Goal: Task Accomplishment & Management: Manage account settings

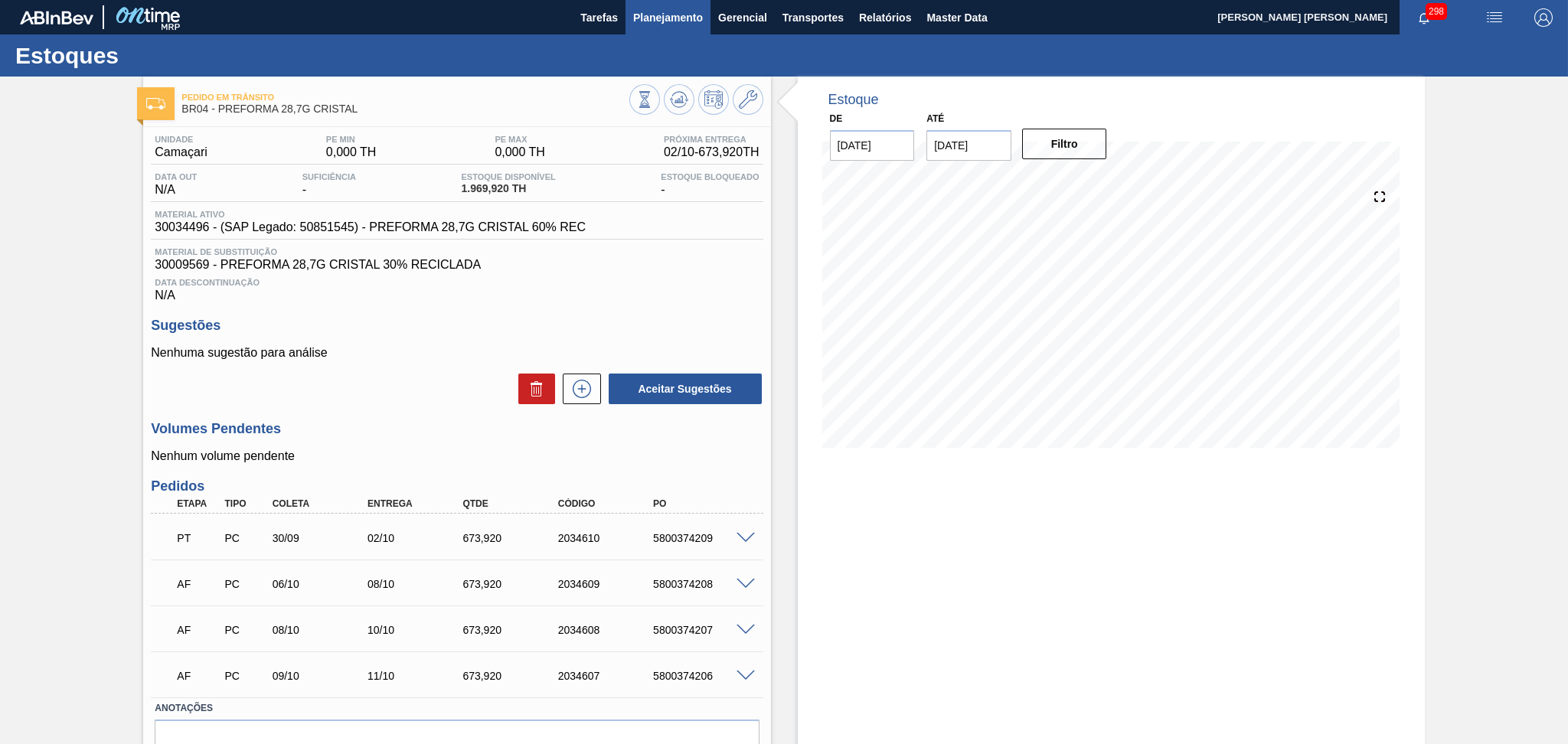
click at [674, 19] on span "Planejamento" at bounding box center [668, 17] width 70 height 18
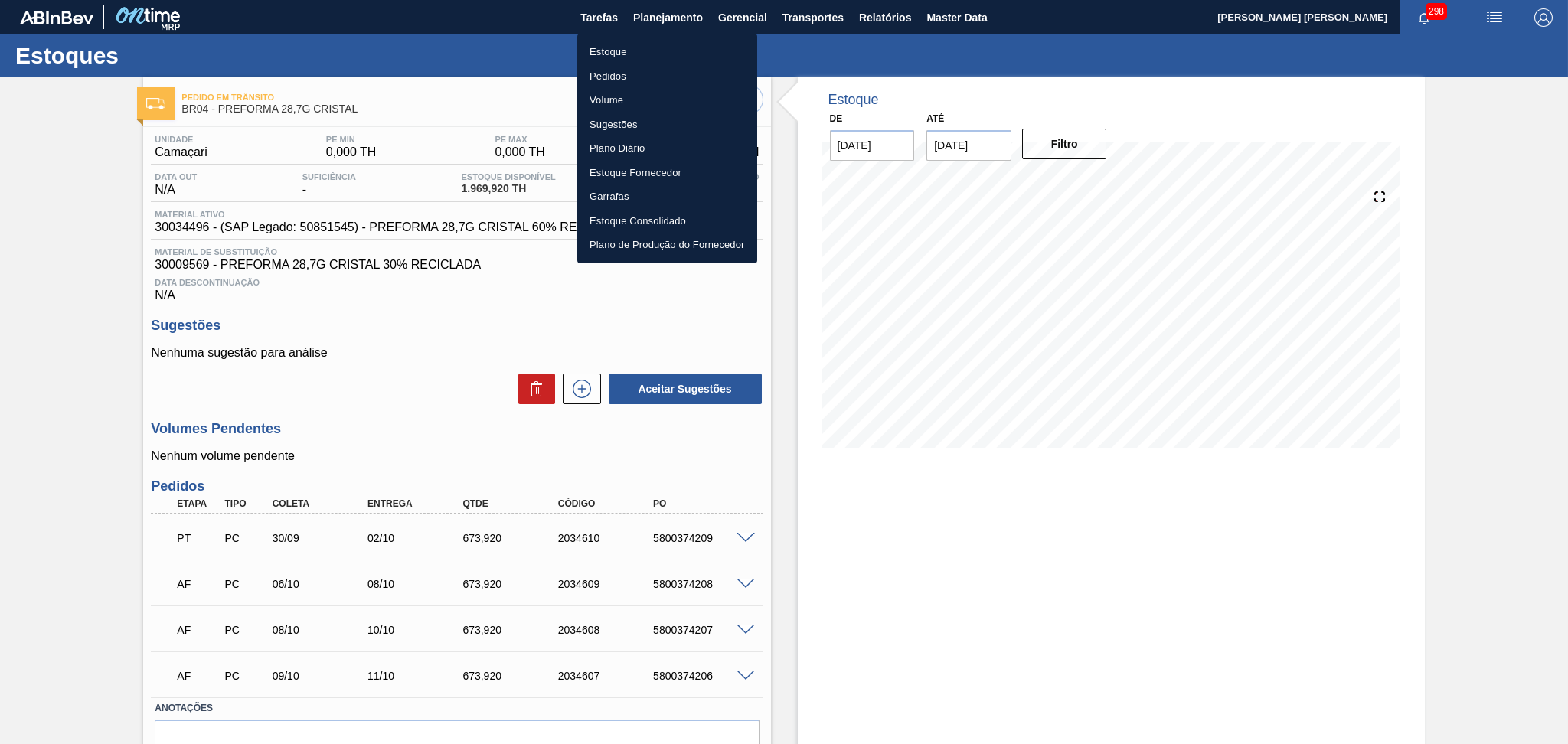
click at [628, 51] on li "Estoque" at bounding box center [667, 52] width 180 height 25
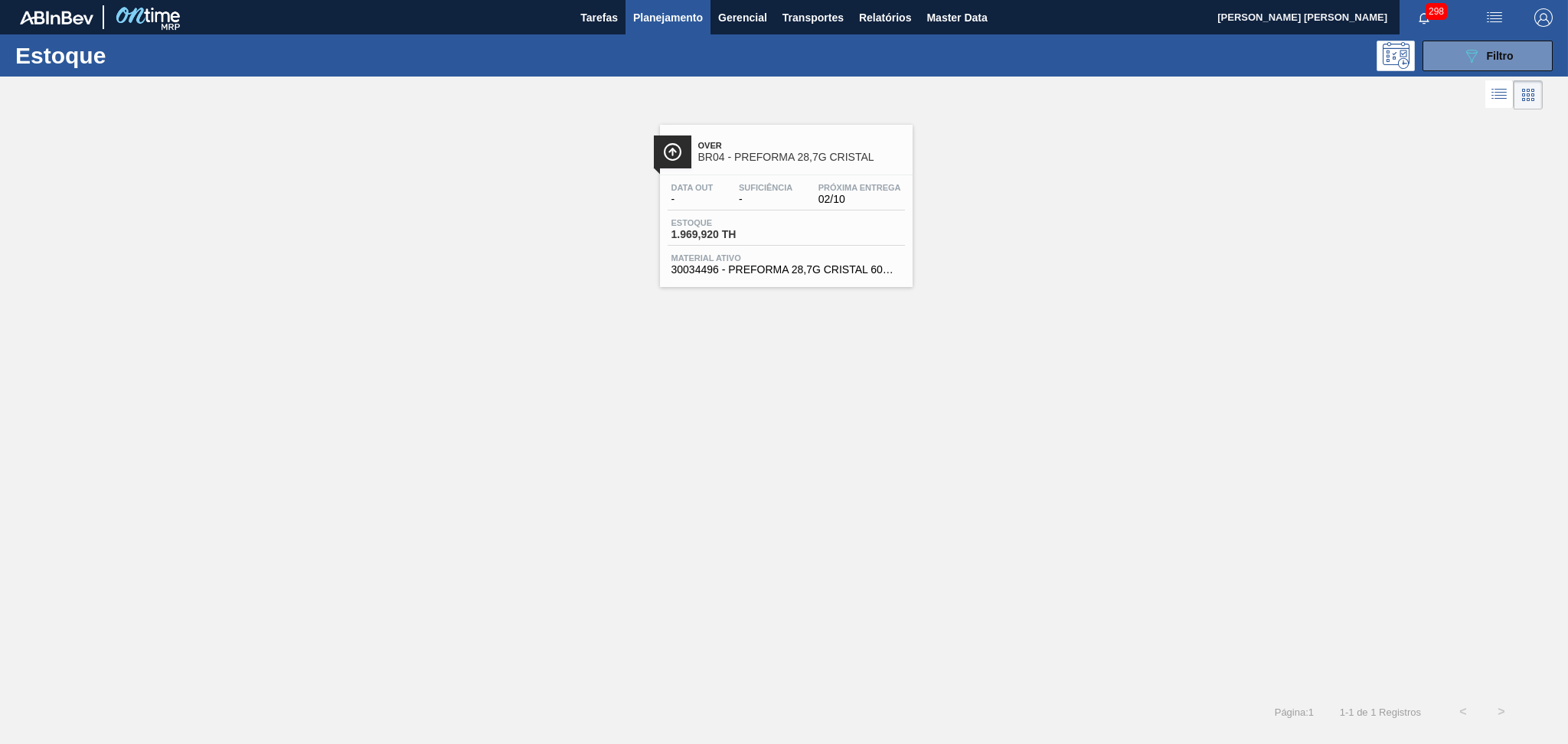
click at [494, 209] on div "Over BR04 - PREFORMA 28,7G CRISTAL Data out - Suficiência - Próxima Entrega 02/…" at bounding box center [784, 200] width 1568 height 173
click at [1470, 54] on icon "089F7B8B-B2A5-4AFE-B5C0-19BA573D28AC" at bounding box center [1471, 55] width 18 height 18
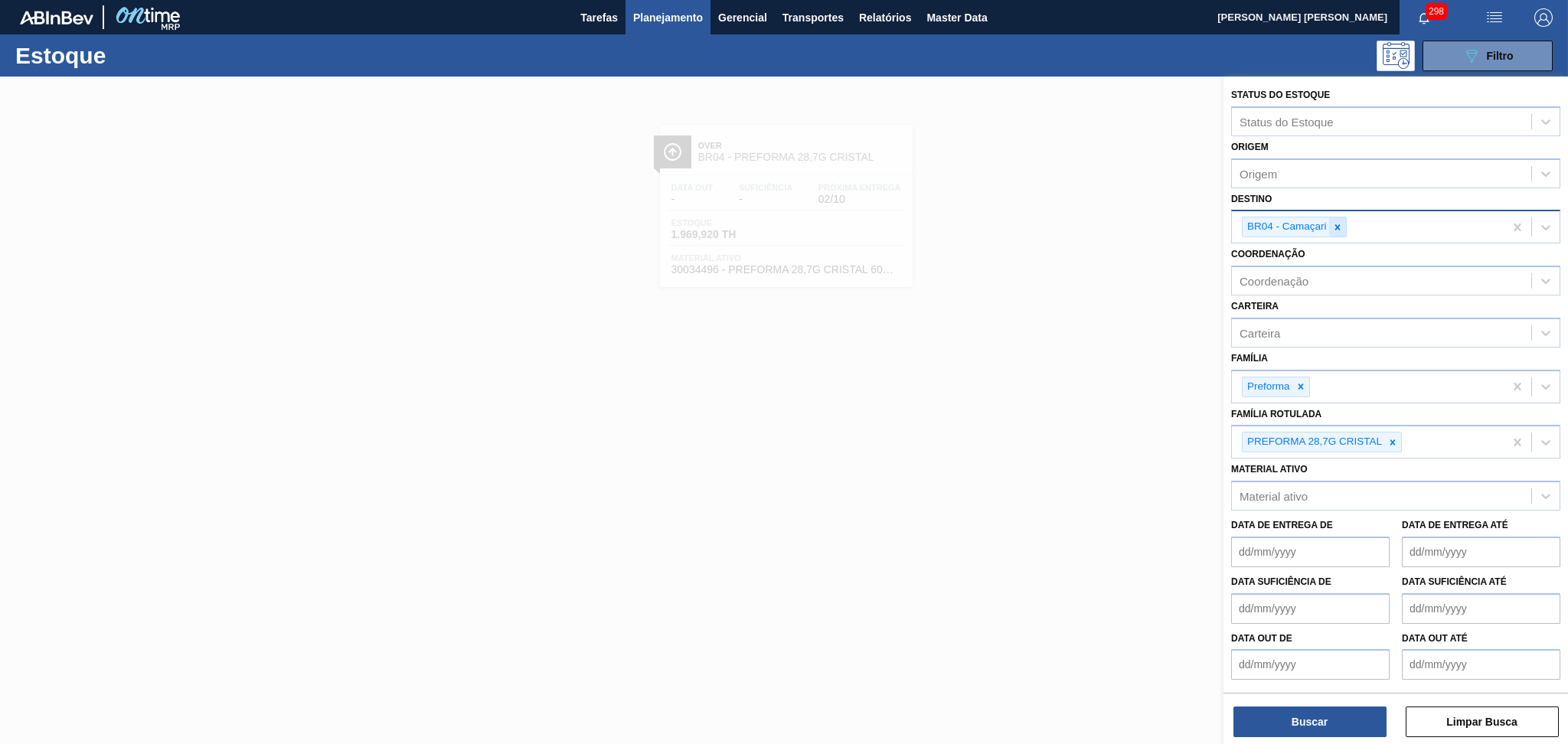
click at [1337, 222] on icon at bounding box center [1337, 227] width 10 height 10
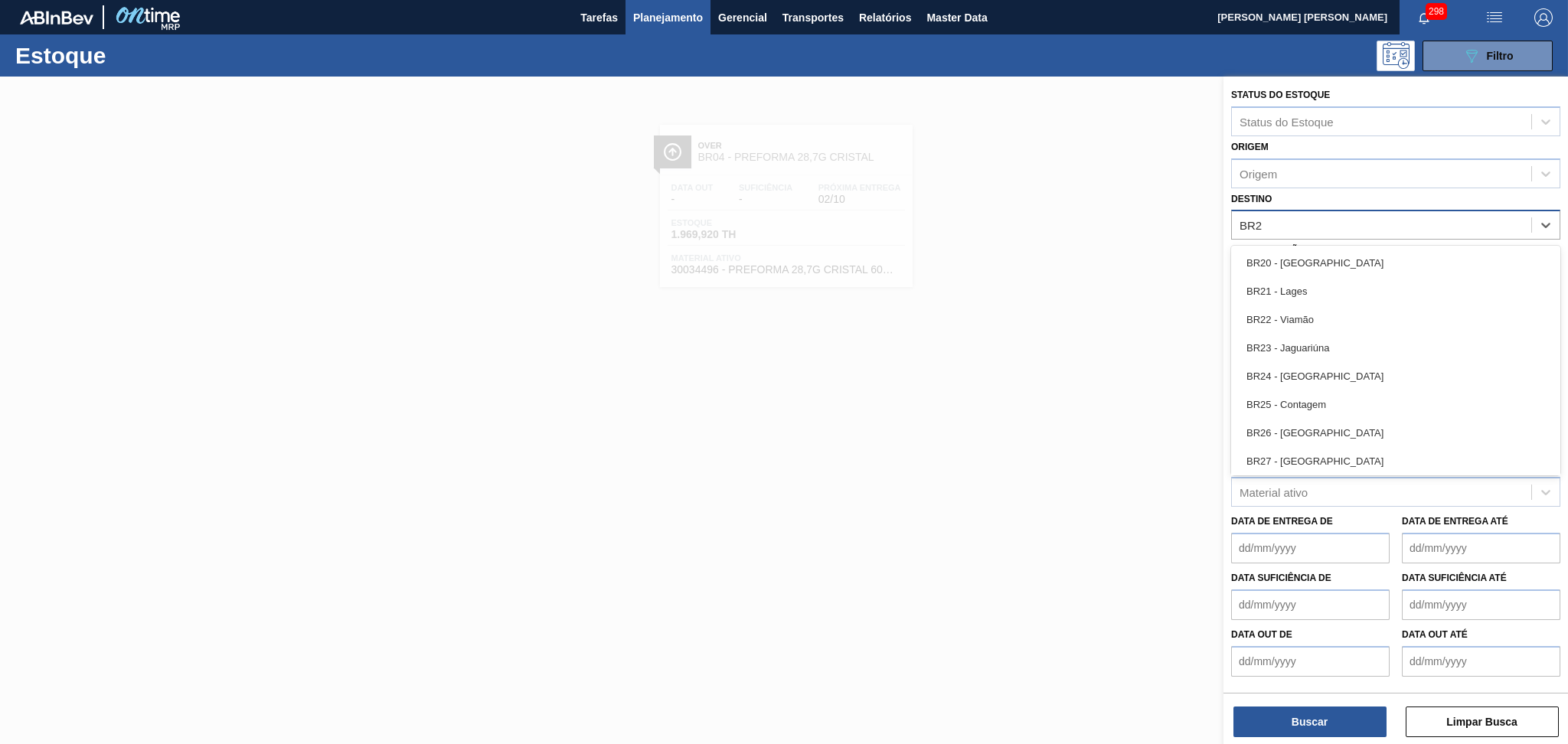
type input "BR27"
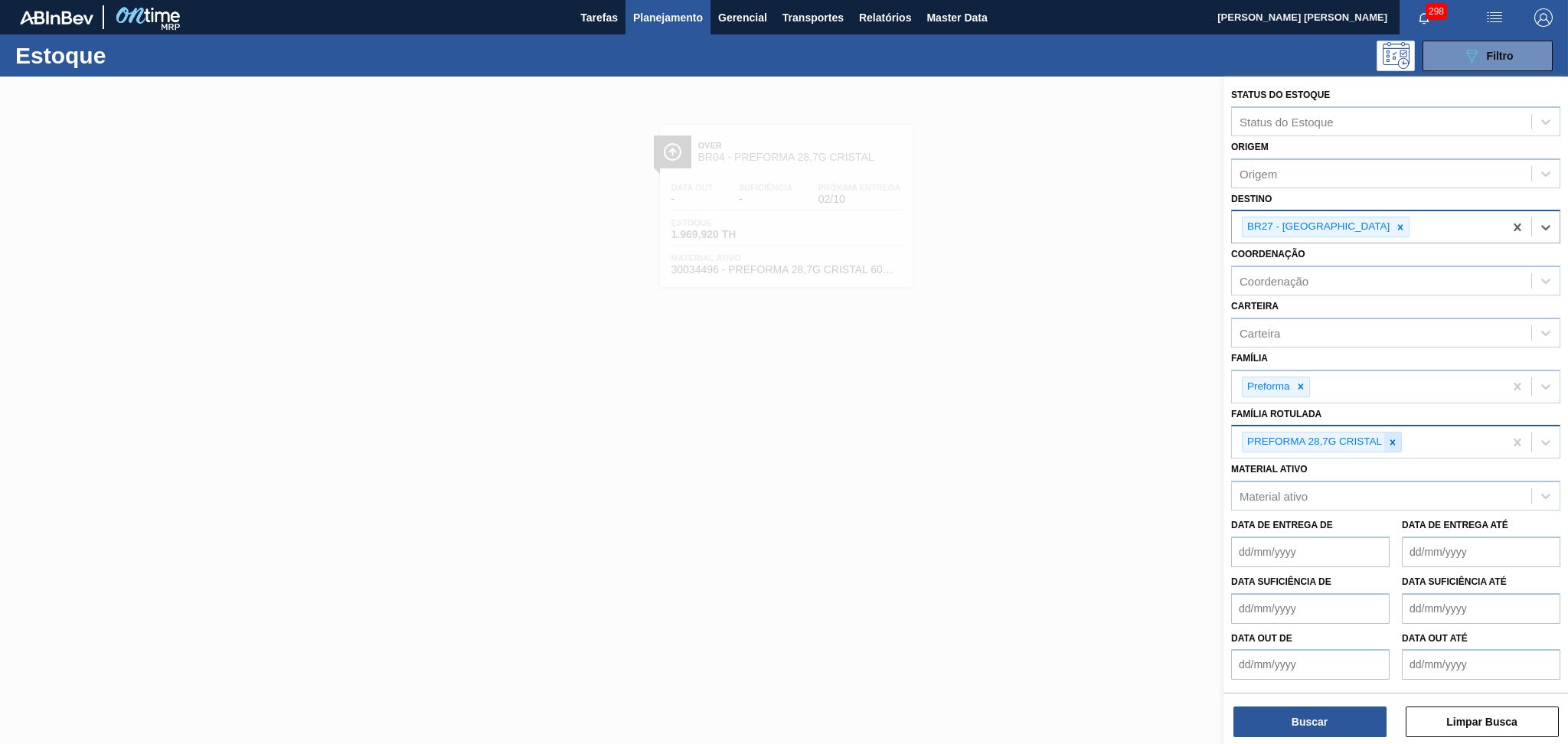
click at [1396, 442] on icon at bounding box center [1393, 442] width 10 height 10
click at [1301, 388] on icon at bounding box center [1301, 386] width 10 height 10
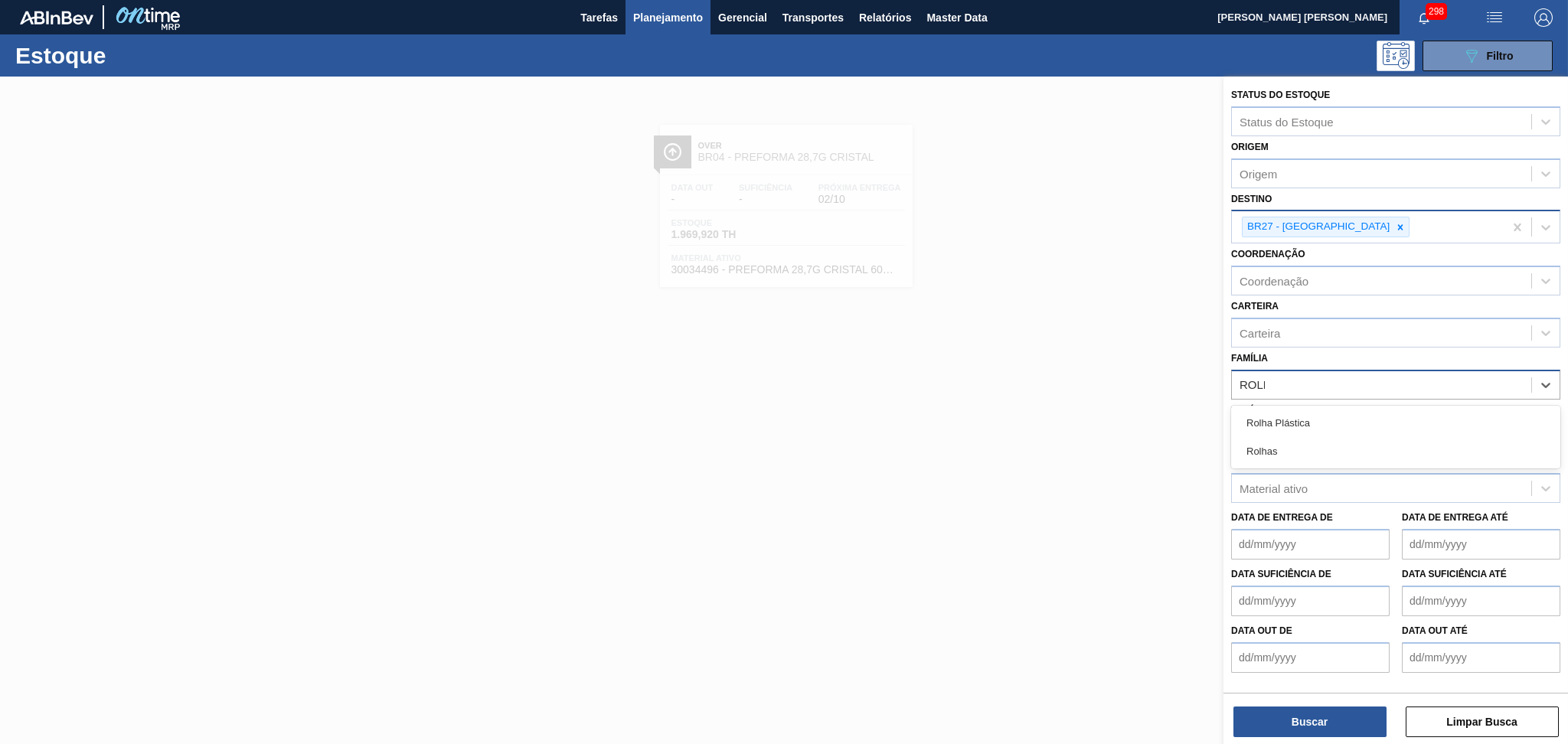
type input "ROLHA"
click at [1306, 424] on div "Rolha Plástica" at bounding box center [1395, 423] width 329 height 28
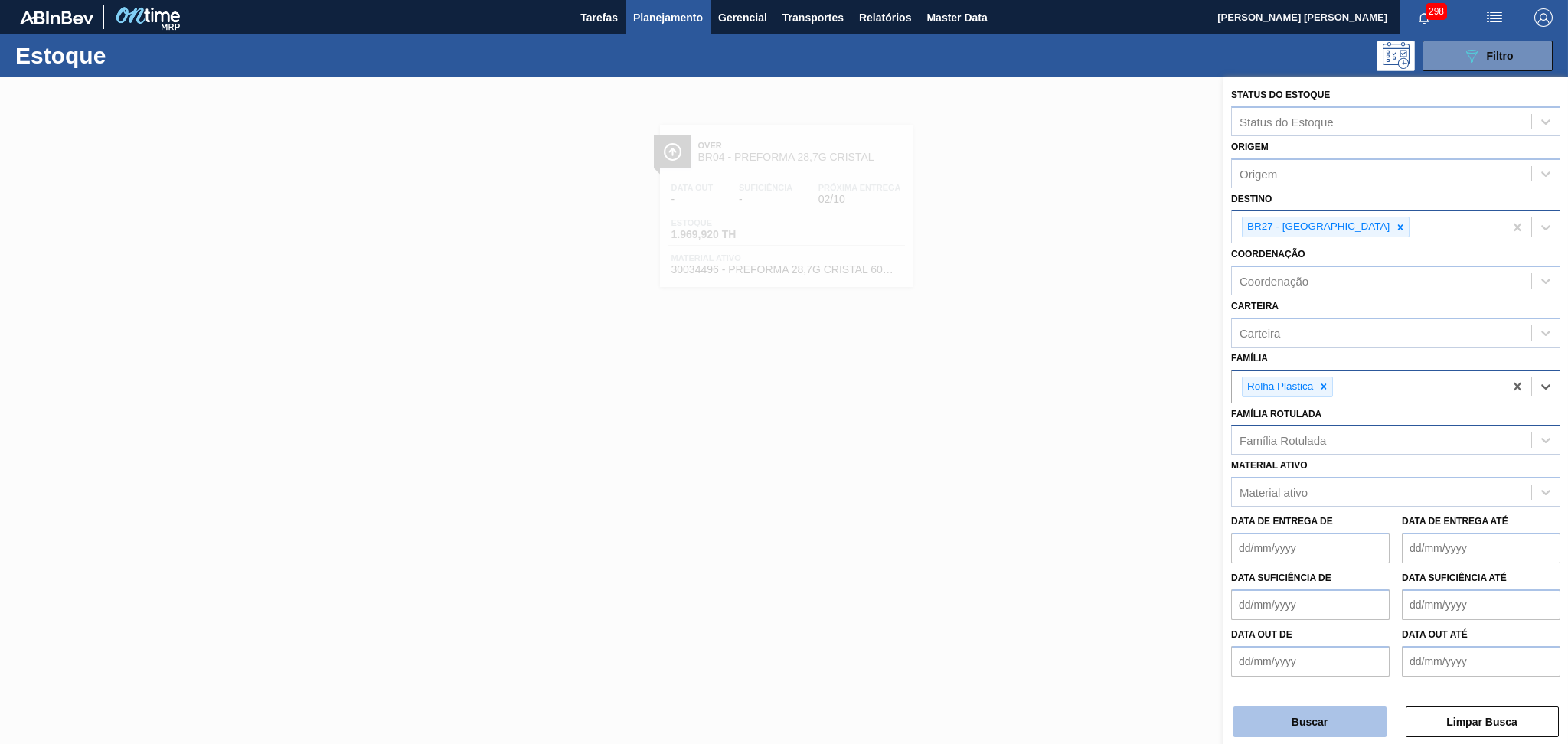
click at [1278, 722] on button "Buscar" at bounding box center [1310, 722] width 154 height 30
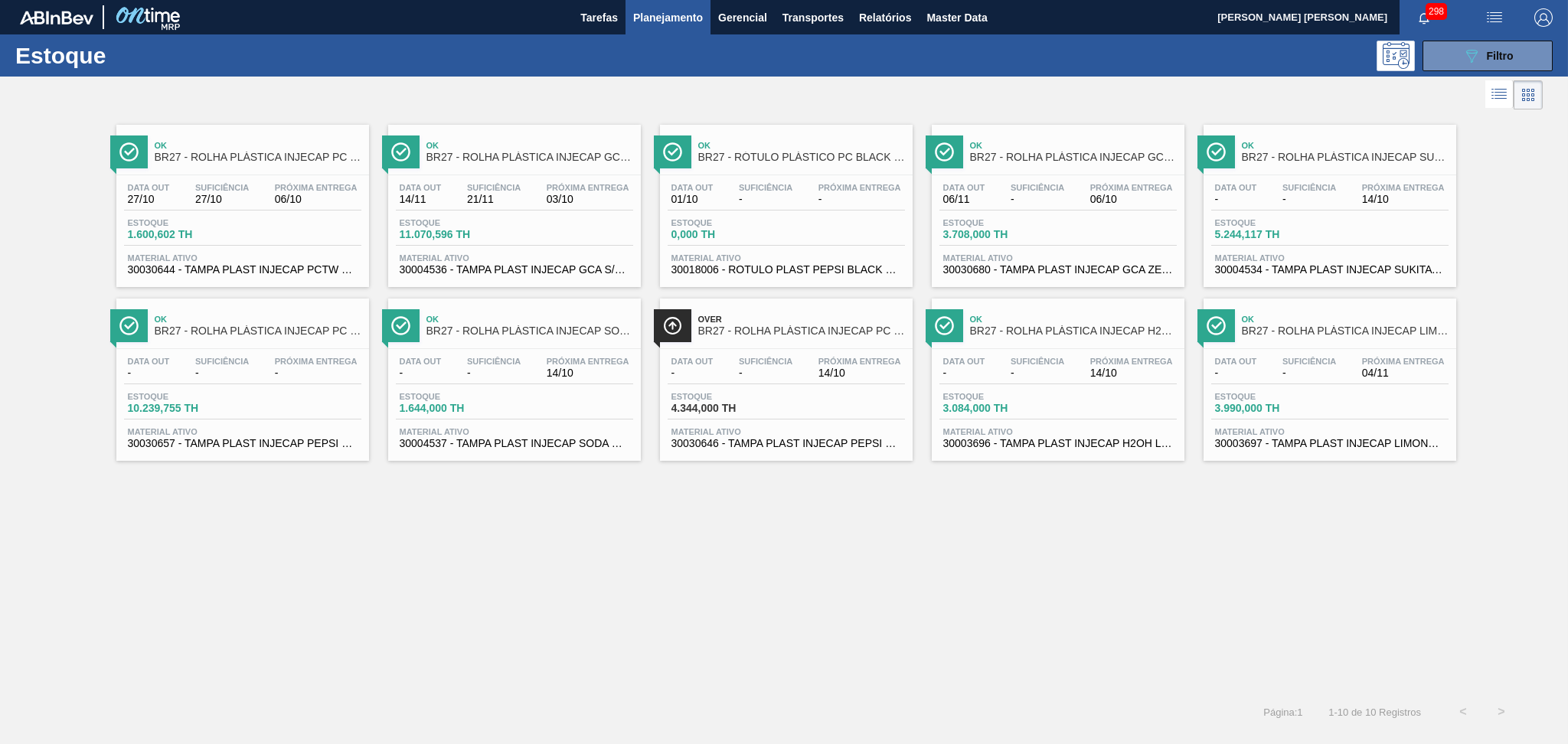
click at [1133, 236] on div "Estoque 3.708,000 TH" at bounding box center [1058, 231] width 237 height 27
click at [687, 485] on div "Ok BR27 - ROLHA PLÁSTICA INJECAP PC TW SHORT Data out 27/10 Suficiência 27/10 P…" at bounding box center [784, 403] width 1568 height 579
click at [1052, 253] on span "Material ativo" at bounding box center [1058, 258] width 229 height 9
click at [1514, 51] on button "089F7B8B-B2A5-4AFE-B5C0-19BA573D28AC Filtro" at bounding box center [1487, 56] width 130 height 30
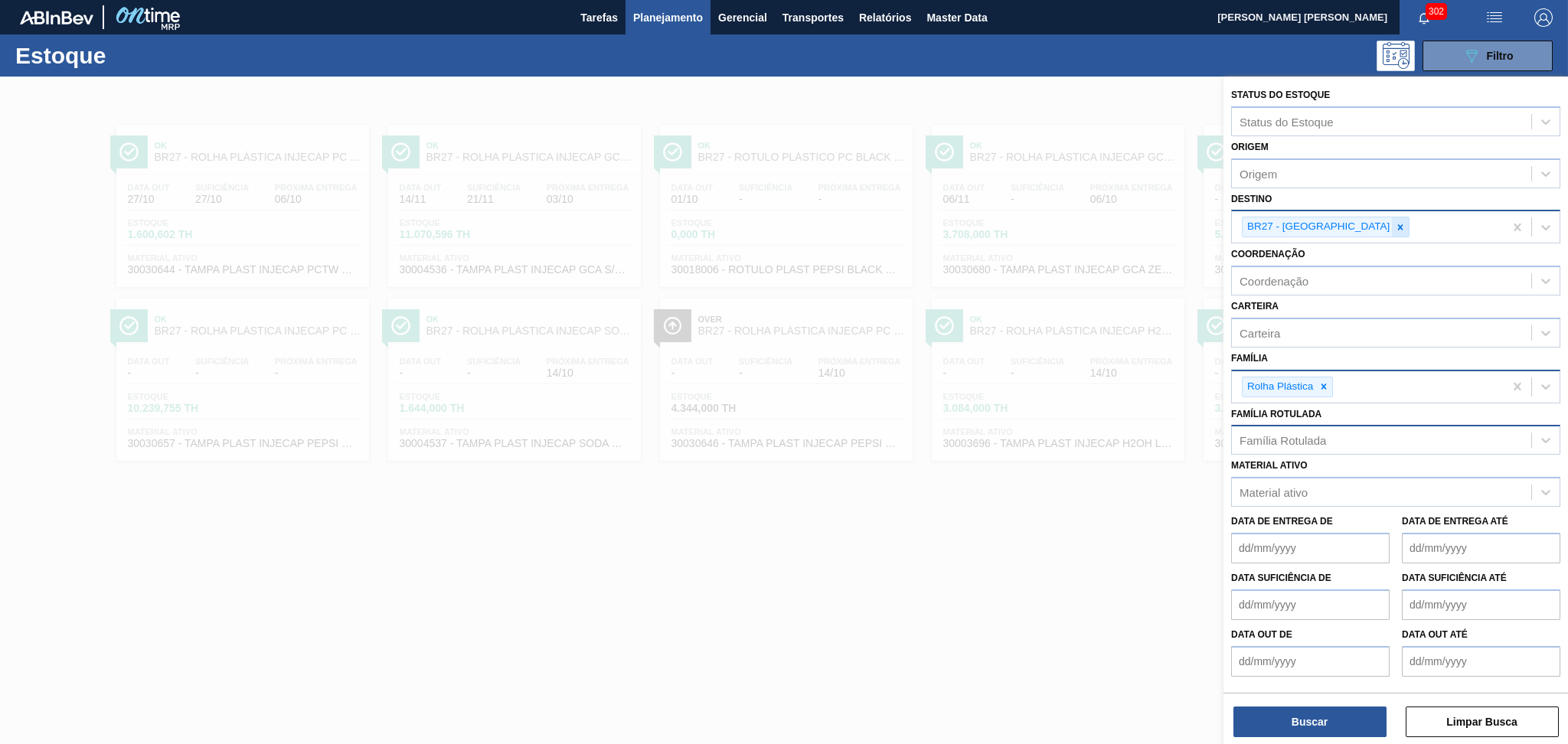
click at [1398, 225] on icon at bounding box center [1401, 227] width 6 height 6
click at [1275, 227] on div "Destino" at bounding box center [1259, 226] width 39 height 13
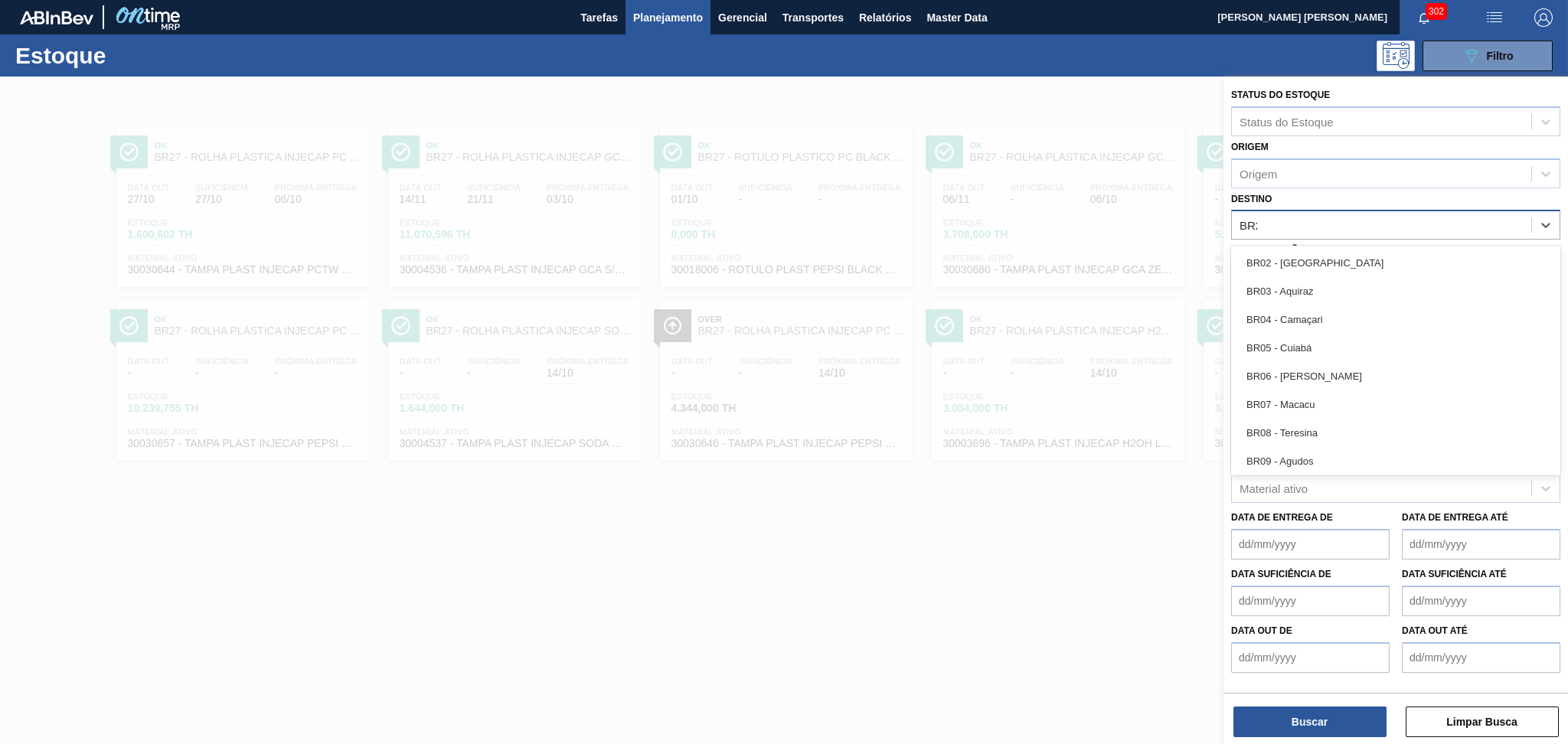
type input "BR27"
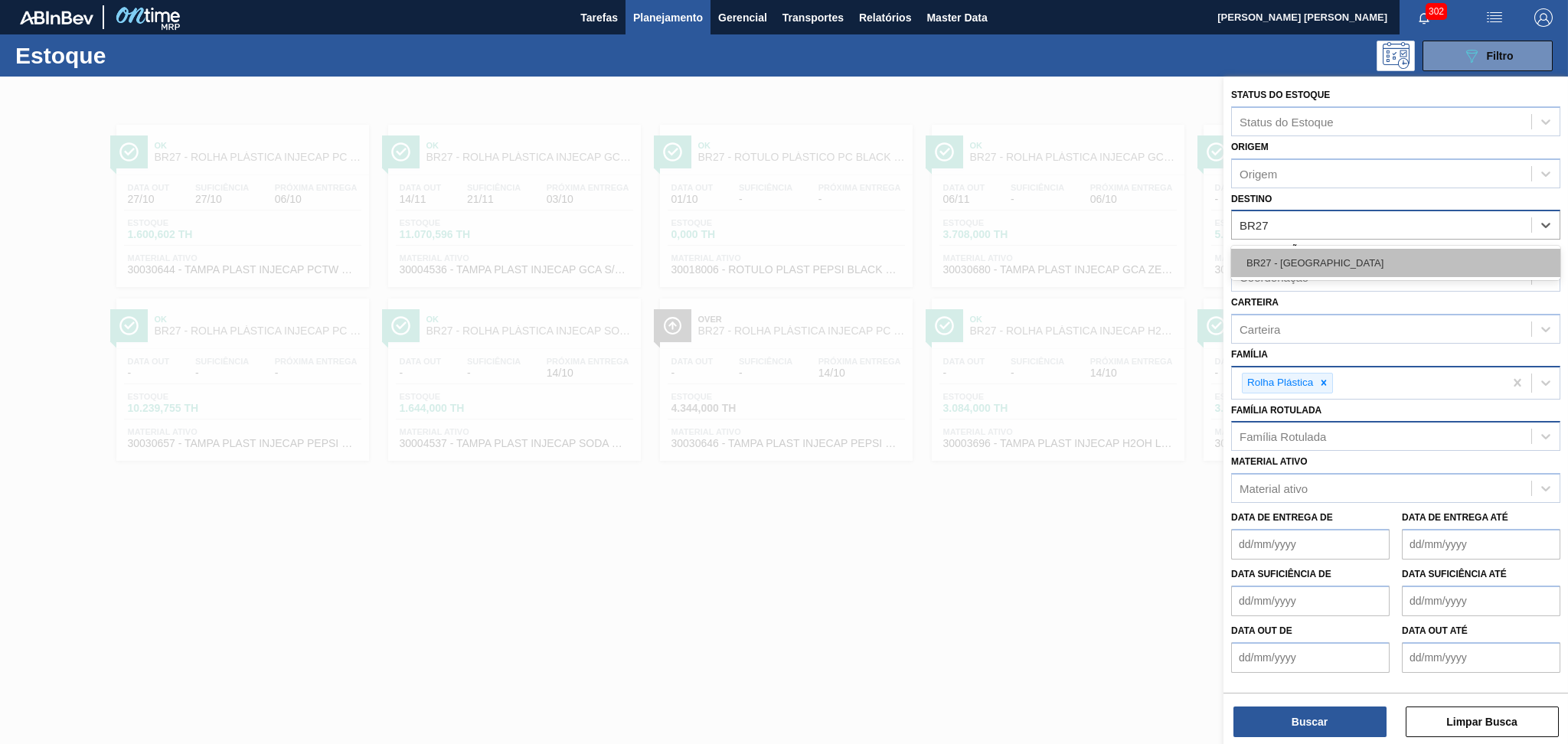
click at [1361, 261] on div "BR27 - [GEOGRAPHIC_DATA]" at bounding box center [1395, 263] width 329 height 28
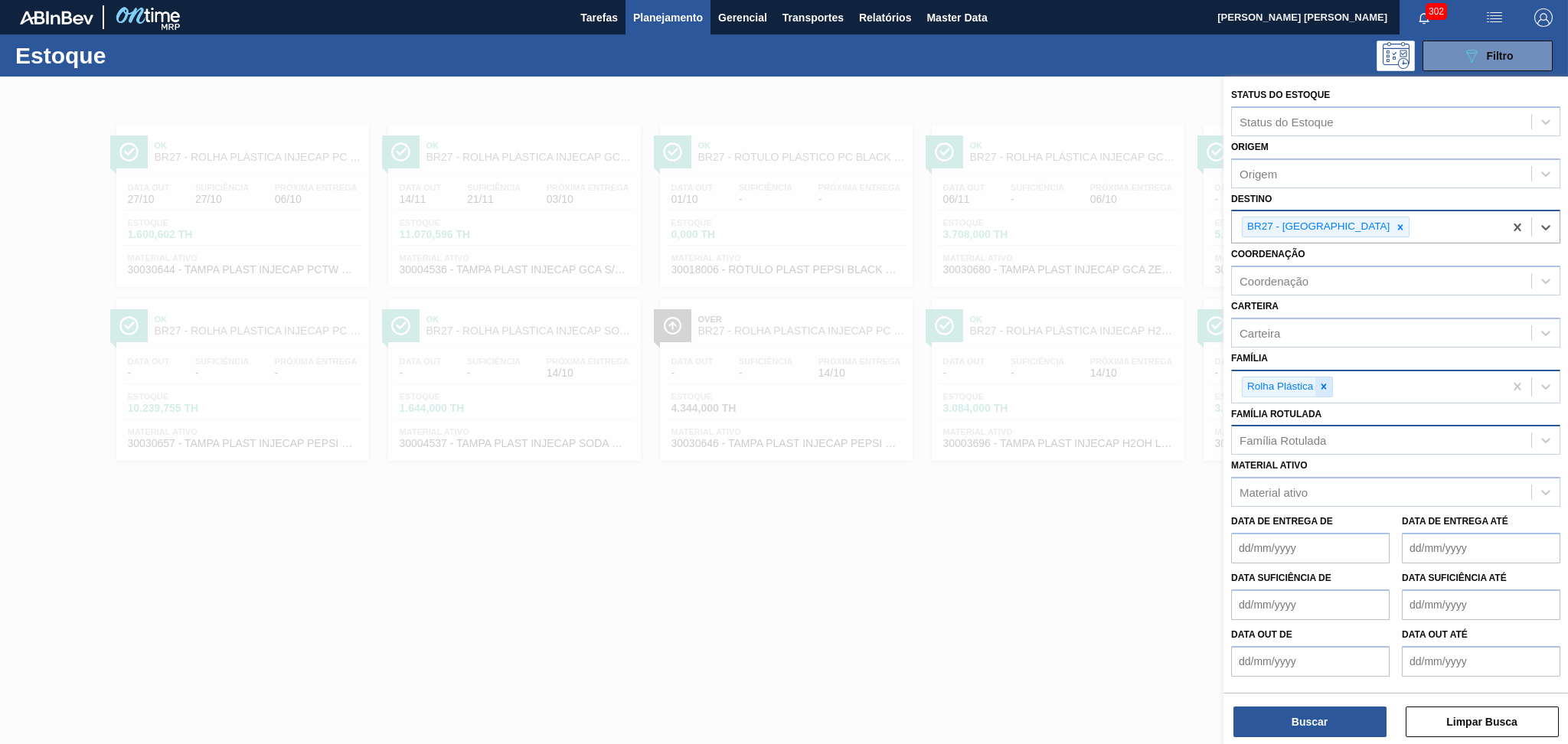
click at [1325, 384] on icon at bounding box center [1324, 387] width 6 height 6
type input "PRE"
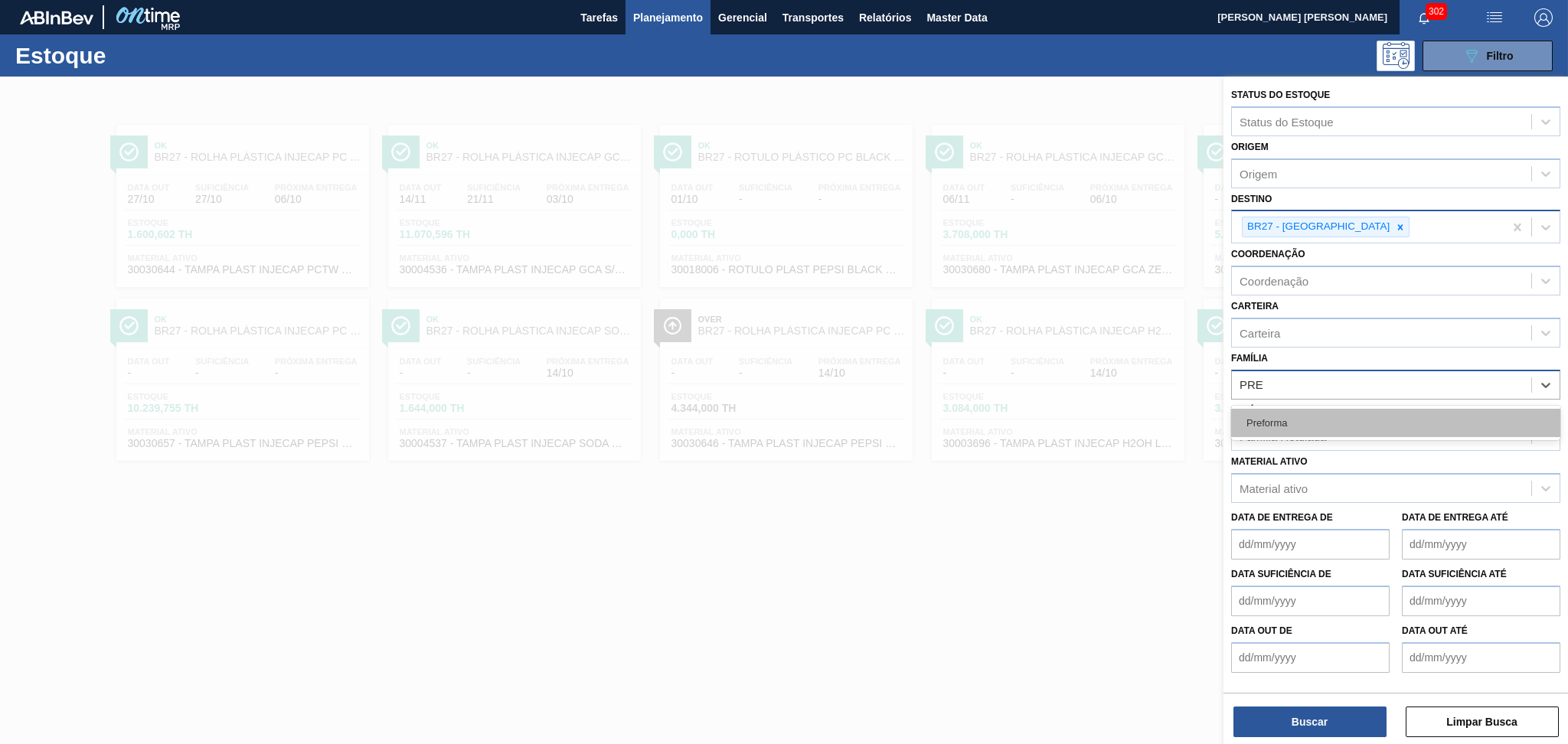
click at [1301, 409] on div "Preforma" at bounding box center [1395, 423] width 329 height 28
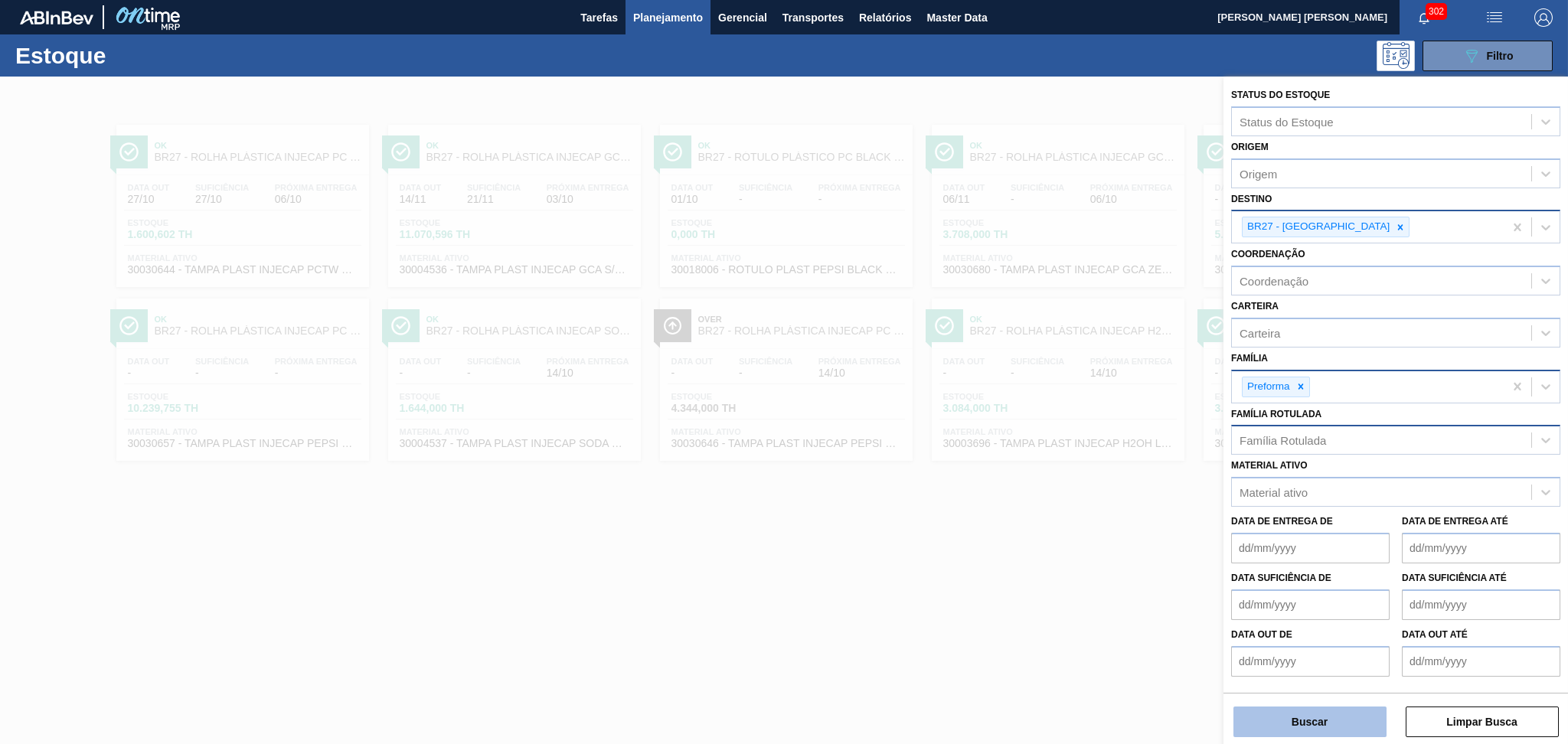
click at [1340, 716] on button "Buscar" at bounding box center [1310, 722] width 154 height 30
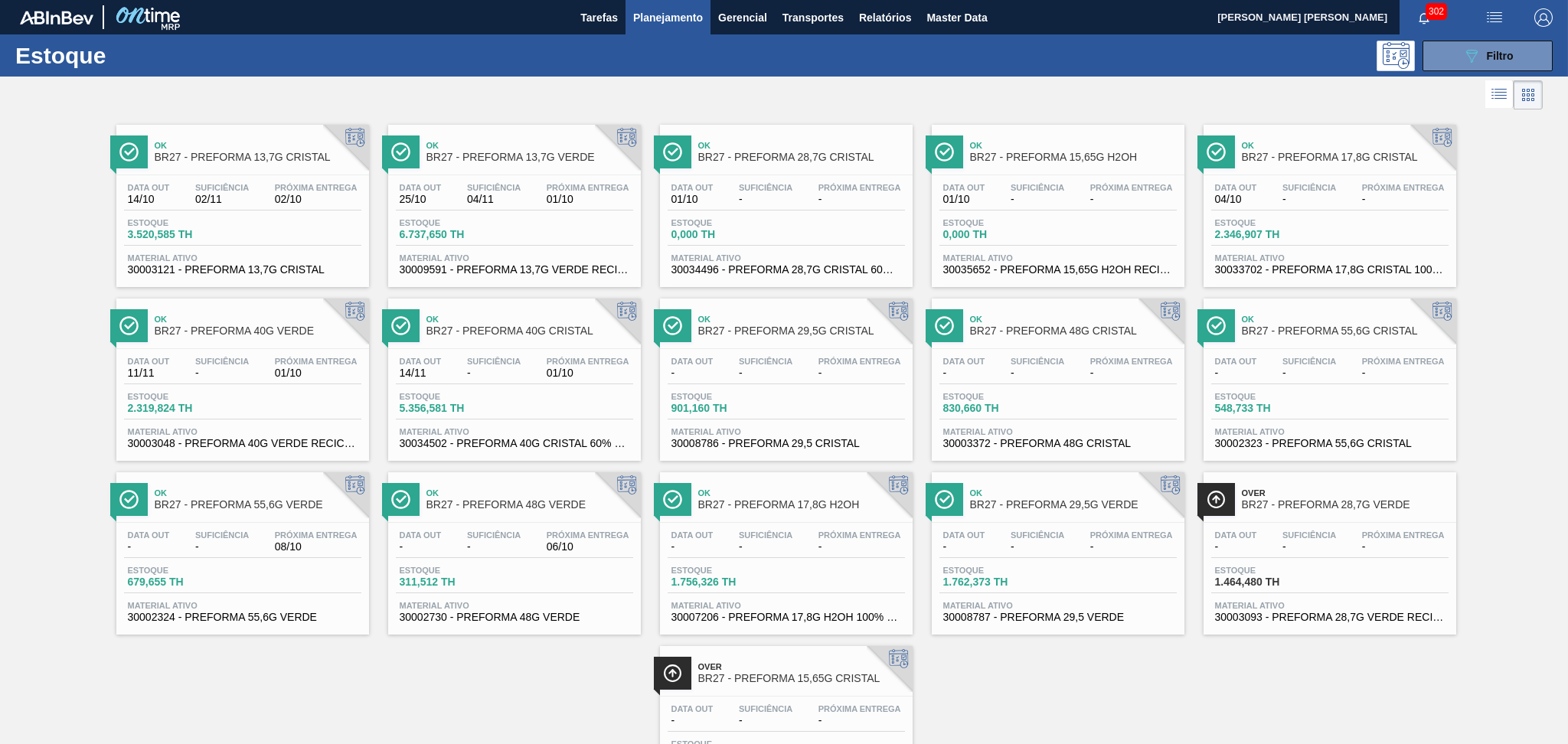
click at [165, 171] on div "Ok BR27 - PREFORMA 13,7G CRISTAL Data out 14/10 Suficiência 02/11 Próxima Entre…" at bounding box center [243, 206] width 253 height 162
click at [546, 209] on div "Data out 25/10 Suficiência 04/11 Próxima Entrega 01/10" at bounding box center [515, 196] width 237 height 27
click at [271, 357] on div "Próxima Entrega 01/10" at bounding box center [316, 367] width 90 height 22
click at [508, 193] on span "04/11" at bounding box center [494, 199] width 54 height 11
click at [241, 363] on span "Suficiência" at bounding box center [222, 361] width 54 height 9
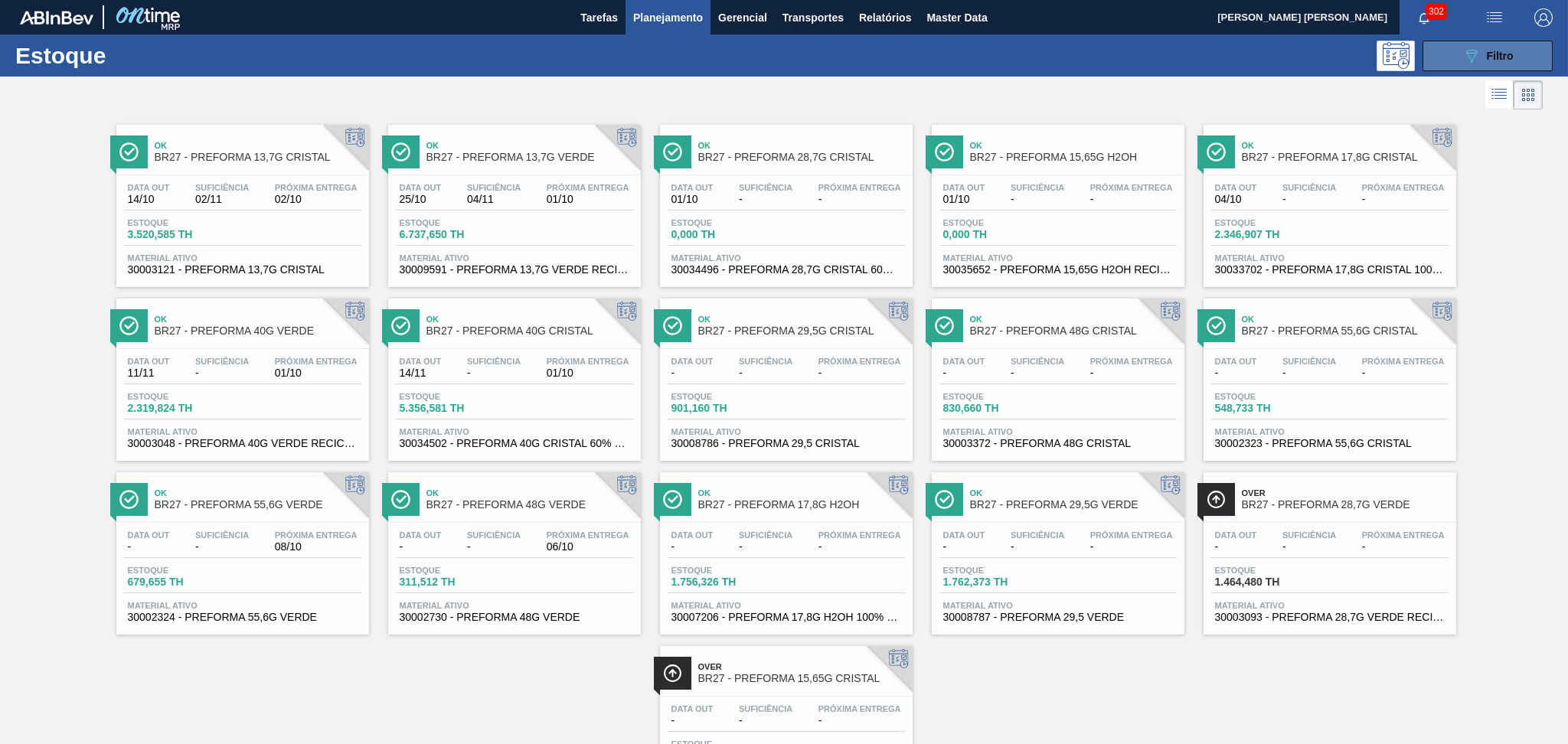
click at [1470, 56] on icon "089F7B8B-B2A5-4AFE-B5C0-19BA573D28AC" at bounding box center [1471, 55] width 18 height 18
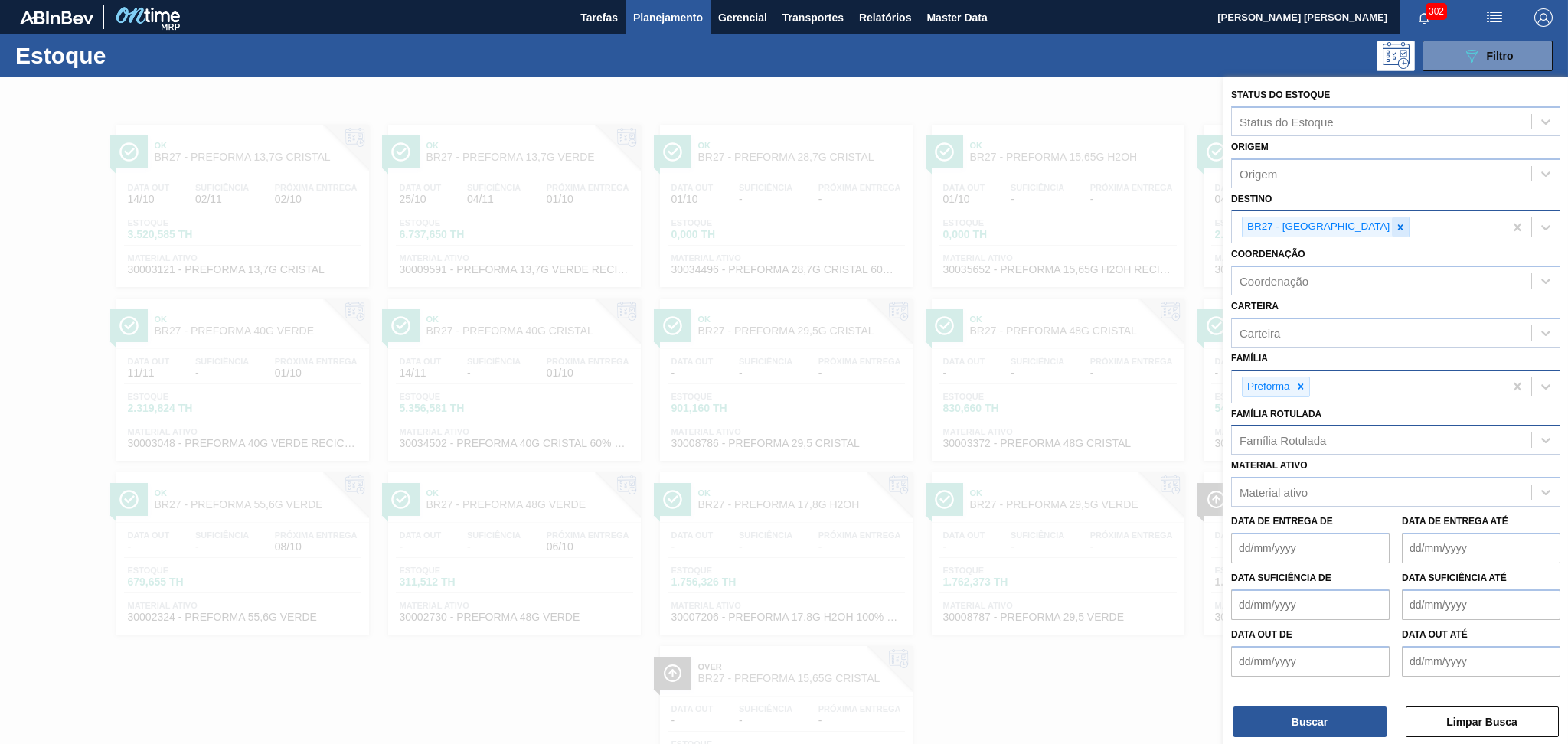
click at [1395, 225] on icon at bounding box center [1400, 227] width 10 height 10
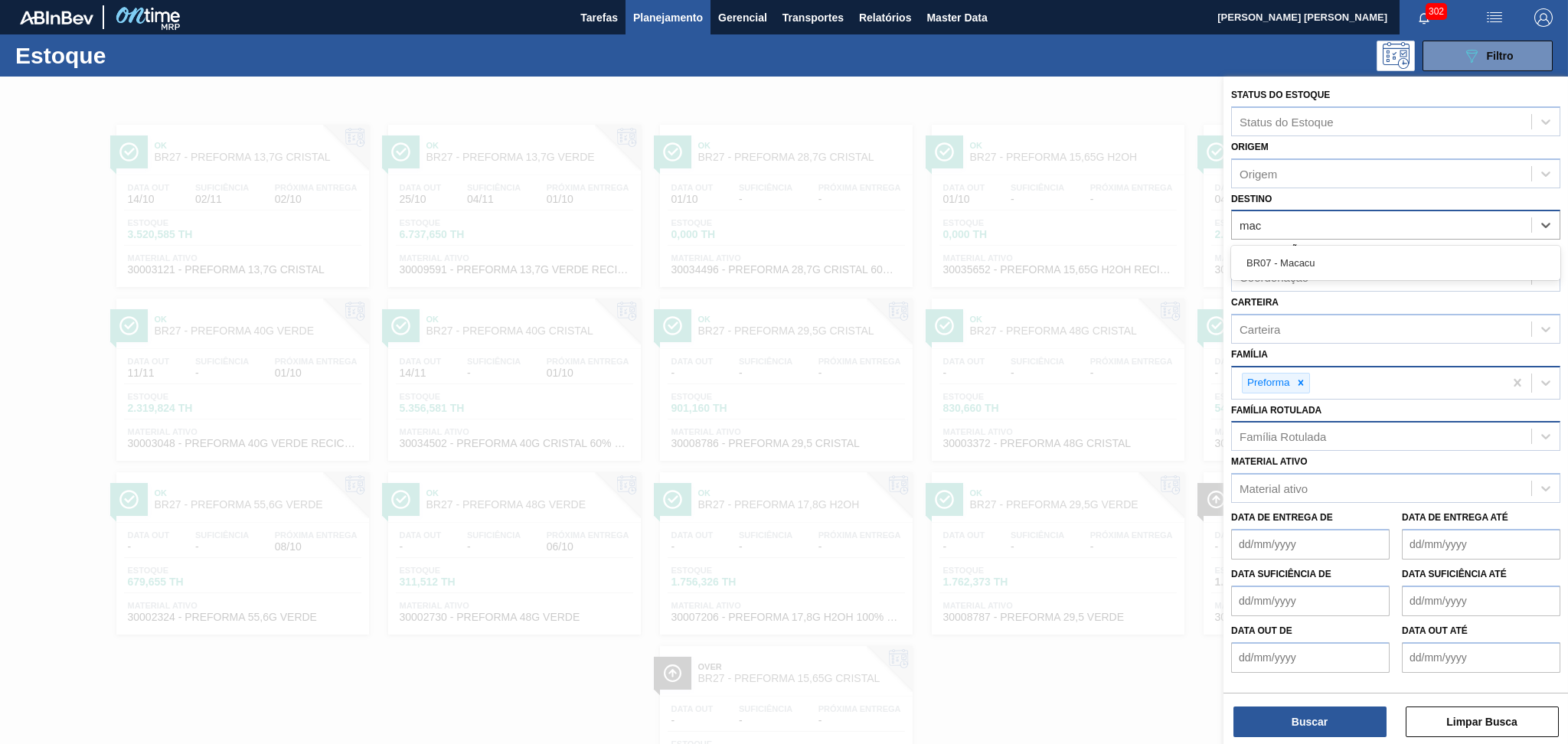
type input "maca"
click at [1282, 263] on div "BR07 - Macacu" at bounding box center [1395, 263] width 329 height 28
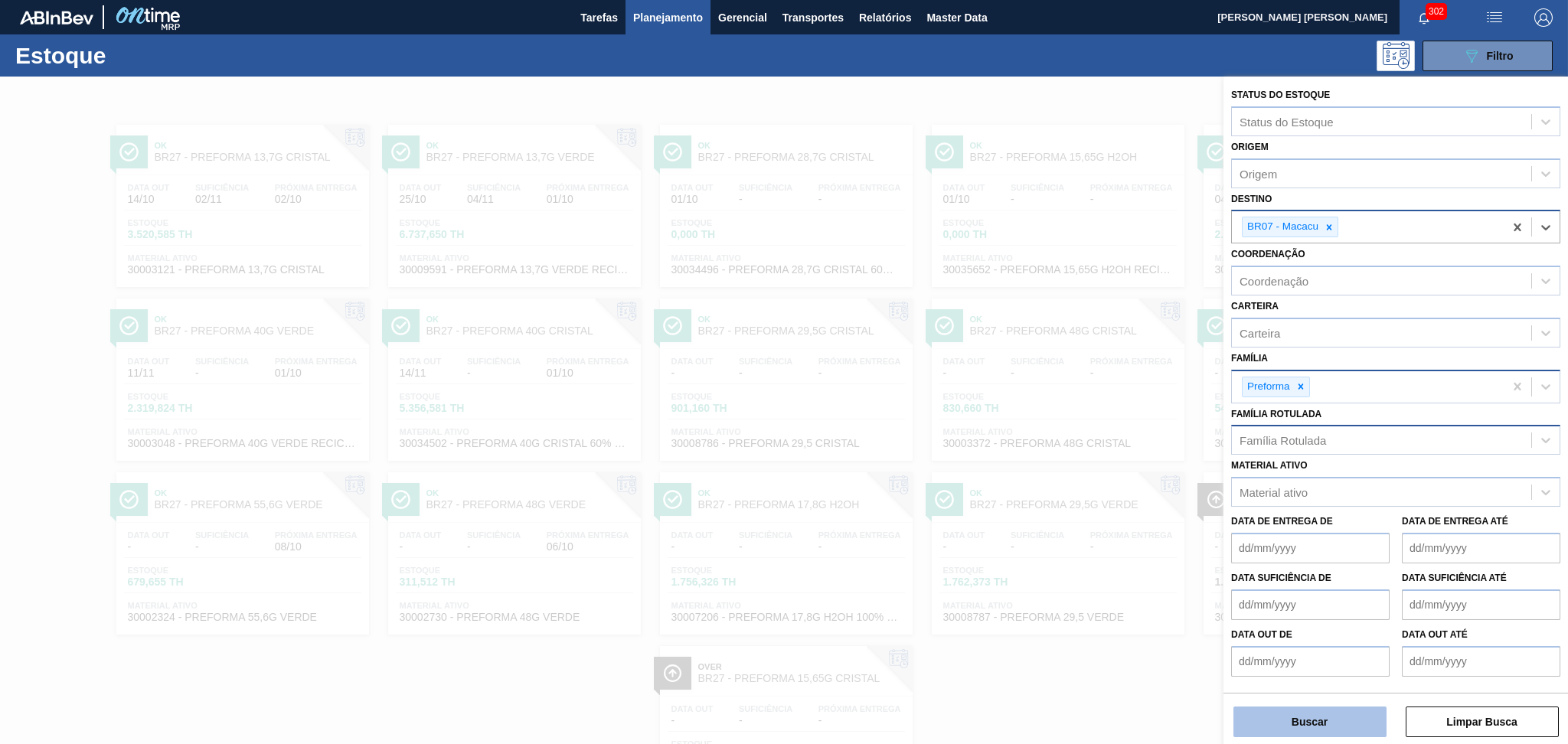
click at [1312, 727] on button "Buscar" at bounding box center [1310, 722] width 154 height 30
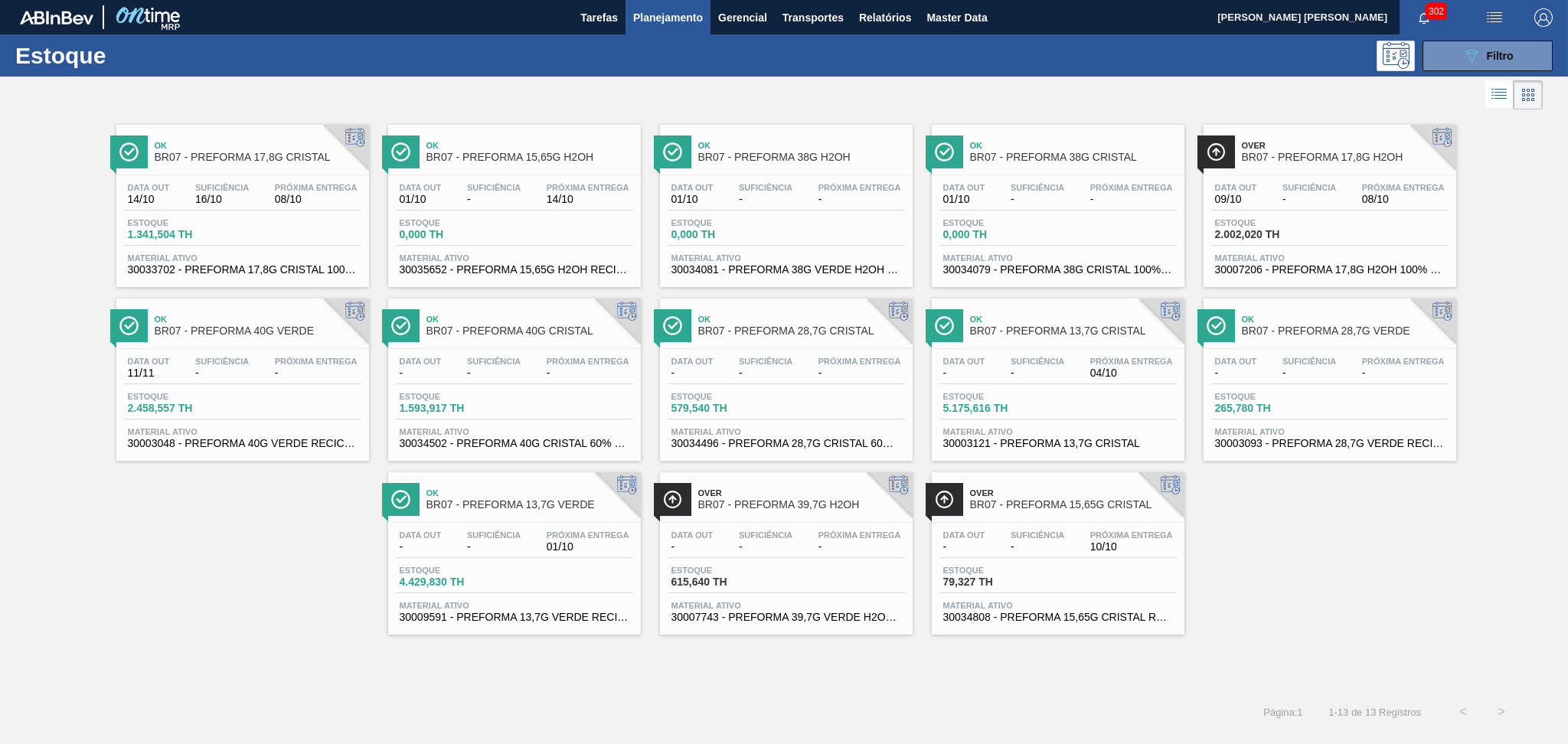
click at [520, 555] on div "Data out - Suficiência - Próxima Entrega 01/10" at bounding box center [515, 544] width 237 height 27
click at [1487, 54] on span "Filtro" at bounding box center [1501, 56] width 27 height 12
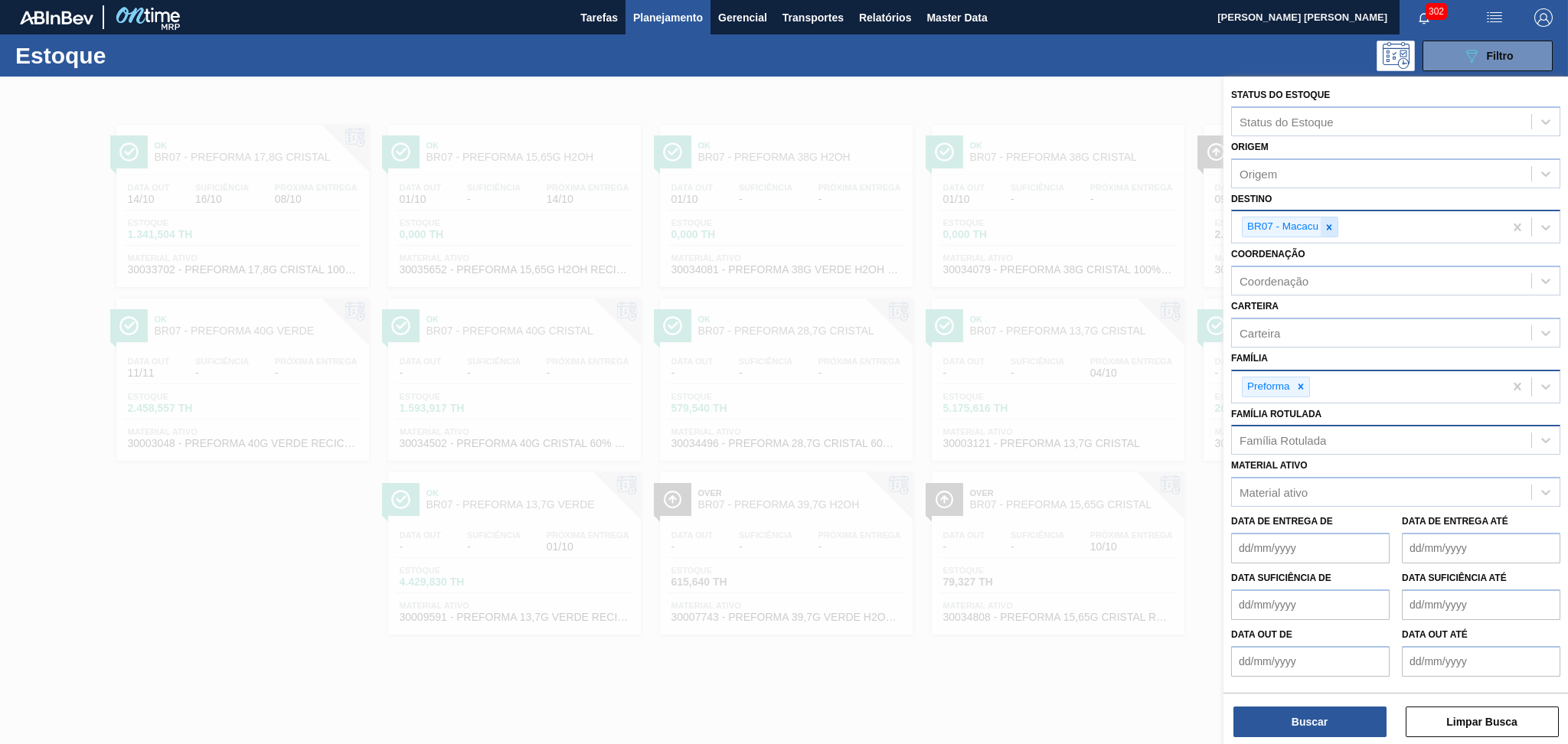
click at [1325, 222] on icon at bounding box center [1329, 227] width 10 height 10
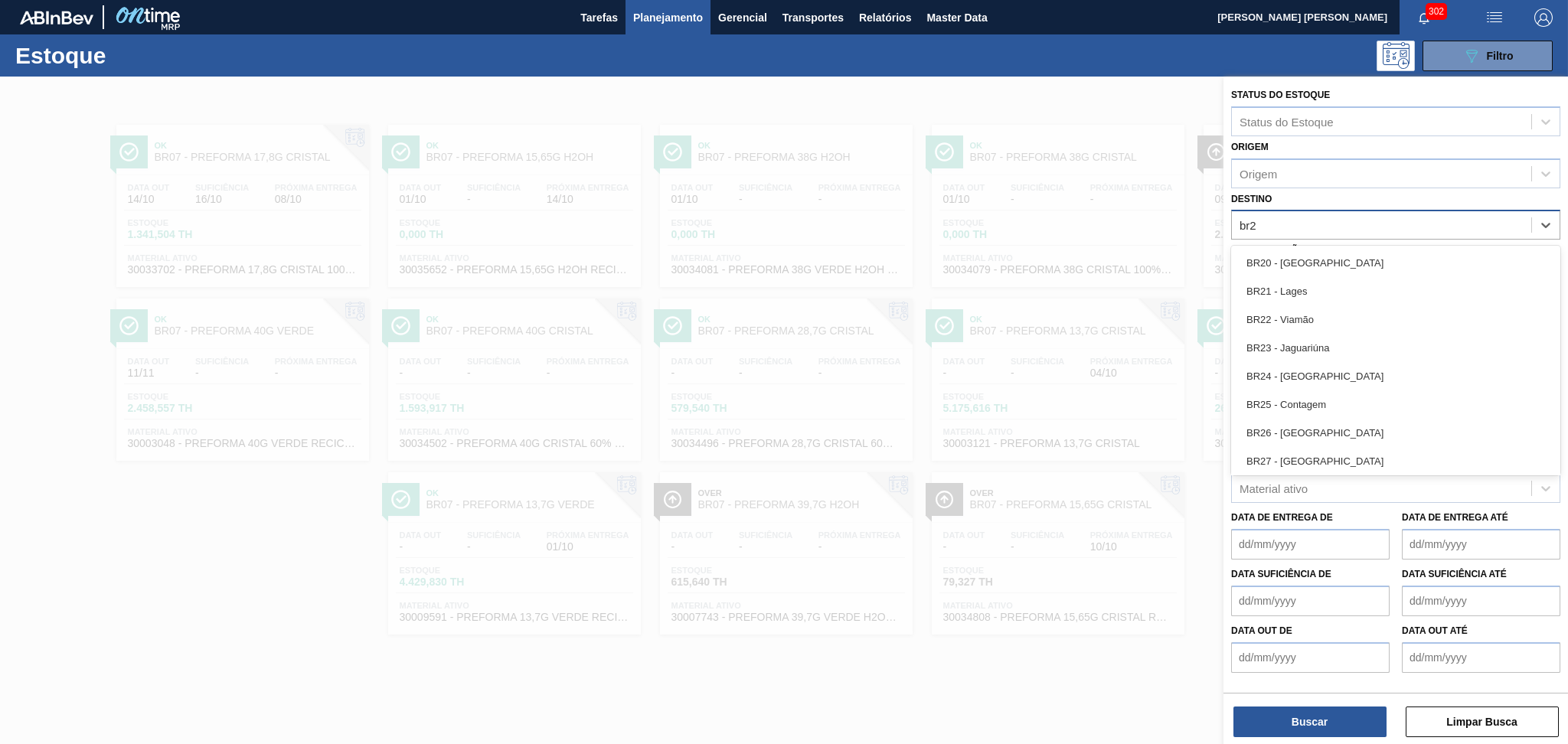
type input "br23"
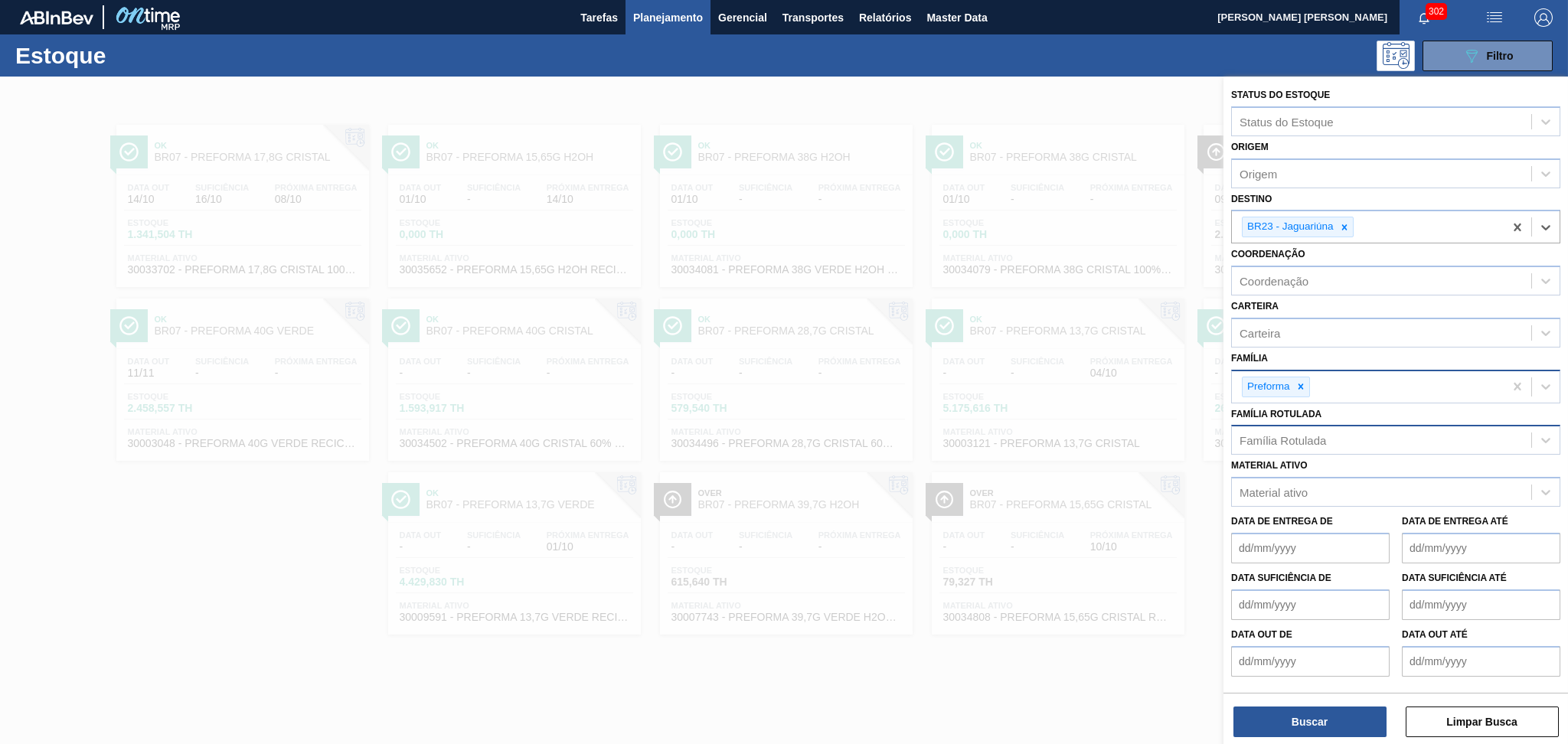
click at [1330, 455] on div "Material ativo Material ativo" at bounding box center [1395, 481] width 329 height 52
click at [1305, 440] on div "Família Rotulada" at bounding box center [1283, 441] width 86 height 13
type Rotulada "13,7g v"
click at [1328, 468] on div "PREFORMA 13,7G VERDE" at bounding box center [1395, 478] width 329 height 28
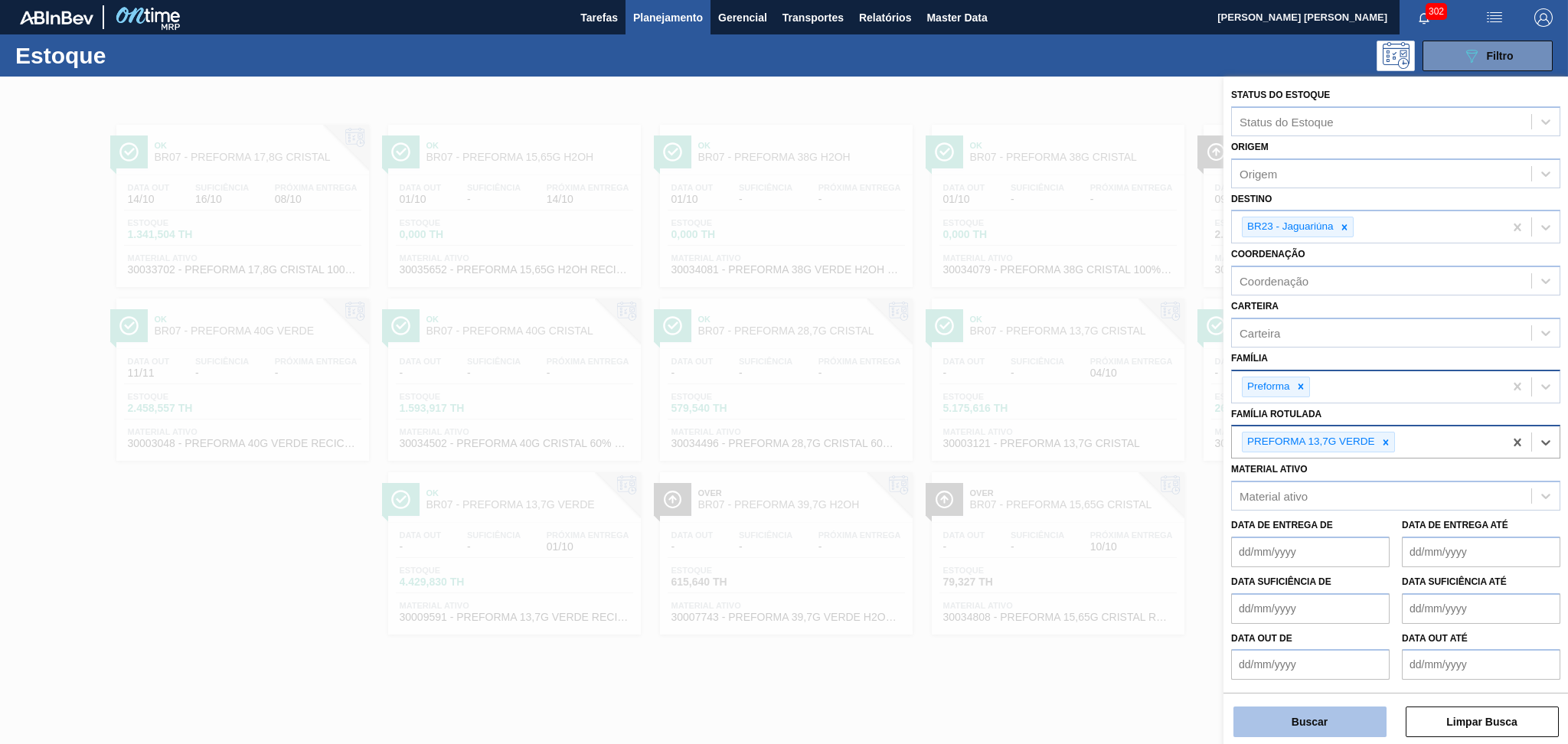
click at [1326, 720] on button "Buscar" at bounding box center [1310, 722] width 154 height 30
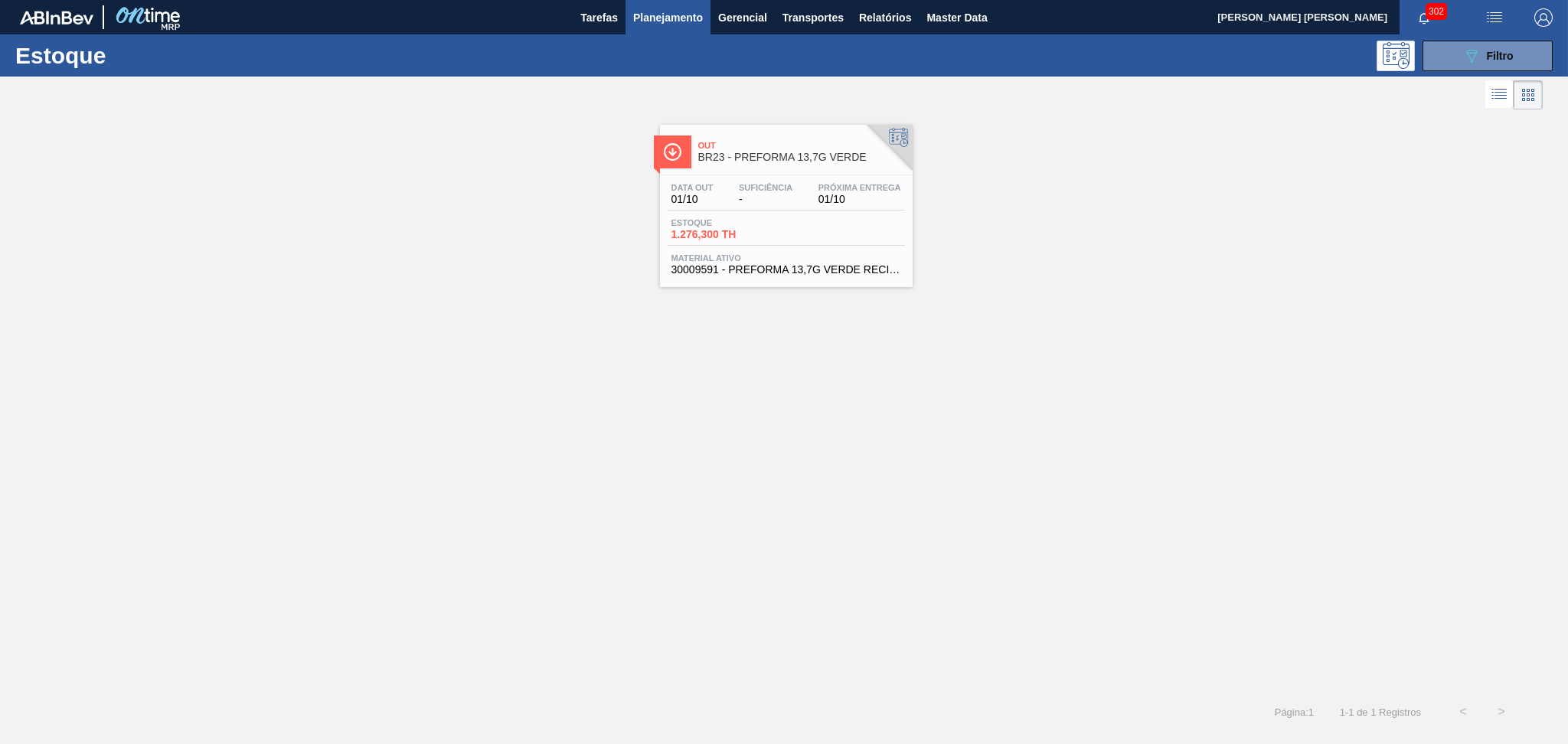
click at [782, 183] on span "Suficiência" at bounding box center [765, 188] width 54 height 9
click at [953, 330] on div "Out BR23 - PREFORMA 13,7G VERDE Data out 01/10 Suficiência - Próxima Entrega 01…" at bounding box center [784, 403] width 1568 height 579
click at [1456, 69] on button "089F7B8B-B2A5-4AFE-B5C0-19BA573D28AC Filtro" at bounding box center [1487, 56] width 130 height 30
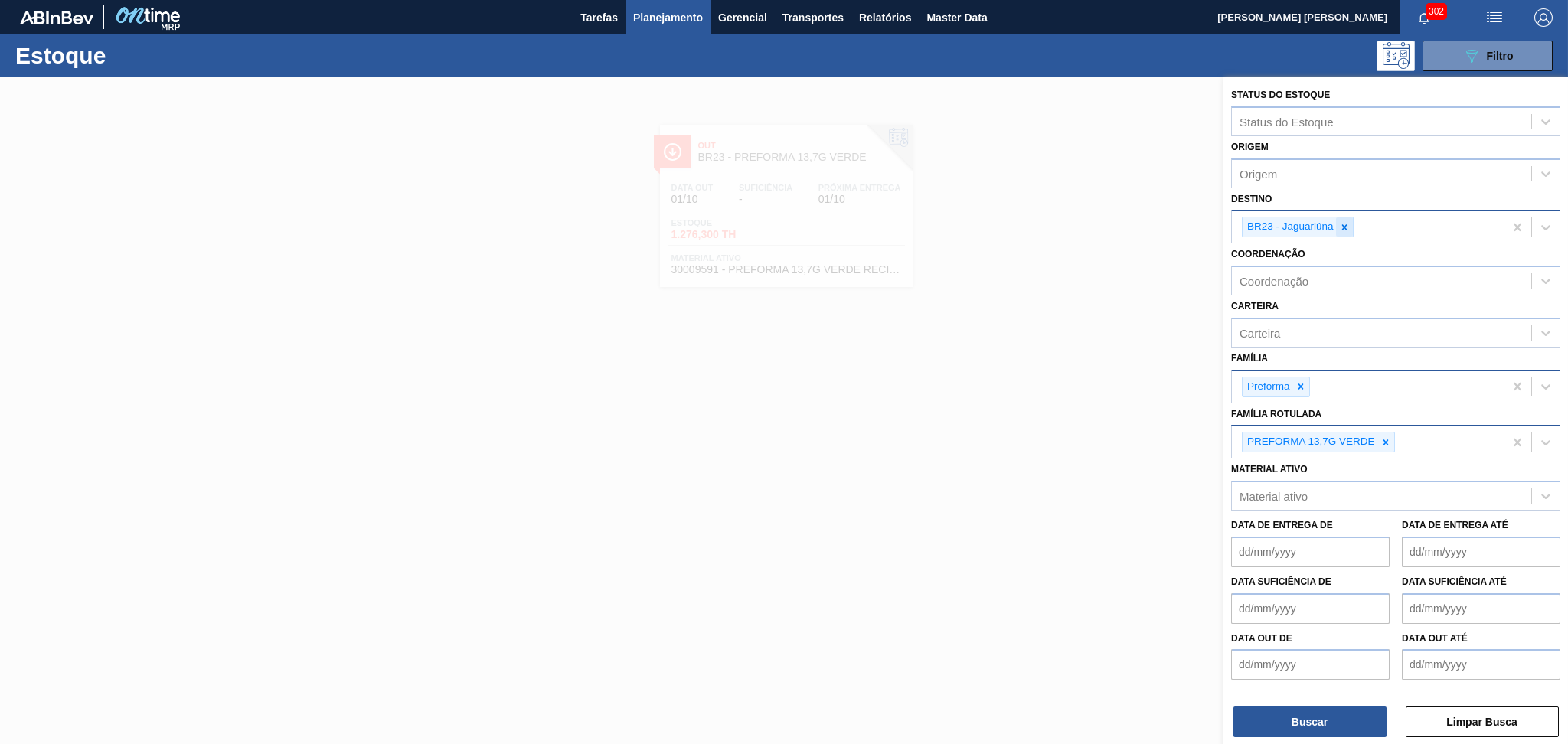
click at [1344, 226] on icon at bounding box center [1344, 227] width 6 height 6
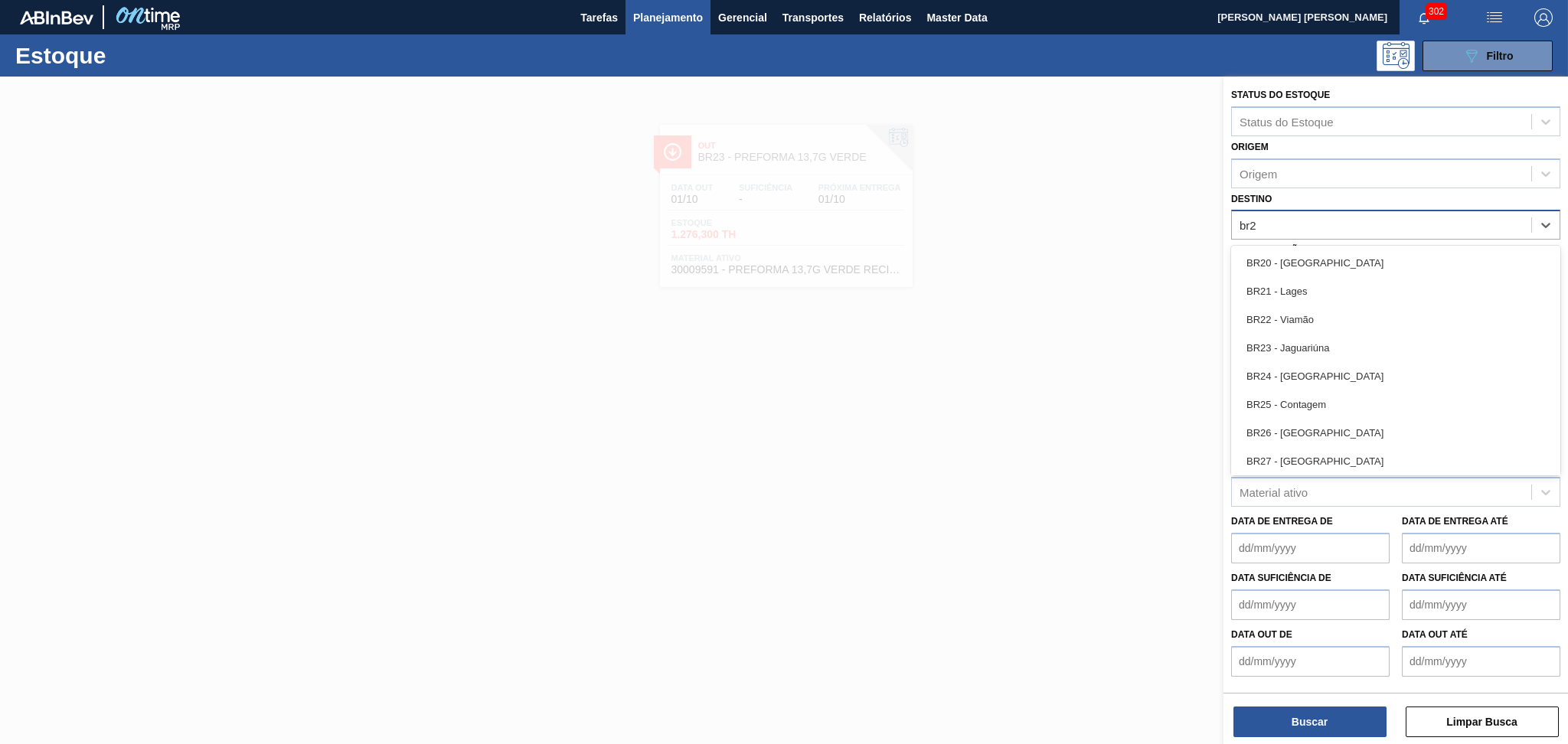
type input "br28"
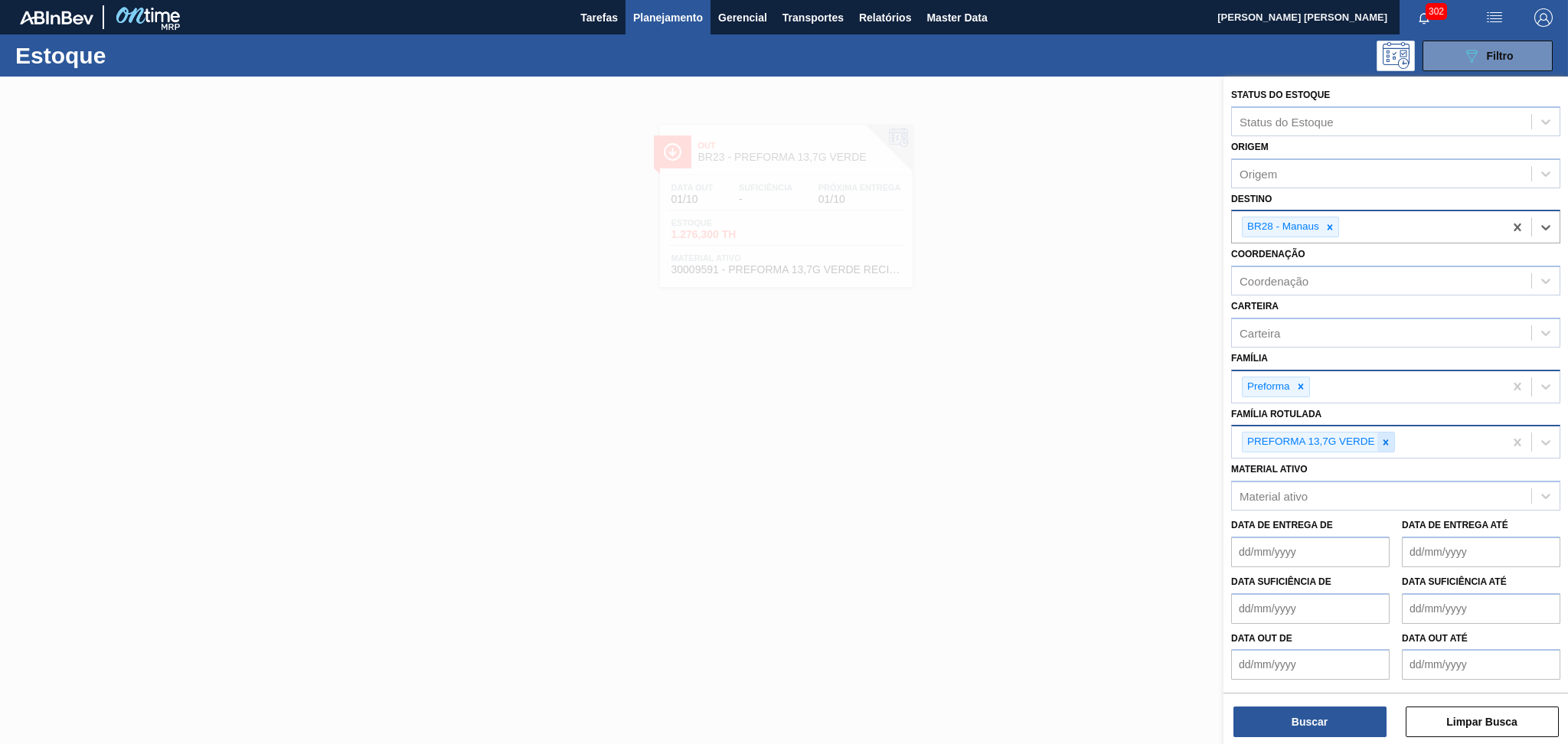
click at [1388, 439] on icon at bounding box center [1385, 442] width 10 height 10
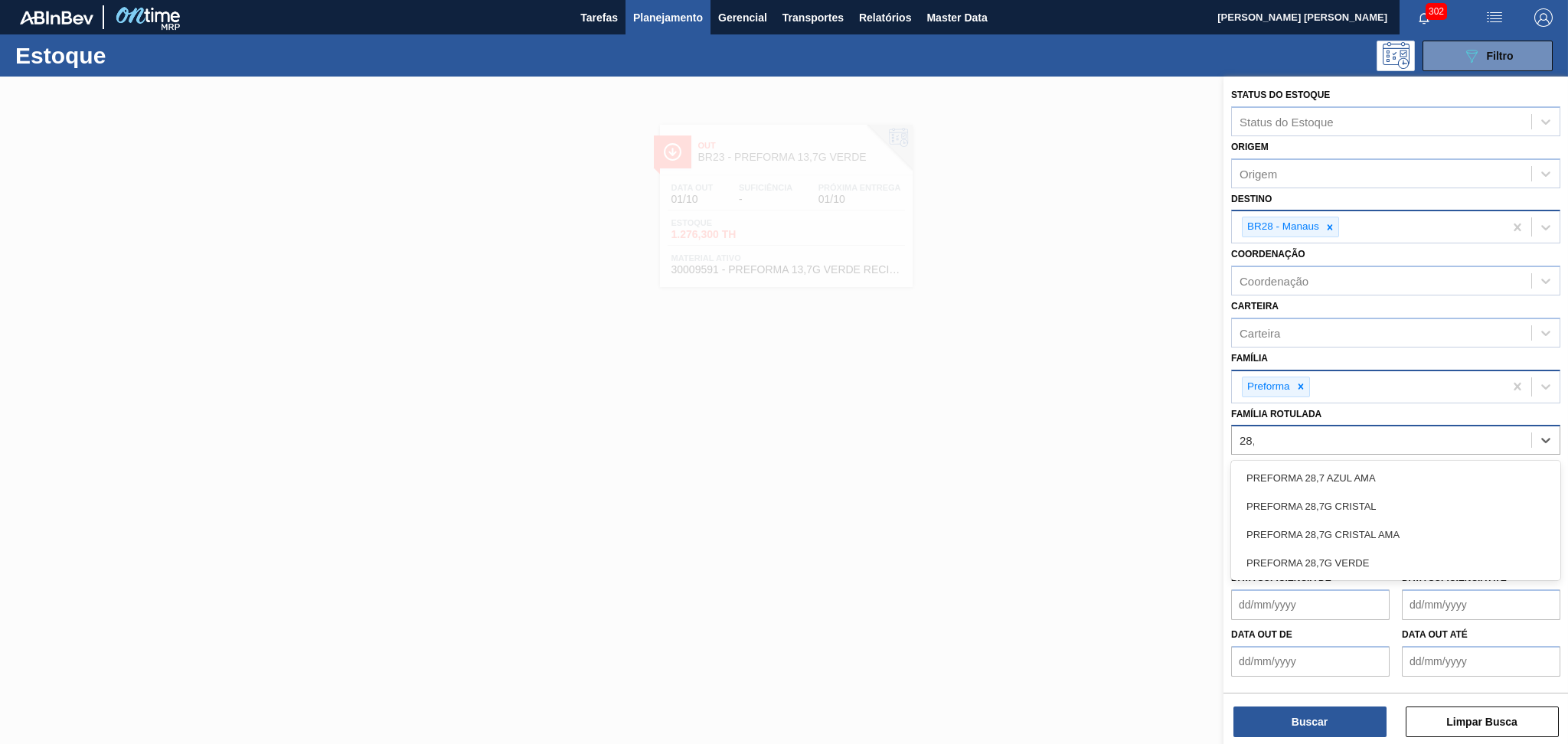
type Rotulada "28,7"
click at [1368, 508] on div "PREFORMA 28,7G CRISTAL" at bounding box center [1395, 506] width 329 height 28
type Rotulada "28,7"
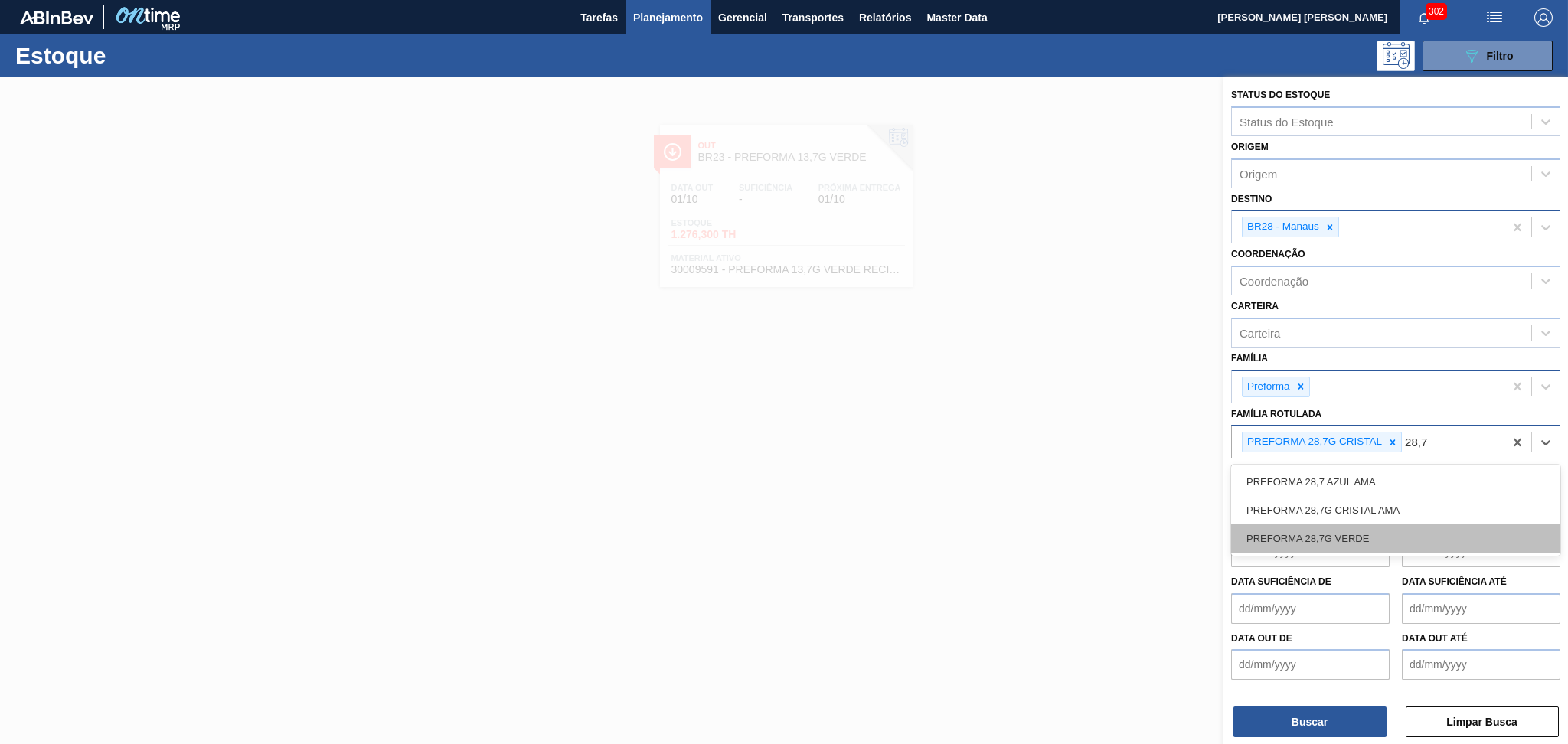
click at [1357, 528] on div "PREFORMA 28,7G VERDE" at bounding box center [1395, 538] width 329 height 28
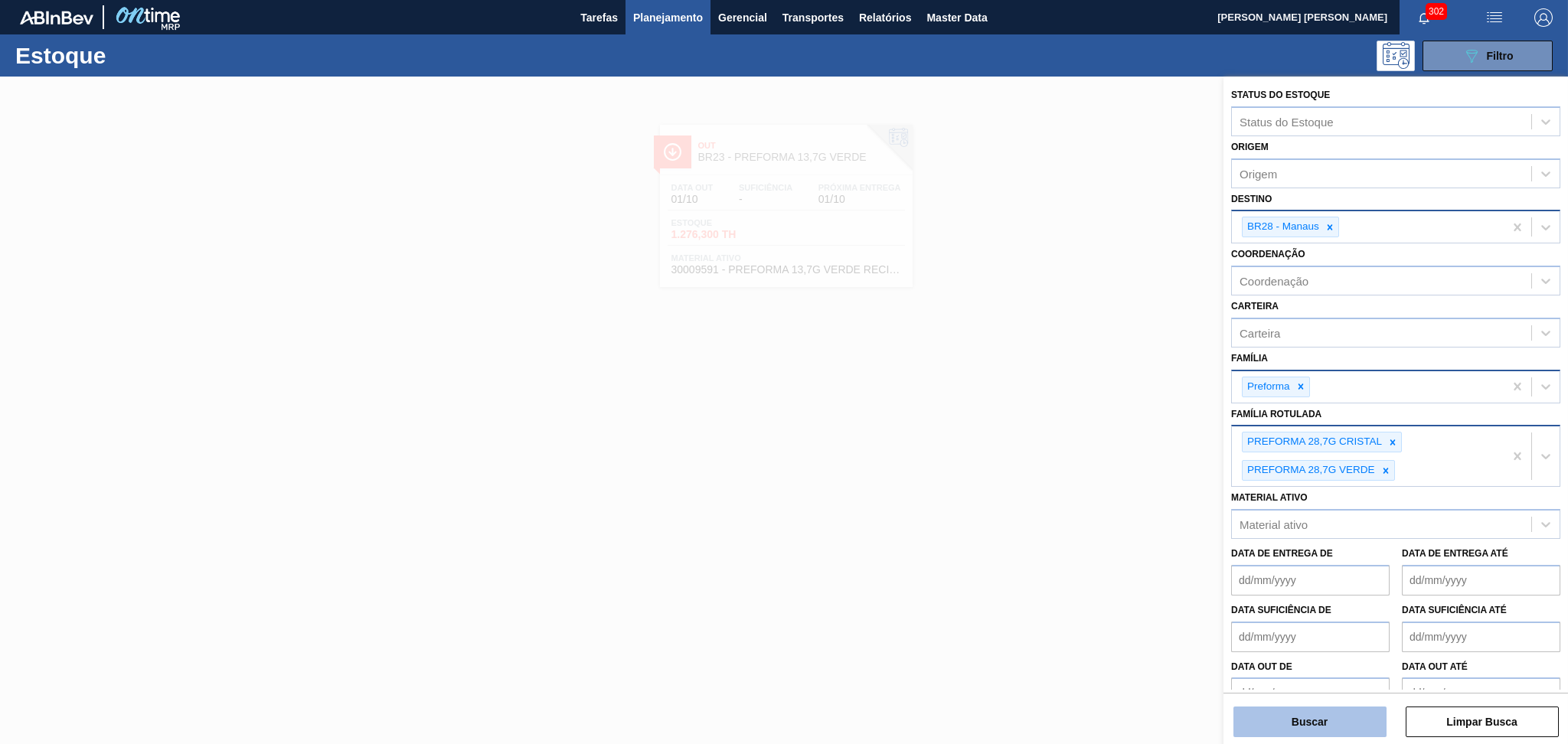
click at [1314, 727] on button "Buscar" at bounding box center [1310, 722] width 154 height 30
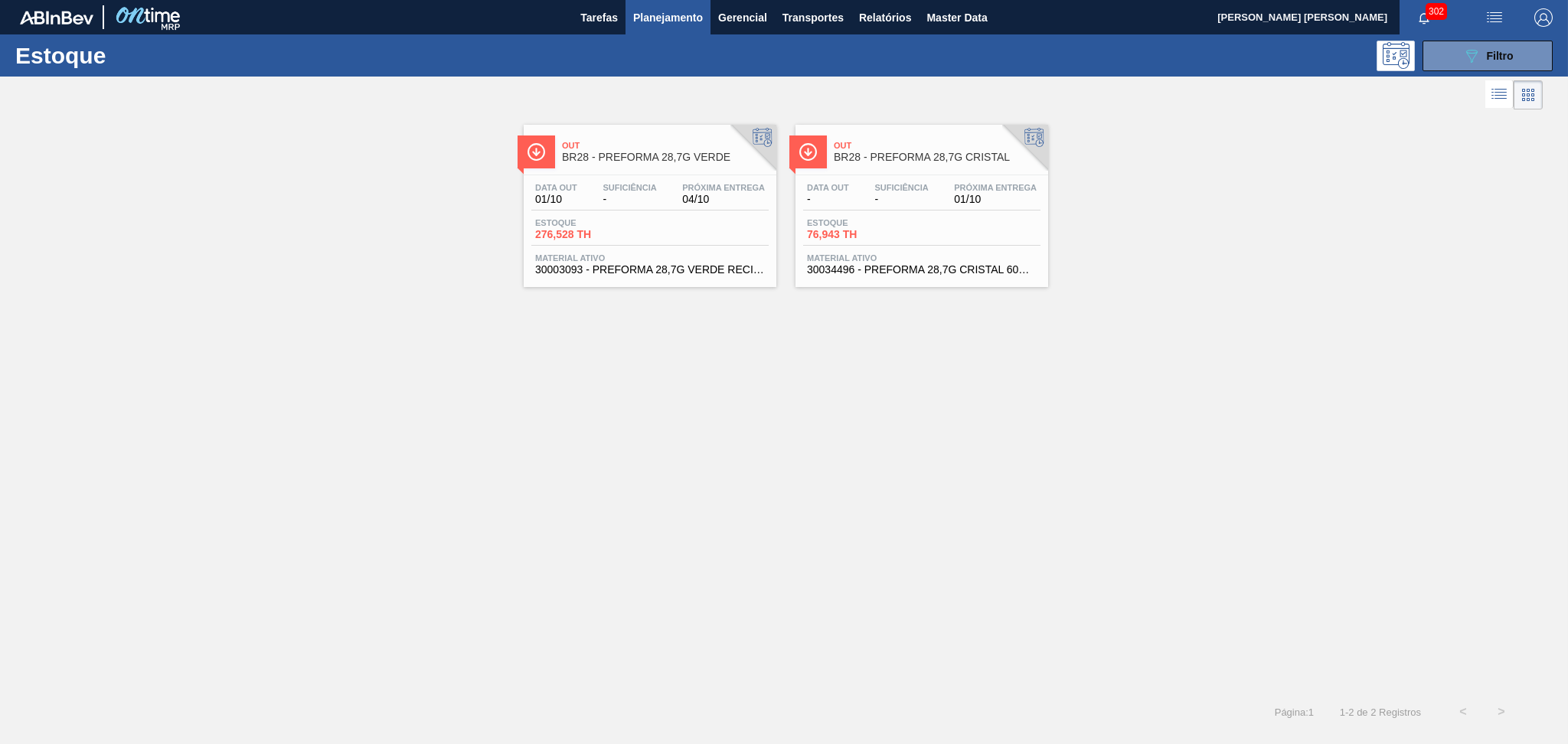
drag, startPoint x: 704, startPoint y: 213, endPoint x: 727, endPoint y: 213, distance: 23.0
click at [704, 213] on div "Data out 01/10 Suficiência - Próxima Entrega 04/10 Estoque 276,528 TH Material …" at bounding box center [650, 227] width 253 height 104
click at [920, 209] on div "Data out - Suficiência - Próxima Entrega 01/10" at bounding box center [921, 196] width 237 height 27
click at [870, 188] on div "Data out - Suficiência - Próxima Entrega 01/10" at bounding box center [921, 196] width 237 height 27
click at [1491, 63] on div "089F7B8B-B2A5-4AFE-B5C0-19BA573D28AC Filtro" at bounding box center [1488, 55] width 51 height 18
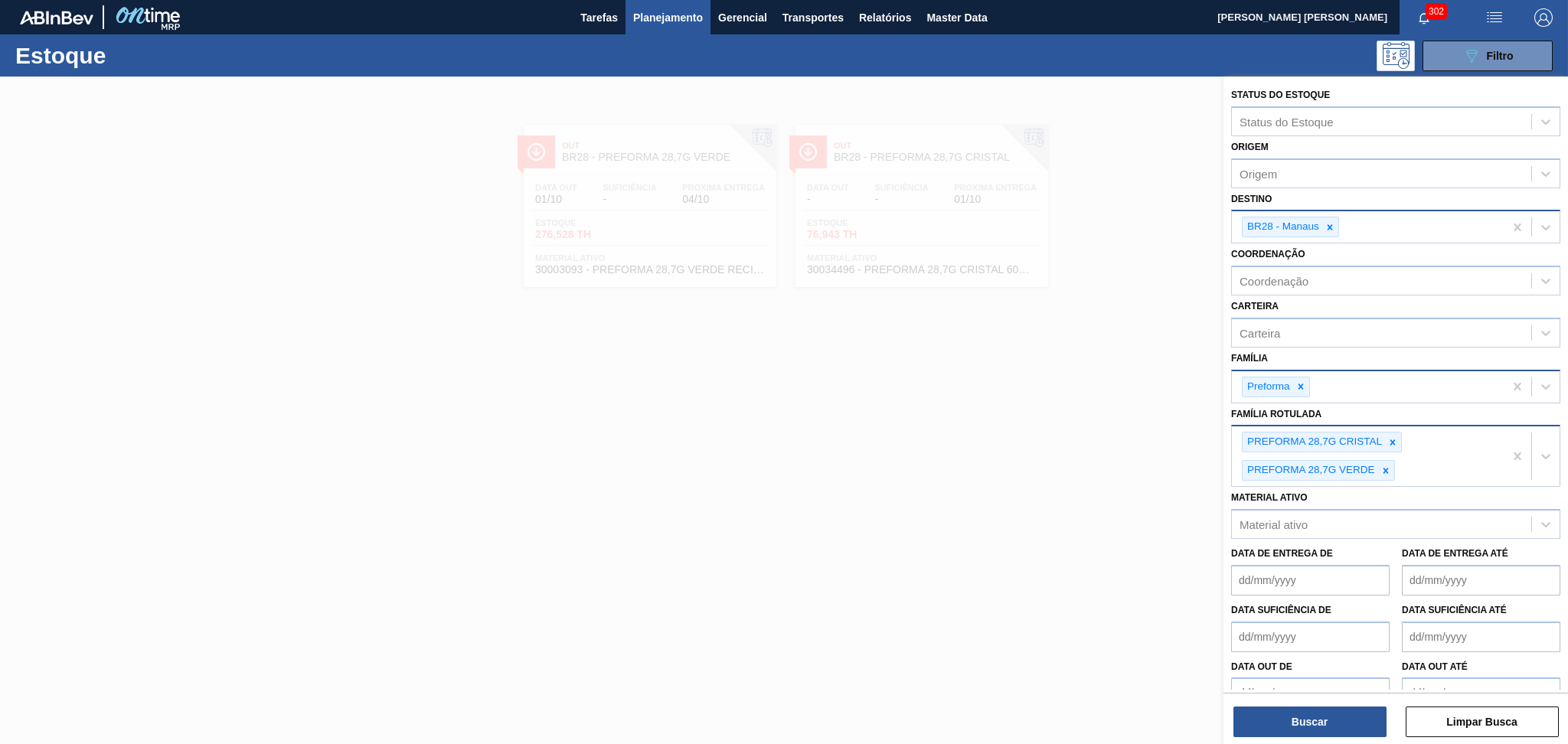
click at [1374, 222] on div "BR28 - Manaus" at bounding box center [1368, 227] width 272 height 31
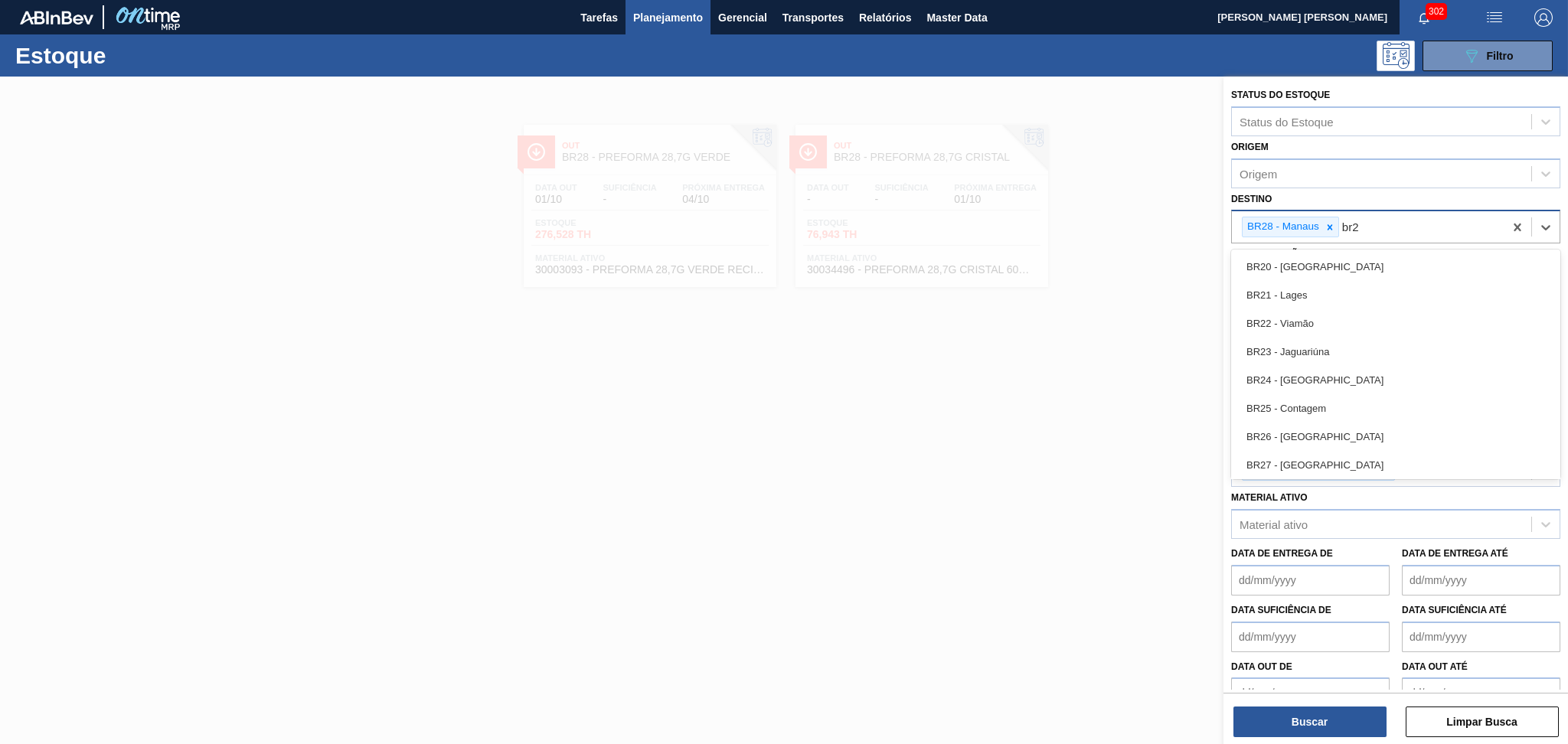
type input "br23"
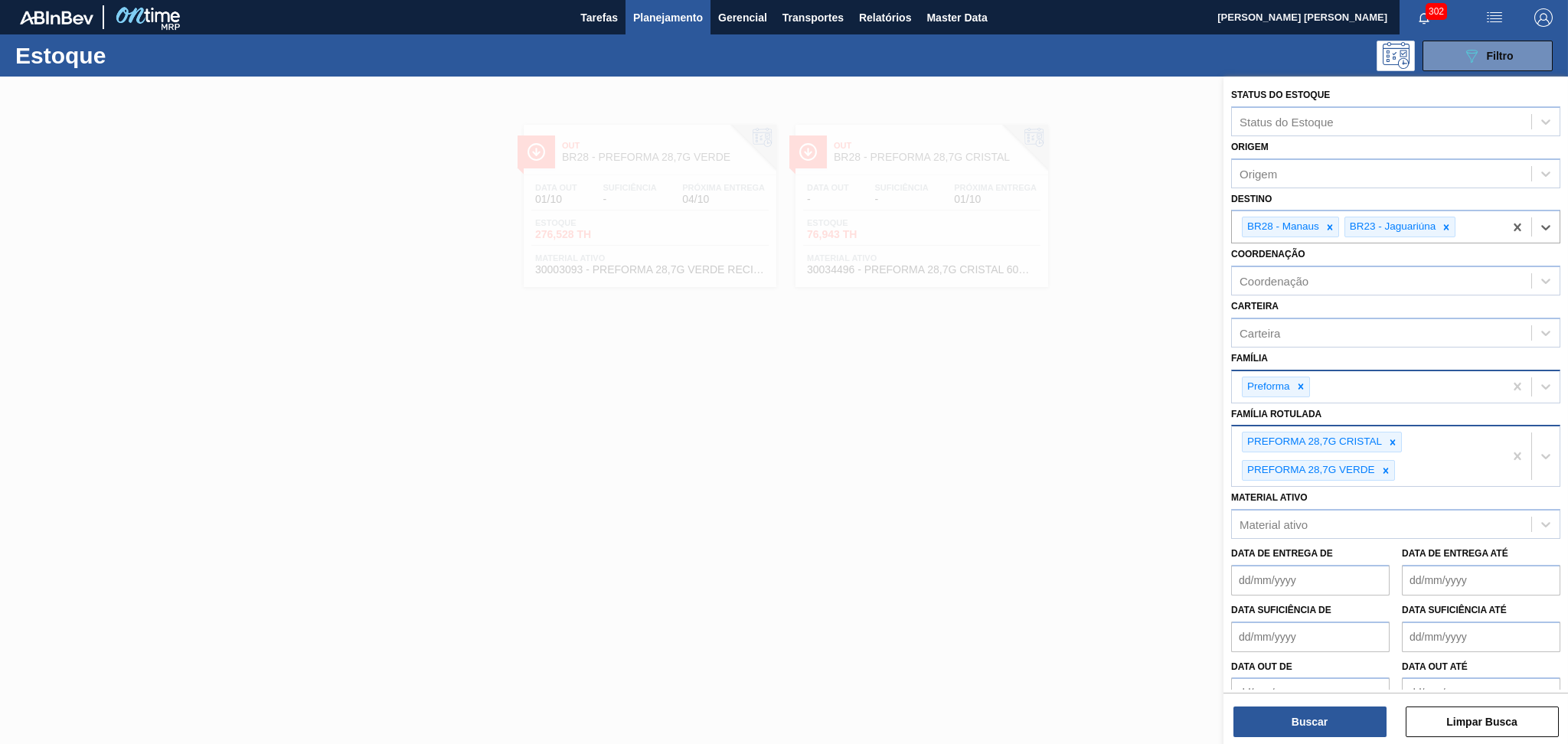
click at [1440, 460] on div "PREFORMA 28,7G CRISTAL PREFORMA 28,7G VERDE" at bounding box center [1368, 456] width 272 height 60
type Rotulada "13,7g v"
click at [1303, 518] on div "PREFORMA 13,7G VERDE" at bounding box center [1395, 510] width 329 height 28
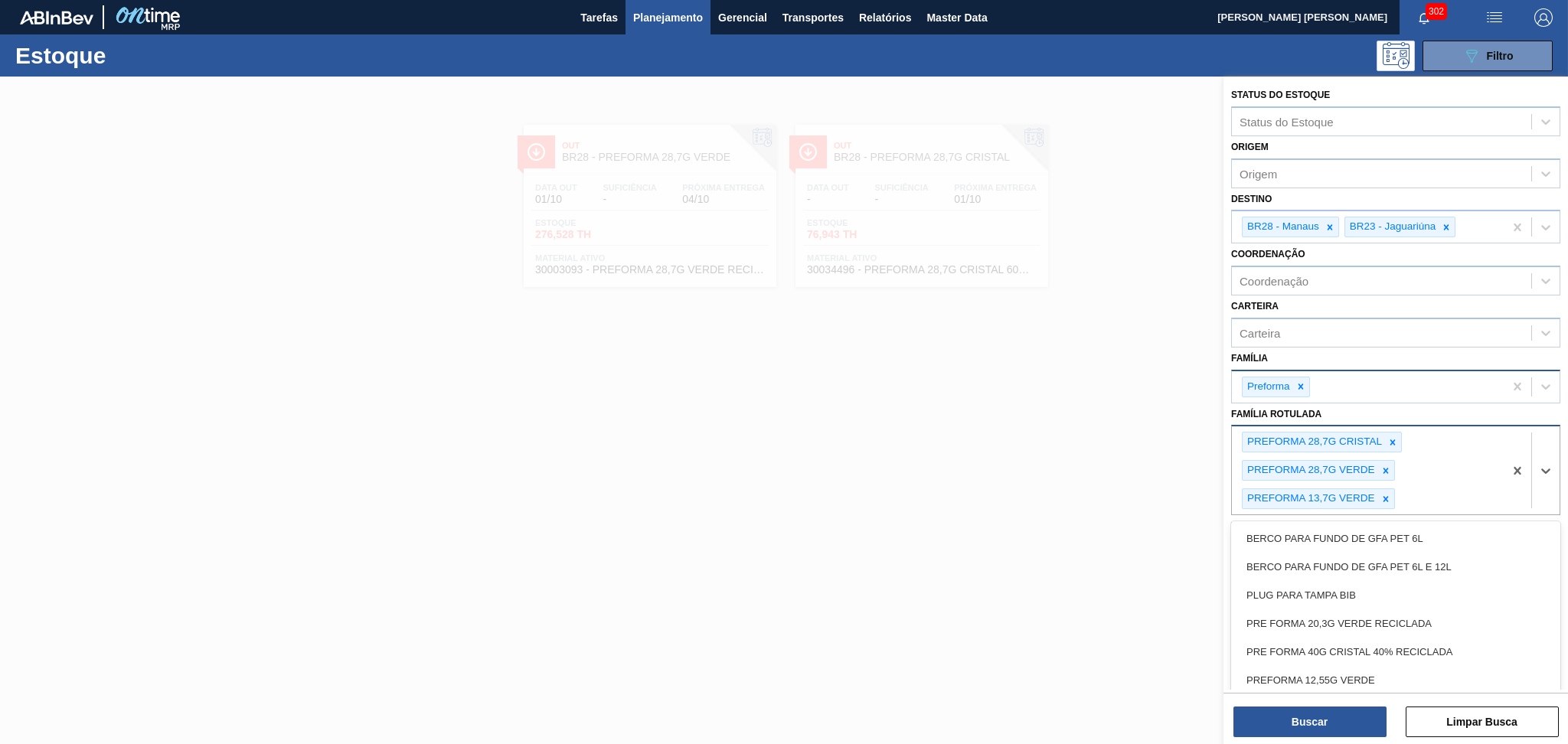
click at [1303, 506] on div "PREFORMA 28,7G CRISTAL PREFORMA 28,7G VERDE PREFORMA 13,7G VERDE" at bounding box center [1368, 470] width 272 height 88
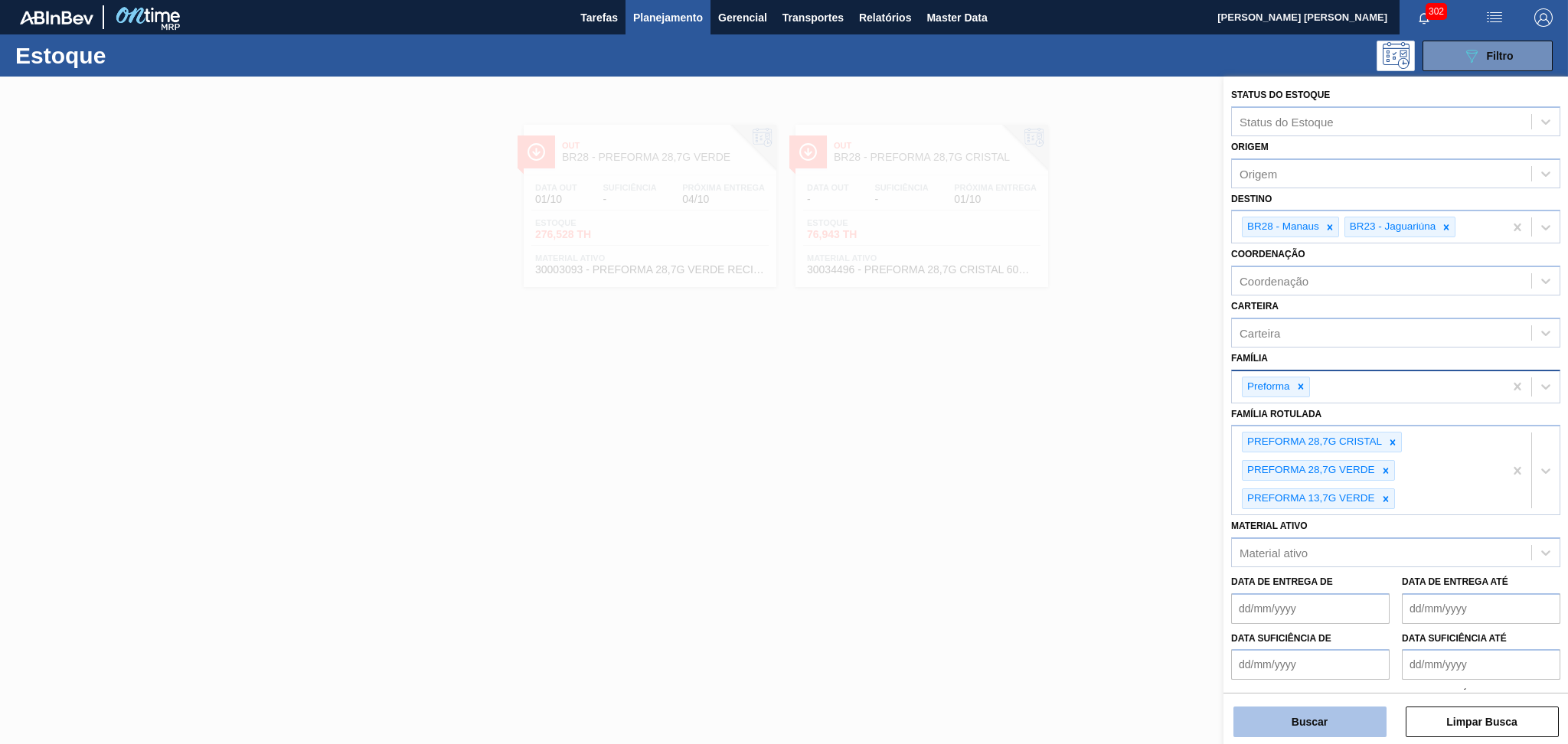
click at [1344, 723] on button "Buscar" at bounding box center [1310, 722] width 154 height 30
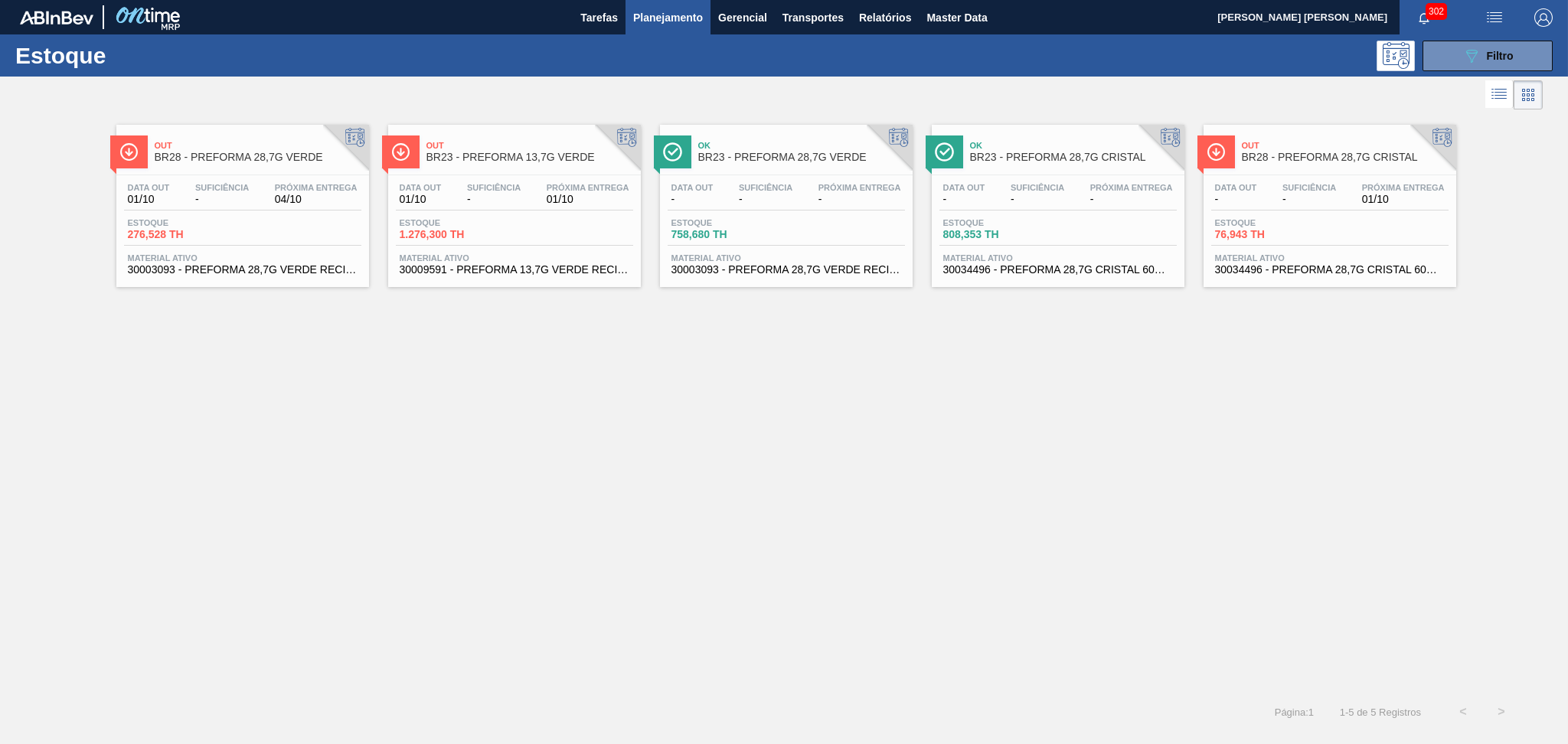
click at [1344, 723] on div "Página : 1 1 - 5 de 5 Registros < >" at bounding box center [760, 712] width 1521 height 38
click at [532, 222] on div "Estoque 1.276,300 TH" at bounding box center [515, 231] width 237 height 27
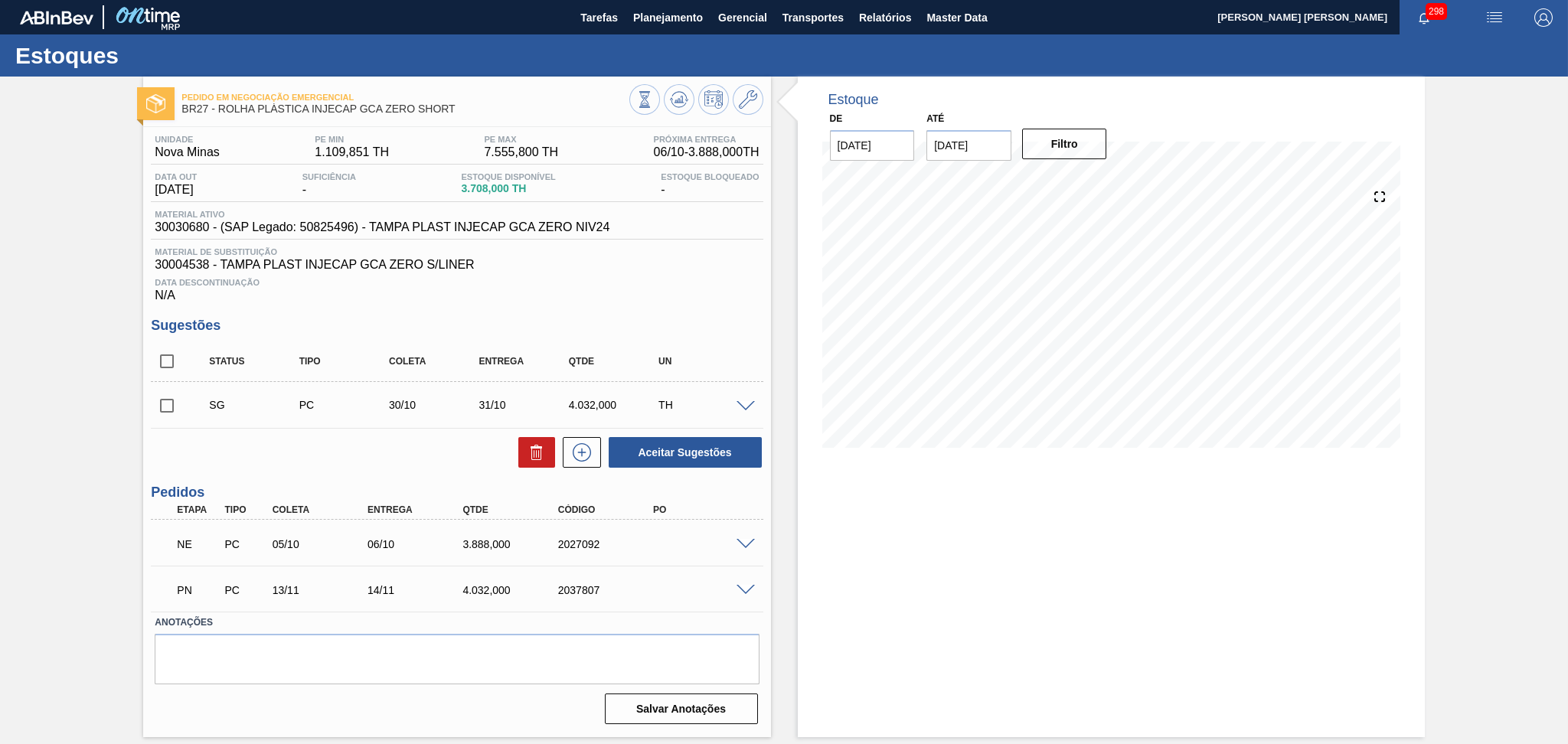
click at [611, 292] on div "Data Descontinuação N/A" at bounding box center [456, 287] width 611 height 30
click at [775, 613] on div "Estoque De 01/10/2025 Até 10/11/2025 Filtro 07/10 Projeção de Estoque 7,091.004…" at bounding box center [1098, 407] width 654 height 661
click at [741, 551] on div "NE PC 05/10 06/10 3.888,000 2027092" at bounding box center [456, 543] width 611 height 38
click at [683, 13] on span "Planejamento" at bounding box center [668, 17] width 70 height 18
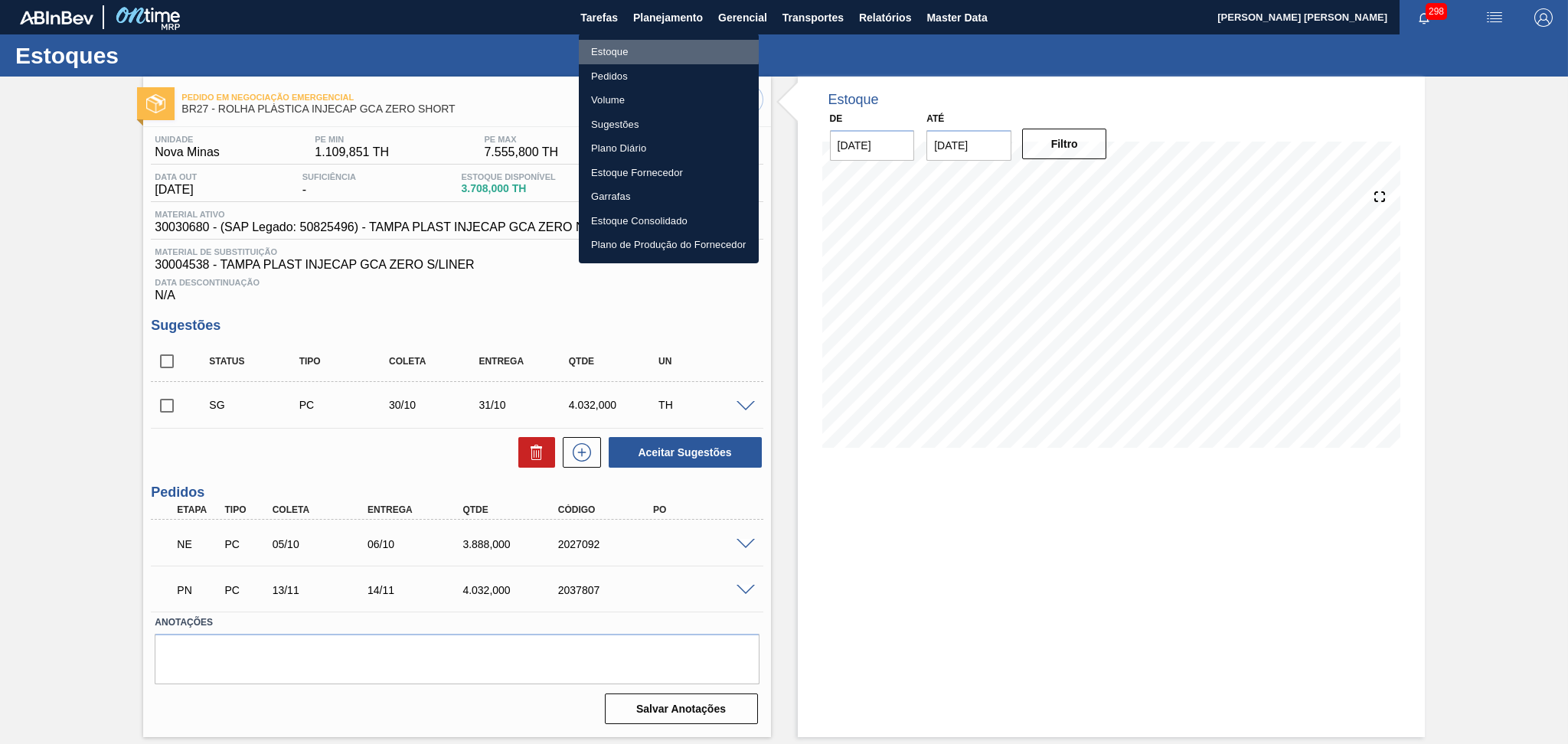
click at [605, 46] on li "Estoque" at bounding box center [669, 52] width 180 height 25
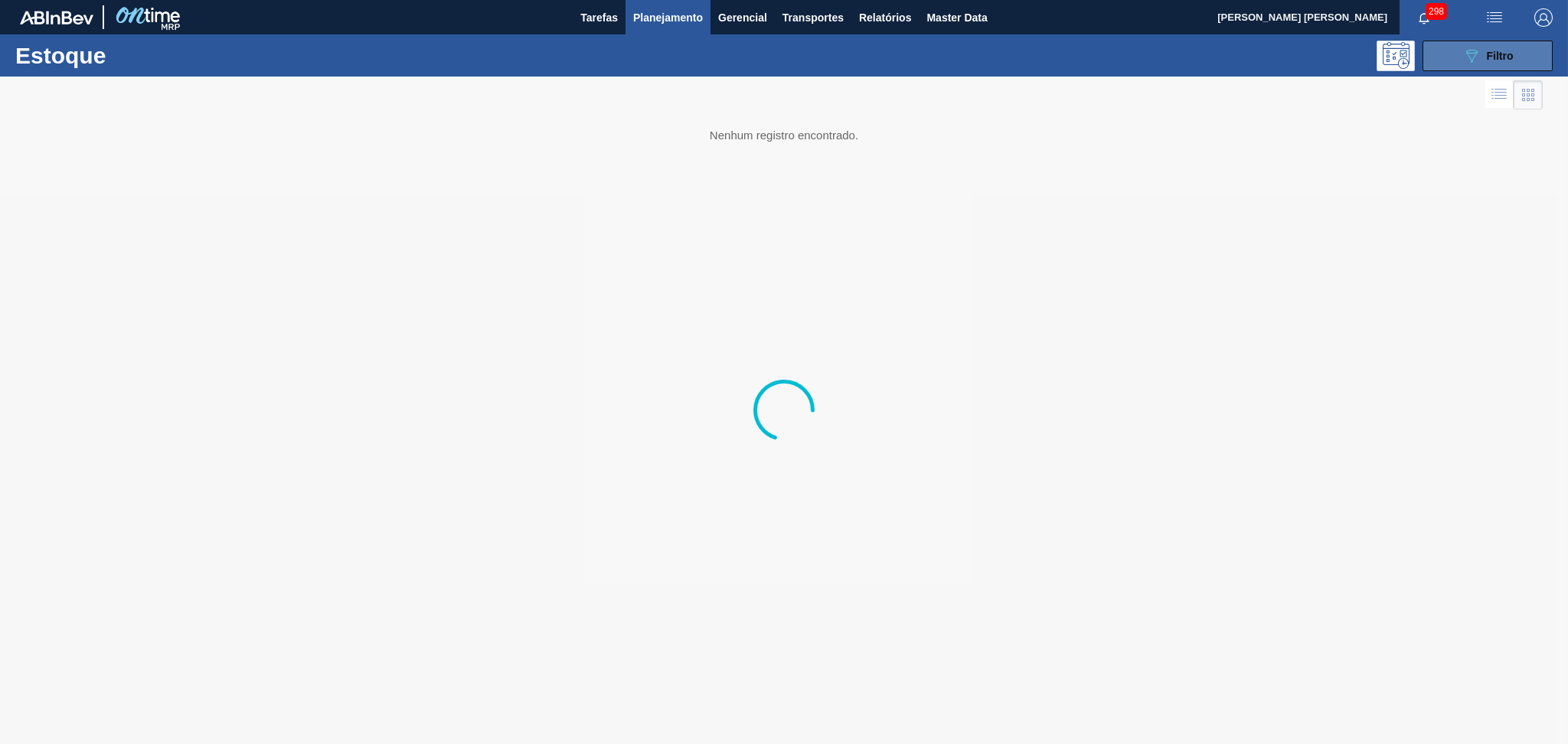
click at [1504, 48] on div "089F7B8B-B2A5-4AFE-B5C0-19BA573D28AC Filtro" at bounding box center [1488, 55] width 51 height 18
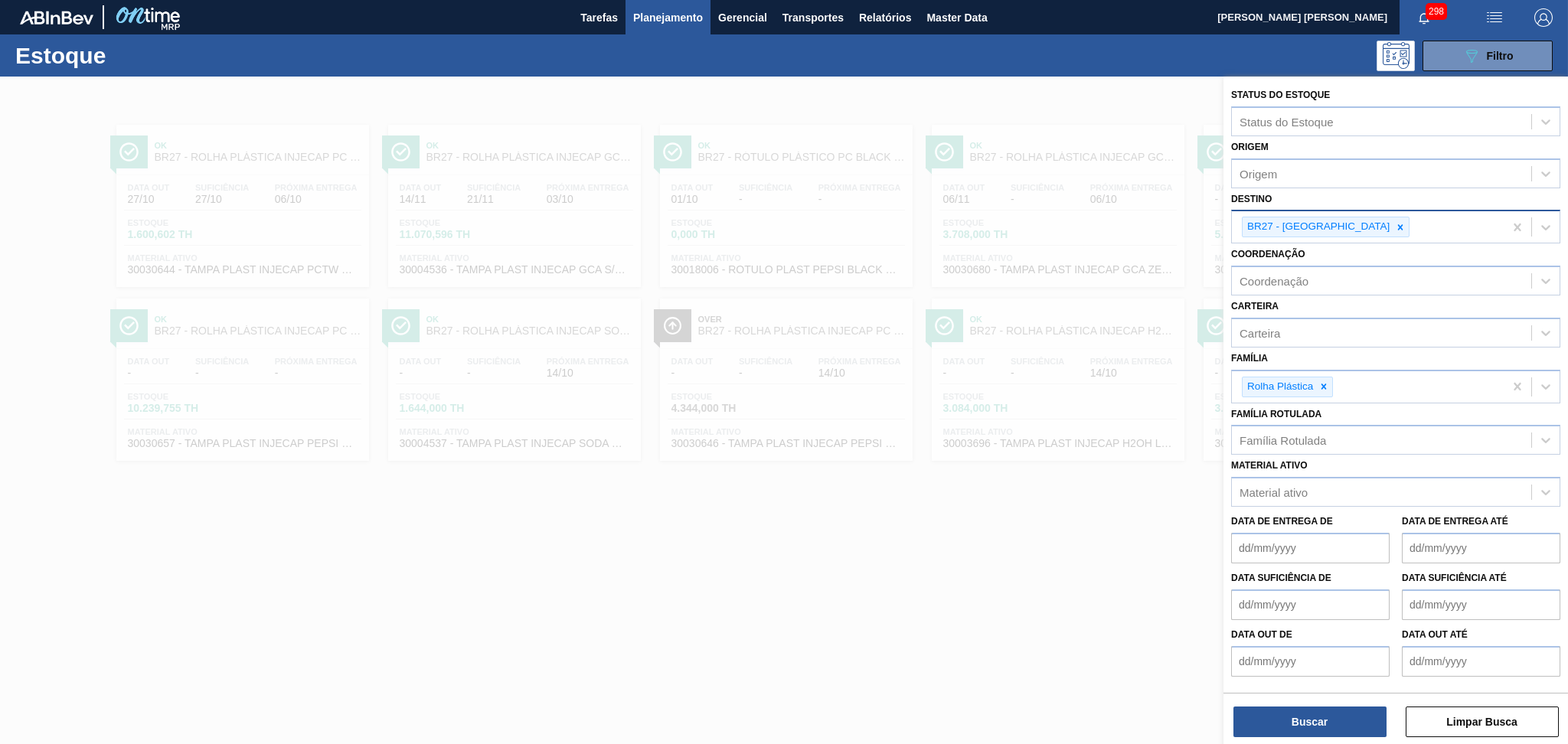
click at [1395, 222] on icon at bounding box center [1400, 227] width 10 height 10
click at [1324, 380] on icon at bounding box center [1324, 383] width 6 height 6
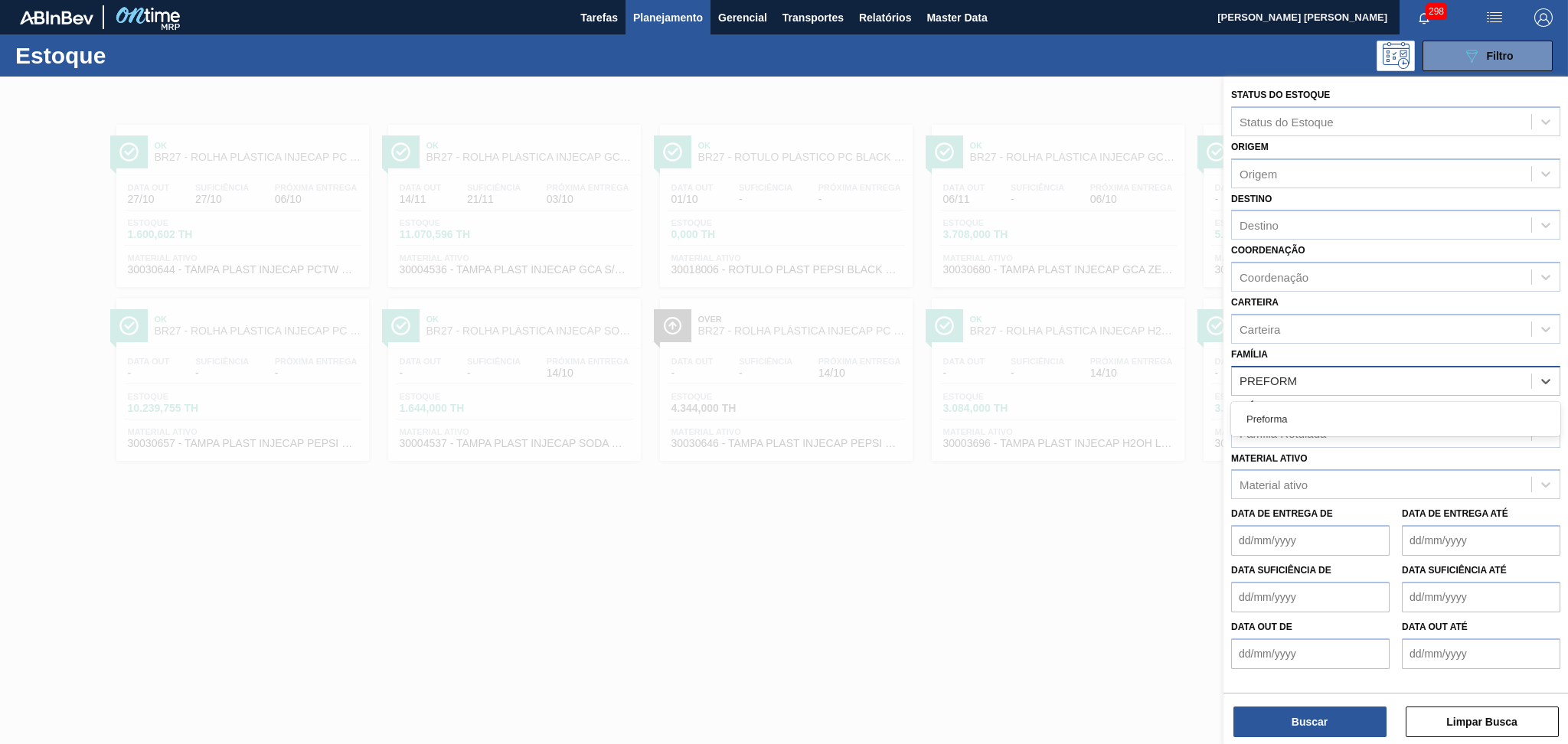
type input "PREFORMA"
click at [1296, 408] on div "Preforma" at bounding box center [1395, 419] width 329 height 28
click at [1293, 436] on div "Família Rotulada" at bounding box center [1283, 437] width 86 height 13
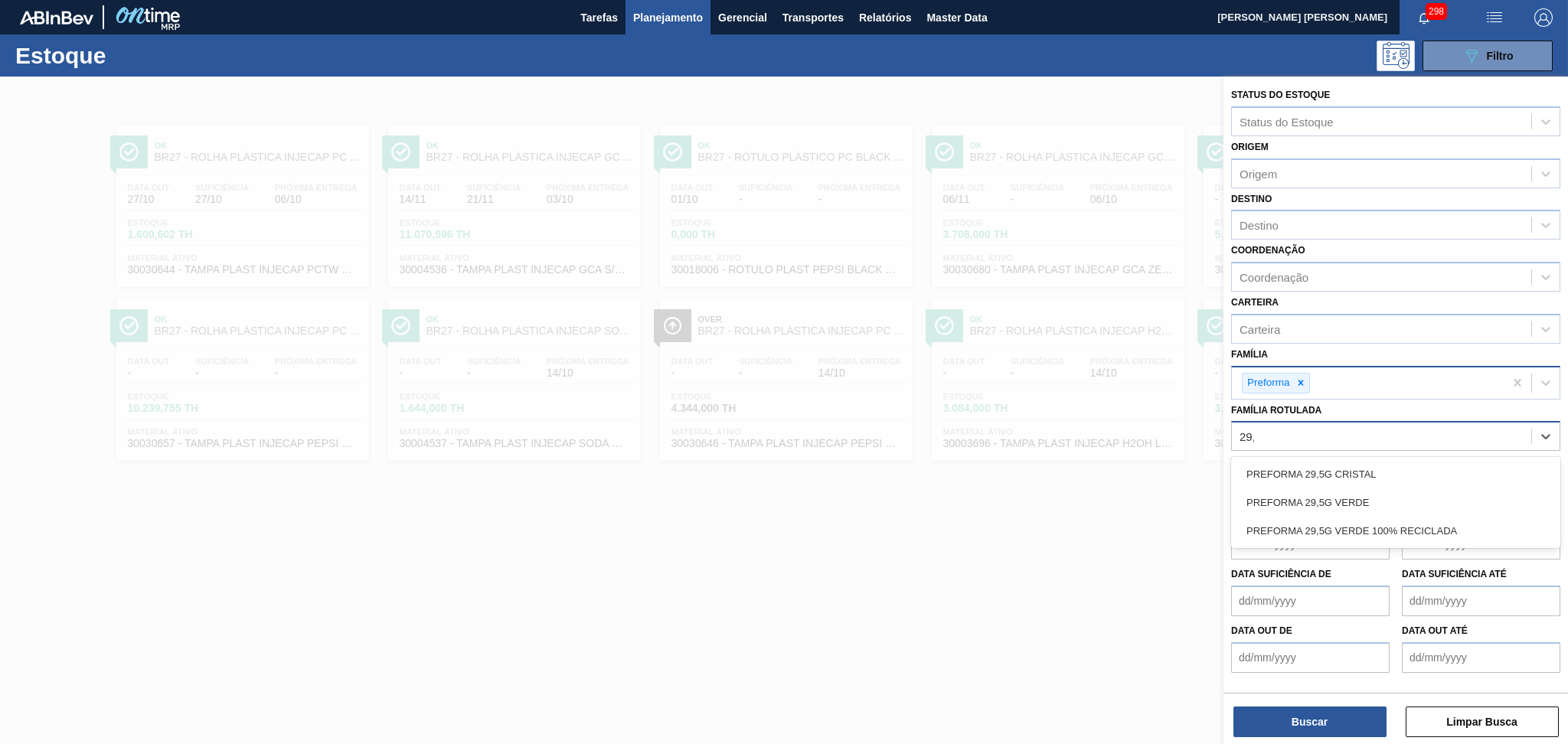
type Rotulada "29,5"
click at [1366, 475] on div "PREFORMA 29,5G CRISTAL" at bounding box center [1395, 474] width 329 height 28
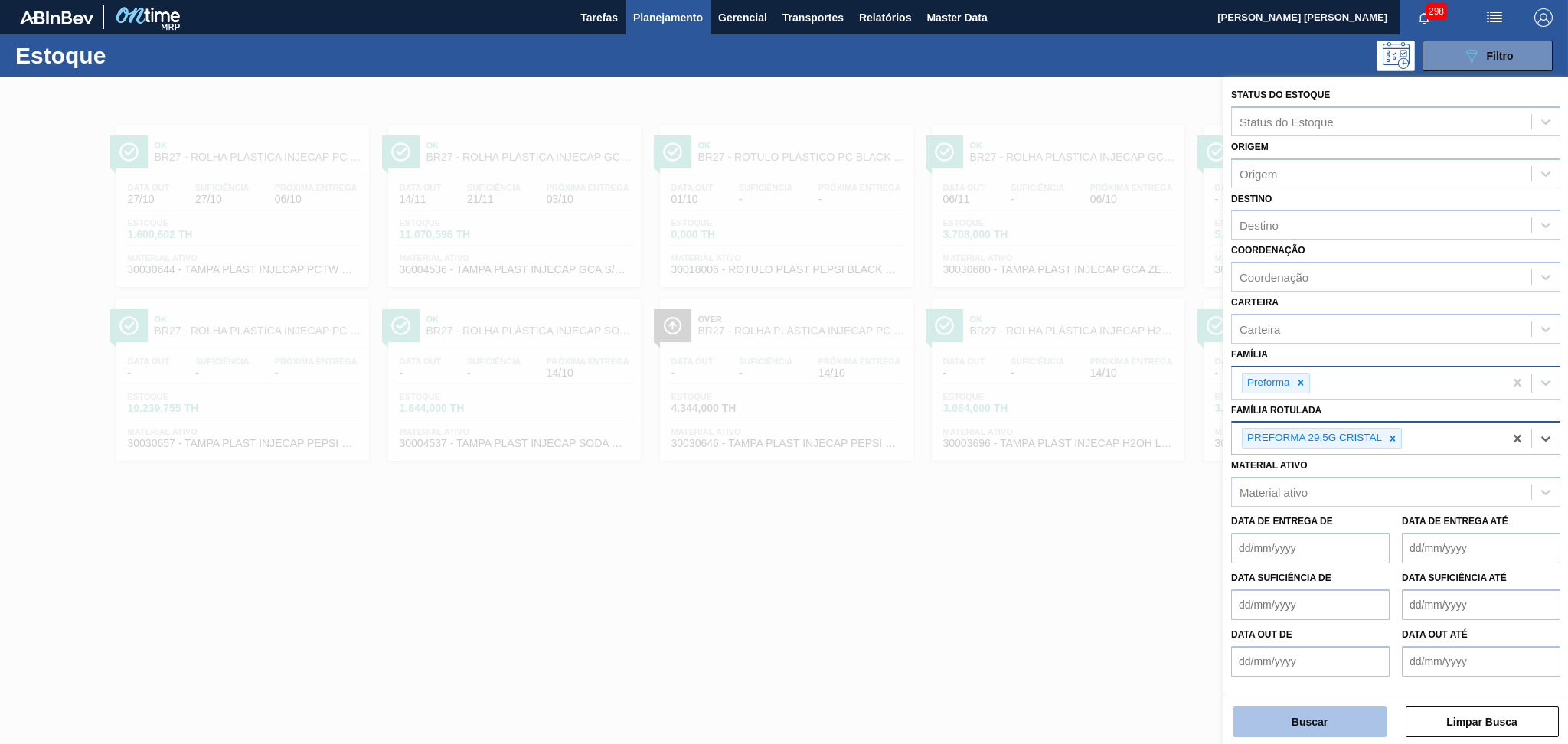
click at [1287, 726] on button "Buscar" at bounding box center [1310, 722] width 154 height 30
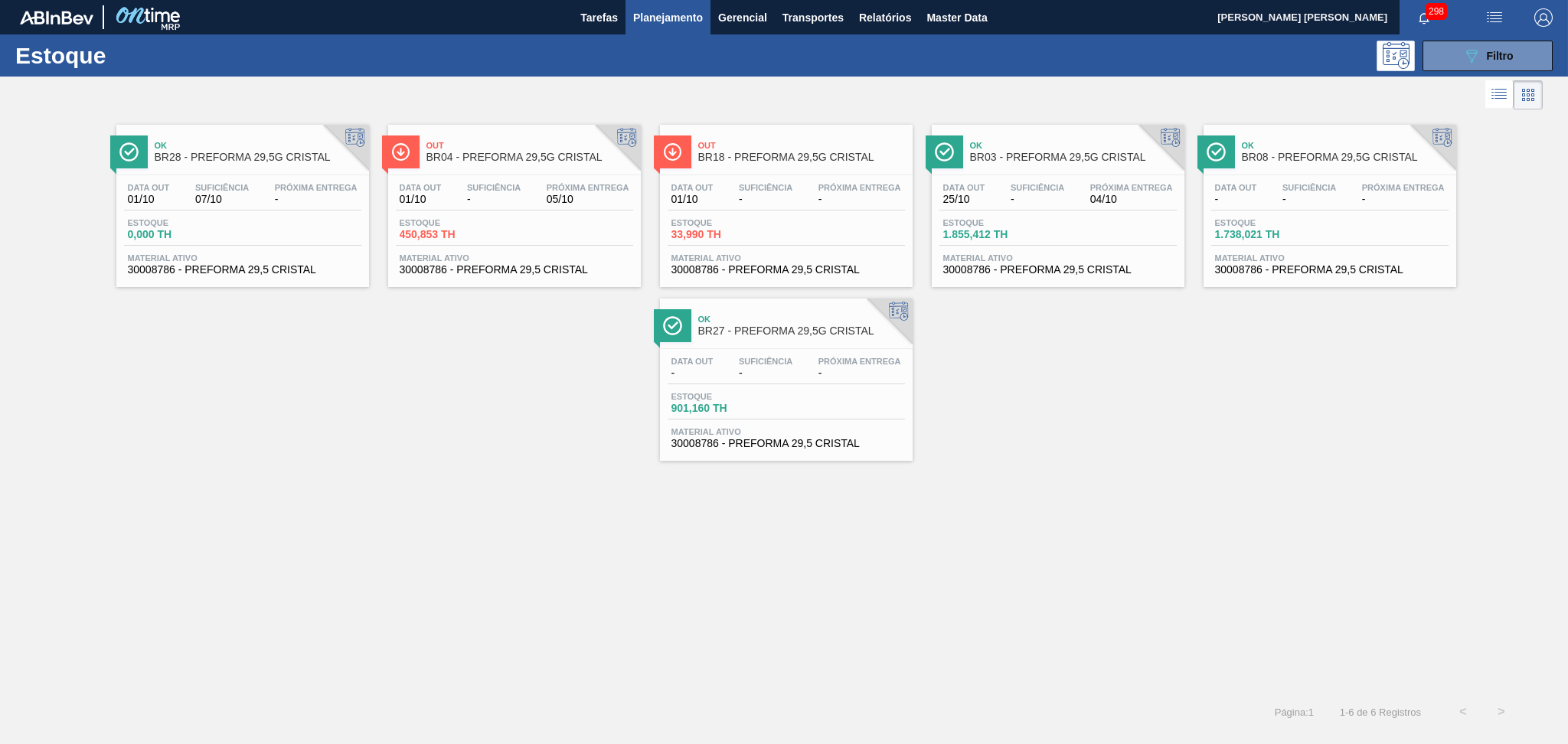
click at [454, 429] on div "Ok BR28 - PREFORMA 29,5G CRISTAL Data out 01/10 Suficiência 07/10 Próxima Entre…" at bounding box center [784, 287] width 1568 height 348
click at [454, 472] on div "Ok BR28 - PREFORMA 29,5G CRISTAL Data out 01/10 Suficiência 07/10 Próxima Entre…" at bounding box center [784, 403] width 1568 height 579
click at [465, 274] on span "30008786 - PREFORMA 29,5 CRISTAL" at bounding box center [515, 270] width 229 height 11
click at [1054, 371] on div "Ok BR28 - PREFORMA 29,5G CRISTAL Data out 01/10 Suficiência 07/10 Próxima Entre…" at bounding box center [784, 287] width 1568 height 348
click at [975, 318] on div "Ok BR28 - PREFORMA 29,5G CRISTAL Data out 01/10 Suficiência 07/10 Próxima Entre…" at bounding box center [784, 287] width 1568 height 348
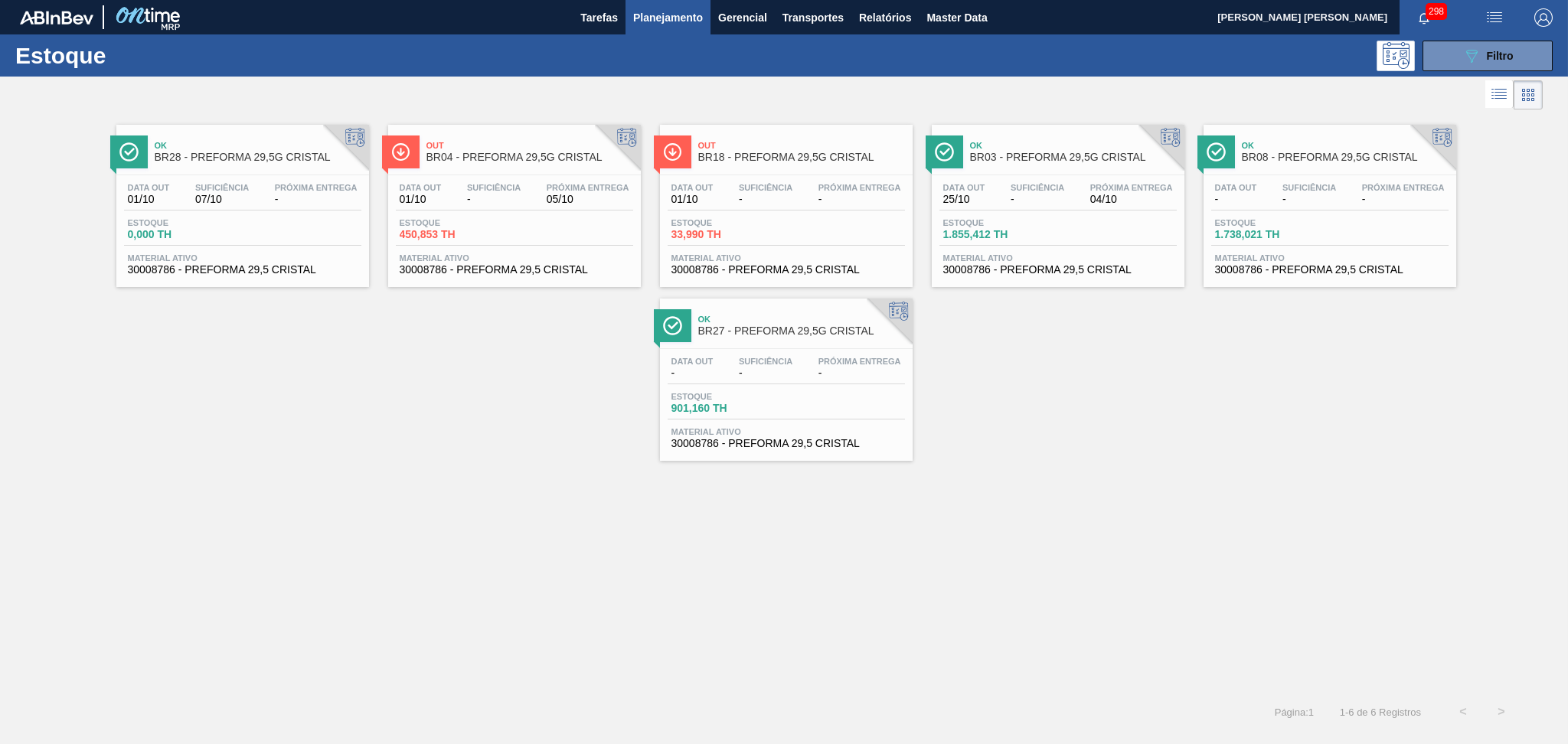
click at [1022, 445] on div "Ok BR28 - PREFORMA 29,5G CRISTAL Data out 01/10 Suficiência 07/10 Próxima Entre…" at bounding box center [784, 287] width 1568 height 348
click at [1078, 193] on div "Data out 25/10 Suficiência - Próxima Entrega 04/10" at bounding box center [1058, 196] width 237 height 27
click at [1050, 404] on div "Ok BR28 - PREFORMA 29,5G CRISTAL Data out 01/10 Suficiência 07/10 Próxima Entre…" at bounding box center [784, 287] width 1568 height 348
click at [393, 507] on div "Ok BR28 - PREFORMA 29,5G CRISTAL Data out 01/10 Suficiência 07/10 Próxima Entre…" at bounding box center [784, 403] width 1568 height 579
click at [496, 379] on div "Ok BR28 - PREFORMA 29,5G CRISTAL Data out 01/10 Suficiência 07/10 Próxima Entre…" at bounding box center [784, 287] width 1568 height 348
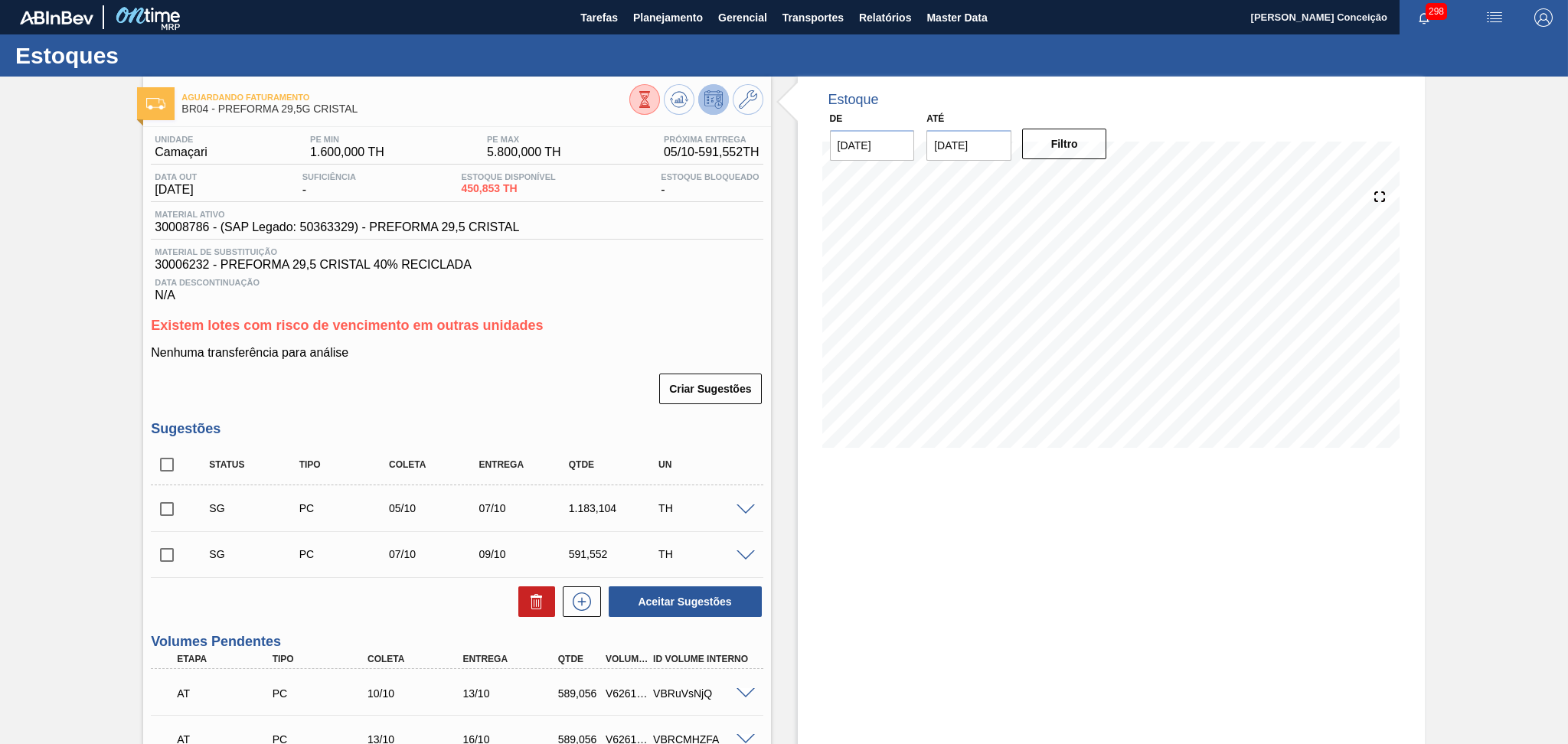
click at [520, 356] on p "Nenhuma transferência para análise" at bounding box center [456, 353] width 611 height 14
click at [619, 344] on div "Existem lotes com risco de vencimento em outras unidades Nenhuma transferência …" at bounding box center [456, 361] width 611 height 88
click at [568, 278] on span "Data Descontinuação" at bounding box center [456, 282] width 604 height 9
click at [818, 20] on span "Transportes" at bounding box center [813, 17] width 62 height 18
click at [779, 419] on div at bounding box center [784, 372] width 1568 height 744
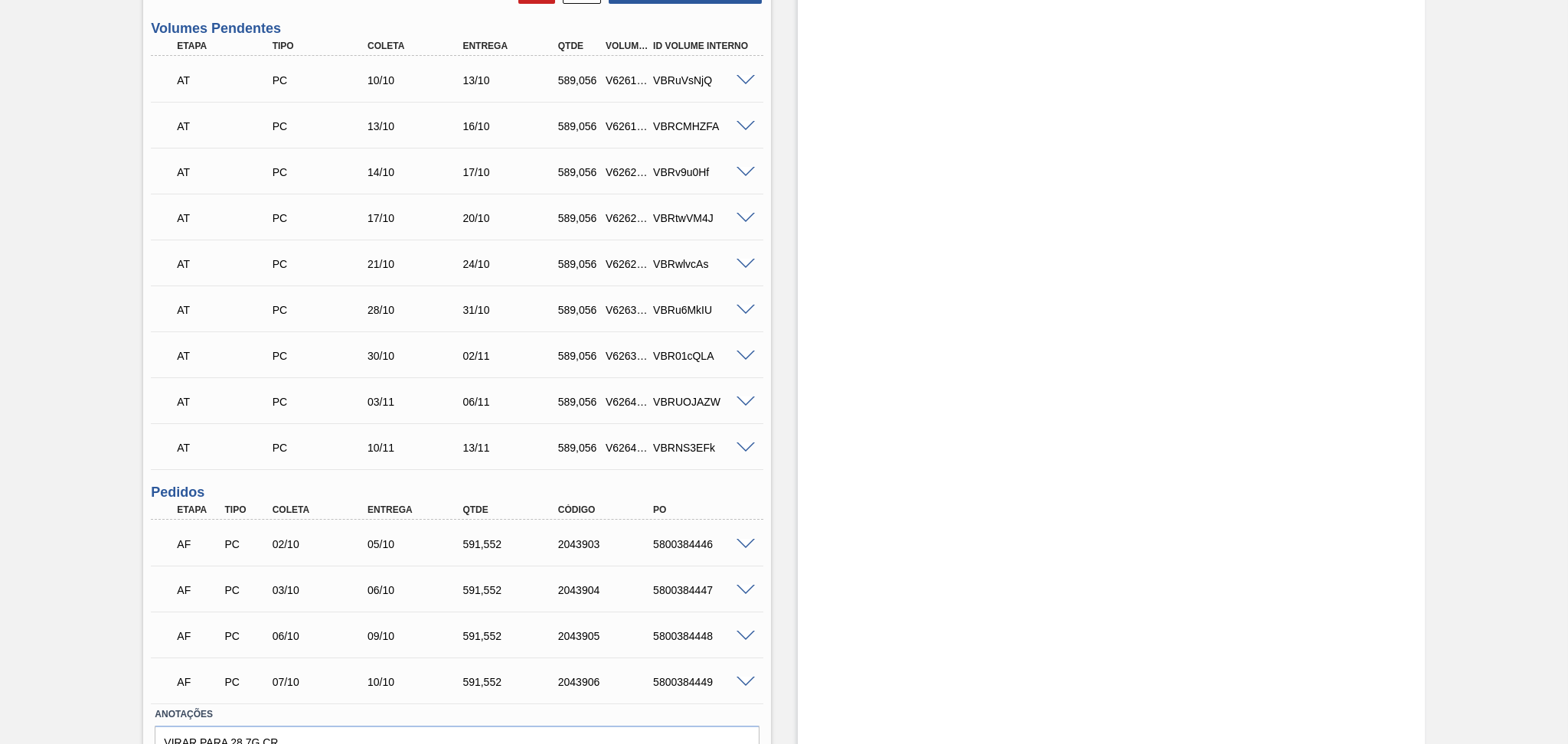
scroll to position [696, 0]
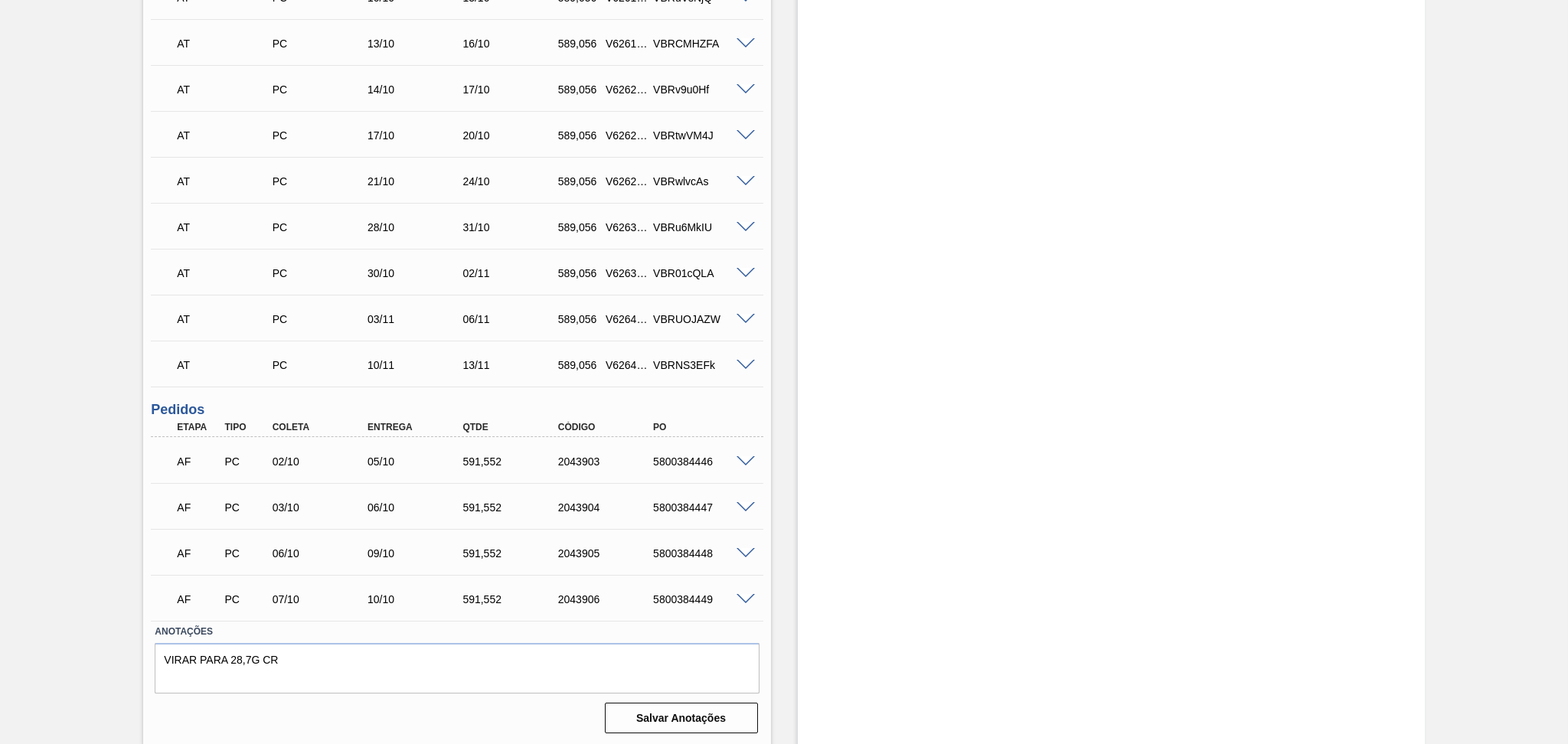
click at [741, 455] on div at bounding box center [748, 461] width 30 height 11
click at [743, 456] on span at bounding box center [745, 462] width 18 height 11
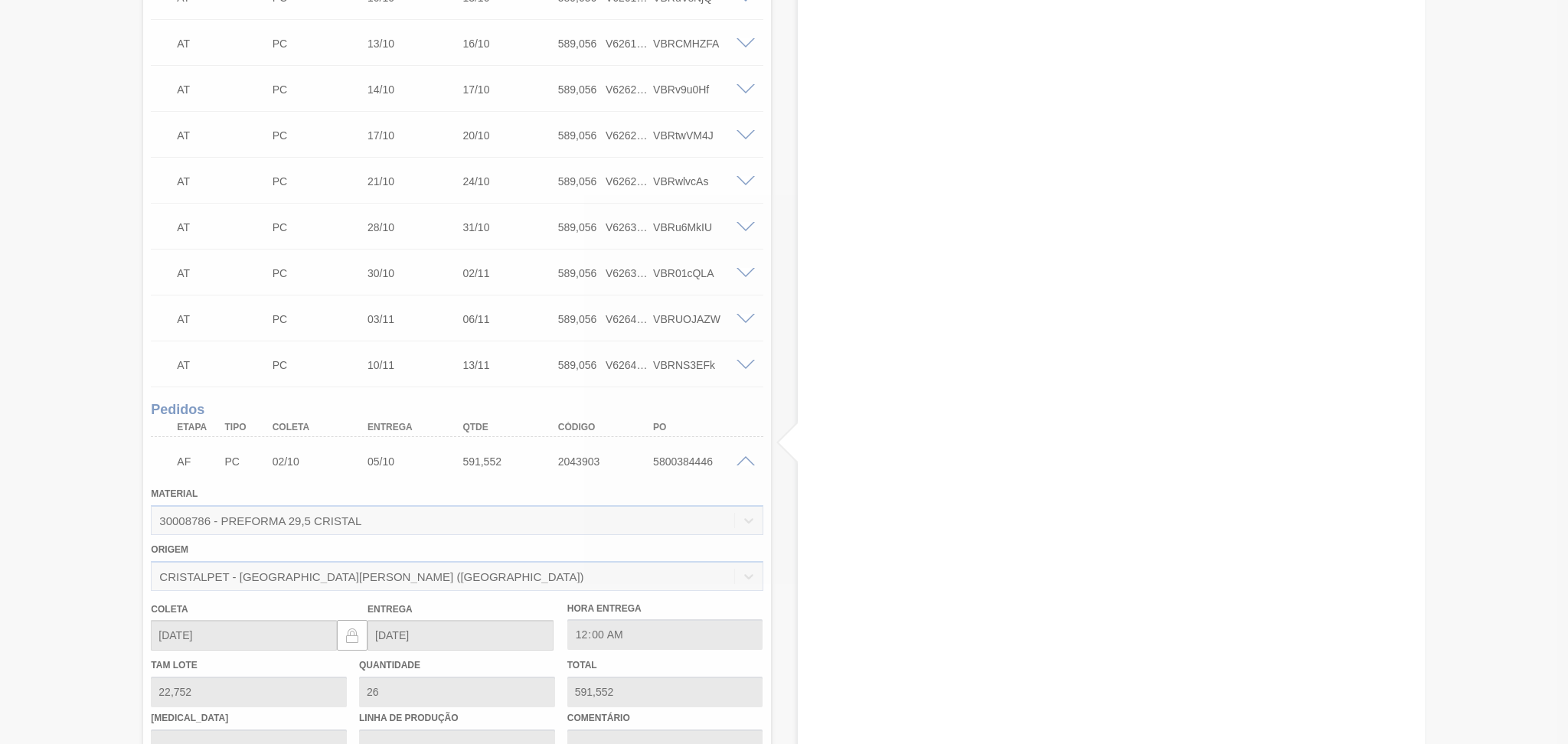
click at [743, 460] on div at bounding box center [784, 372] width 1568 height 744
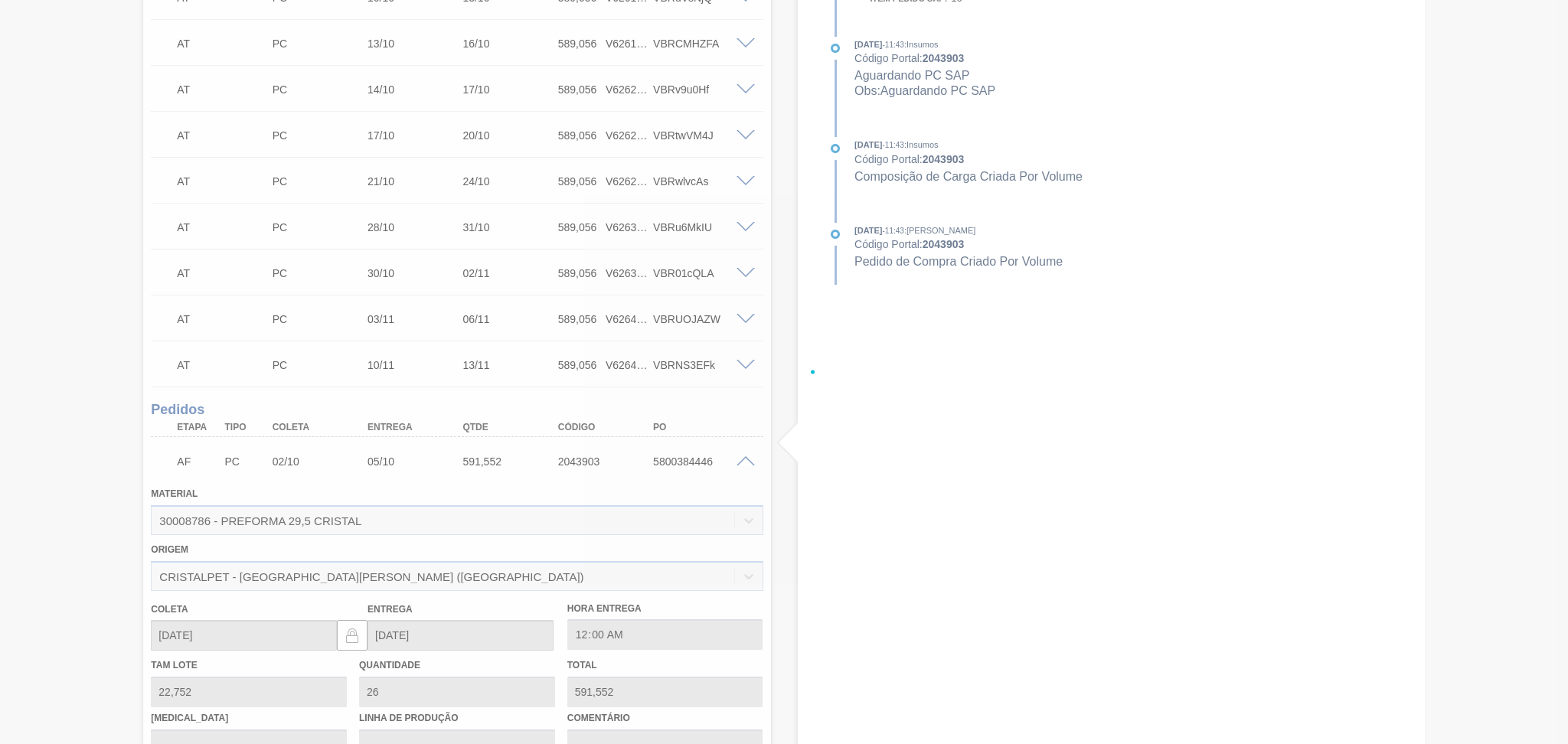
click at [743, 460] on div at bounding box center [784, 372] width 1568 height 744
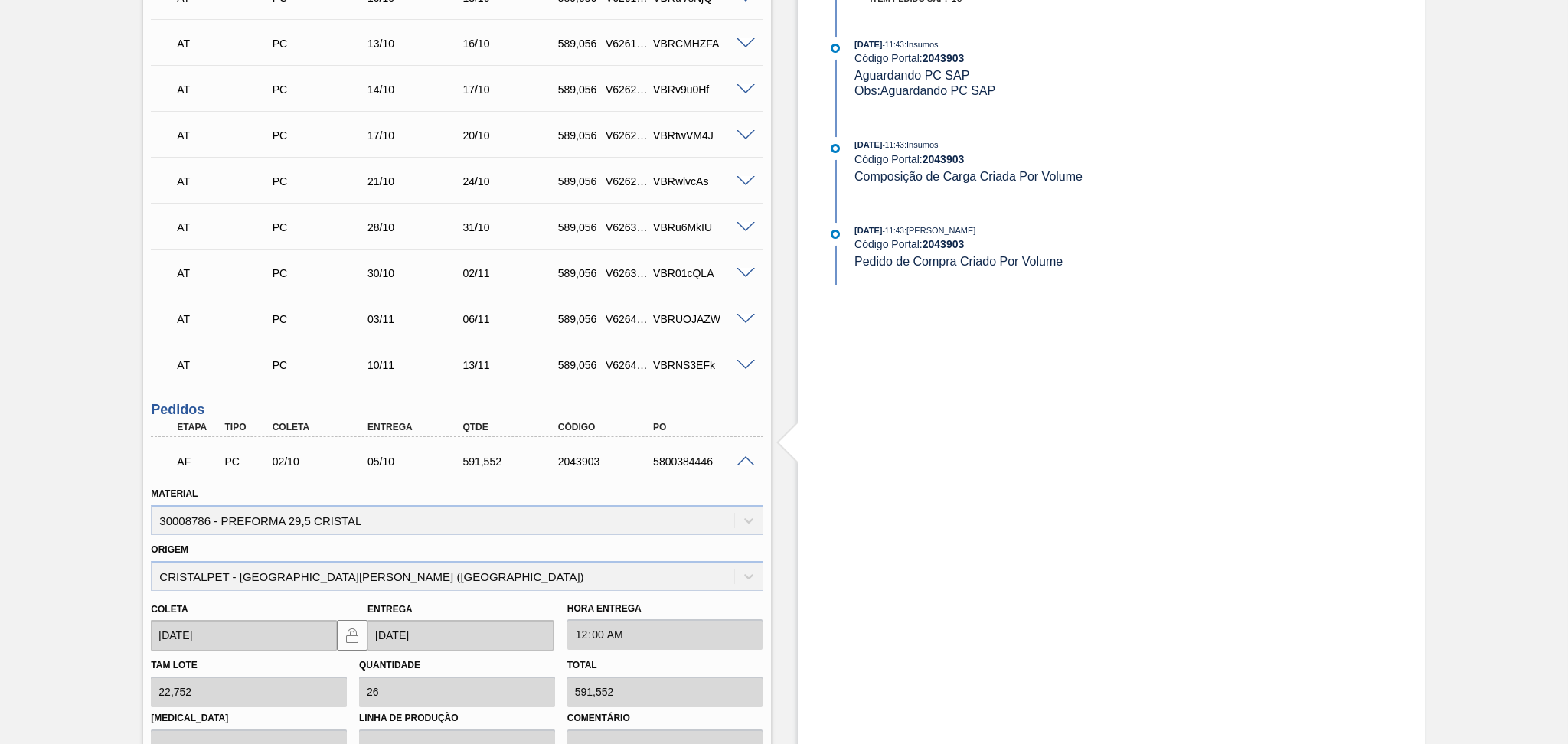
click at [745, 457] on span at bounding box center [745, 462] width 18 height 11
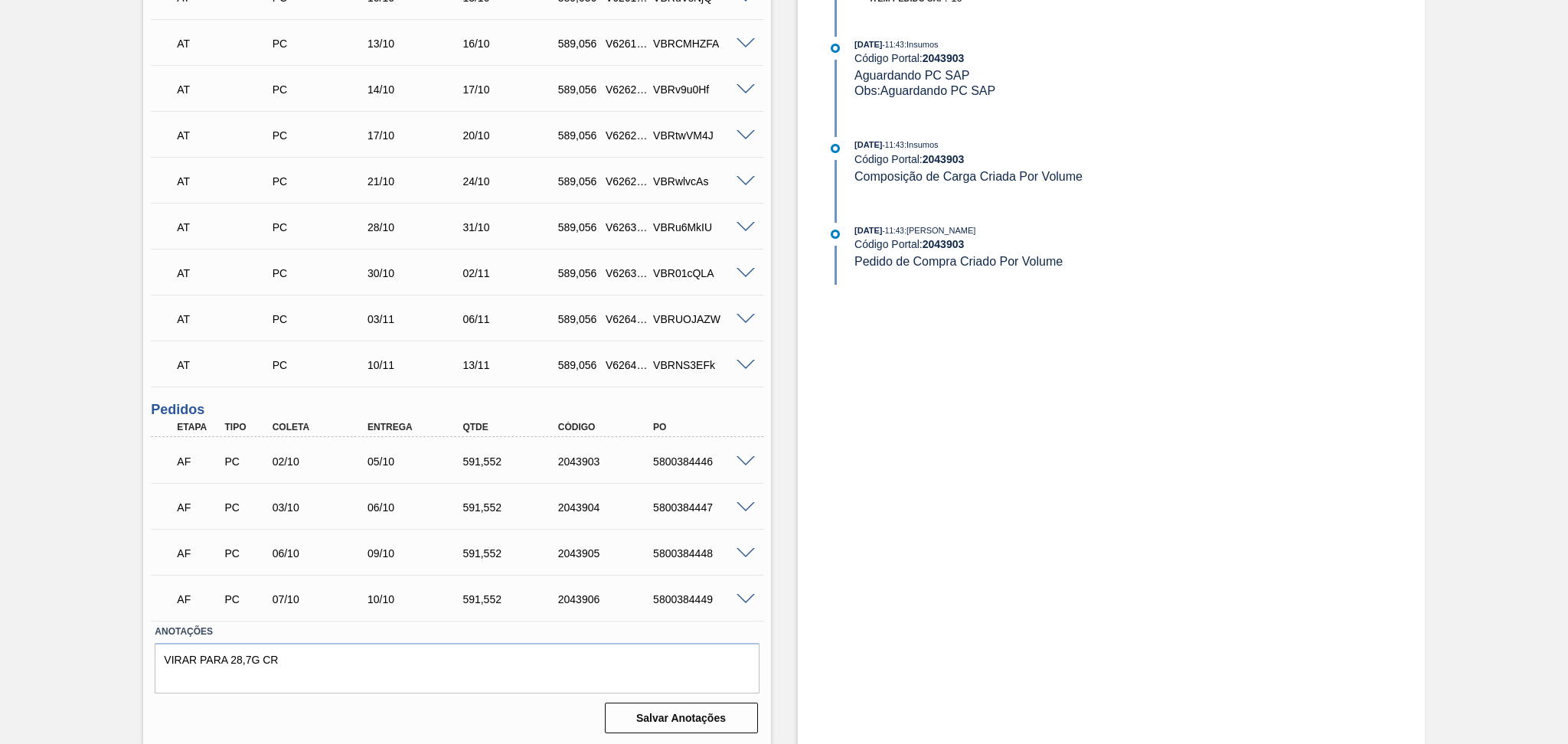
click at [707, 456] on div "5800384446" at bounding box center [702, 462] width 107 height 12
copy div "5800384446"
click at [676, 510] on div "5800384447" at bounding box center [702, 507] width 107 height 12
click at [677, 510] on div "5800384447" at bounding box center [702, 507] width 107 height 12
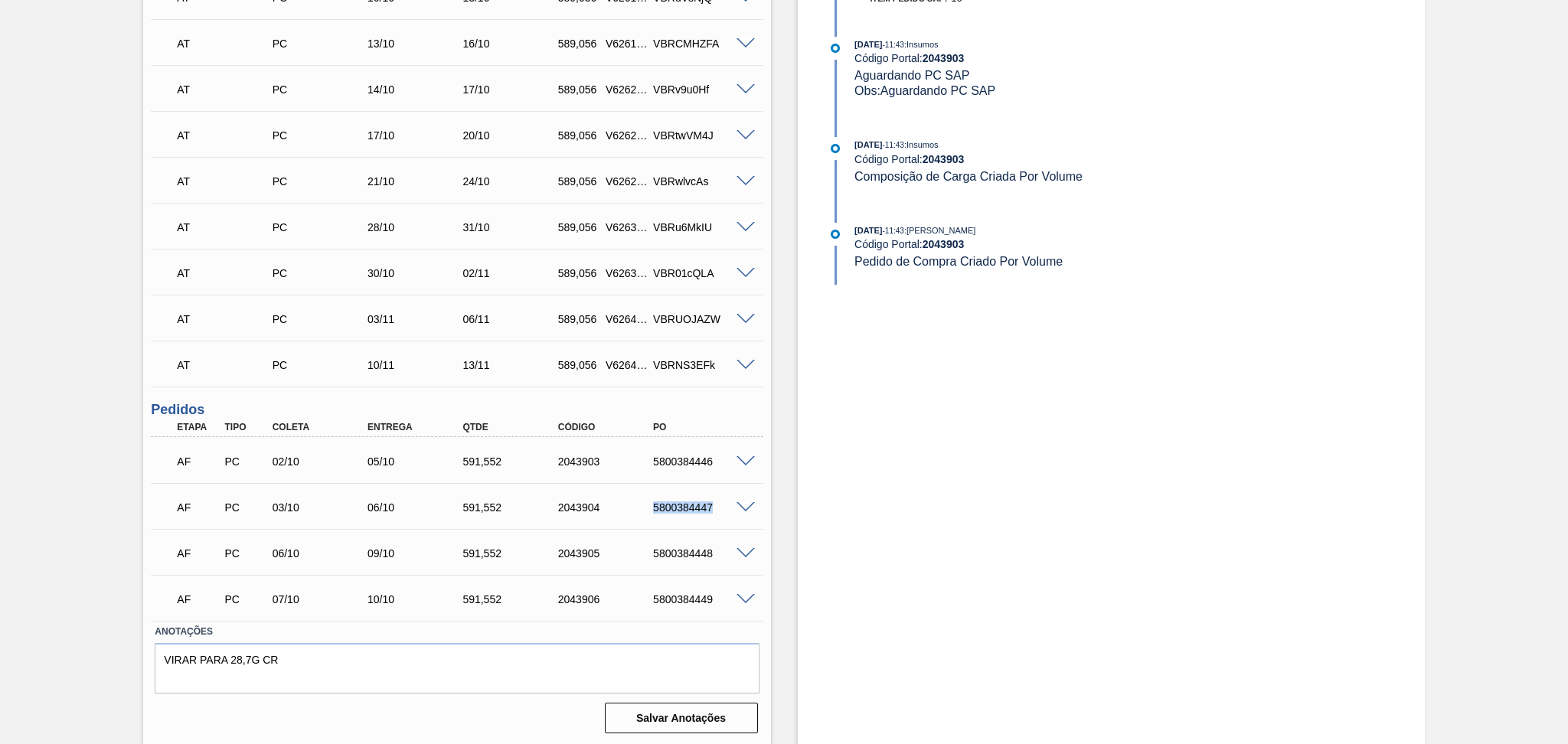
copy div "5800384447"
click at [680, 548] on div "5800384448" at bounding box center [702, 553] width 107 height 12
copy div "5800384448"
click at [656, 599] on div "5800384449" at bounding box center [702, 599] width 107 height 12
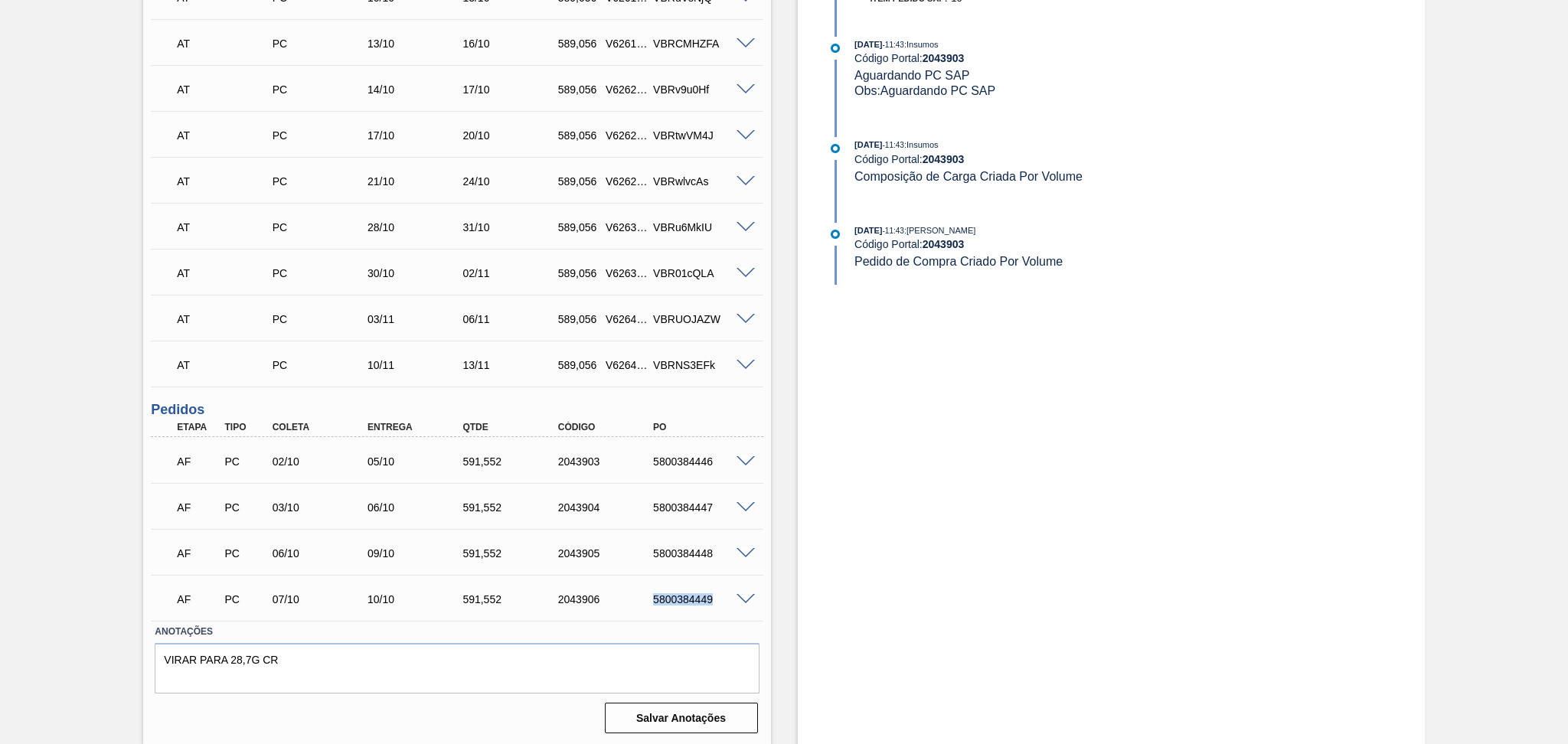
click at [656, 599] on div "5800384449" at bounding box center [702, 599] width 107 height 12
copy div "5800384449"
click at [750, 458] on span at bounding box center [745, 462] width 18 height 11
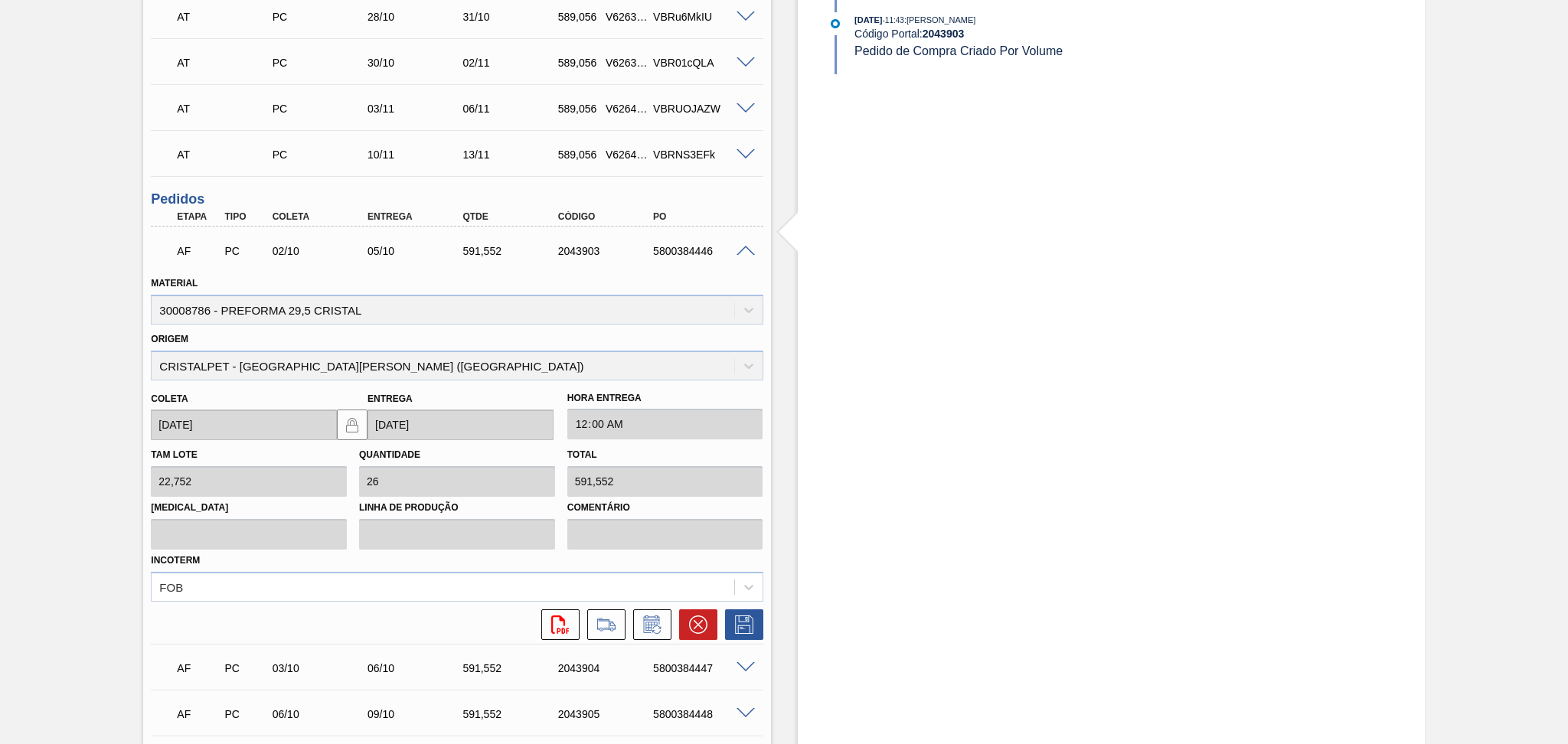
scroll to position [1065, 0]
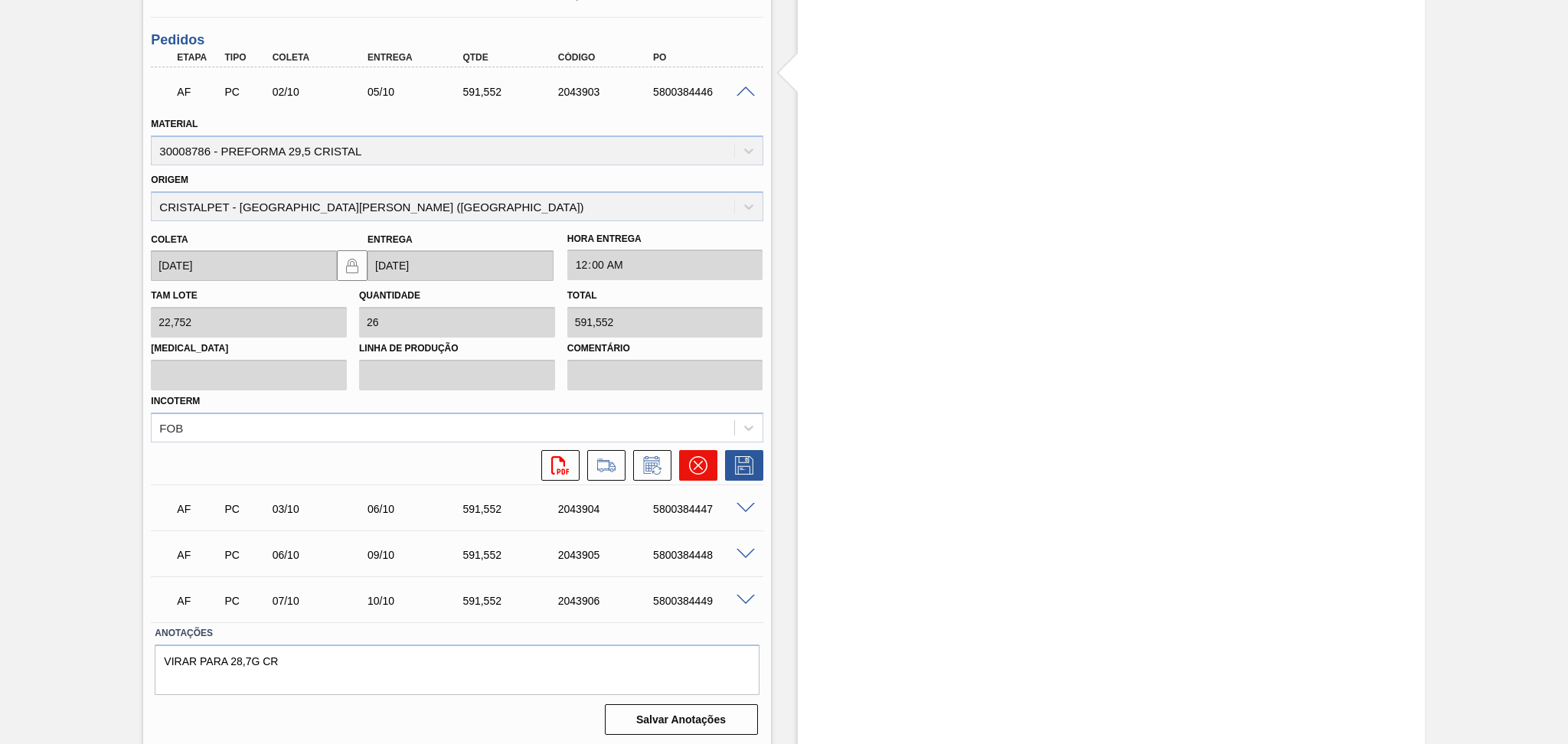
click at [693, 458] on icon at bounding box center [698, 464] width 18 height 18
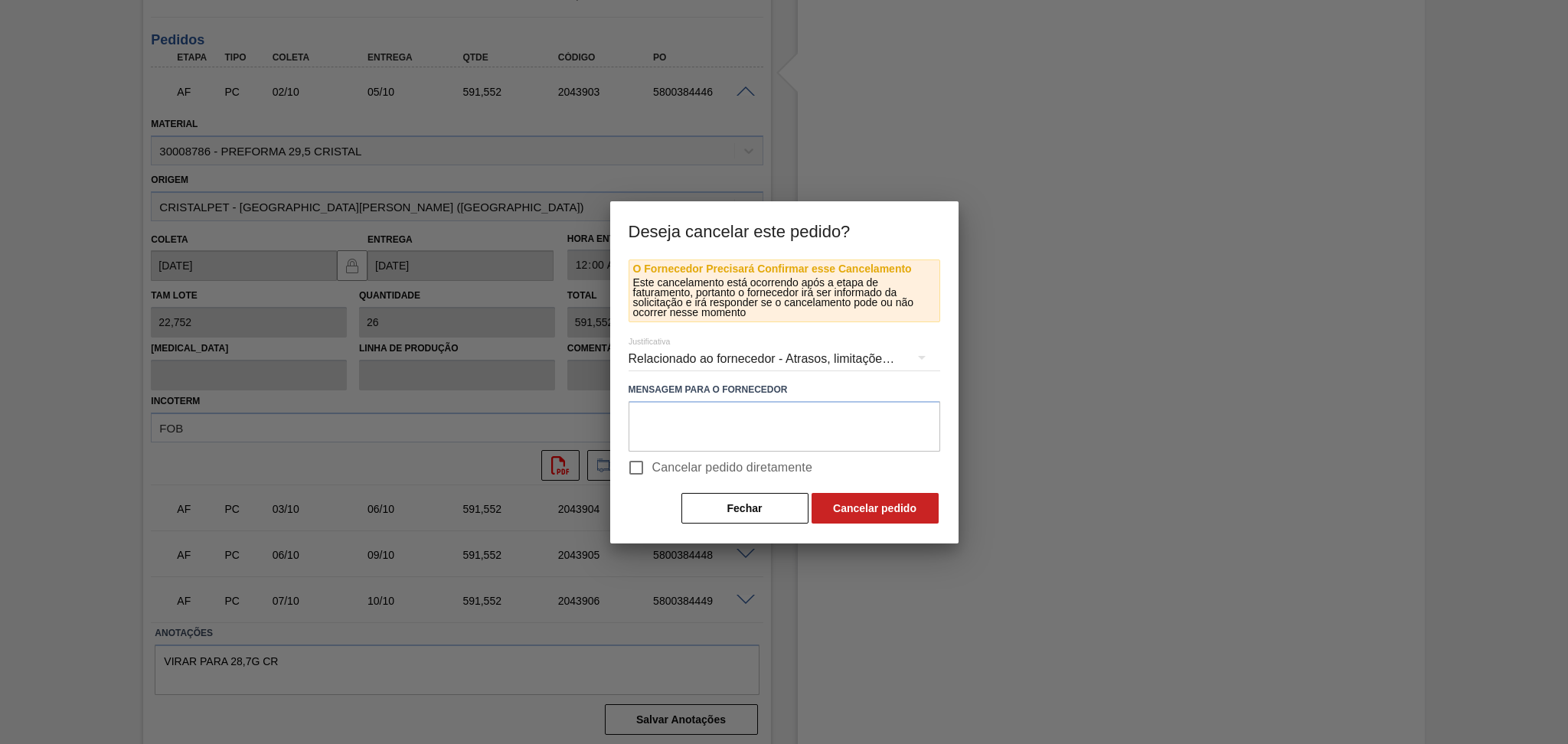
click at [727, 468] on span "Cancelar pedido diretamente" at bounding box center [733, 467] width 161 height 18
click at [652, 468] on input "Cancelar pedido diretamente" at bounding box center [636, 468] width 32 height 32
checkbox input "true"
click at [885, 528] on div "O Fornecedor Precisará Confirmar esse Cancelamento Este cancelamento está ocorr…" at bounding box center [785, 402] width 349 height 284
click at [887, 508] on button "Cancelar pedido" at bounding box center [875, 508] width 127 height 30
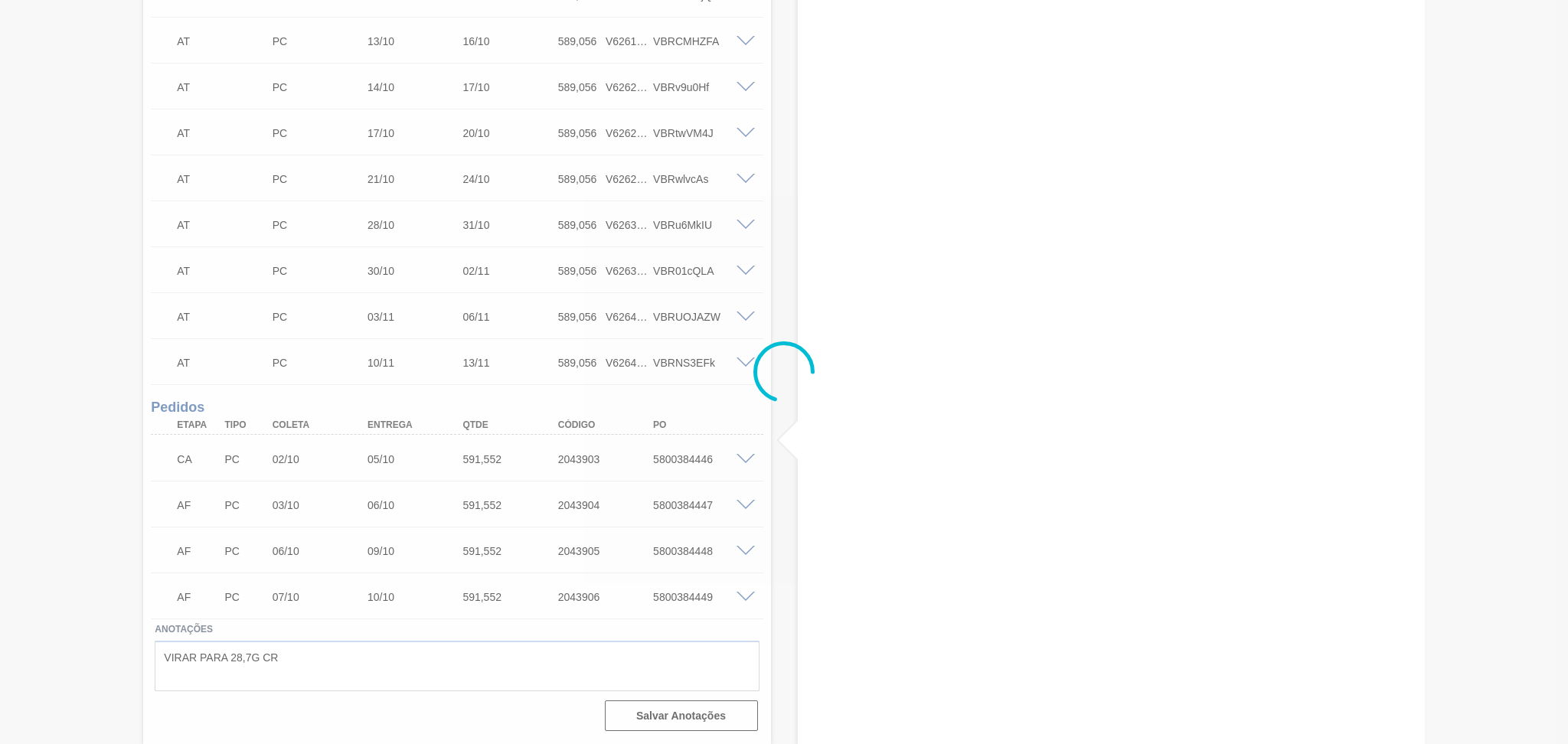
scroll to position [696, 0]
click at [804, 537] on div at bounding box center [784, 372] width 1568 height 744
click at [751, 504] on div at bounding box center [784, 372] width 1568 height 744
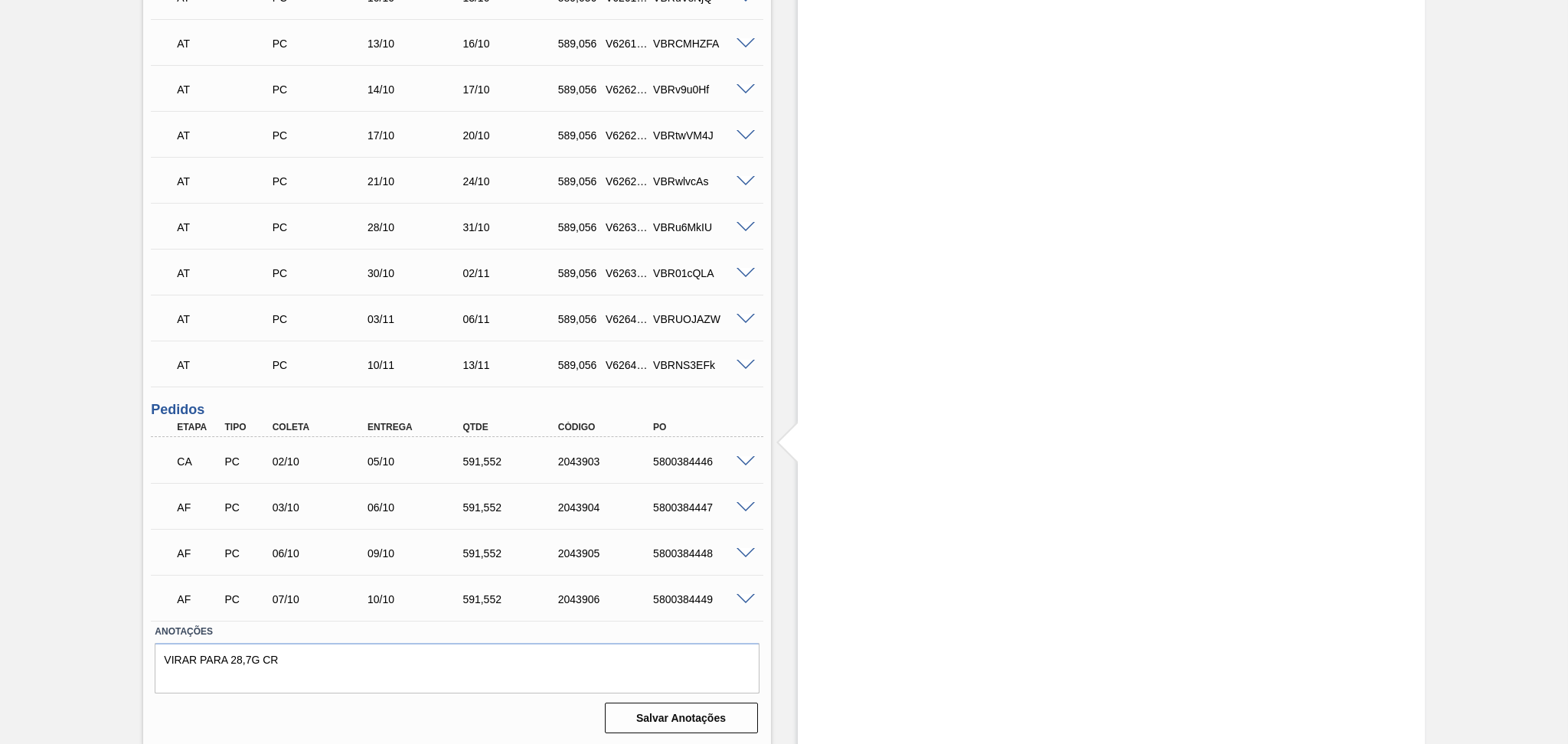
click at [744, 509] on span at bounding box center [745, 508] width 18 height 11
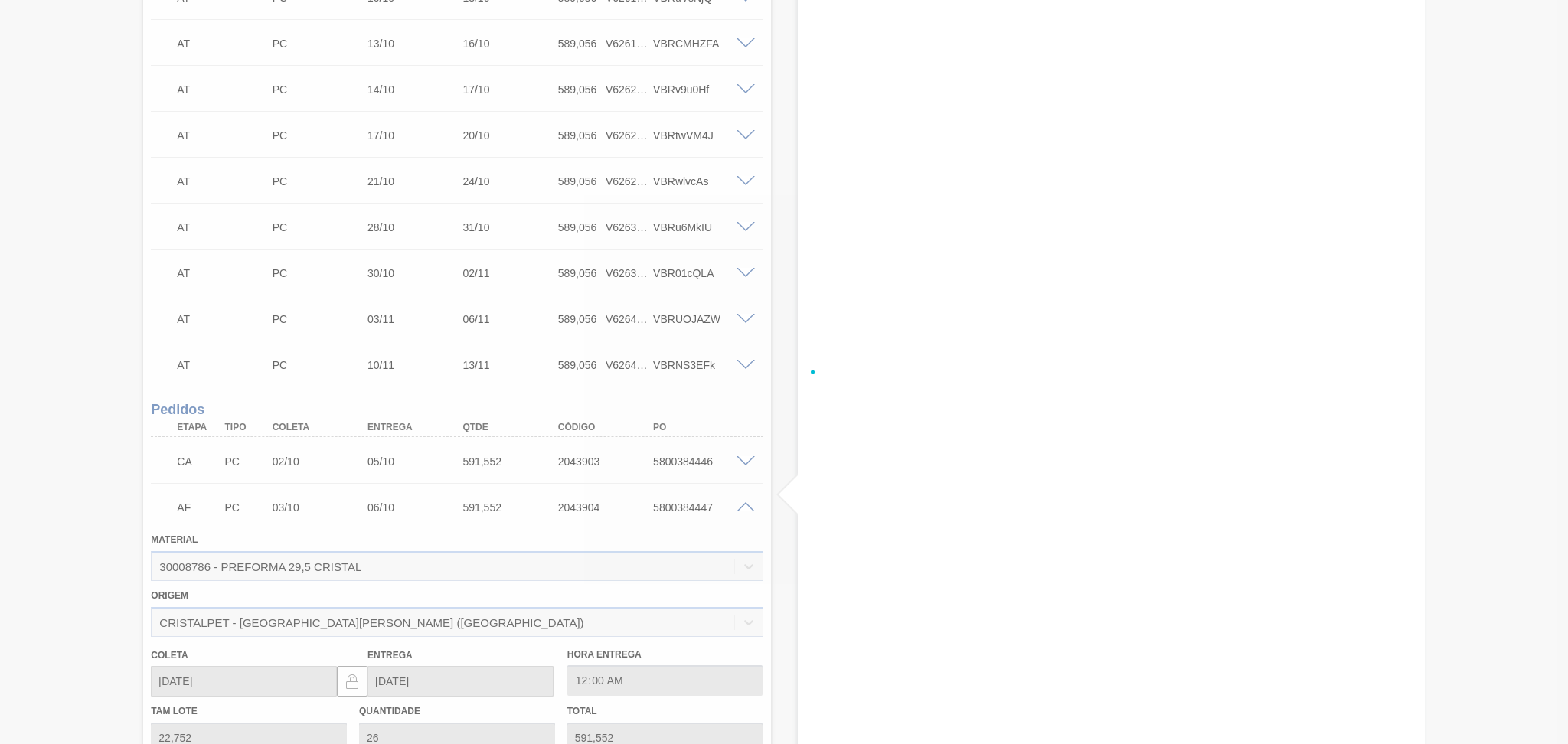
scroll to position [1065, 0]
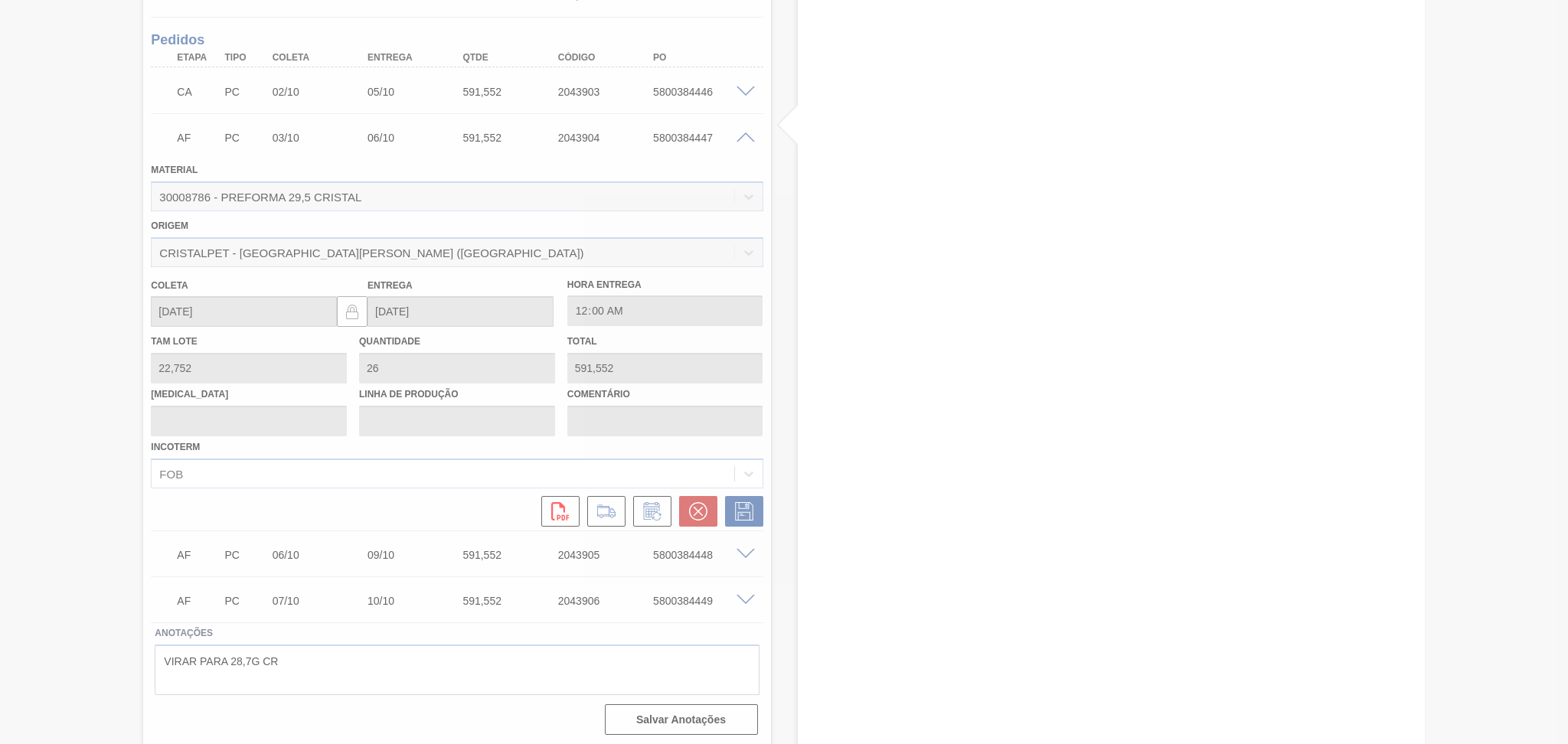
click at [707, 508] on div at bounding box center [784, 372] width 1568 height 744
click at [703, 507] on div at bounding box center [784, 372] width 1568 height 744
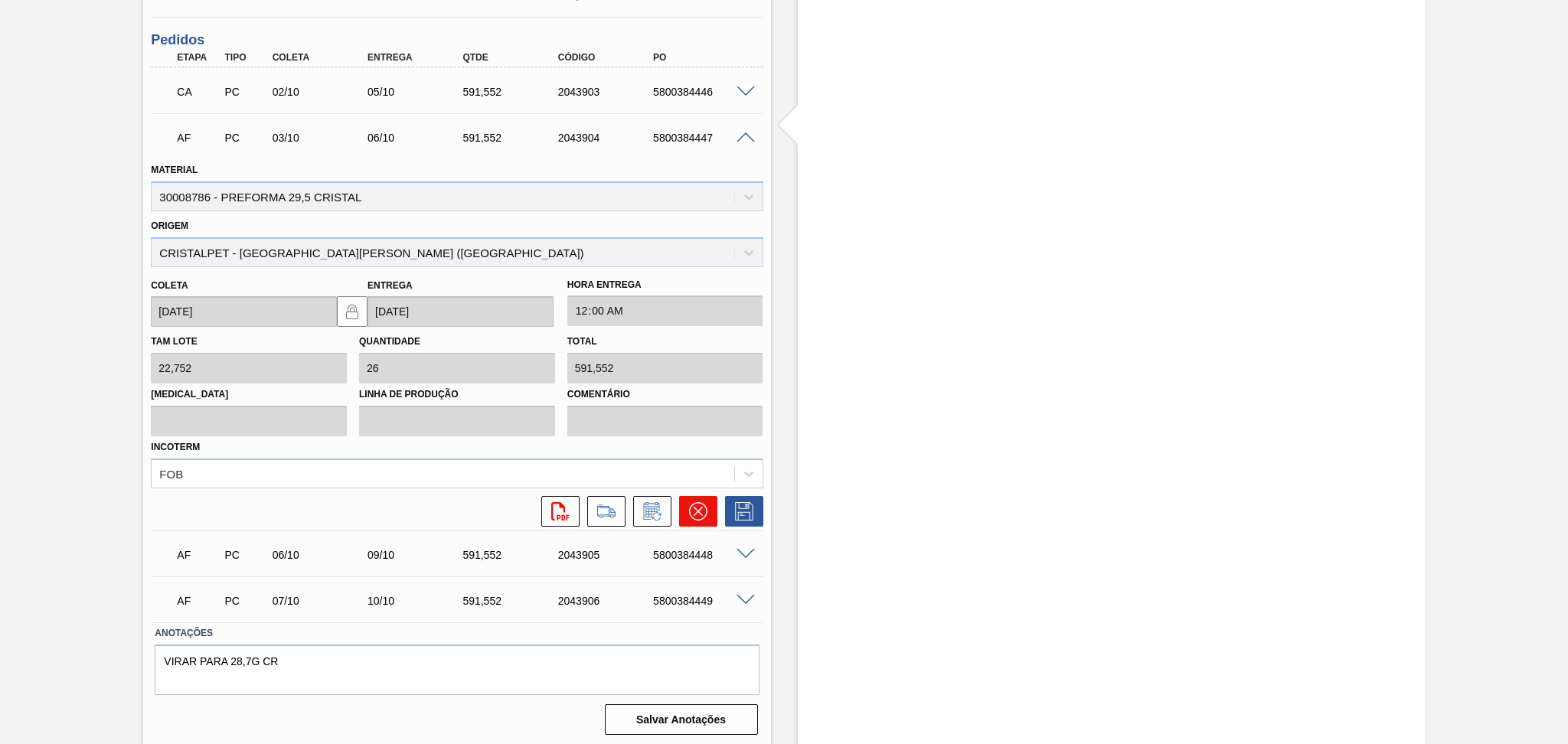
click at [703, 519] on button at bounding box center [698, 511] width 38 height 30
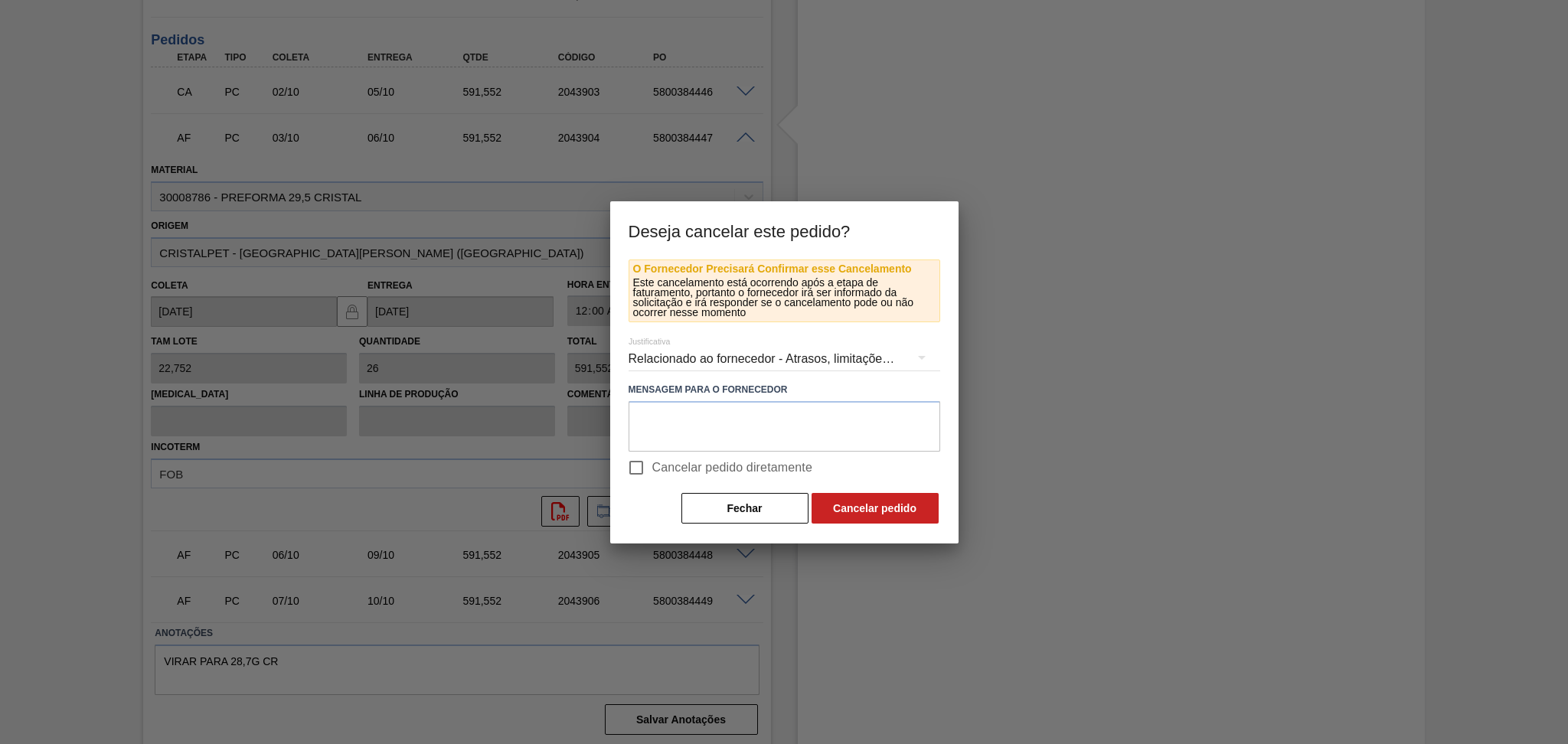
click at [691, 481] on div "O Fornecedor Precisará Confirmar esse Cancelamento Este cancelamento está ocorr…" at bounding box center [784, 392] width 312 height 265
click at [691, 476] on span "Cancelar pedido diretamente" at bounding box center [733, 467] width 161 height 18
click at [652, 476] on input "Cancelar pedido diretamente" at bounding box center [636, 468] width 32 height 32
checkbox input "true"
click at [833, 502] on button "Cancelar pedido" at bounding box center [875, 508] width 127 height 30
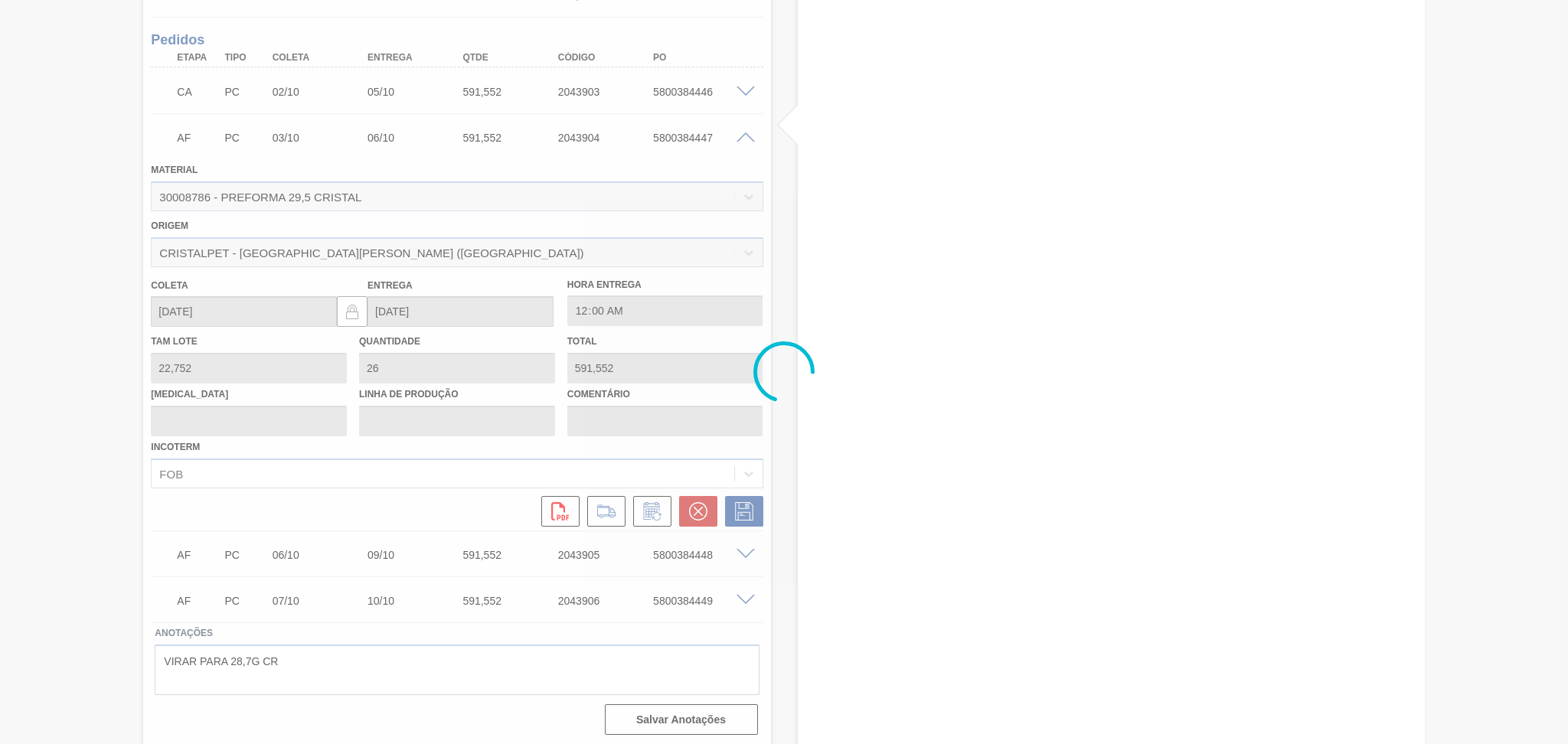
scroll to position [696, 0]
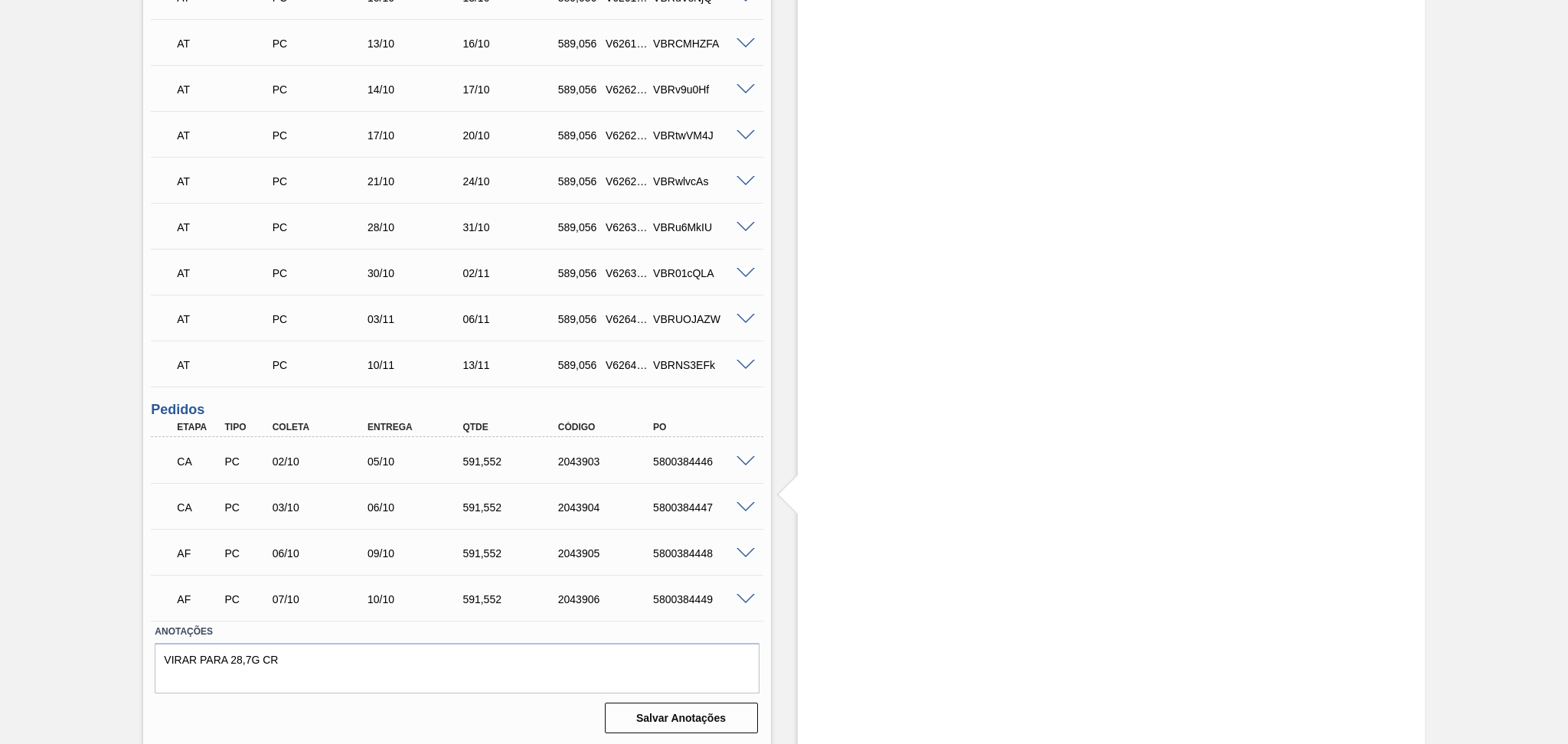
click at [755, 549] on div at bounding box center [748, 553] width 30 height 11
click at [749, 548] on span at bounding box center [745, 553] width 18 height 11
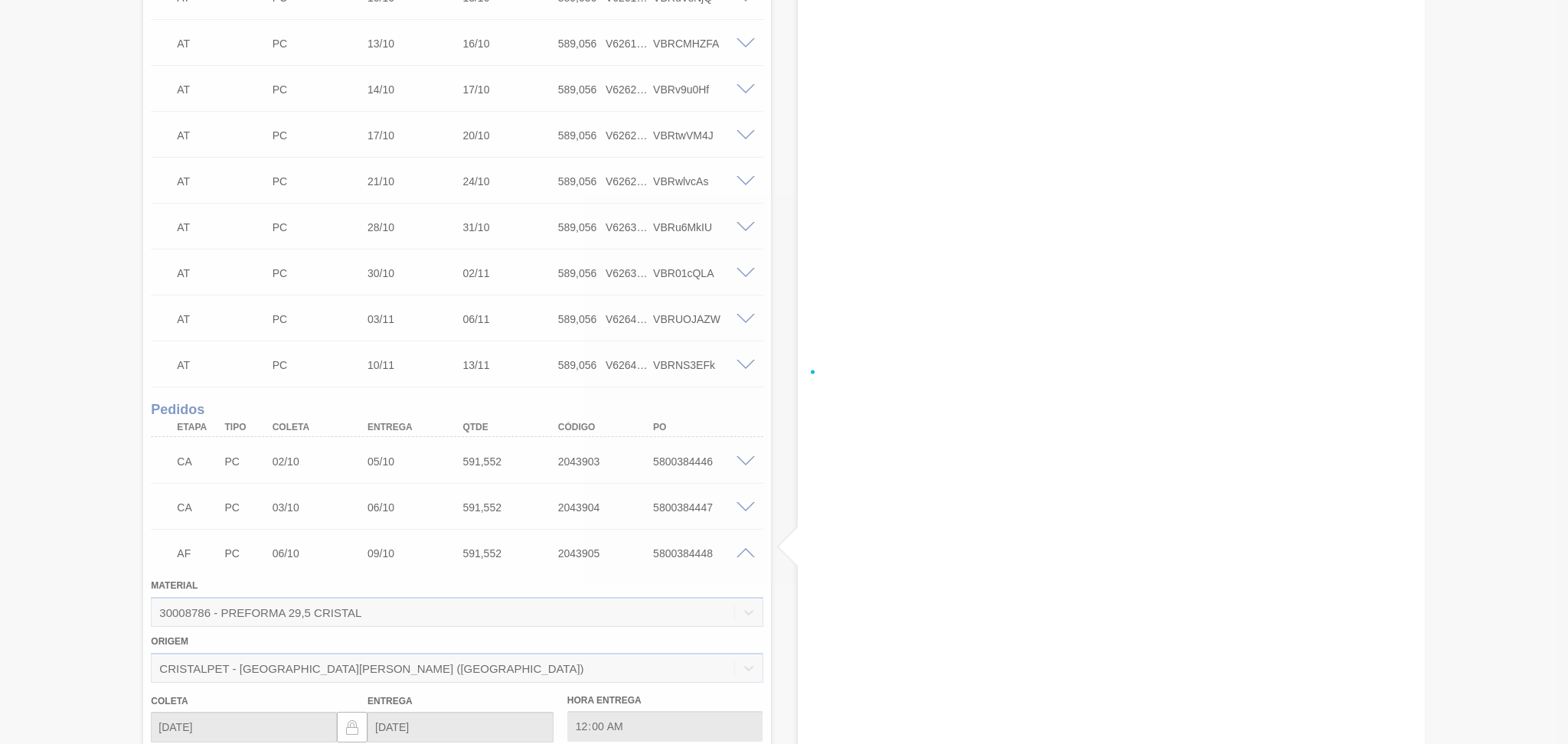
scroll to position [1065, 0]
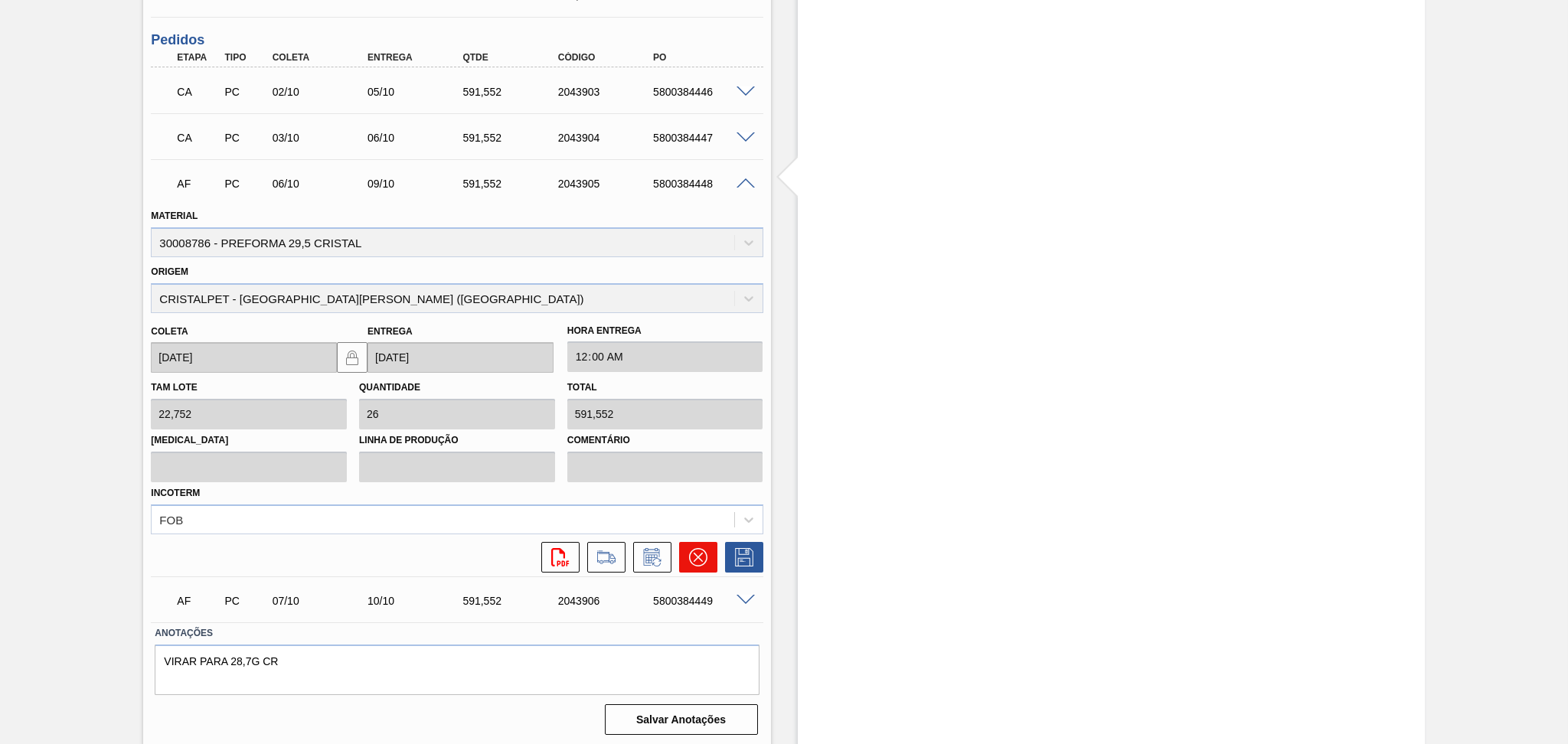
click at [709, 555] on button at bounding box center [698, 557] width 38 height 30
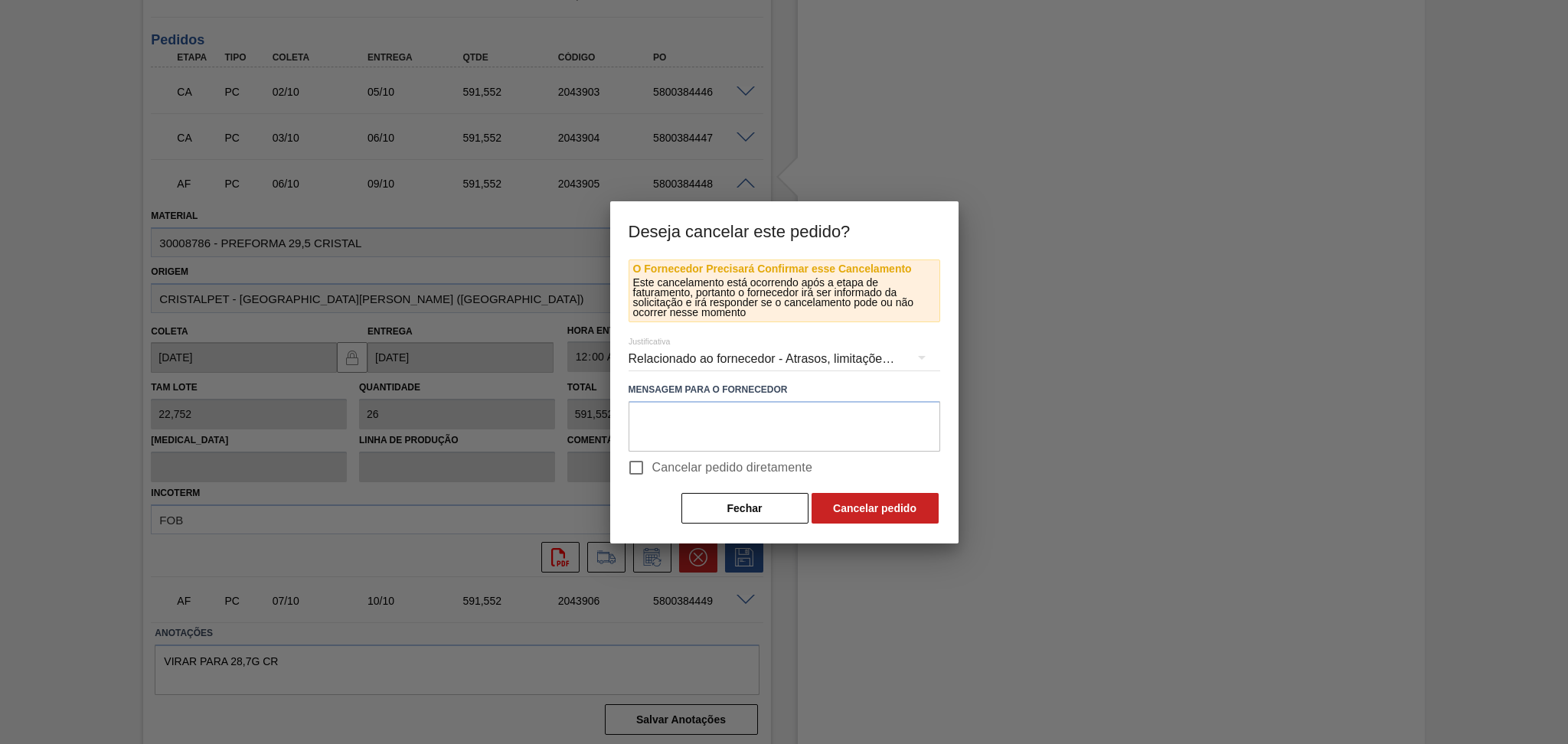
click at [771, 470] on span "Cancelar pedido diretamente" at bounding box center [733, 467] width 161 height 18
click at [652, 470] on input "Cancelar pedido diretamente" at bounding box center [636, 468] width 32 height 32
checkbox input "true"
click at [894, 513] on button "Cancelar pedido" at bounding box center [875, 508] width 127 height 30
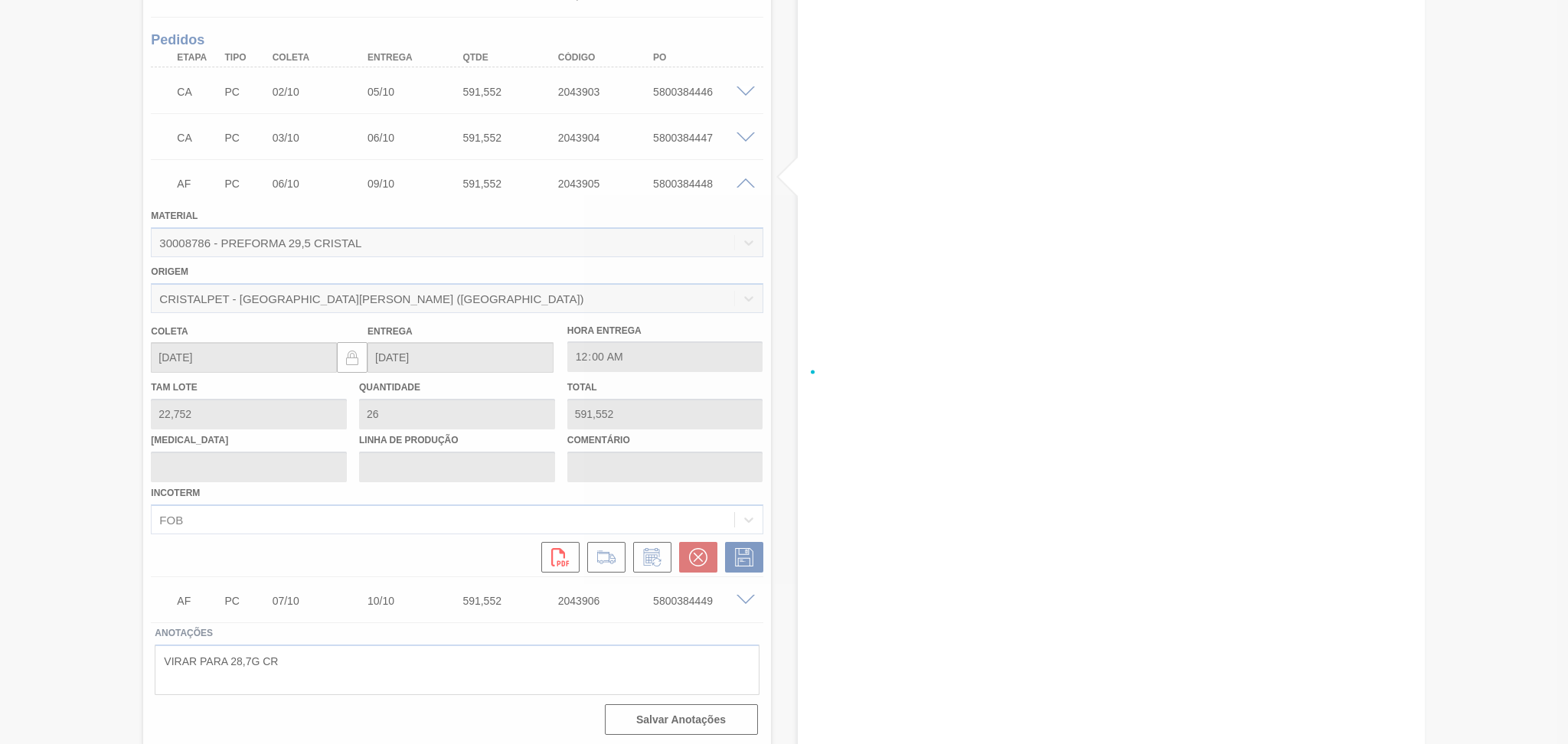
scroll to position [696, 0]
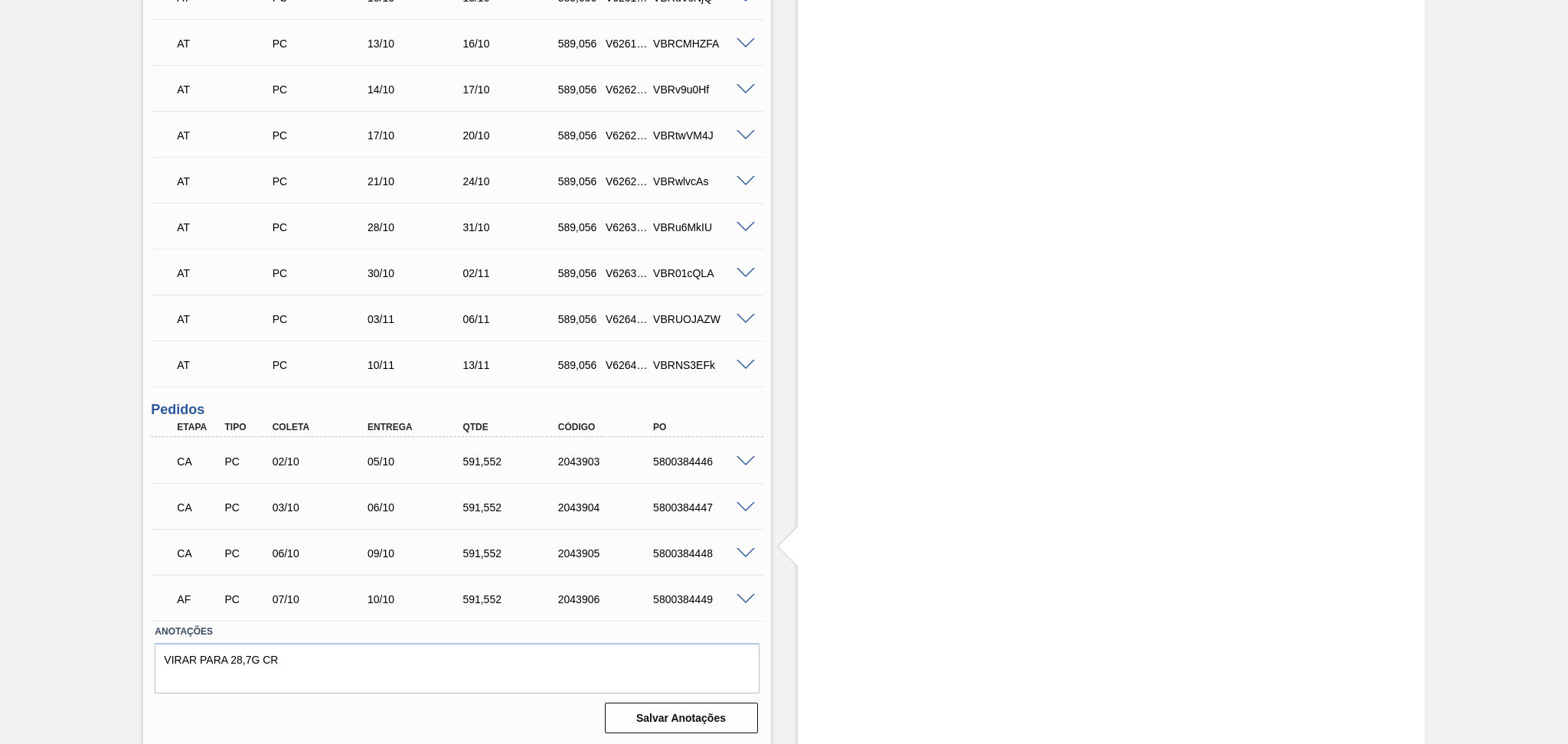
click at [743, 599] on span at bounding box center [745, 600] width 18 height 11
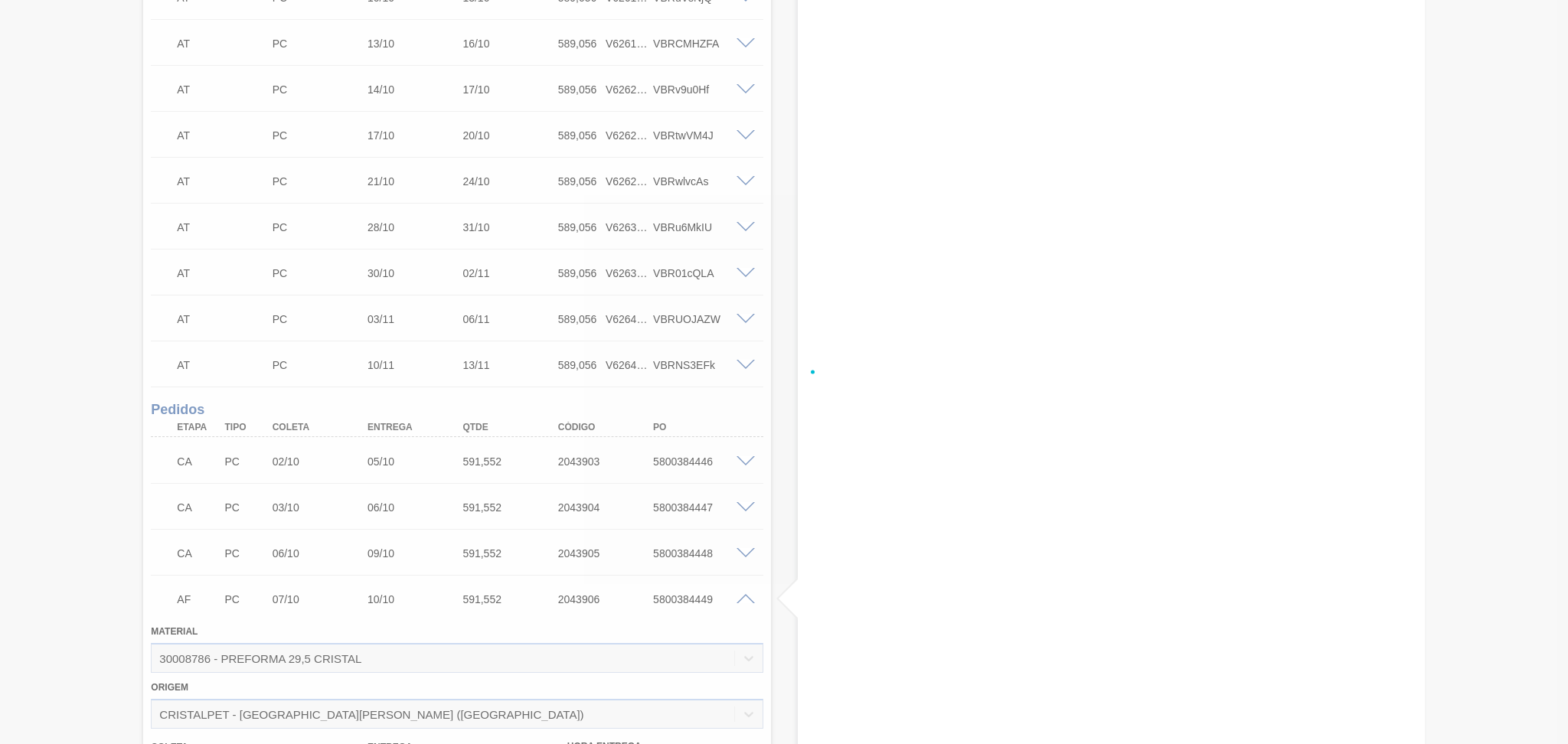
scroll to position [1065, 0]
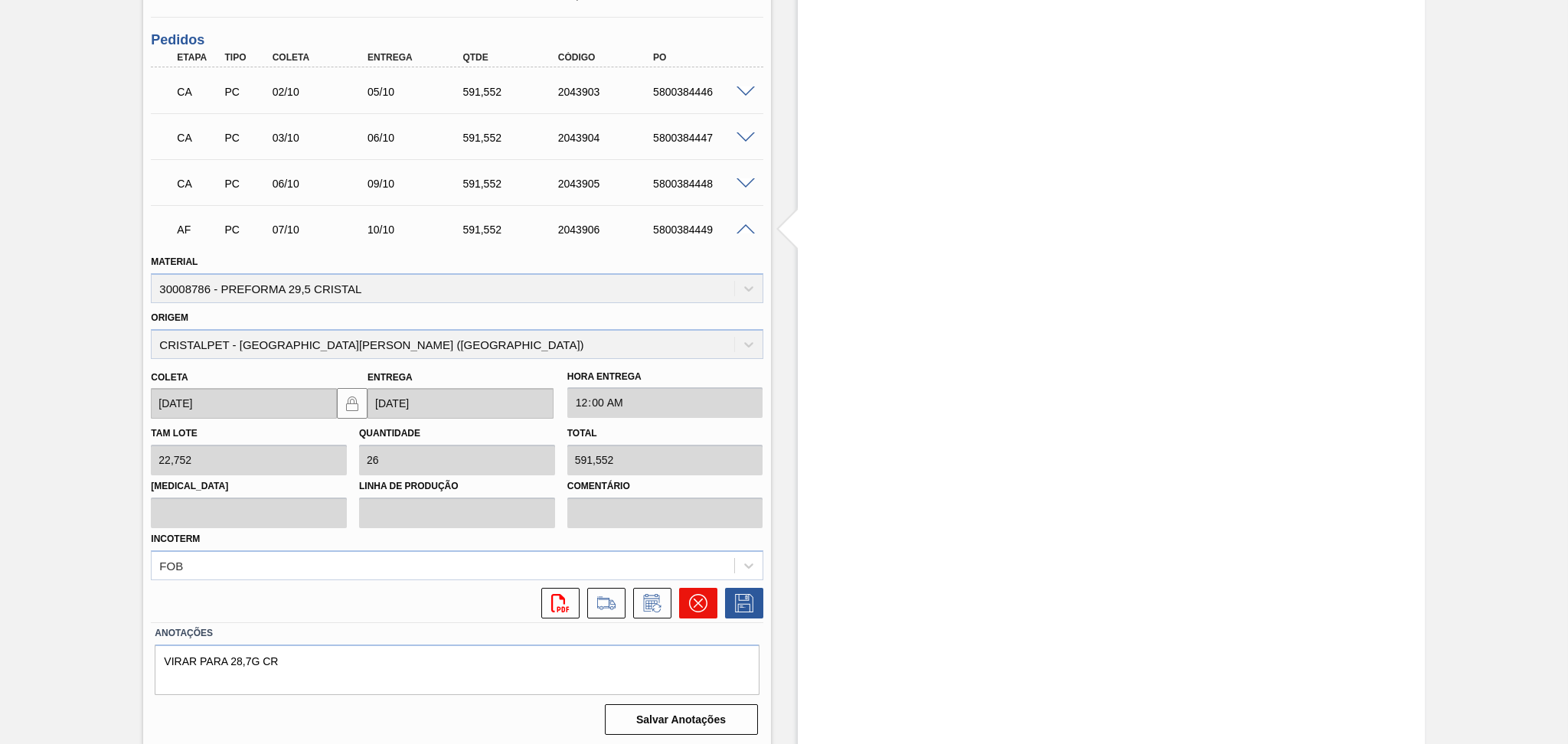
click at [696, 600] on icon at bounding box center [698, 604] width 9 height 9
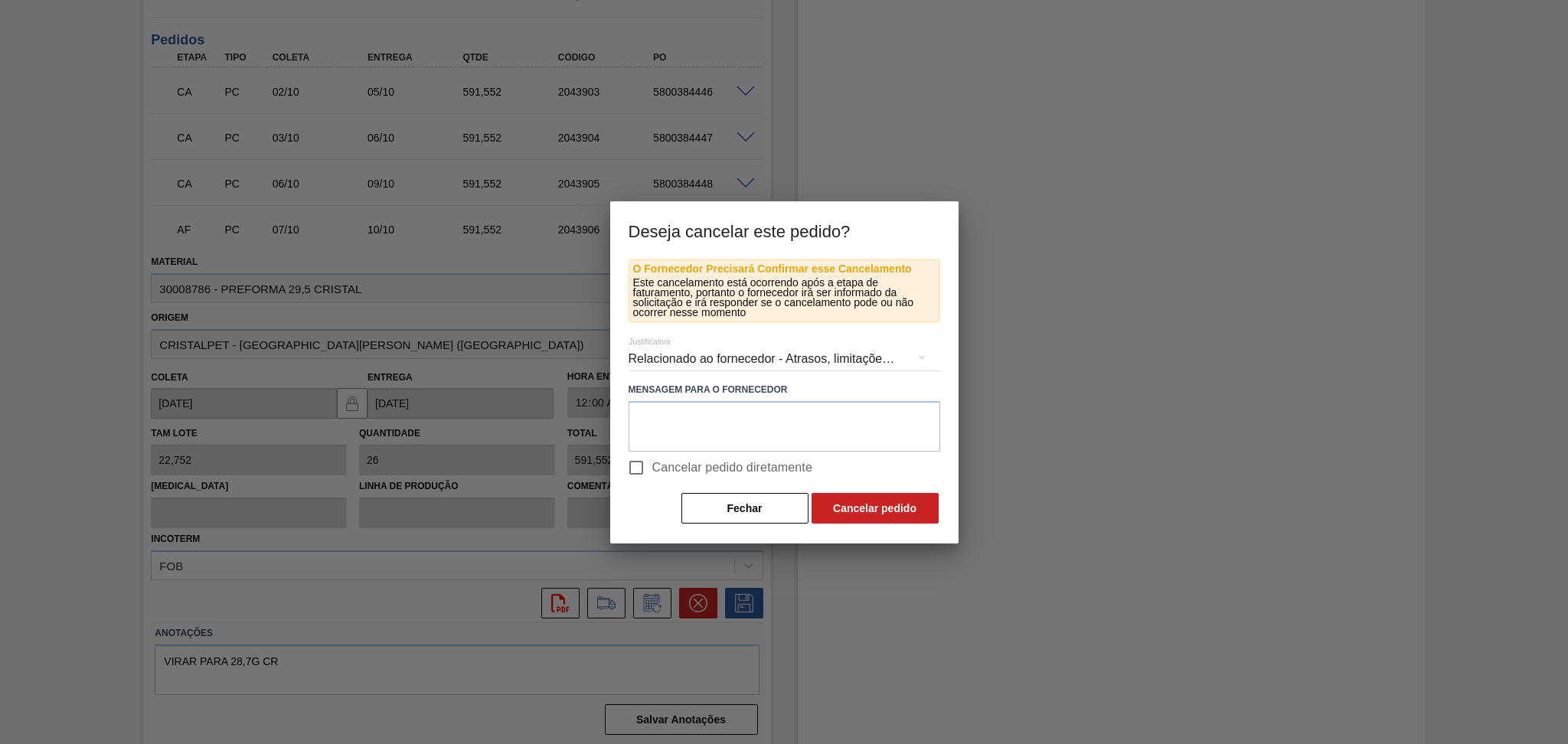
click at [718, 459] on span "Cancelar pedido diretamente" at bounding box center [733, 467] width 161 height 18
click at [652, 457] on input "Cancelar pedido diretamente" at bounding box center [636, 468] width 32 height 32
checkbox input "true"
click at [893, 516] on button "Cancelar pedido" at bounding box center [875, 508] width 127 height 30
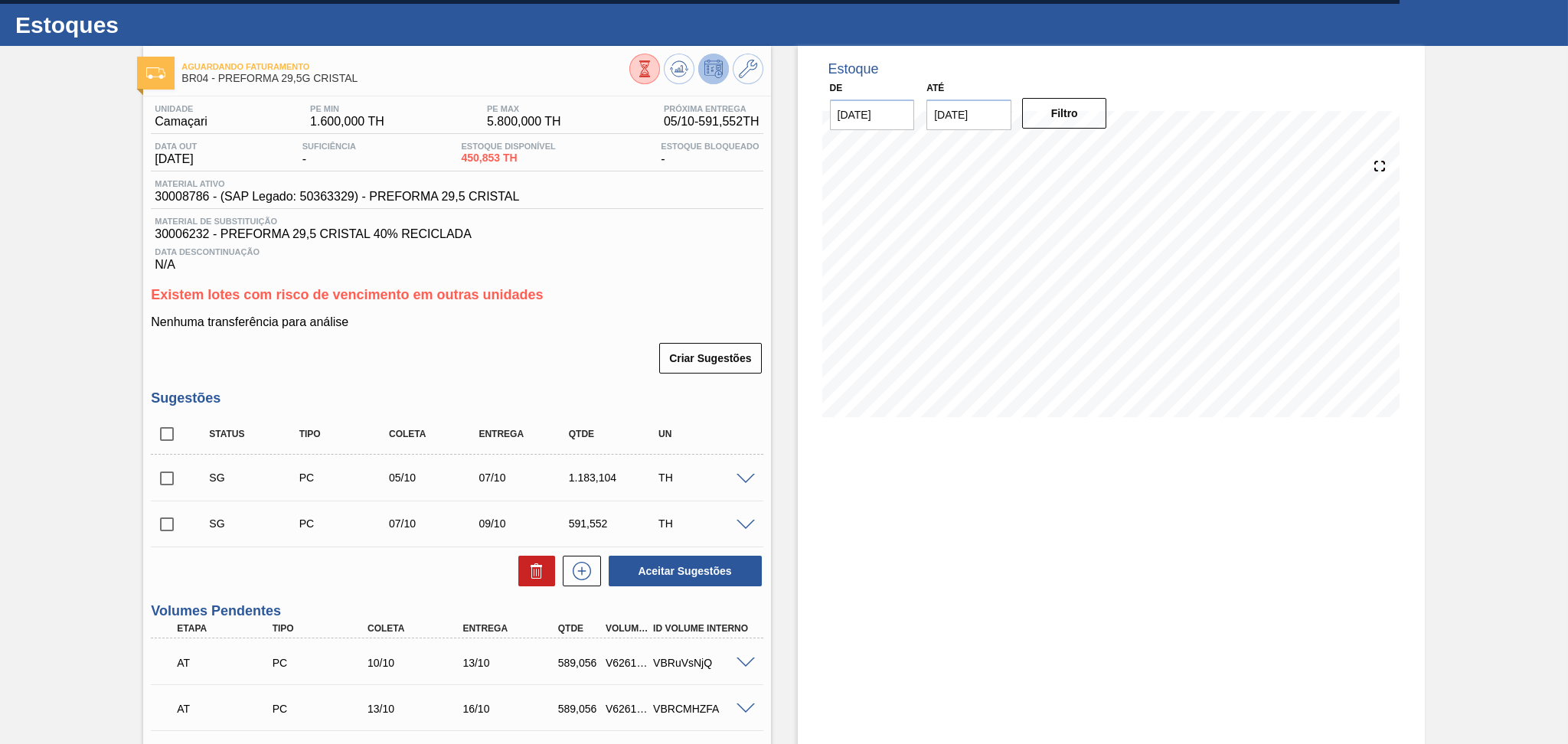
scroll to position [0, 0]
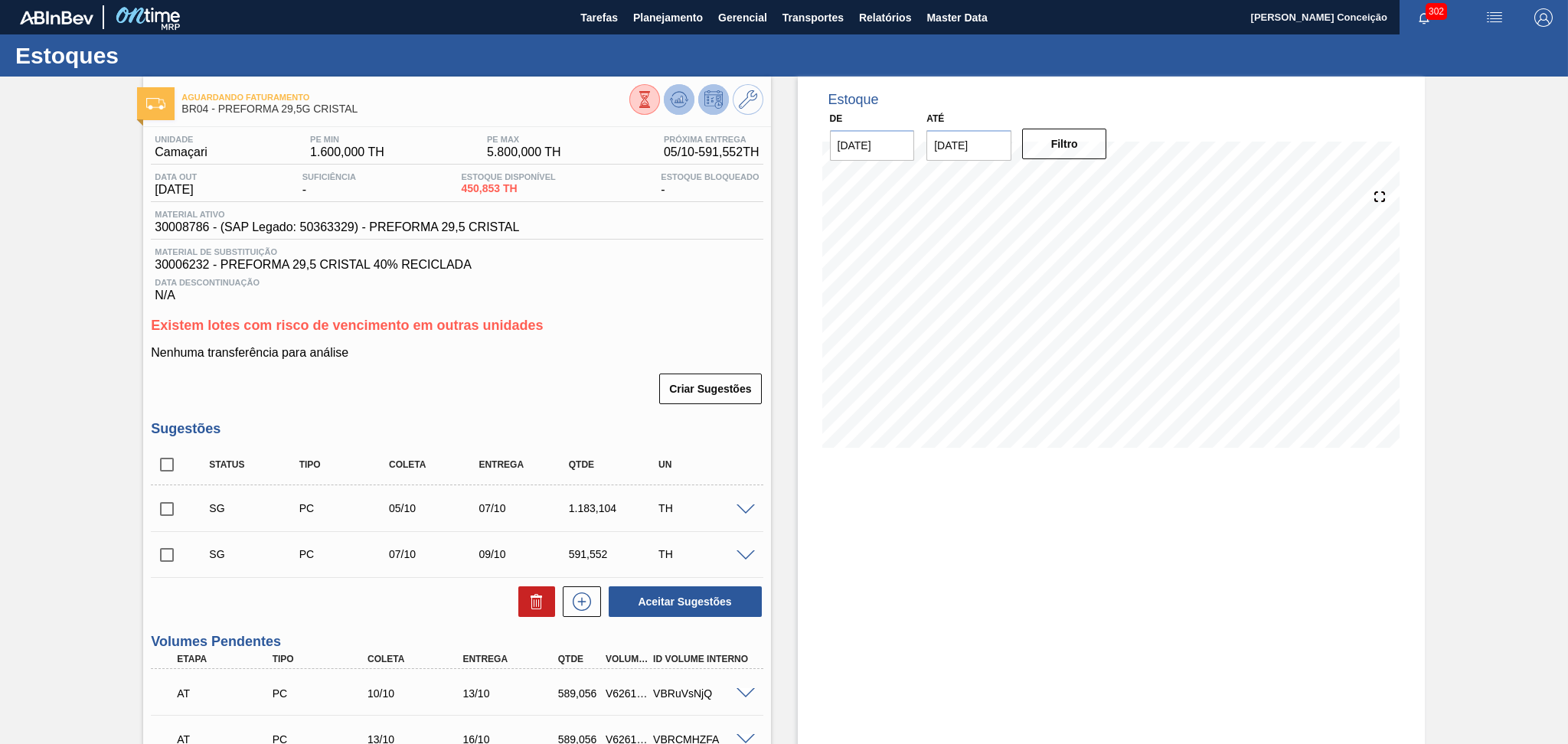
click at [680, 92] on icon at bounding box center [679, 96] width 15 height 9
click at [476, 398] on div "Criar Sugestões" at bounding box center [456, 390] width 611 height 34
click at [561, 394] on div "Criar Sugestões" at bounding box center [456, 390] width 611 height 34
click at [639, 309] on div "Unidade Aquiraz PE MIN 855,000 TH PE MAX 2.533,000 TH Próxima Entrega 04/10 - 6…" at bounding box center [457, 620] width 628 height 986
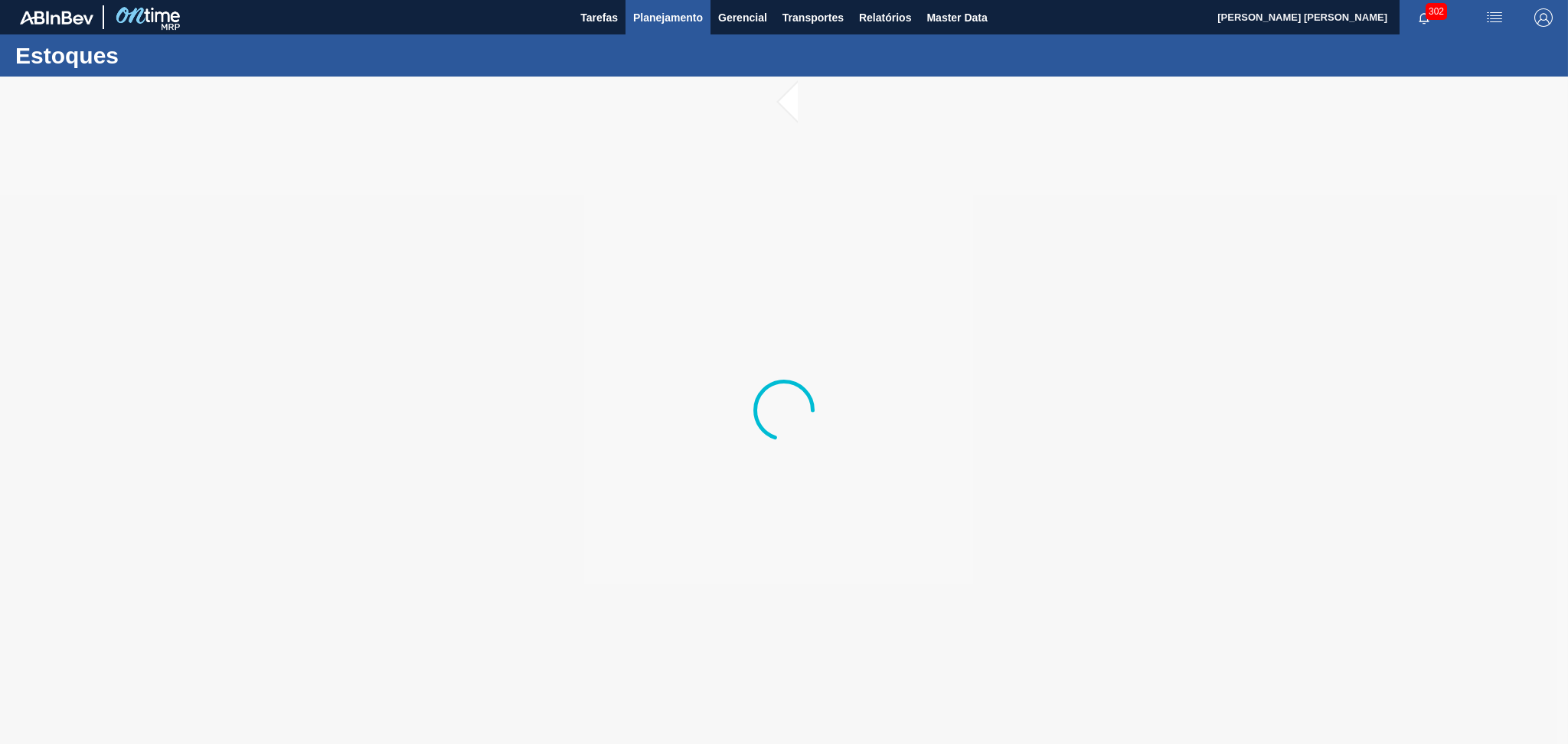
click at [680, 12] on span "Planejamento" at bounding box center [668, 17] width 70 height 18
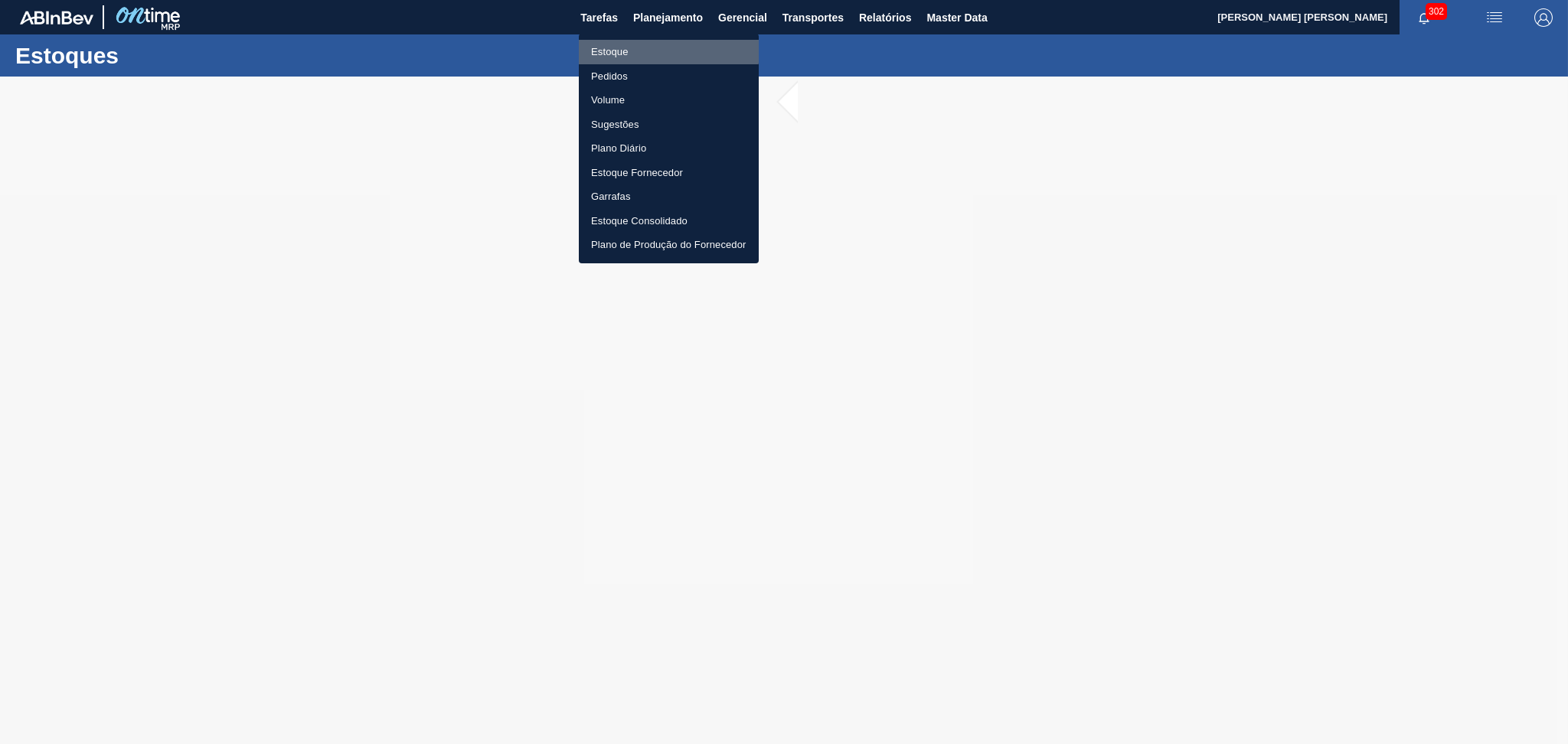
click at [617, 47] on li "Estoque" at bounding box center [669, 52] width 180 height 25
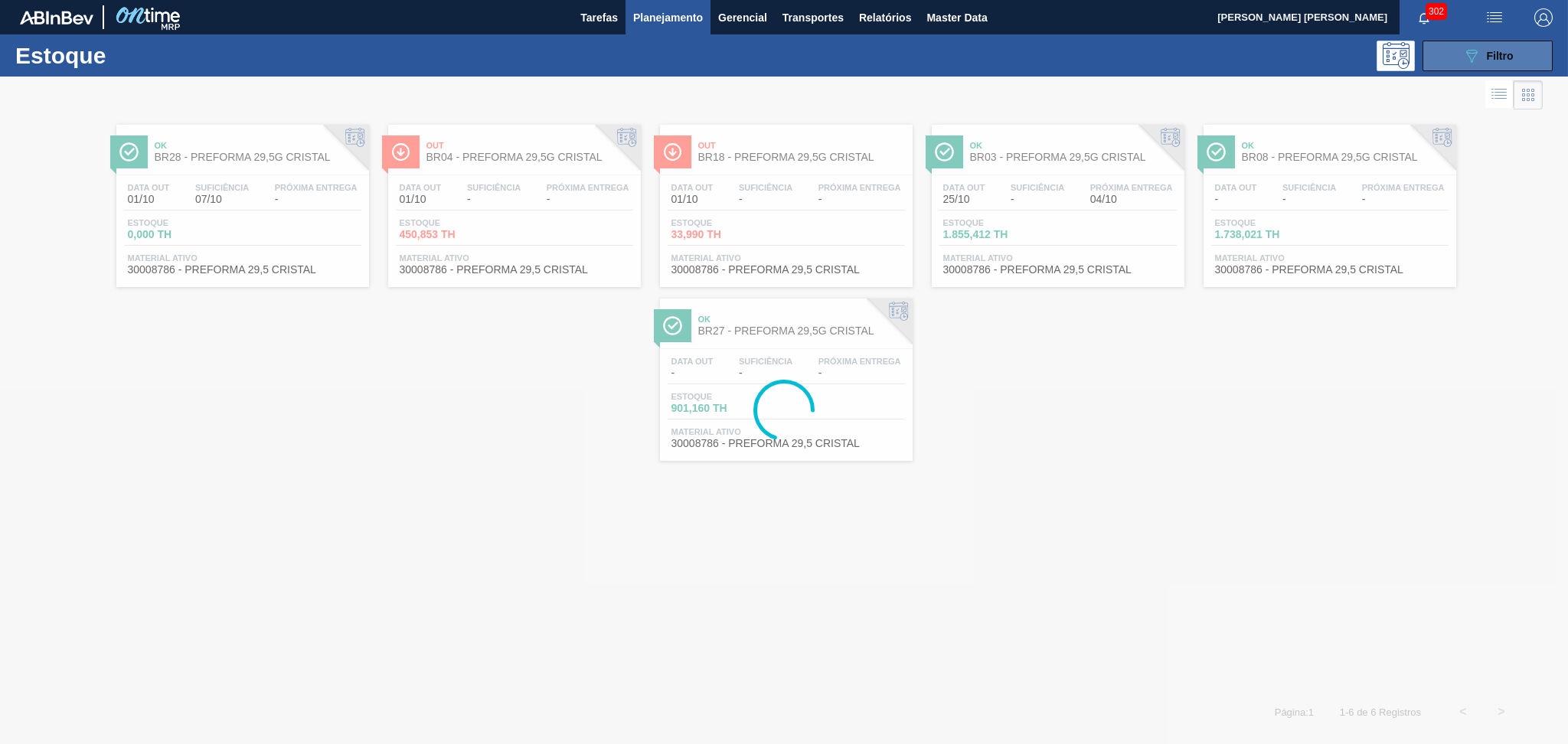
click at [1451, 59] on button "089F7B8B-B2A5-4AFE-B5C0-19BA573D28AC Filtro" at bounding box center [1487, 56] width 130 height 30
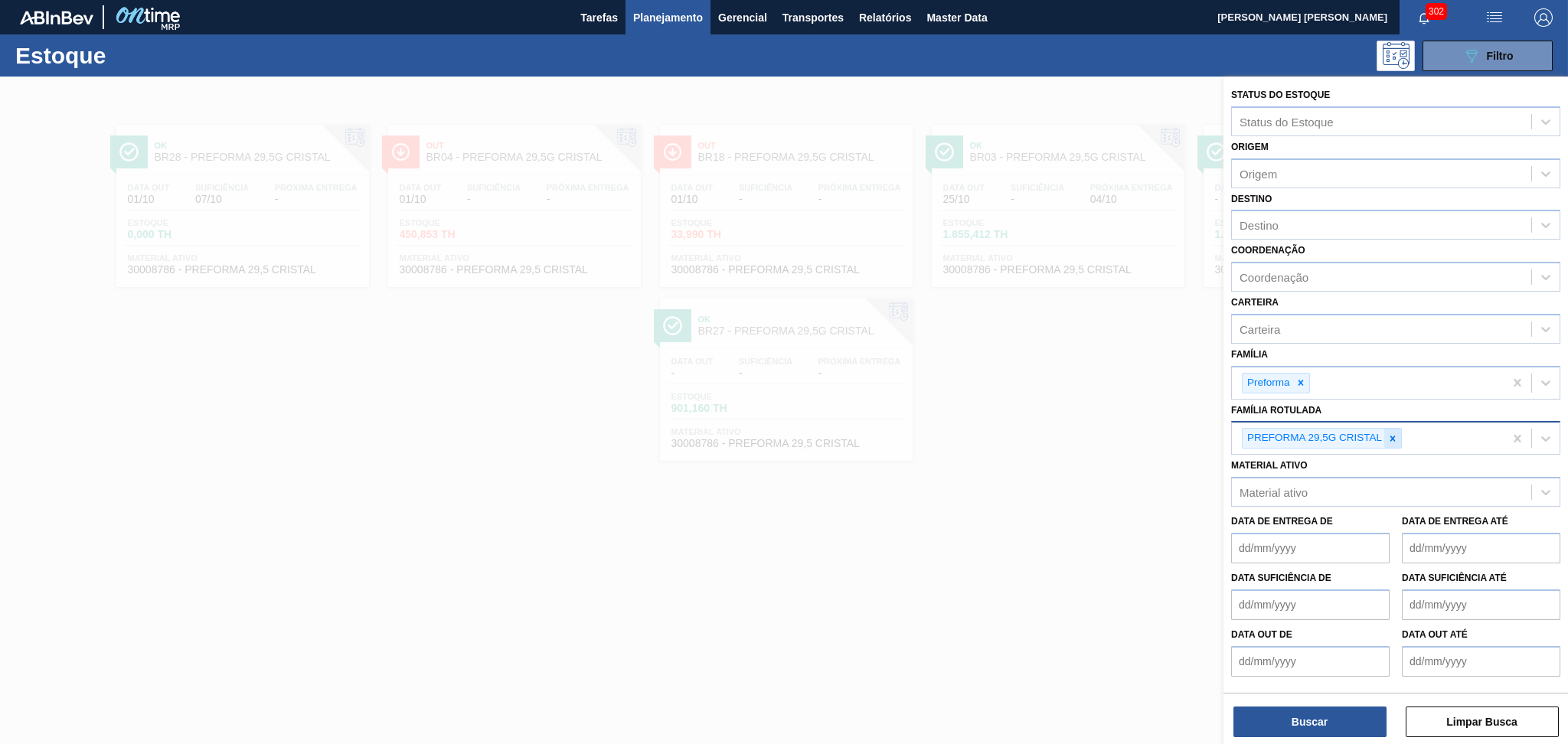
click at [1390, 428] on div at bounding box center [1393, 438] width 17 height 19
click at [1265, 232] on div "Destino" at bounding box center [1382, 225] width 300 height 22
type input "br23"
drag, startPoint x: 1265, startPoint y: 227, endPoint x: 1219, endPoint y: 223, distance: 46.2
click at [1224, 223] on div "Status do Estoque Status do Estoque Origem Origem Destino Use Up and Down to ch…" at bounding box center [1395, 378] width 344 height 604
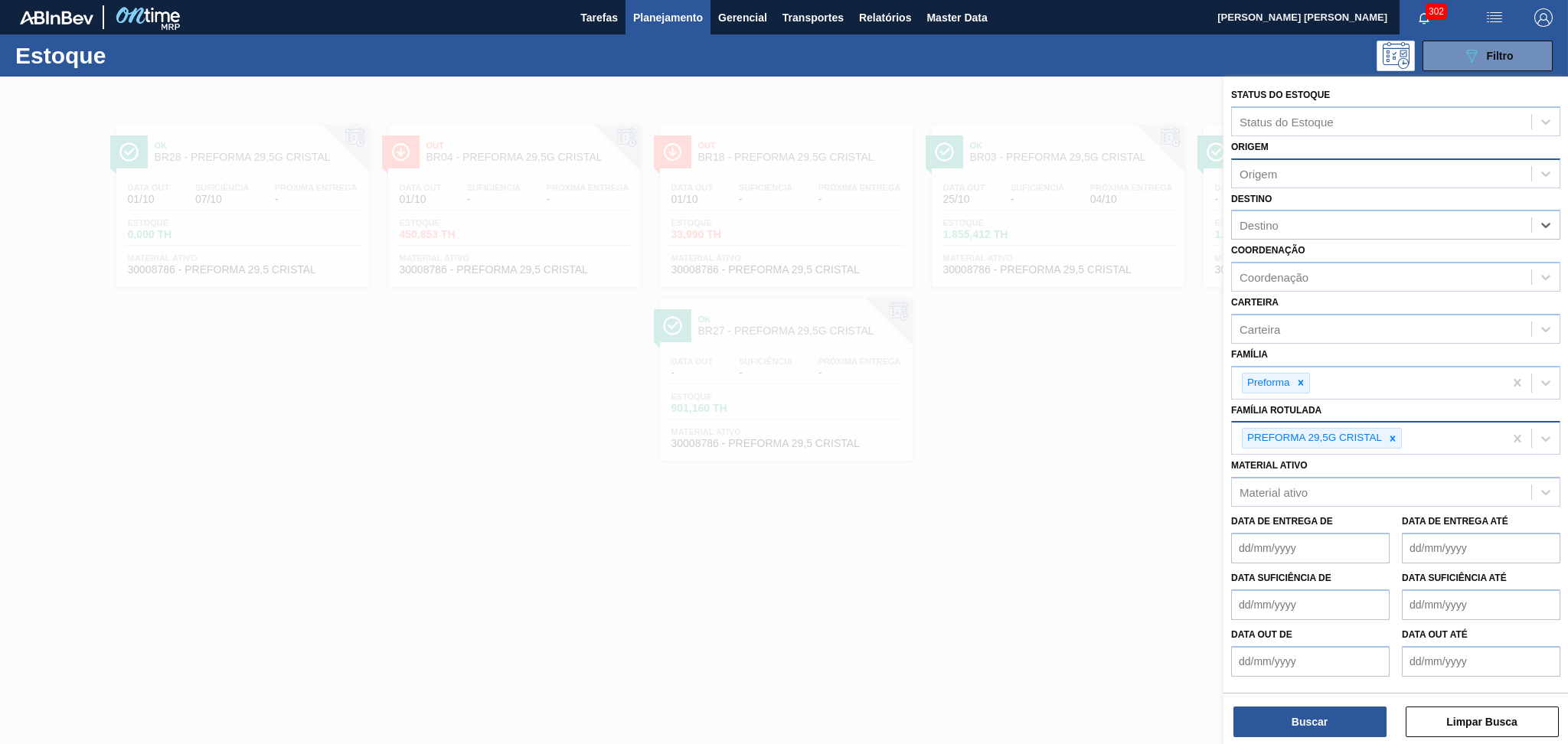
click at [1302, 173] on div "Origem" at bounding box center [1382, 172] width 300 height 22
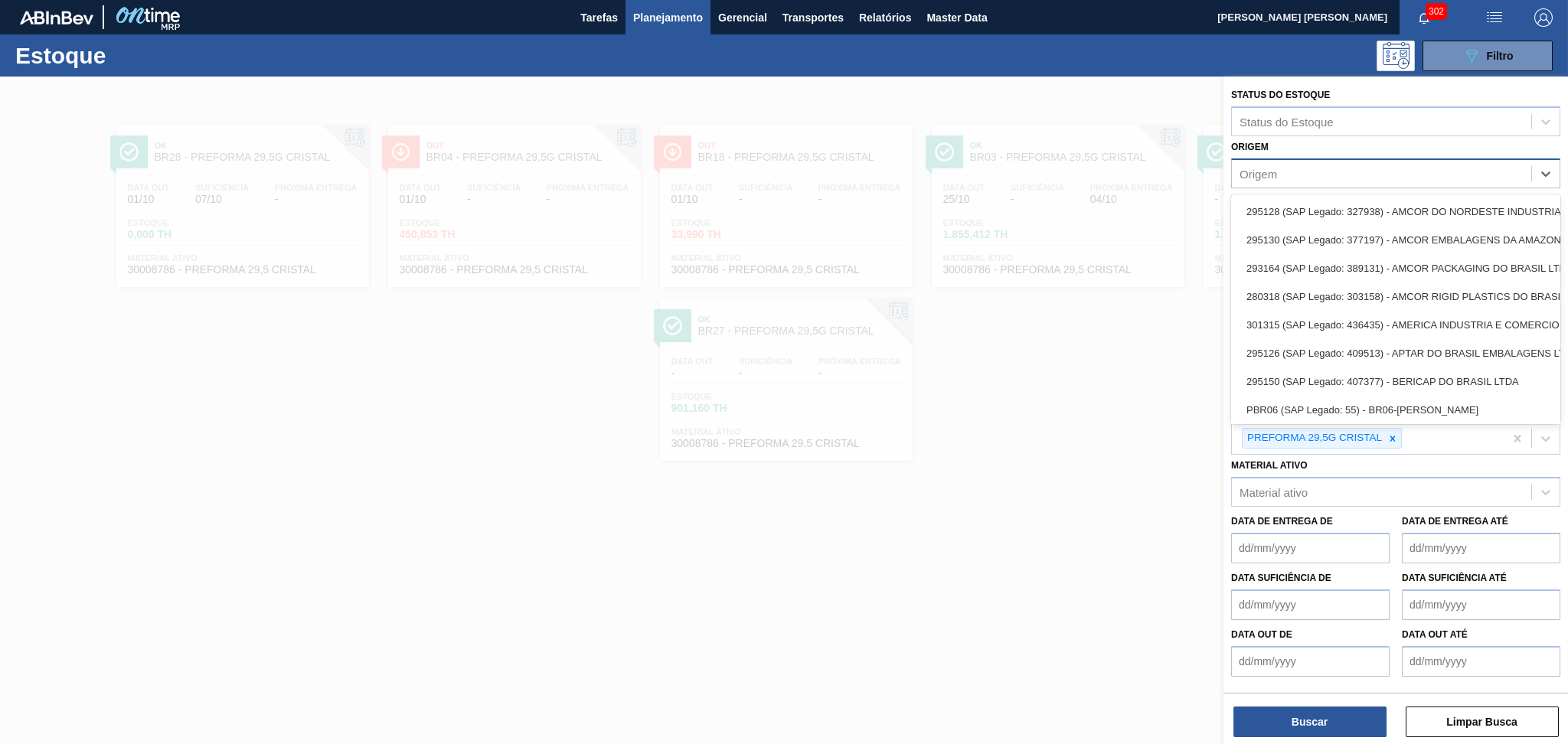
click at [1291, 166] on div "Origem" at bounding box center [1382, 172] width 300 height 22
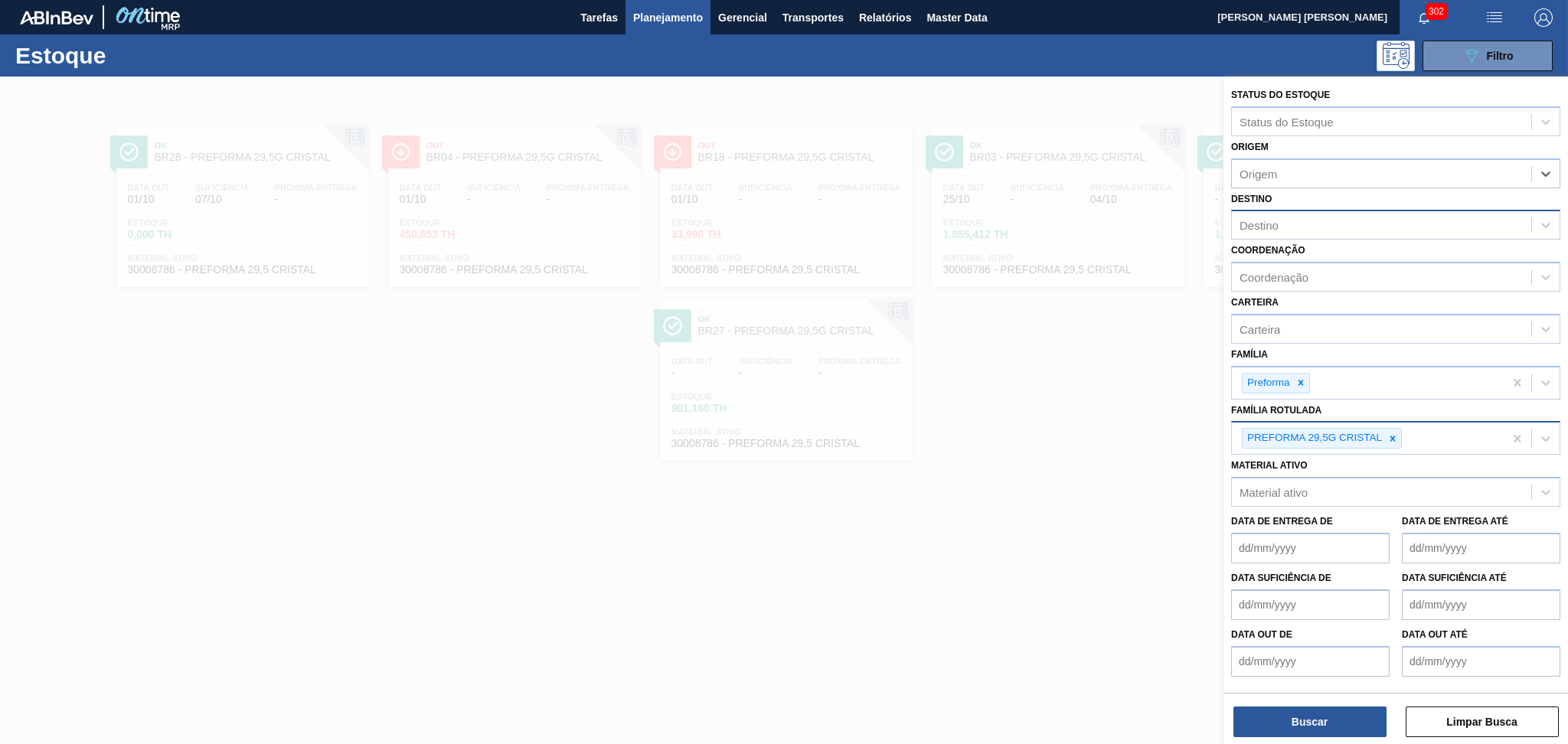
click at [1276, 225] on div "Destino" at bounding box center [1259, 226] width 39 height 13
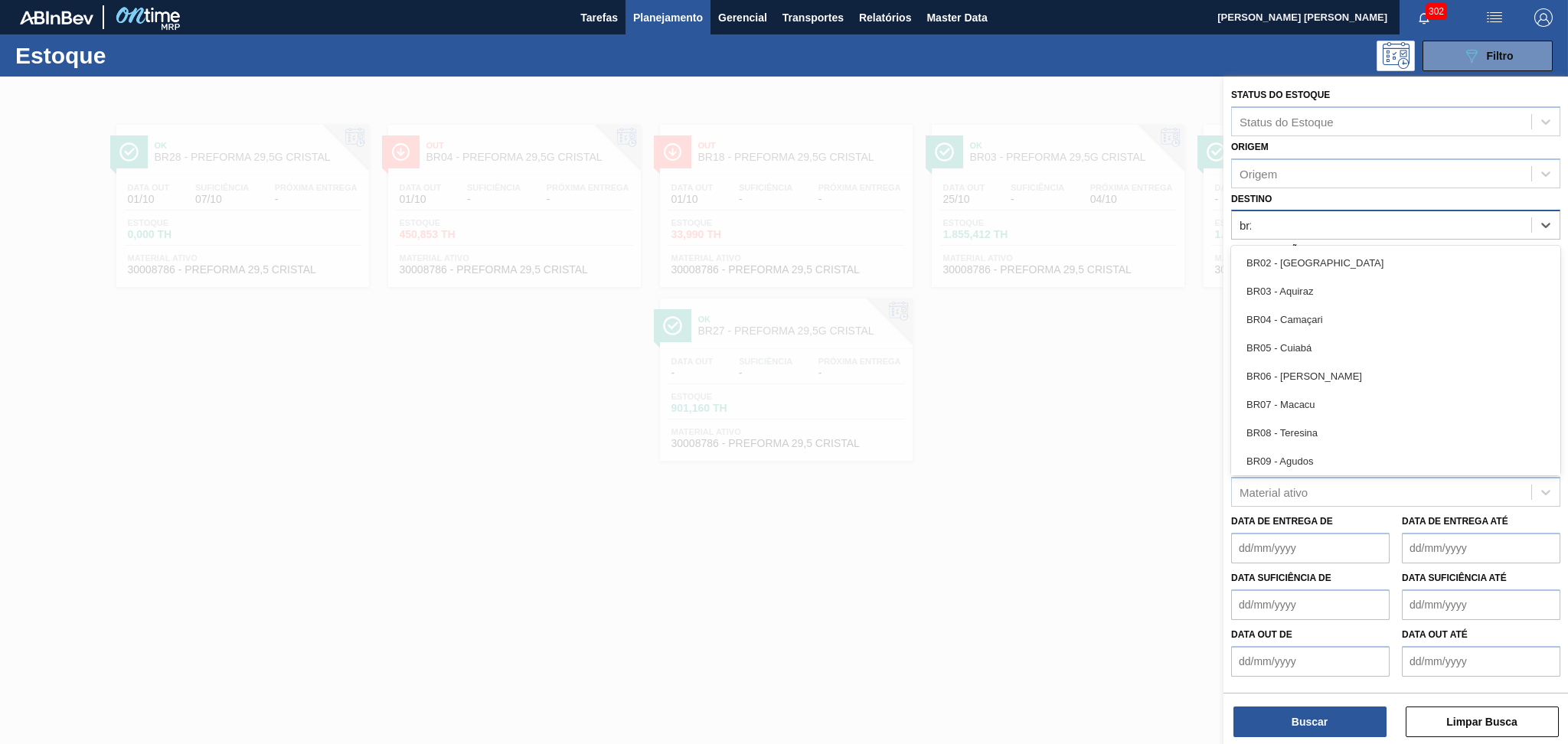
type input "br23"
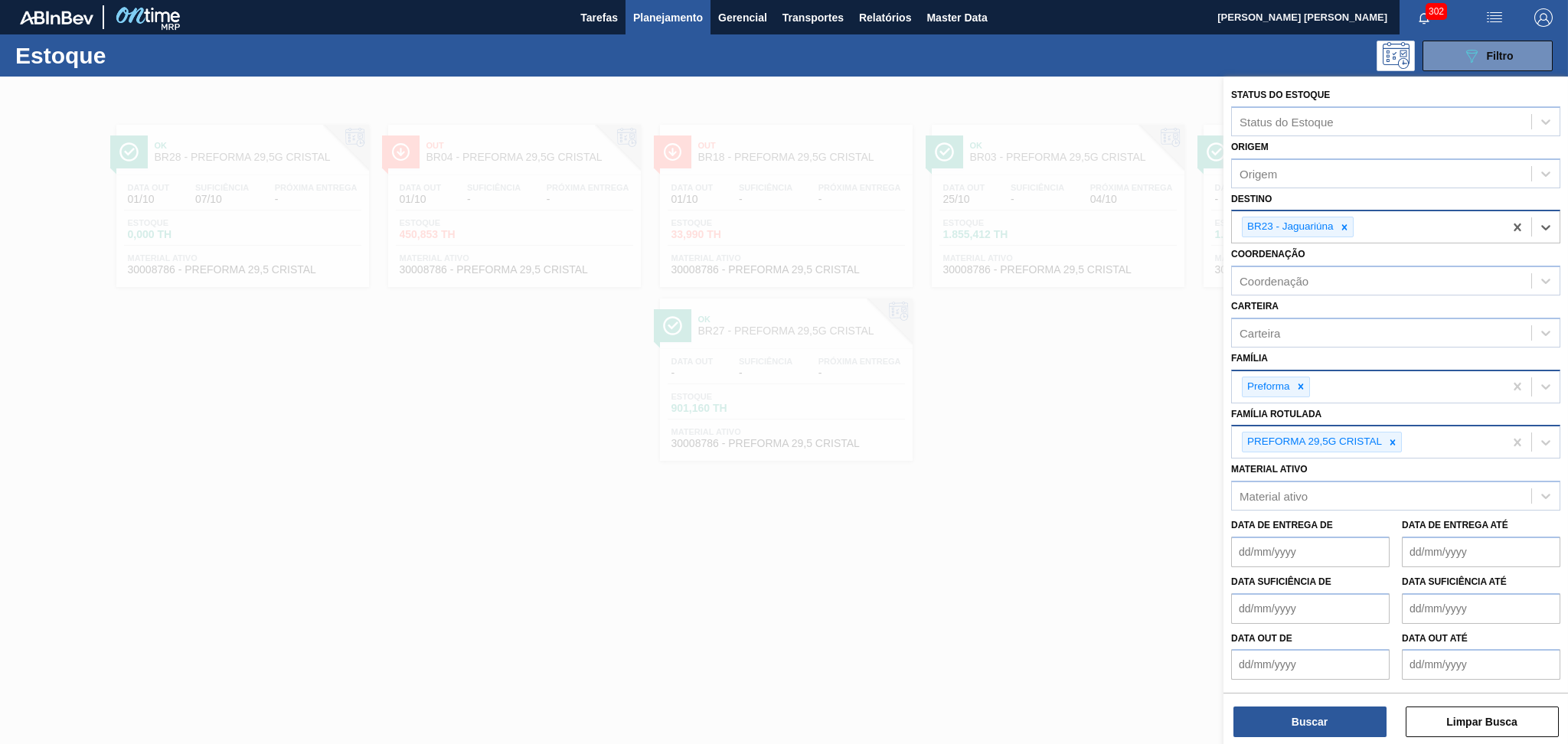
click at [1296, 381] on icon at bounding box center [1301, 386] width 10 height 10
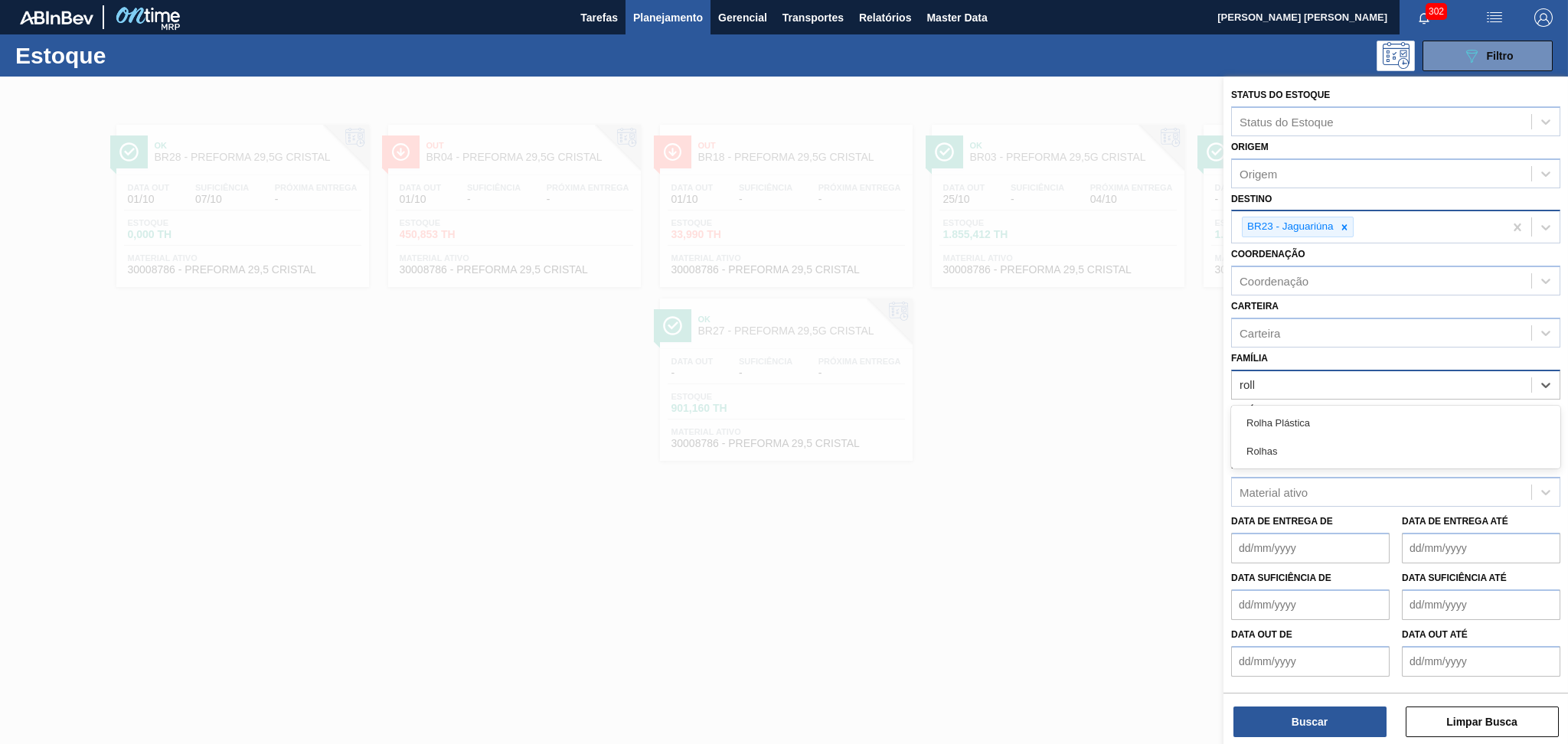
type input "rolha"
click at [1294, 411] on div "Rolha Plástica" at bounding box center [1395, 423] width 329 height 28
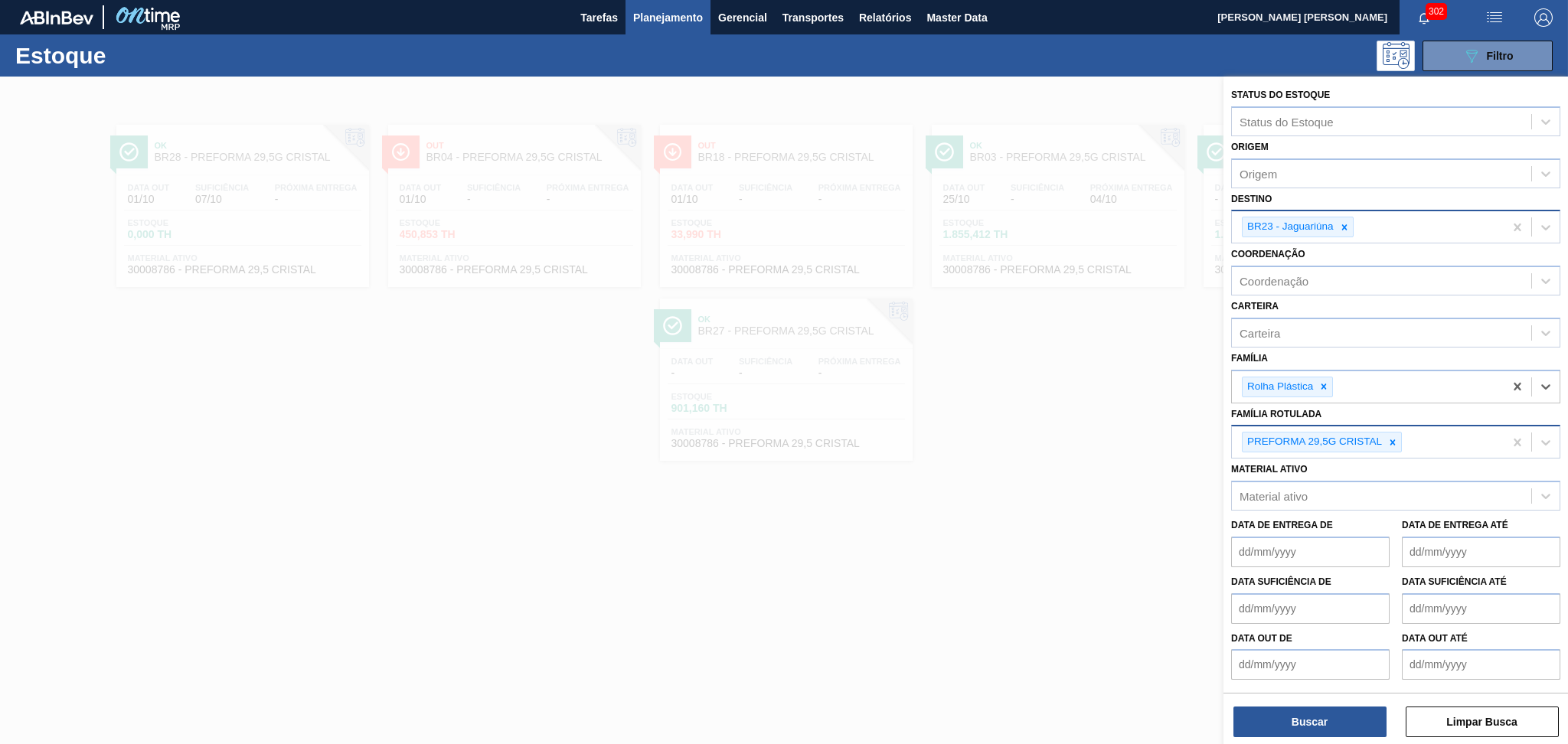
click at [1392, 439] on icon at bounding box center [1393, 442] width 10 height 10
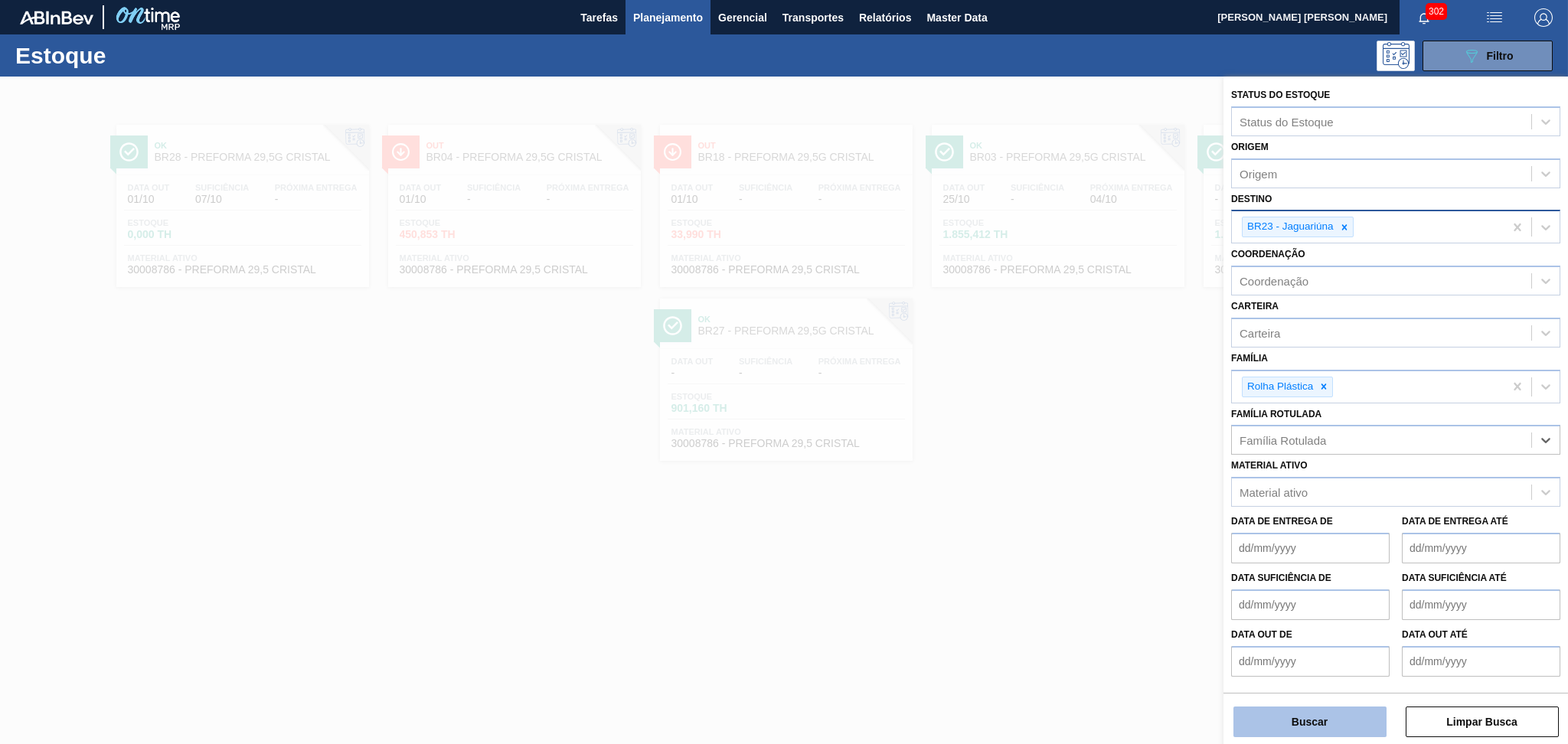
click at [1302, 719] on button "Buscar" at bounding box center [1310, 722] width 154 height 30
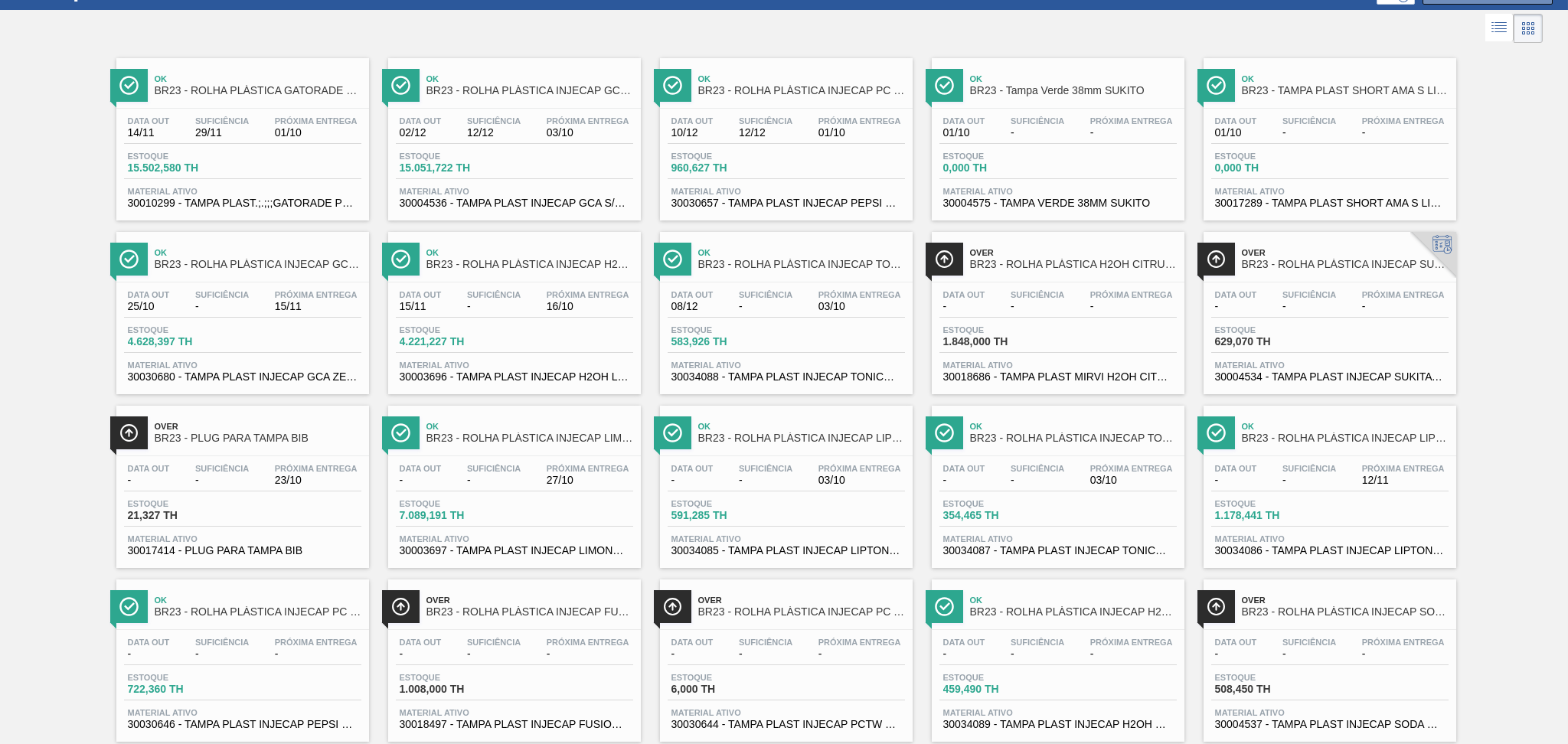
scroll to position [100, 0]
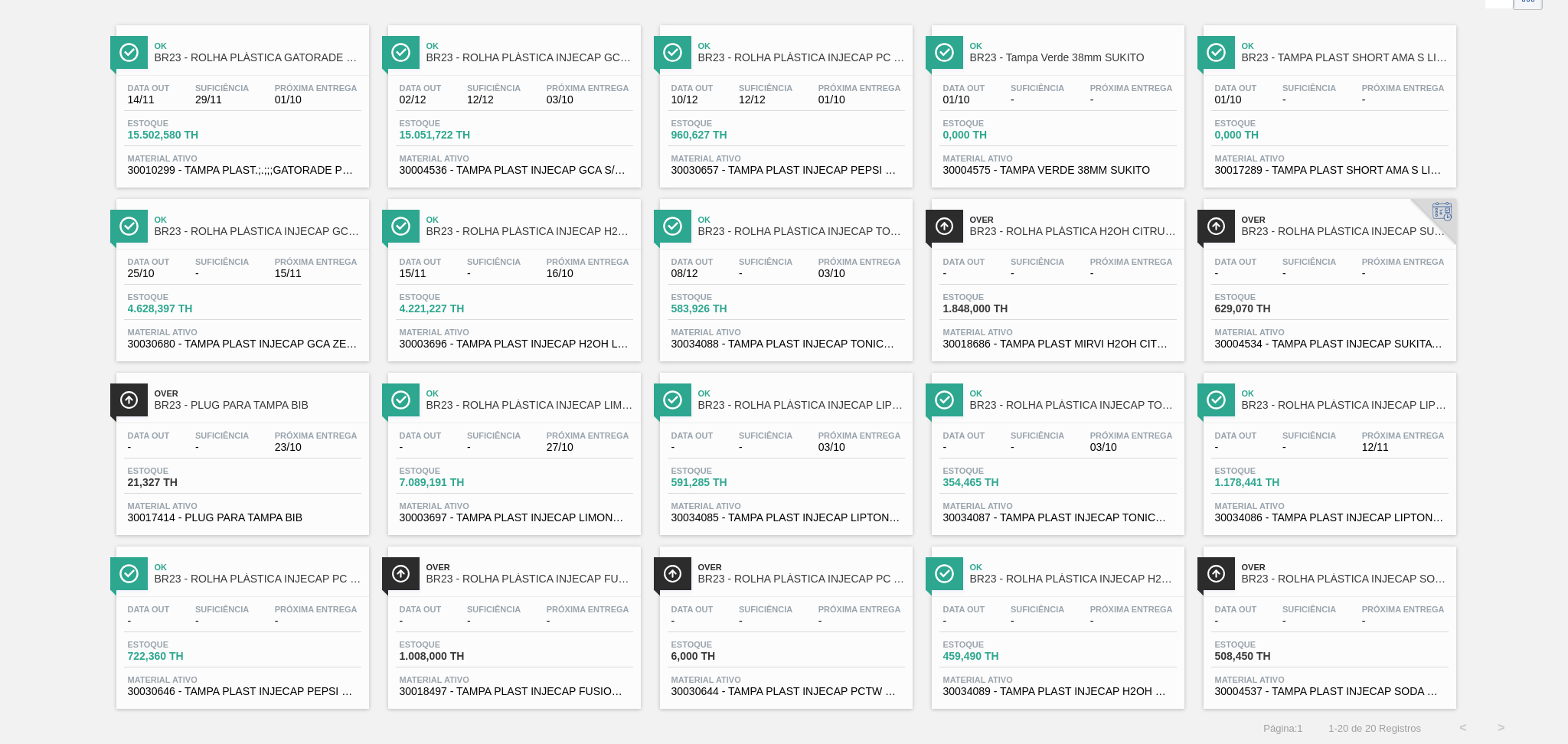
click at [1504, 404] on div "Ok BR23 - ROLHA PLÁSTICA GATORADE NORMAL Data out 14/11 Suficiência 29/11 Próxi…" at bounding box center [784, 361] width 1568 height 695
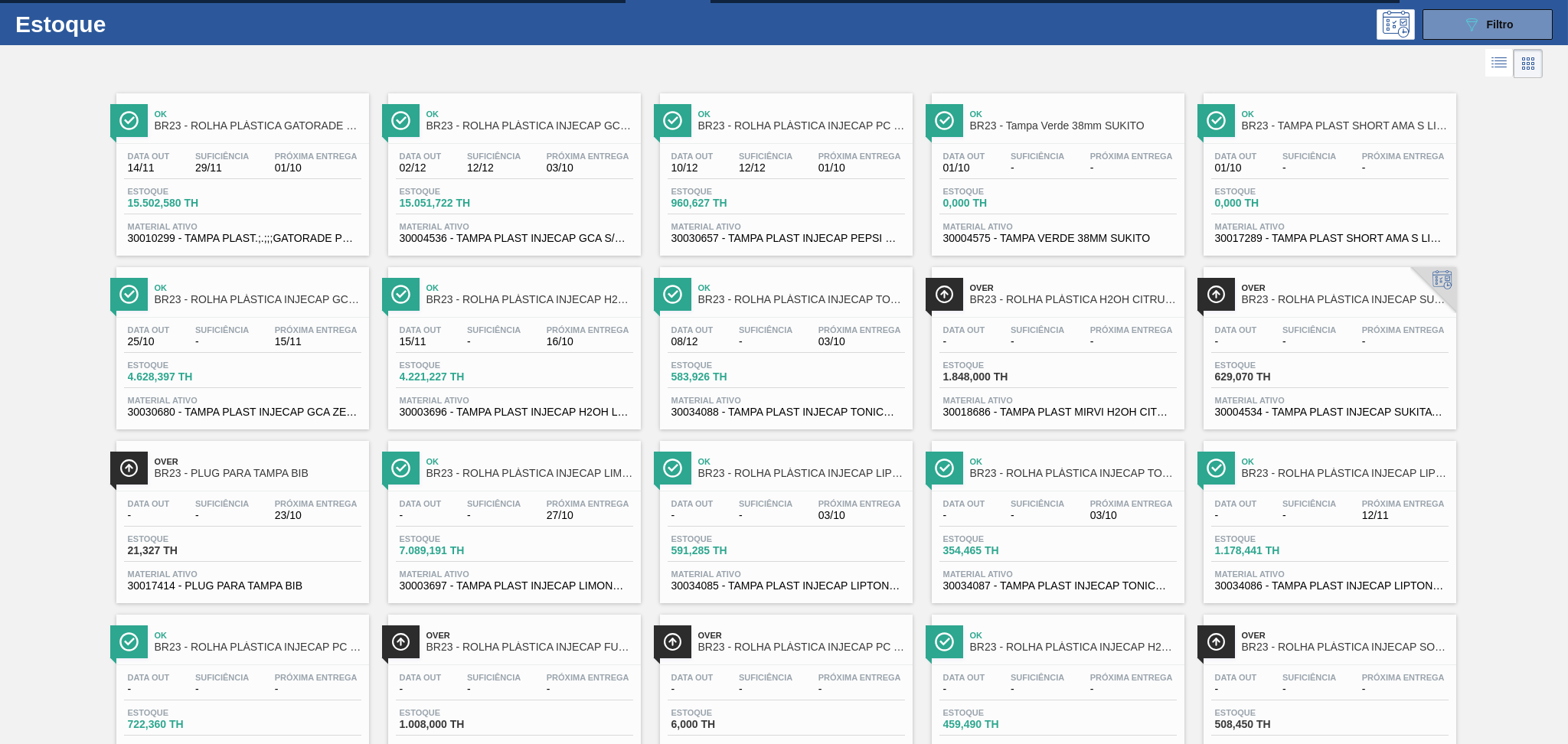
scroll to position [0, 0]
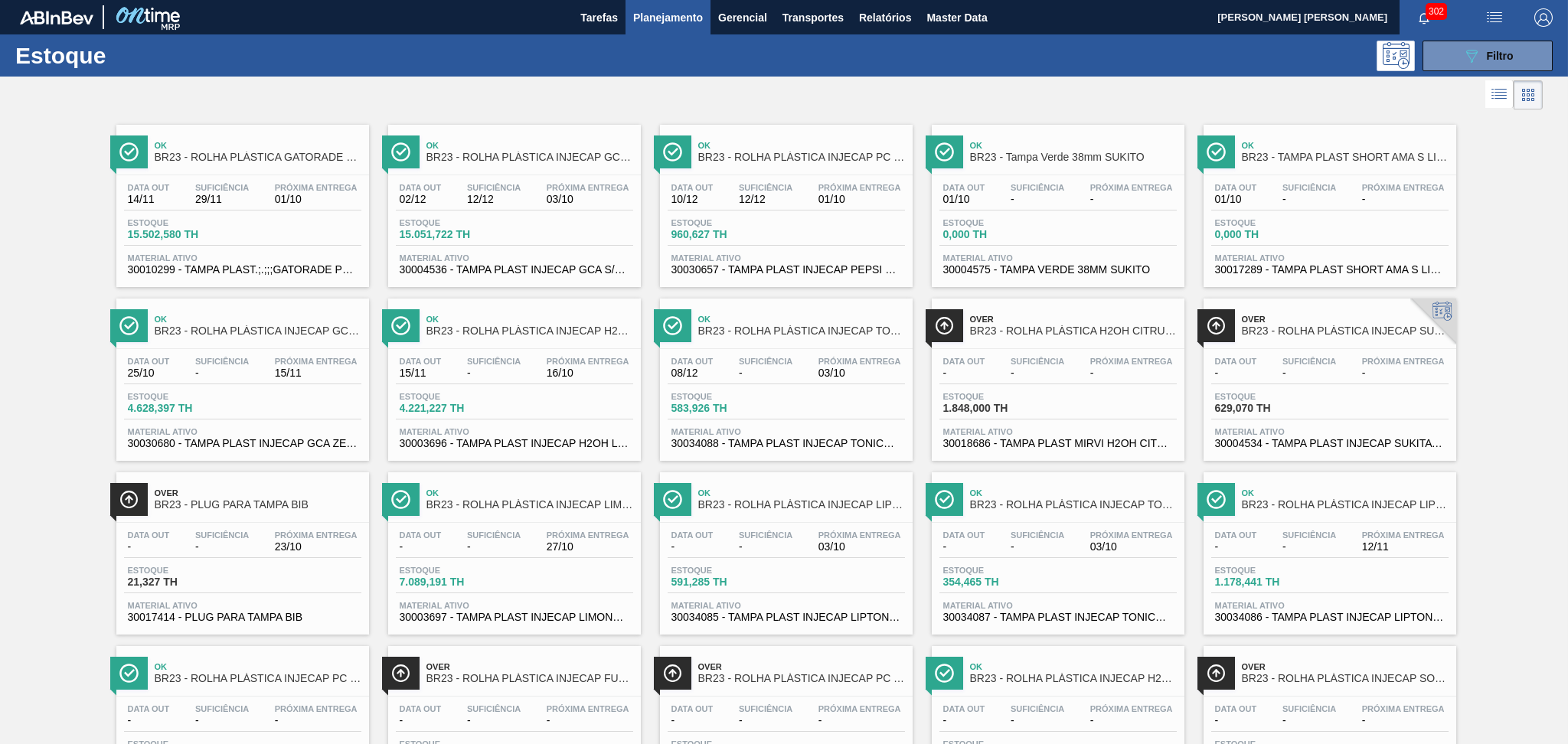
click at [671, 22] on span "Planejamento" at bounding box center [668, 17] width 70 height 18
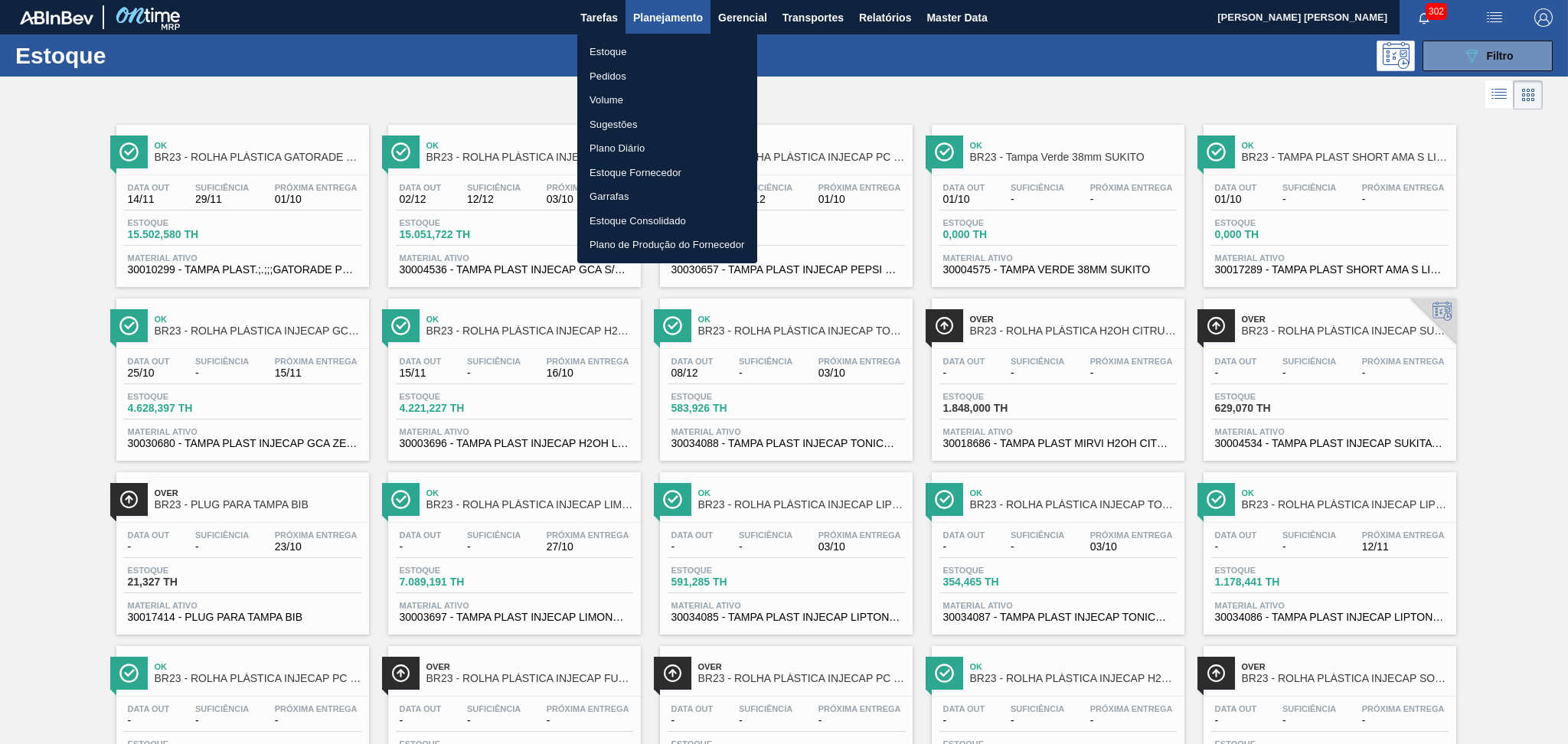
click at [634, 46] on li "Estoque" at bounding box center [667, 52] width 180 height 25
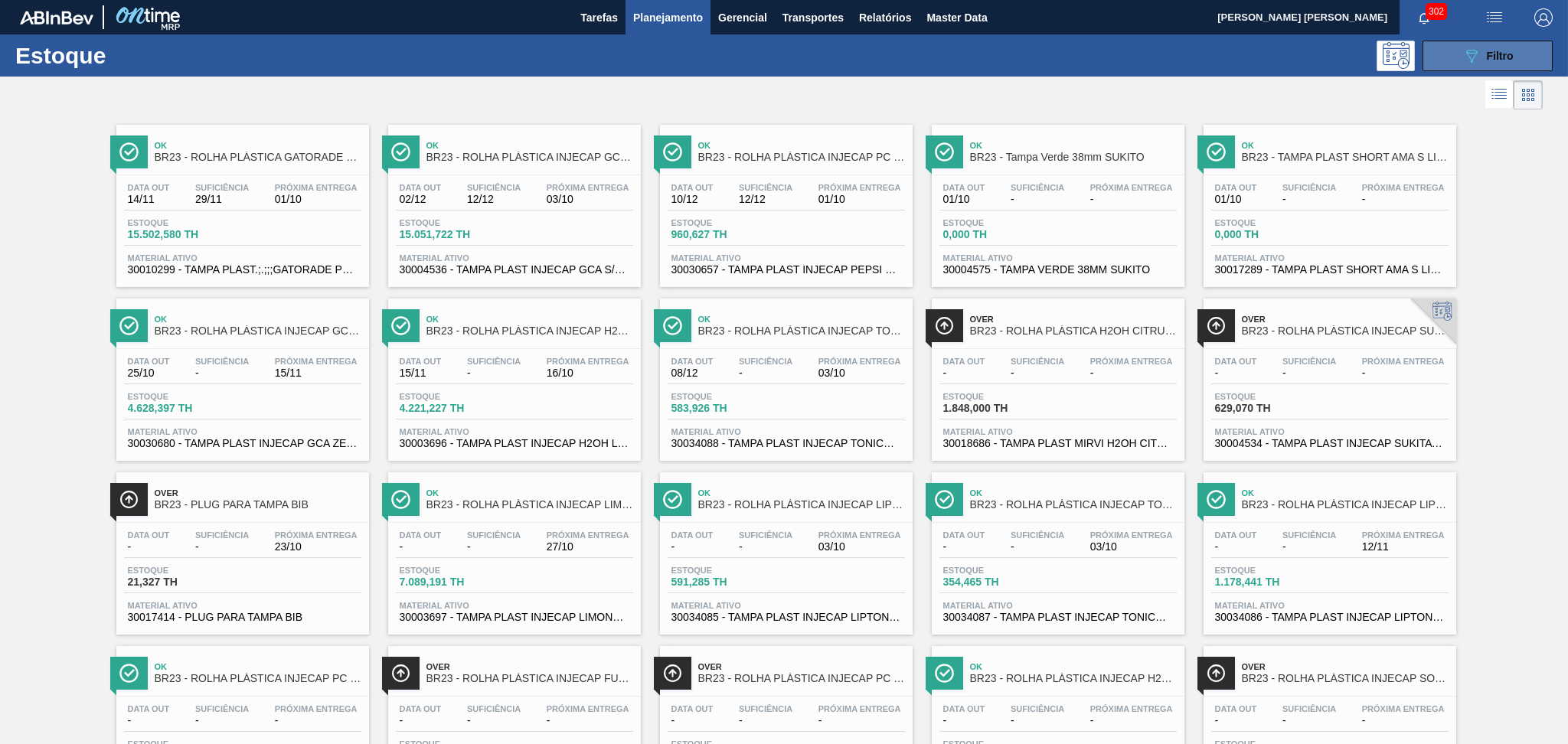
click at [1487, 52] on span "Filtro" at bounding box center [1501, 56] width 27 height 12
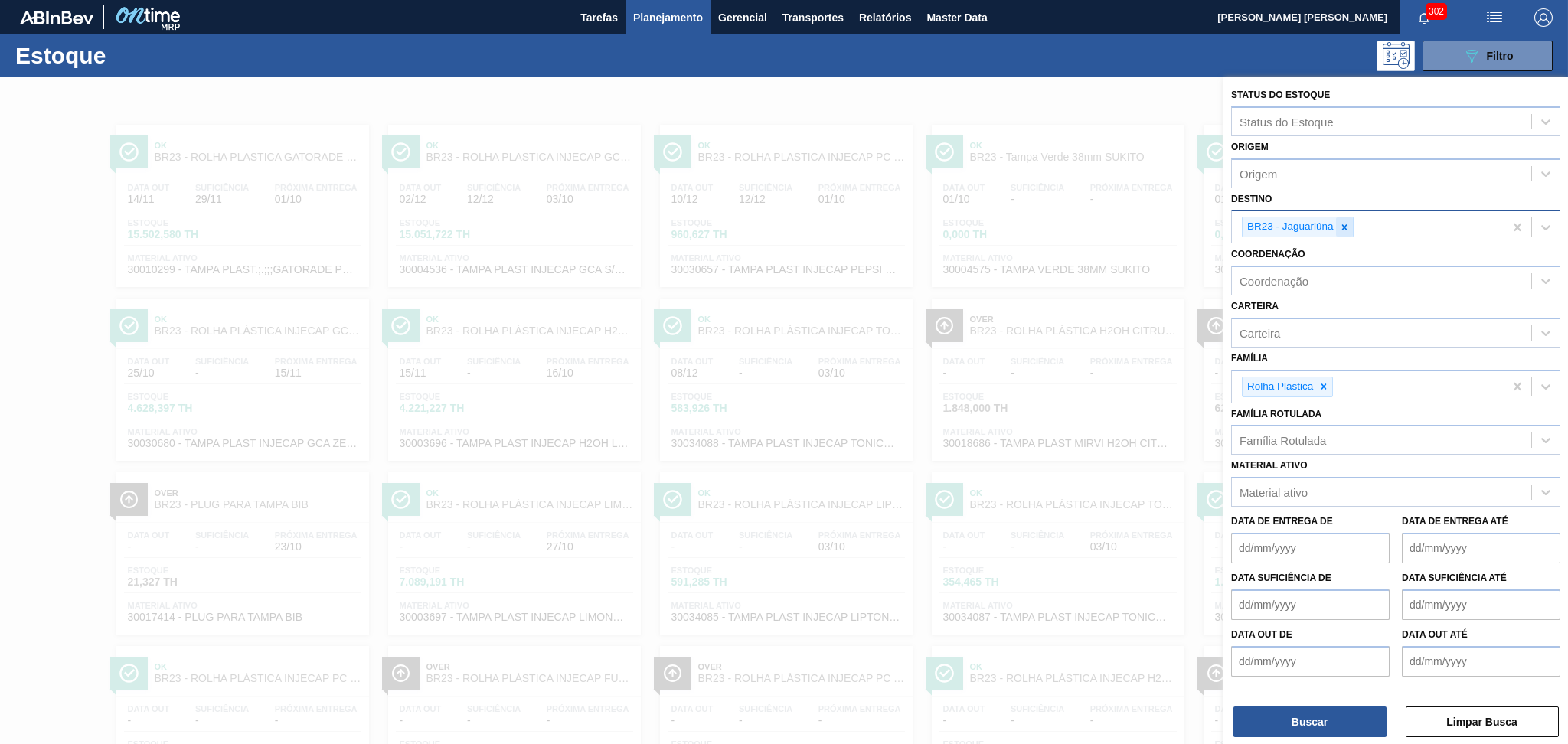
click at [1348, 225] on icon at bounding box center [1344, 227] width 10 height 10
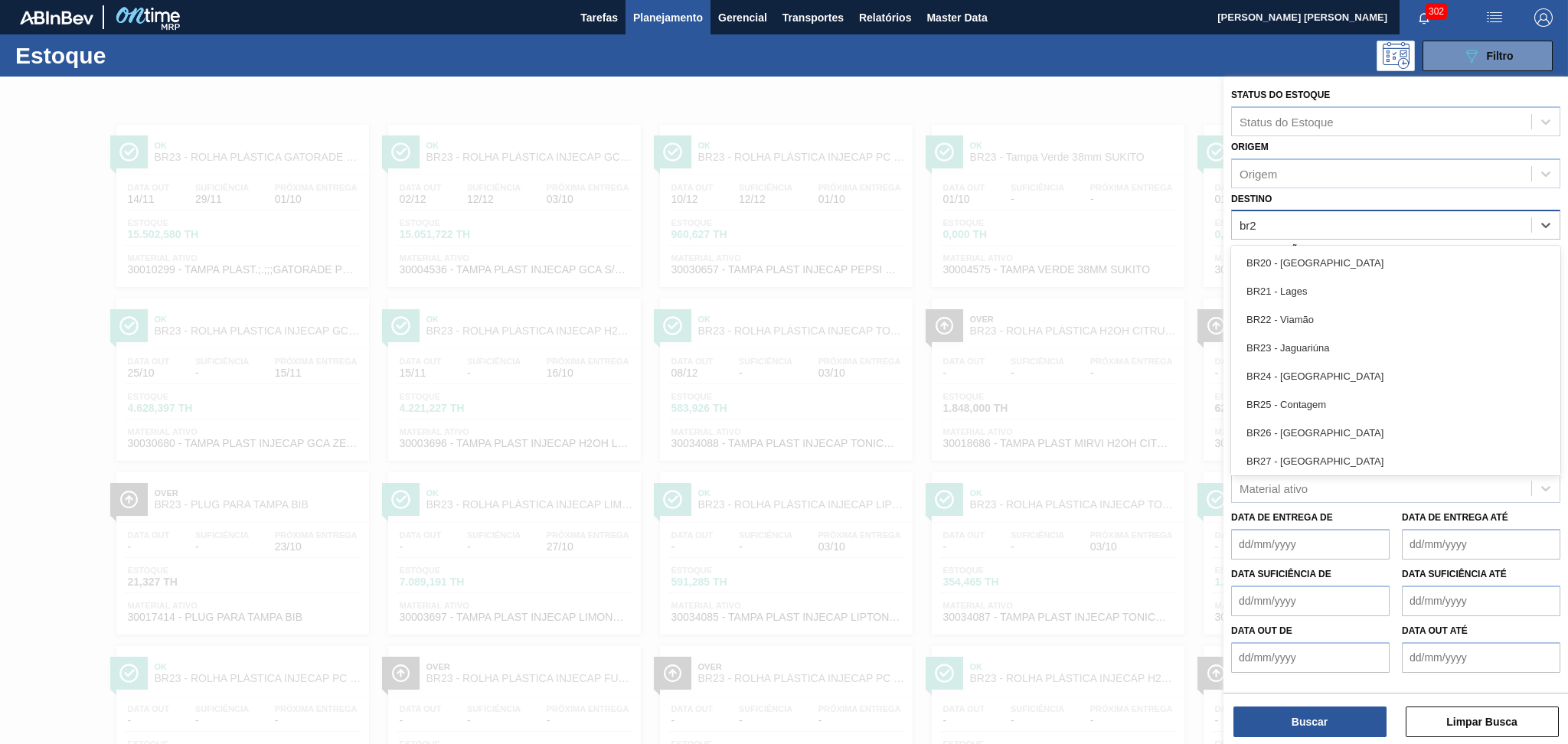
type input "br27"
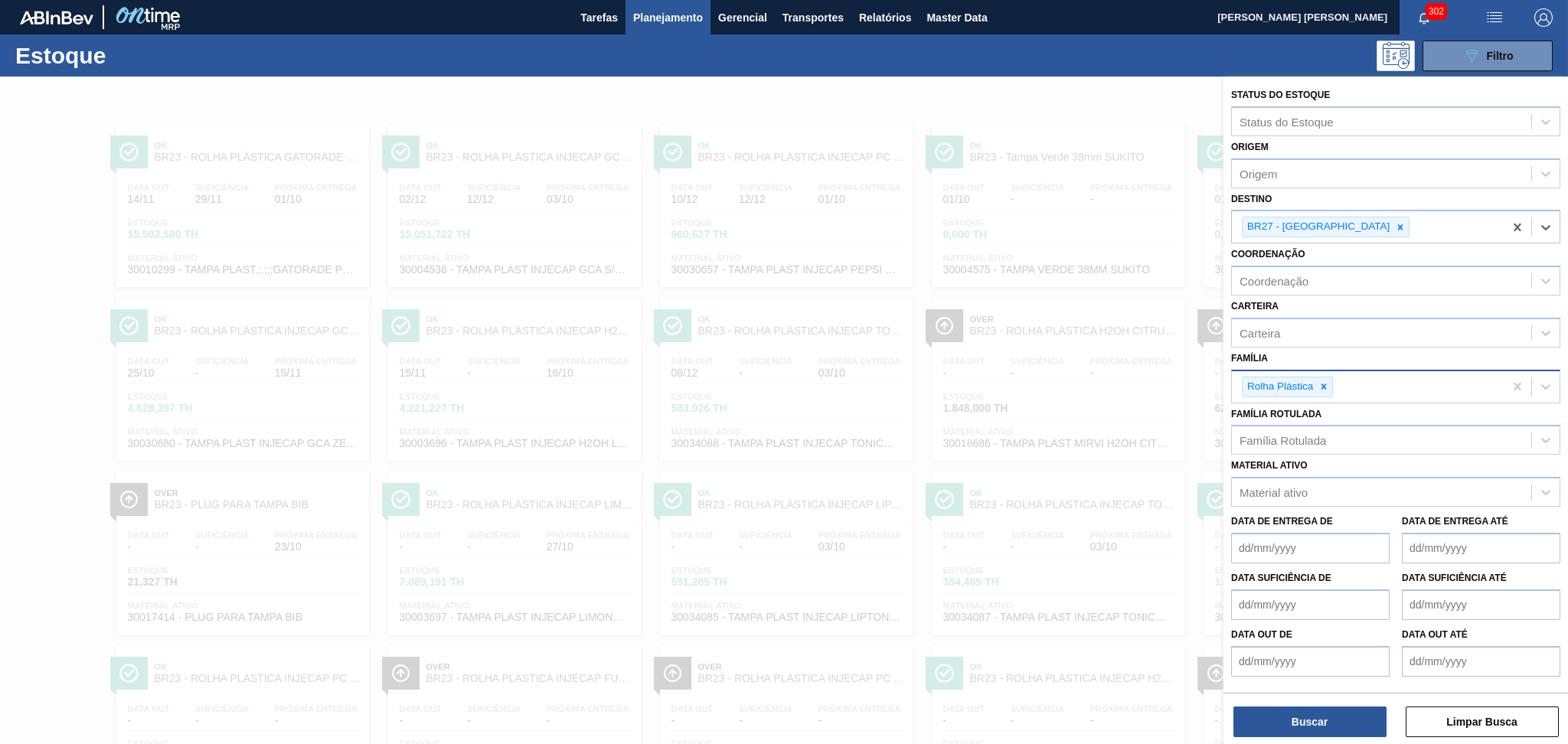
click at [1334, 381] on div "Rolha Plástica" at bounding box center [1368, 387] width 272 height 31
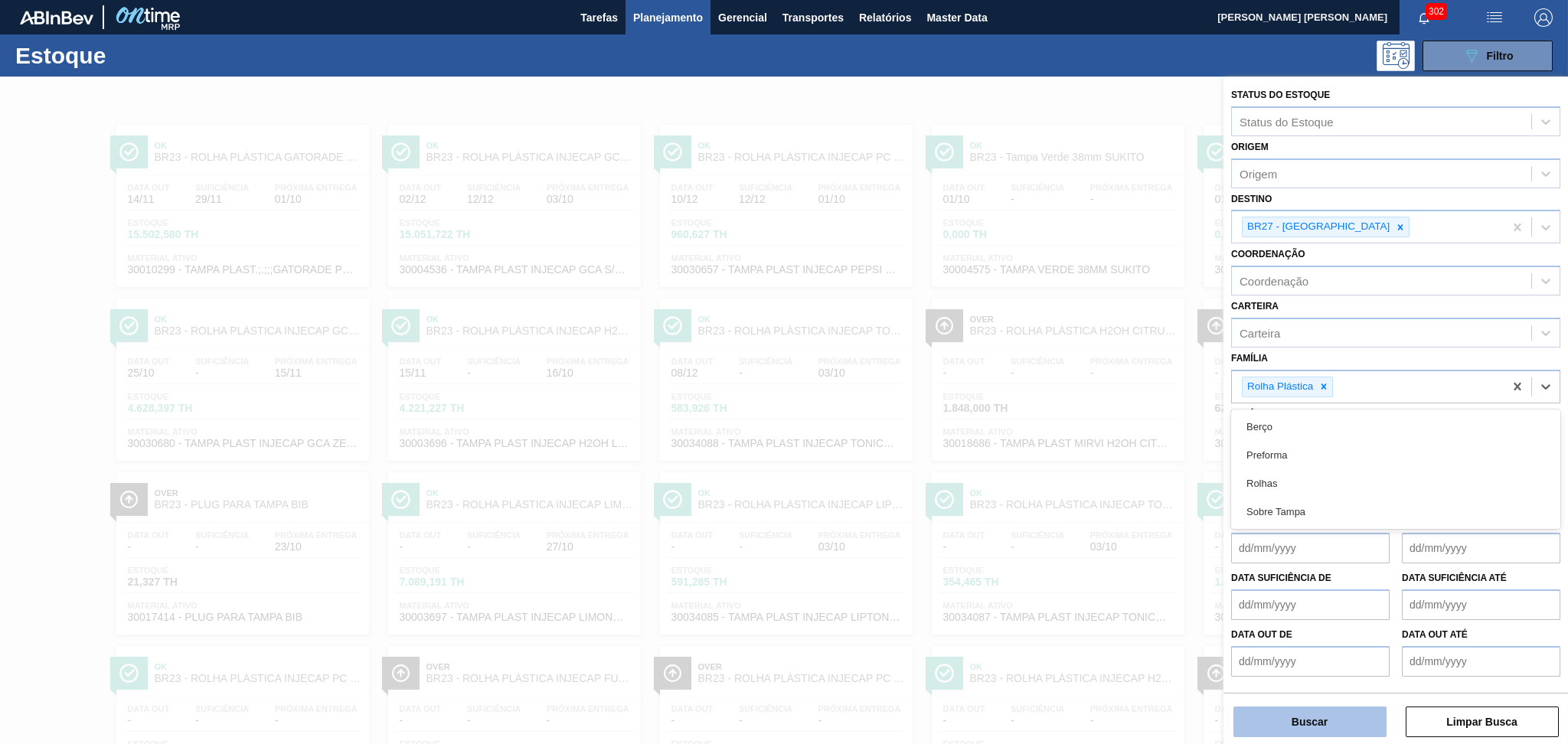
click at [1300, 710] on button "Buscar" at bounding box center [1310, 722] width 154 height 30
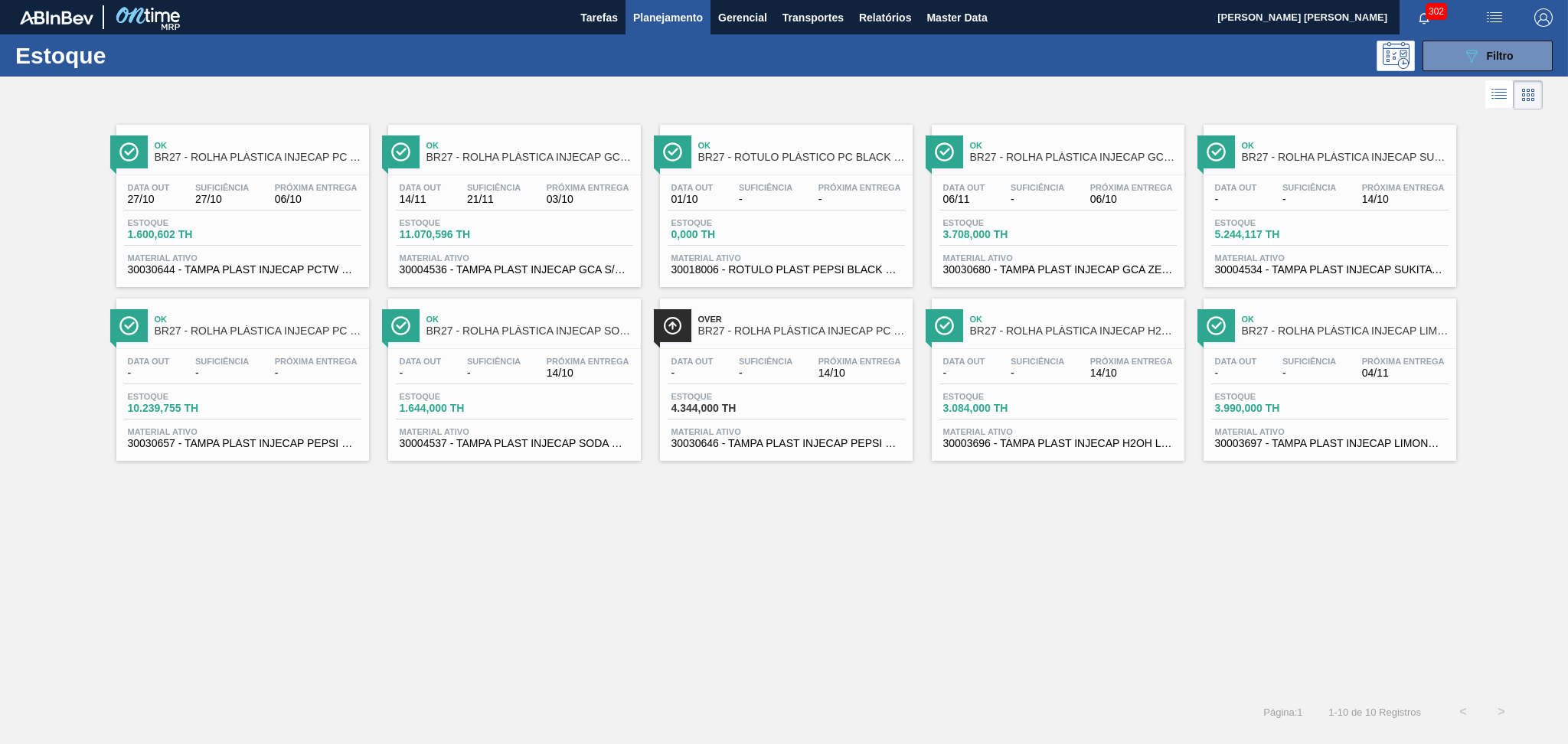
click at [392, 531] on div "Ok BR27 - ROLHA PLÁSTICA INJECAP PC TW SHORT Data out 27/10 Suficiência 27/10 P…" at bounding box center [784, 403] width 1568 height 579
click at [997, 193] on div "Data out 06/11 Suficiência - Próxima Entrega 06/10" at bounding box center [1058, 196] width 237 height 27
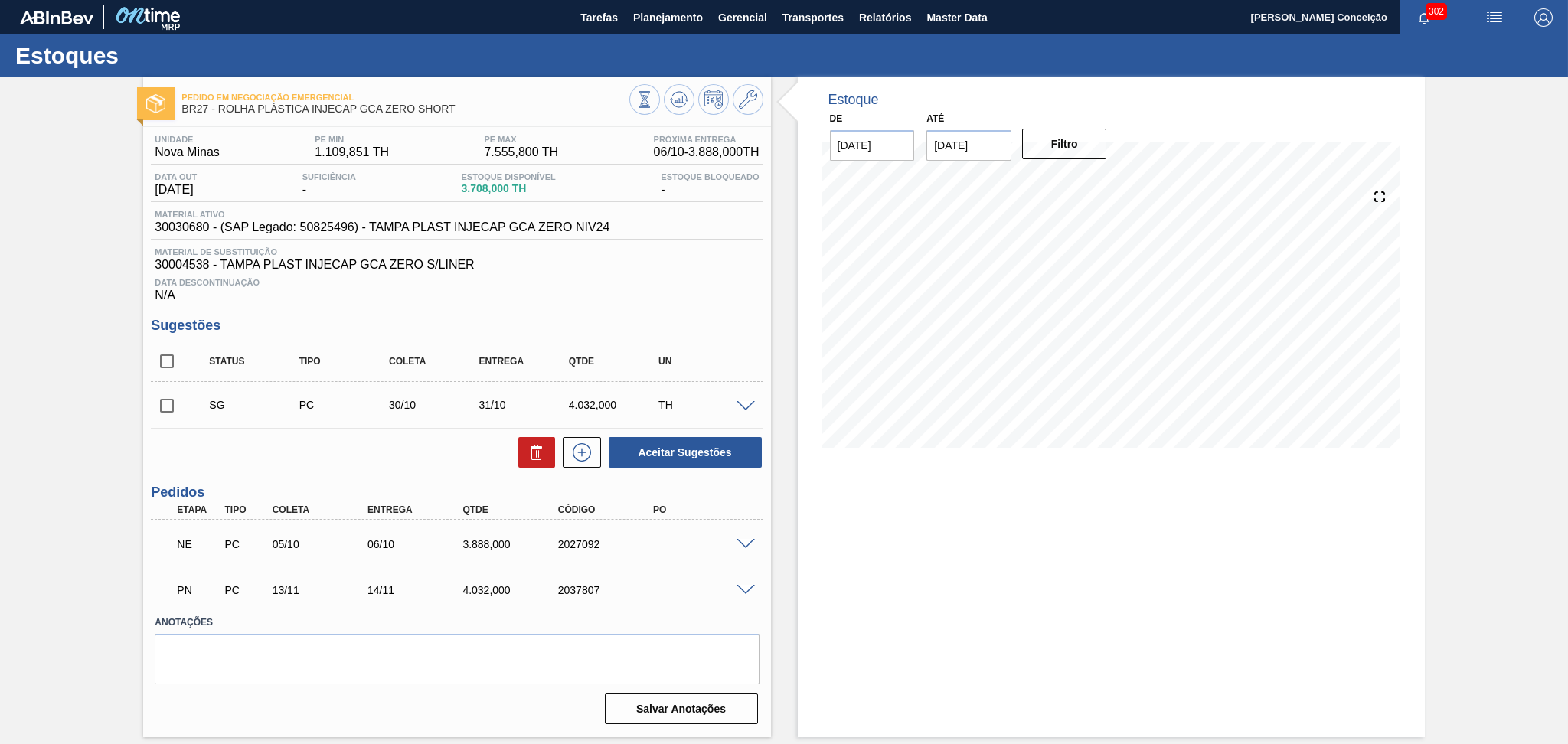
click at [694, 247] on span "Material de Substituição" at bounding box center [456, 252] width 604 height 9
click at [568, 335] on div "Sugestões Status Tipo Coleta Entrega Qtde UN SG PC 30/10 31/10 4.032,000 TH Mat…" at bounding box center [456, 393] width 611 height 152
click at [358, 470] on div "Unidade Nova Minas PE MIN 1.109,851 TH PE MAX 7.555,800 TH Próxima Entrega 06/1…" at bounding box center [457, 428] width 628 height 603
click at [176, 230] on span "30030680 - (SAP Legado: 50825496) - TAMPA PLAST INJECAP GCA ZERO NIV24" at bounding box center [382, 227] width 455 height 14
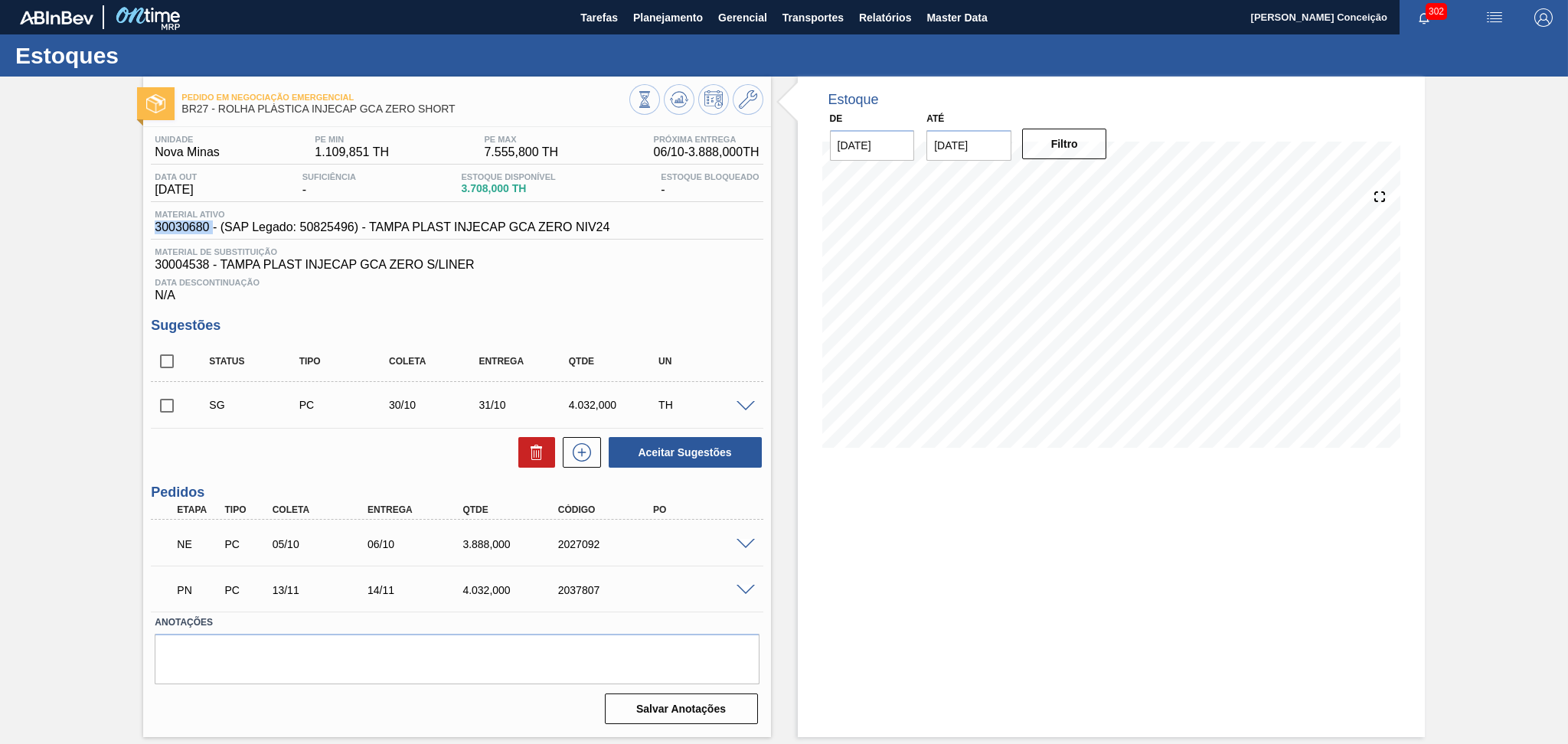
copy span "30030680"
click at [705, 285] on span "Data Descontinuação" at bounding box center [456, 282] width 604 height 9
click at [635, 293] on div "Data Descontinuação N/A" at bounding box center [456, 287] width 611 height 30
click at [608, 306] on div "Unidade Nova Minas PE MIN 1.109,851 TH PE MAX 7.555,800 TH Próxima Entrega 06/1…" at bounding box center [457, 428] width 628 height 603
click at [739, 542] on span at bounding box center [745, 545] width 18 height 11
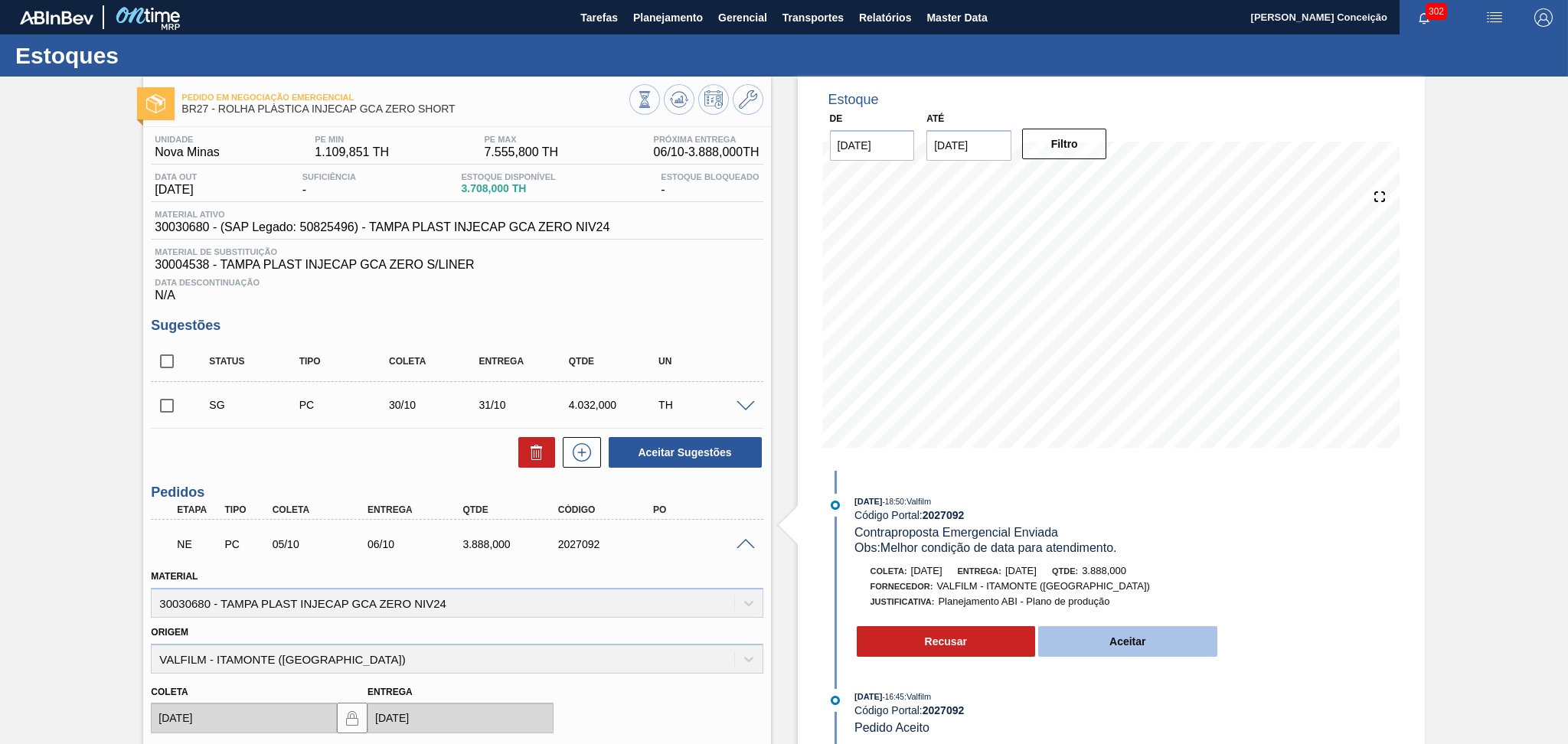
click at [1125, 651] on button "Aceitar" at bounding box center [1127, 642] width 179 height 30
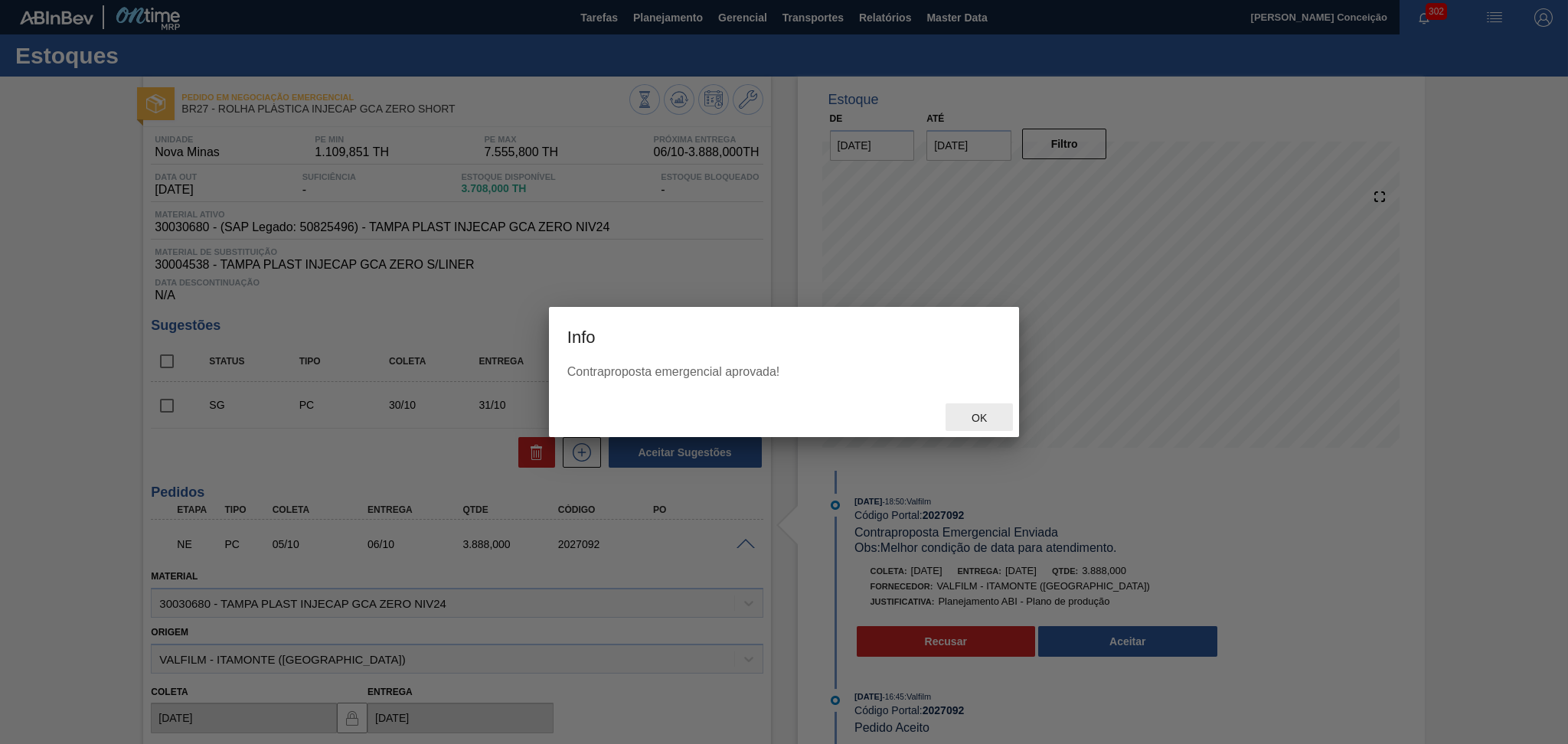
click at [978, 408] on div "Ok" at bounding box center [979, 418] width 67 height 28
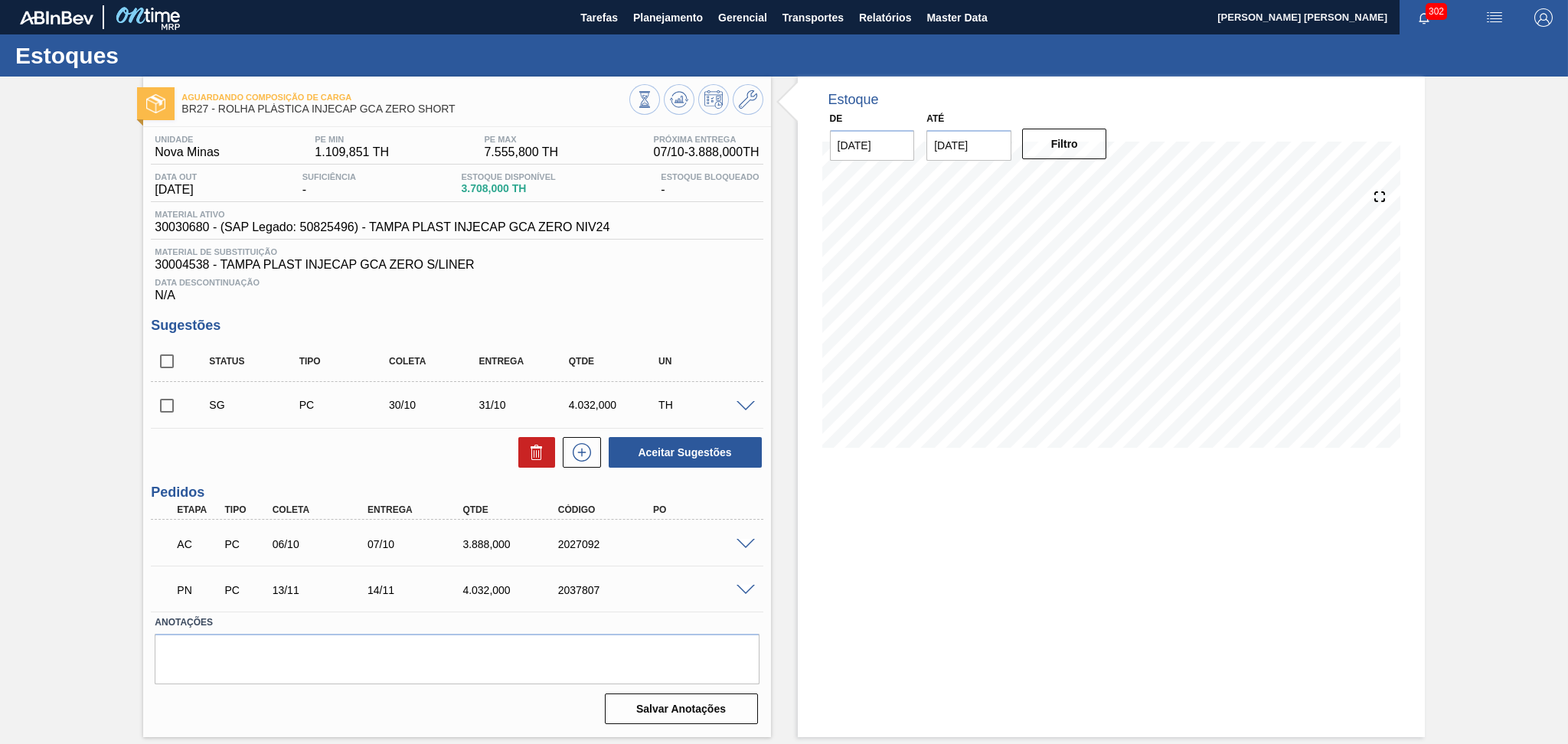
click at [376, 467] on div "Aceitar Sugestões" at bounding box center [456, 453] width 611 height 34
click at [753, 590] on span at bounding box center [745, 590] width 18 height 11
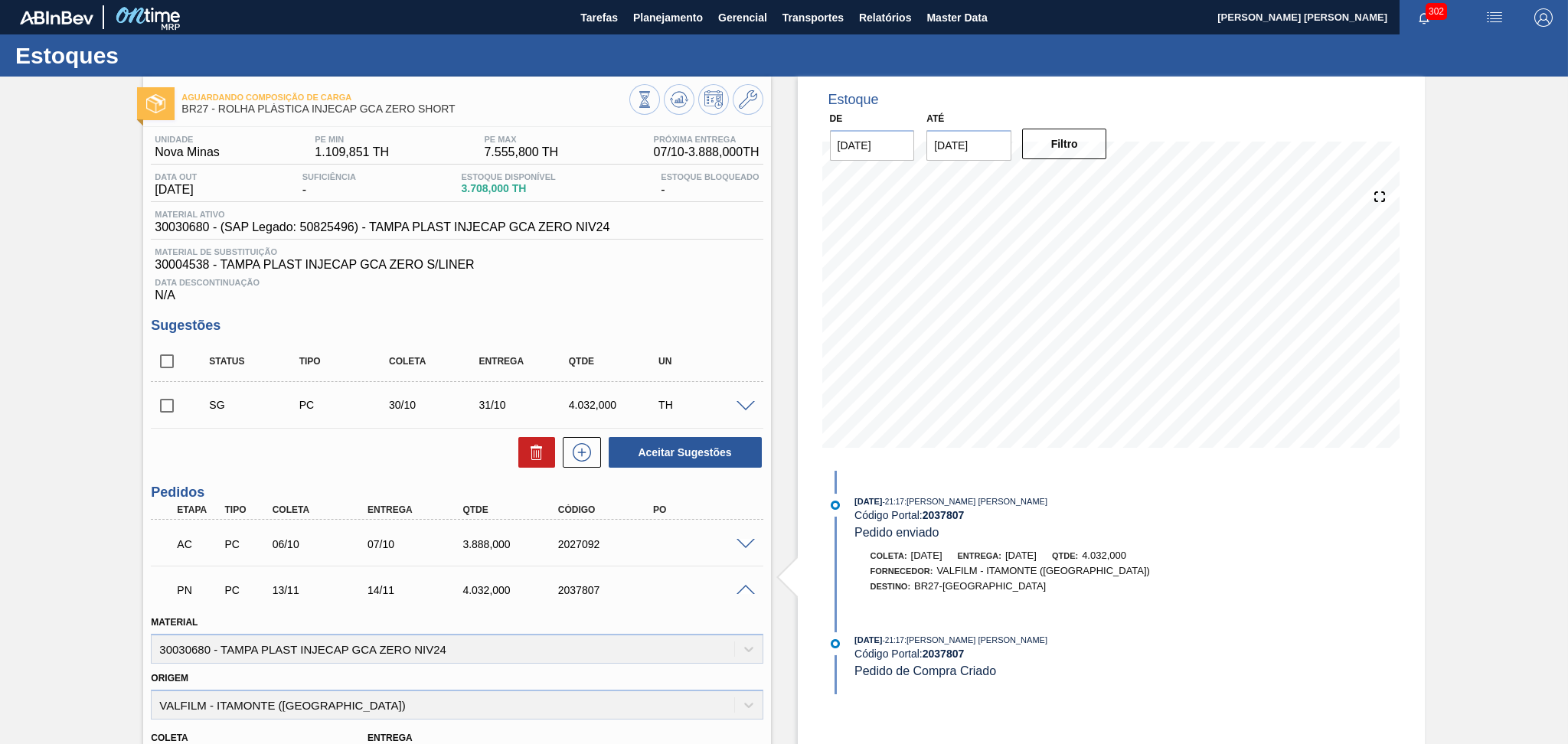
click at [745, 588] on span at bounding box center [745, 590] width 18 height 11
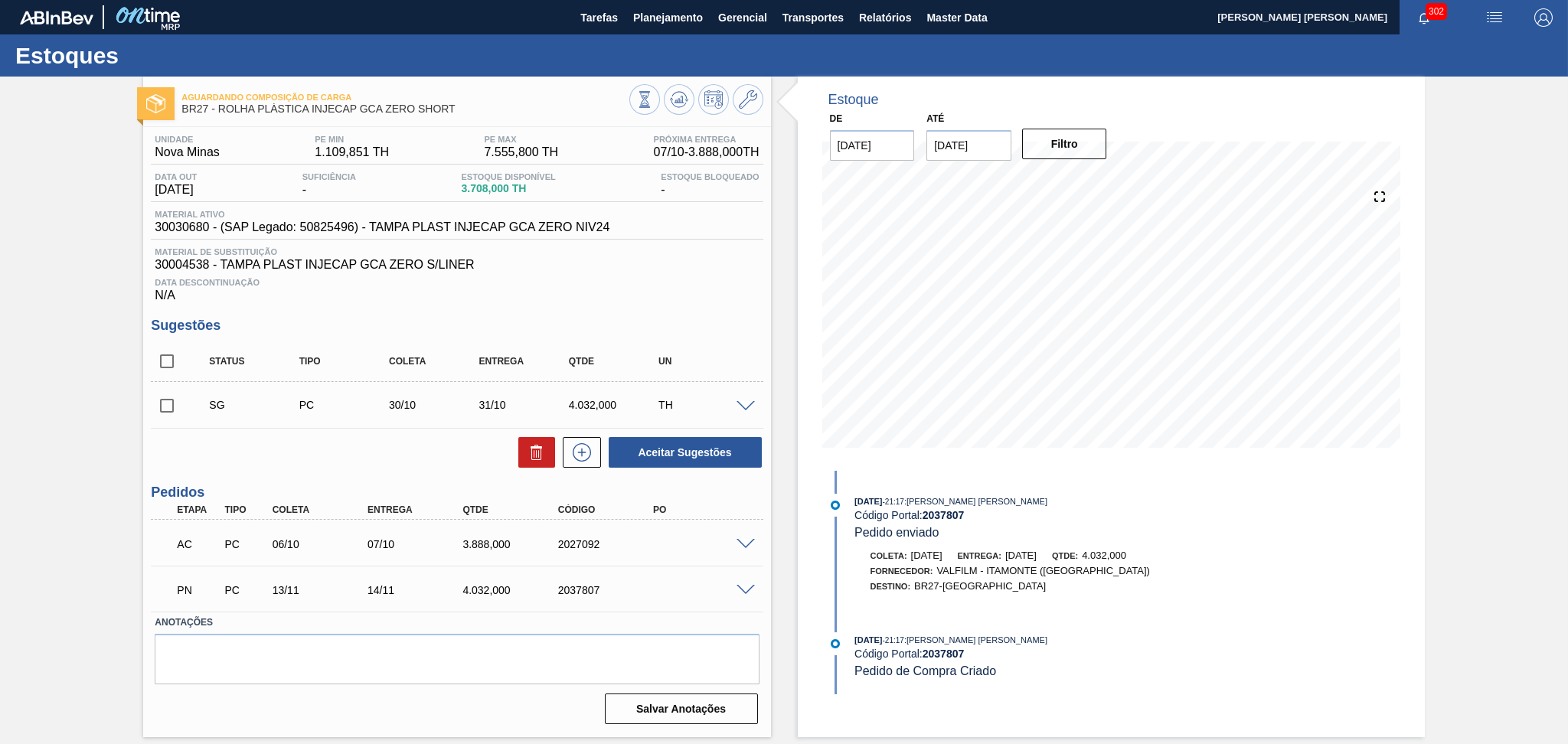
click at [483, 544] on div "3.888,000" at bounding box center [512, 544] width 107 height 12
click at [681, 320] on h3 "Sugestões" at bounding box center [456, 325] width 611 height 16
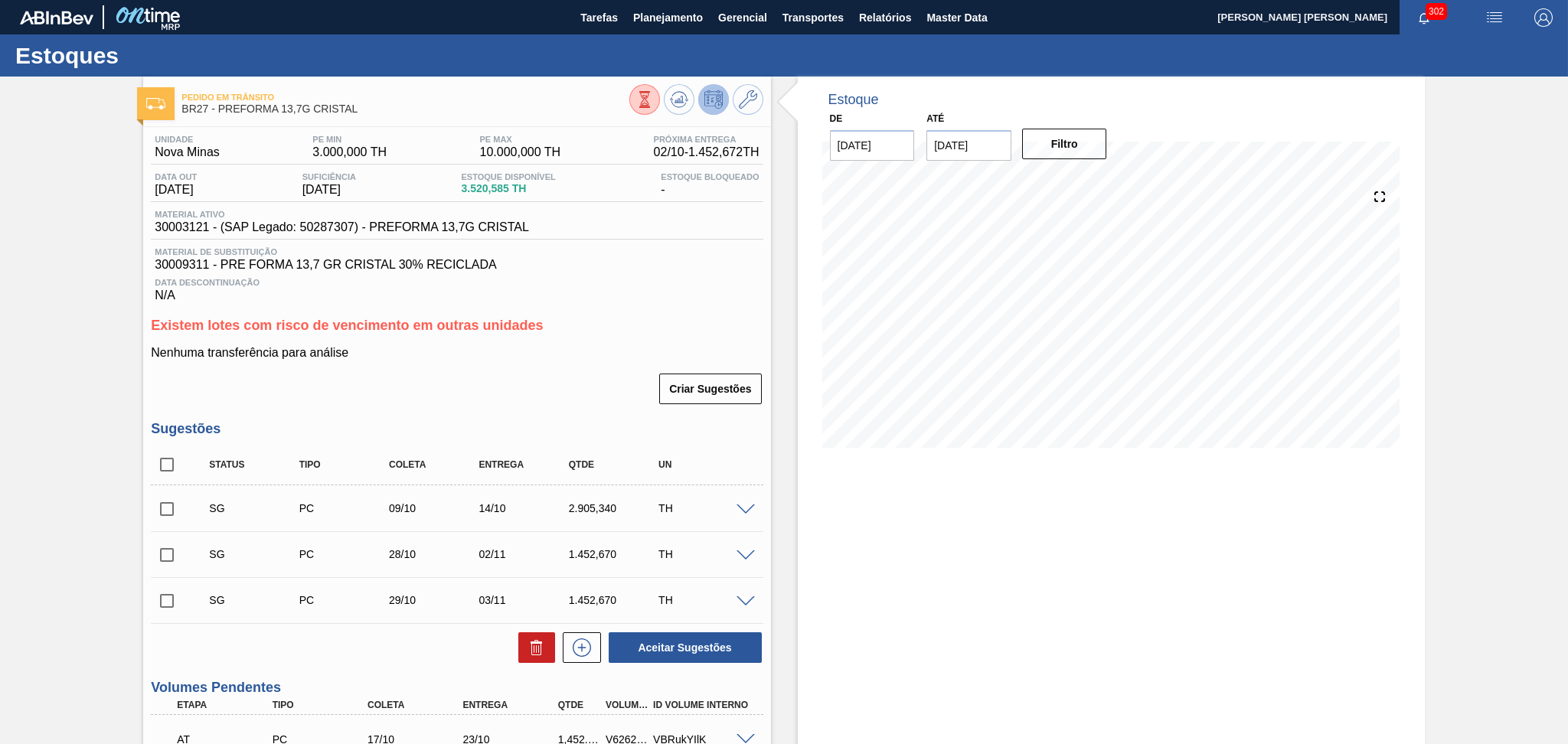
click at [668, 316] on div "Unidade Nova Minas PE MIN 3.000,000 TH PE MAX 10.000,000 TH Próxima Entrega 02/…" at bounding box center [457, 665] width 628 height 1078
click at [646, 299] on div "Data Descontinuação N/A" at bounding box center [456, 287] width 611 height 30
click at [177, 465] on input "checkbox" at bounding box center [167, 464] width 32 height 32
checkbox input "true"
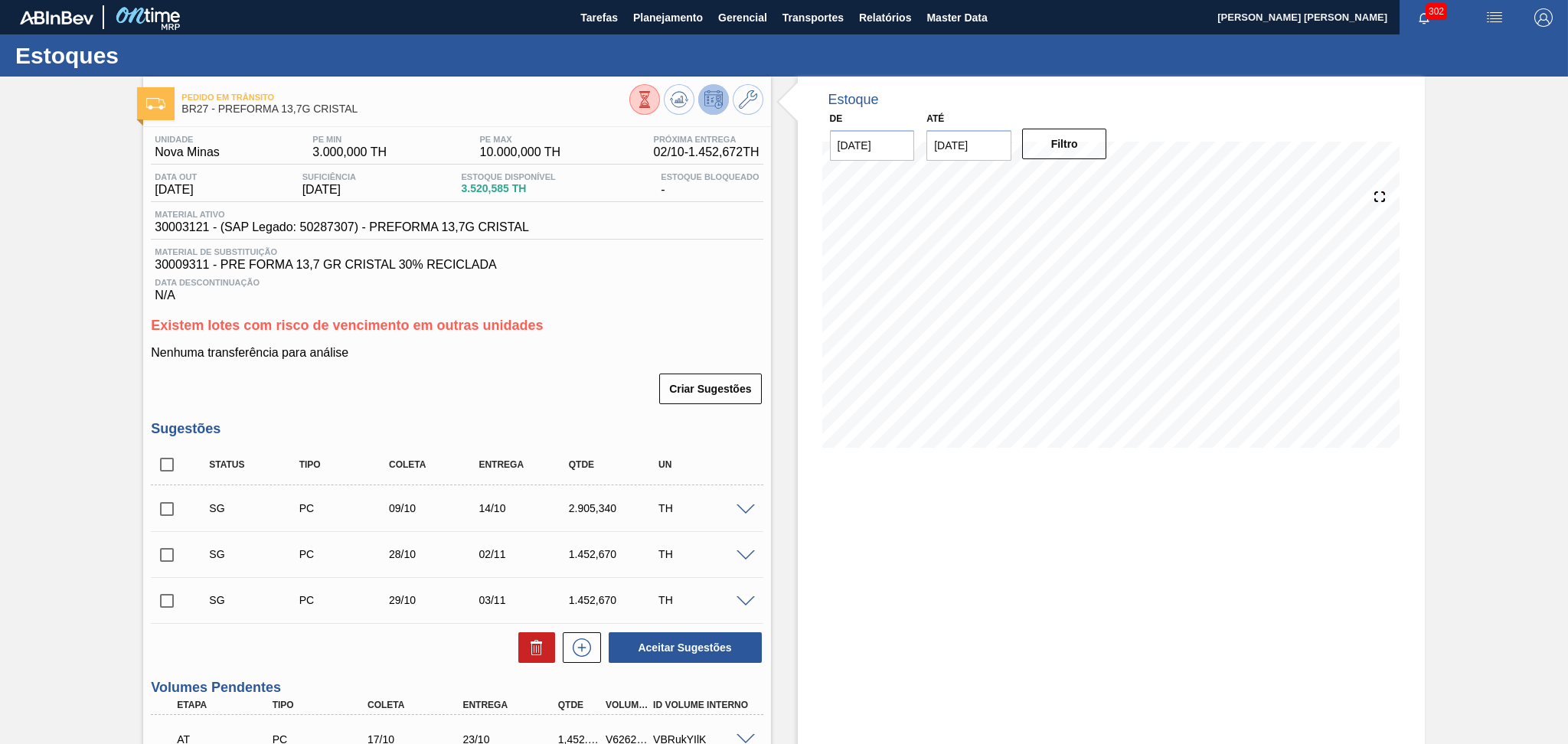
checkbox input "true"
click at [533, 651] on icon at bounding box center [537, 647] width 18 height 18
checkbox input "false"
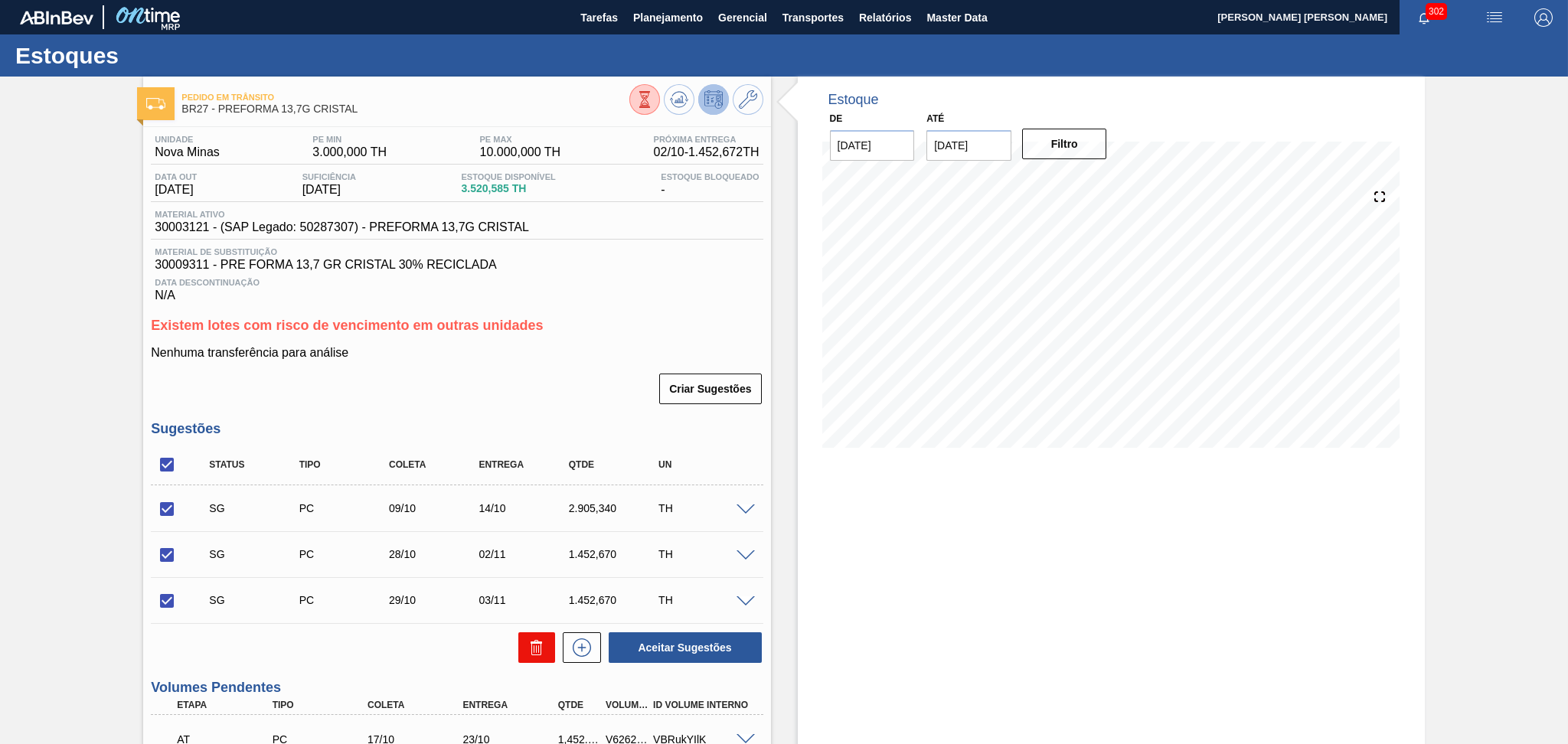
checkbox input "false"
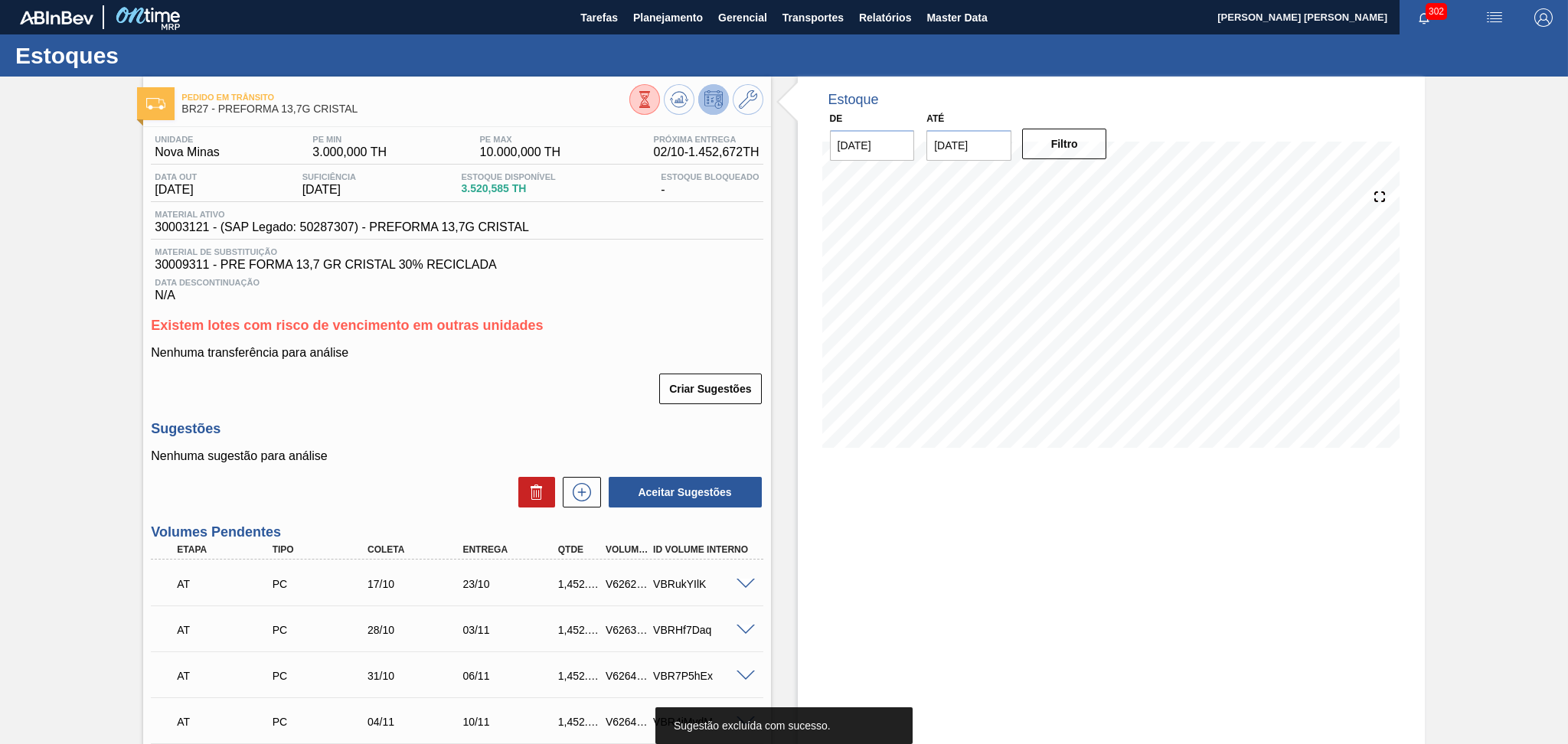
click at [512, 399] on div "Criar Sugestões" at bounding box center [456, 390] width 611 height 34
click at [373, 480] on div "Aceitar Sugestões" at bounding box center [456, 493] width 611 height 34
click at [423, 458] on p "Nenhuma sugestão para análise" at bounding box center [456, 456] width 611 height 14
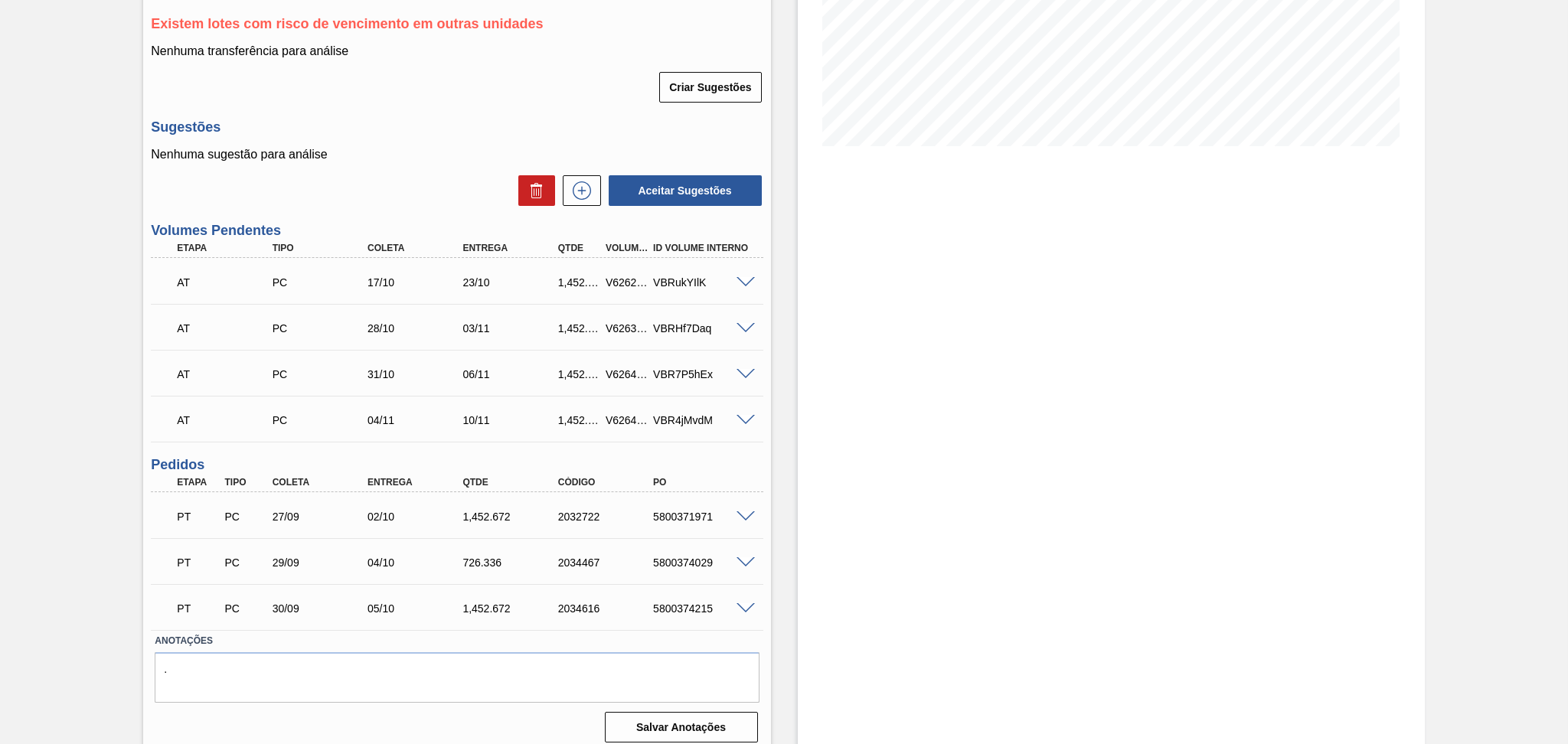
scroll to position [311, 0]
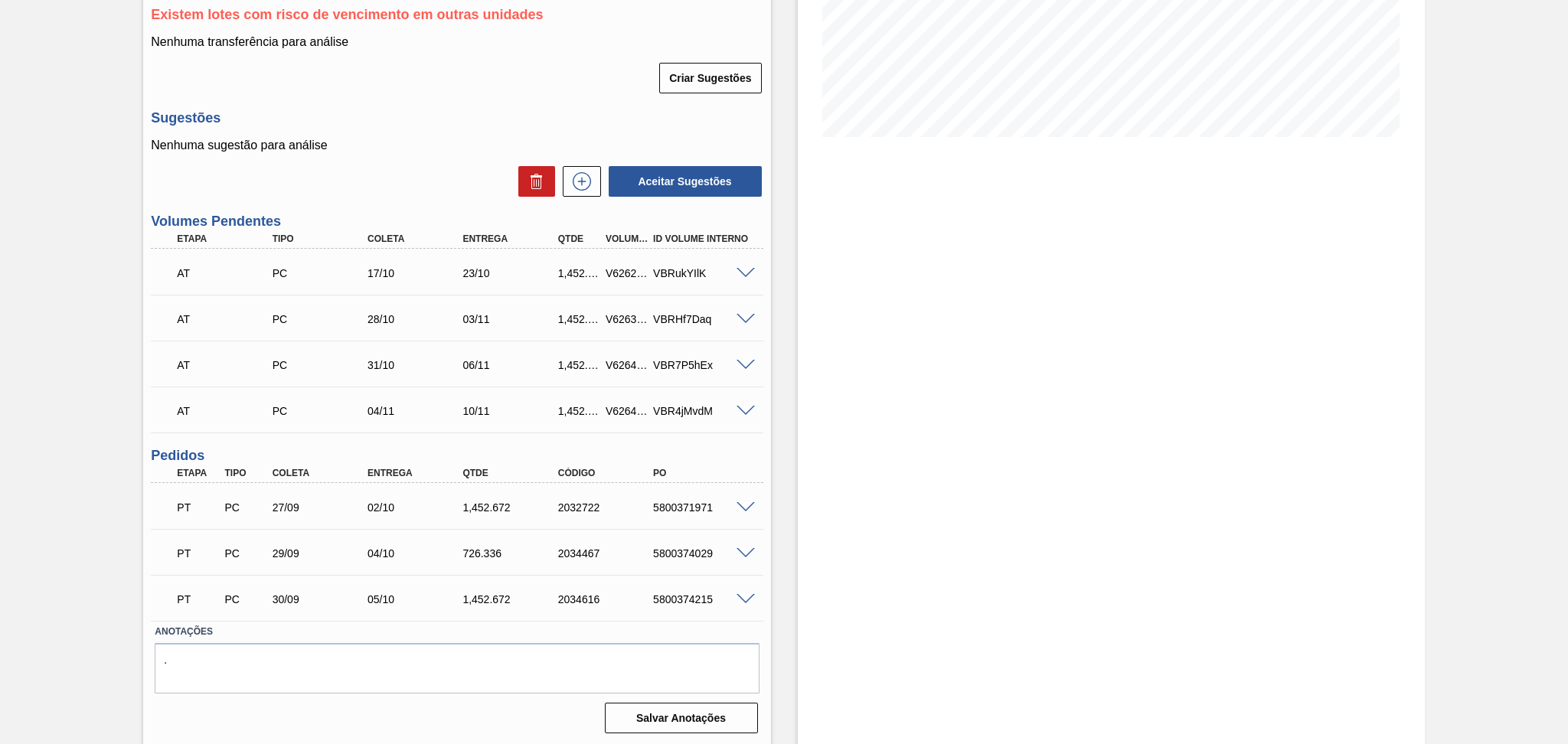
click at [520, 617] on div "PT PC 30/09 05/10 1,452.672 2034616 5800374215 Material 30003121 - PREFORMA 13,…" at bounding box center [456, 598] width 611 height 45
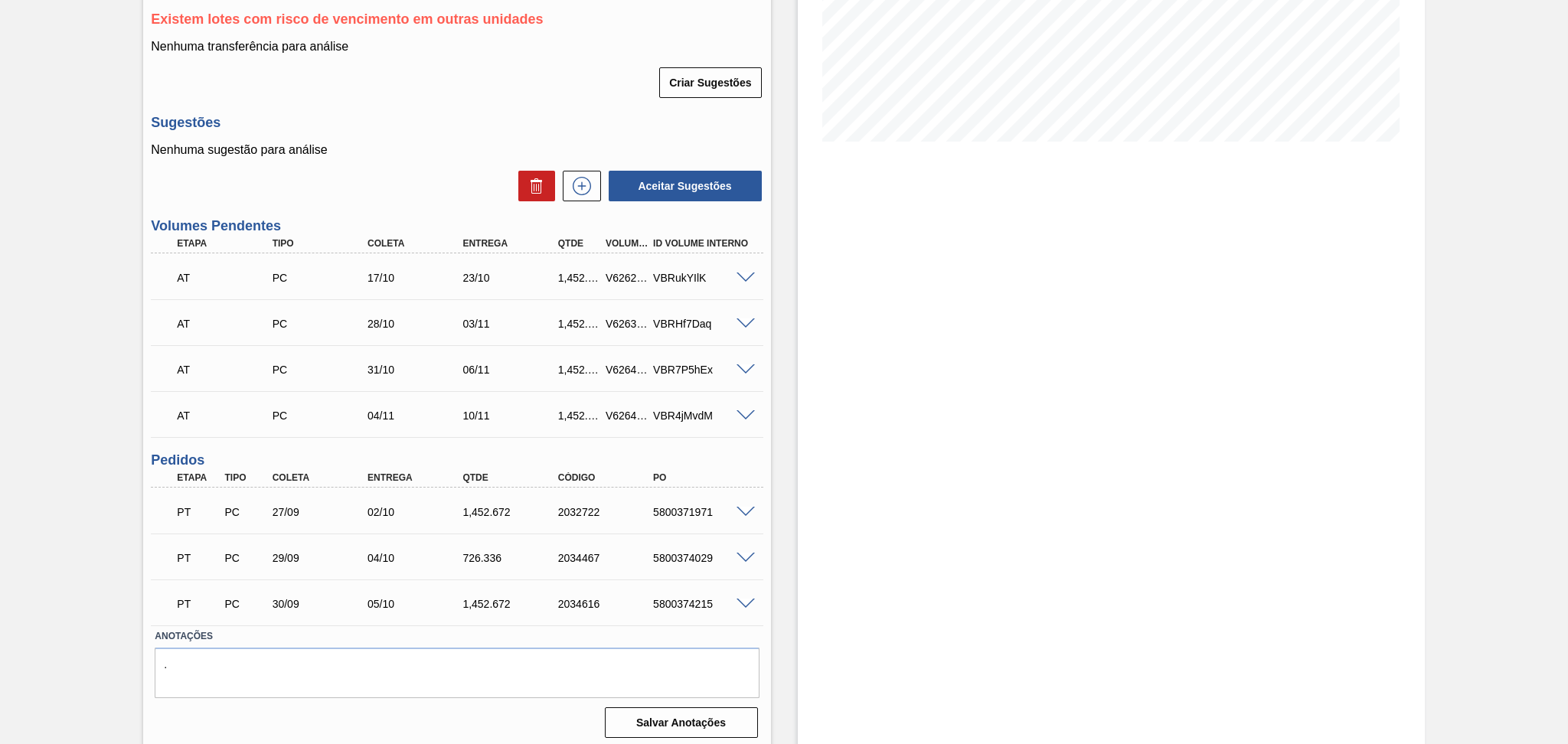
scroll to position [0, 0]
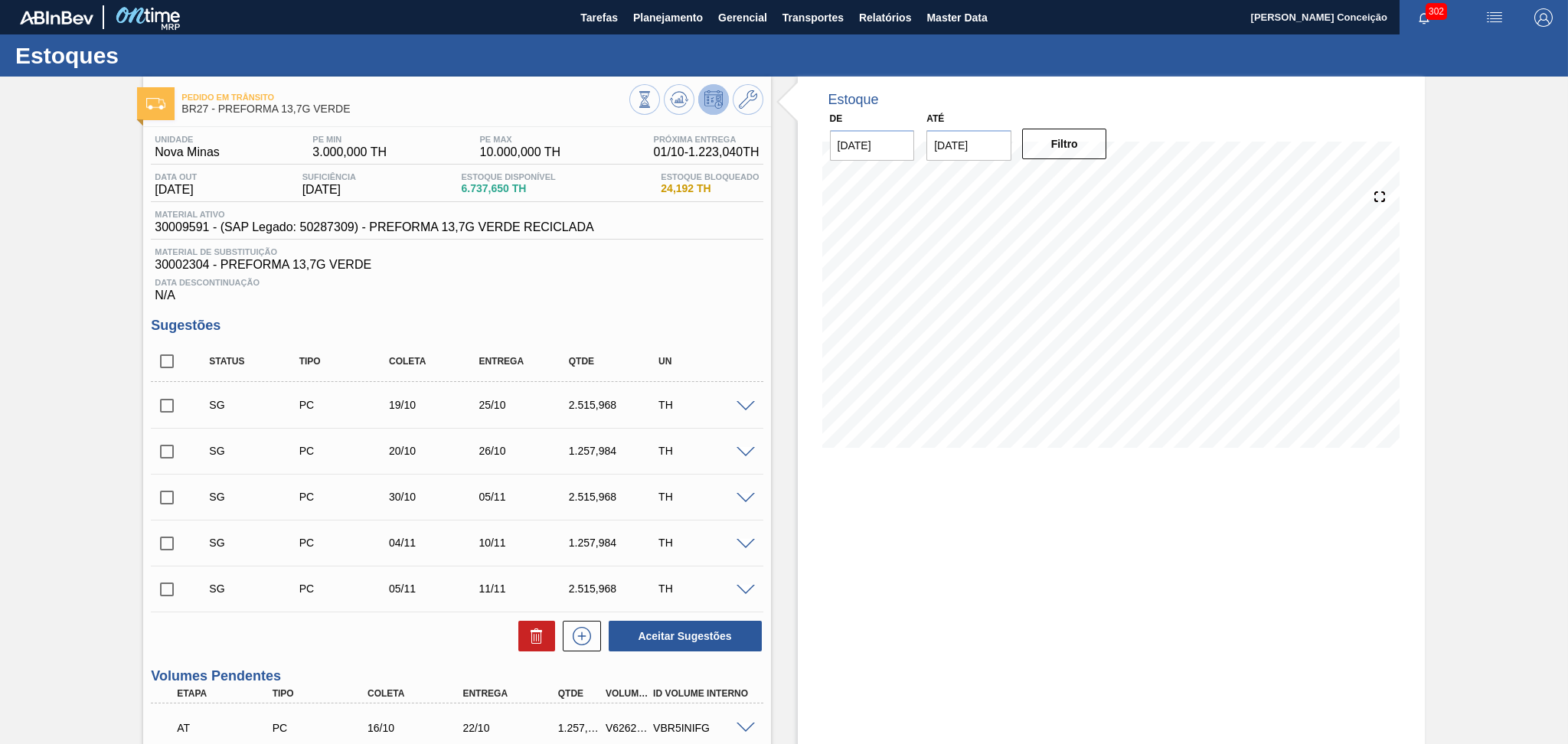
click at [581, 305] on div "Unidade Nova Minas PE MIN 3.000,000 TH PE MAX 10.000,000 TH Próxima Entrega 01/…" at bounding box center [457, 660] width 628 height 1066
click at [810, 579] on div "Estoque De [DATE] Até [DATE] Filtro 18/10 Projeção de Estoque 5,312.686 [DOMAIN…" at bounding box center [1112, 639] width 628 height 1125
click at [906, 519] on div "Estoque De 01/10/2025 Até 10/11/2025 Filtro 18/10 Projeção de Estoque 5,312.686…" at bounding box center [1112, 639] width 628 height 1125
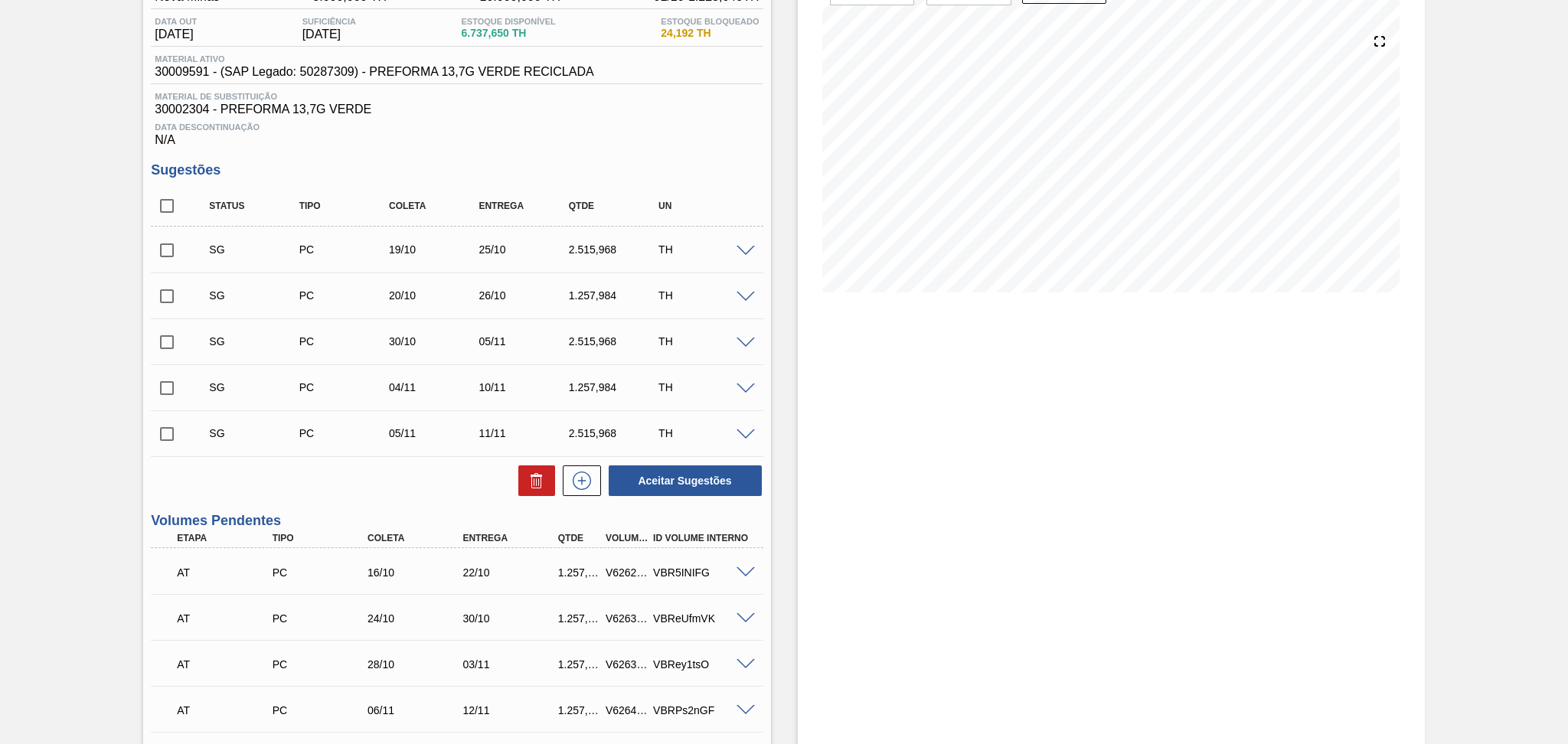
scroll to position [408, 0]
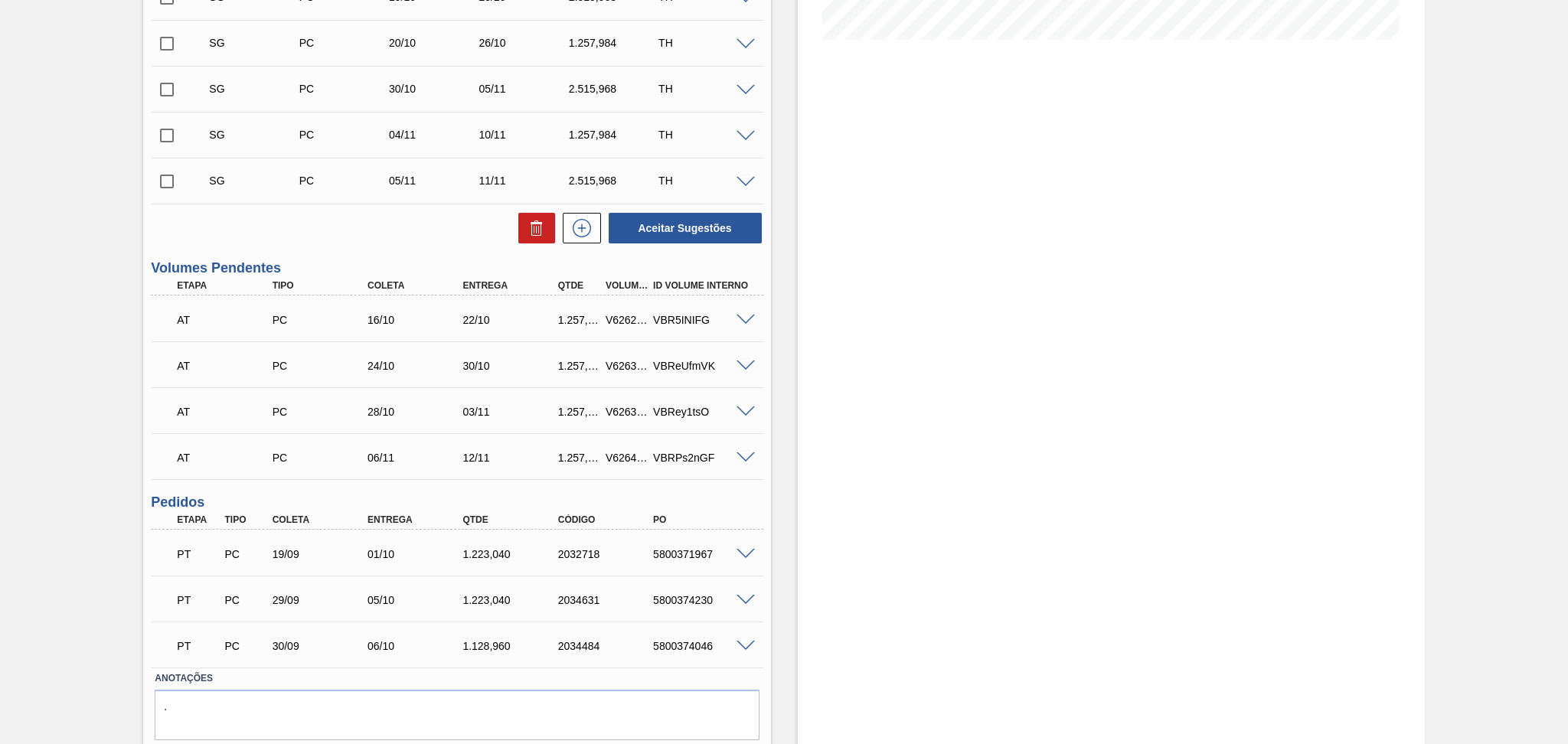
click at [866, 468] on div "Estoque De 01/10/2025 Até 10/11/2025 Filtro 18/10 Projeção de Estoque 5,312.686…" at bounding box center [1112, 230] width 628 height 1125
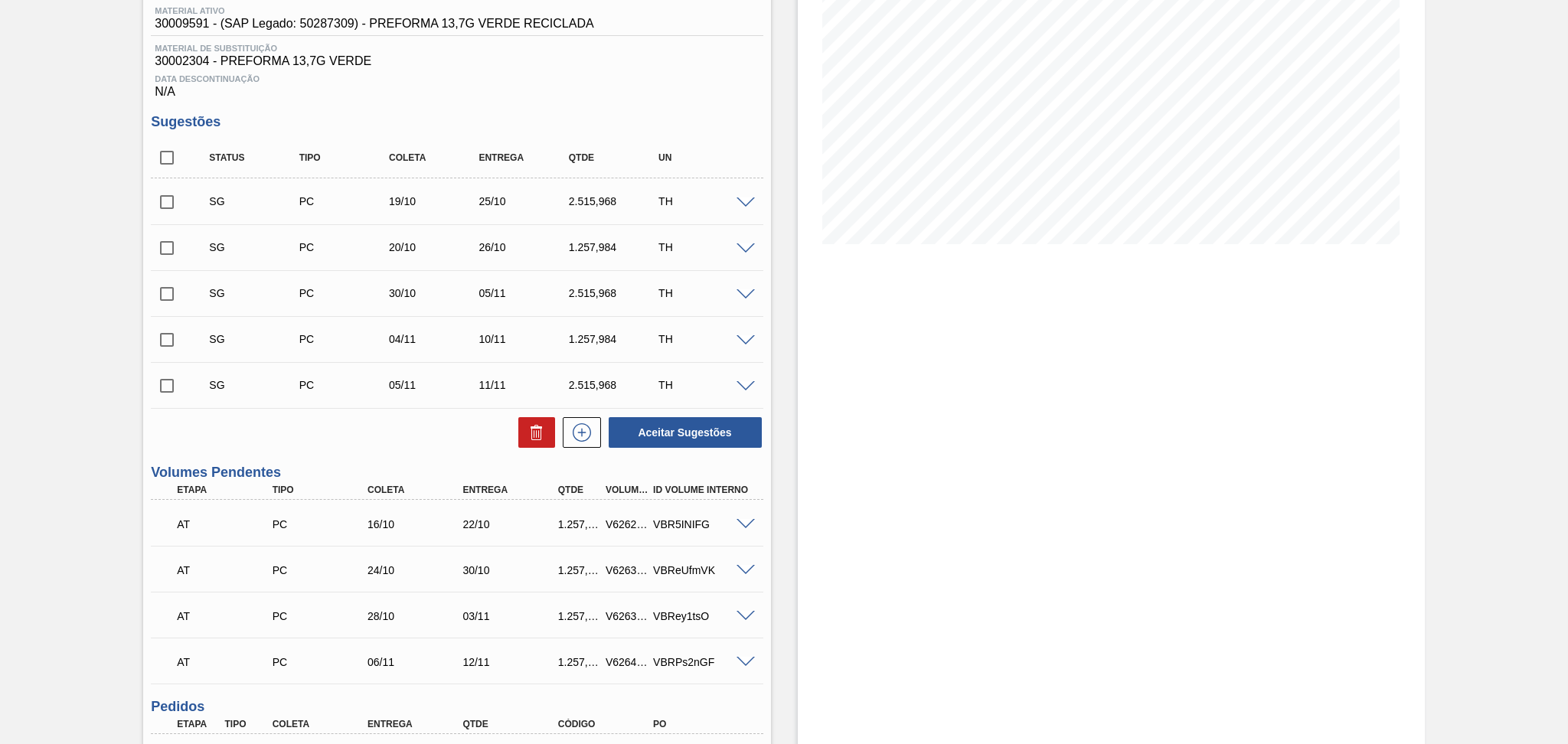
click at [830, 465] on div "Estoque De 01/10/2025 Até 10/11/2025 Filtro 18/10 Projeção de Estoque 5,312.686…" at bounding box center [1112, 435] width 628 height 1125
click at [378, 448] on div "Aceitar Sugestões" at bounding box center [456, 433] width 611 height 34
click at [946, 445] on div "Estoque De 01/10/2025 Até 10/11/2025 Filtro 18/10 Projeção de Estoque 5,312.686…" at bounding box center [1112, 435] width 628 height 1125
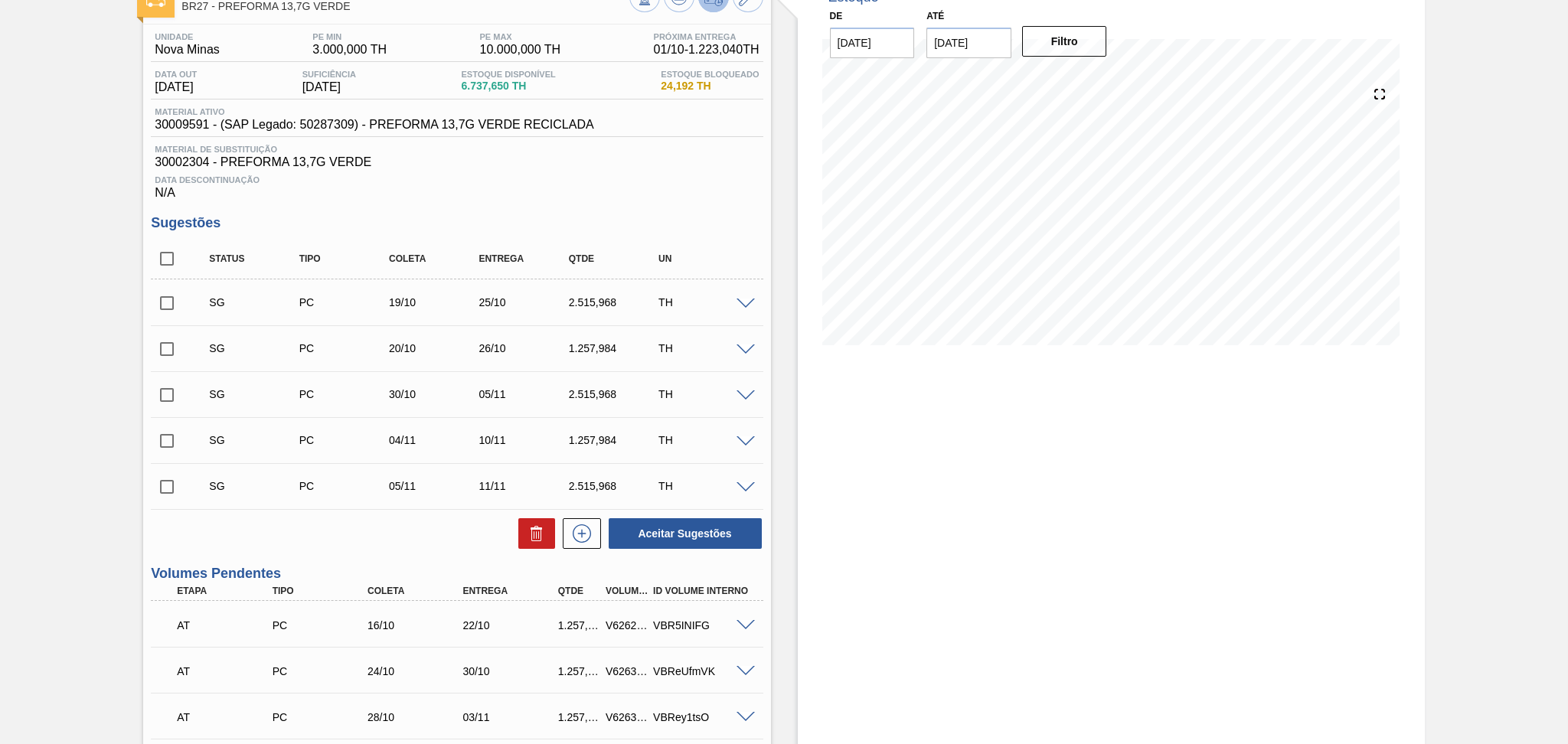
scroll to position [0, 0]
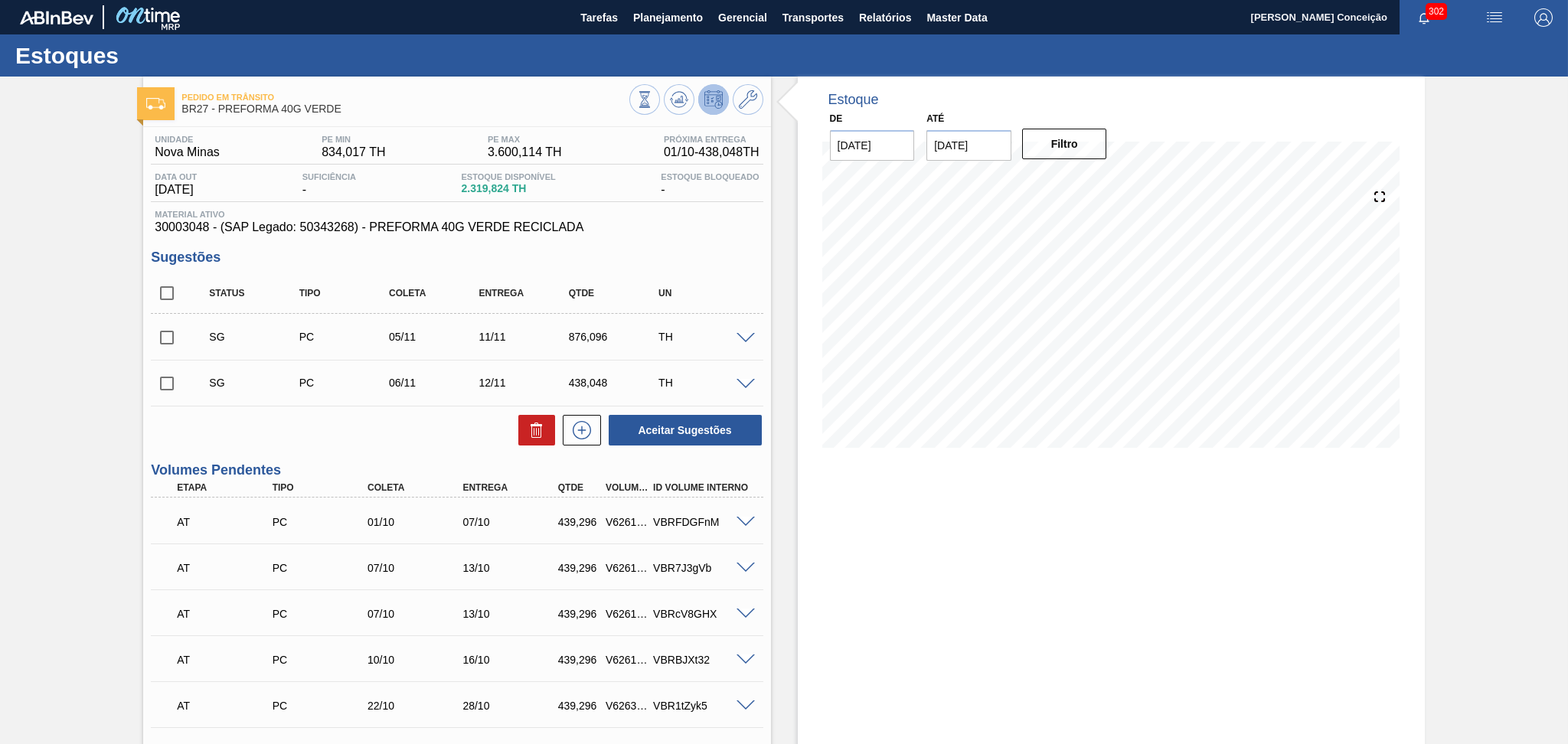
click at [688, 254] on h3 "Sugestões" at bounding box center [456, 257] width 611 height 16
click at [713, 225] on span "30003048 - (SAP Legado: 50343268) - PREFORMA 40G VERDE RECICLADA" at bounding box center [456, 227] width 604 height 14
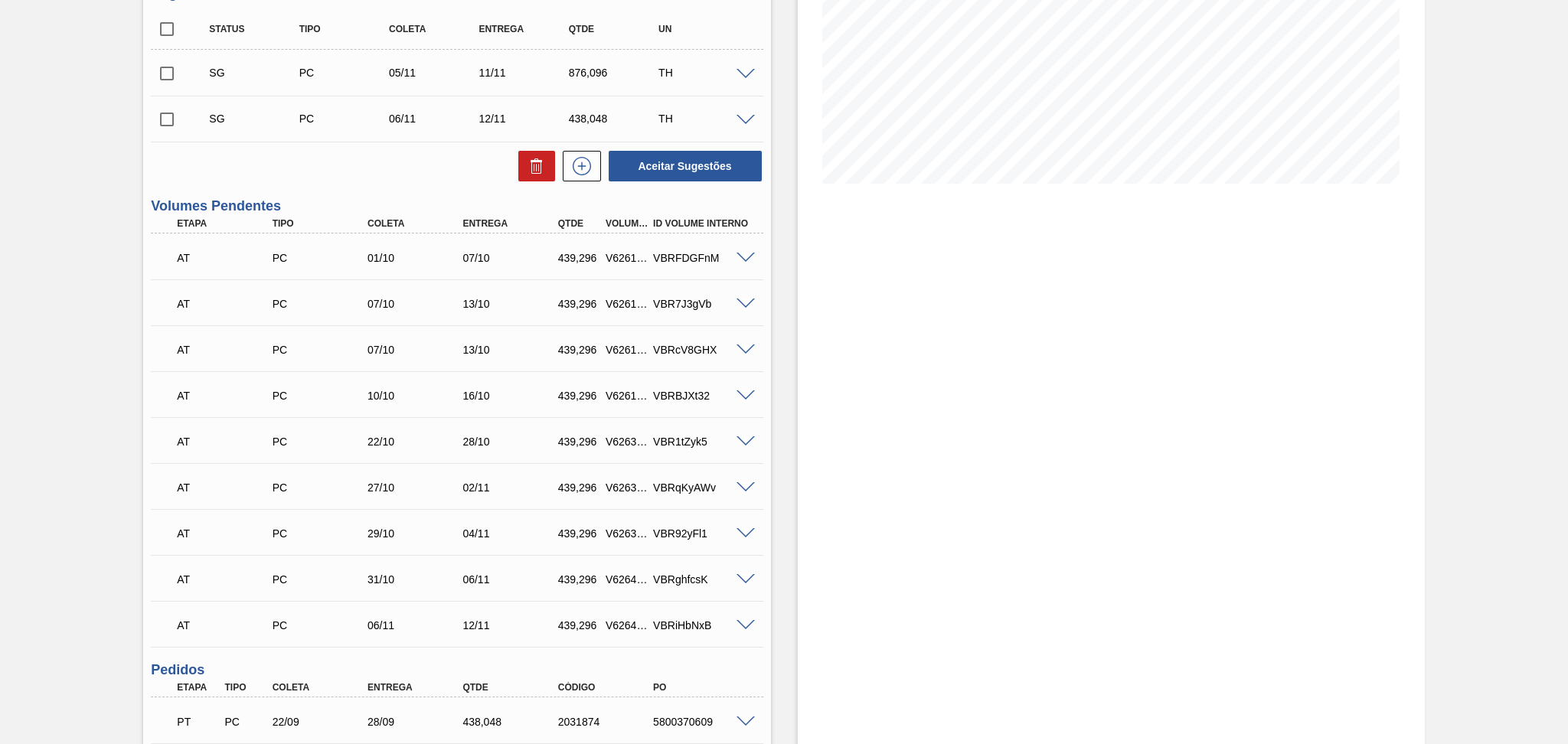
scroll to position [432, 0]
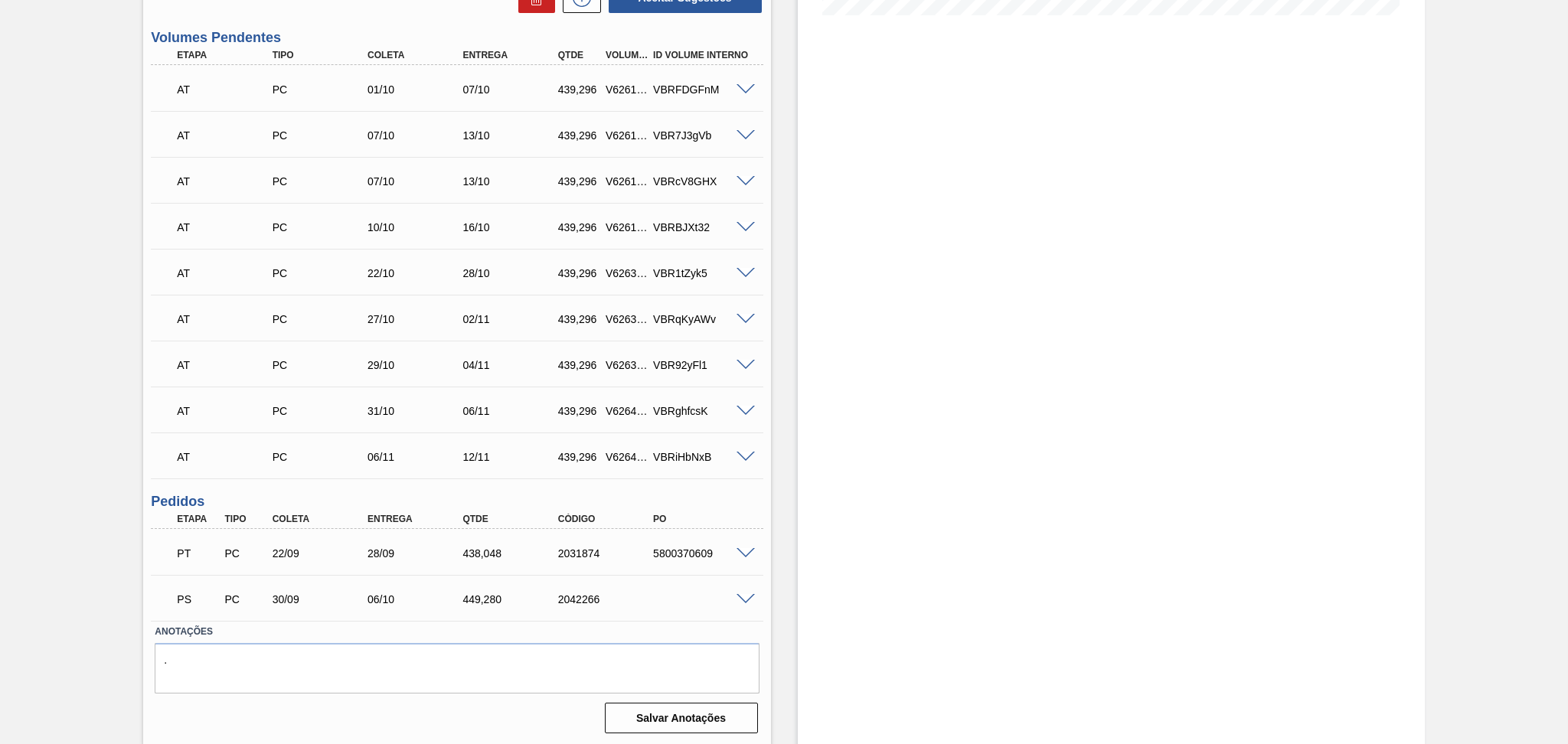
click at [782, 562] on div "Estoque De 01/10/2025 Até 10/11/2025 Filtro" at bounding box center [1098, 194] width 654 height 1102
click at [740, 600] on span at bounding box center [745, 600] width 18 height 11
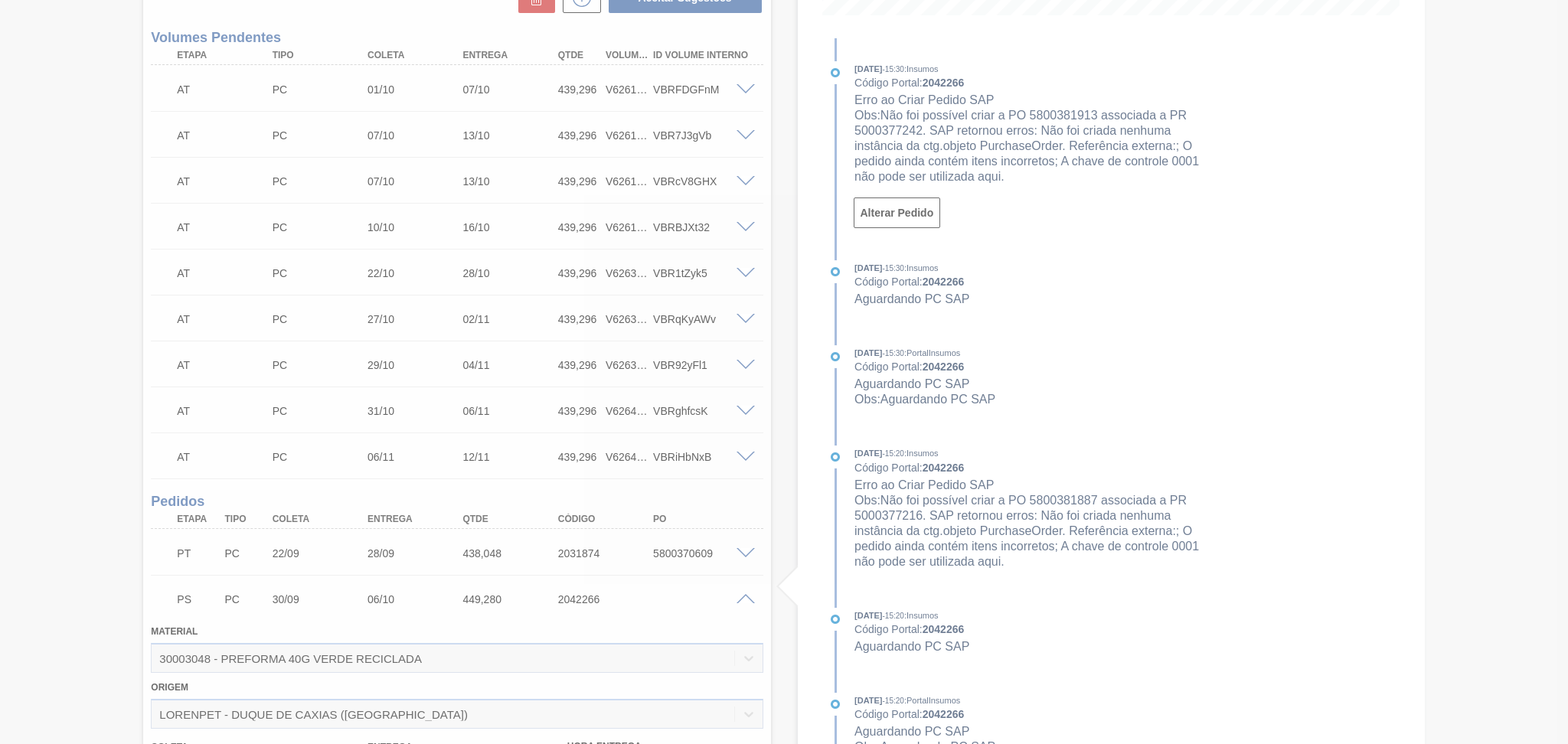
click at [775, 531] on div at bounding box center [784, 372] width 1568 height 744
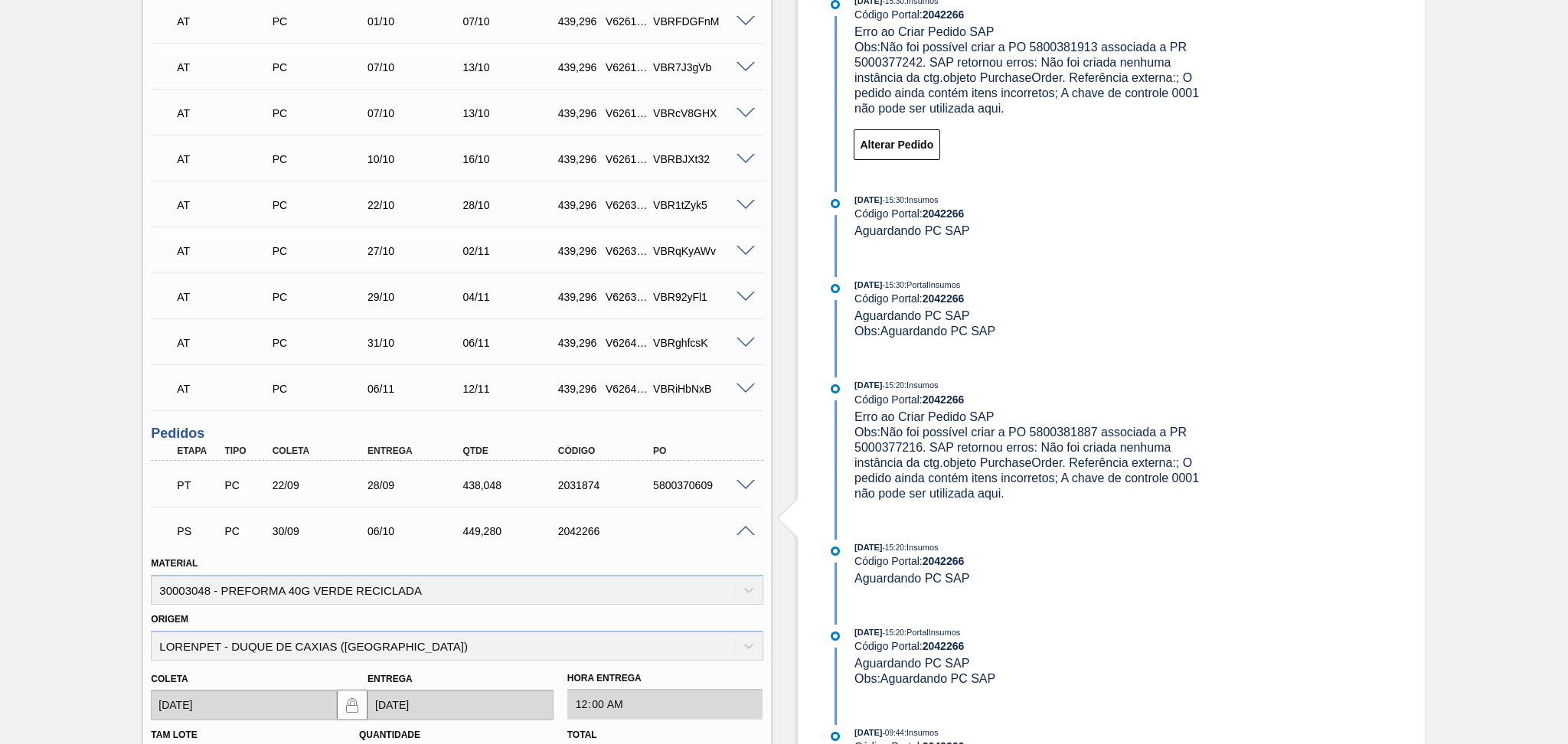
scroll to position [535, 0]
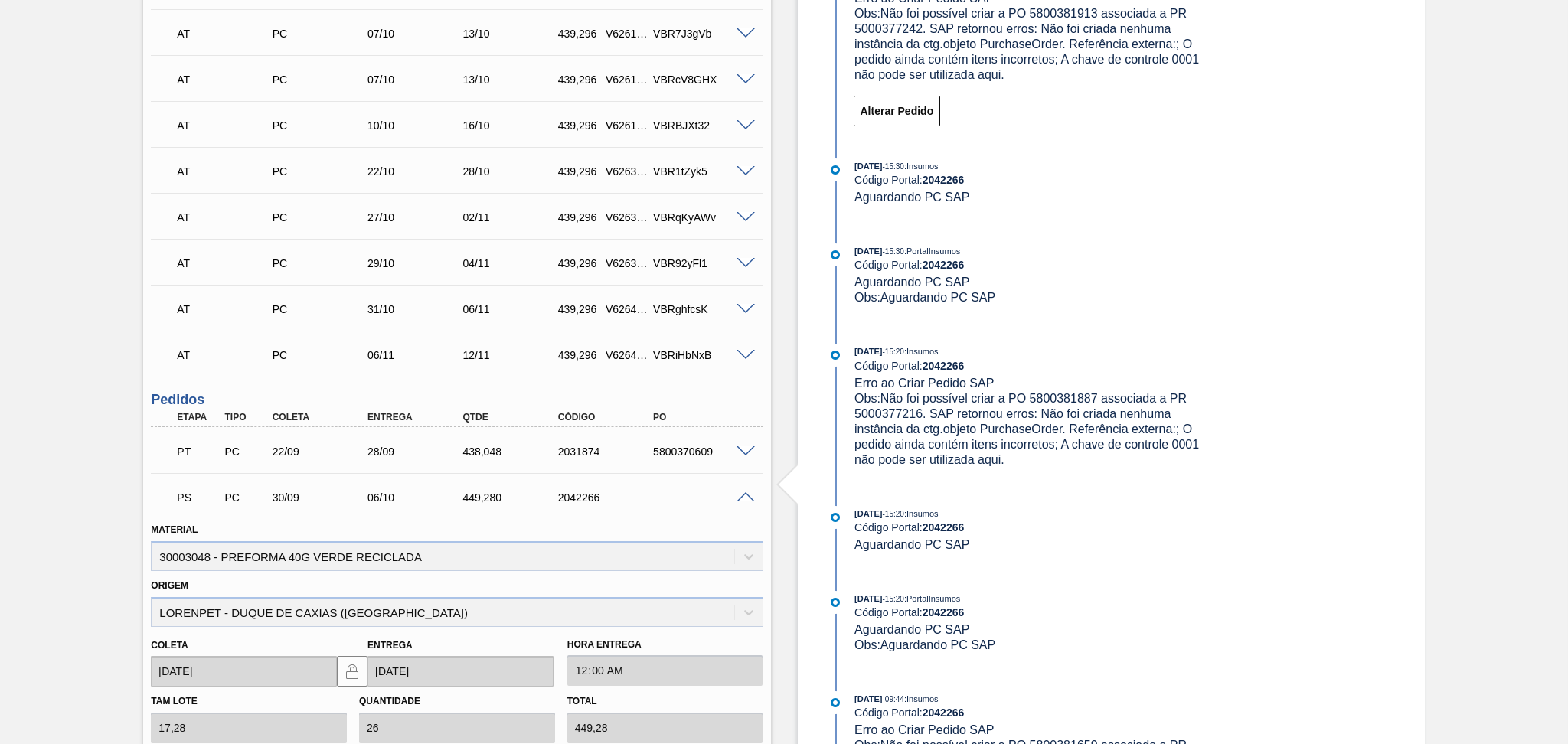
click at [742, 498] on span at bounding box center [745, 498] width 18 height 11
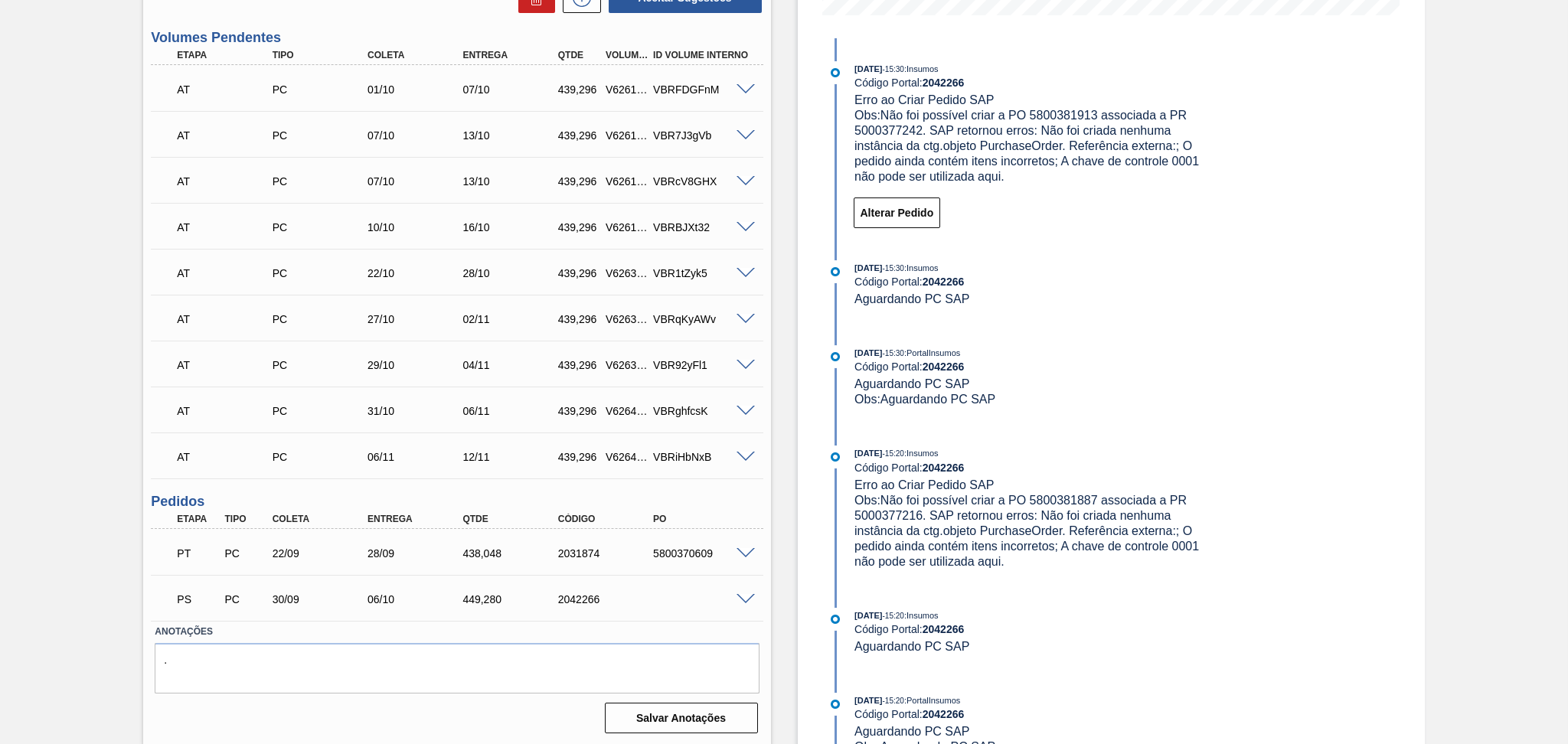
click at [741, 594] on span at bounding box center [745, 600] width 18 height 11
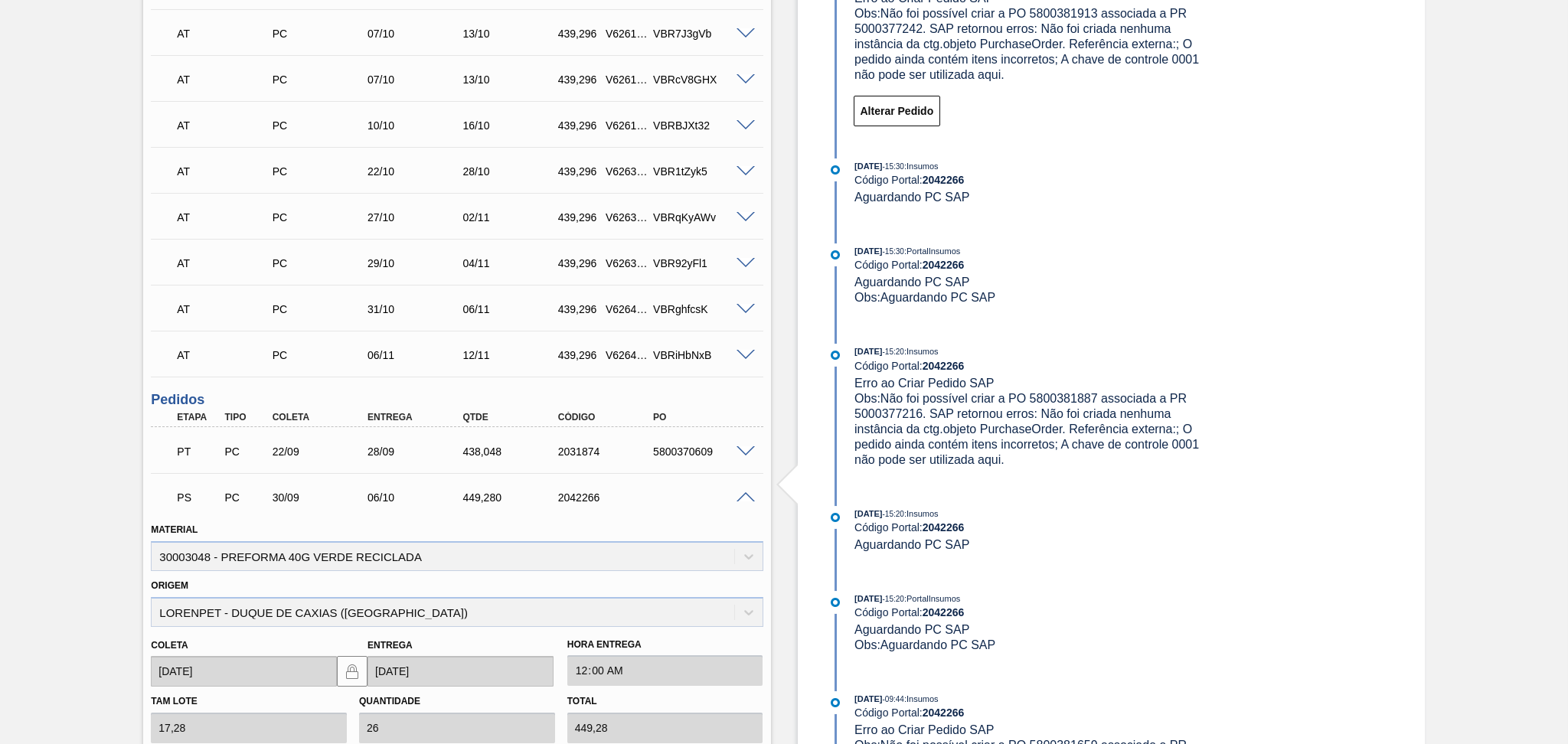
click at [747, 496] on span at bounding box center [745, 498] width 18 height 11
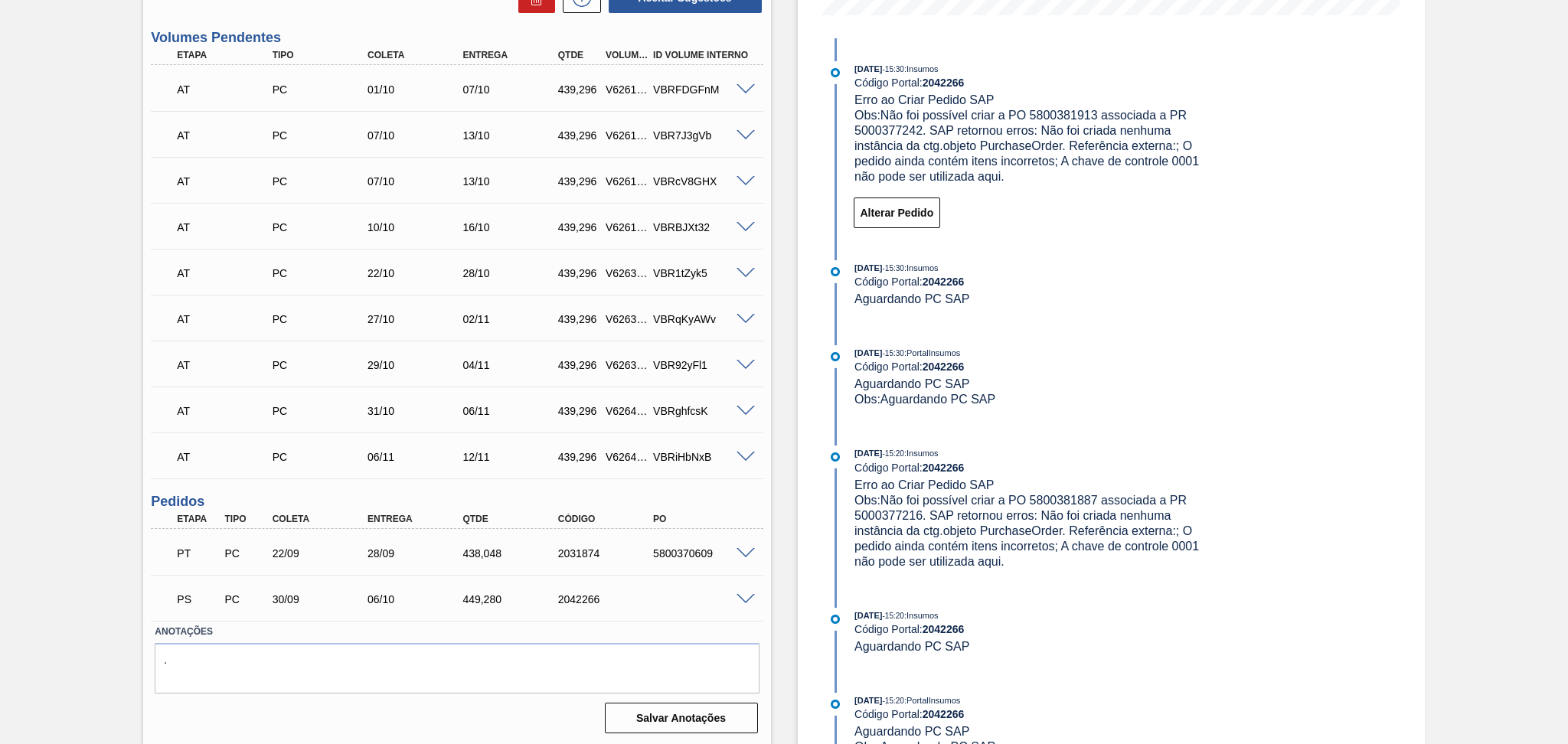
click at [684, 553] on div "5800370609" at bounding box center [702, 553] width 107 height 12
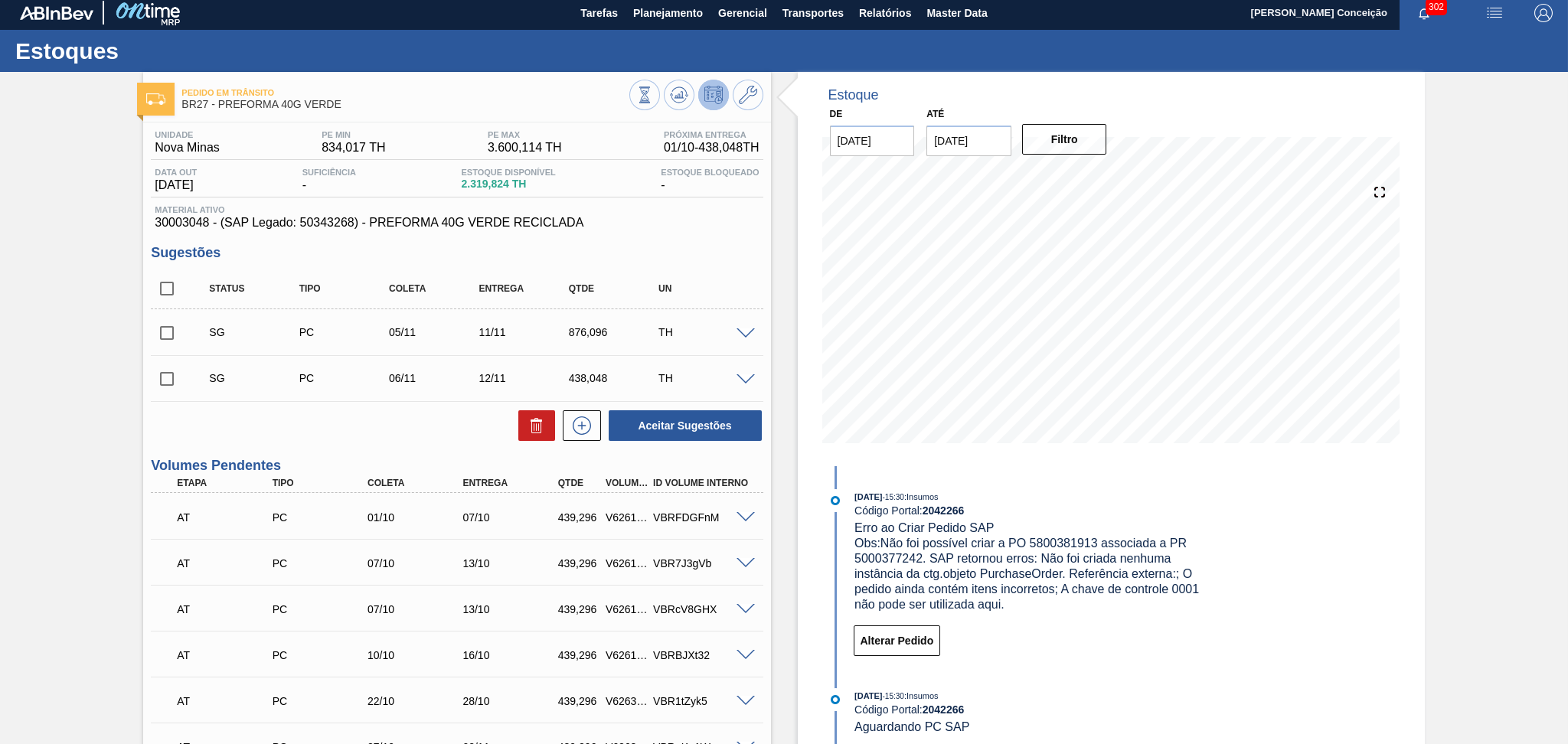
scroll to position [0, 0]
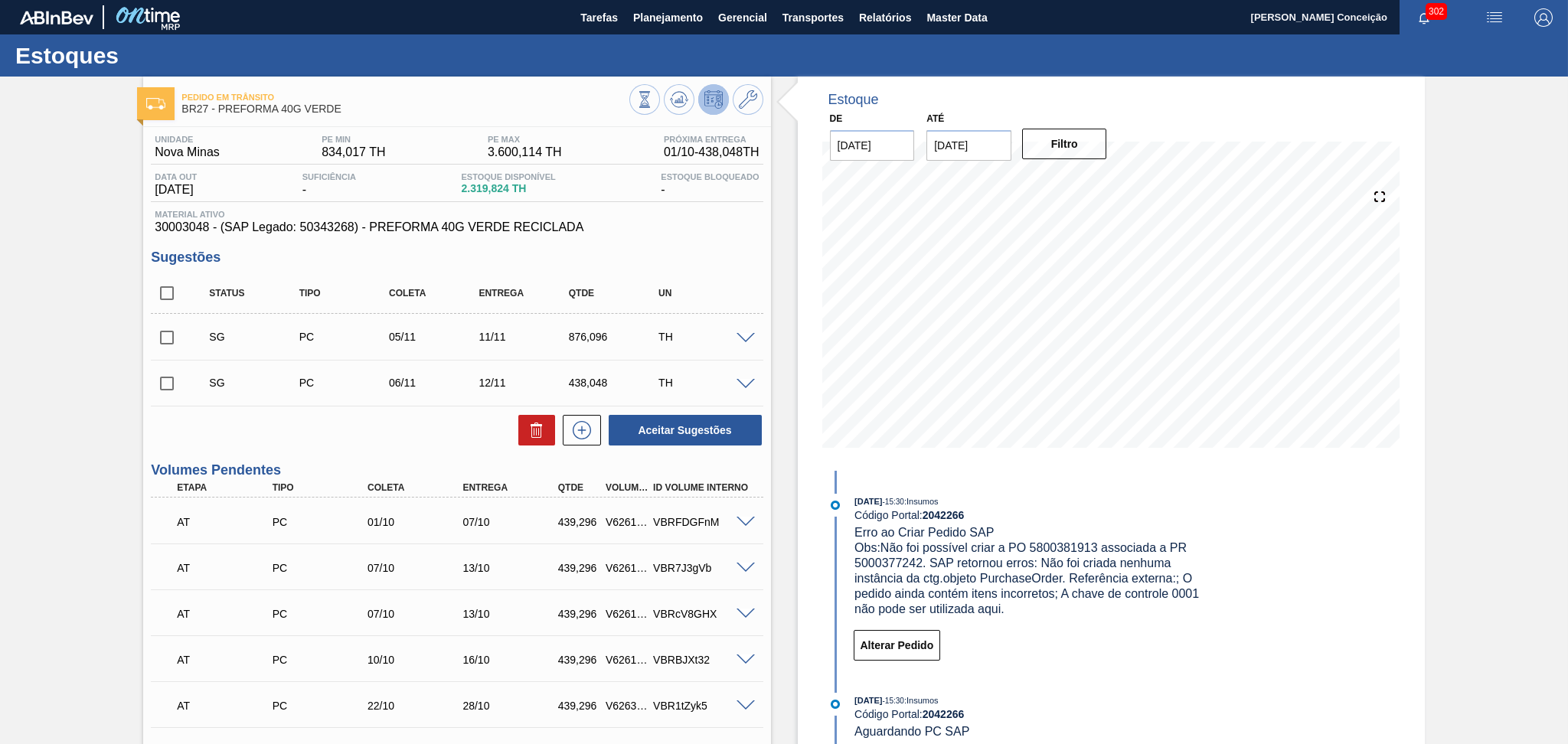
click at [588, 521] on div "439,296" at bounding box center [579, 521] width 50 height 12
copy div "439,296"
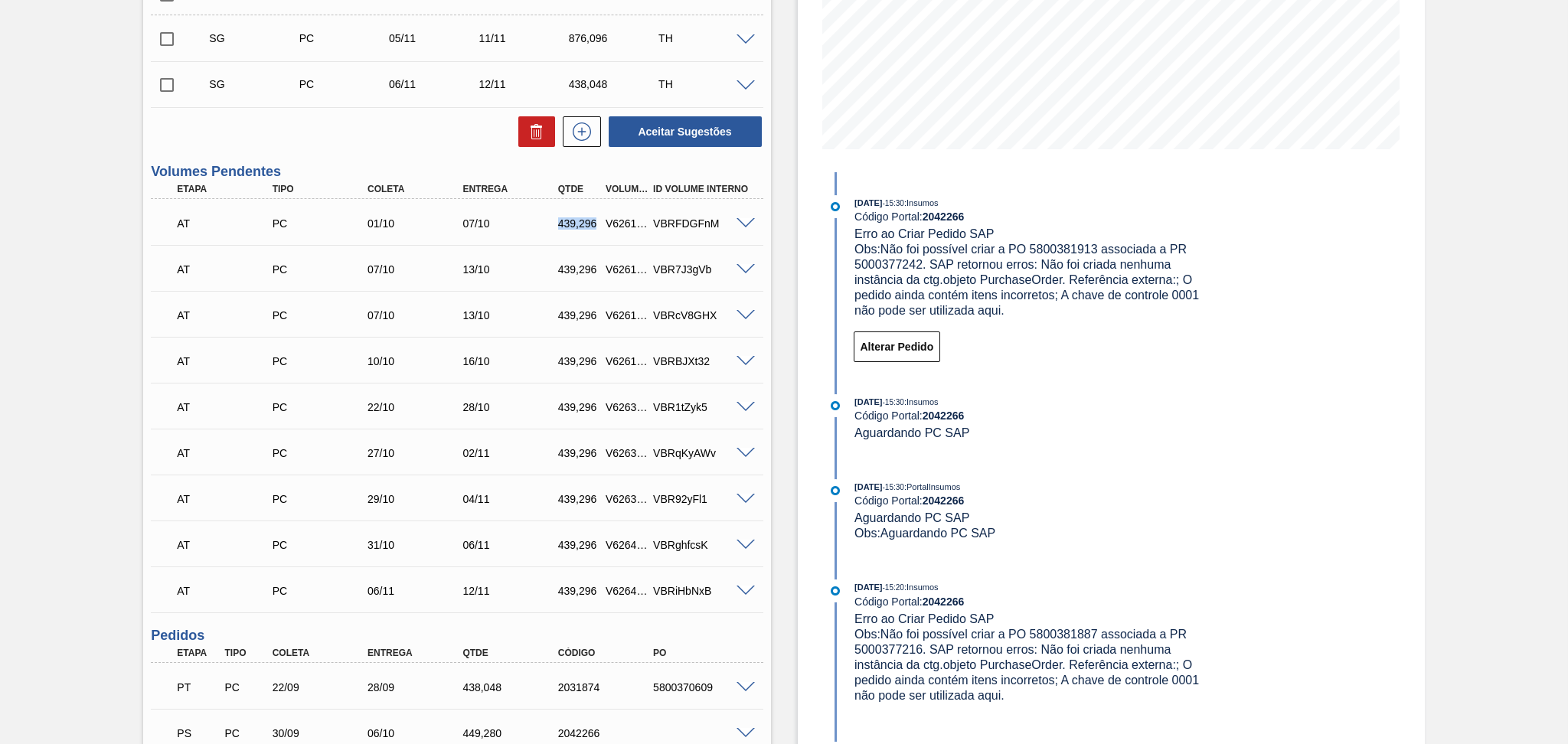
scroll to position [432, 0]
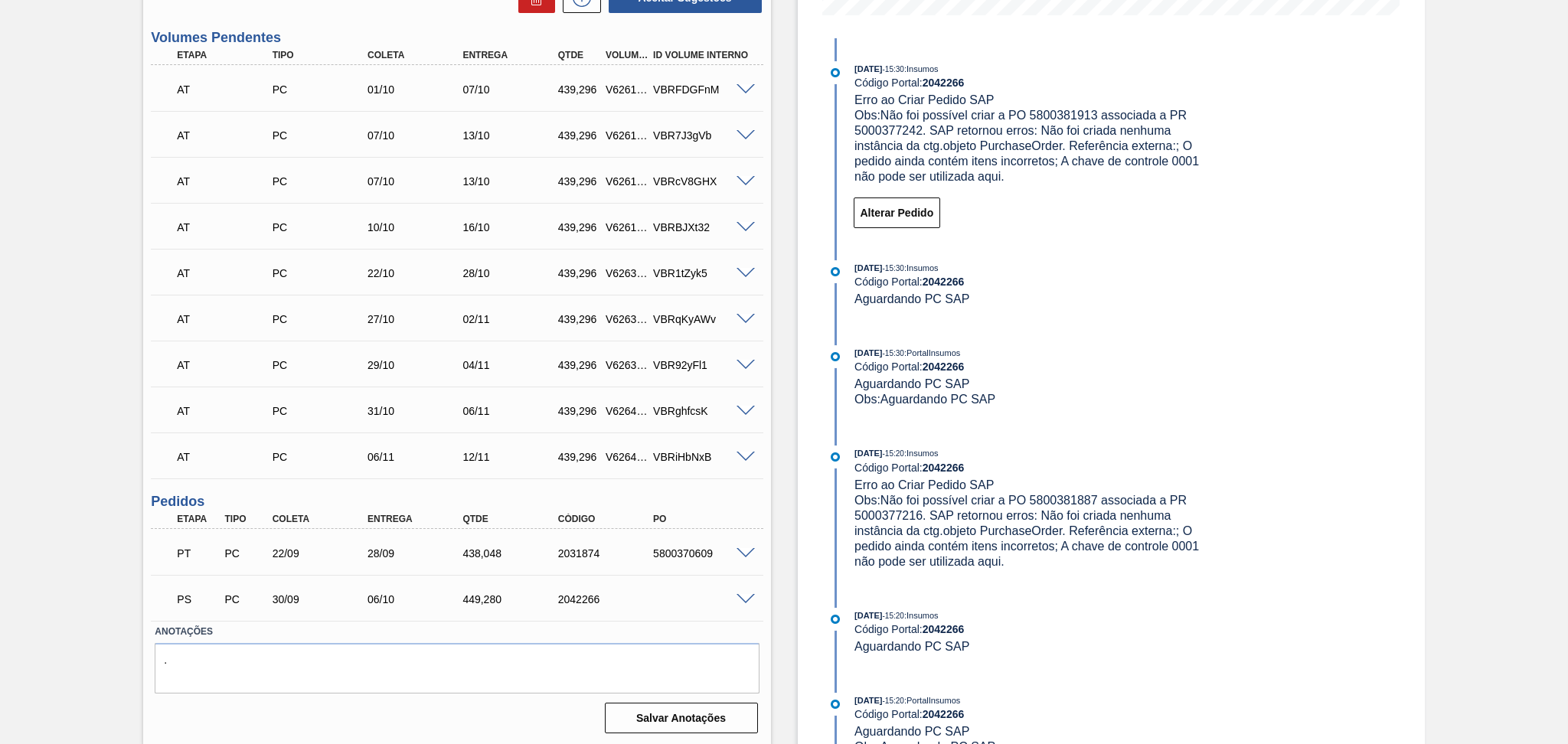
click at [691, 551] on div "5800370609" at bounding box center [702, 553] width 107 height 12
copy div "5800370609"
click at [743, 592] on div at bounding box center [748, 598] width 30 height 11
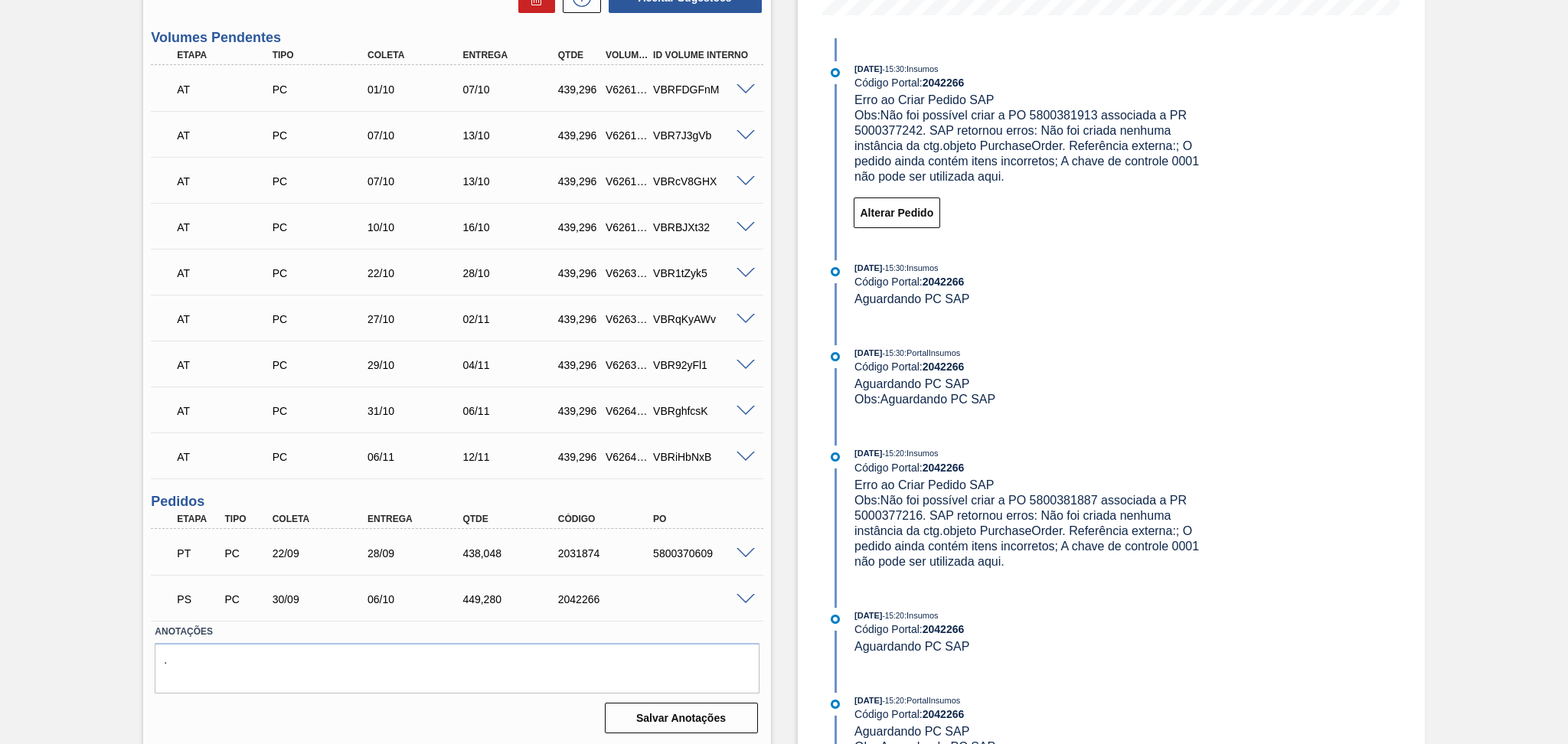
click at [743, 594] on span at bounding box center [745, 600] width 18 height 11
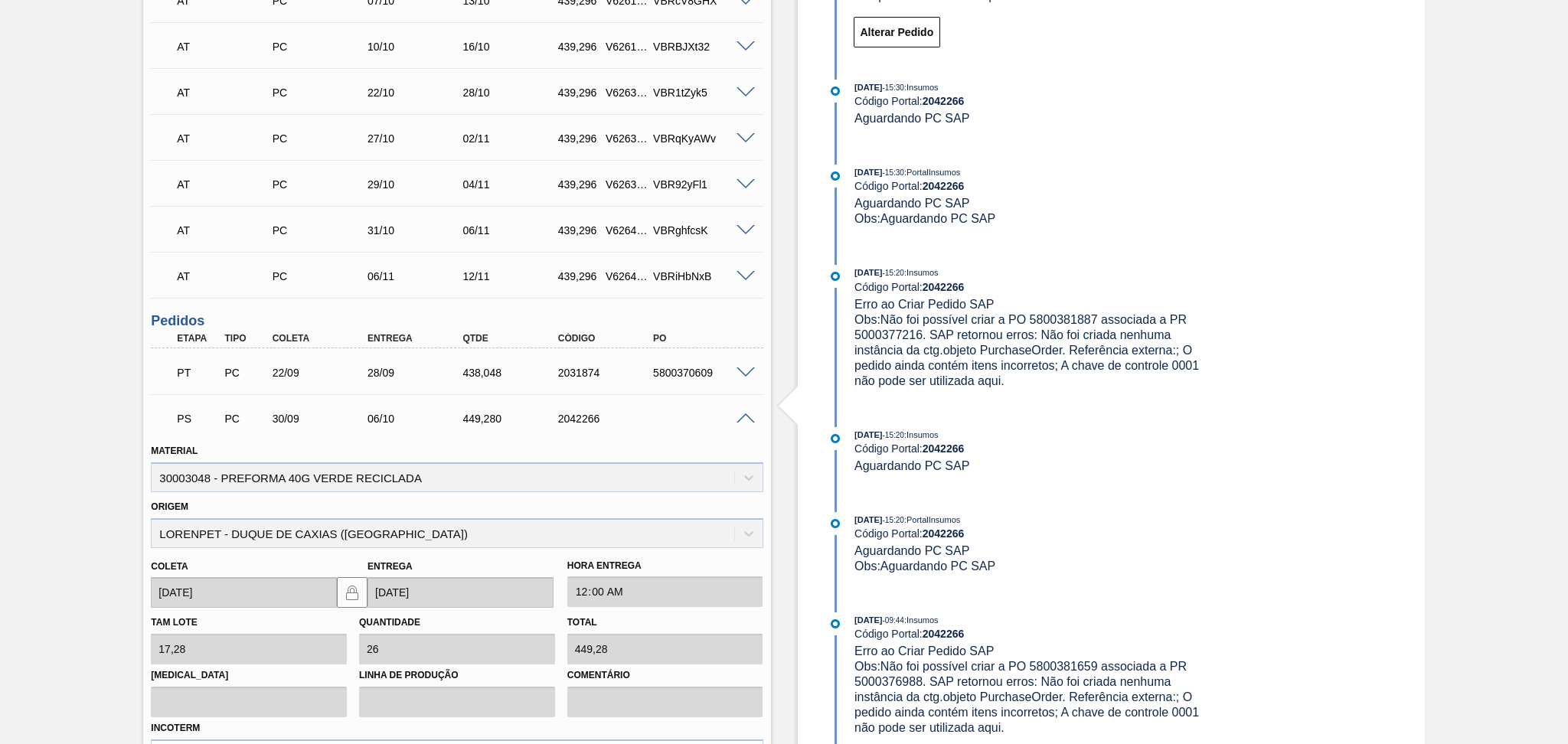
scroll to position [637, 0]
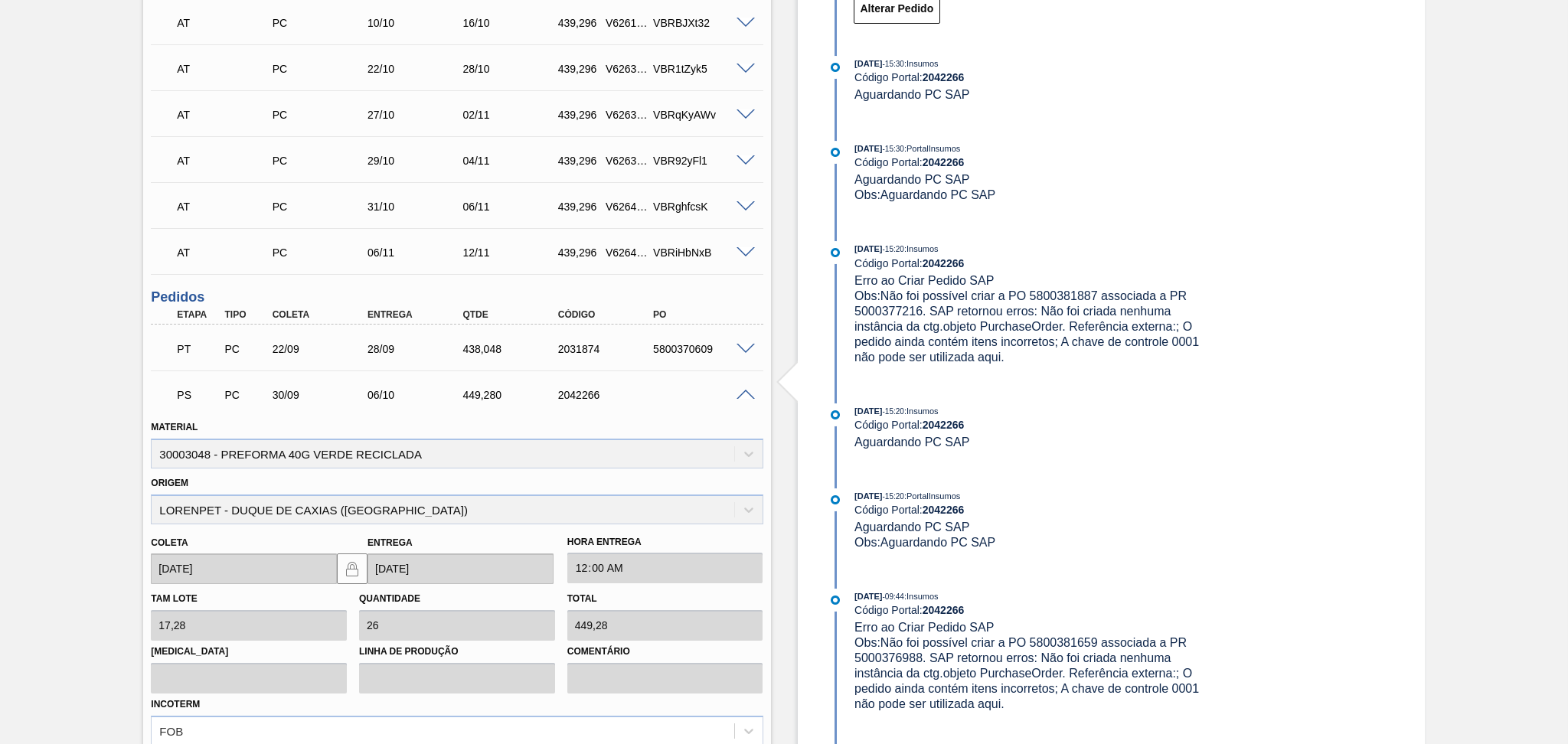
click at [746, 393] on span at bounding box center [745, 395] width 18 height 11
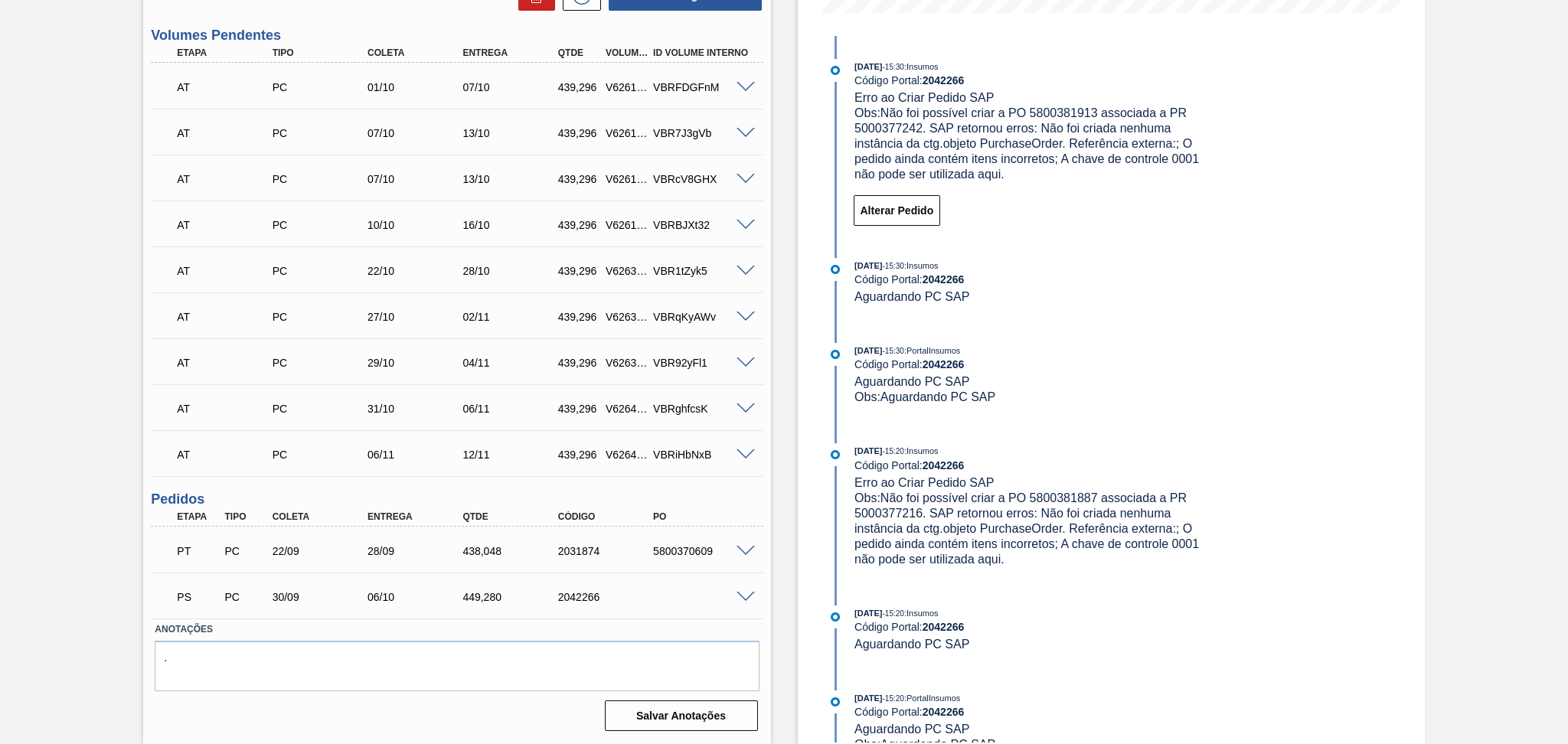
scroll to position [432, 0]
click at [742, 600] on span at bounding box center [745, 600] width 18 height 11
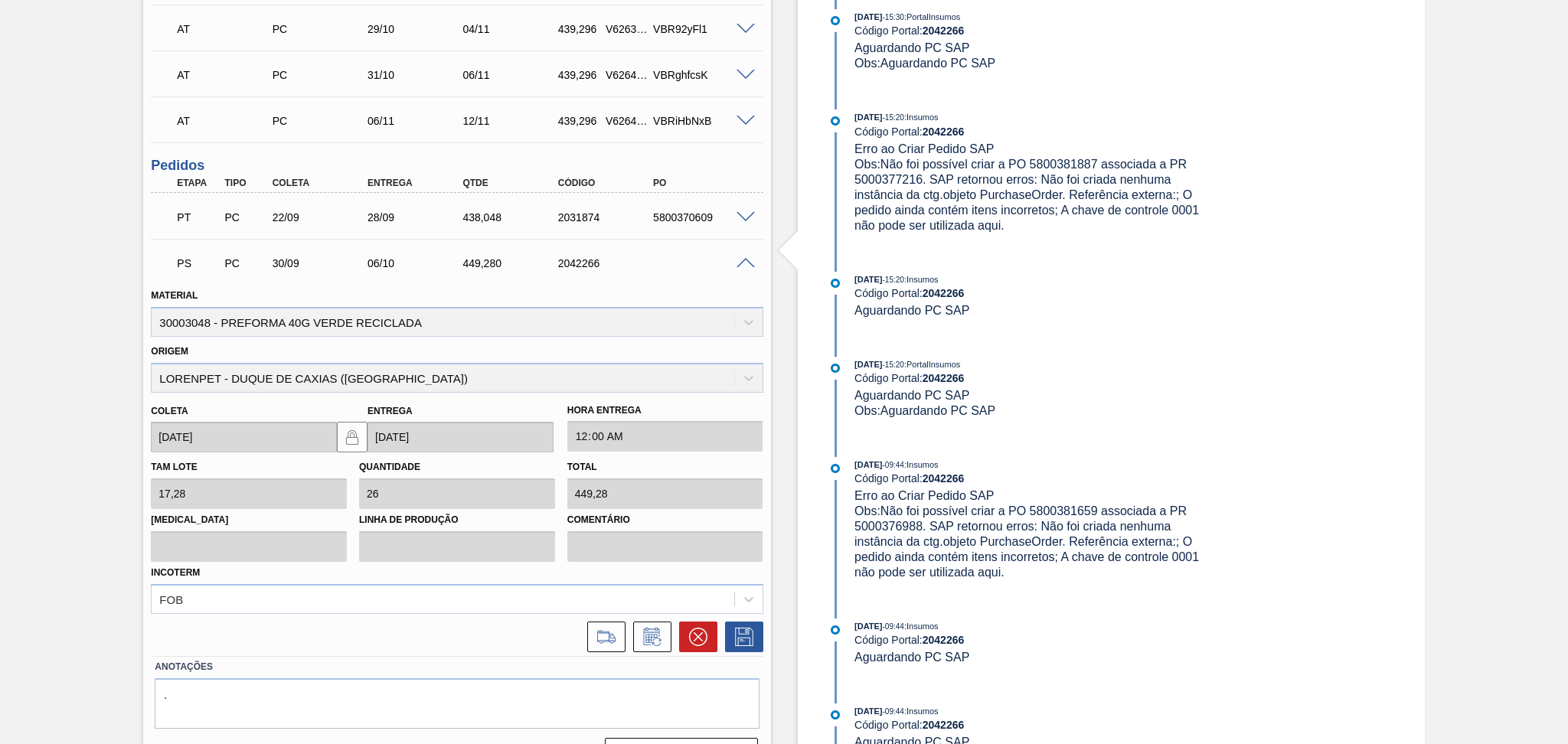
scroll to position [803, 0]
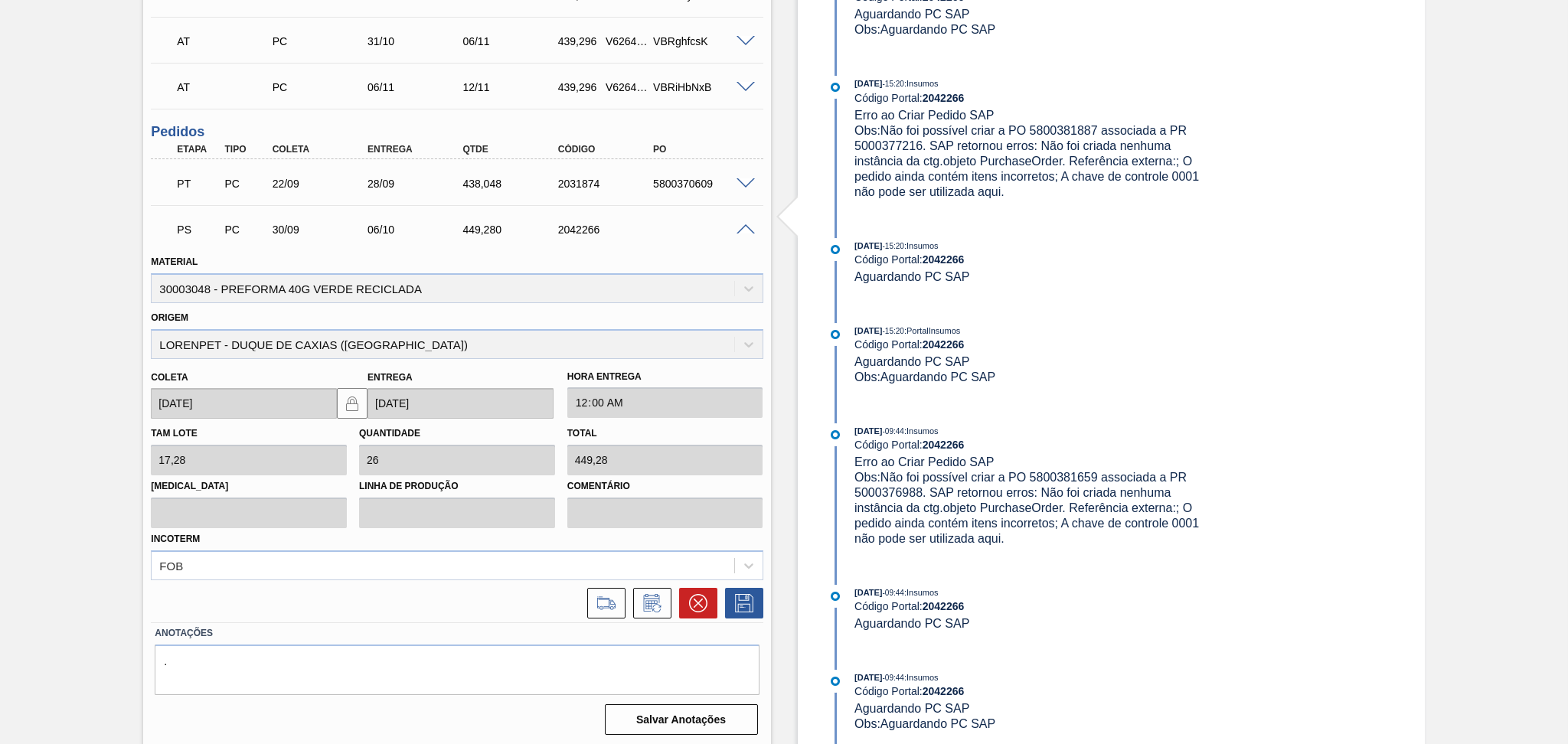
click at [718, 599] on div at bounding box center [740, 603] width 46 height 30
click at [702, 603] on icon at bounding box center [698, 603] width 18 height 18
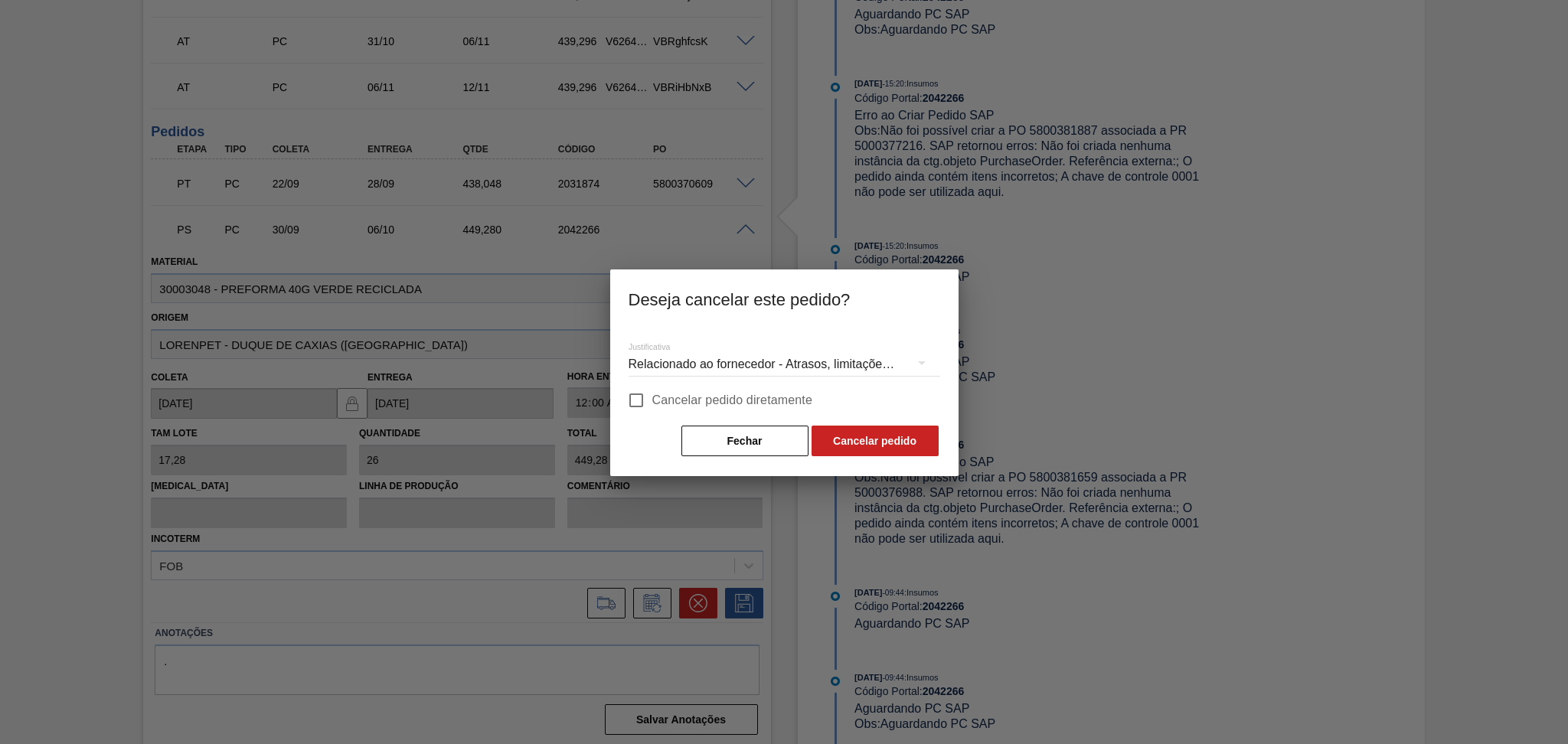
click at [714, 391] on span "Cancelar pedido diretamente" at bounding box center [733, 400] width 161 height 18
click at [652, 390] on input "Cancelar pedido diretamente" at bounding box center [636, 400] width 32 height 32
checkbox input "true"
click at [849, 439] on button "Cancelar pedido" at bounding box center [875, 441] width 127 height 30
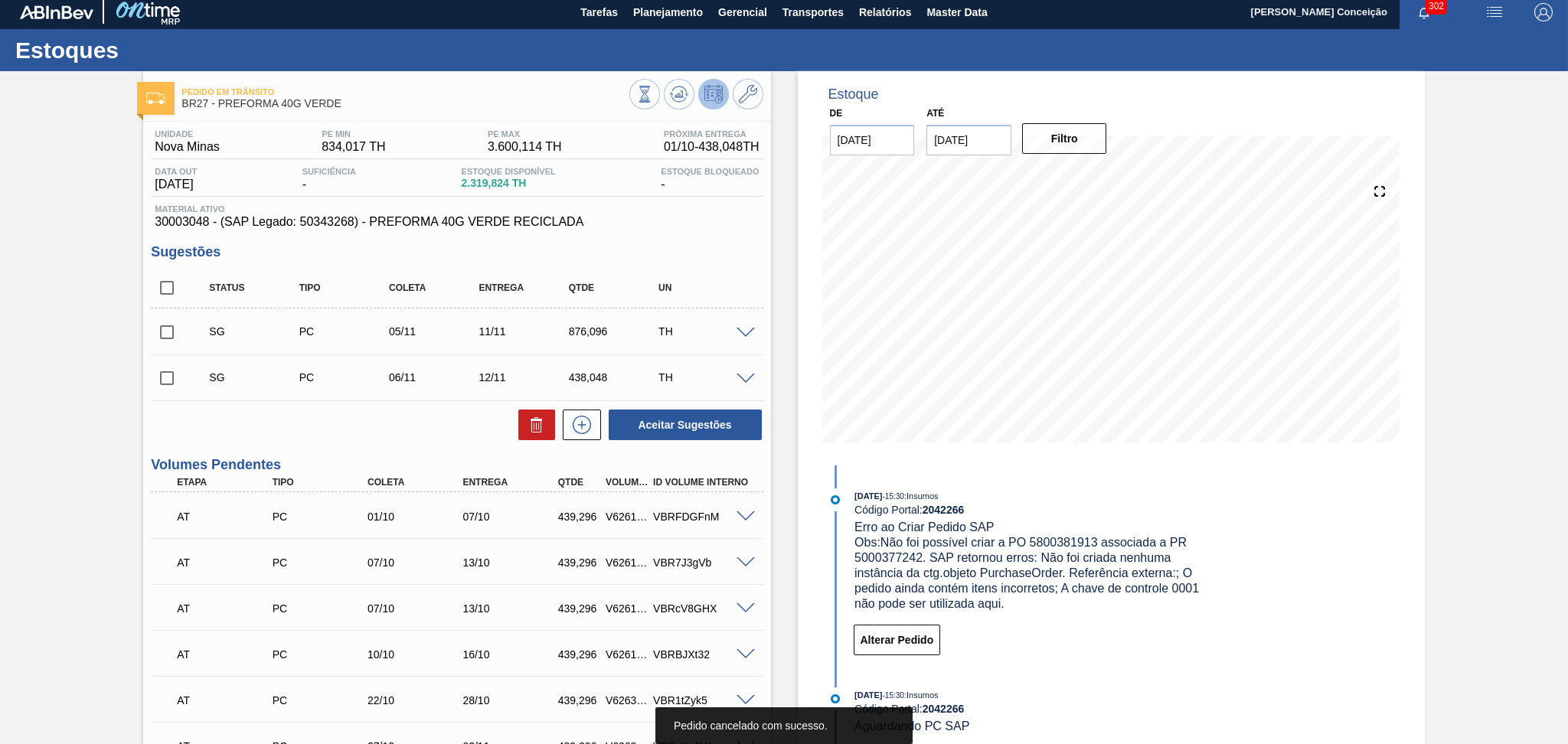
scroll to position [0, 0]
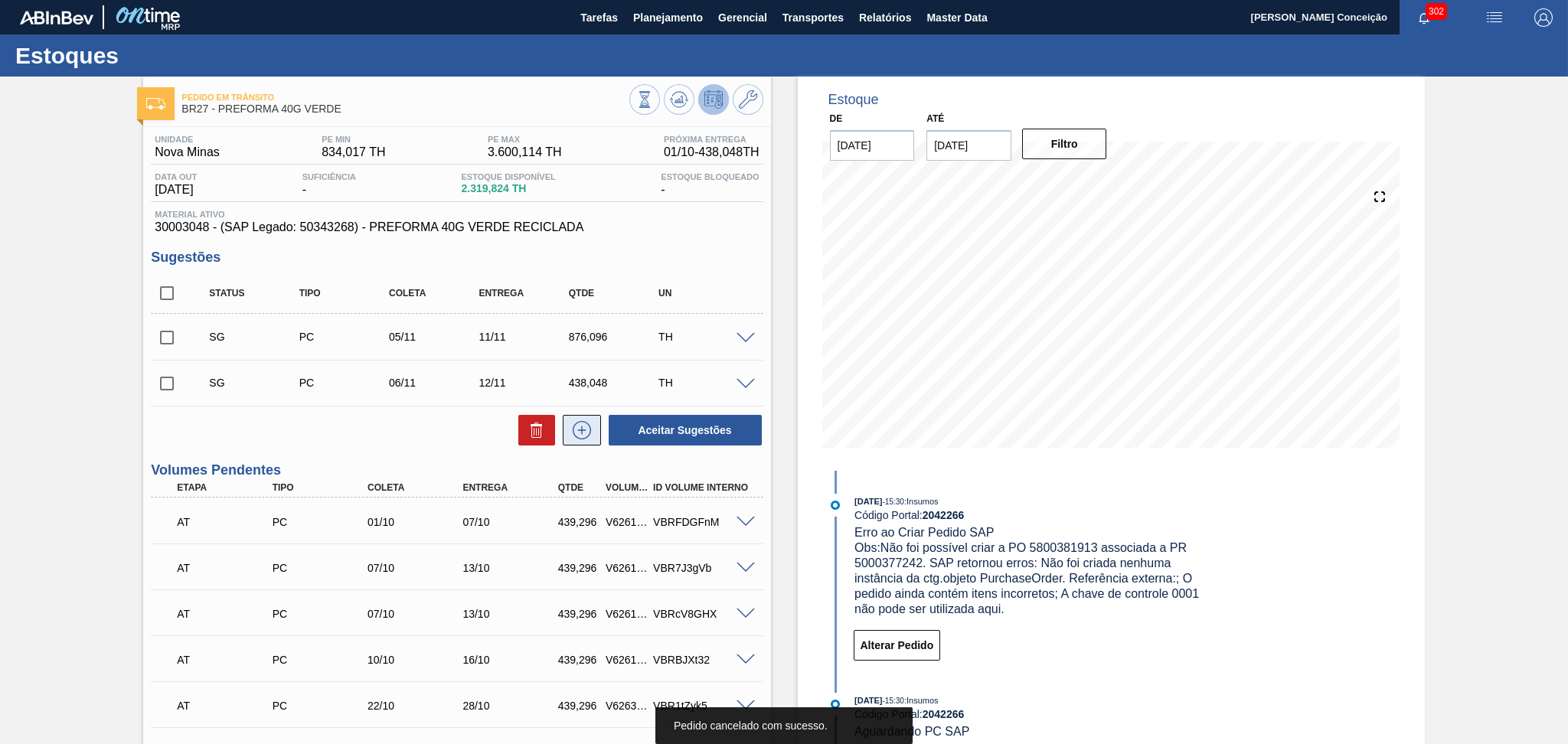
click at [581, 434] on icon at bounding box center [582, 429] width 25 height 18
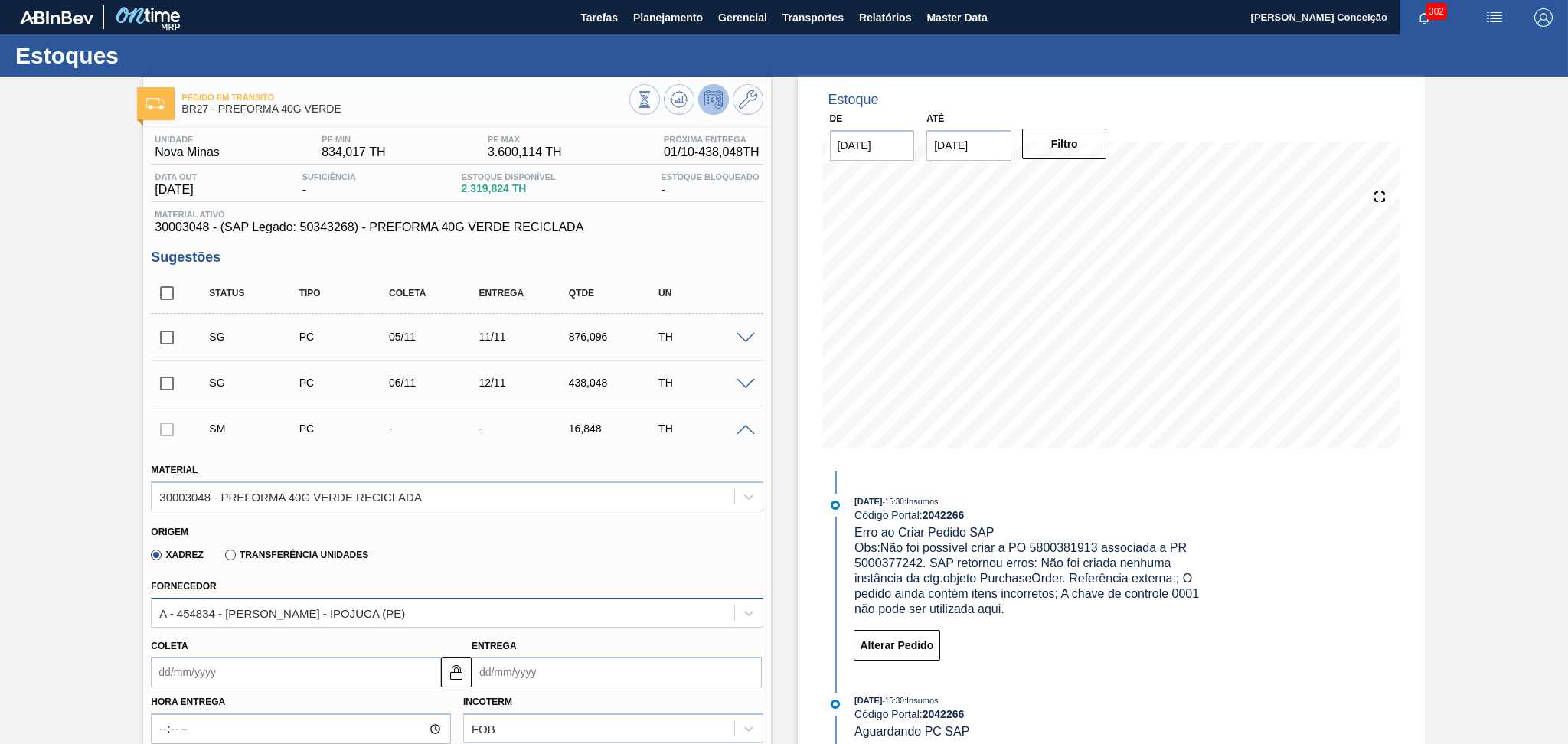
click at [373, 608] on div "A - 454834 - LORENPET - IPOJUCA (PE)" at bounding box center [443, 612] width 582 height 22
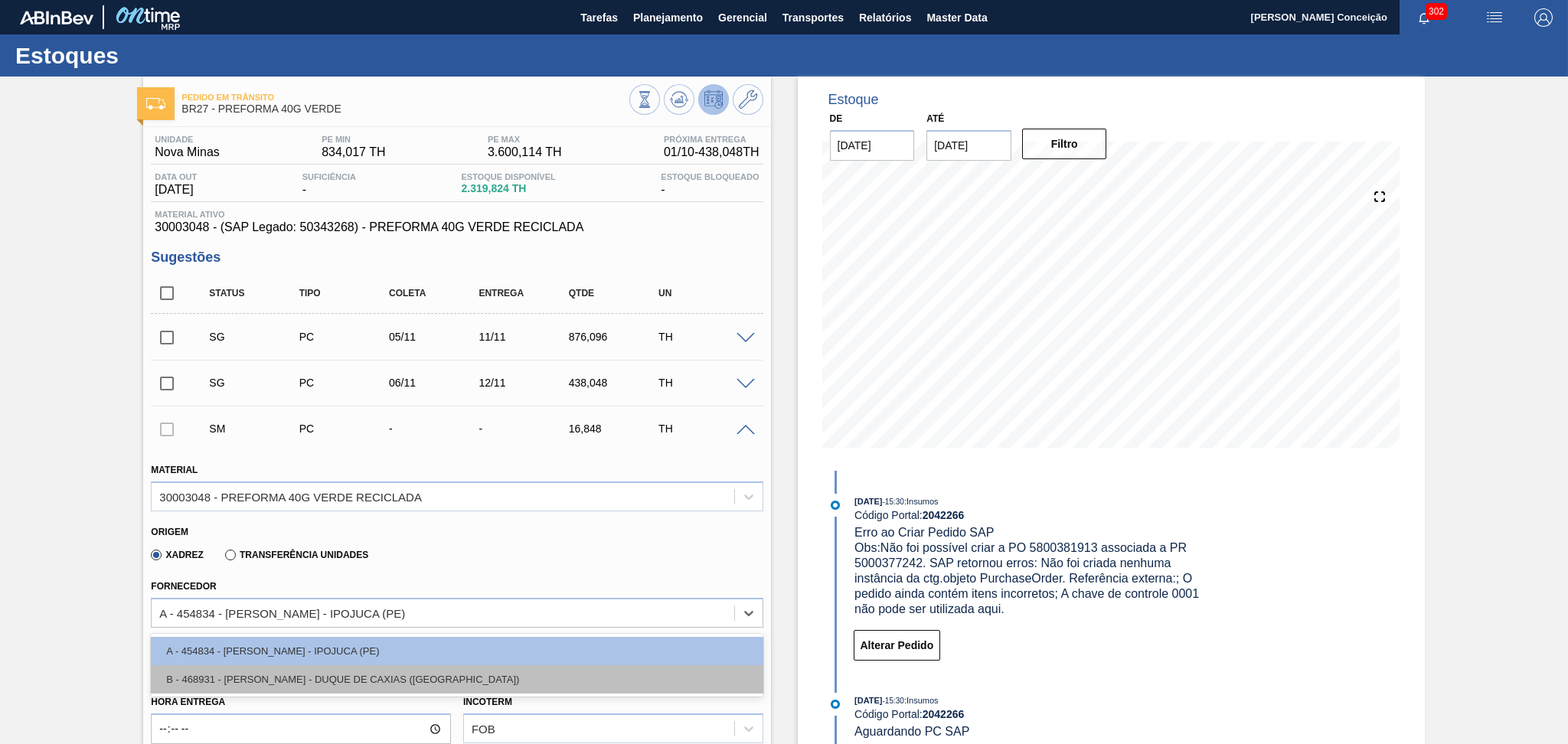
click at [287, 665] on div "B - 468931 - LORENPET - DUQUE DE CAXIAS (RJ)" at bounding box center [456, 680] width 611 height 28
type input "17,280"
type input "0,975"
type input "0,037"
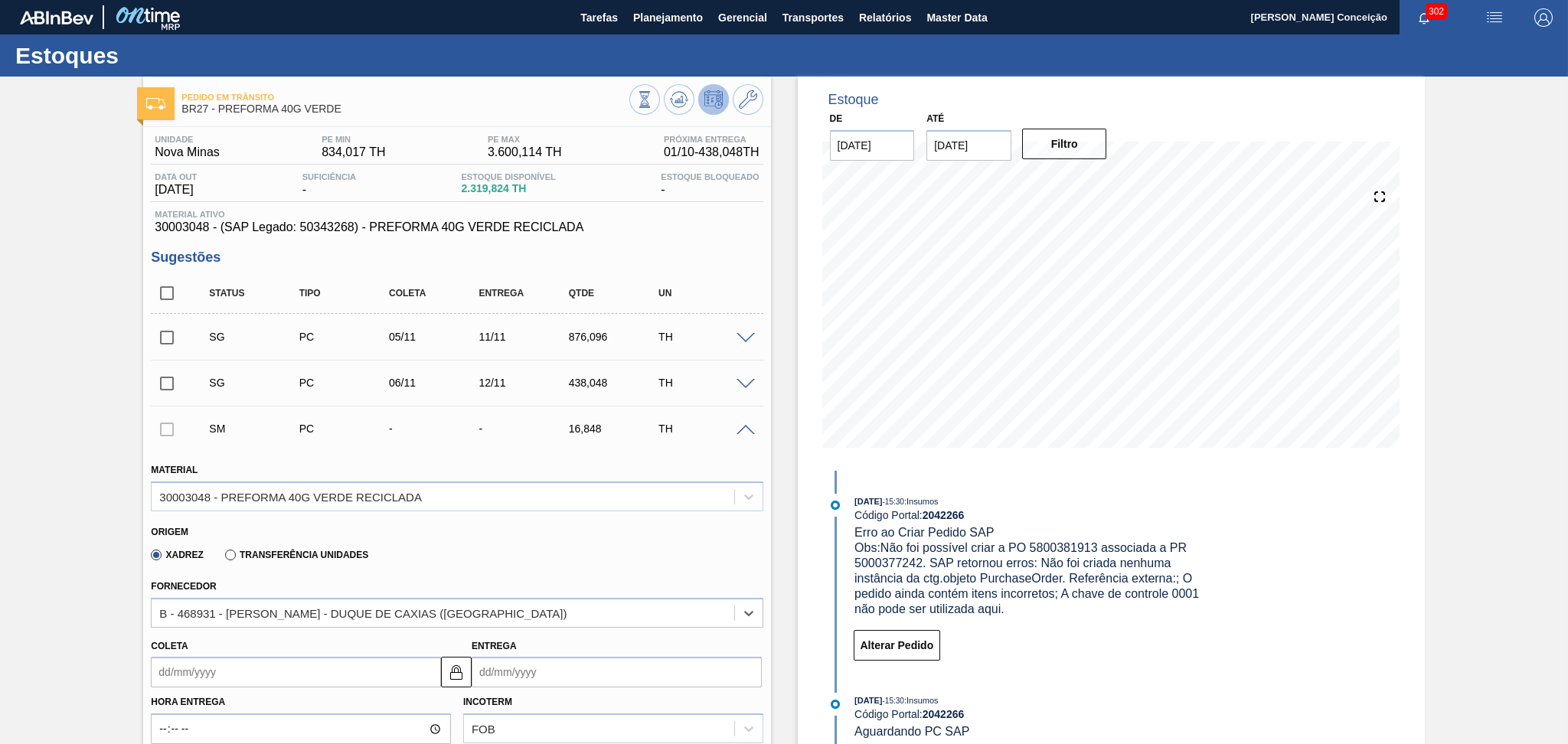
click at [242, 668] on input "Coleta" at bounding box center [296, 672] width 290 height 30
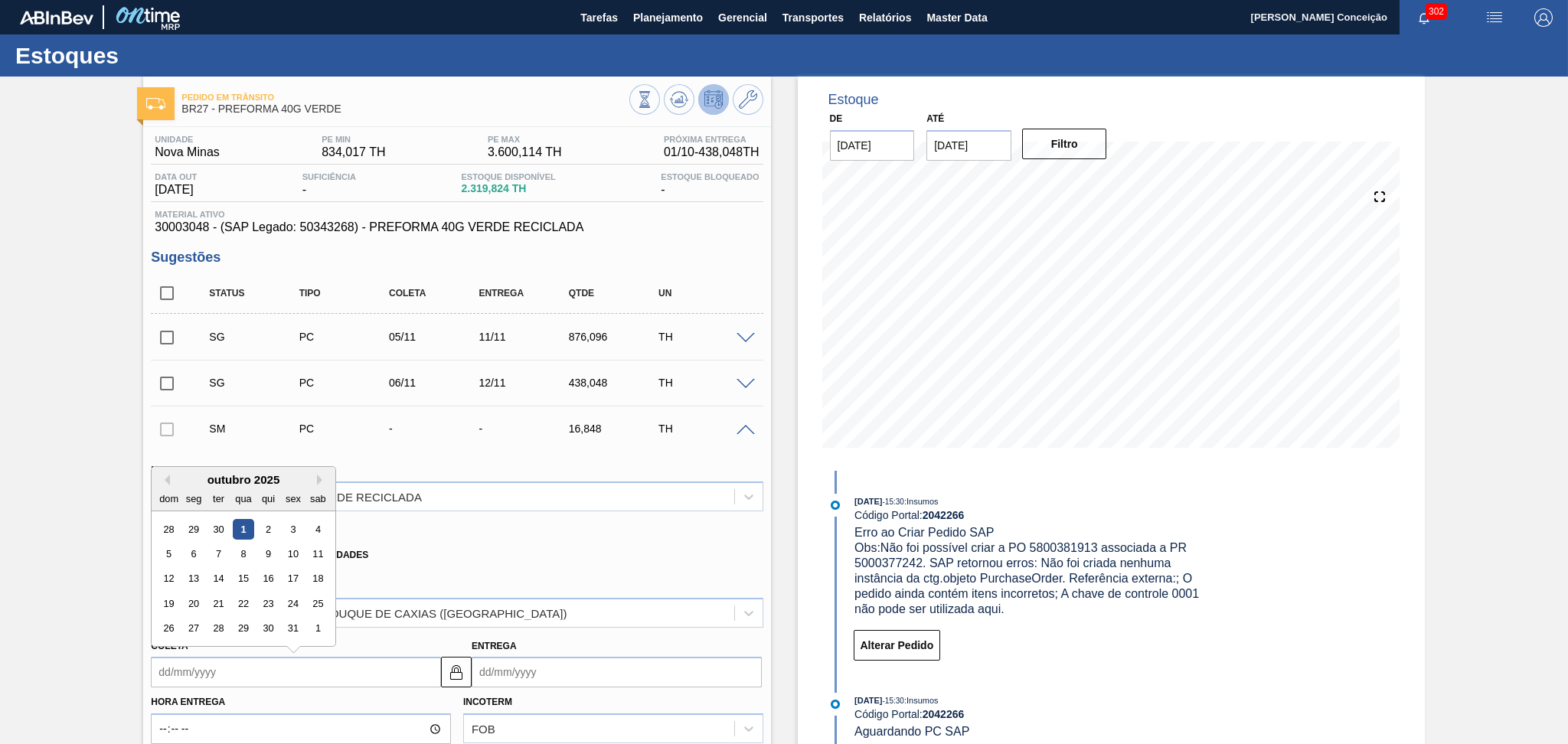
type input "0"
type input "07/01/2000"
type input "02"
type input "08/10/2025"
type input "02/1"
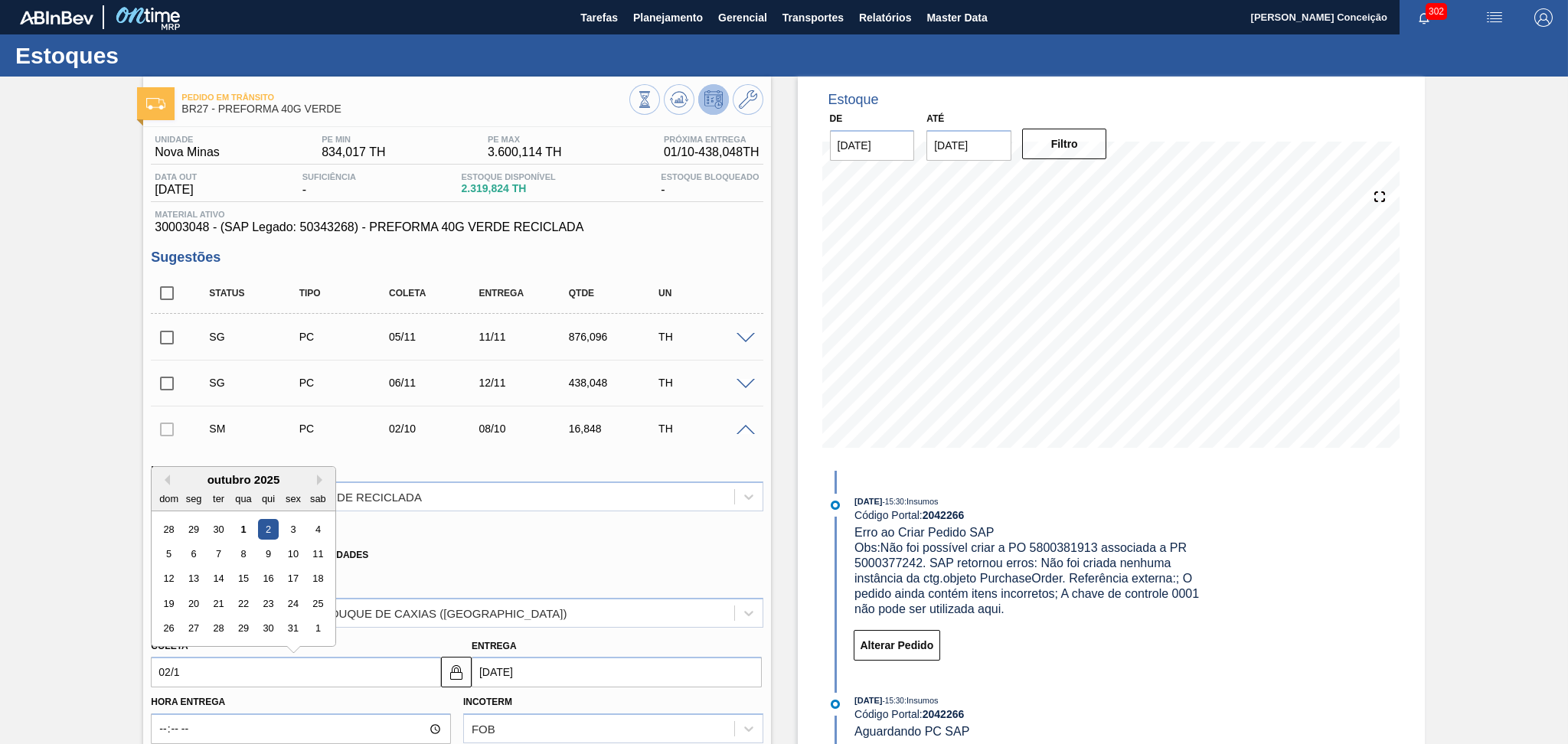
type input "08/01/2025"
type input "02/10"
type input "08/10/2025"
type input "02/10/2"
type input "16/02/2002"
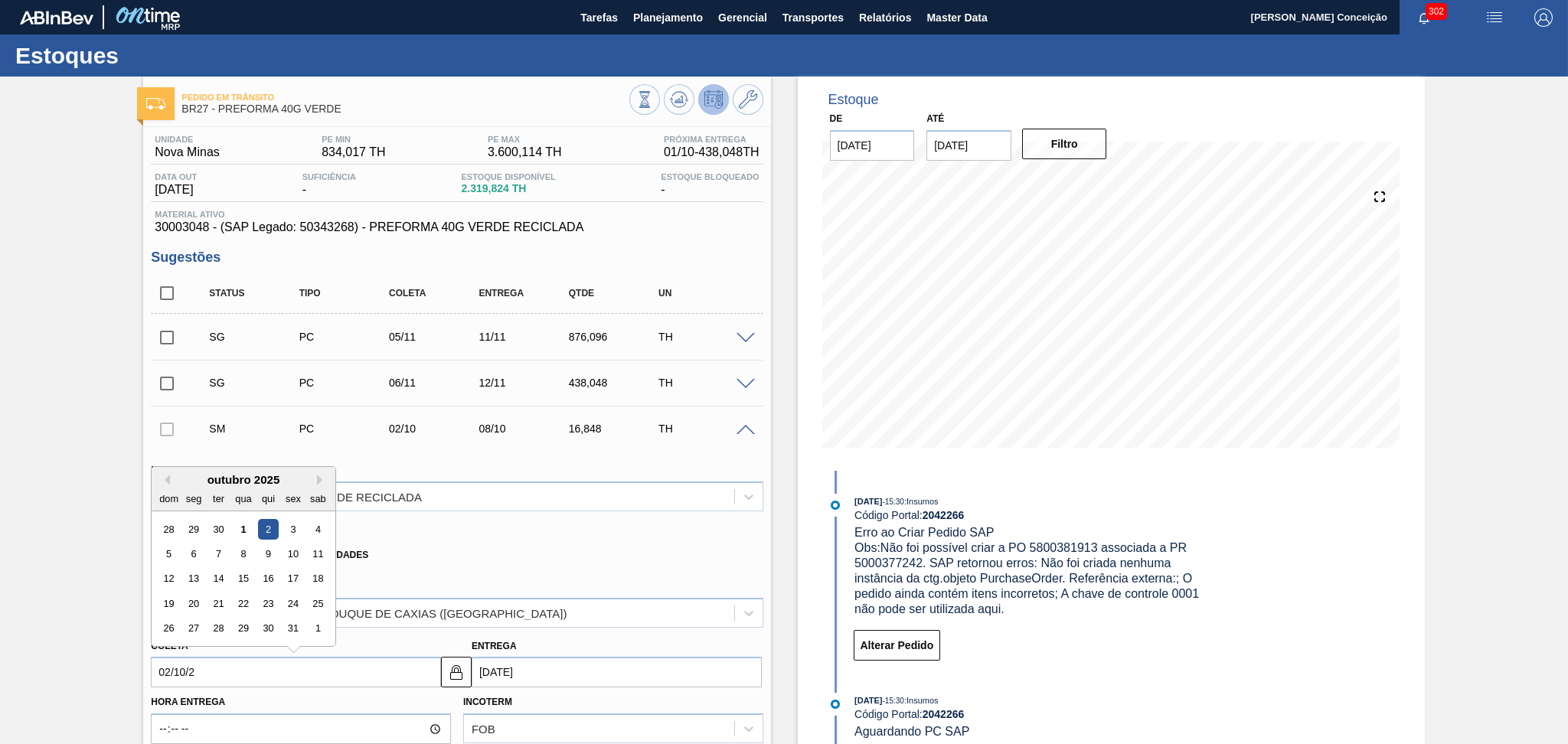
type input "02/10/20"
type input "08/10/2020"
type input "02/10/2025"
type input "08/10/2025"
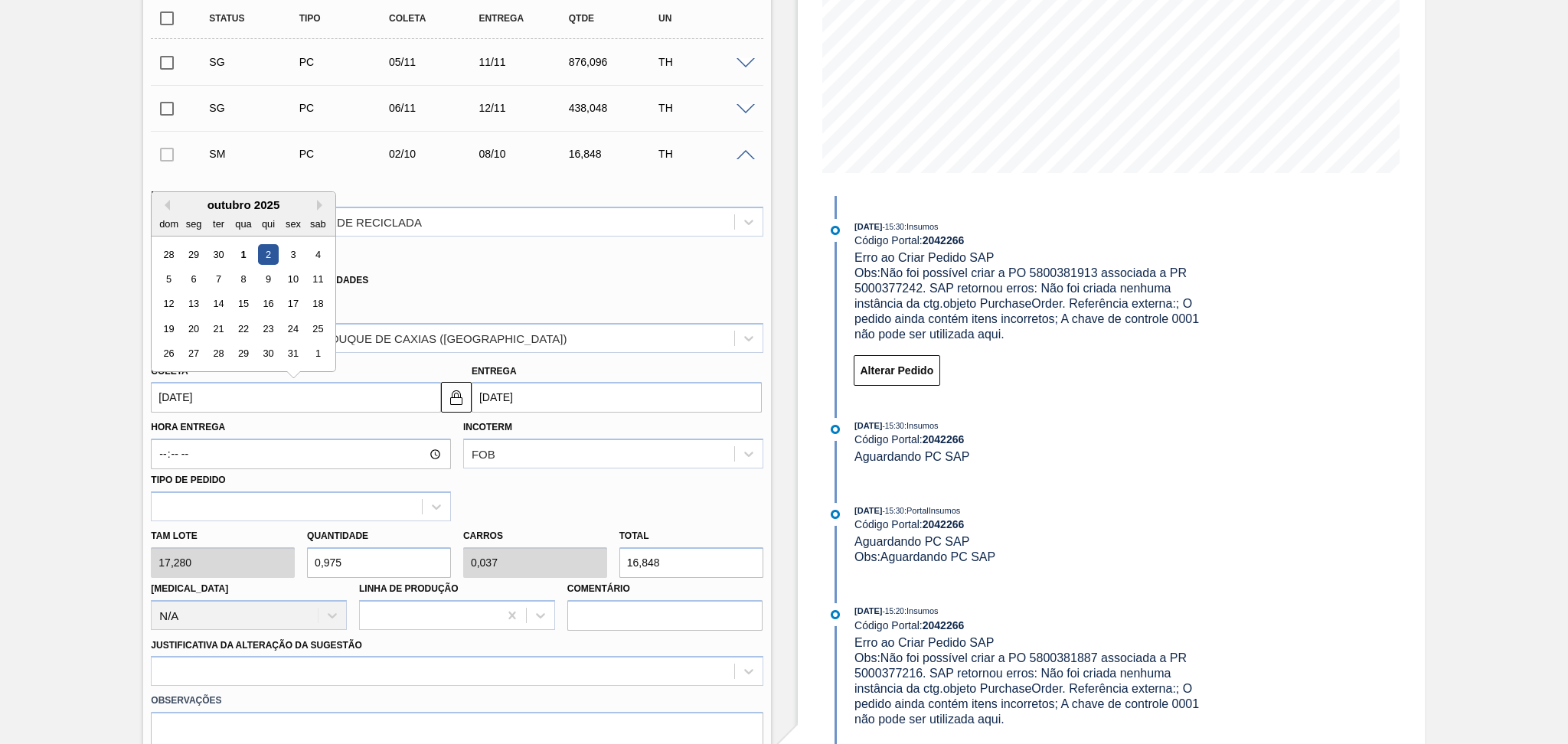
scroll to position [306, 0]
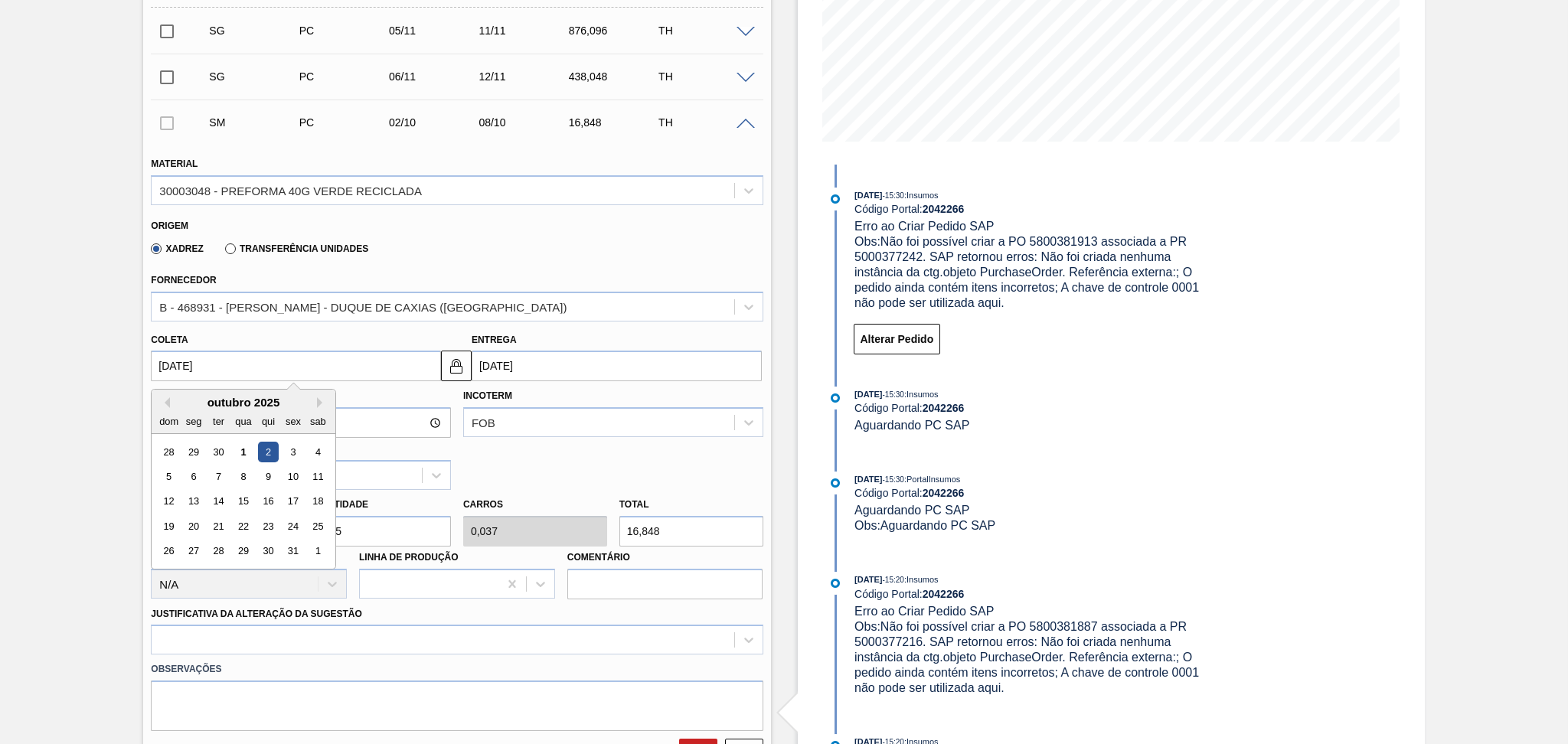
type input "02/10/2025"
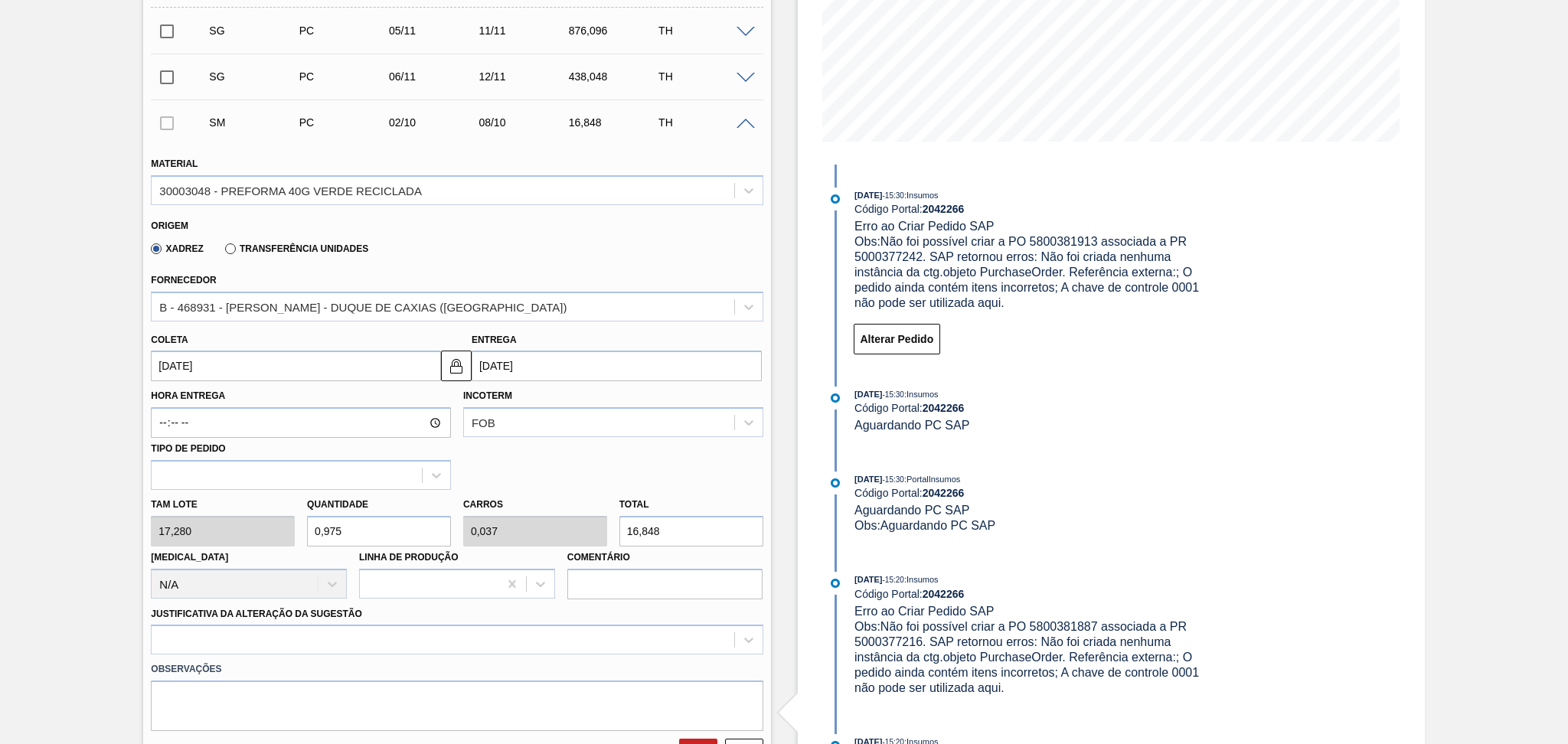
click at [410, 532] on input "0,975" at bounding box center [379, 531] width 144 height 30
click at [211, 517] on div "Tam lote 17,280 Quantidade 0,975 Carros 0,037 Total 16,848 Doca N/A Linha de Pr…" at bounding box center [457, 545] width 624 height 110
type input "2"
type input "0,077"
type input "34,56"
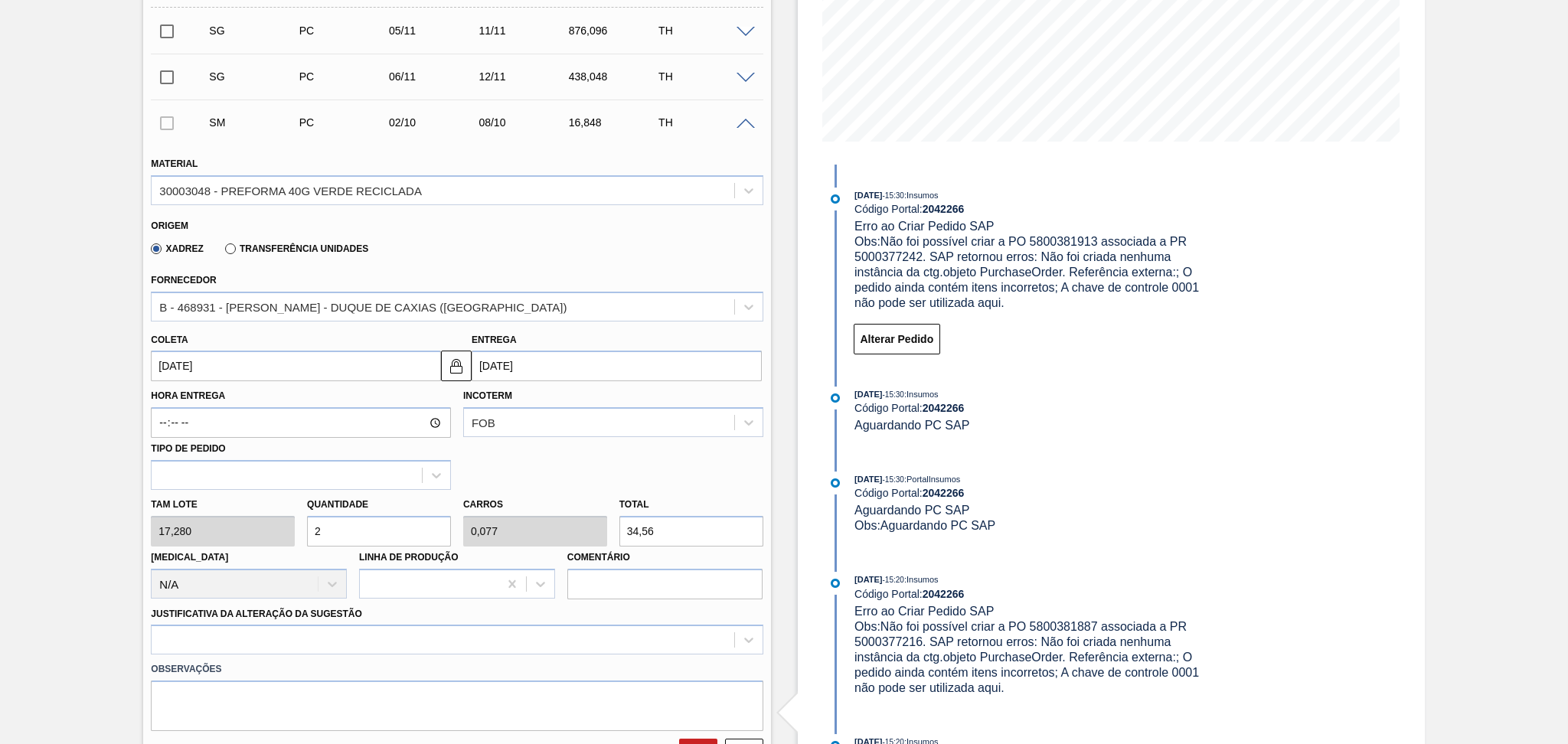
type input "26"
type input "1"
type input "449,28"
type input "26"
click at [261, 644] on div at bounding box center [456, 640] width 611 height 30
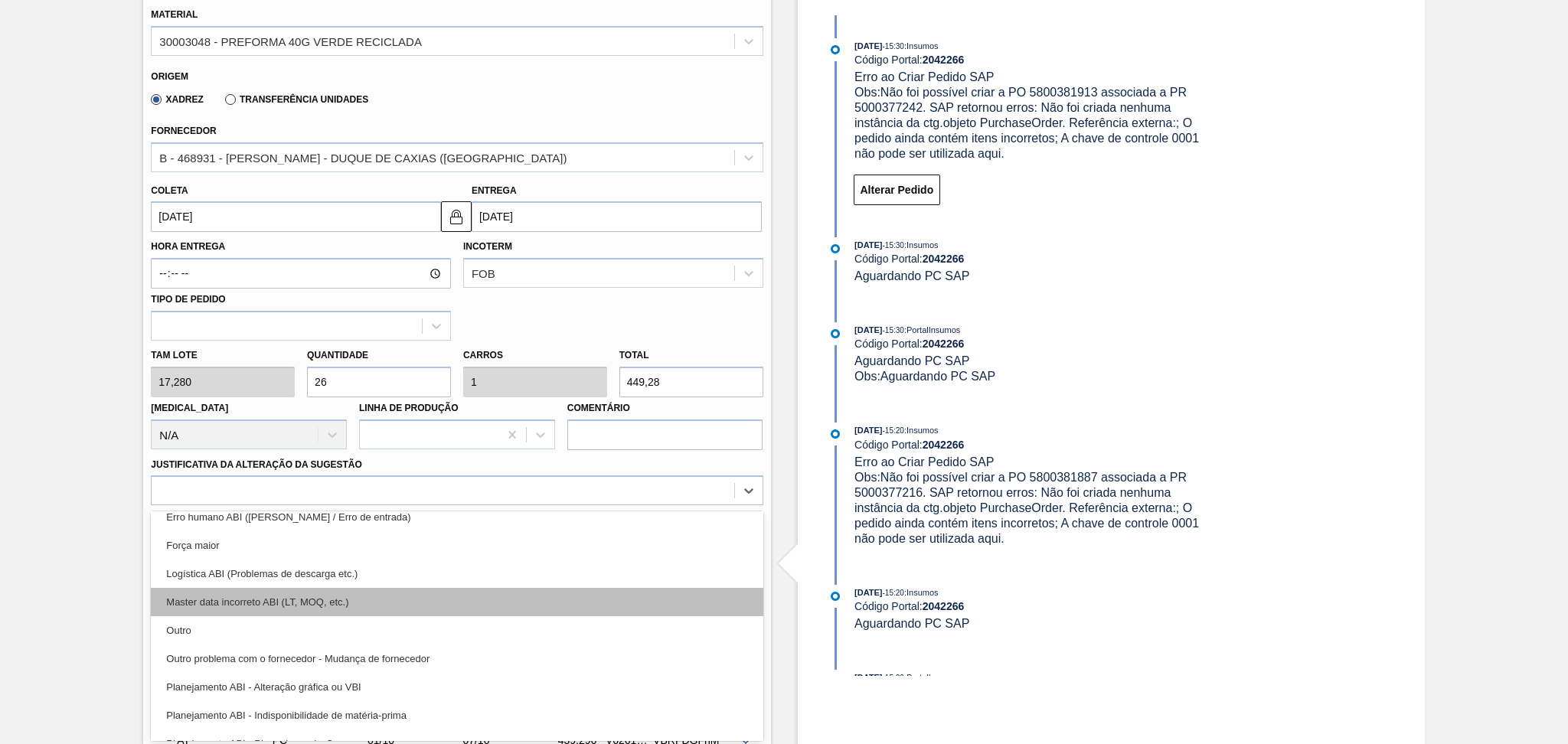
scroll to position [101, 0]
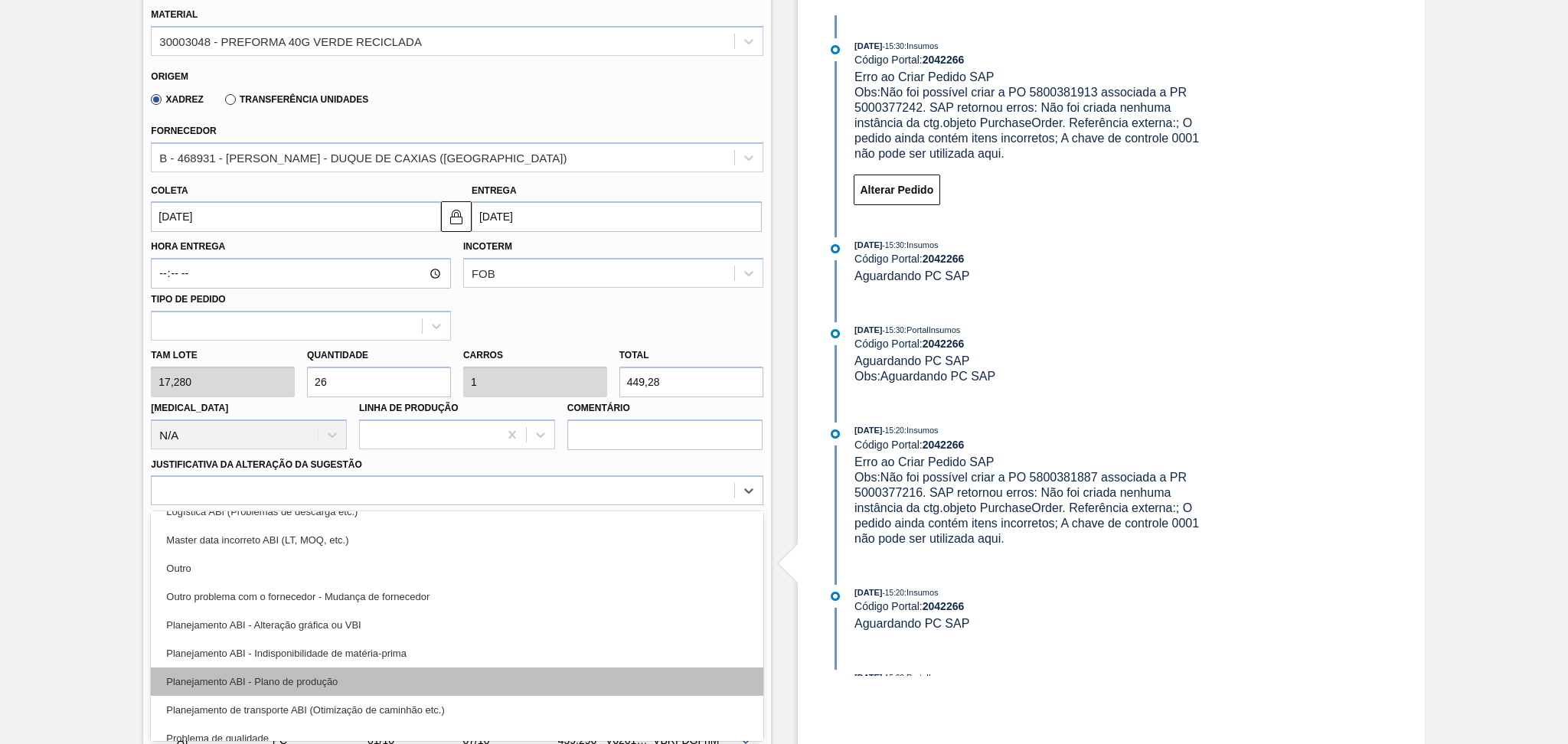
click at [343, 683] on div "Planejamento ABI - Plano de produção" at bounding box center [456, 681] width 611 height 28
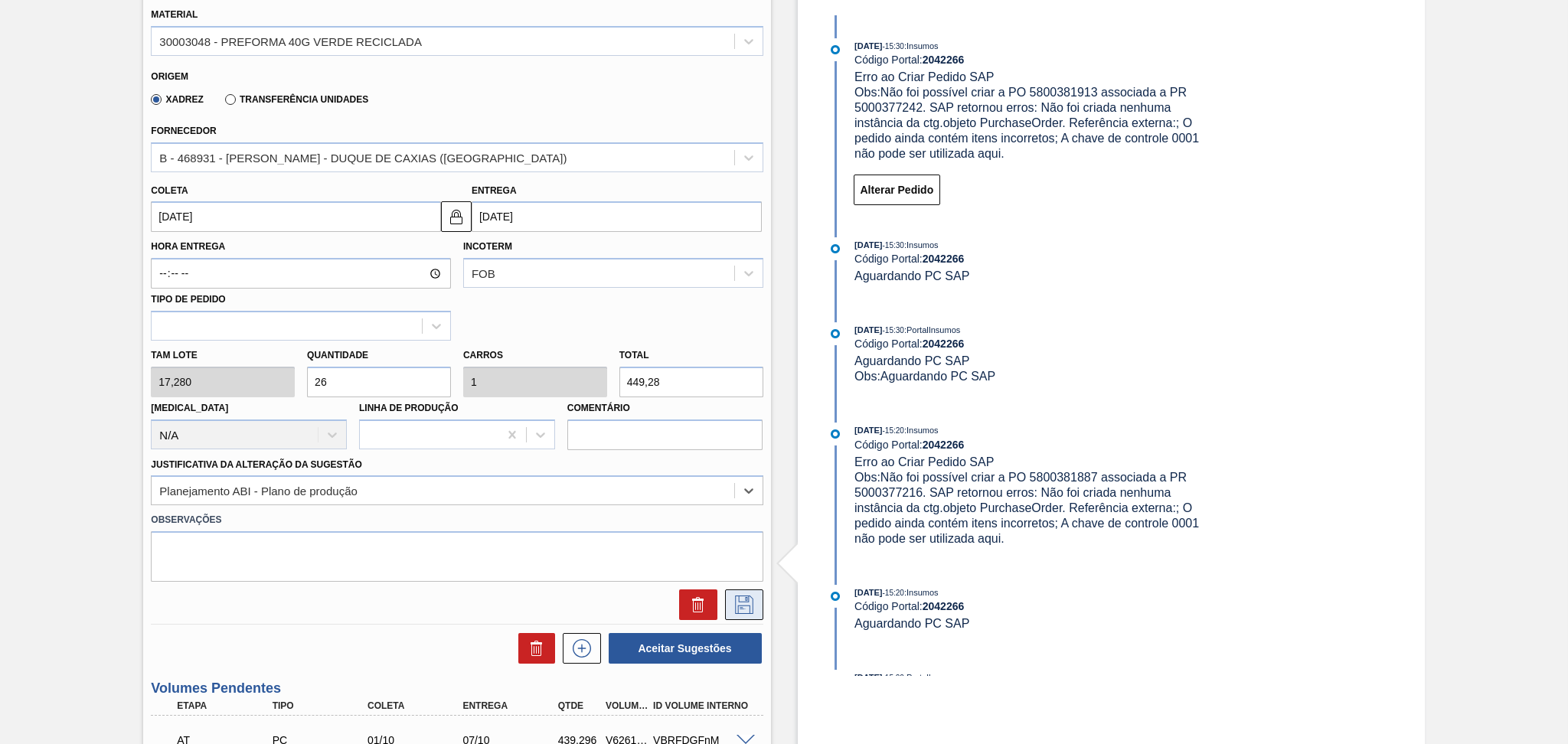
click at [738, 611] on button at bounding box center [744, 605] width 38 height 30
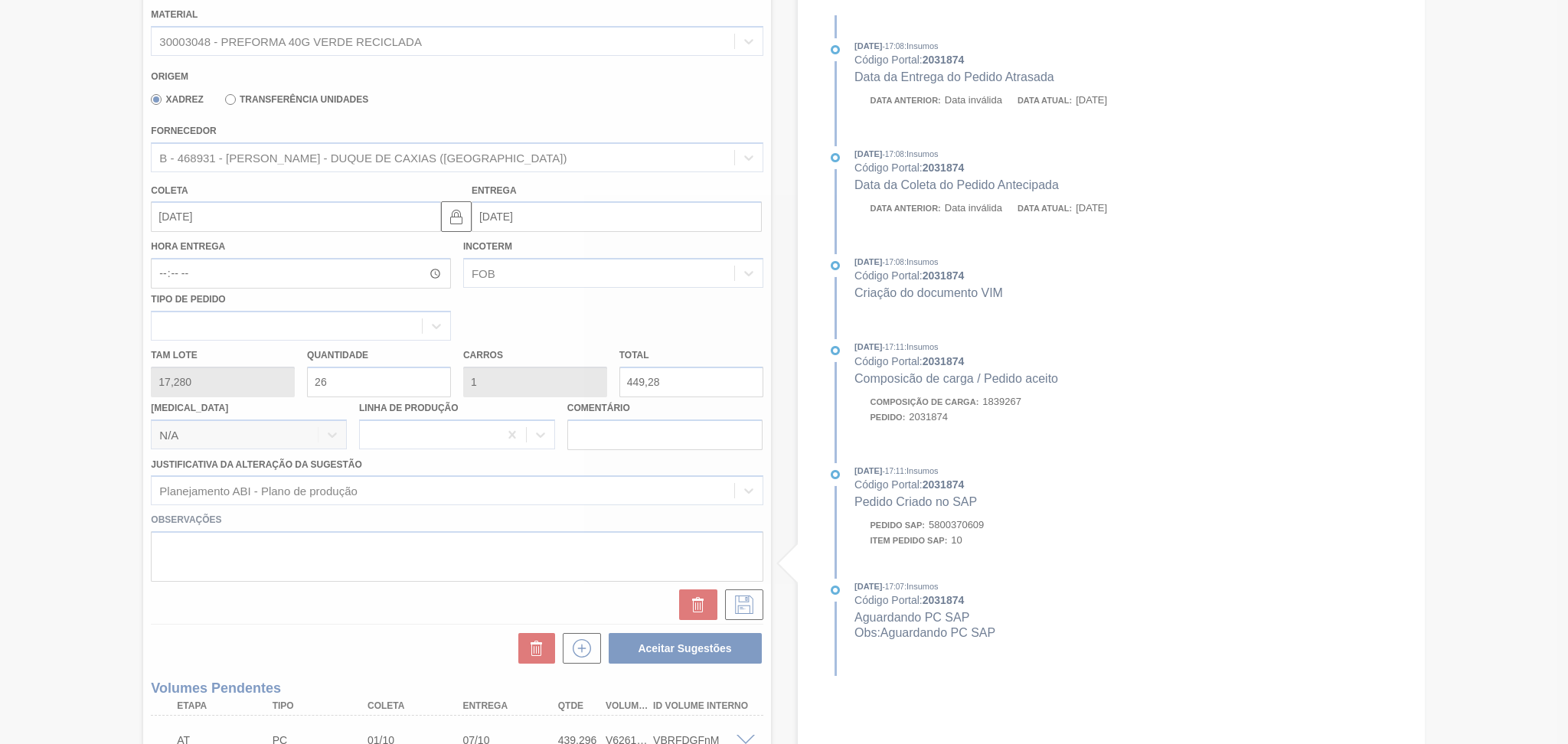
scroll to position [364, 0]
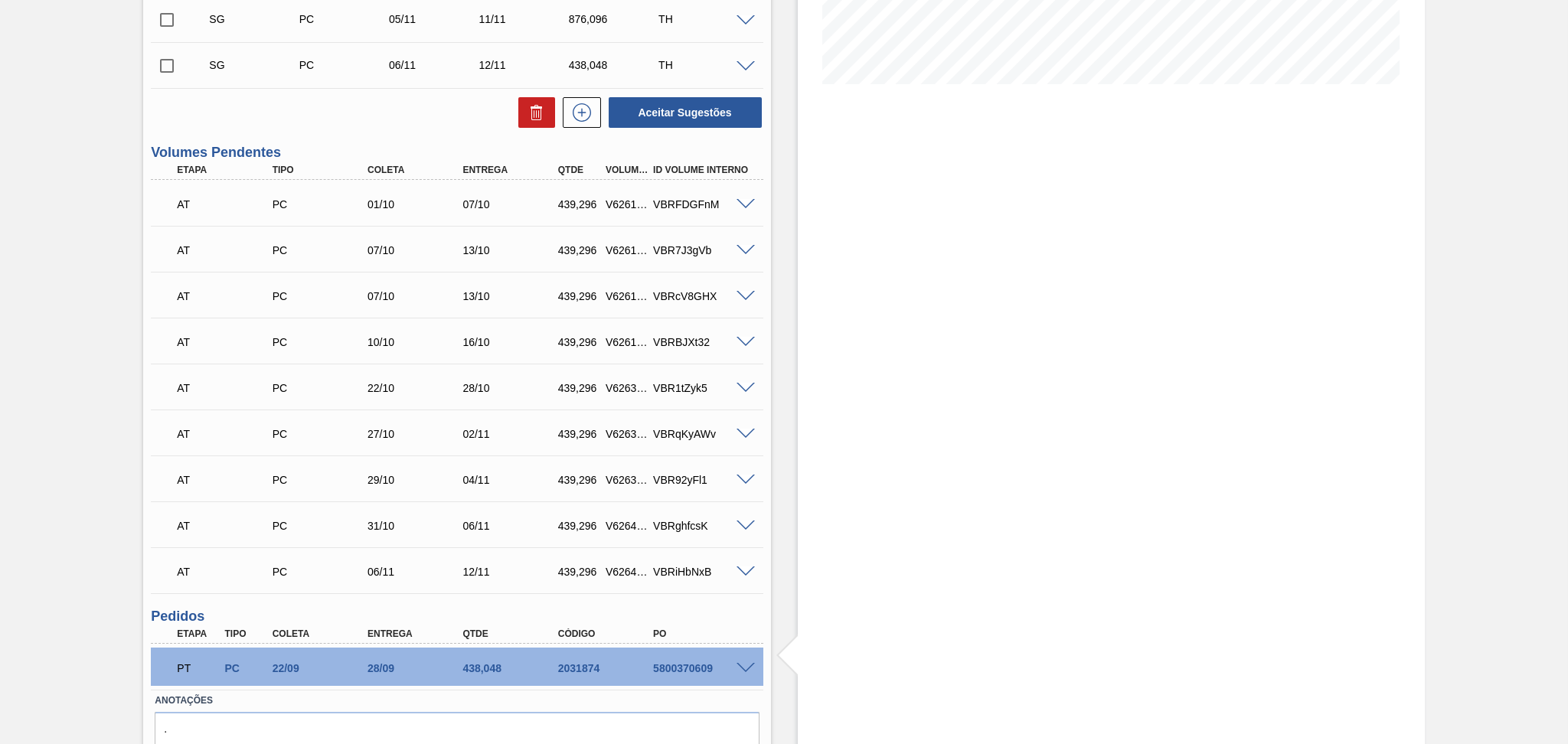
click at [872, 476] on div "Estoque De 01/10/2025 Até 10/11/2025 Filtro" at bounding box center [1112, 263] width 628 height 1102
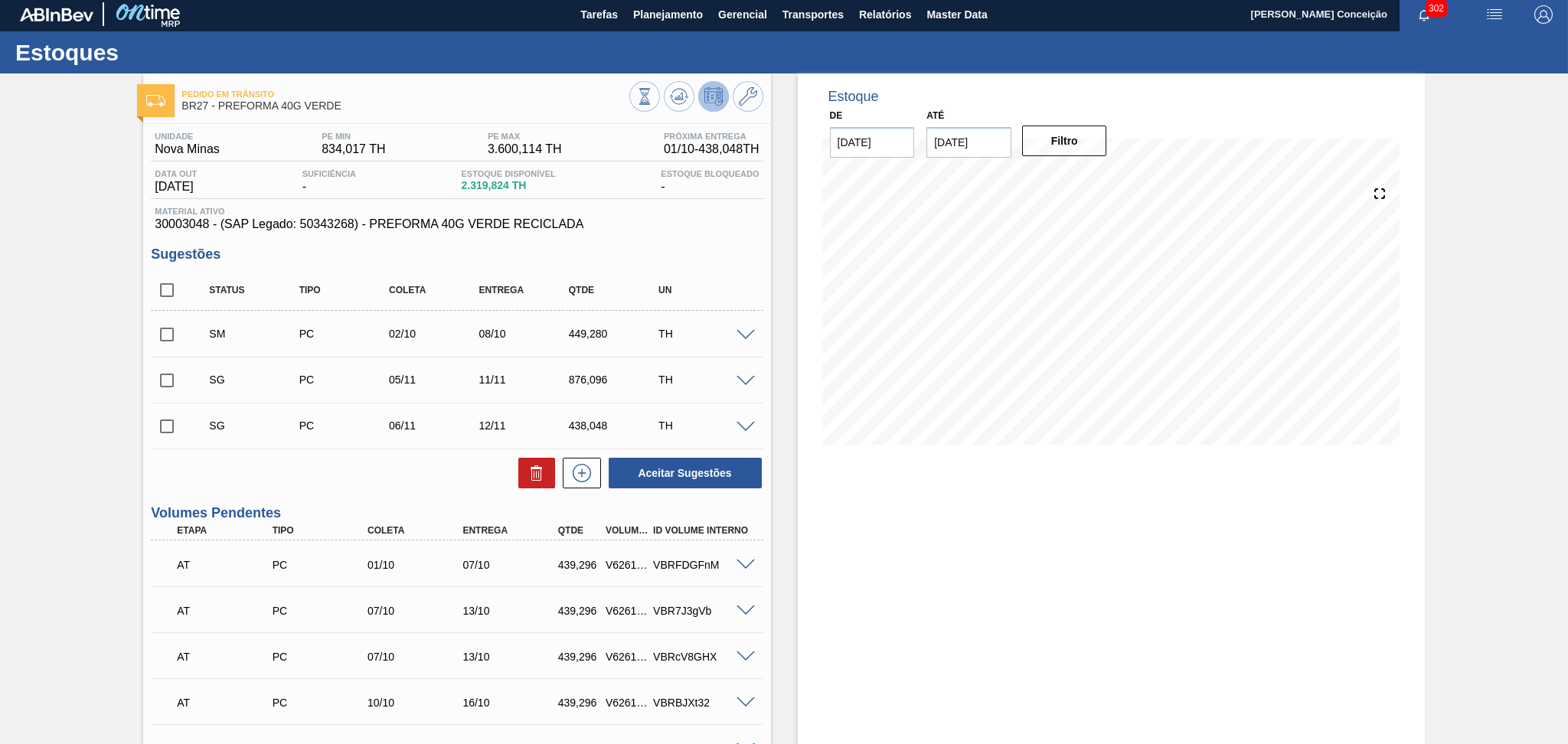
scroll to position [0, 0]
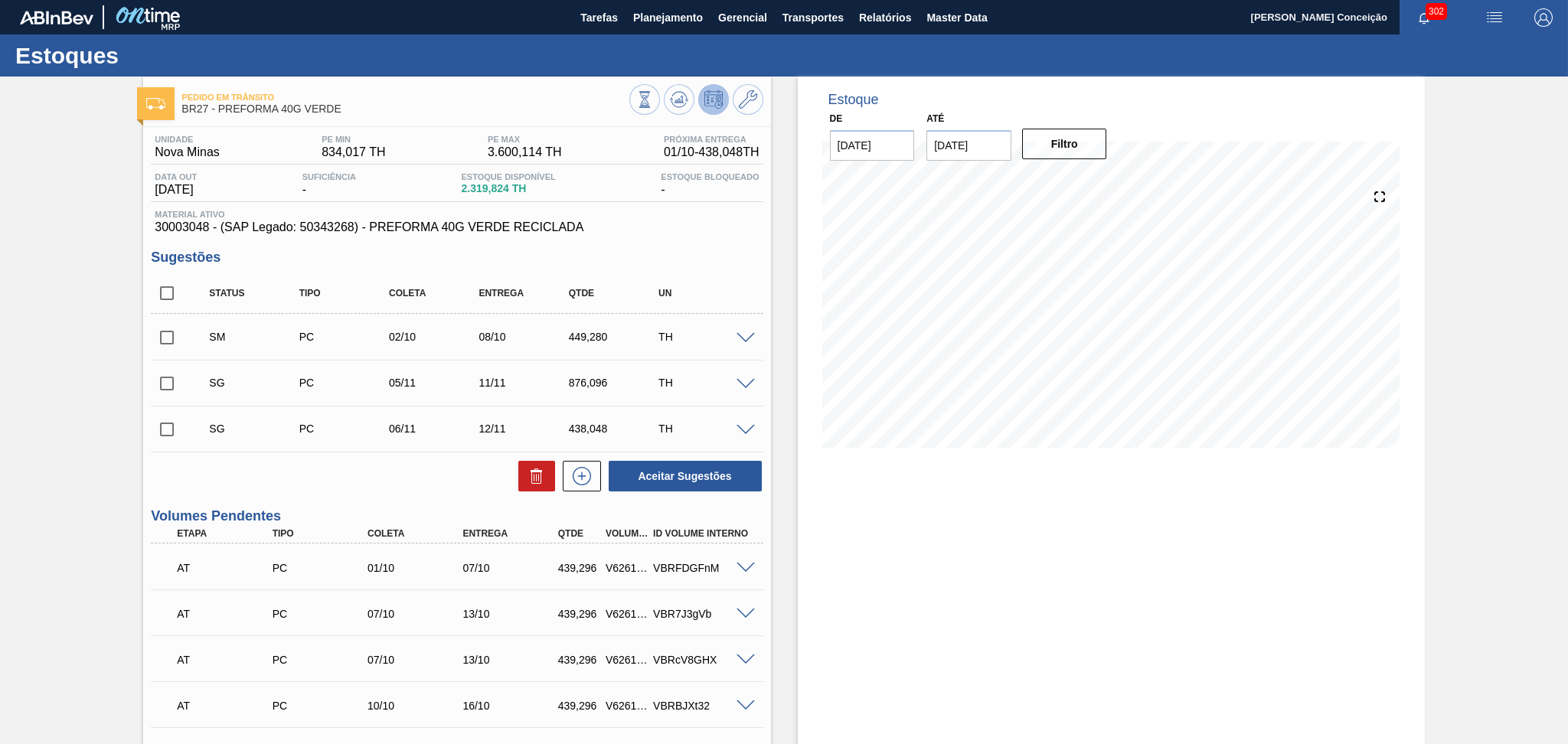
click at [457, 445] on div "SG PC 06/11 12/11 438,048 TH" at bounding box center [456, 428] width 611 height 38
click at [743, 332] on div at bounding box center [748, 337] width 30 height 11
click at [744, 343] on div "SM PC 02/10 08/10 449,280 TH" at bounding box center [456, 336] width 611 height 38
click at [743, 336] on span at bounding box center [745, 338] width 18 height 11
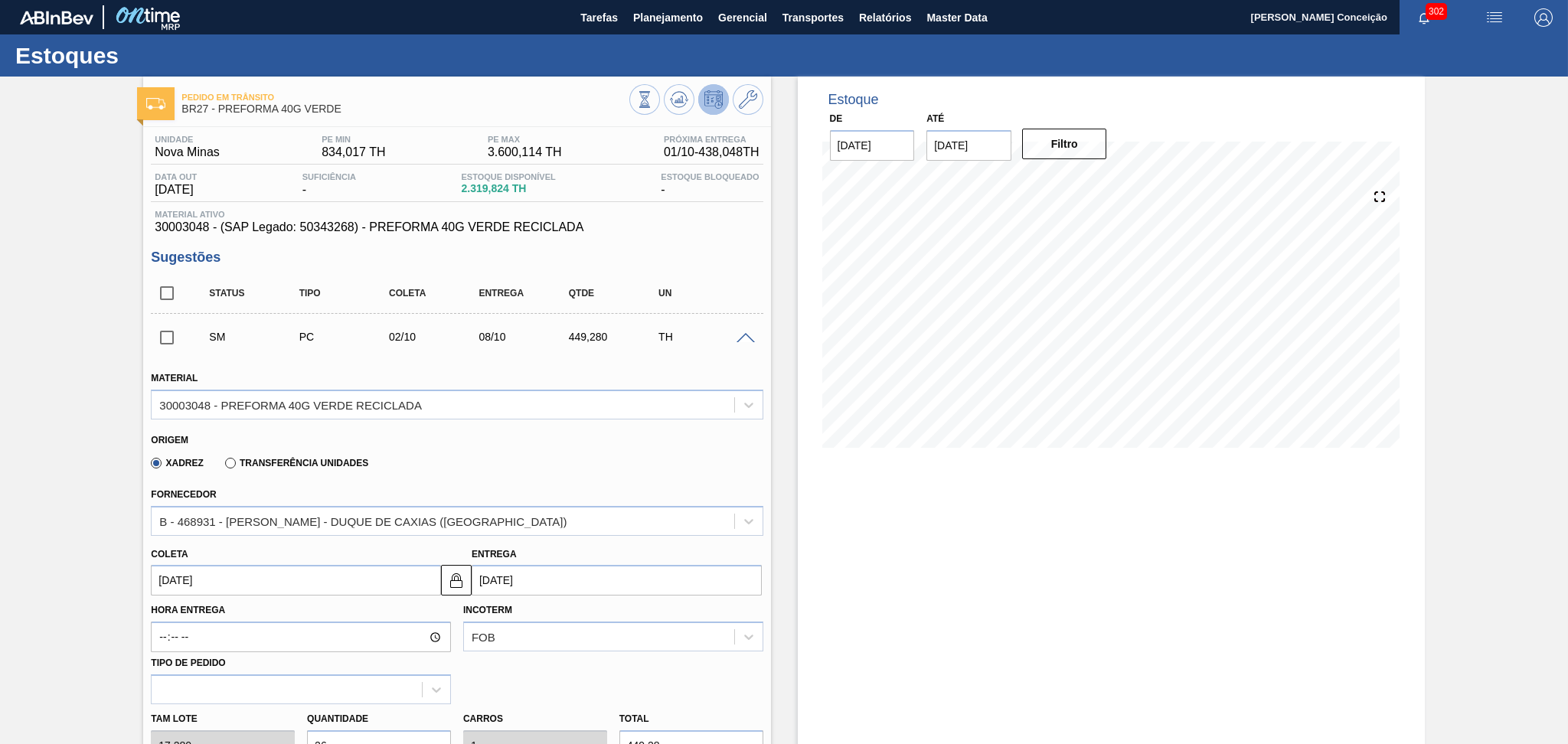
click at [250, 579] on input "02/10/2025" at bounding box center [296, 580] width 290 height 30
click at [266, 428] on div "2" at bounding box center [268, 438] width 21 height 21
click at [528, 493] on div "Fornecedor B - 468931 - LORENPET - DUQUE DE CAXIAS (RJ)" at bounding box center [456, 509] width 611 height 52
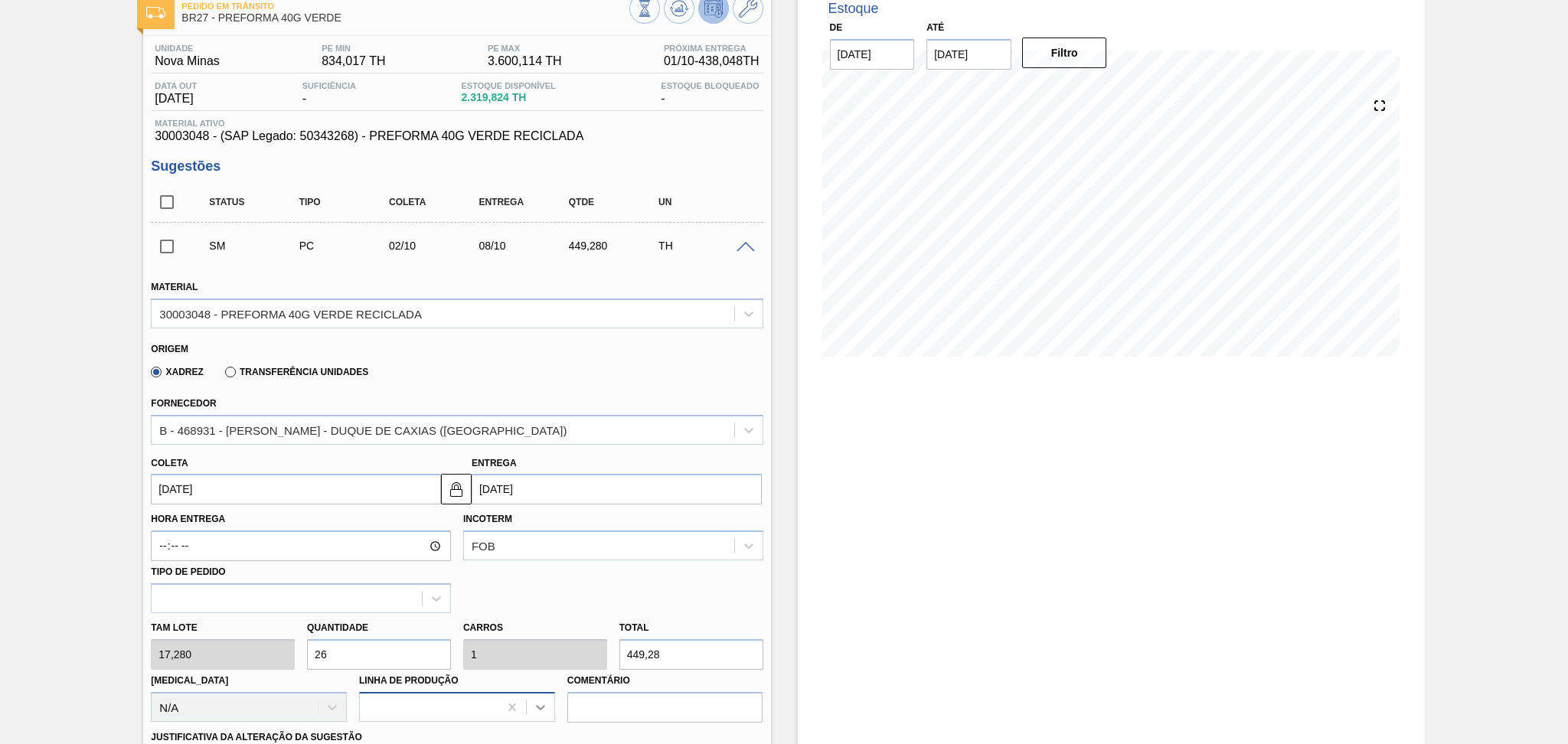
scroll to position [306, 0]
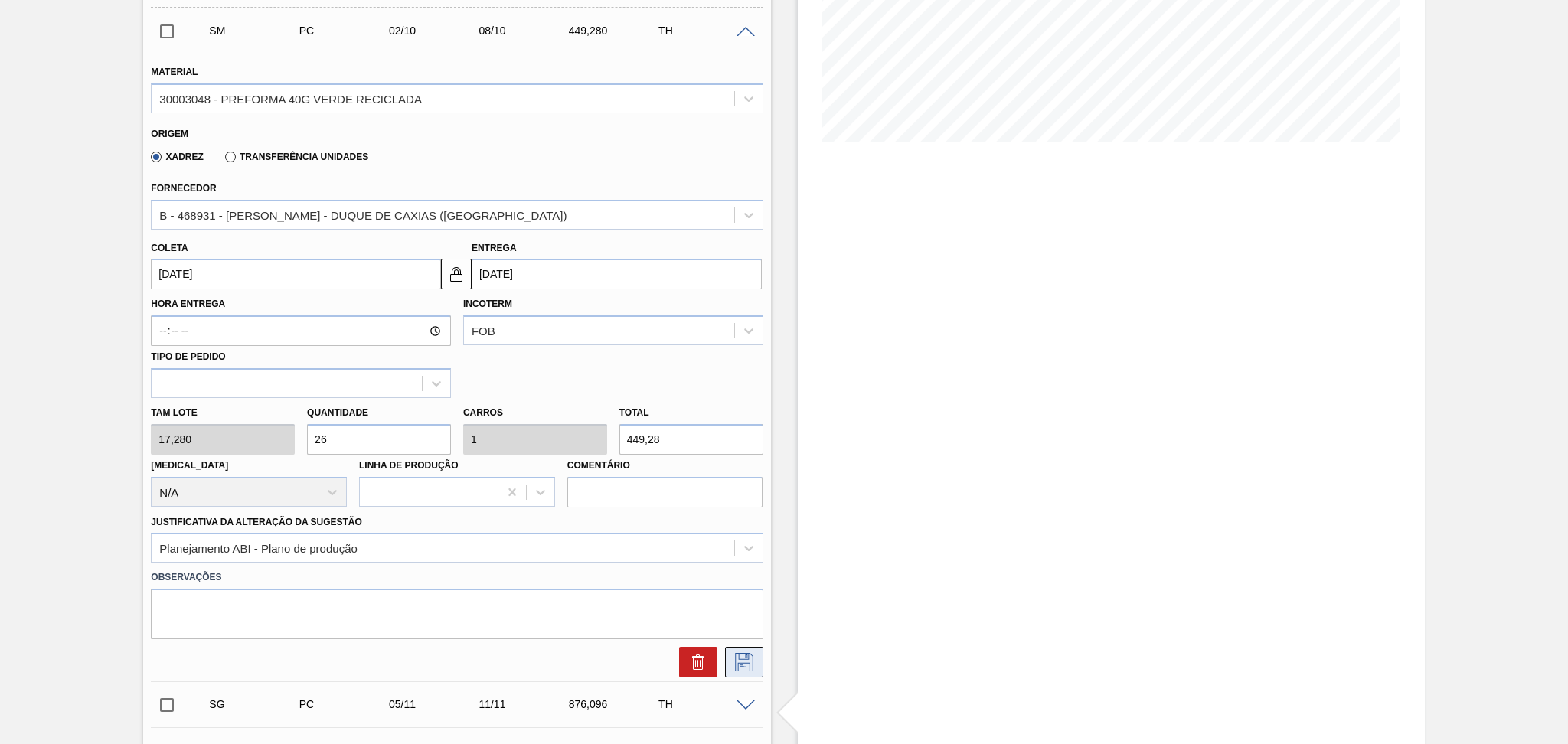
click at [740, 656] on icon at bounding box center [744, 662] width 25 height 18
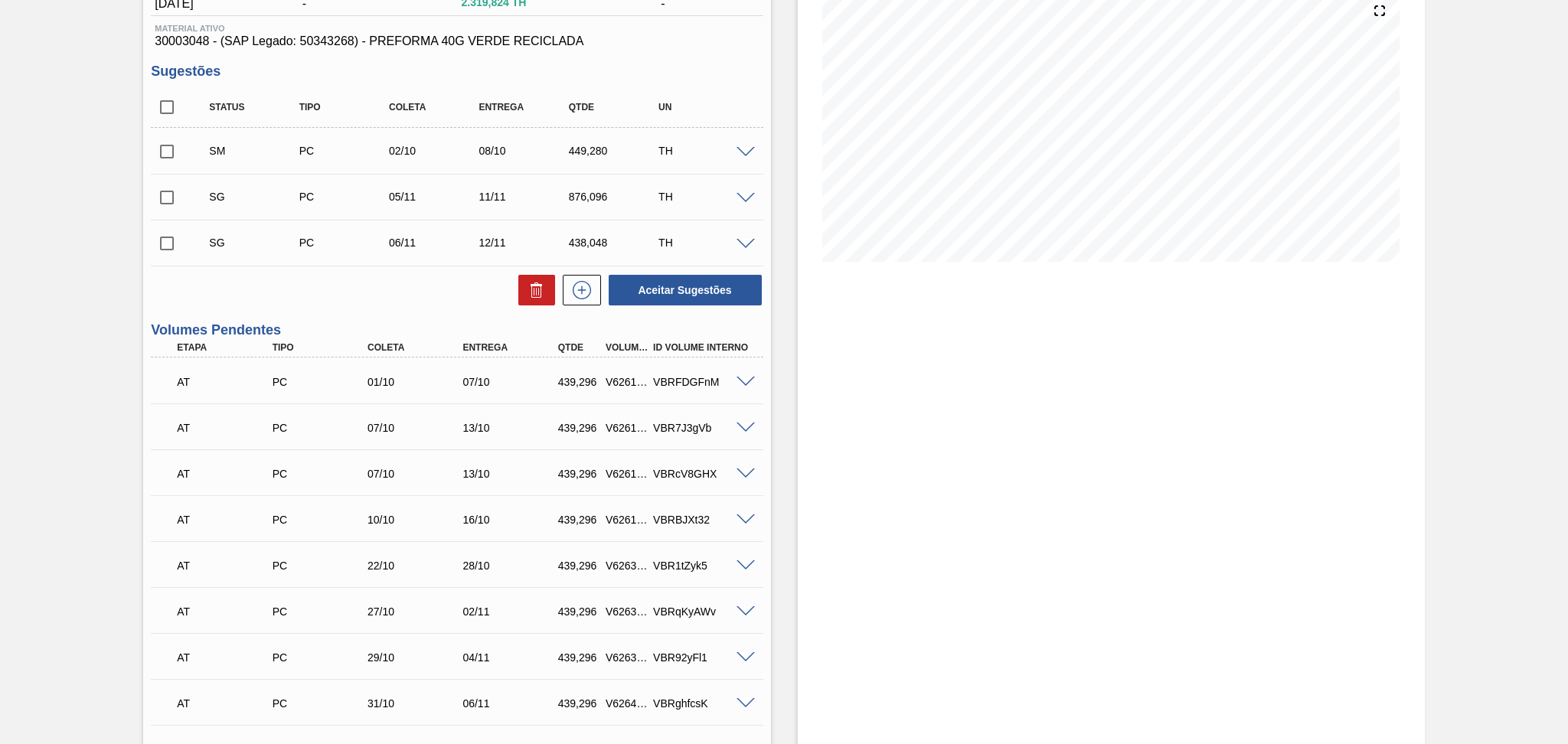
scroll to position [0, 0]
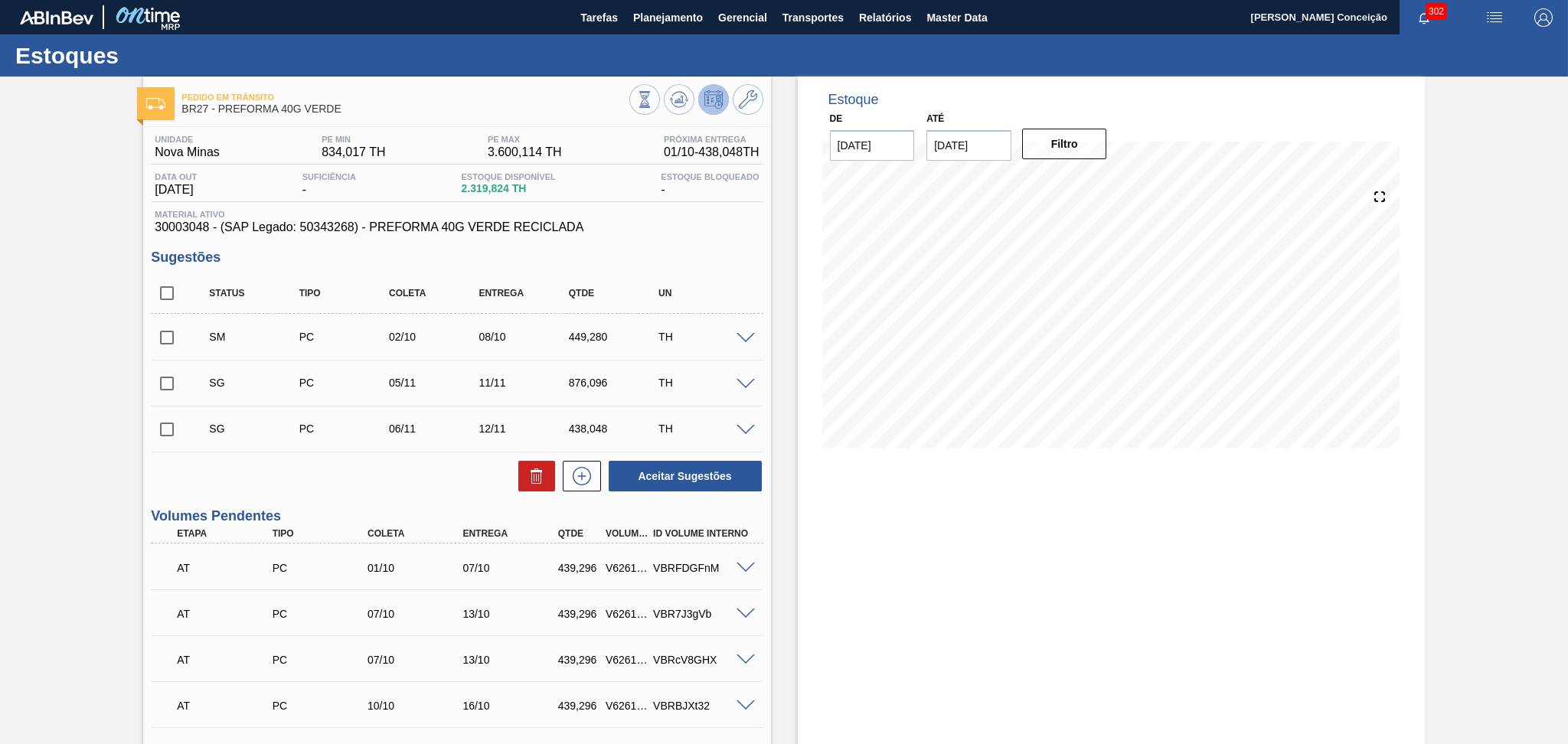
click at [170, 340] on input "checkbox" at bounding box center [167, 337] width 32 height 32
checkbox input "true"
click at [707, 480] on button "Aceitar Sugestões" at bounding box center [685, 476] width 154 height 30
click at [168, 386] on input "checkbox" at bounding box center [167, 384] width 32 height 32
checkbox input "true"
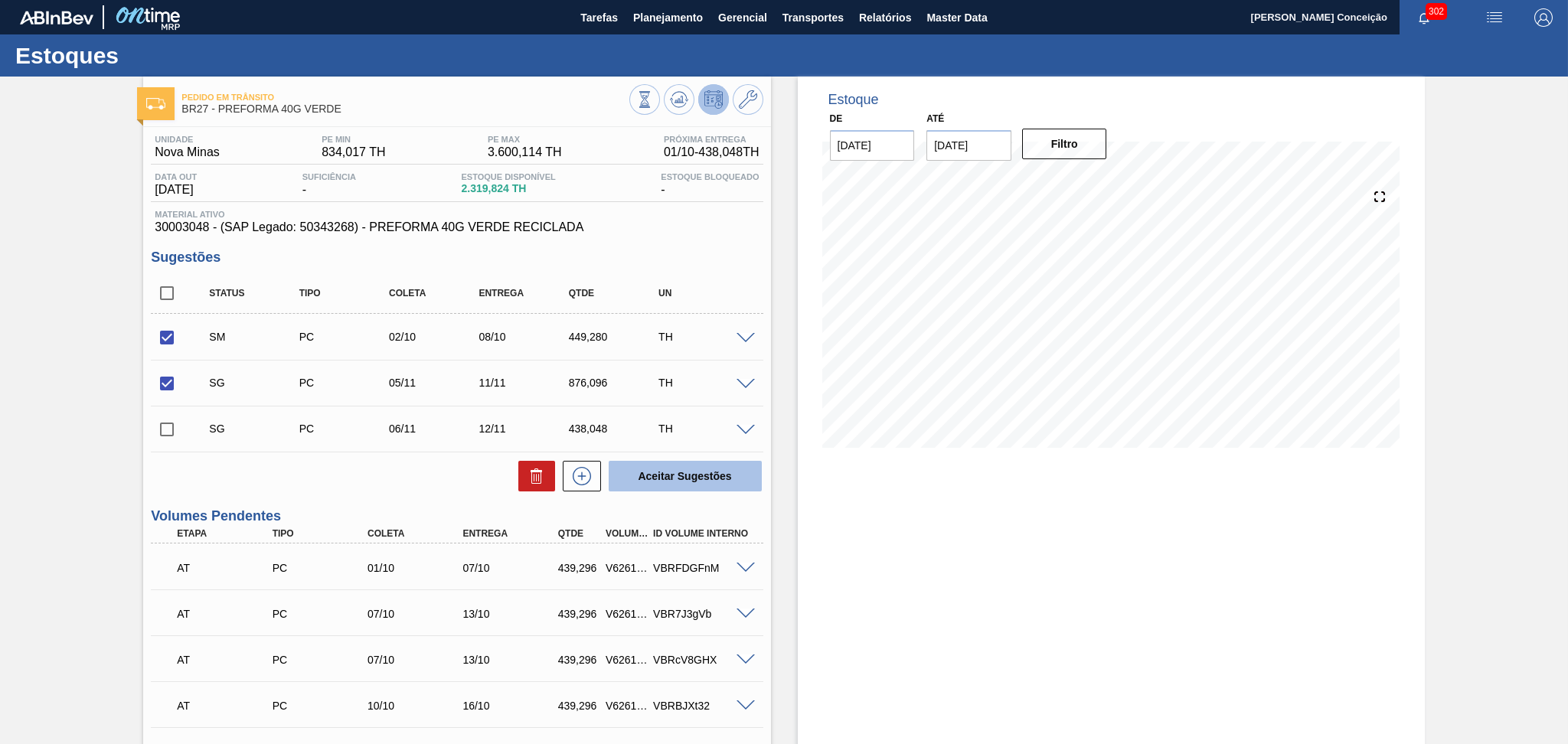
click at [671, 471] on button "Aceitar Sugestões" at bounding box center [685, 476] width 154 height 30
checkbox input "false"
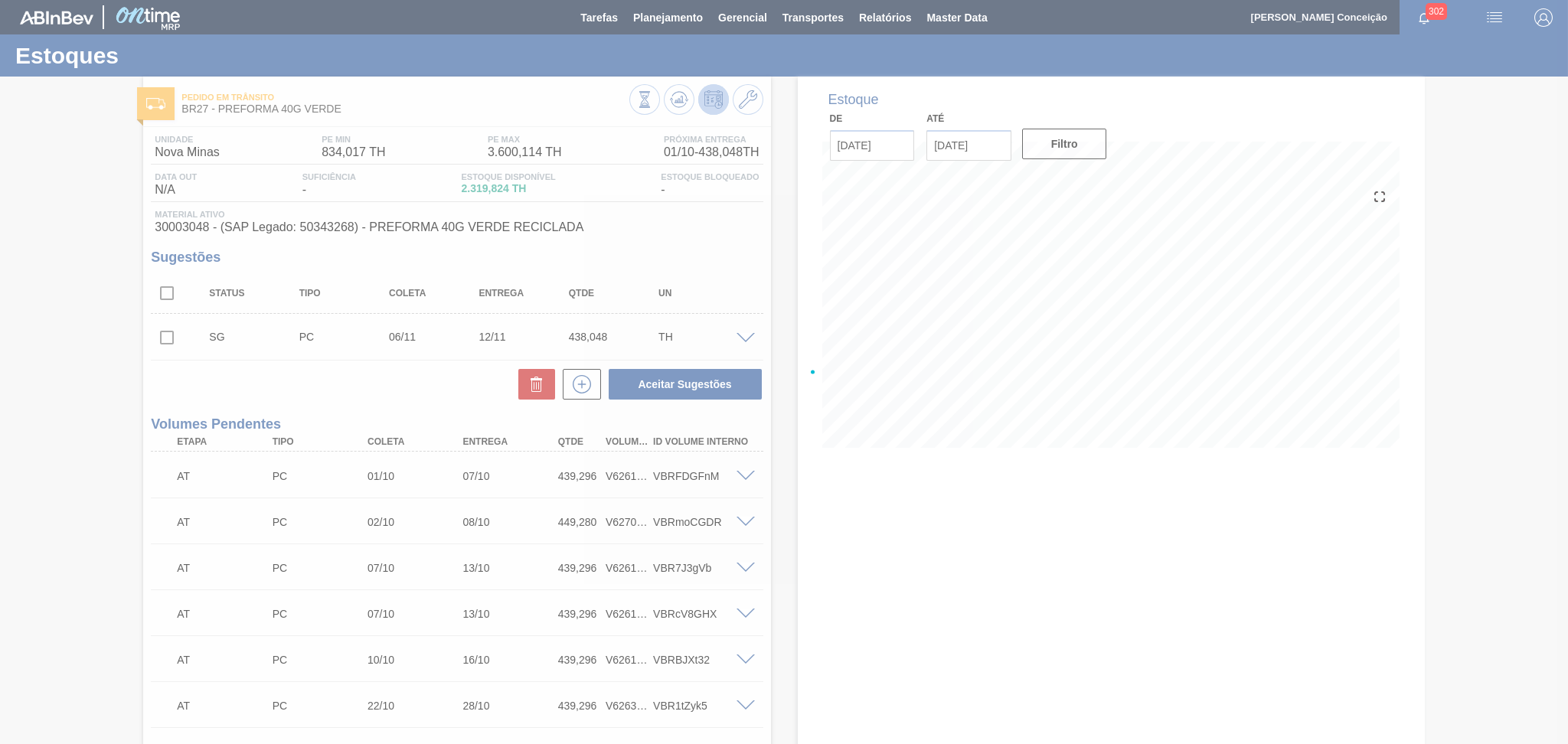
click at [102, 499] on div "Pedido em Trânsito BR27 - PREFORMA 40G VERDE Unidade Nova Minas PE MIN 834,017 …" at bounding box center [784, 627] width 1568 height 1102
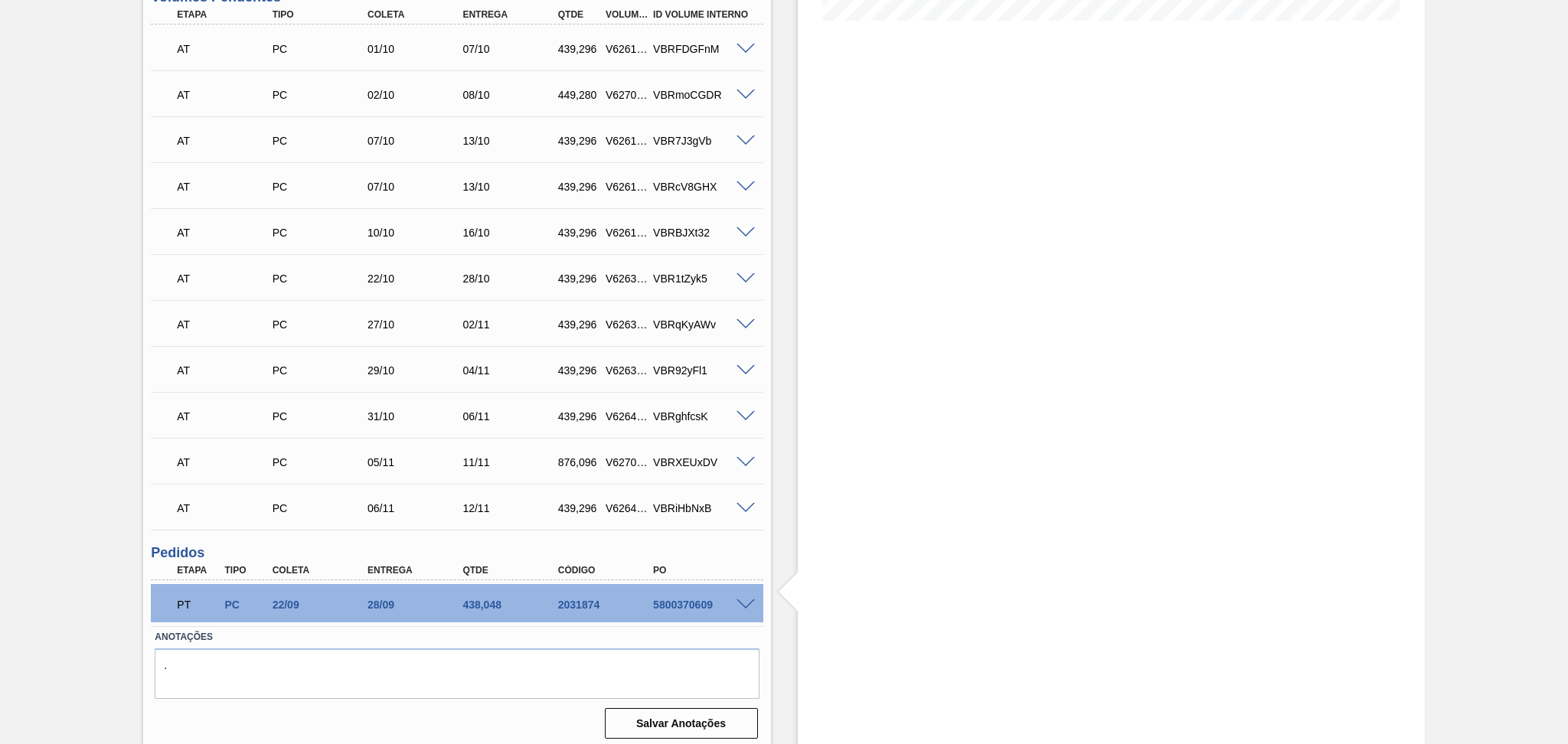
scroll to position [432, 0]
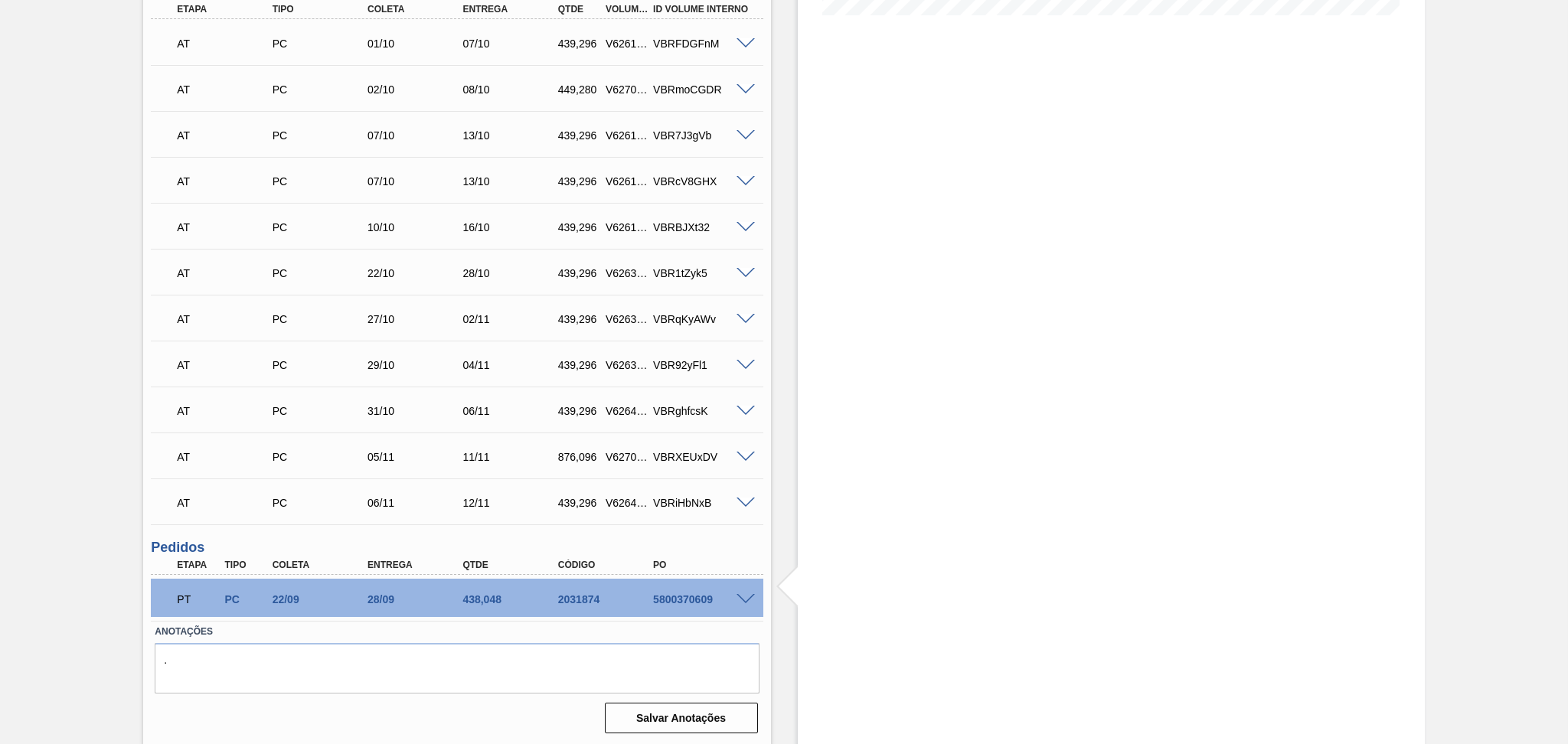
click at [740, 457] on span at bounding box center [745, 458] width 18 height 11
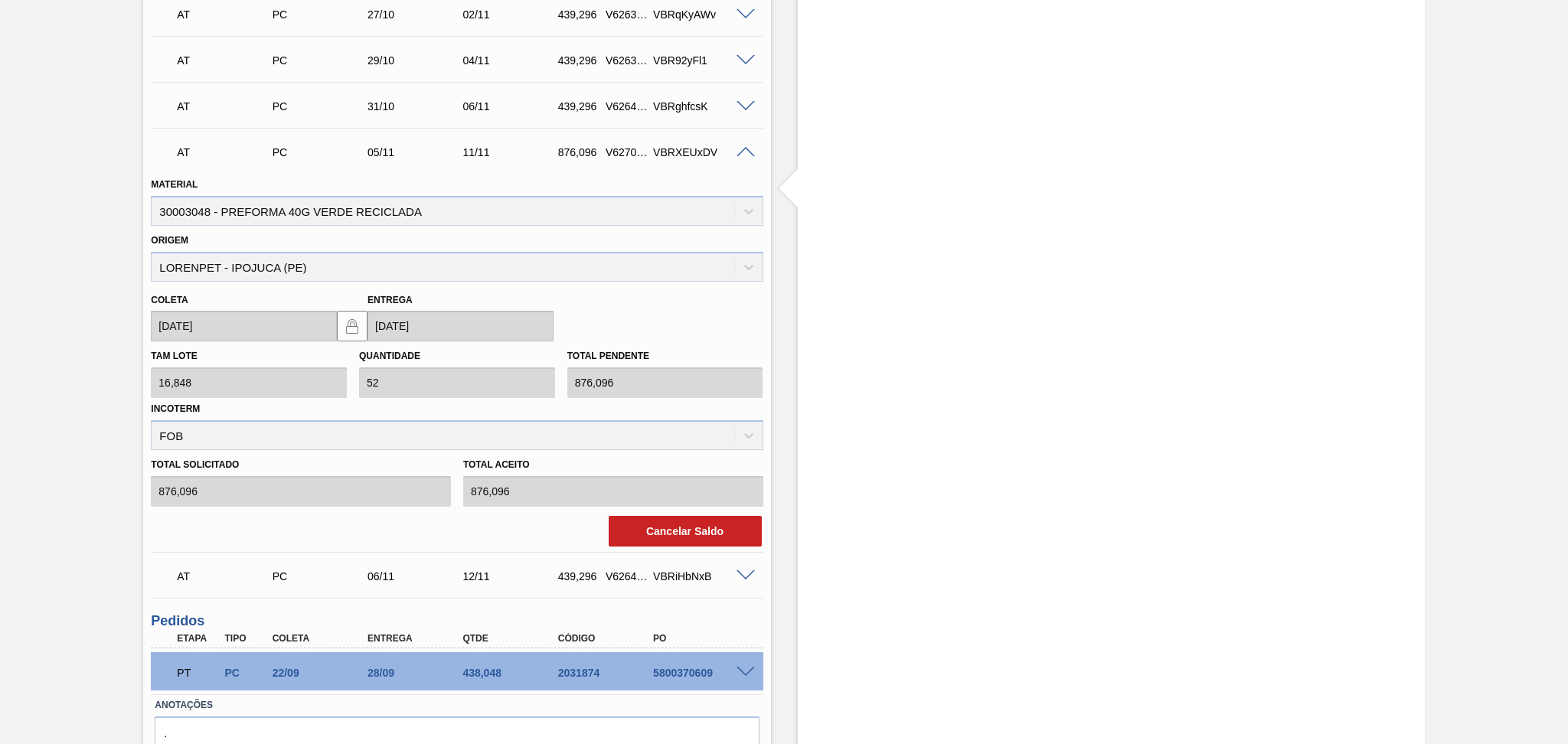
scroll to position [738, 0]
click at [663, 525] on button "Cancelar Saldo" at bounding box center [685, 530] width 154 height 30
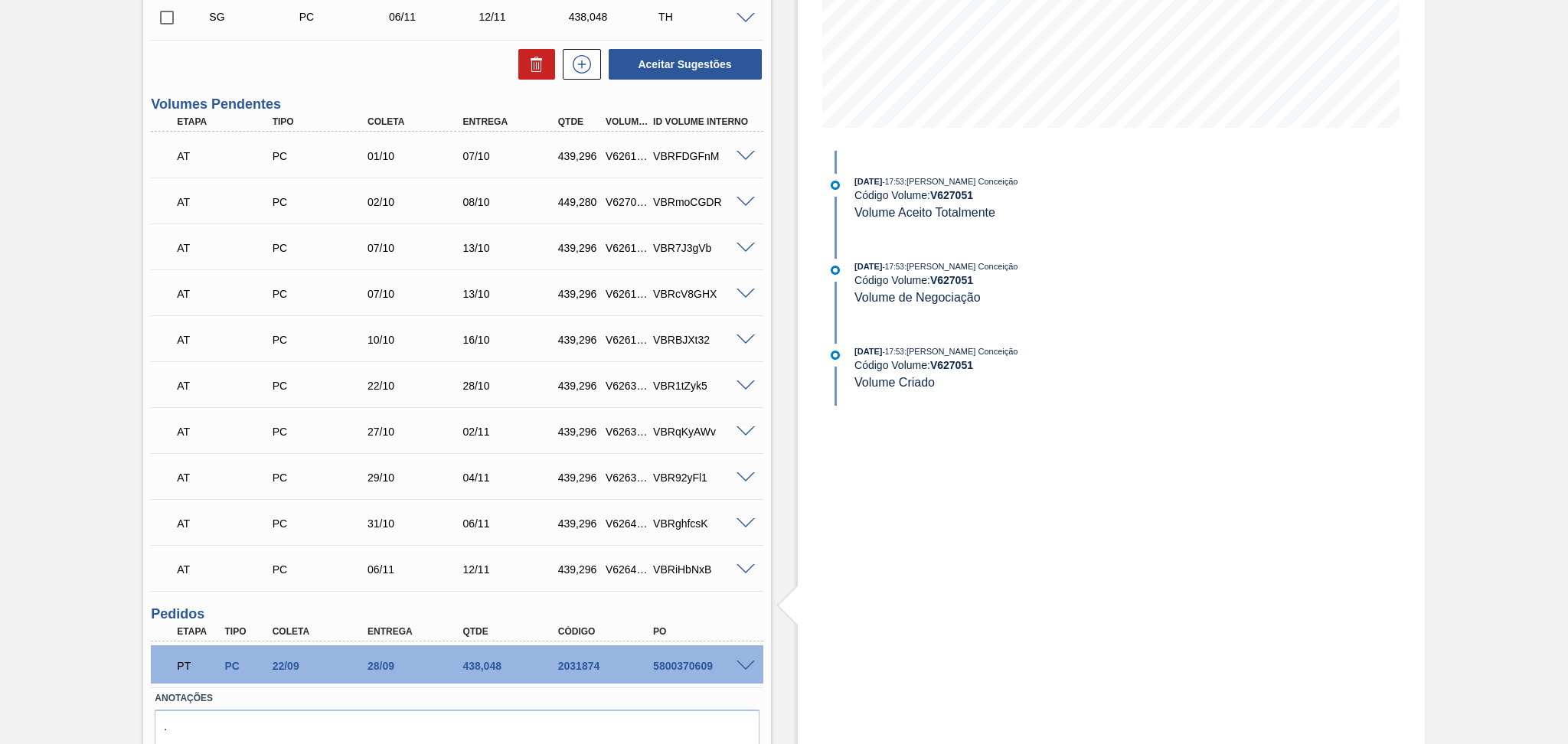
scroll to position [284, 0]
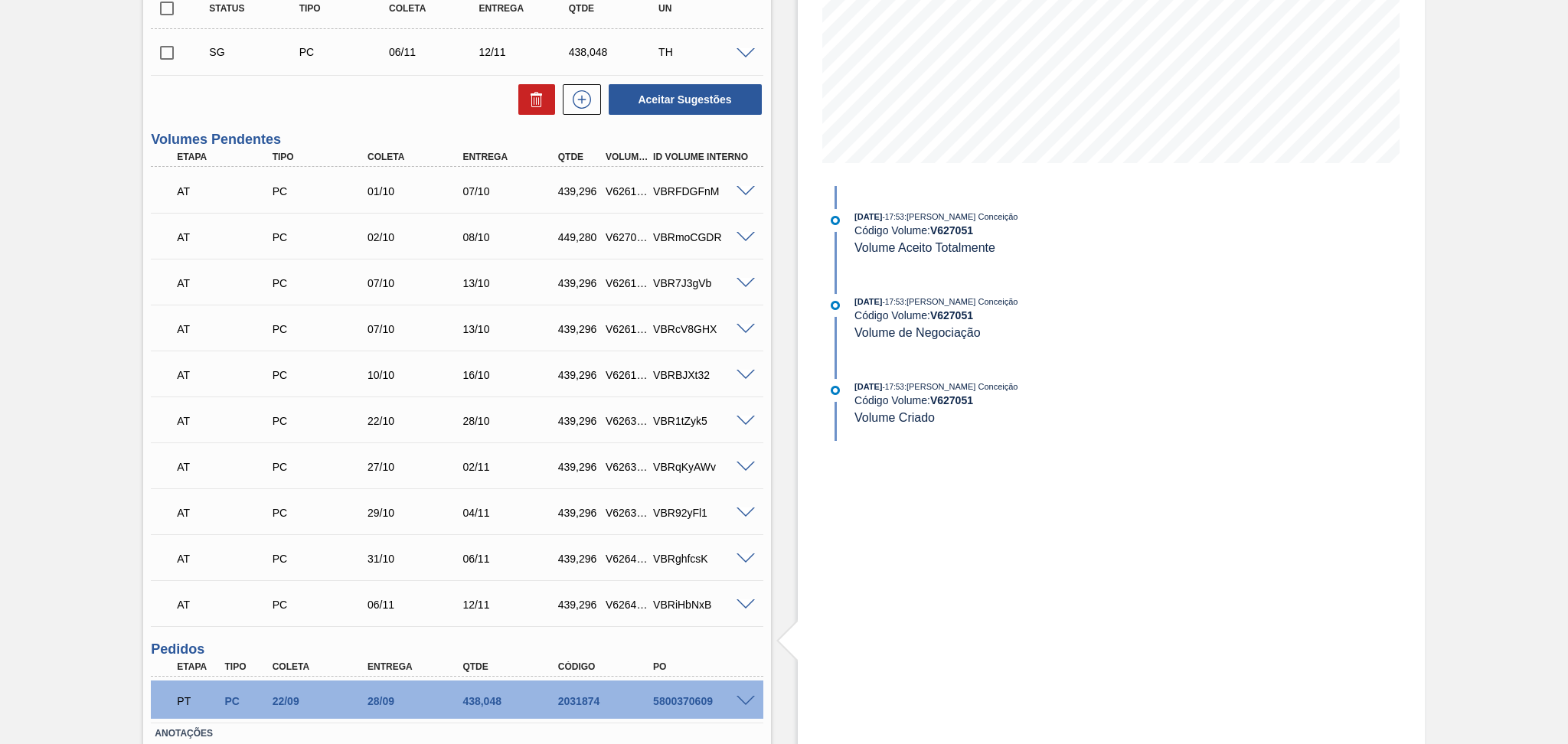
click at [627, 241] on div "V627052" at bounding box center [627, 237] width 50 height 12
copy div "V627052"
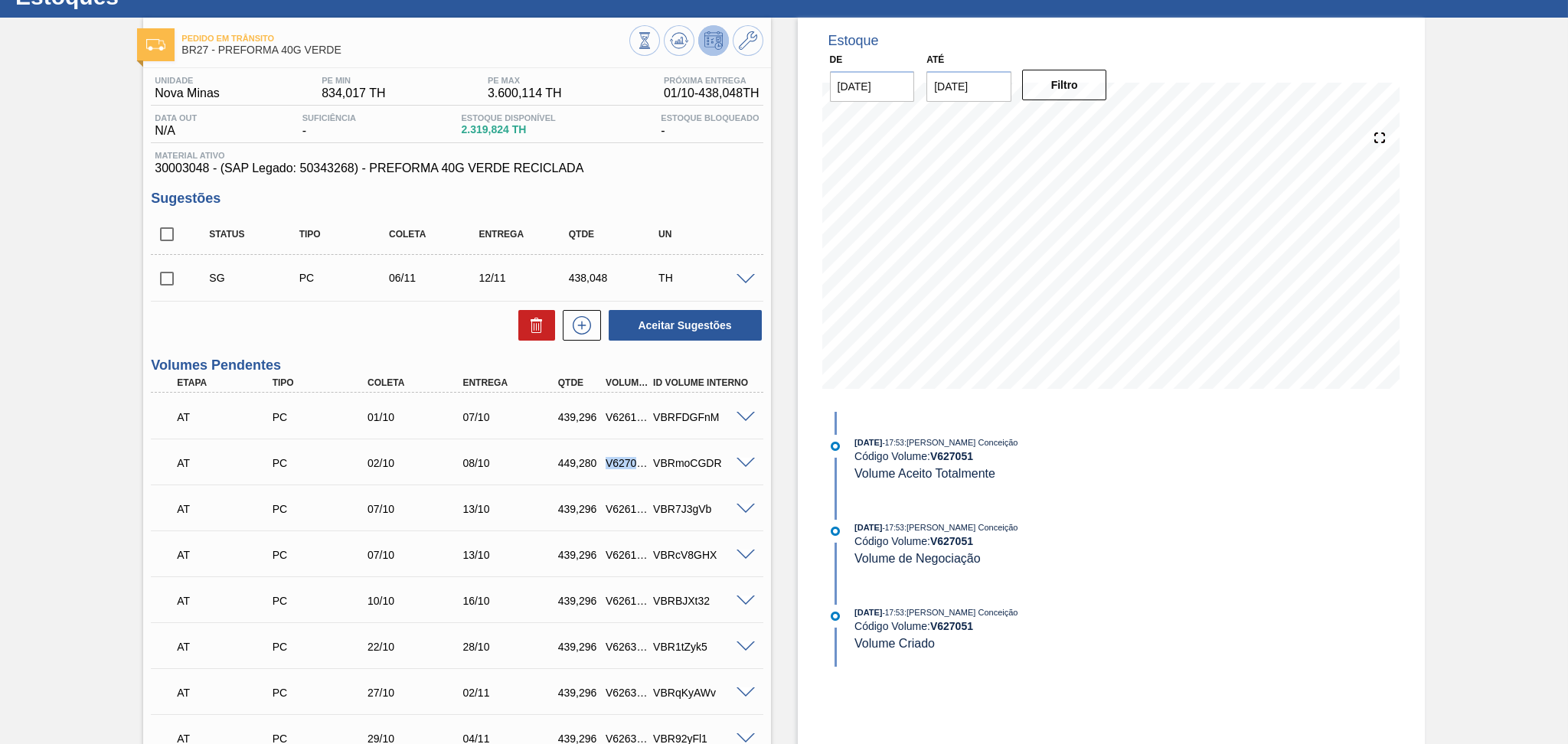
scroll to position [0, 0]
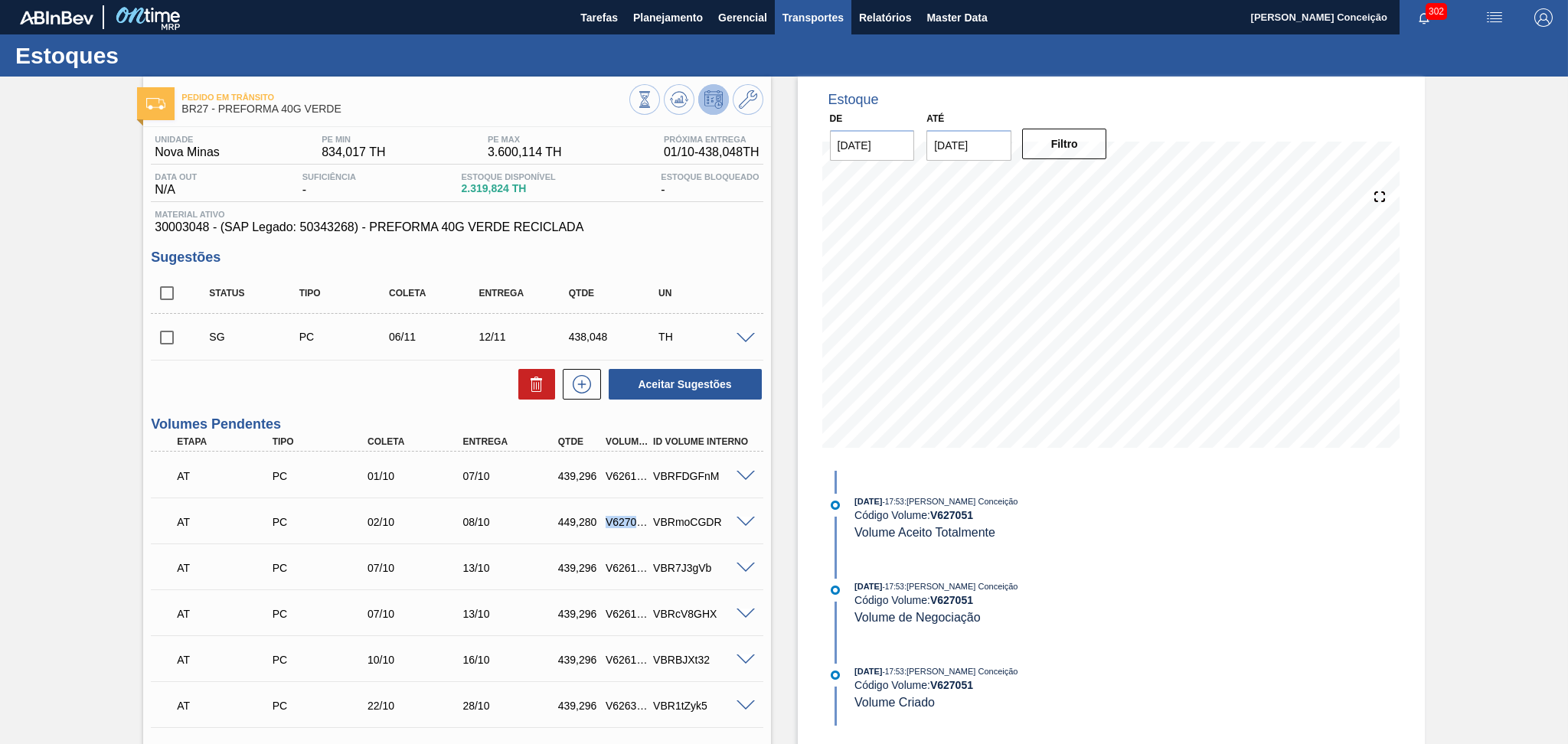
click at [840, 11] on span "Transportes" at bounding box center [813, 17] width 62 height 18
click at [809, 73] on li "Otimização de Carga" at bounding box center [812, 77] width 125 height 25
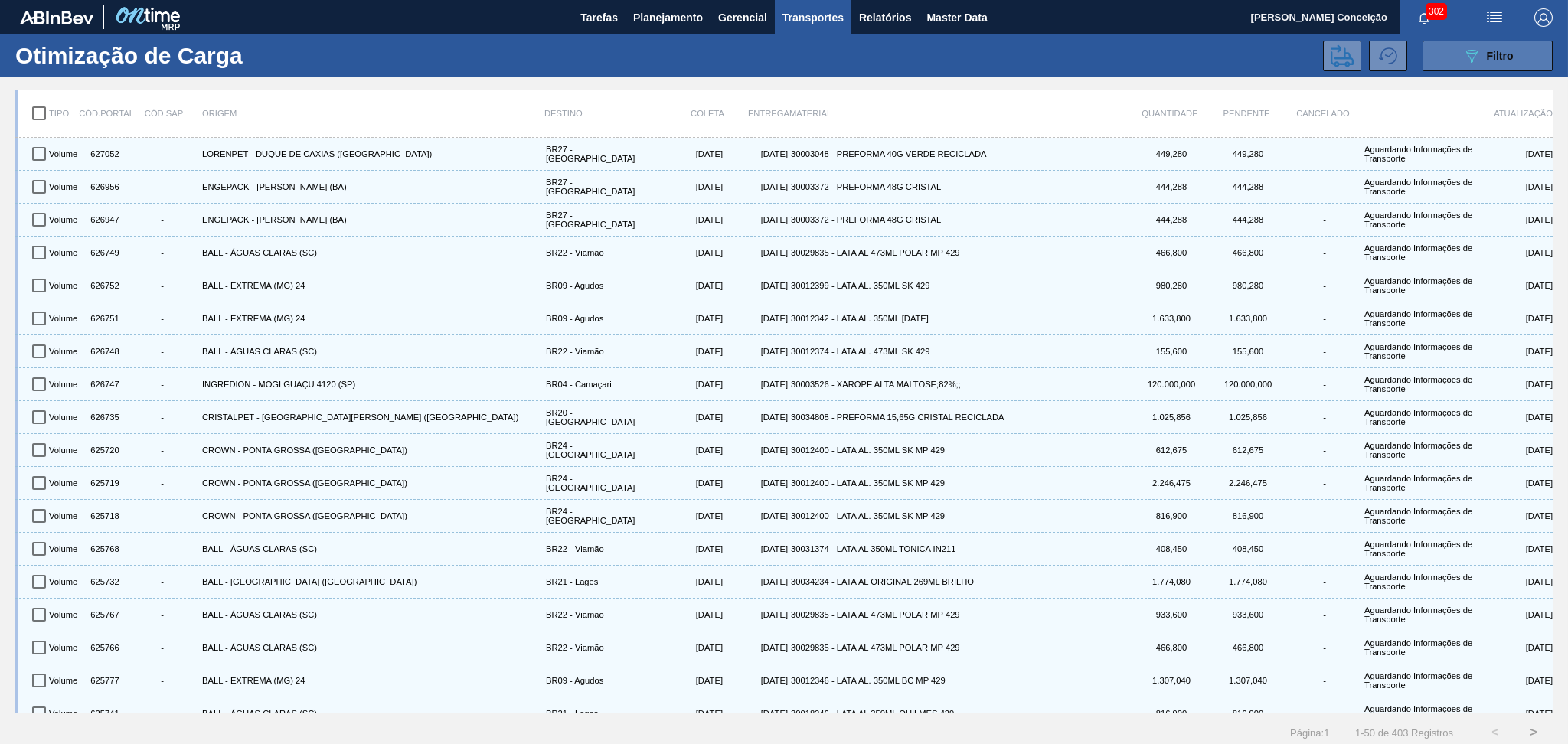
click at [1451, 52] on button "089F7B8B-B2A5-4AFE-B5C0-19BA573D28AC Filtro" at bounding box center [1487, 56] width 130 height 30
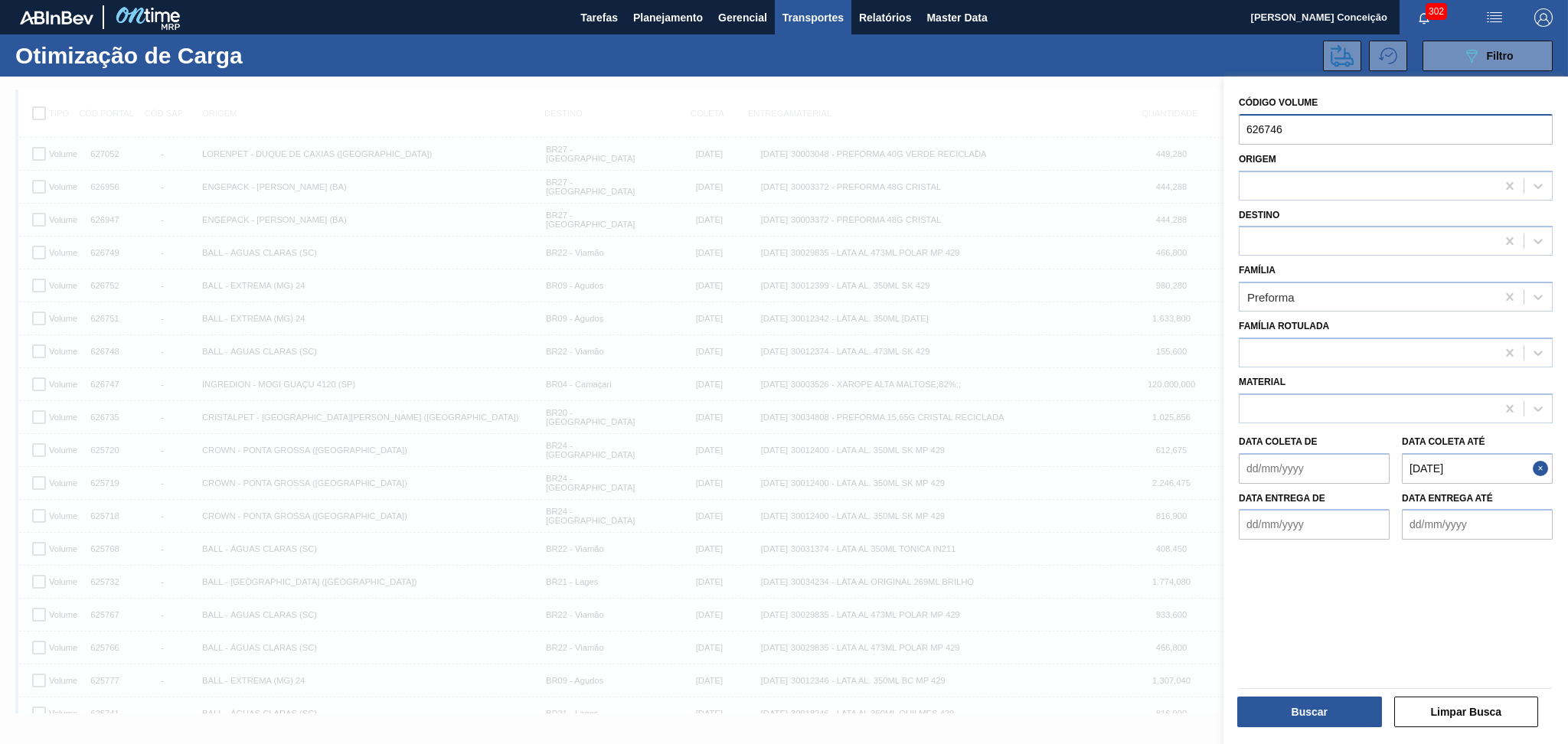
drag, startPoint x: 1308, startPoint y: 134, endPoint x: 1158, endPoint y: 137, distance: 150.0
click at [1224, 135] on div "089F7B8B-B2A5-4AFE-B5C0-19BA573D28AC Created with sketchtool. Código Volume 626…" at bounding box center [1395, 448] width 344 height 744
paste input "7052"
type input "627052"
click at [1297, 708] on button "Buscar" at bounding box center [1309, 712] width 145 height 30
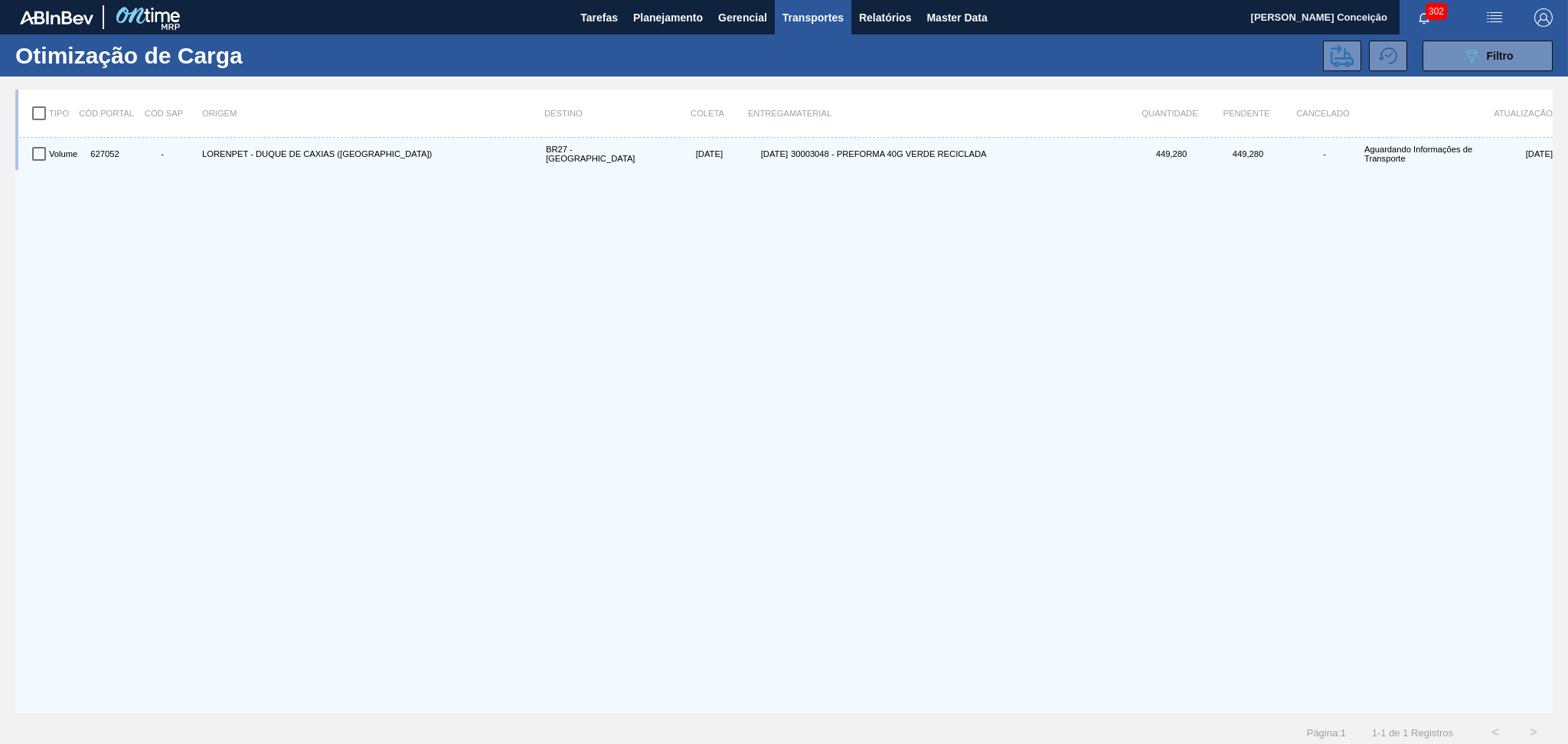
click at [33, 171] on div "Volume 627052 - LORENPET - DUQUE DE CAXIAS (RJ) BR27 - Nova Minas 02/10/2025 08…" at bounding box center [784, 425] width 1538 height 575
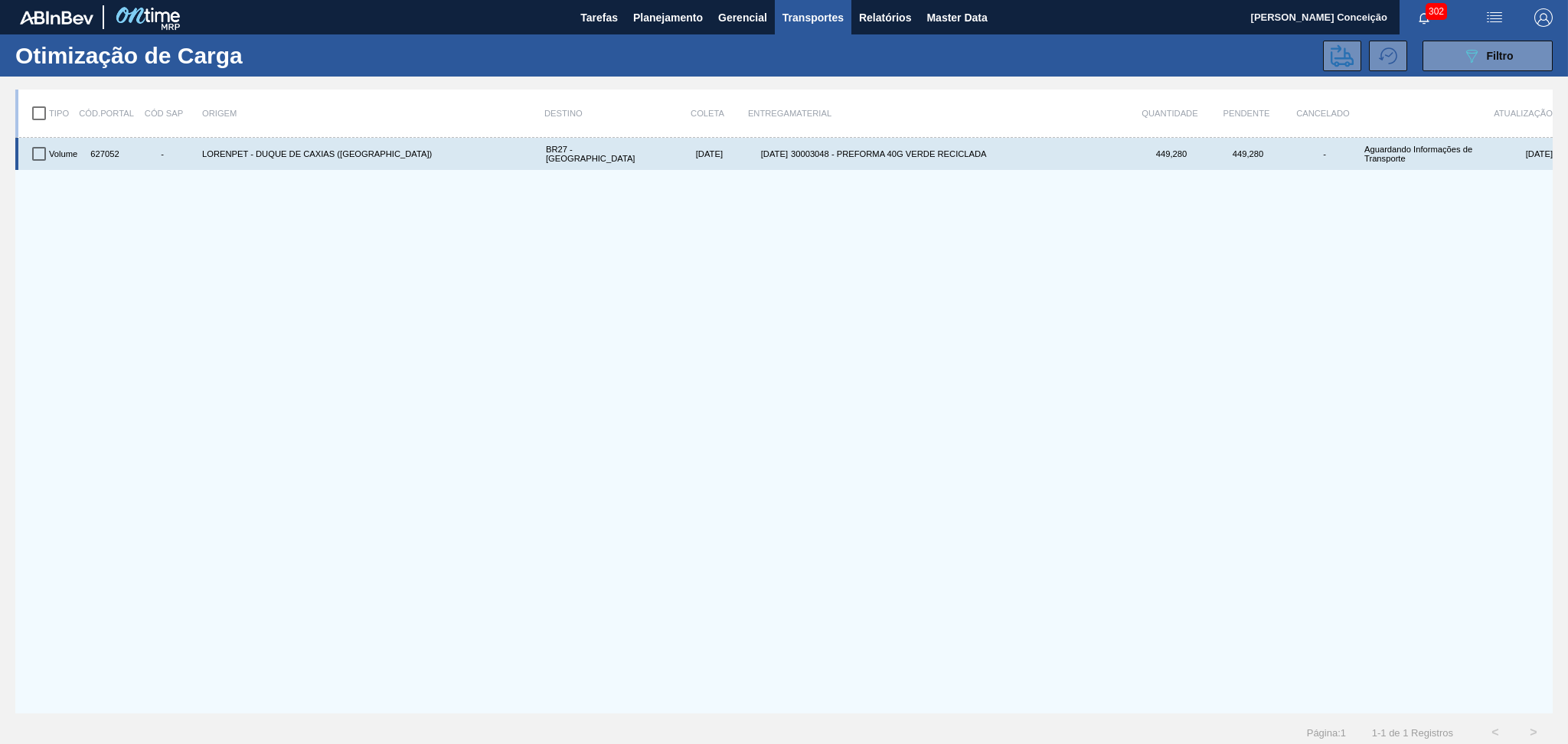
click at [34, 164] on input "checkbox" at bounding box center [39, 154] width 32 height 32
checkbox input "true"
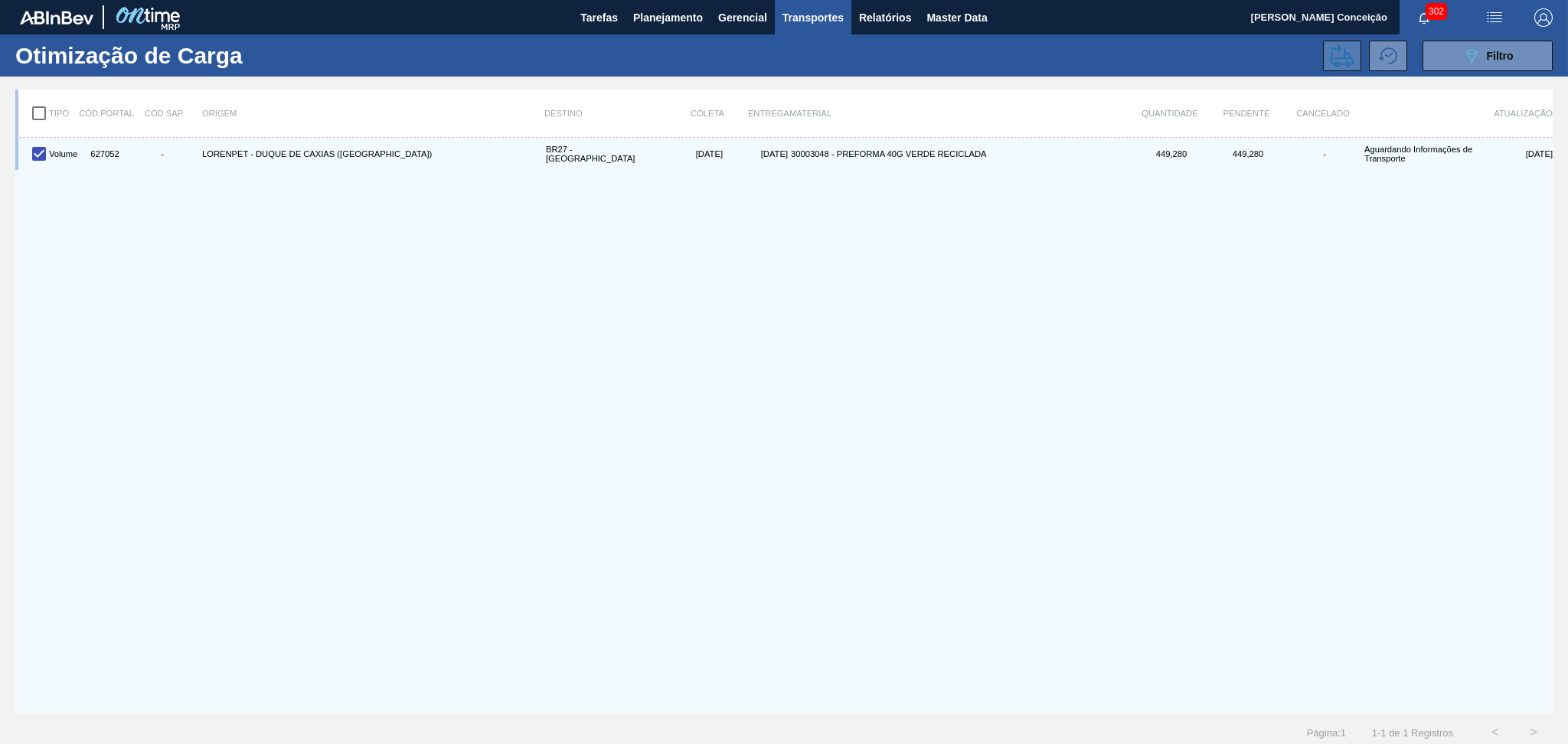
click at [1336, 61] on icon at bounding box center [1342, 56] width 23 height 23
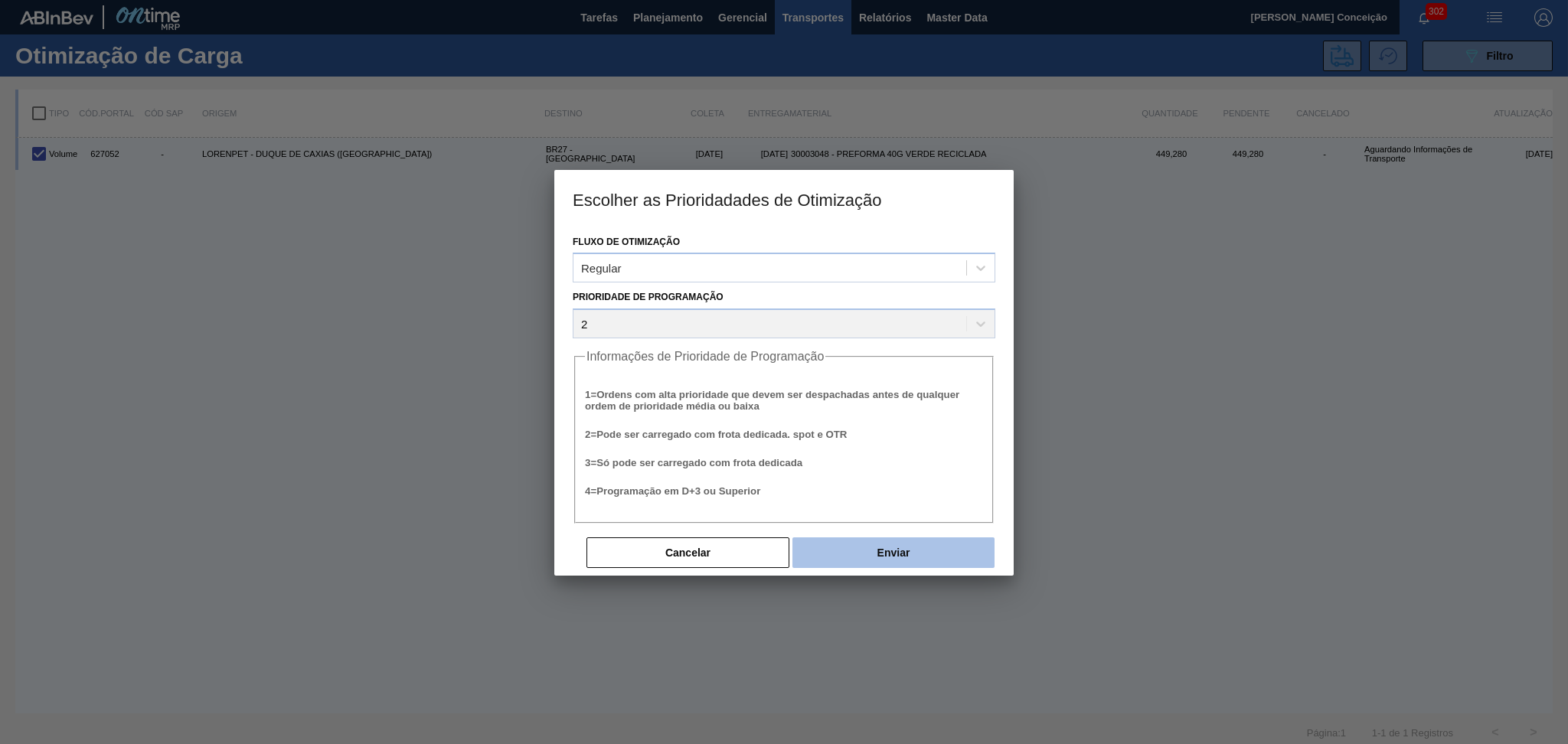
click at [851, 537] on button "Enviar" at bounding box center [893, 553] width 202 height 30
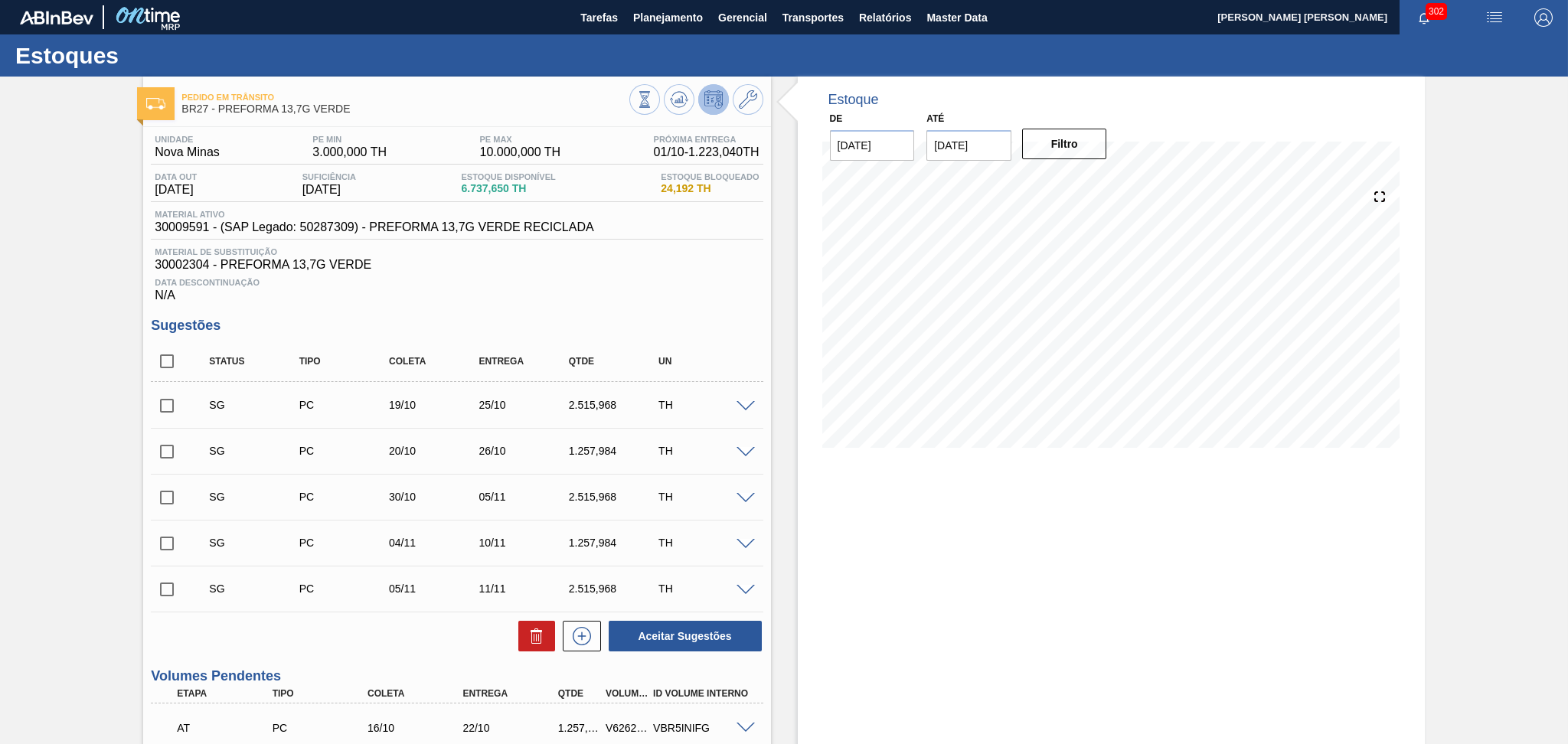
click at [632, 309] on div "Unidade Nova Minas PE MIN 3.000,000 TH PE MAX 10.000,000 TH Próxima Entrega 01/…" at bounding box center [457, 660] width 628 height 1066
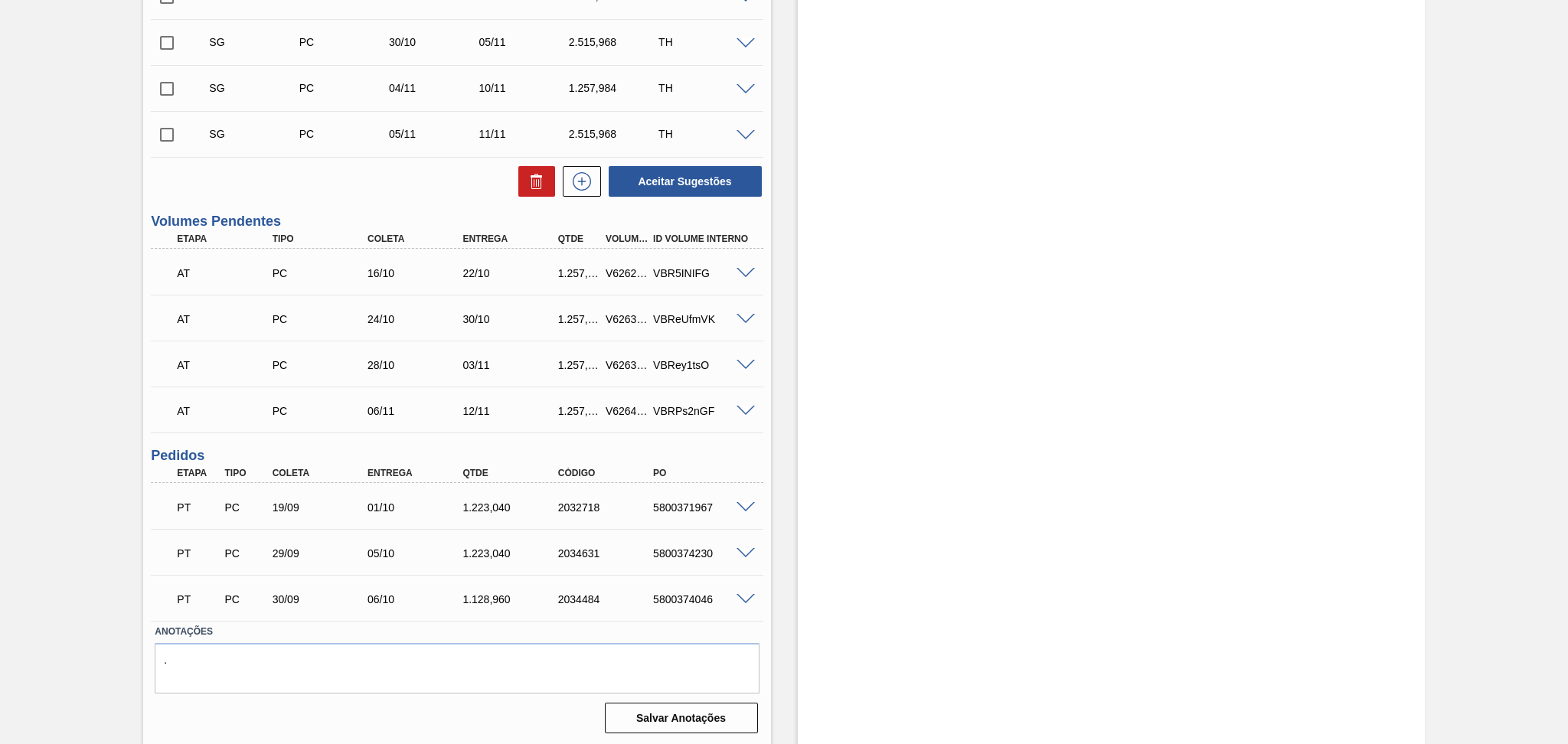
click at [490, 512] on div "1.223,040" at bounding box center [512, 507] width 107 height 12
copy div "1.223,040"
click at [450, 200] on div "Unidade Nova Minas PE MIN 3.000,000 TH PE MAX 10.000,000 TH Próxima Entrega 01/…" at bounding box center [457, 205] width 628 height 1066
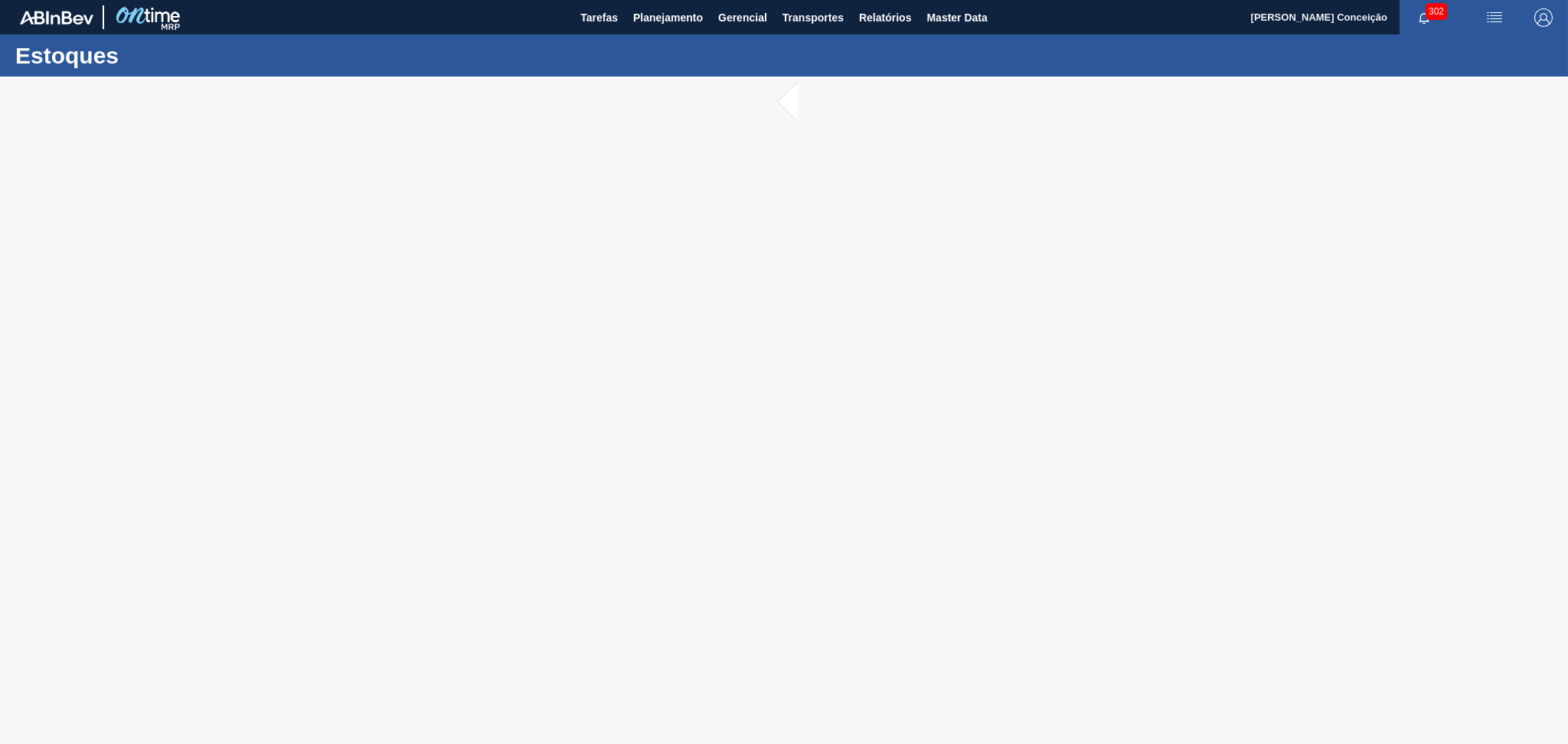
click at [816, 463] on div at bounding box center [784, 410] width 1568 height 667
click at [743, 269] on div at bounding box center [784, 410] width 1568 height 667
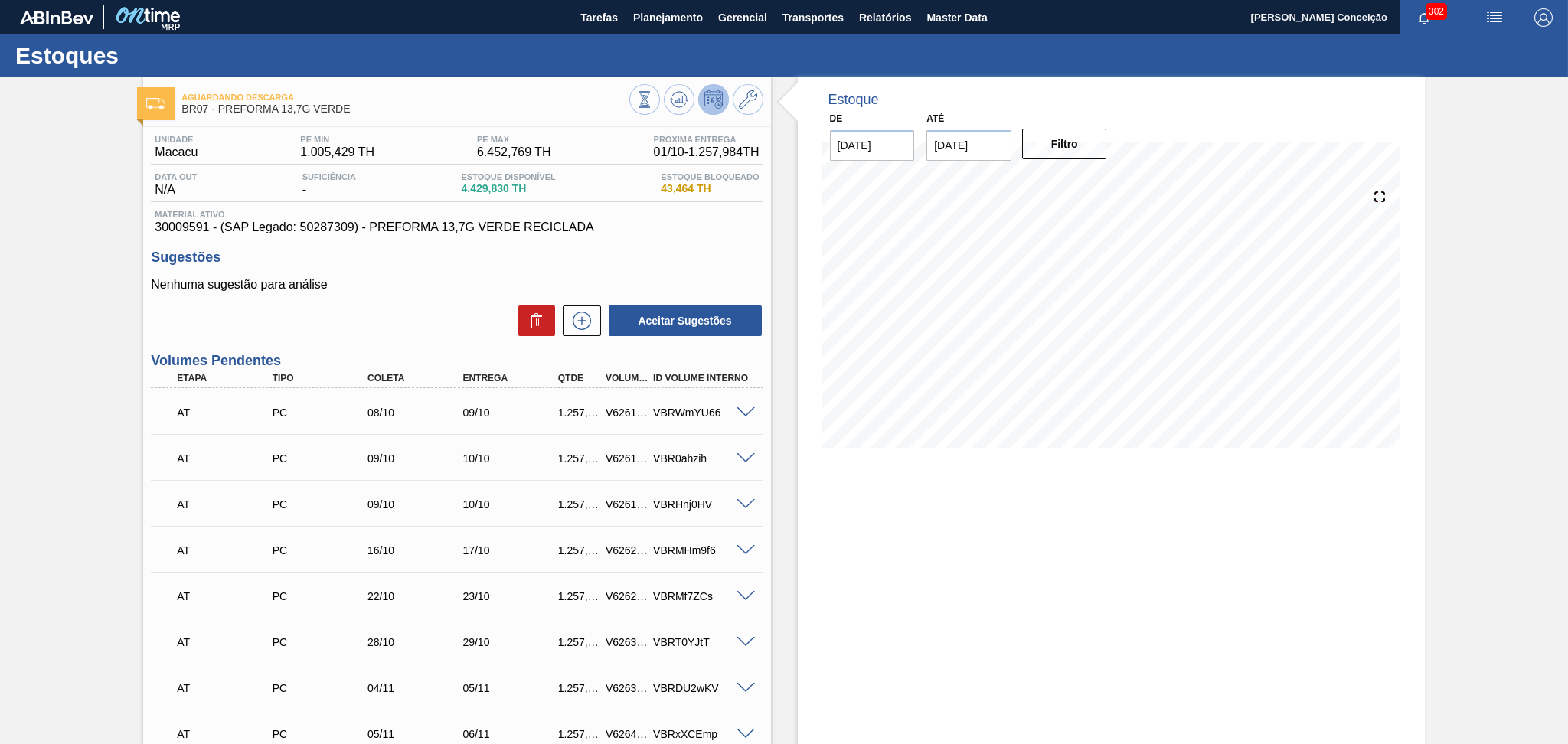
click at [734, 246] on div "Unidade Macacu PE MIN 1.005,429 TH PE MAX 6.452,769 TH Próxima Entrega 01/10 - …" at bounding box center [457, 663] width 628 height 1073
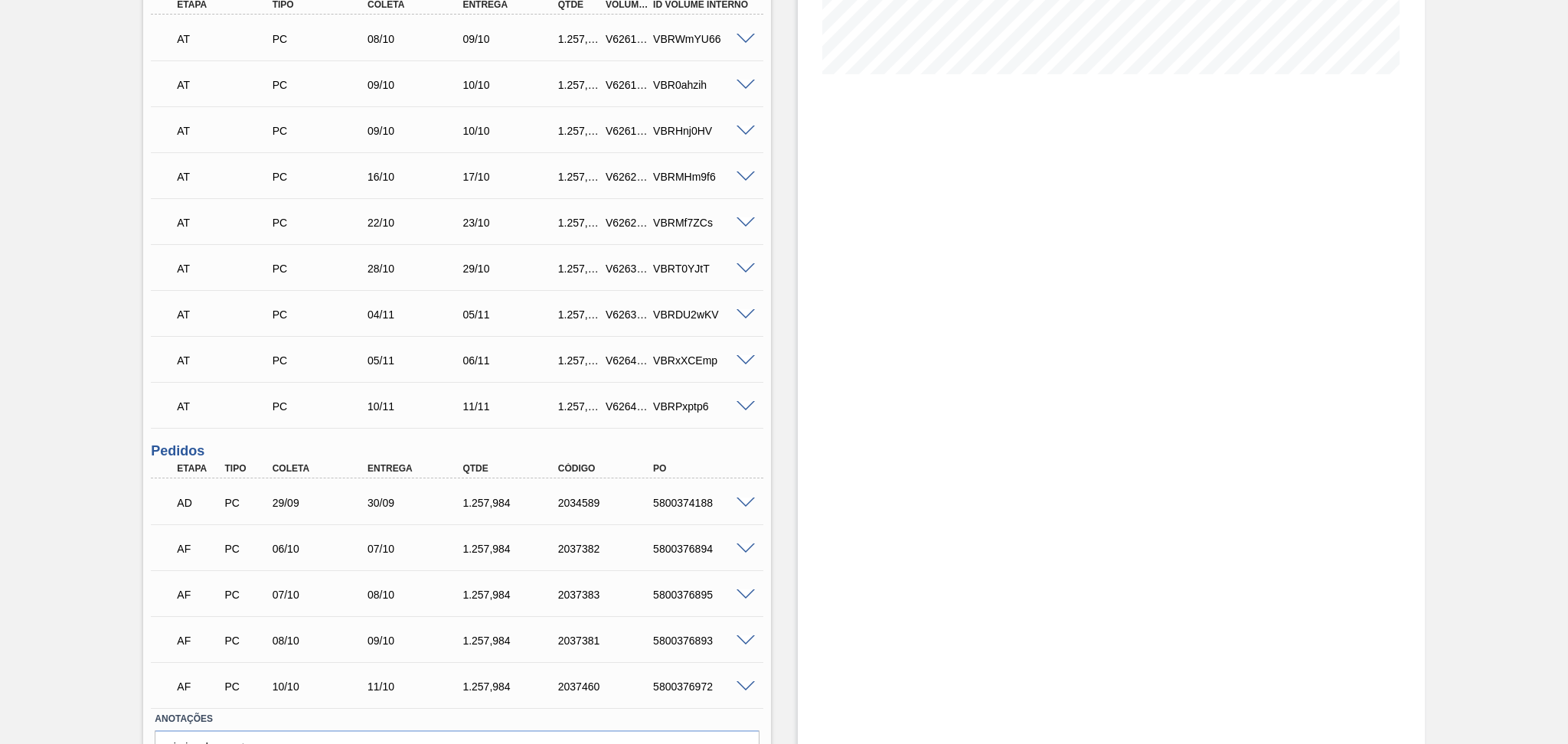
scroll to position [461, 0]
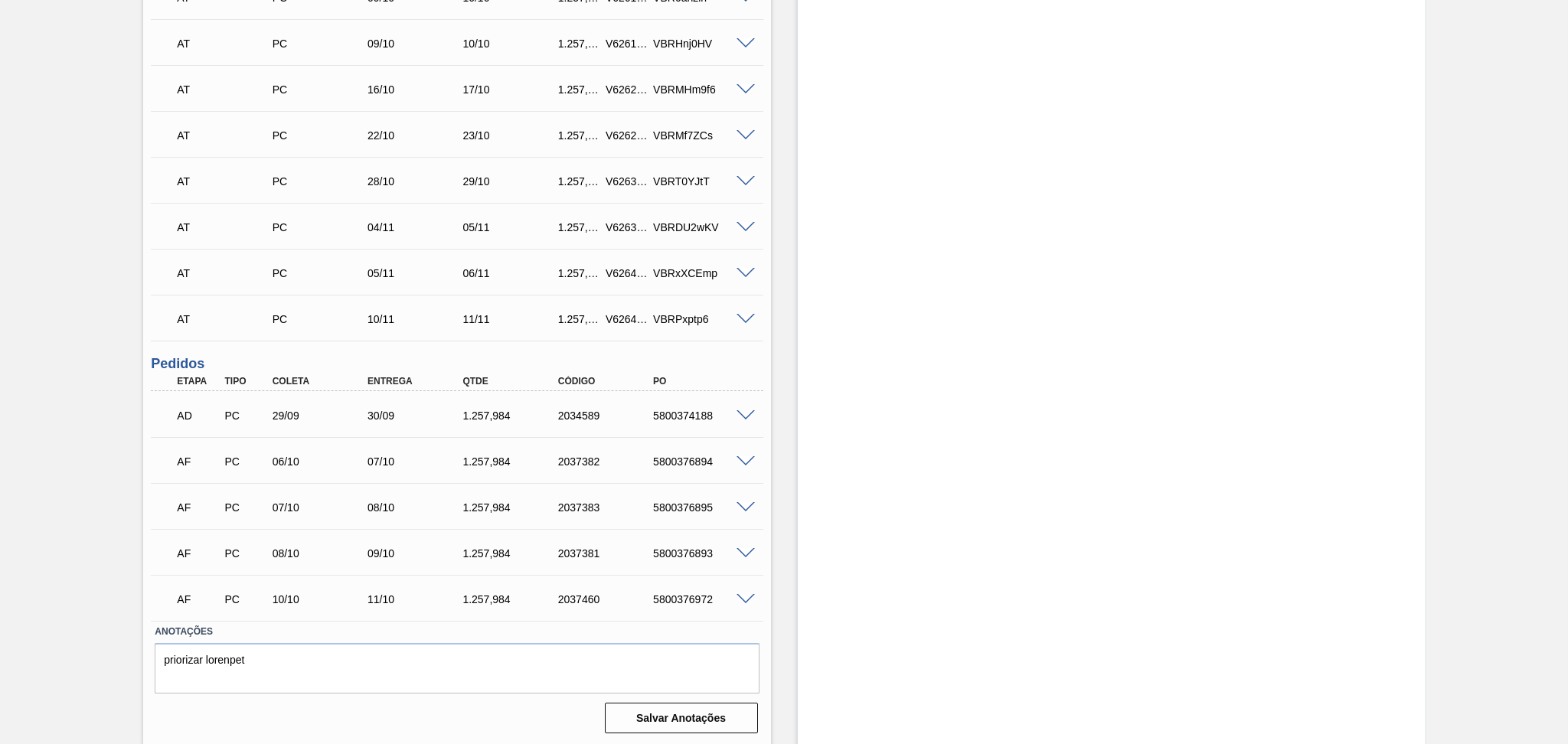
click at [55, 445] on div "Aguardando Descarga BR07 - PREFORMA 13,7G VERDE Unidade Macacu PE MIN 1.005,429…" at bounding box center [784, 181] width 1568 height 1131
click at [781, 347] on div "Estoque De [DATE] Até [DATE] Filtro" at bounding box center [1098, 181] width 654 height 1131
click at [744, 412] on span at bounding box center [745, 416] width 18 height 11
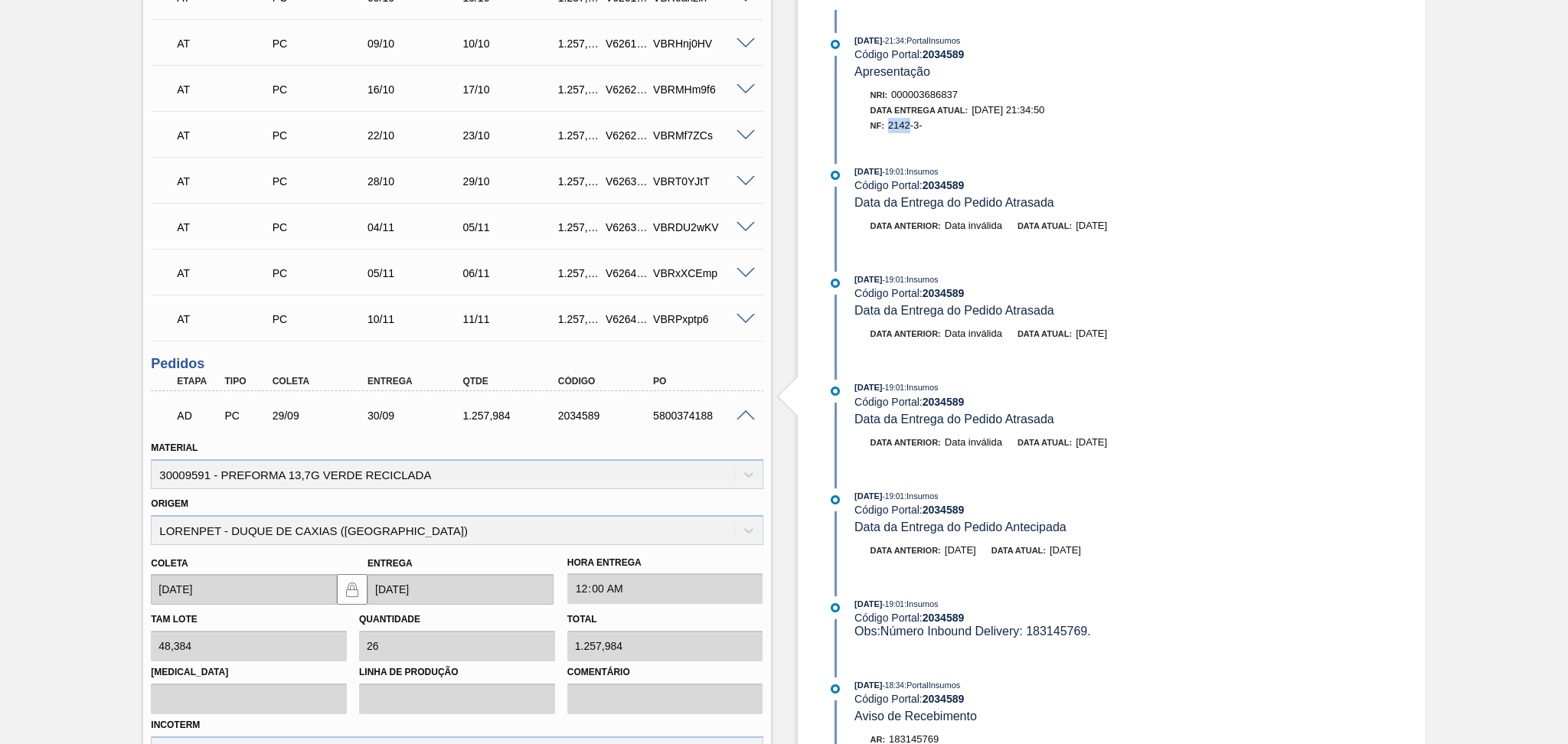
drag, startPoint x: 910, startPoint y: 133, endPoint x: 888, endPoint y: 130, distance: 22.2
click at [888, 130] on div "NF: 2142-3-" at bounding box center [1045, 125] width 349 height 15
copy span "2142"
click at [749, 410] on span at bounding box center [745, 416] width 18 height 11
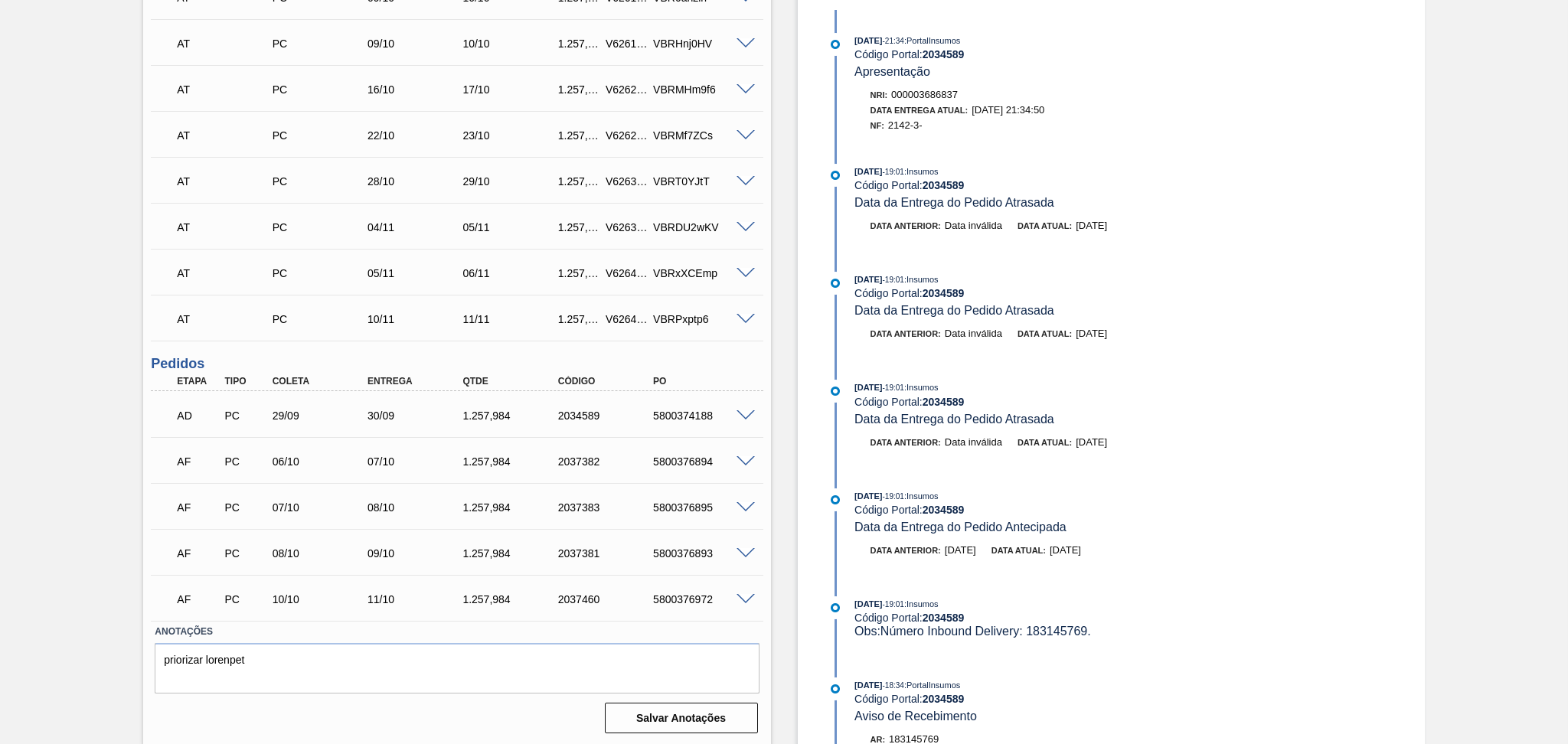
click at [502, 416] on div "1.257,984" at bounding box center [512, 415] width 107 height 12
copy div "1.257,984"
click at [734, 460] on div at bounding box center [748, 461] width 30 height 11
click at [738, 459] on span at bounding box center [745, 462] width 18 height 11
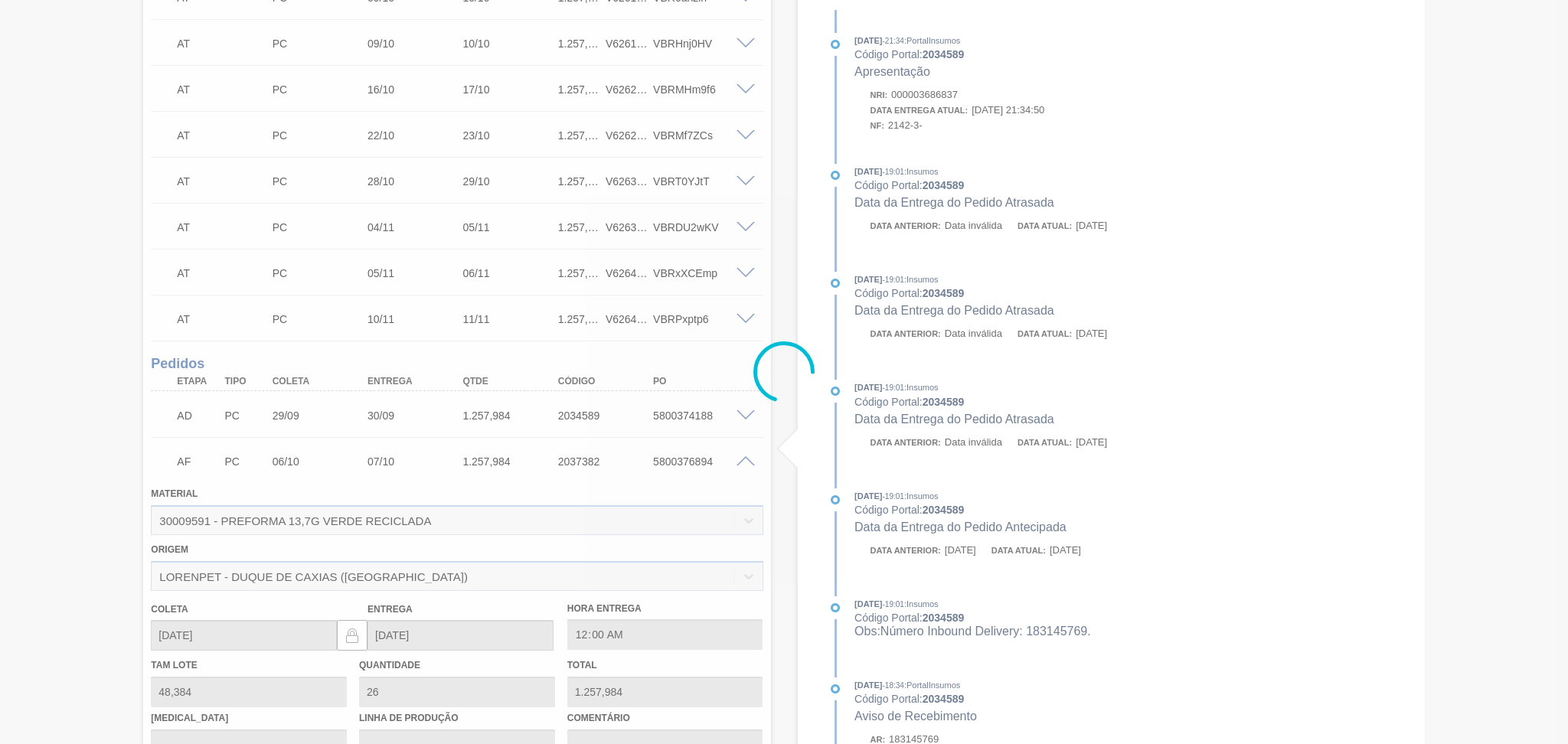
click at [738, 459] on div at bounding box center [784, 372] width 1568 height 744
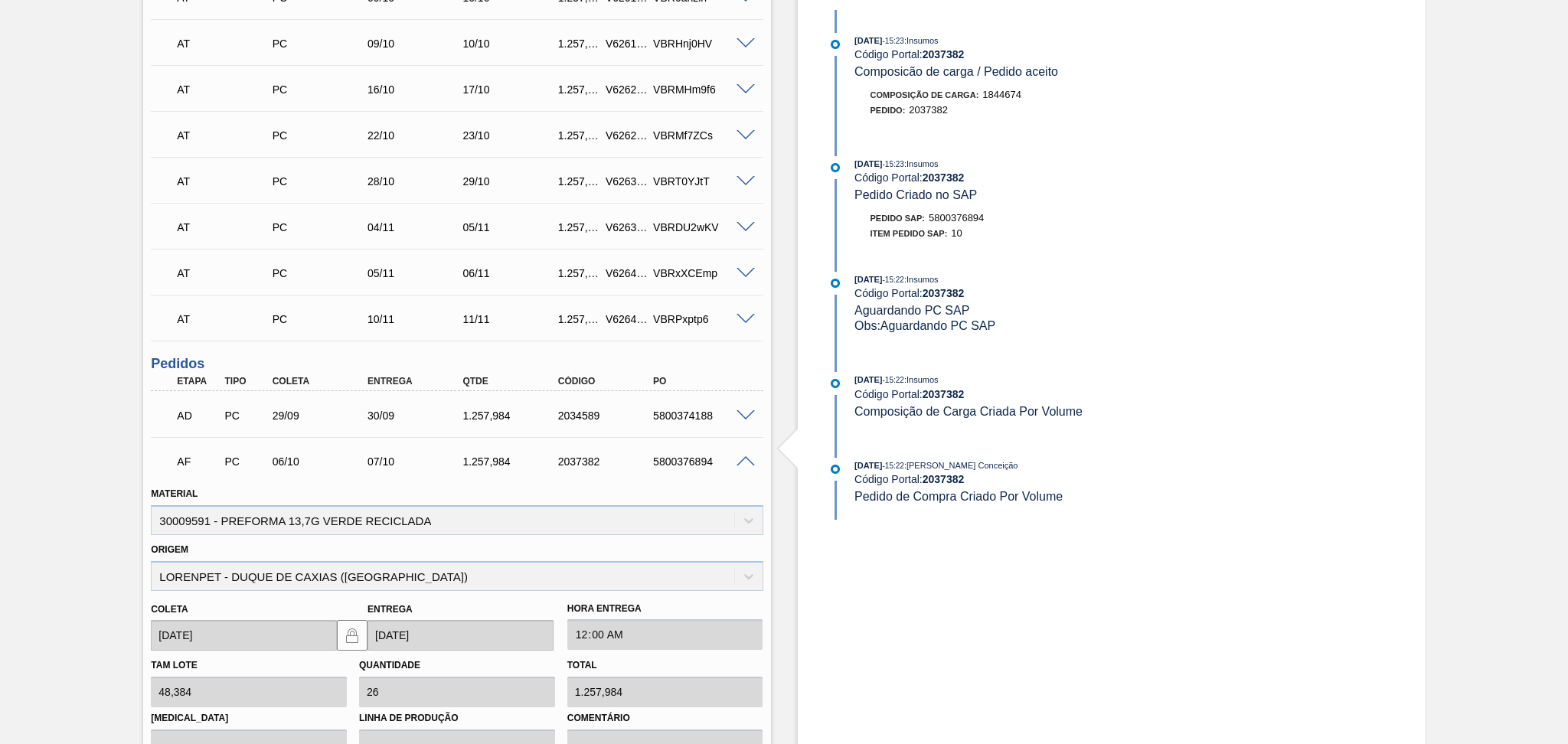
click at [738, 459] on span at bounding box center [745, 462] width 18 height 11
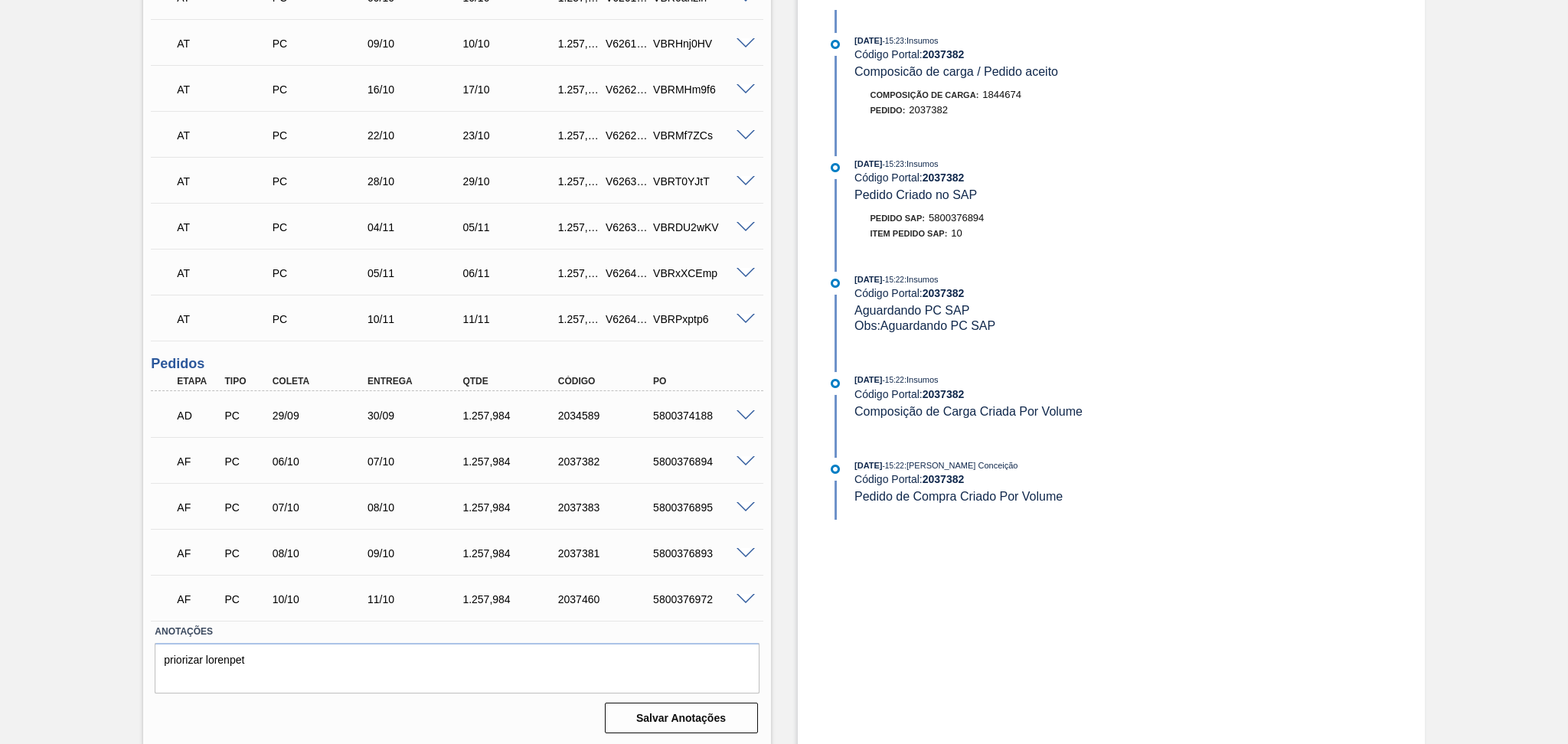
scroll to position [0, 0]
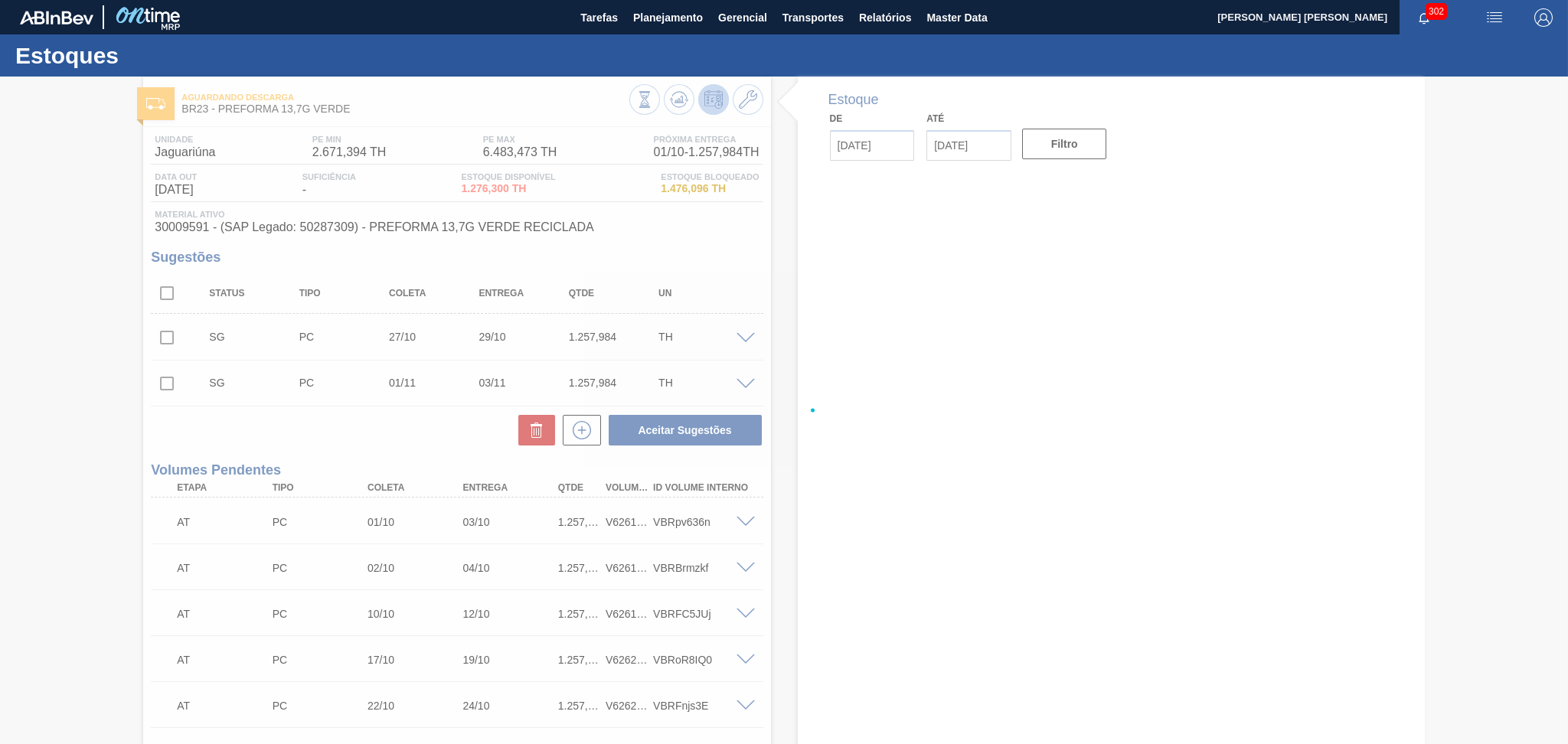
type input "[DATE]"
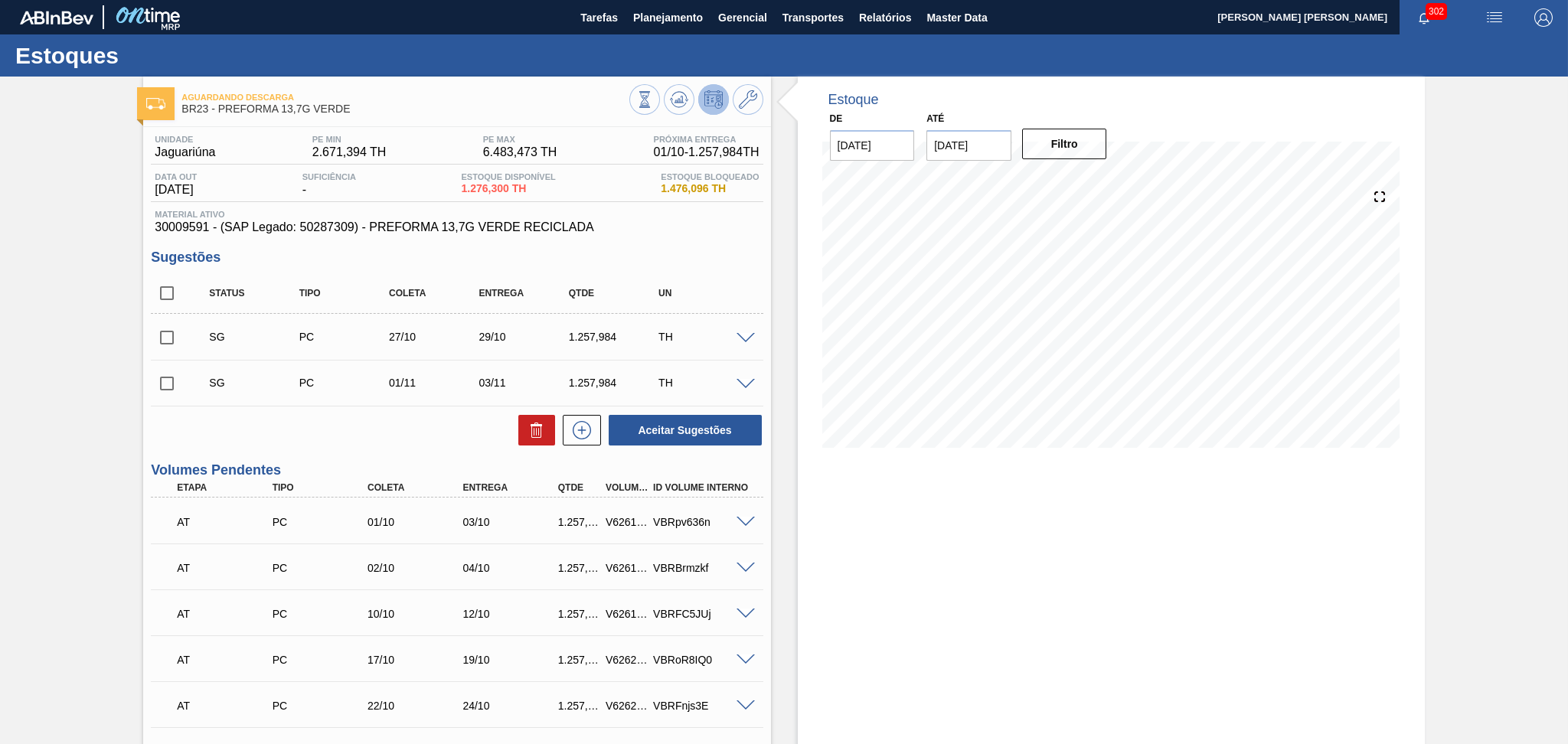
click at [576, 264] on h3 "Sugestões" at bounding box center [456, 257] width 611 height 16
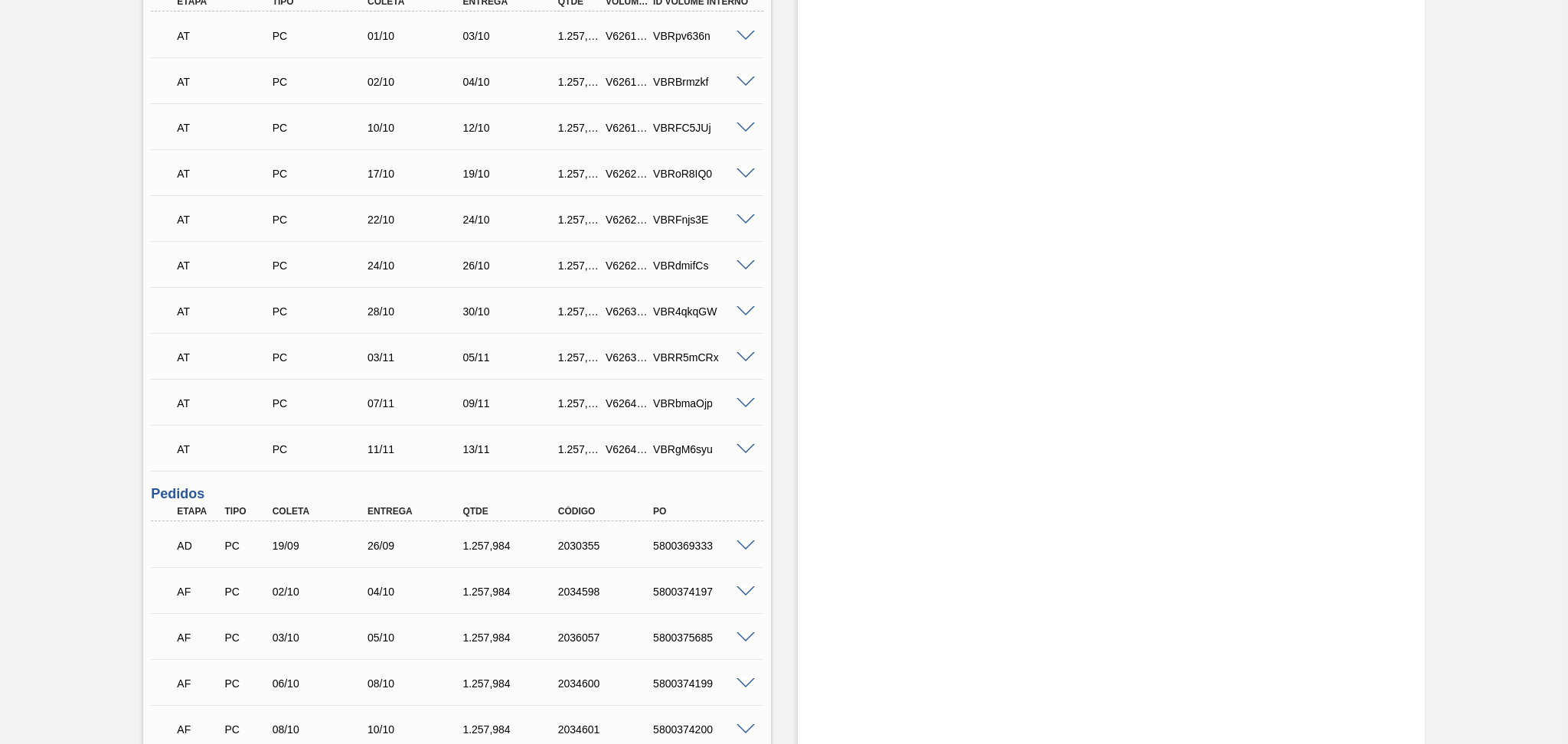
scroll to position [616, 0]
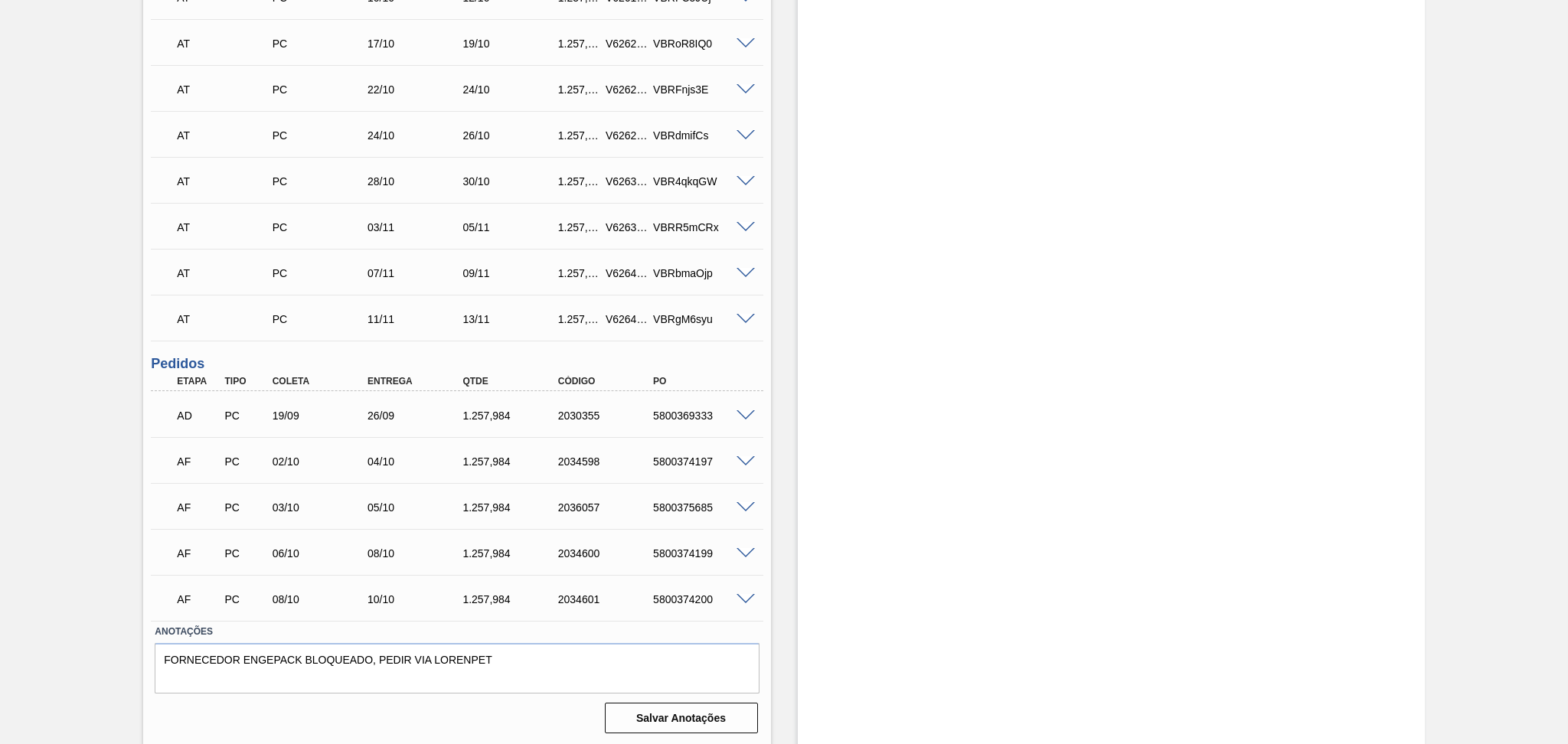
click at [748, 410] on span at bounding box center [745, 416] width 18 height 11
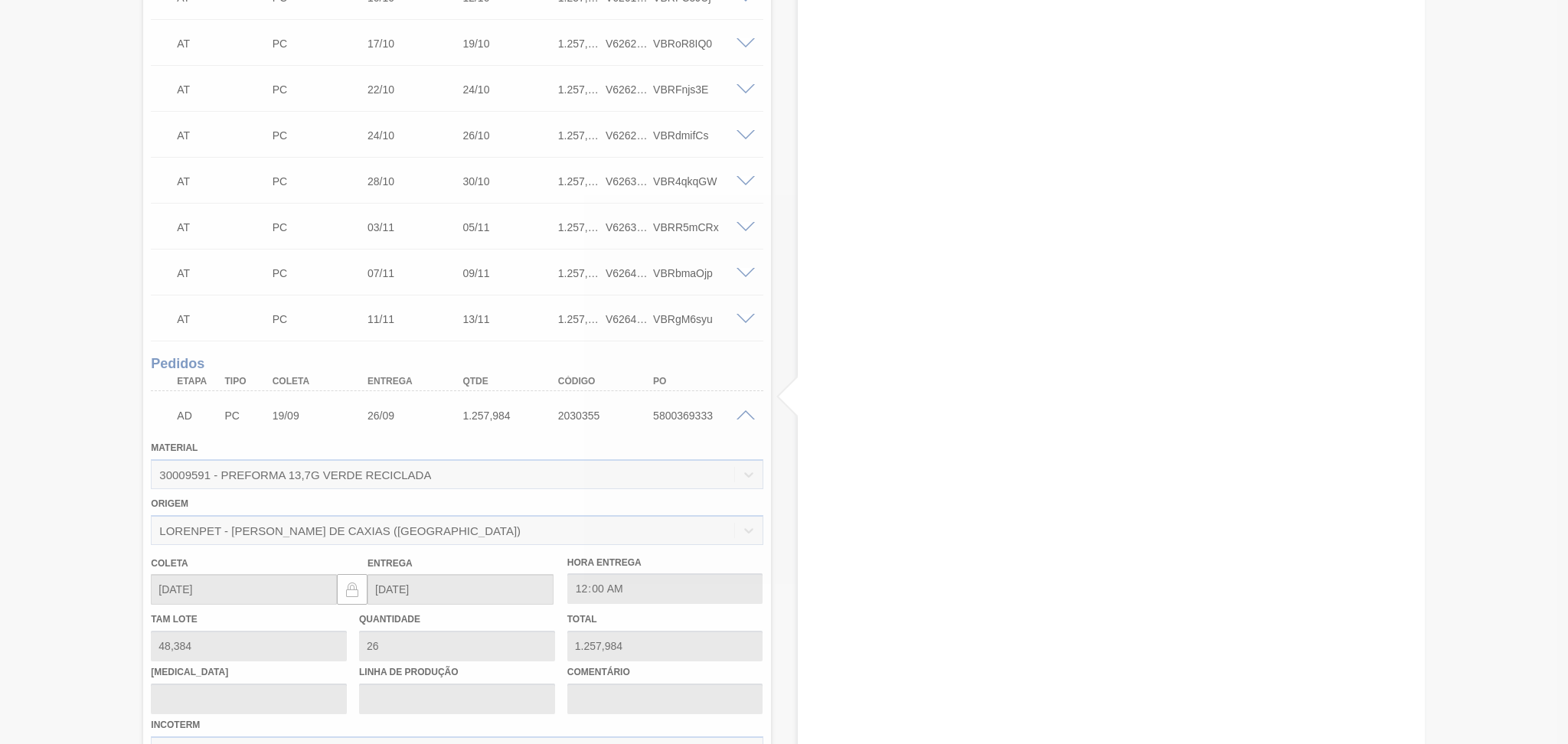
click at [779, 432] on div at bounding box center [784, 372] width 1568 height 744
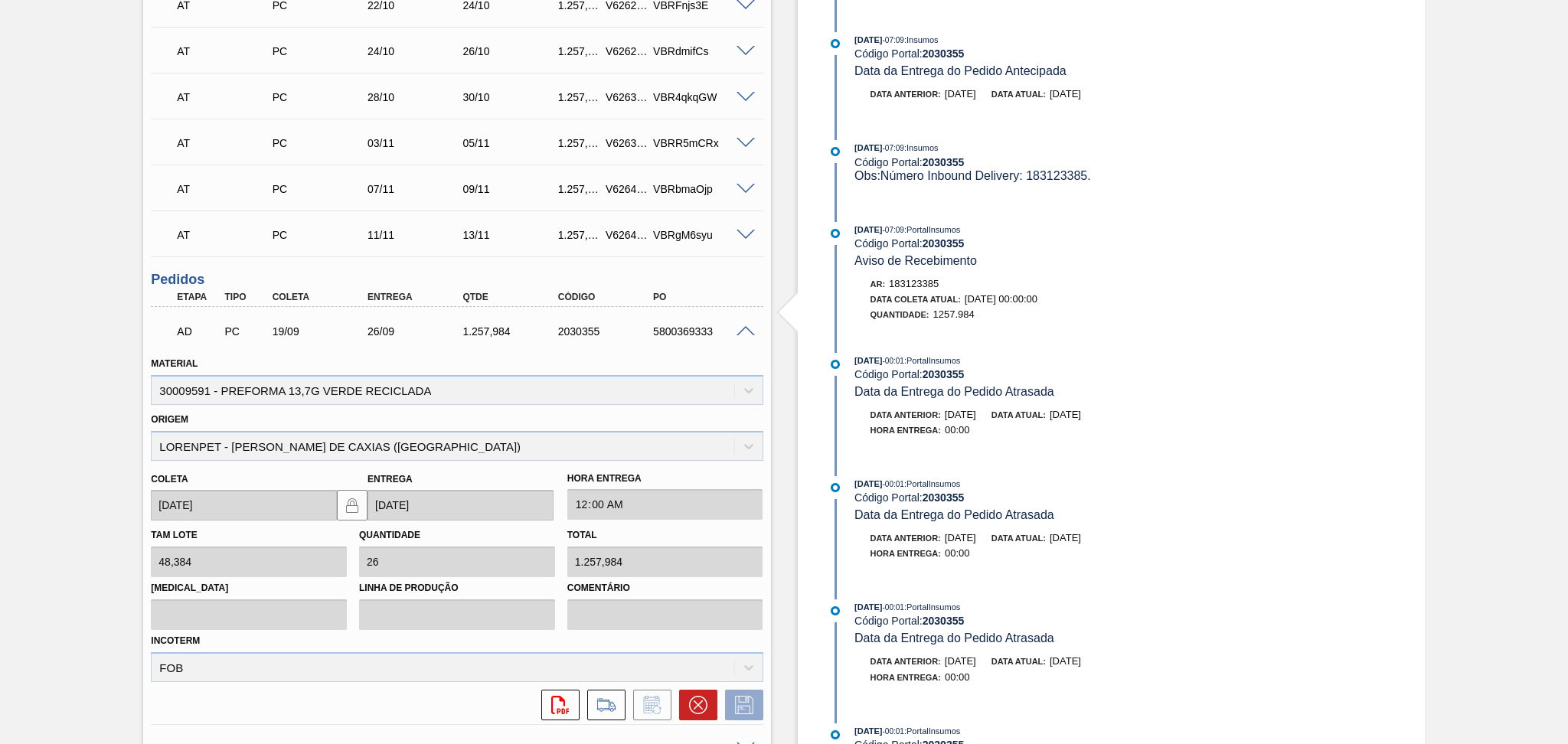
scroll to position [718, 0]
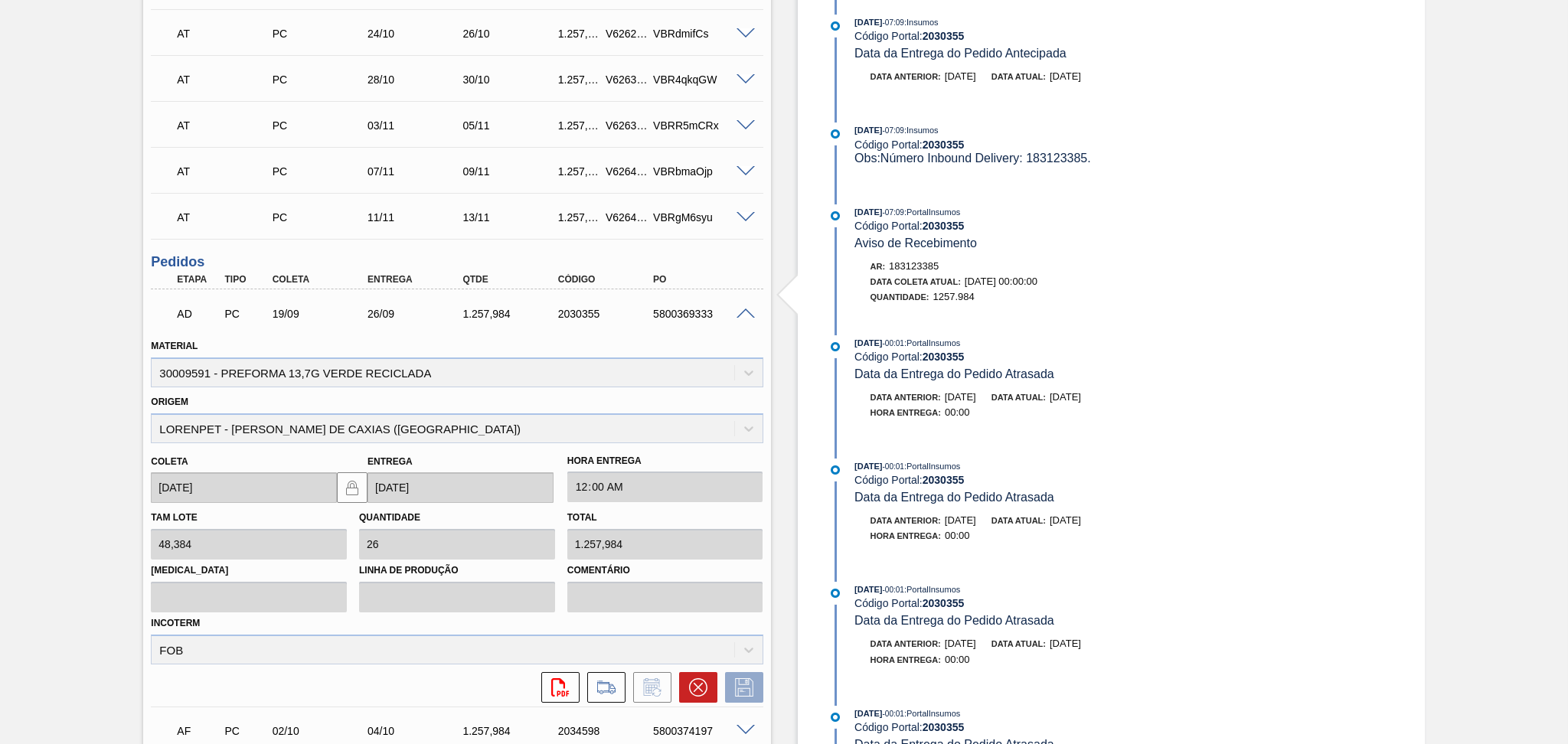
click at [743, 309] on span at bounding box center [745, 315] width 18 height 11
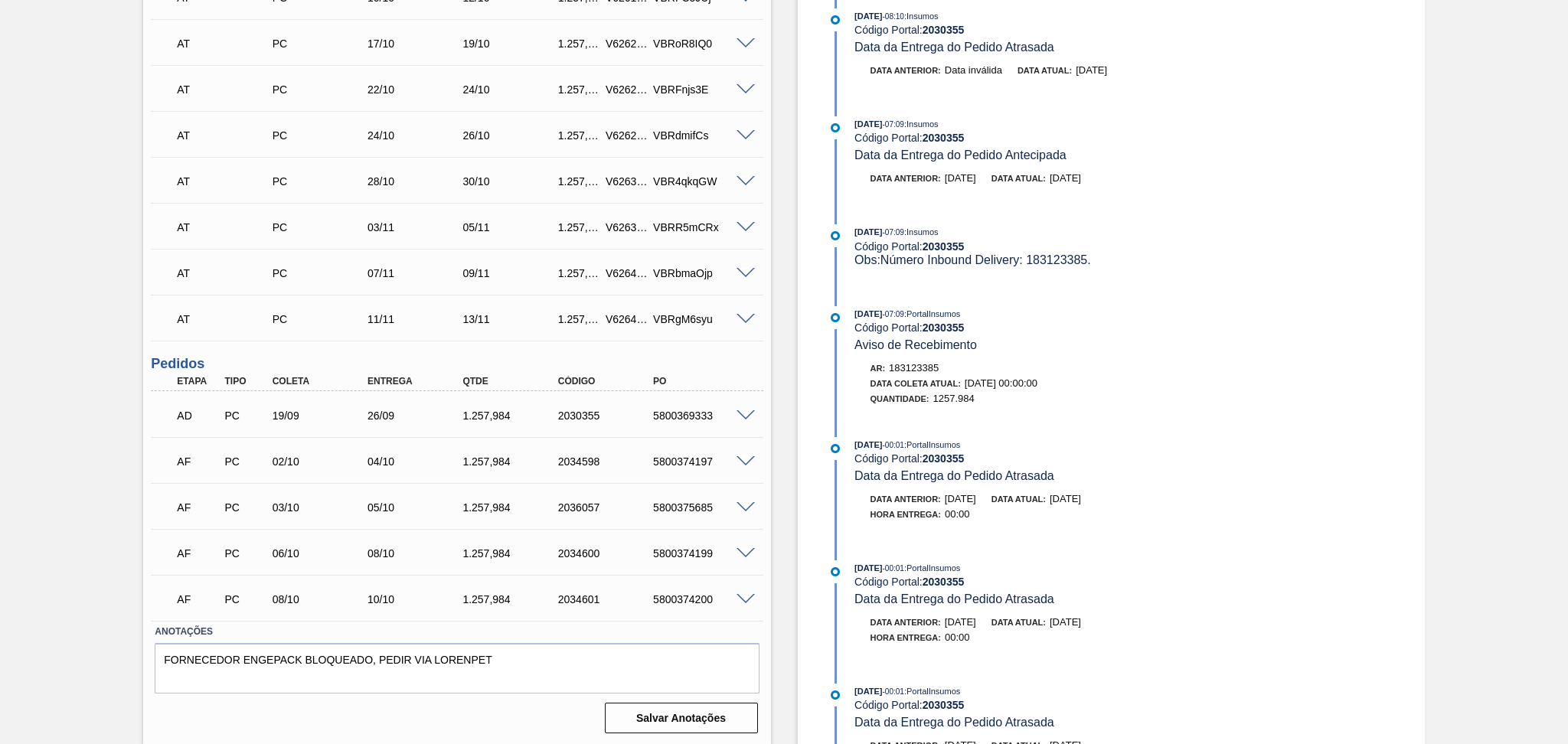
click at [750, 459] on span at bounding box center [745, 462] width 18 height 11
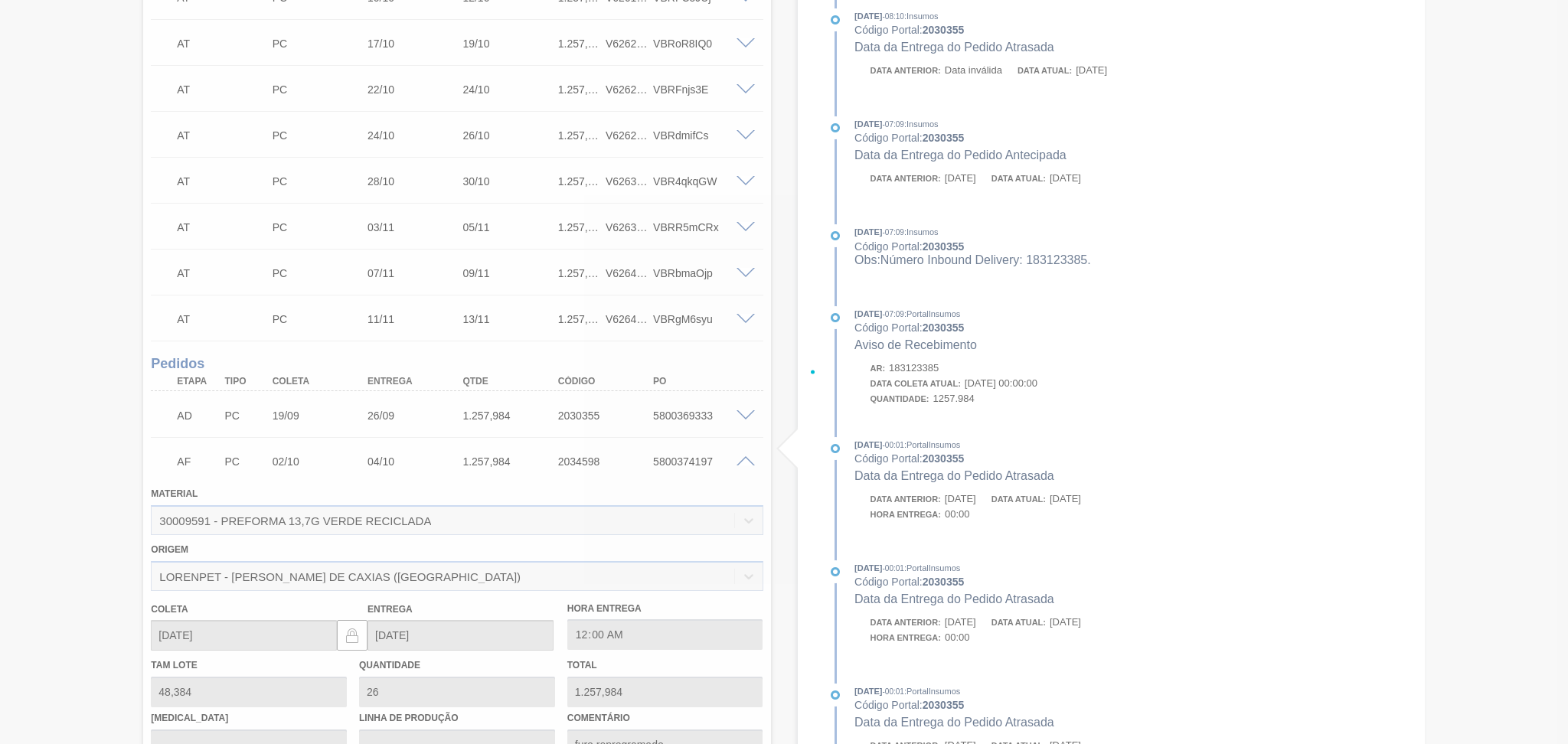
scroll to position [718, 0]
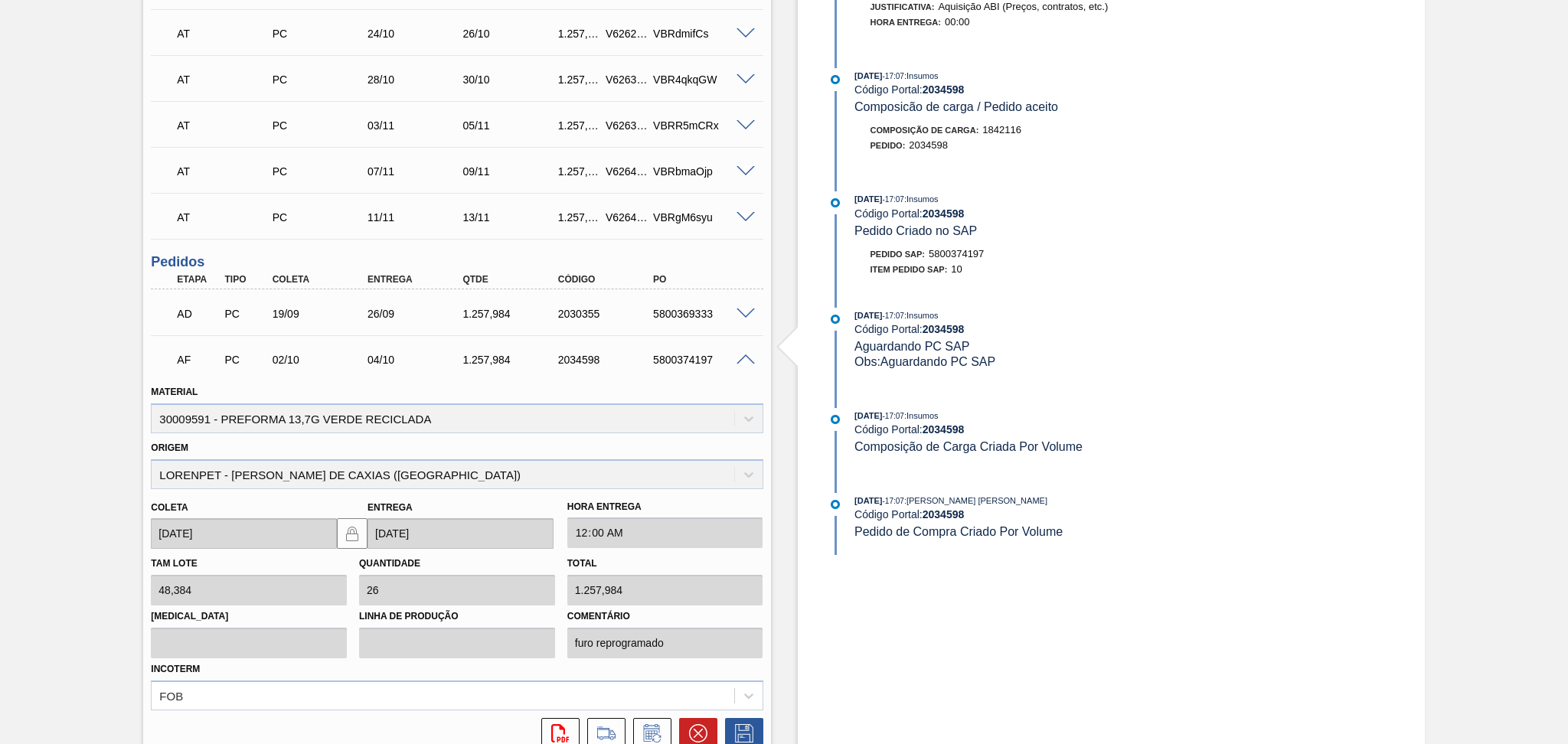
click at [741, 356] on span at bounding box center [745, 360] width 18 height 11
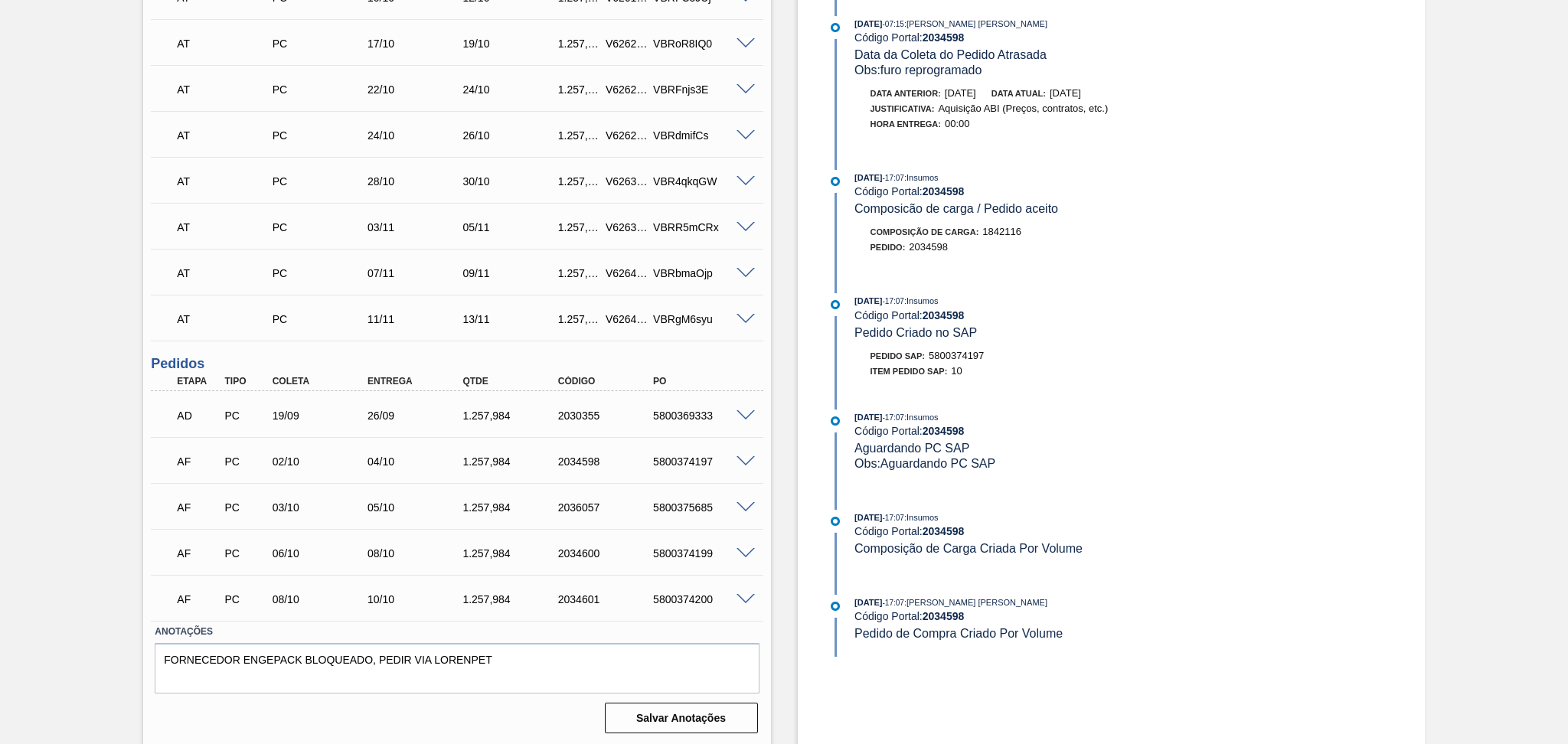
click at [488, 414] on div "1.257,984" at bounding box center [512, 415] width 107 height 12
copy div "1.257,984"
click at [737, 420] on div "AD PC 19/09 26/09 1.257,984 2030355 5800369333" at bounding box center [452, 414] width 572 height 30
click at [743, 414] on span at bounding box center [745, 416] width 18 height 11
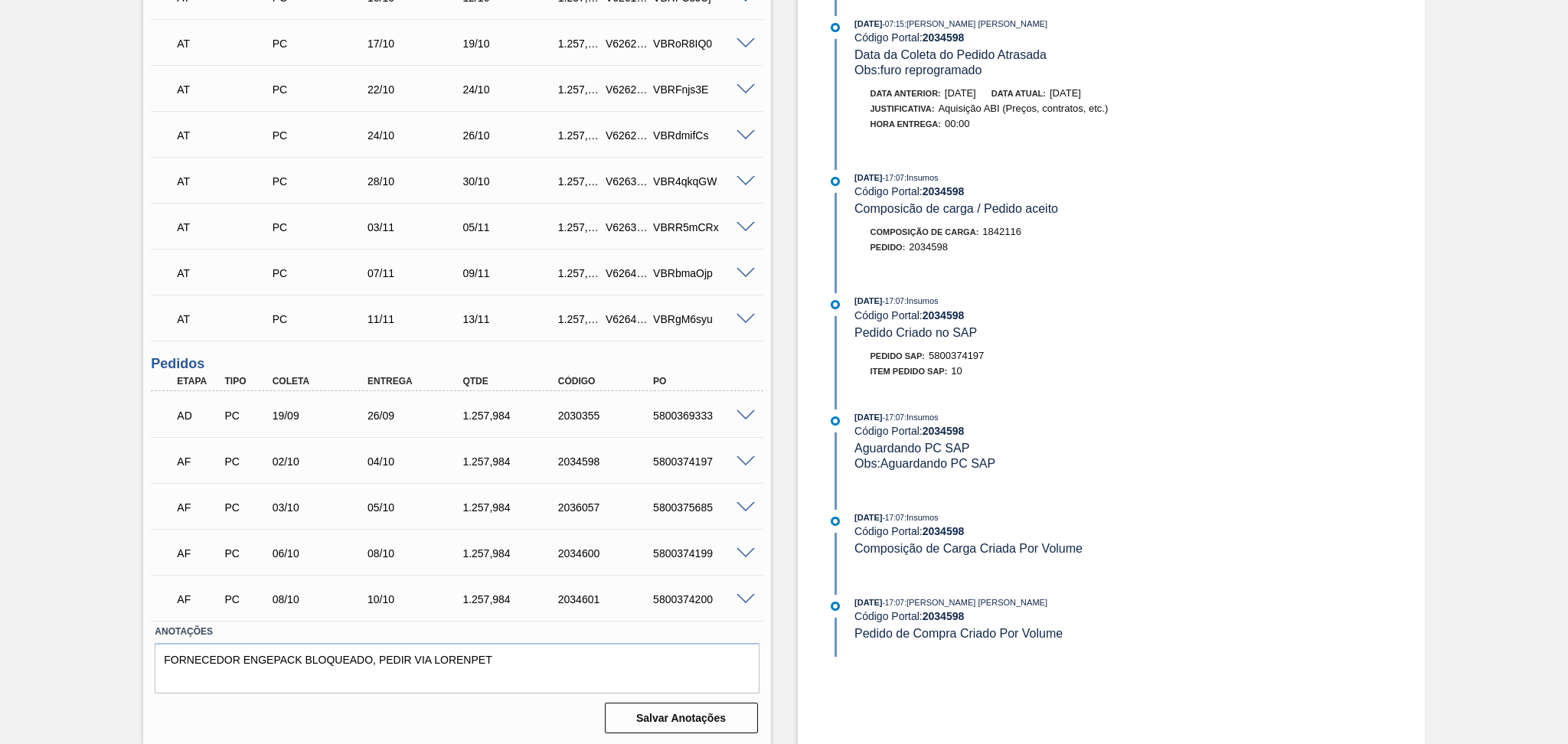
scroll to position [718, 0]
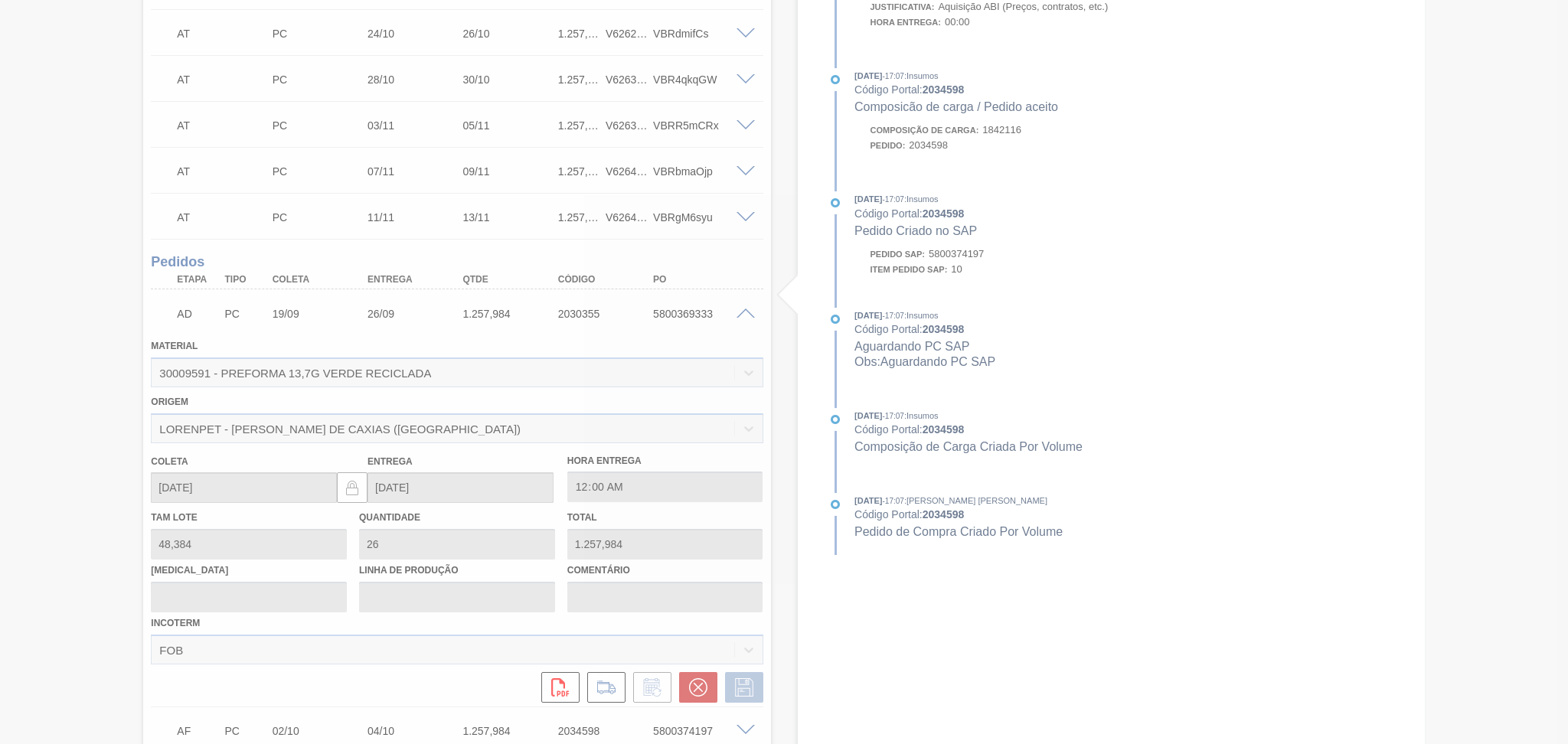
click at [1369, 291] on div at bounding box center [784, 372] width 1568 height 744
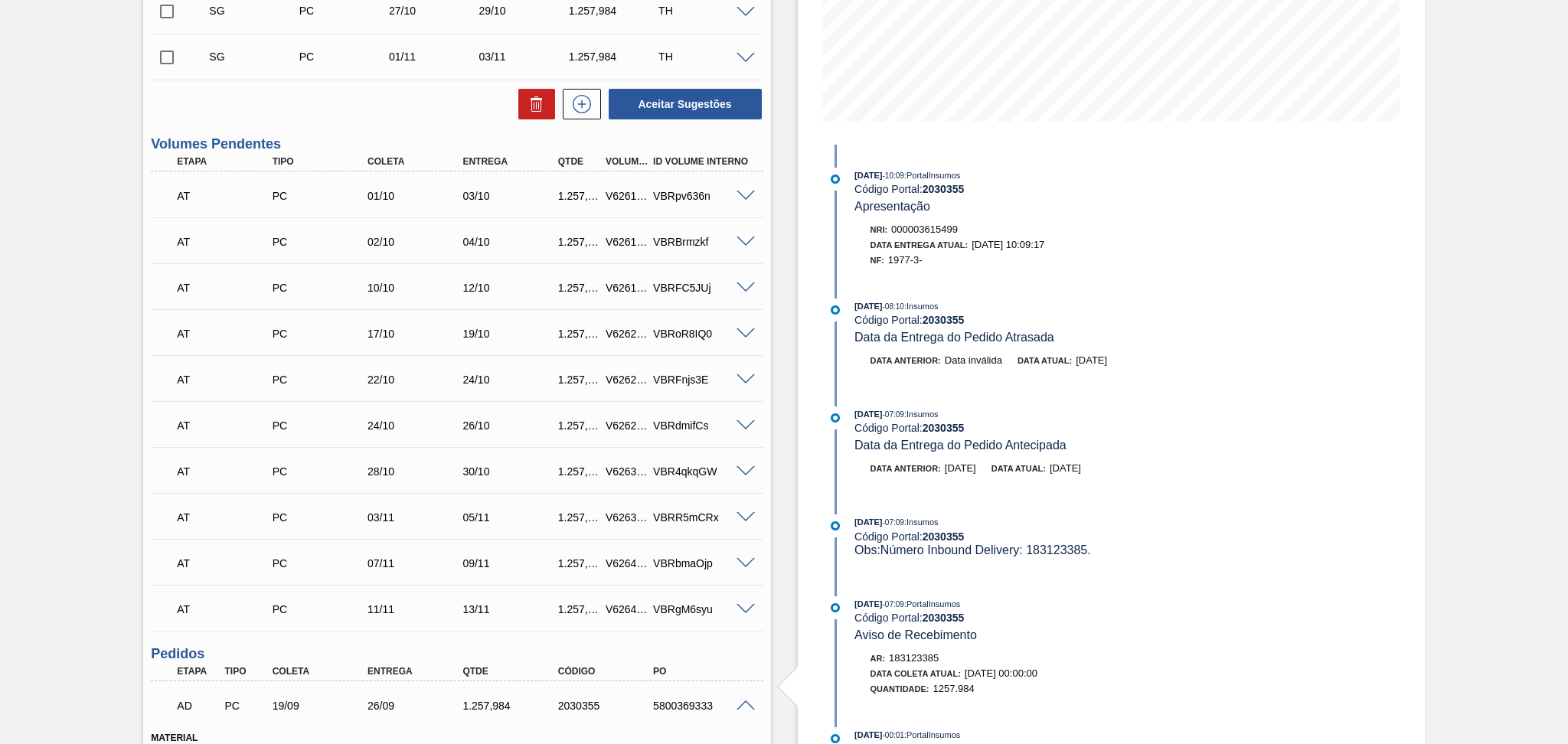
scroll to position [310, 0]
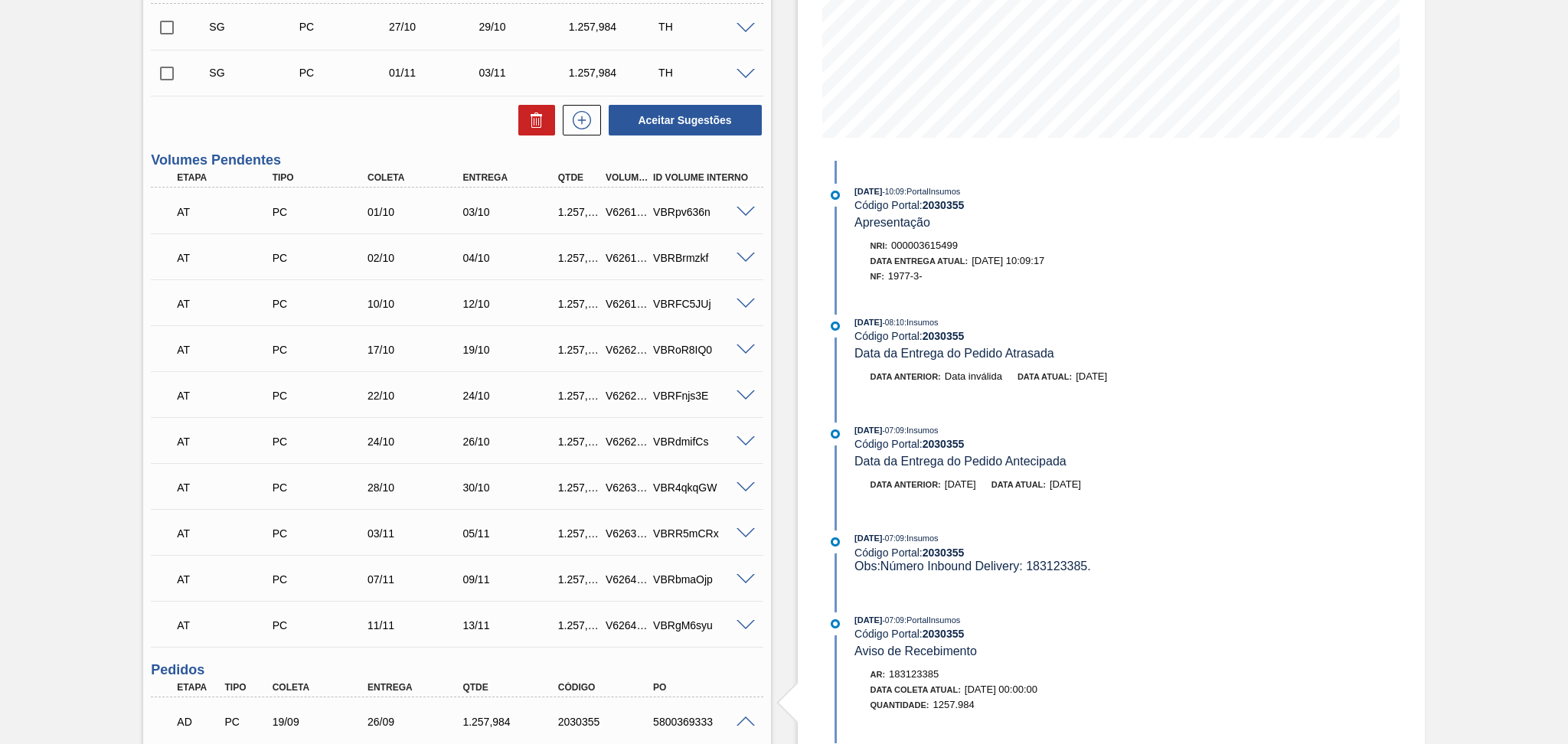
click at [901, 281] on span "1977-3-" at bounding box center [905, 276] width 34 height 11
copy span "1977"
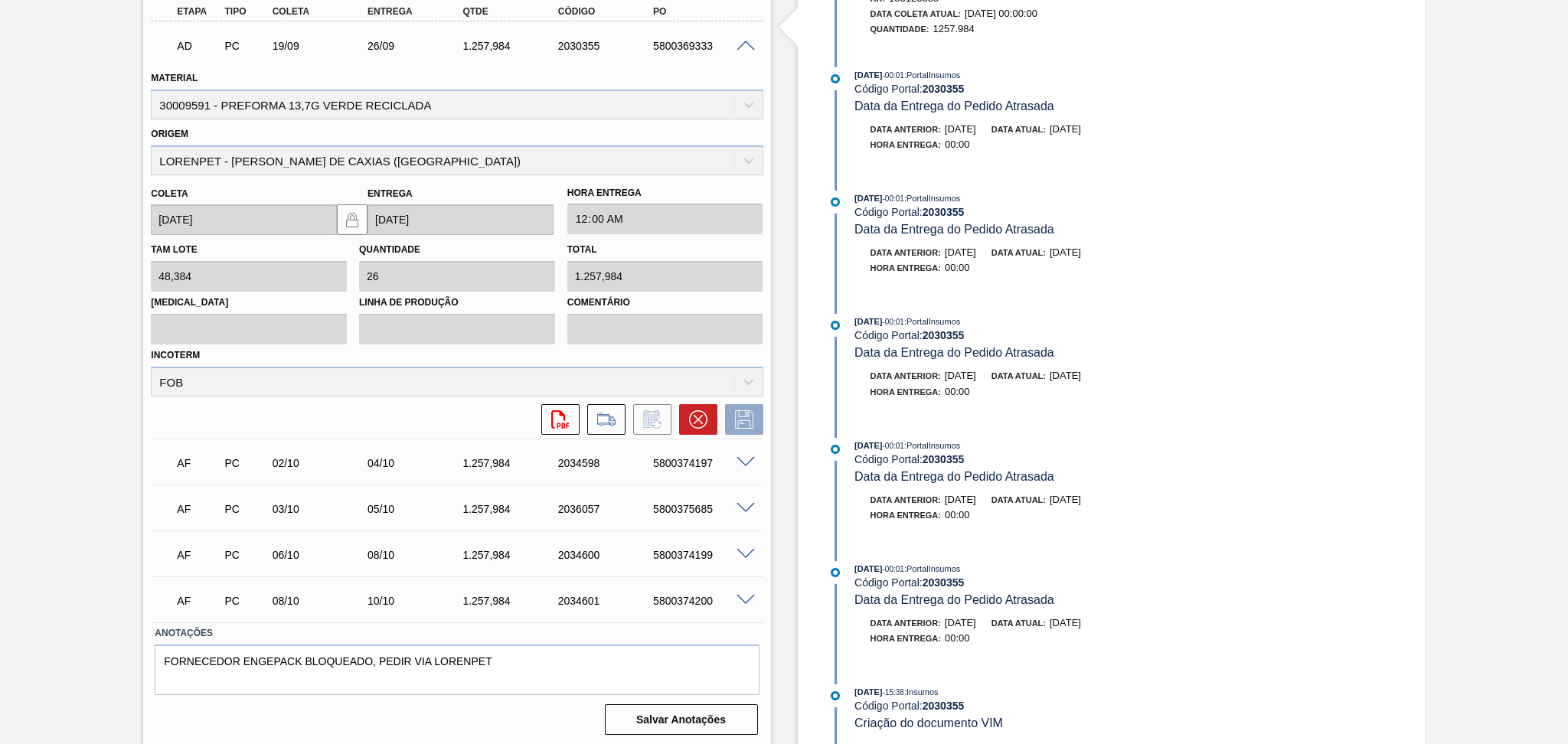
scroll to position [884, 0]
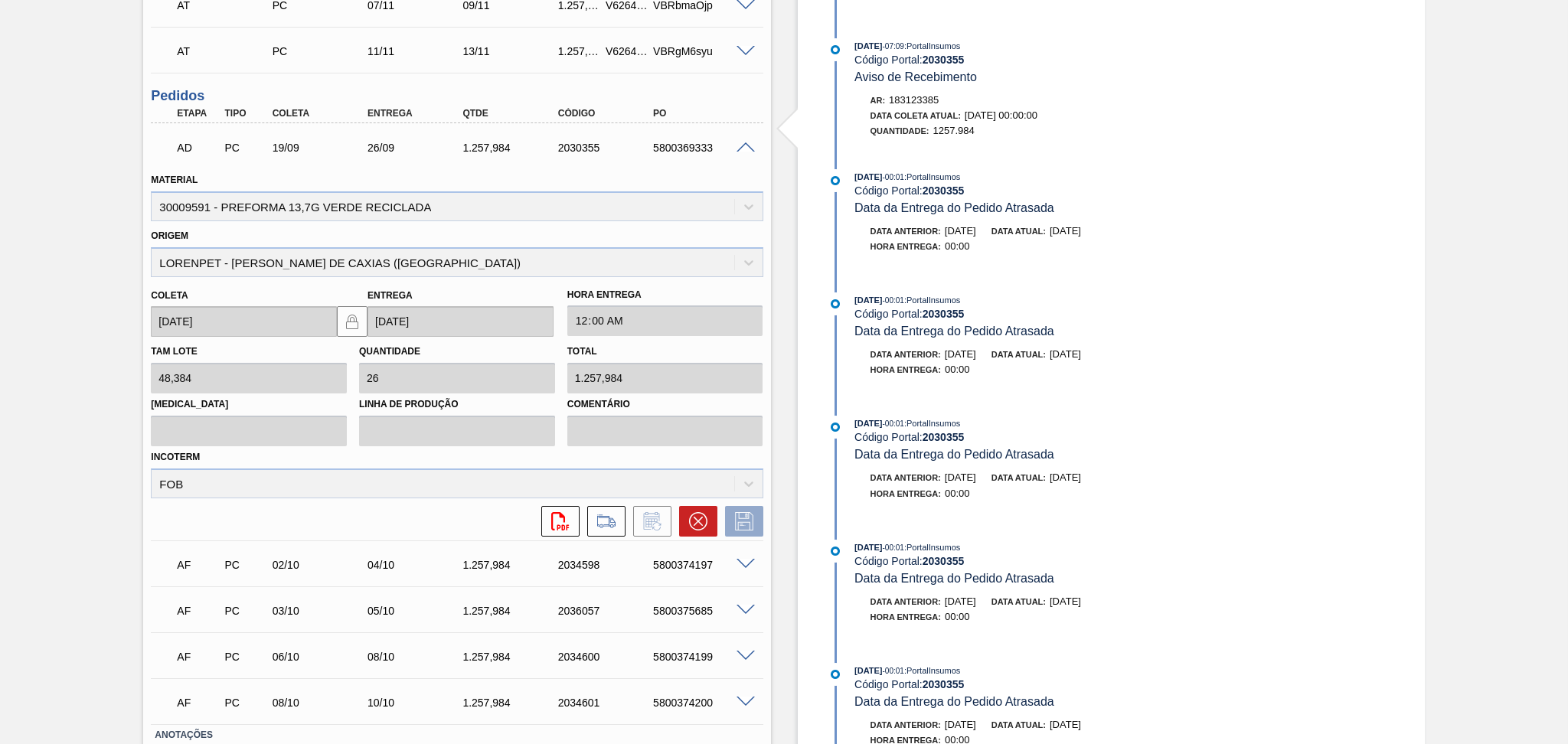
click at [746, 146] on span at bounding box center [745, 148] width 18 height 11
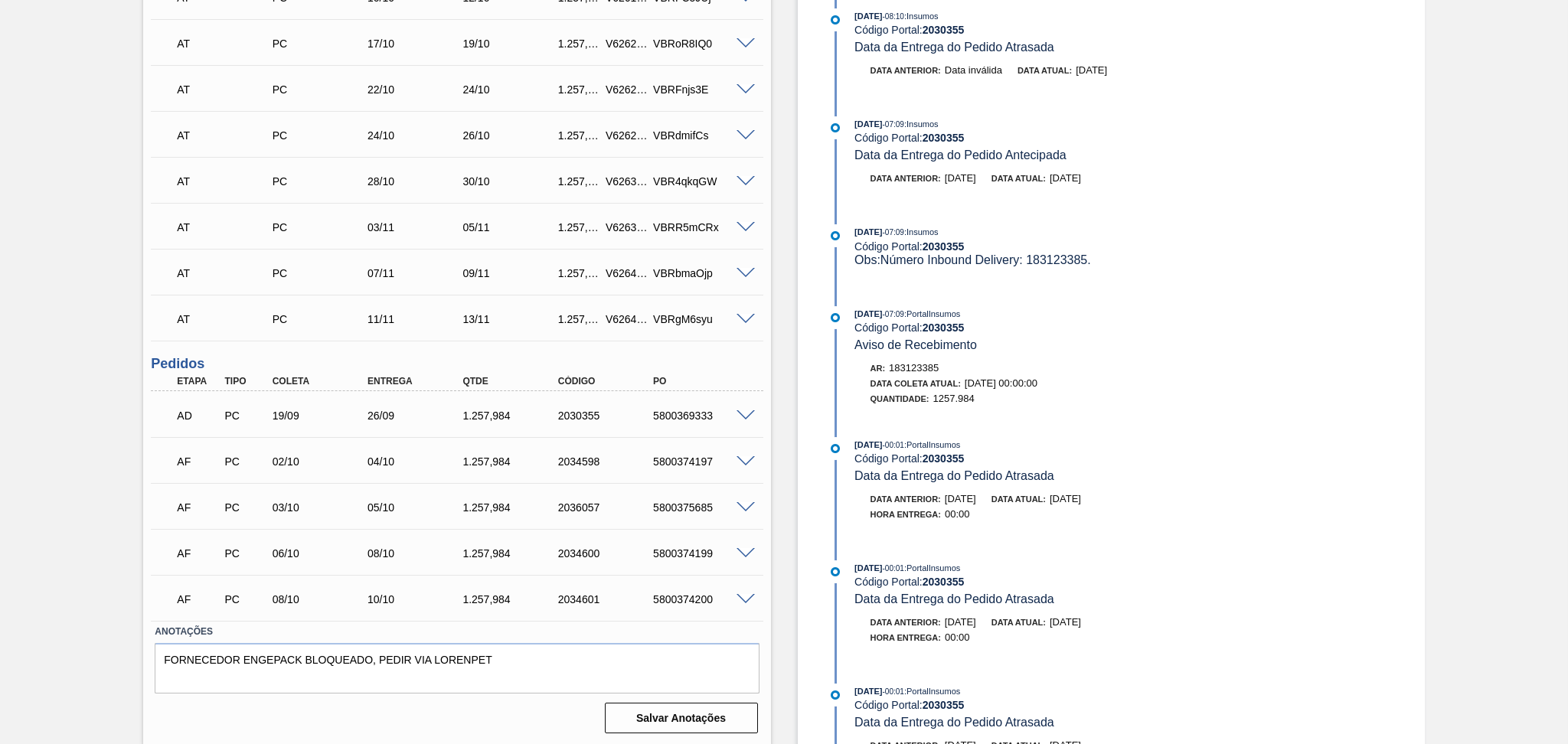
click at [746, 458] on span at bounding box center [745, 462] width 18 height 11
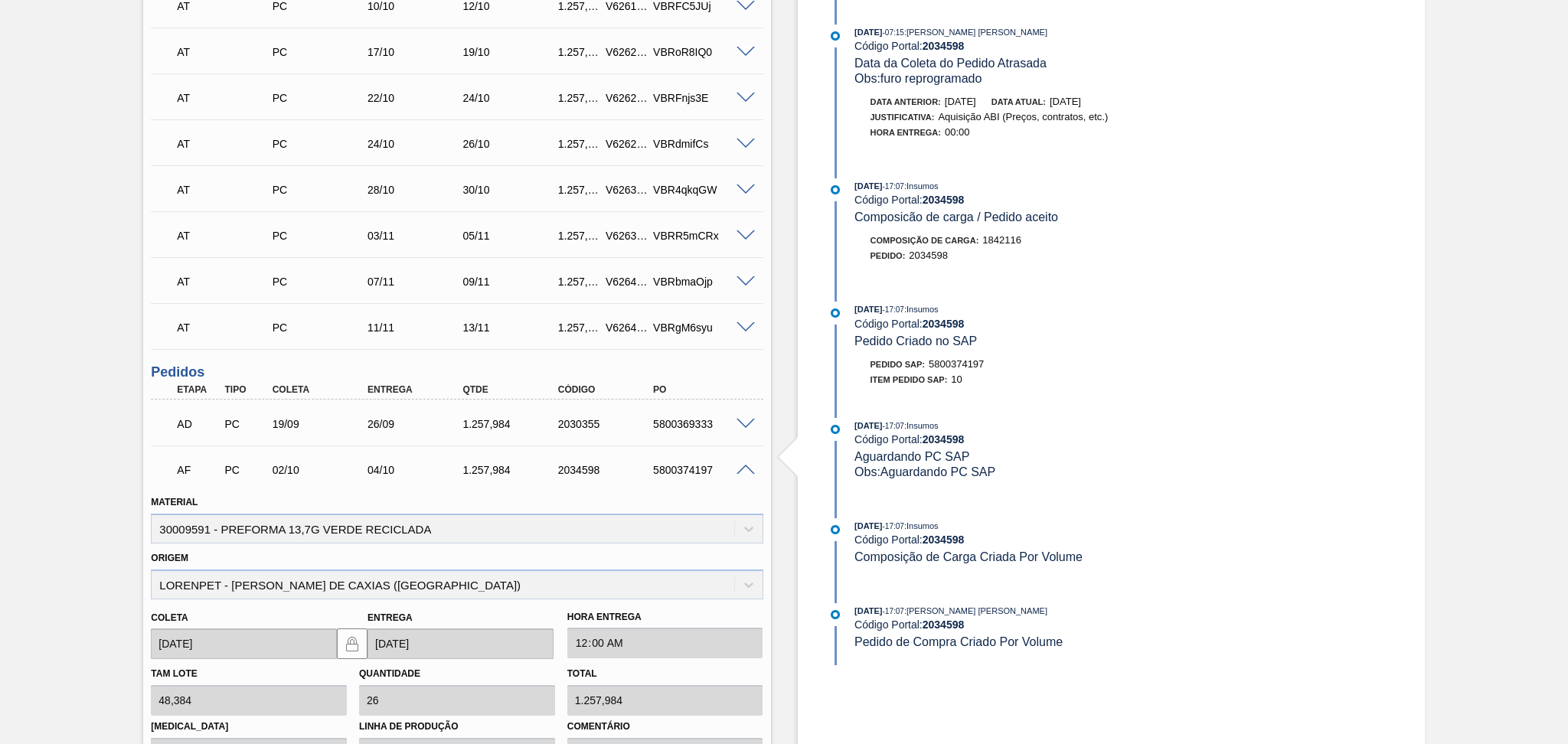
scroll to position [578, 0]
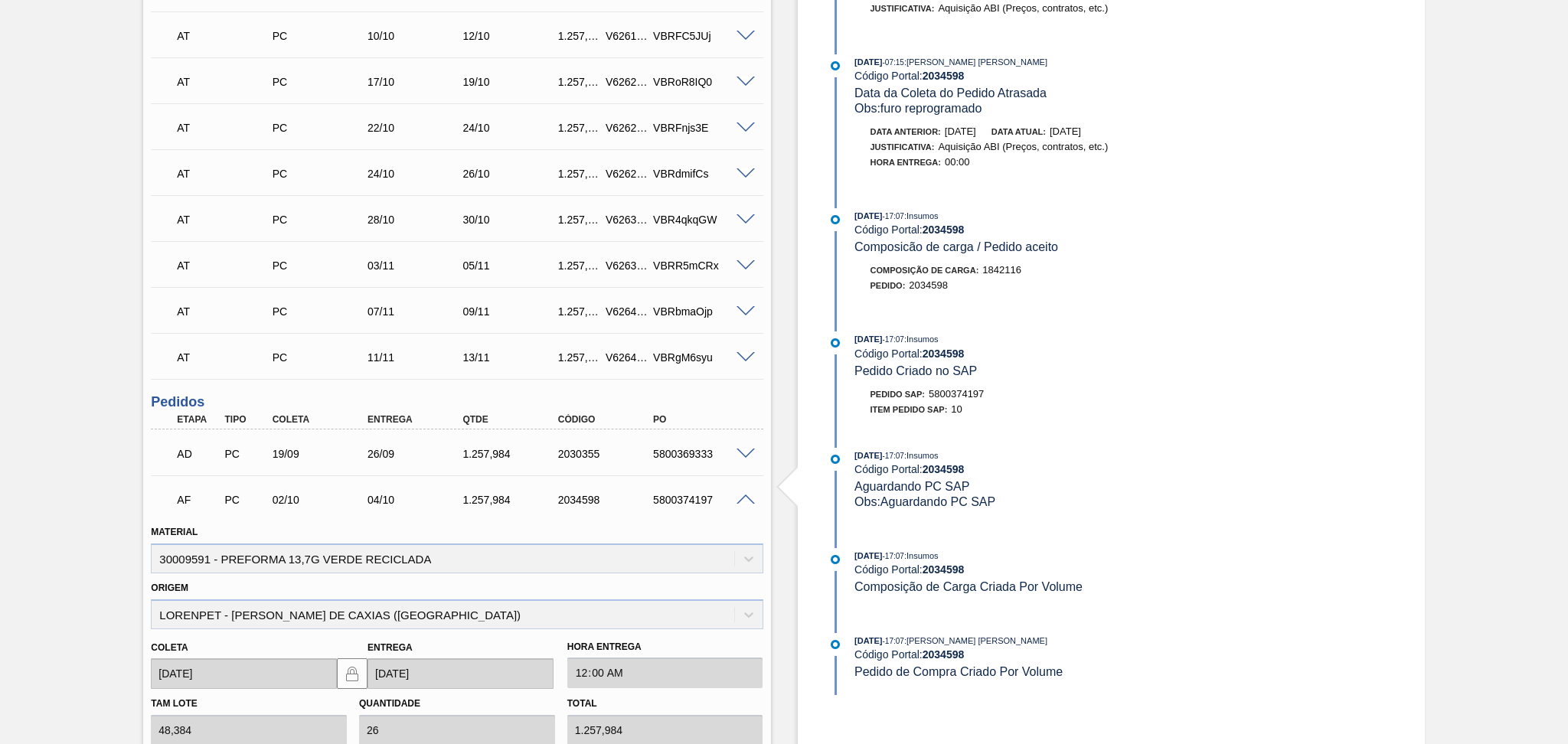
click at [750, 496] on span at bounding box center [745, 500] width 18 height 11
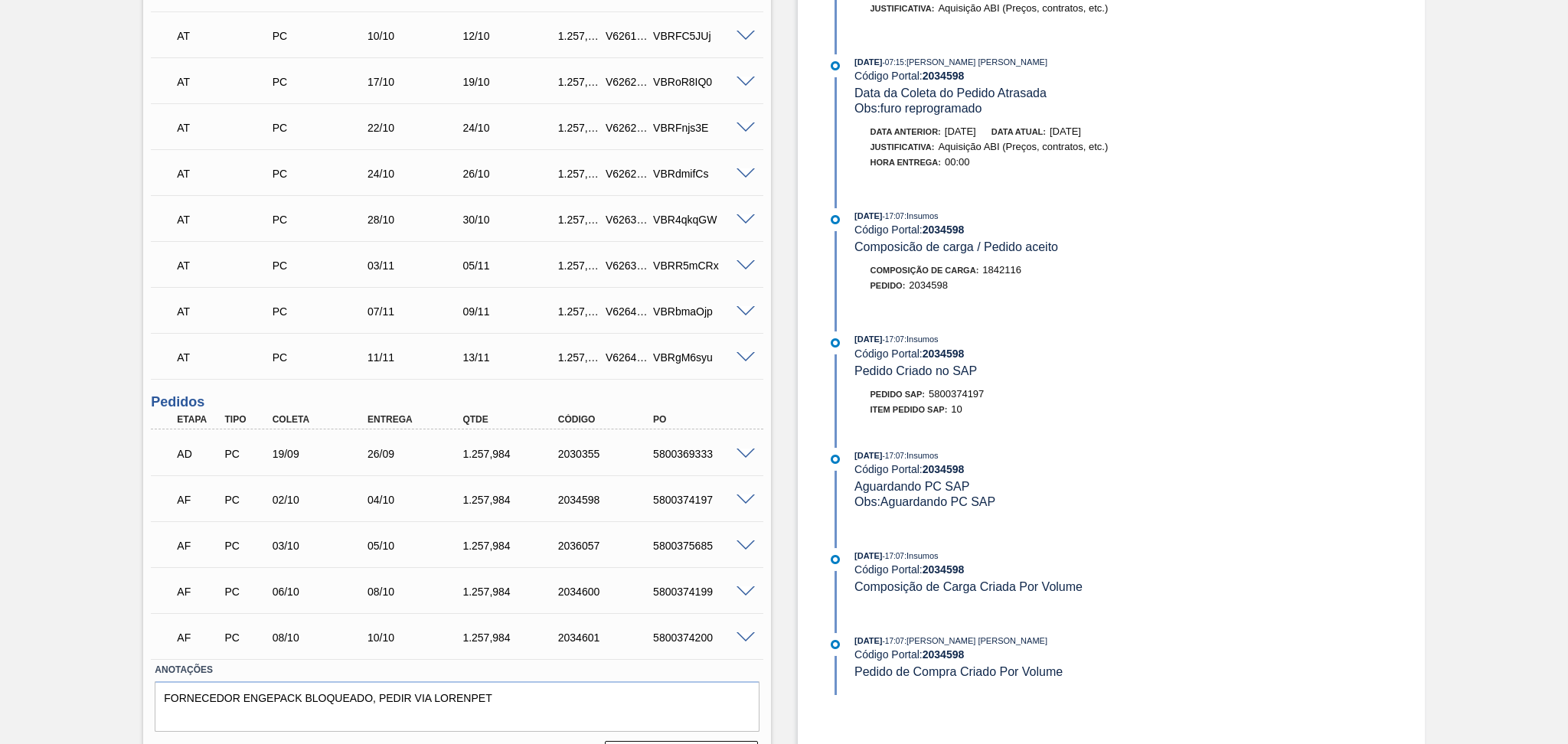
click at [743, 544] on span at bounding box center [745, 546] width 18 height 11
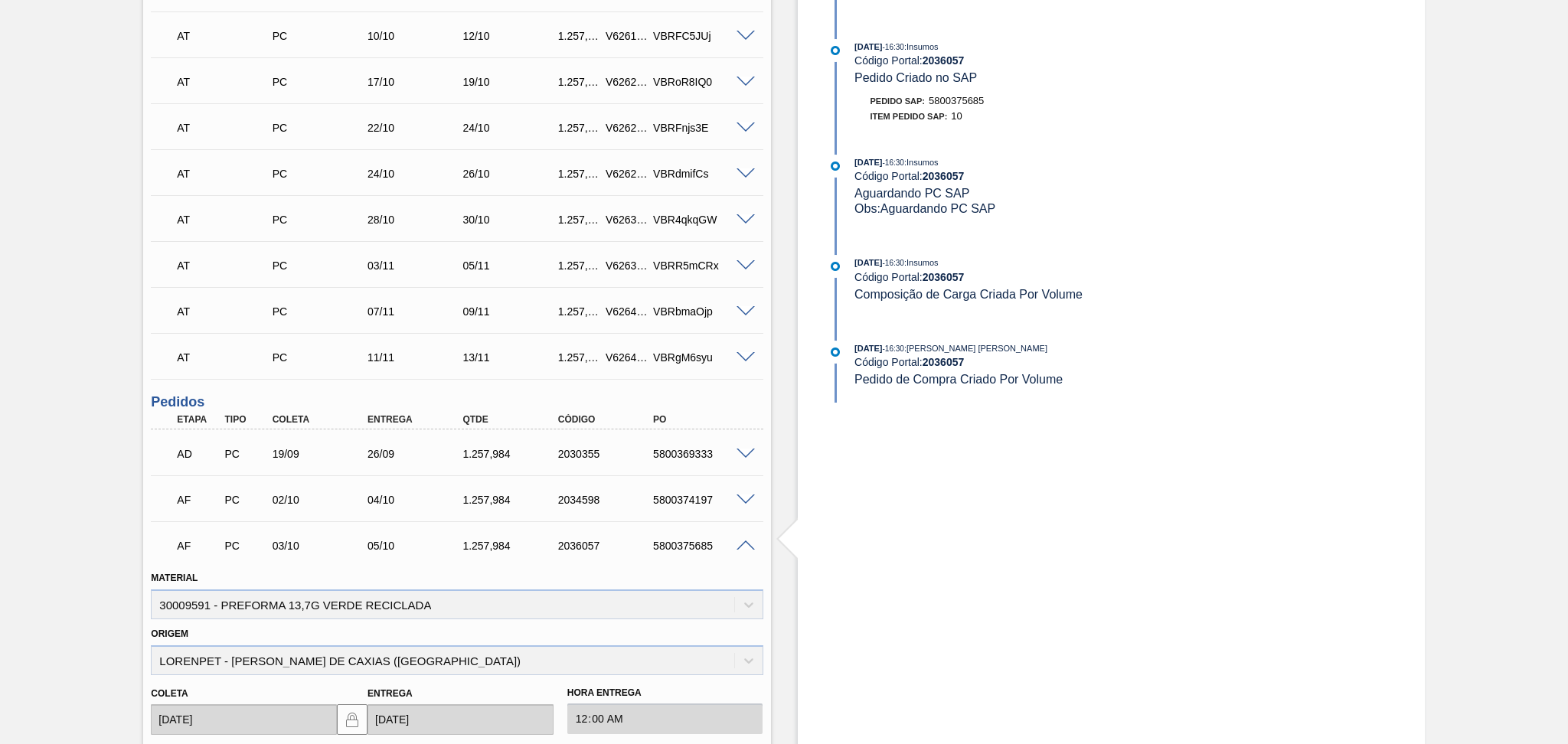
click at [743, 544] on span at bounding box center [745, 546] width 18 height 11
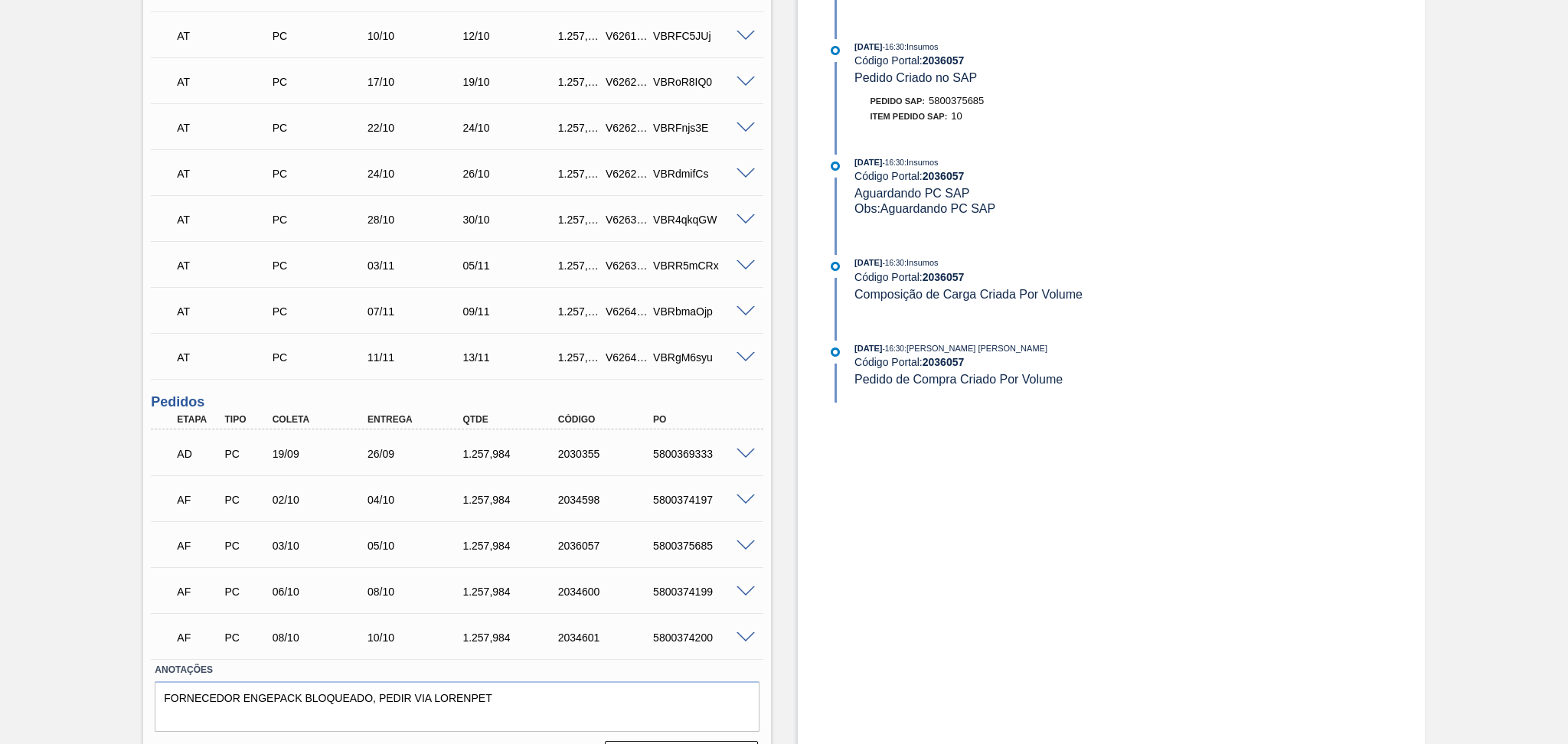
click at [753, 587] on span at bounding box center [745, 592] width 18 height 11
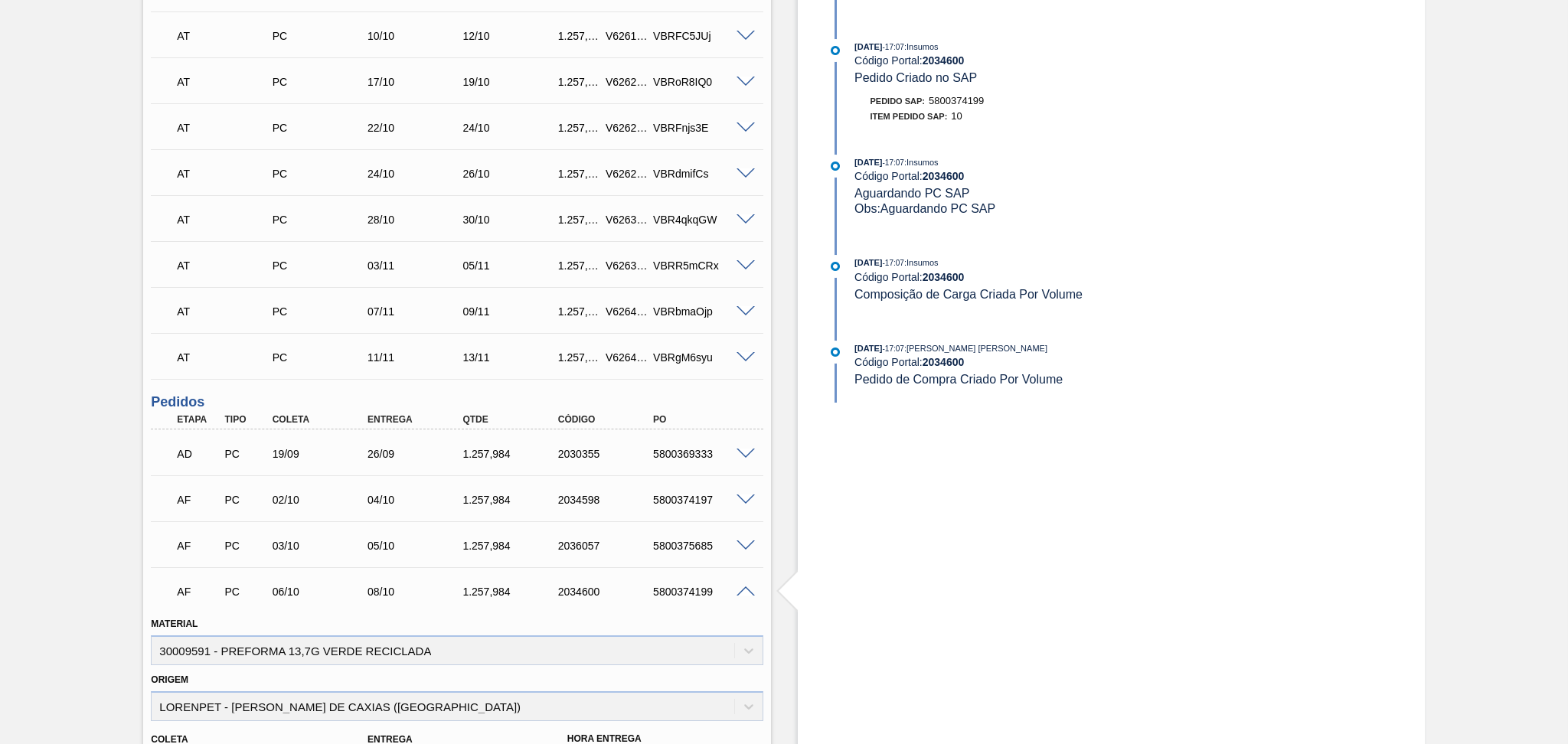
click at [751, 587] on span at bounding box center [745, 592] width 18 height 11
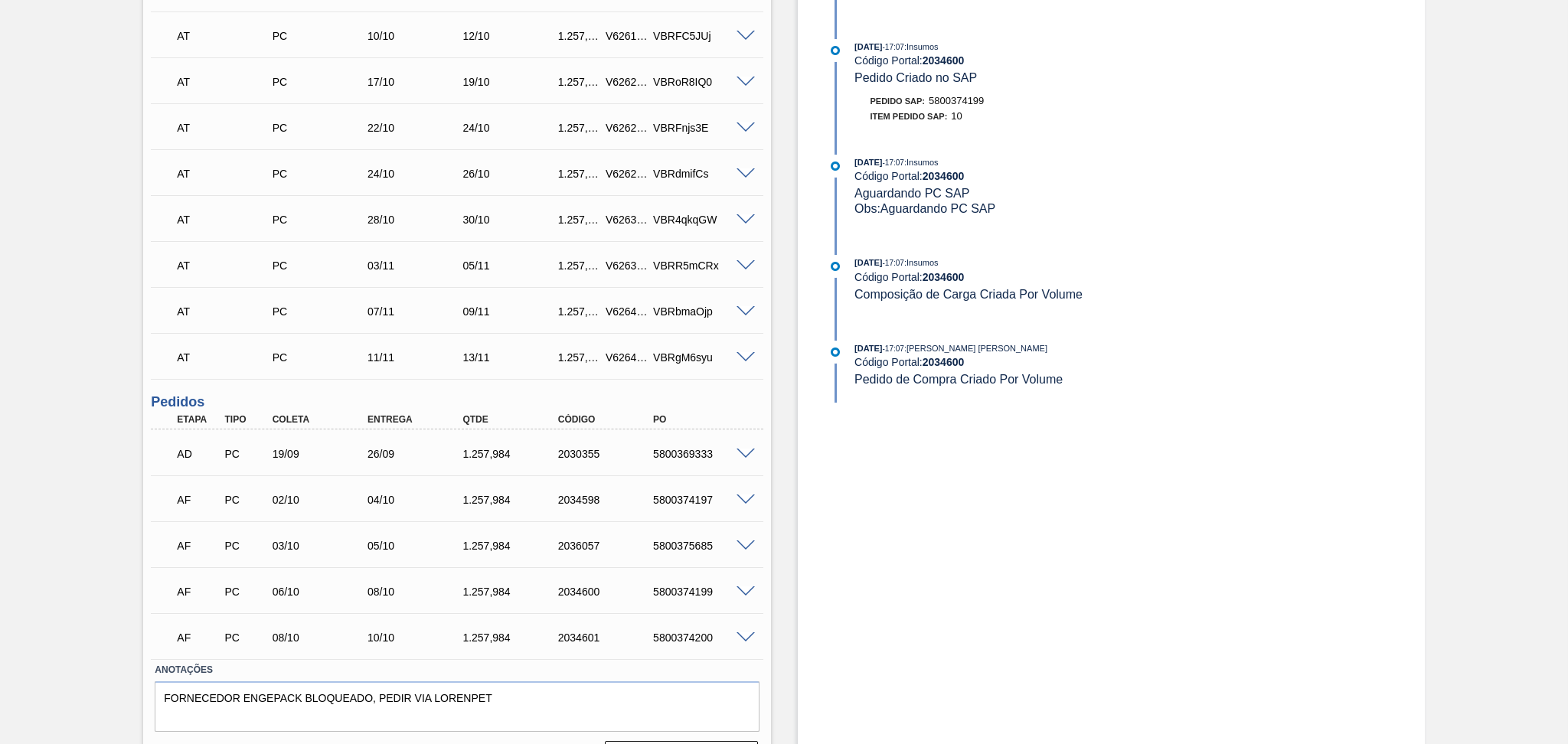
click at [743, 588] on span at bounding box center [745, 592] width 18 height 11
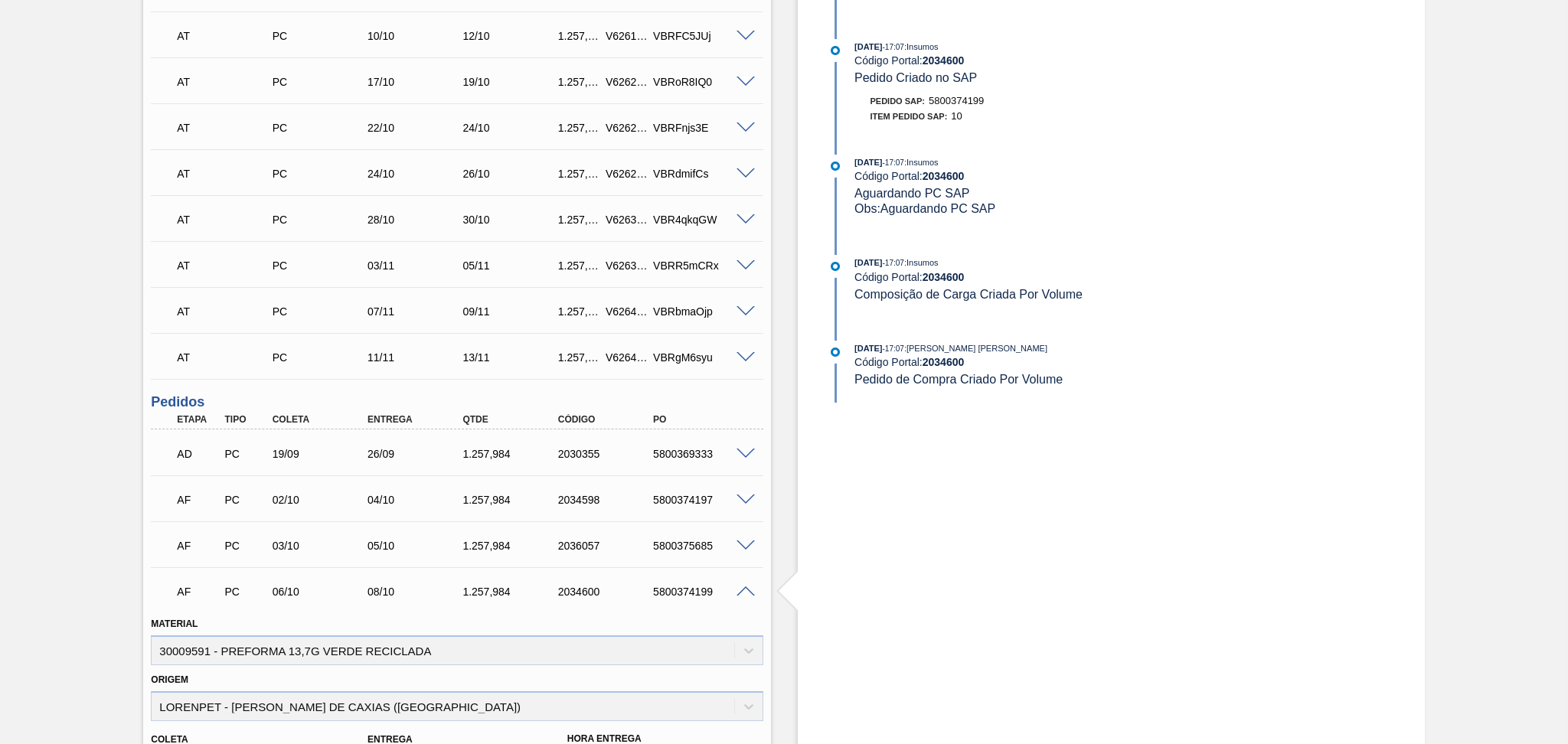
click at [743, 588] on span at bounding box center [745, 592] width 18 height 11
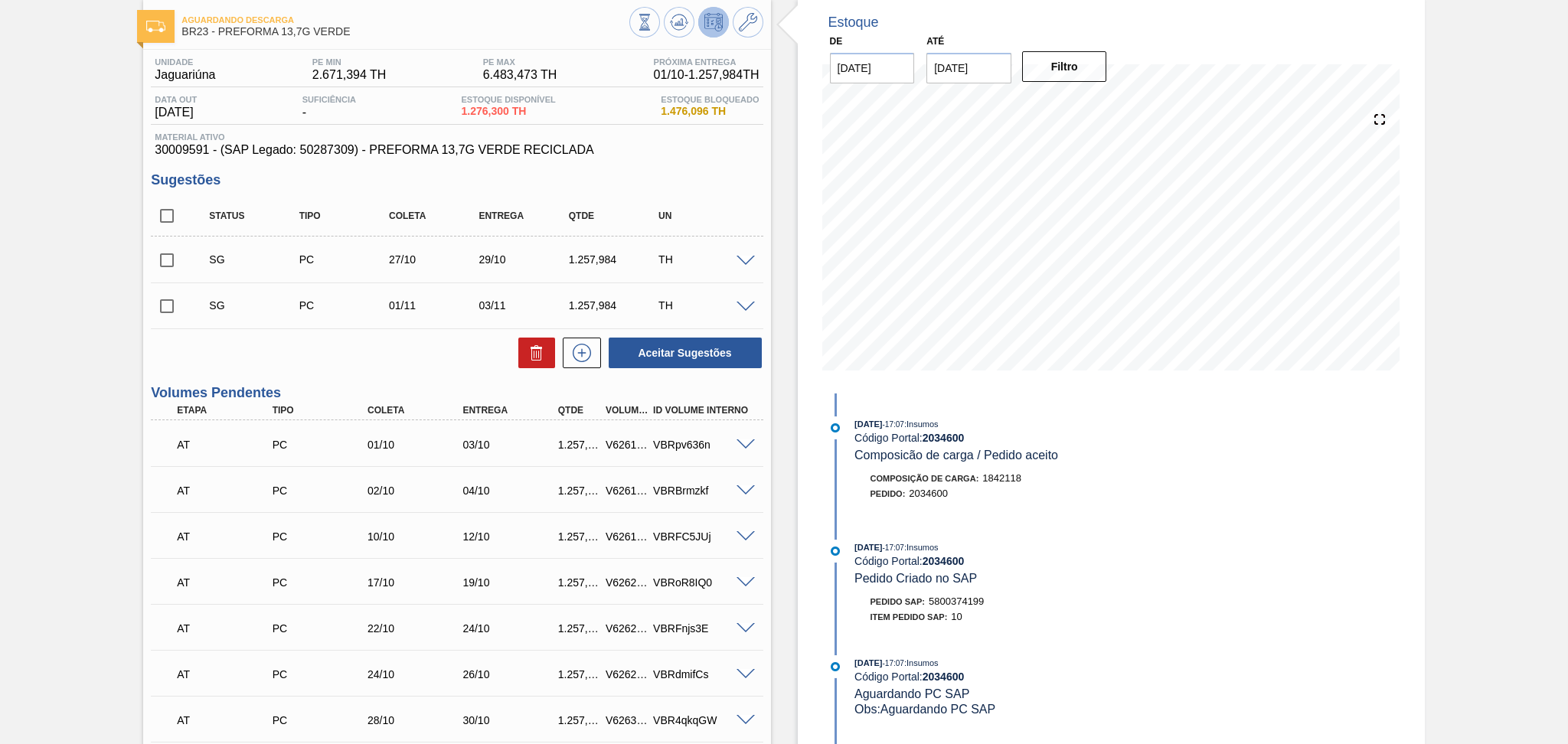
scroll to position [0, 0]
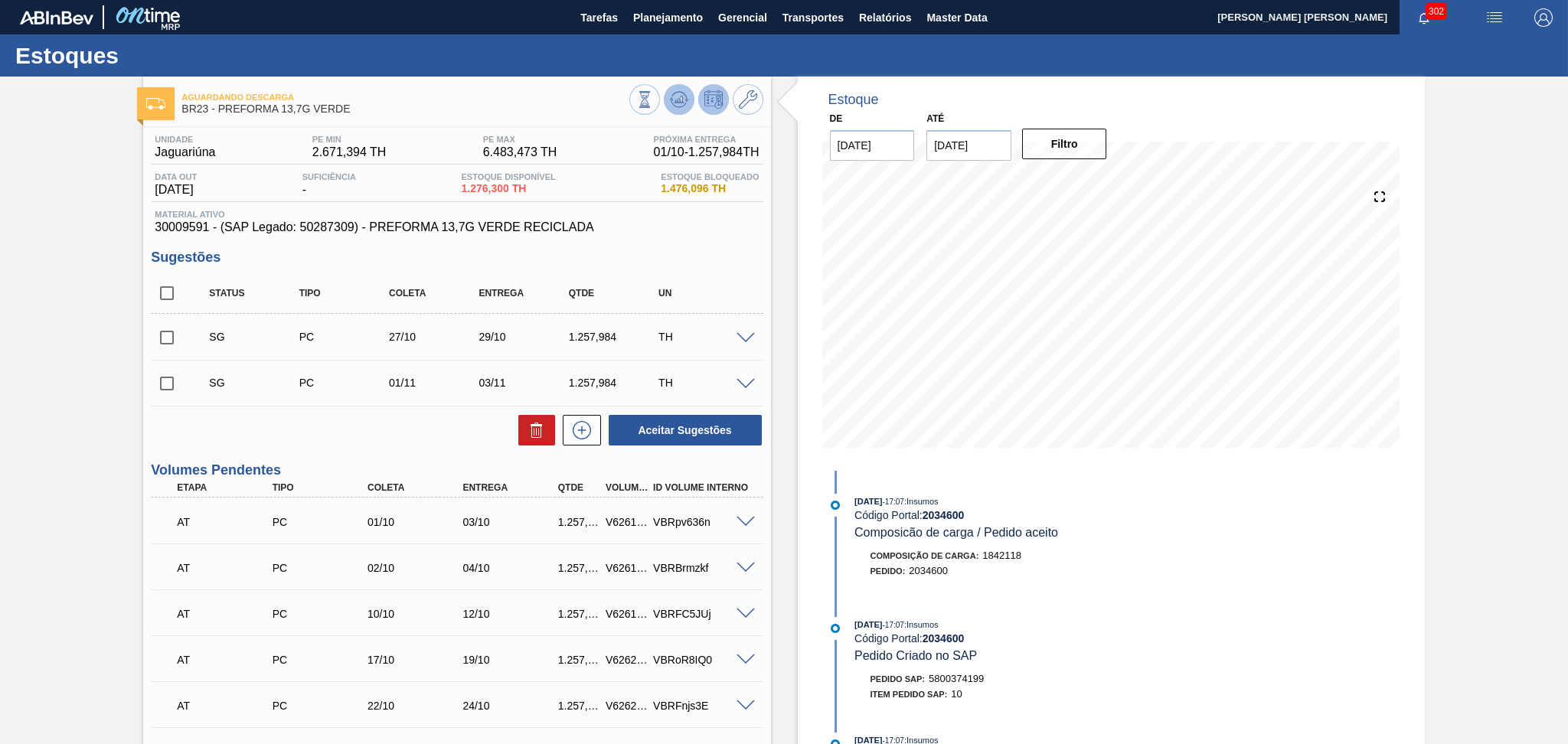
click at [674, 98] on icon at bounding box center [679, 99] width 18 height 18
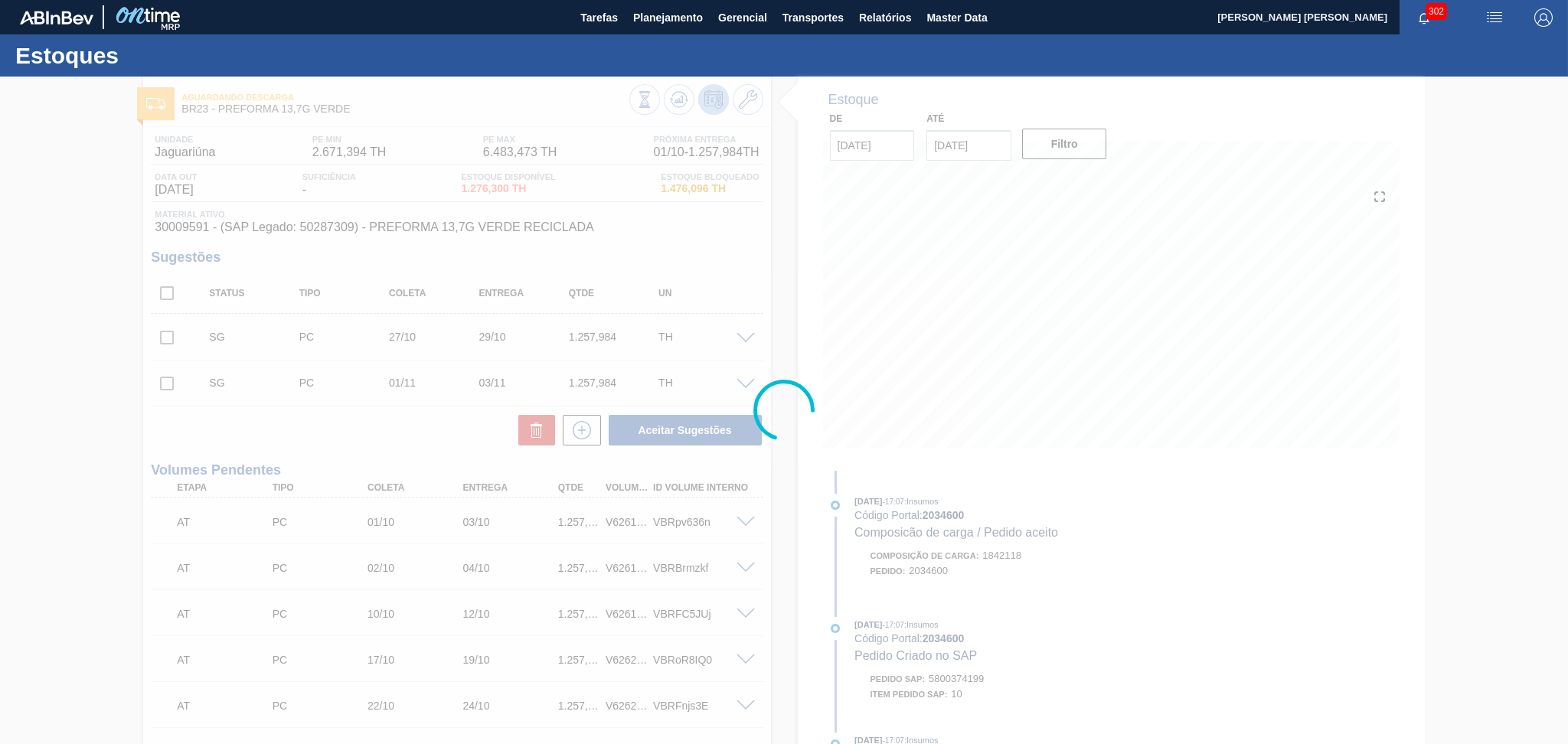
click at [690, 248] on div at bounding box center [784, 410] width 1568 height 667
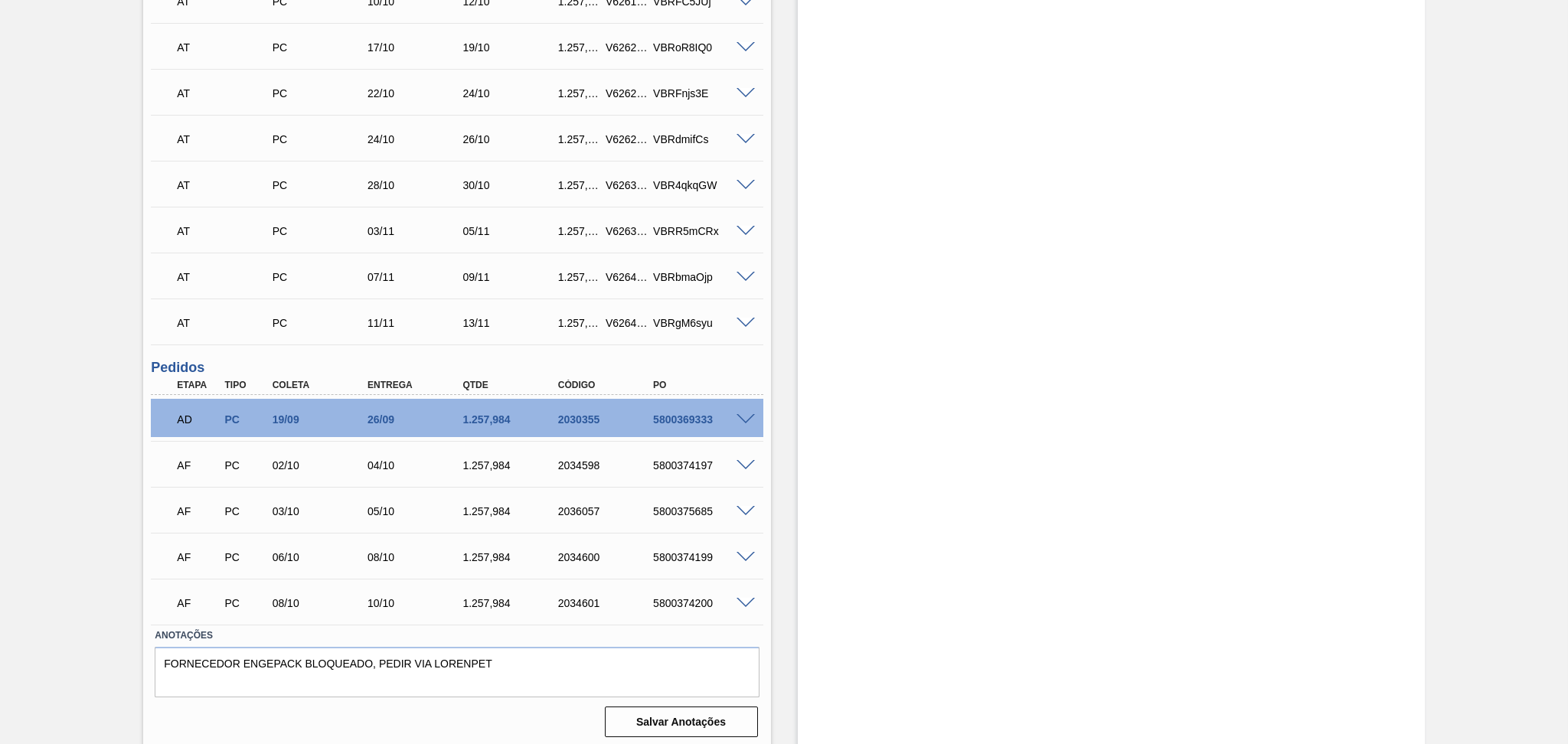
scroll to position [616, 0]
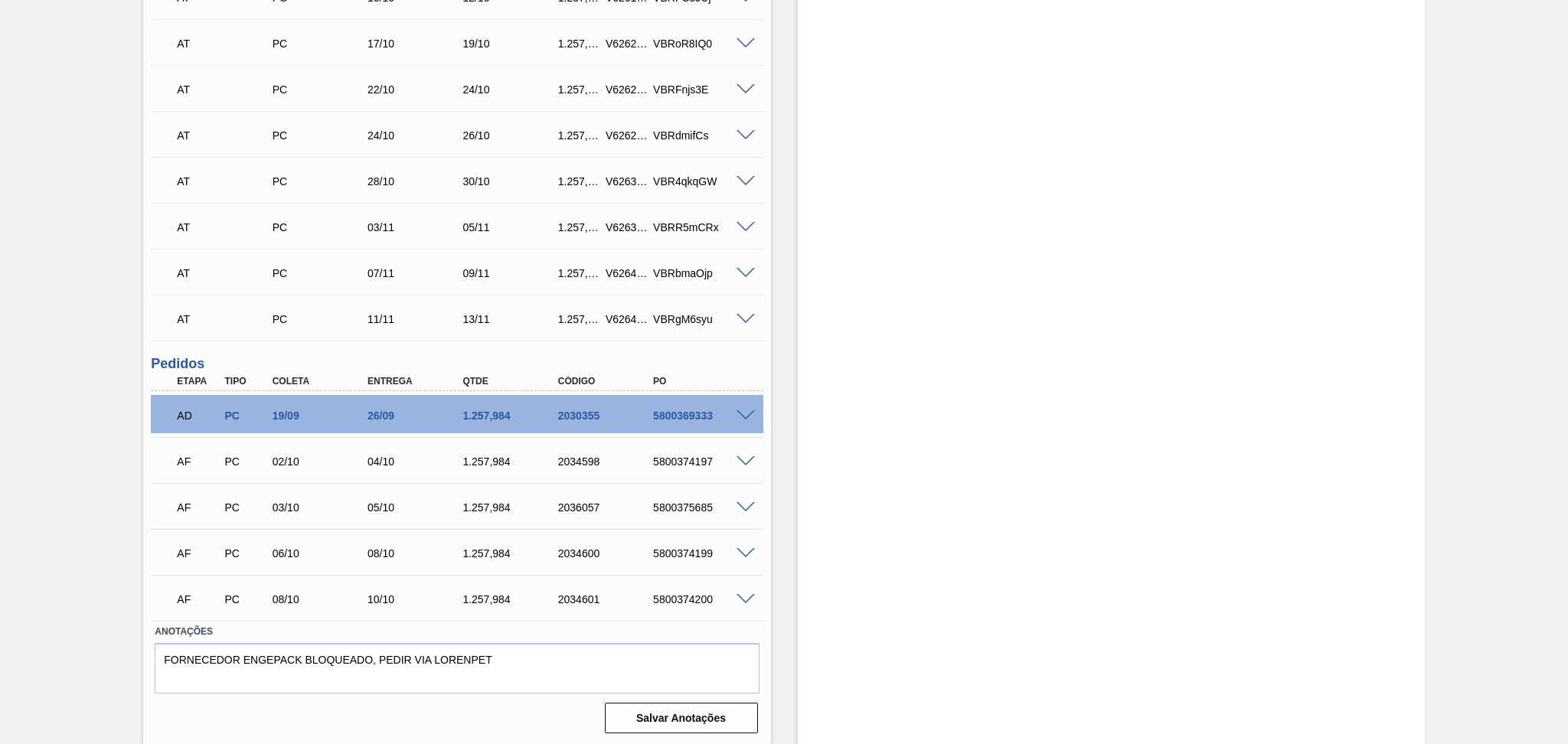
click at [667, 471] on div "AF PC 02/10 04/10 1.257,984 2034598 5800374197" at bounding box center [452, 460] width 572 height 30
click at [677, 457] on div "5800374197" at bounding box center [702, 462] width 107 height 12
copy div "5800374197"
click at [746, 408] on div at bounding box center [748, 414] width 30 height 11
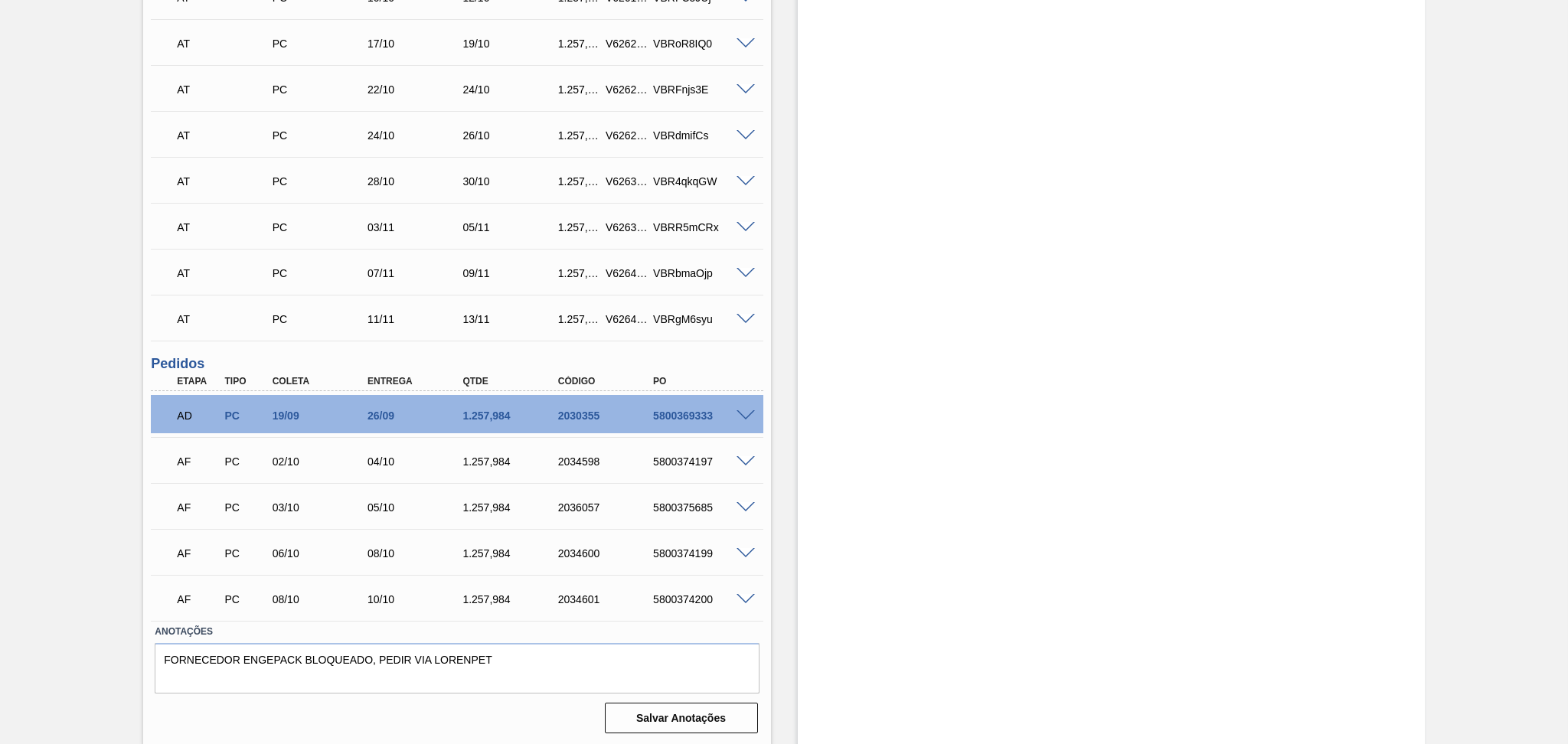
click at [747, 410] on span at bounding box center [745, 416] width 18 height 11
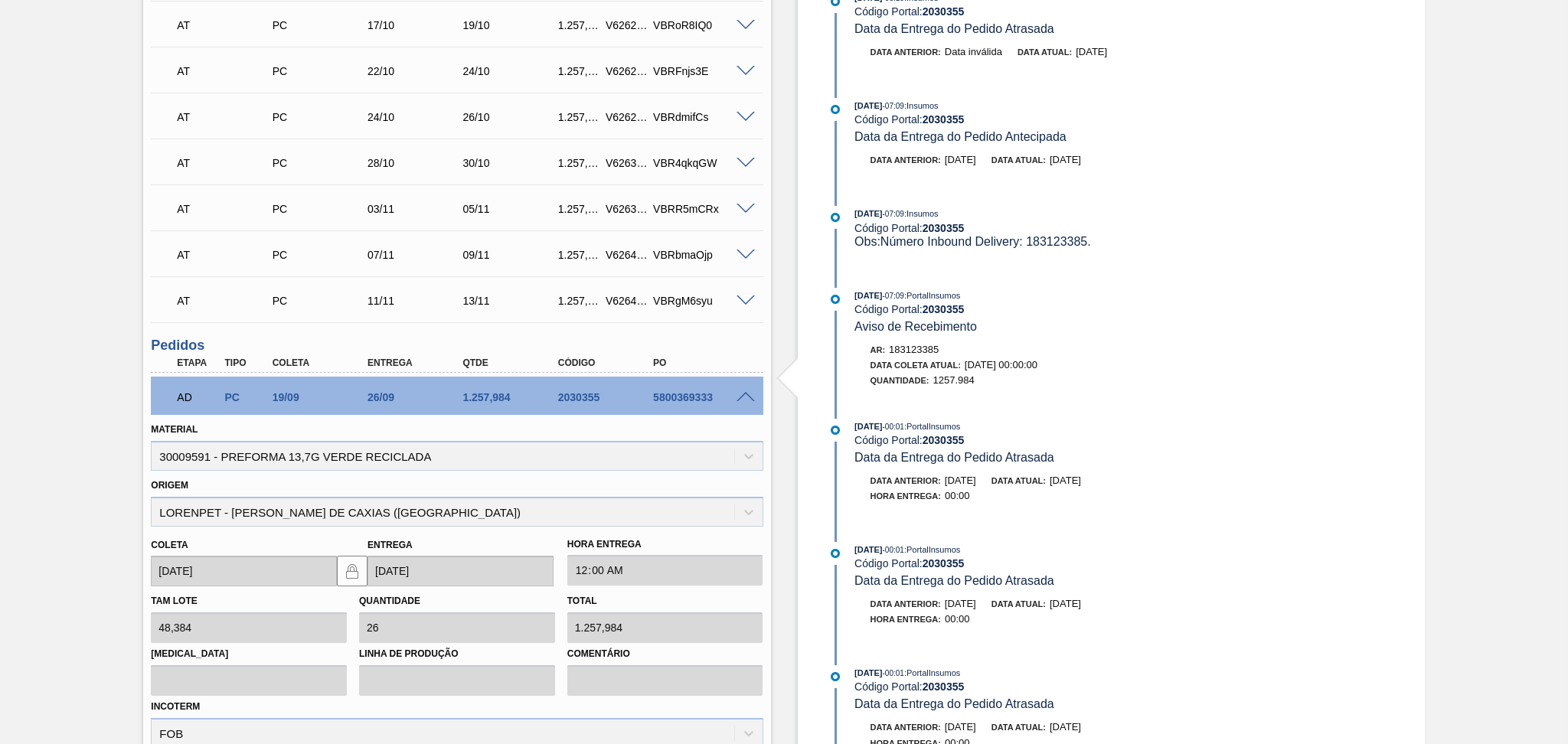
scroll to position [718, 0]
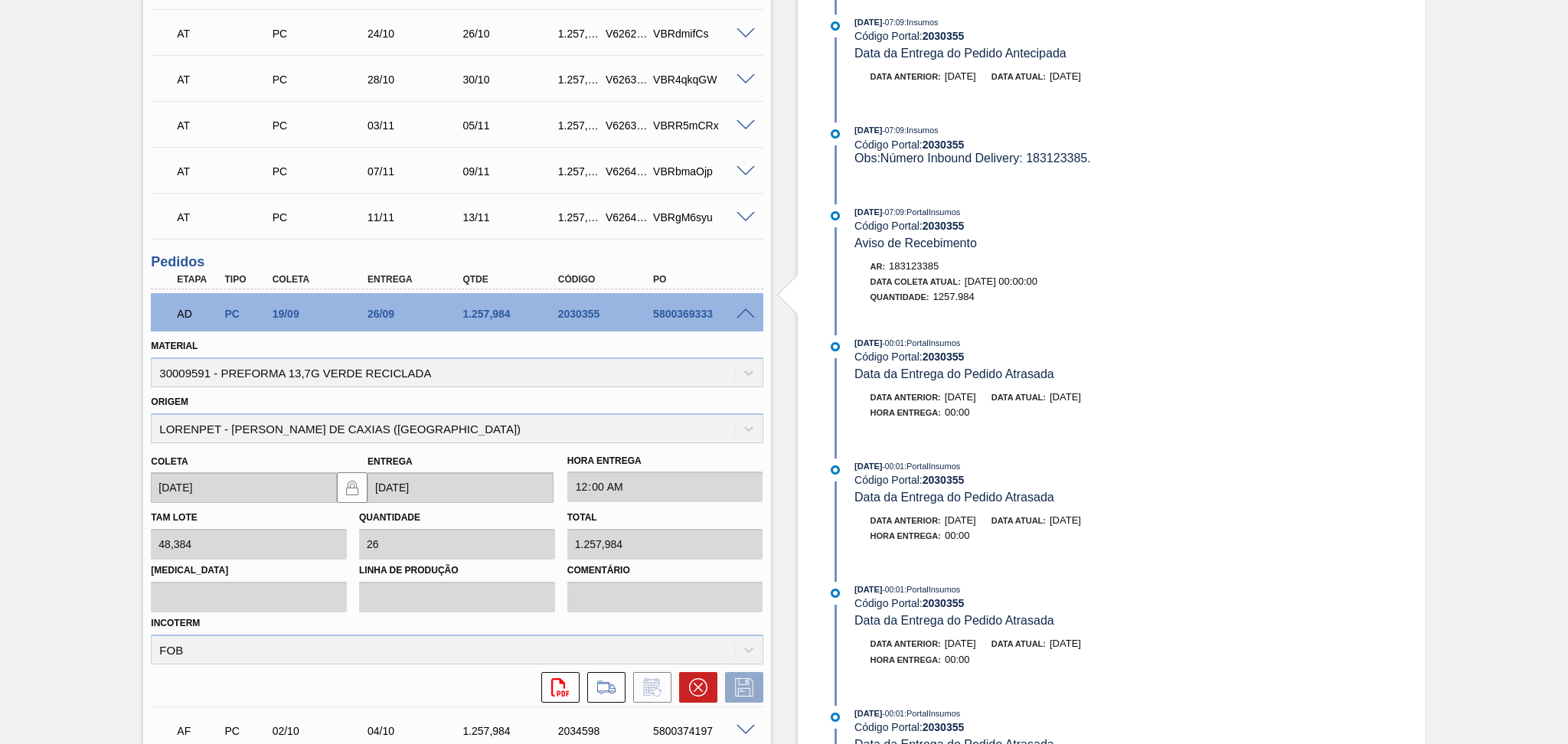
click at [745, 313] on span at bounding box center [745, 315] width 18 height 11
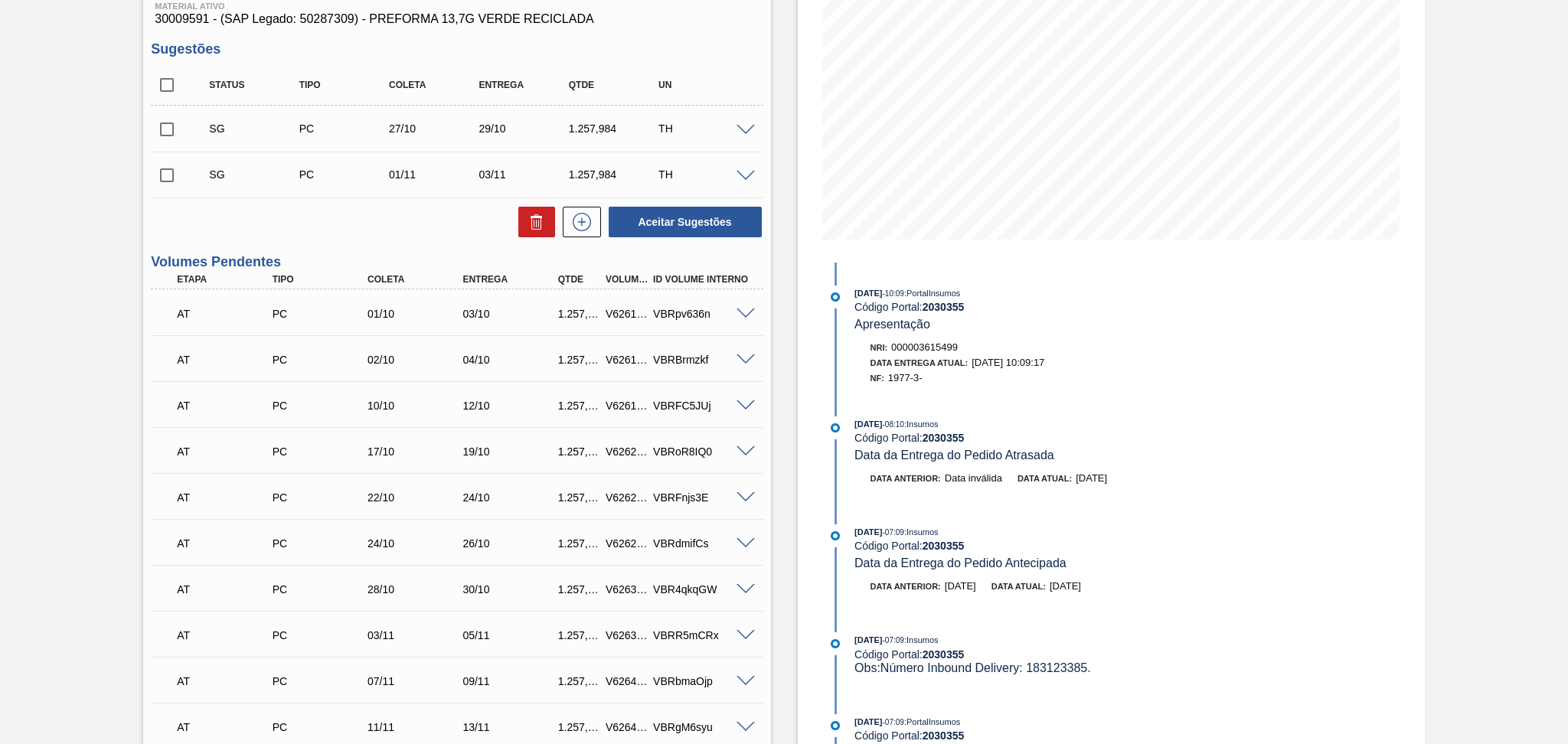
scroll to position [0, 0]
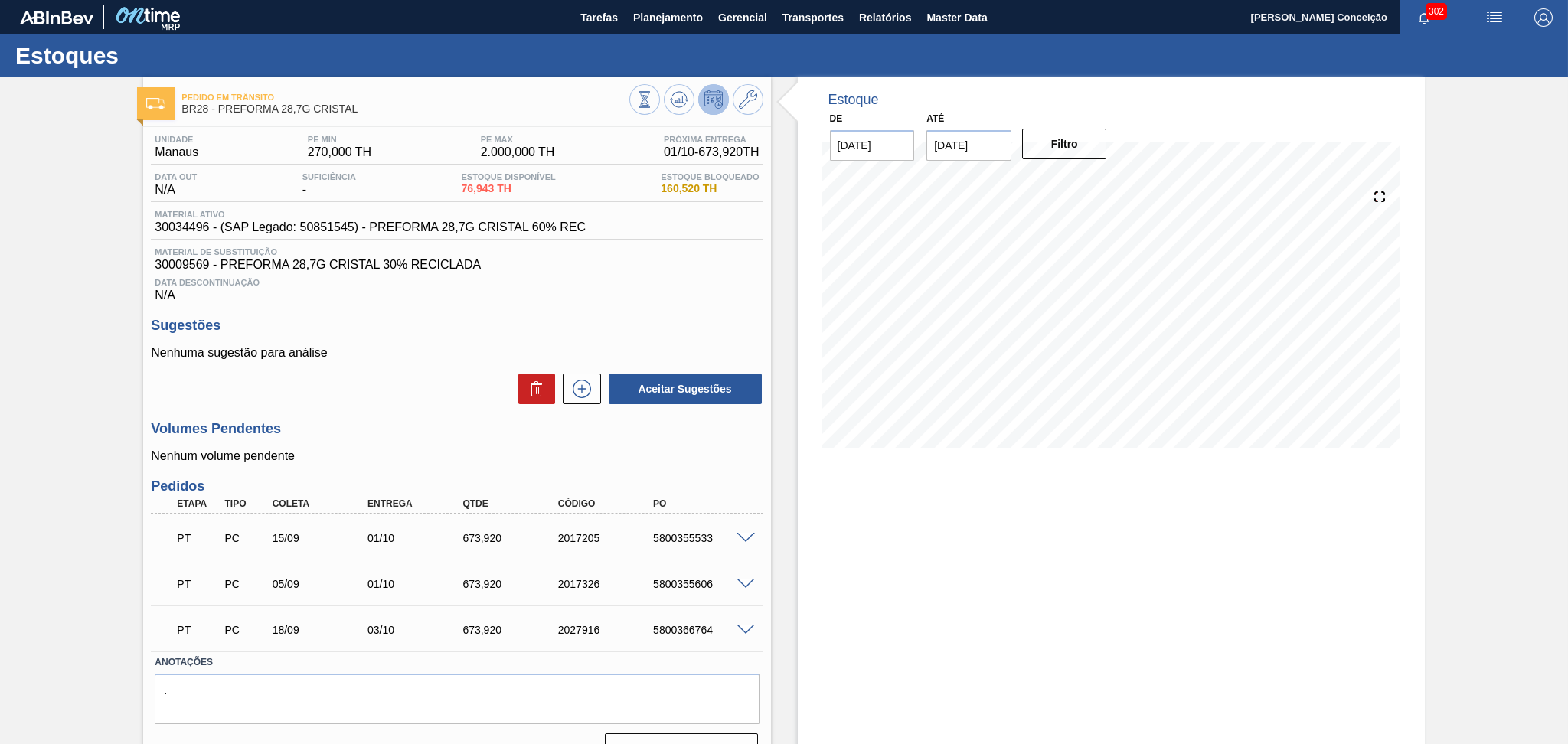
click at [939, 631] on div "Estoque De [DATE] Até [DATE] Filtro 12/10 Projeção de Estoque 1,801.301 [DOMAIN…" at bounding box center [1112, 426] width 628 height 700
click at [763, 304] on div "Unidade Manaus PE MIN 270,000 TH PE MAX 2.000,000 TH Próxima Entrega 01/10 - 67…" at bounding box center [457, 448] width 628 height 643
click at [683, 105] on icon at bounding box center [679, 99] width 18 height 18
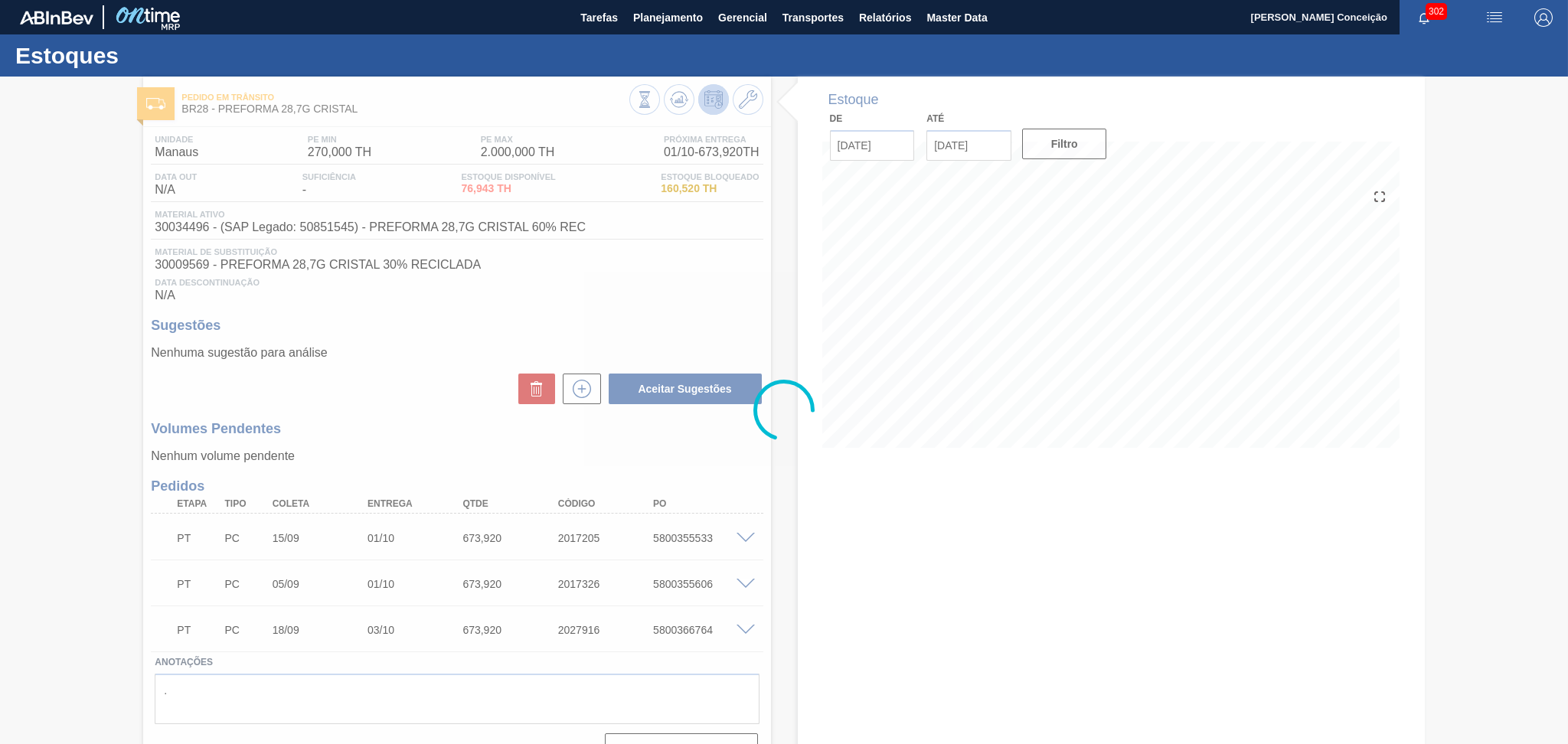
click at [771, 267] on div at bounding box center [784, 410] width 1568 height 667
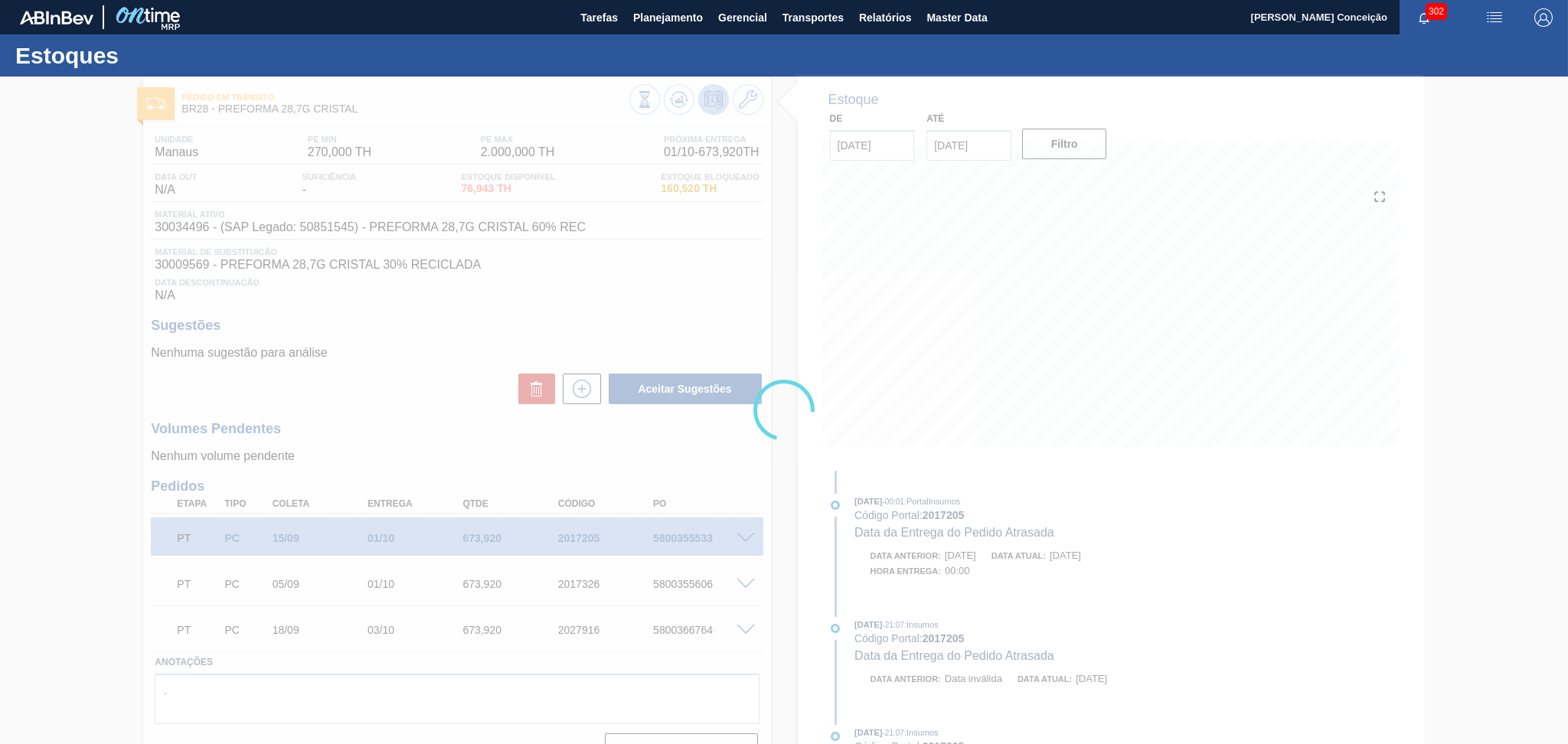
click at [1030, 360] on div at bounding box center [784, 410] width 1568 height 667
click at [1026, 365] on div at bounding box center [784, 410] width 1568 height 667
click at [1038, 358] on div at bounding box center [784, 410] width 1568 height 667
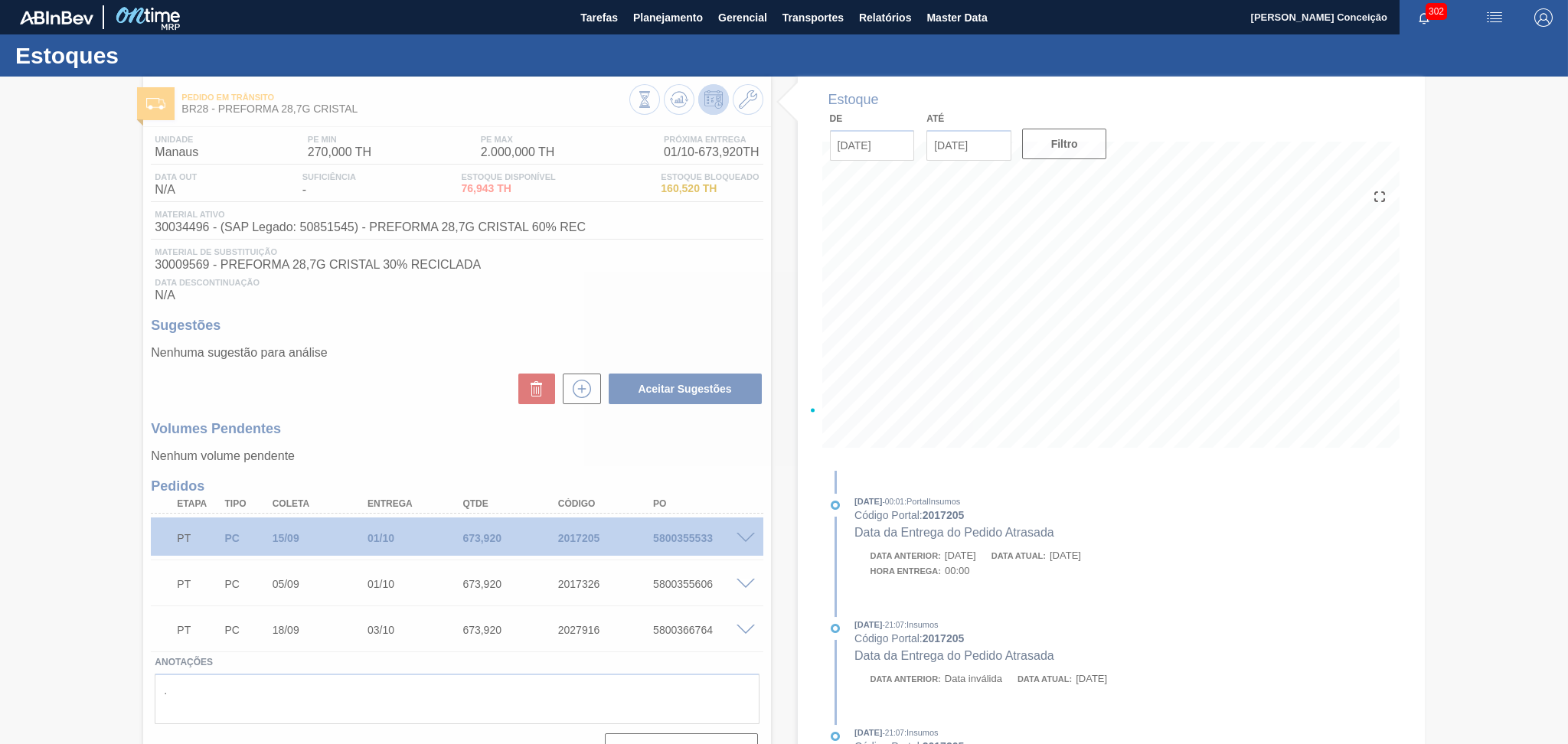
click at [1028, 356] on div at bounding box center [784, 410] width 1568 height 667
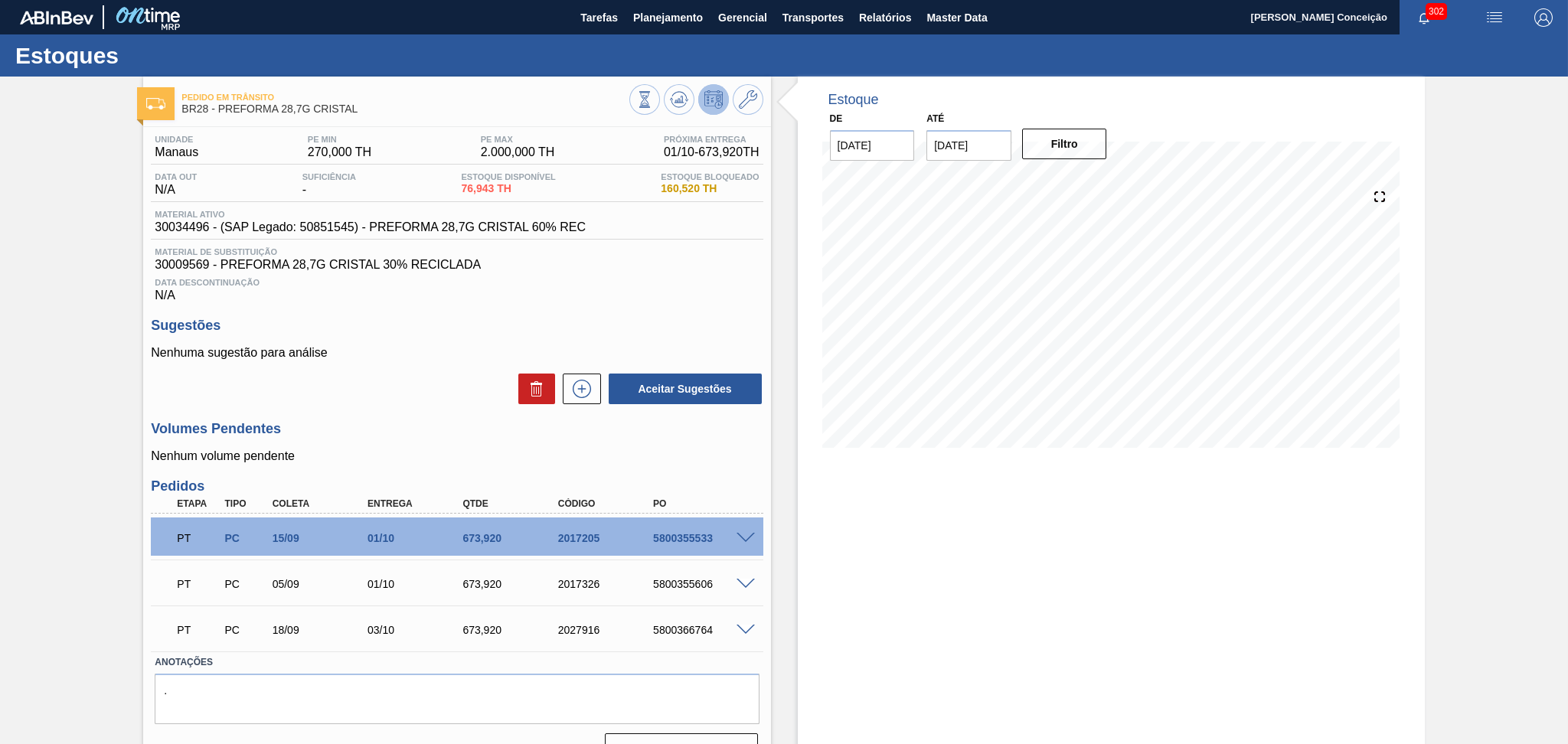
click at [556, 295] on div "Data Descontinuação N/A" at bounding box center [456, 287] width 611 height 30
click at [432, 316] on div "Unidade Manaus PE MIN 270,000 TH PE MAX 2.000,000 TH Próxima Entrega 01/10 - 67…" at bounding box center [457, 448] width 628 height 643
click at [787, 548] on div "Estoque De [DATE] Até [DATE] Filtro 15/10 Projeção de Estoque 1,801.301 [DOMAIN…" at bounding box center [1098, 426] width 654 height 700
click at [666, 266] on span "30009569 - PREFORMA 28,7G CRISTAL 30% RECICLADA" at bounding box center [456, 264] width 604 height 14
click at [423, 384] on div "Aceitar Sugestões" at bounding box center [456, 390] width 611 height 34
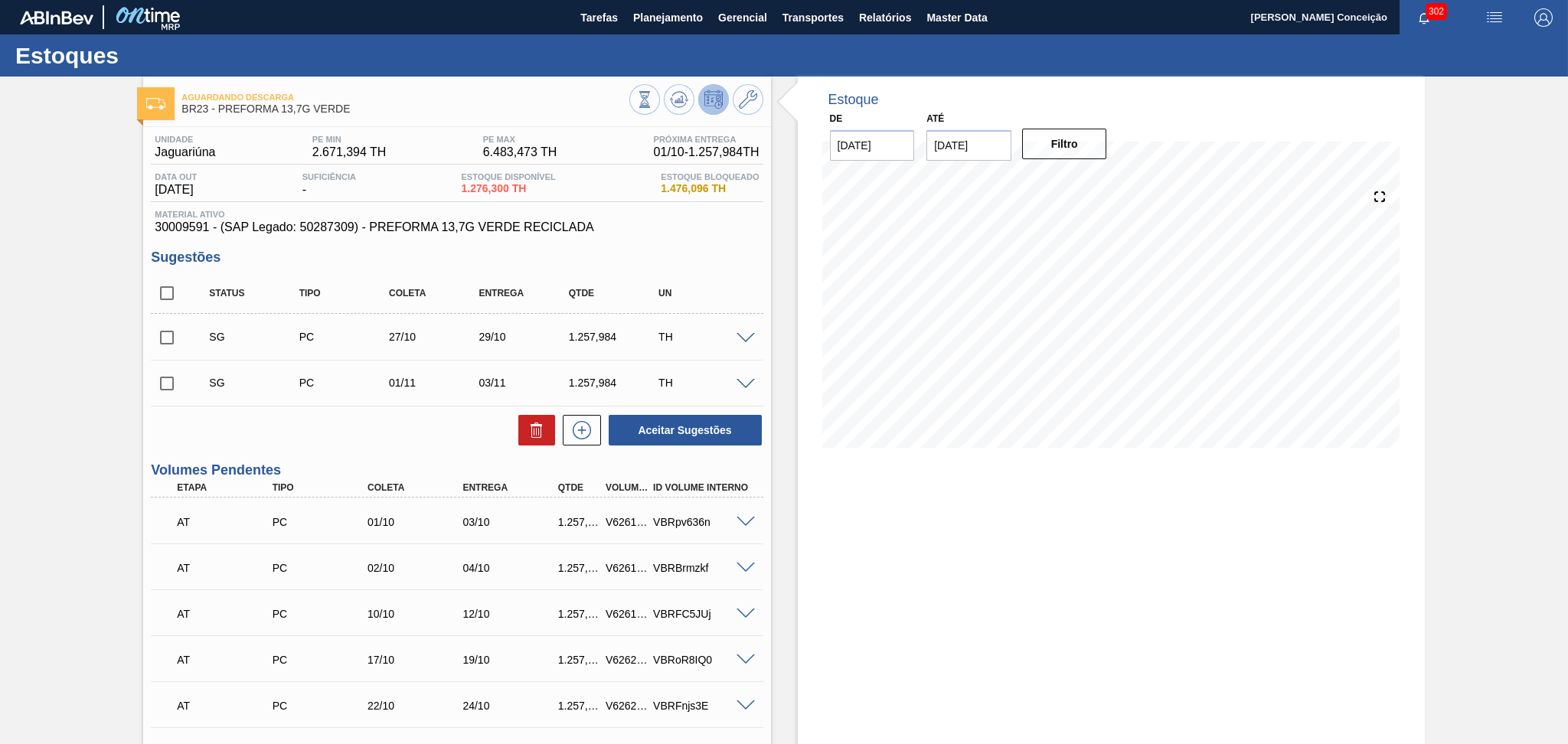
click at [754, 254] on h3 "Sugestões" at bounding box center [456, 257] width 611 height 16
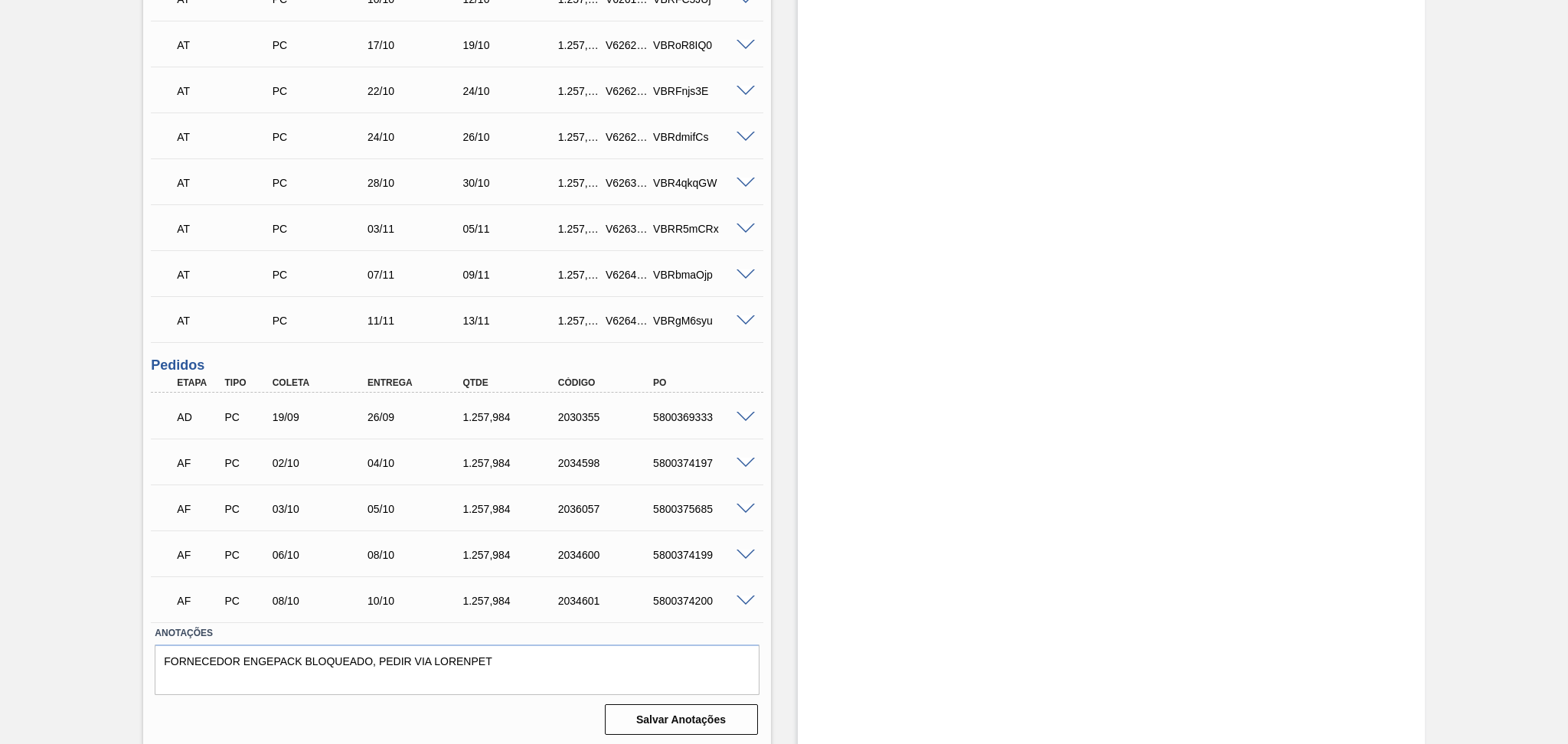
scroll to position [616, 0]
click at [798, 422] on div "Estoque De 01/10/2025 Até 10/11/2025 Filtro 07/10 Projeção de Estoque 5,727.232…" at bounding box center [1112, 103] width 628 height 1286
click at [133, 476] on div "Aguardando Descarga BR23 - PREFORMA 13,7G VERDE Unidade Jaguariúna PE MIN 2.671…" at bounding box center [784, 103] width 1568 height 1286
click at [828, 385] on div "Estoque De 01/10/2025 Até 10/11/2025 Filtro 07/10 Projeção de Estoque 5,727.232…" at bounding box center [1112, 103] width 628 height 1286
click at [691, 468] on div "AF PC 02/10 04/10 1.257,984 2034598 5800374197" at bounding box center [452, 460] width 572 height 30
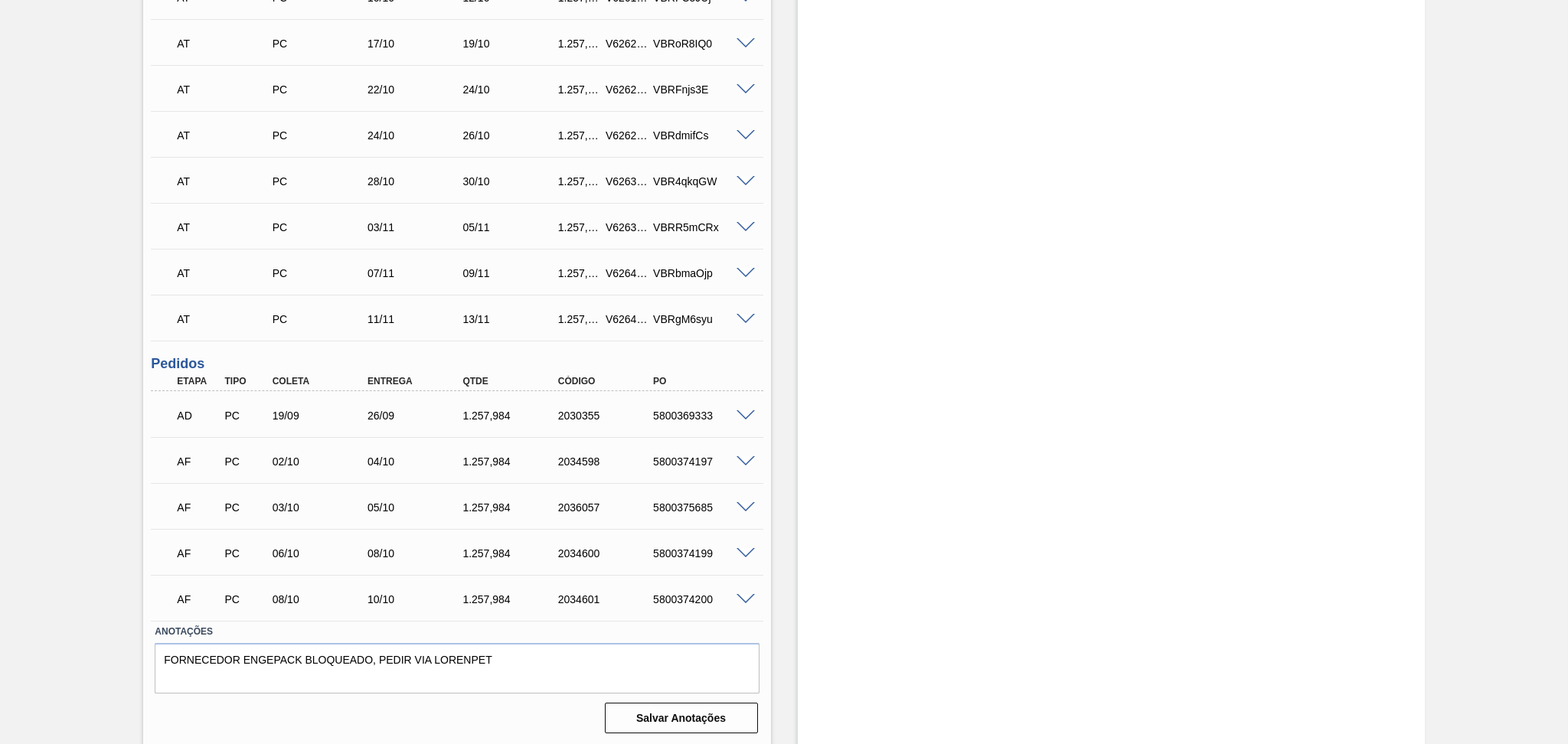
click at [849, 277] on div "Estoque De 01/10/2025 Até 10/11/2025 Filtro 07/10 Projeção de Estoque 5,727.232…" at bounding box center [1112, 103] width 628 height 1286
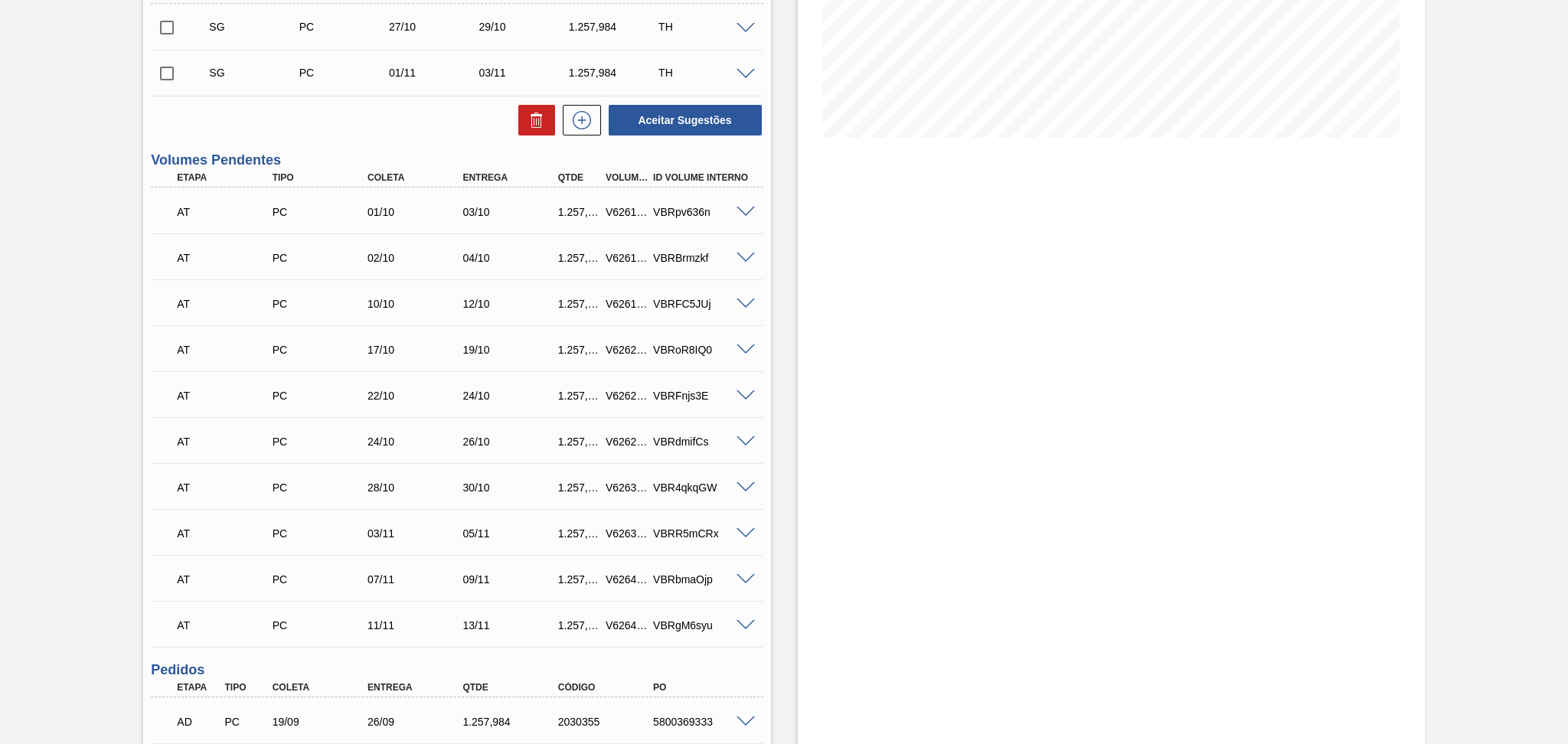
scroll to position [4, 0]
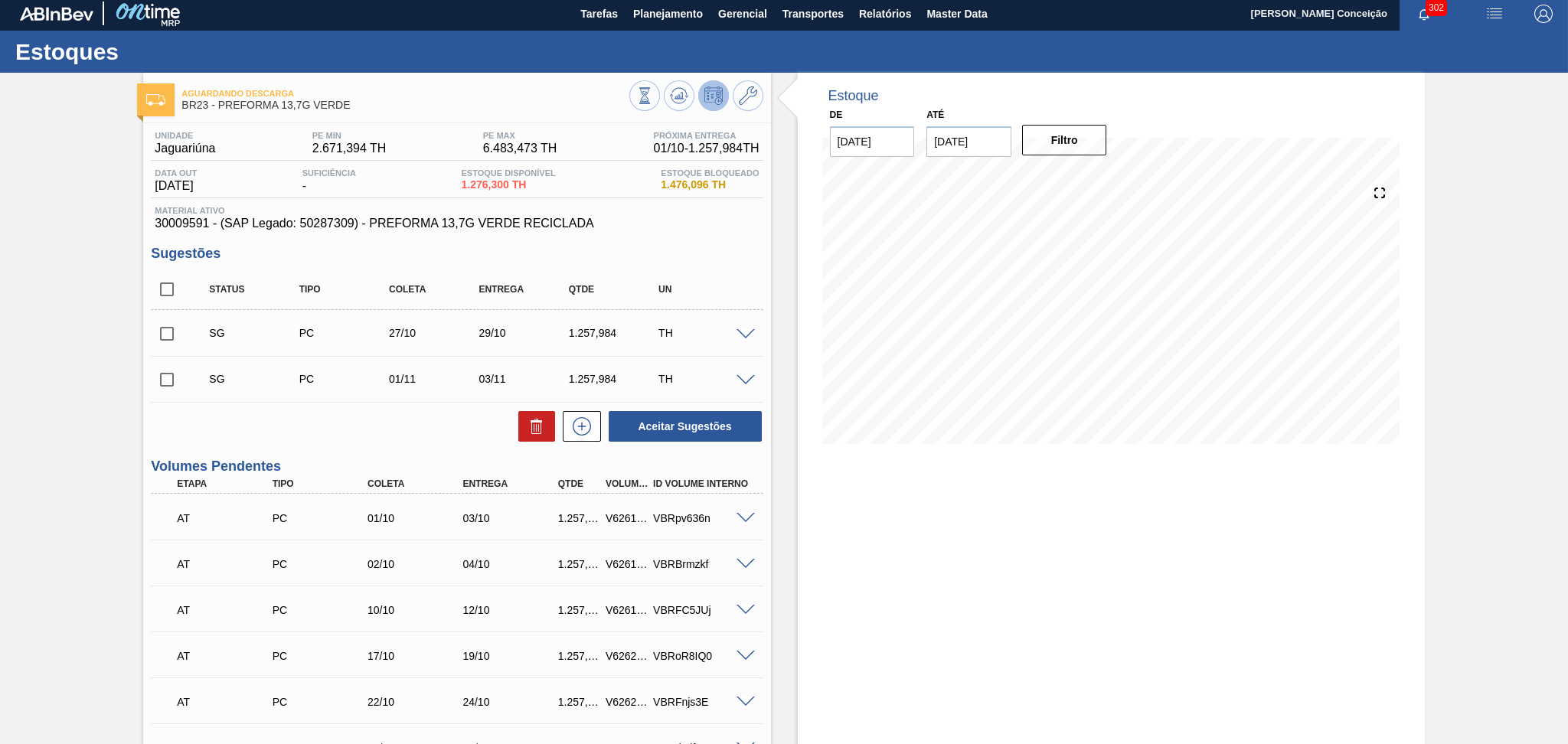
click at [763, 245] on div "Unidade Jaguariúna PE MIN 2.671,394 TH PE MAX 6.483,473 TH Próxima Entrega 01/1…" at bounding box center [457, 737] width 628 height 1228
click at [850, 518] on div "Estoque De 01/10/2025 Até 10/11/2025 Filtro 11/10 Projeção de Estoque 7,221.208…" at bounding box center [1112, 716] width 628 height 1286
click at [335, 418] on div "Aceitar Sugestões" at bounding box center [456, 426] width 611 height 34
click at [346, 447] on div "Unidade Jaguariúna PE MIN 2.671,394 TH PE MAX 6.483,473 TH Próxima Entrega 01/1…" at bounding box center [457, 737] width 628 height 1228
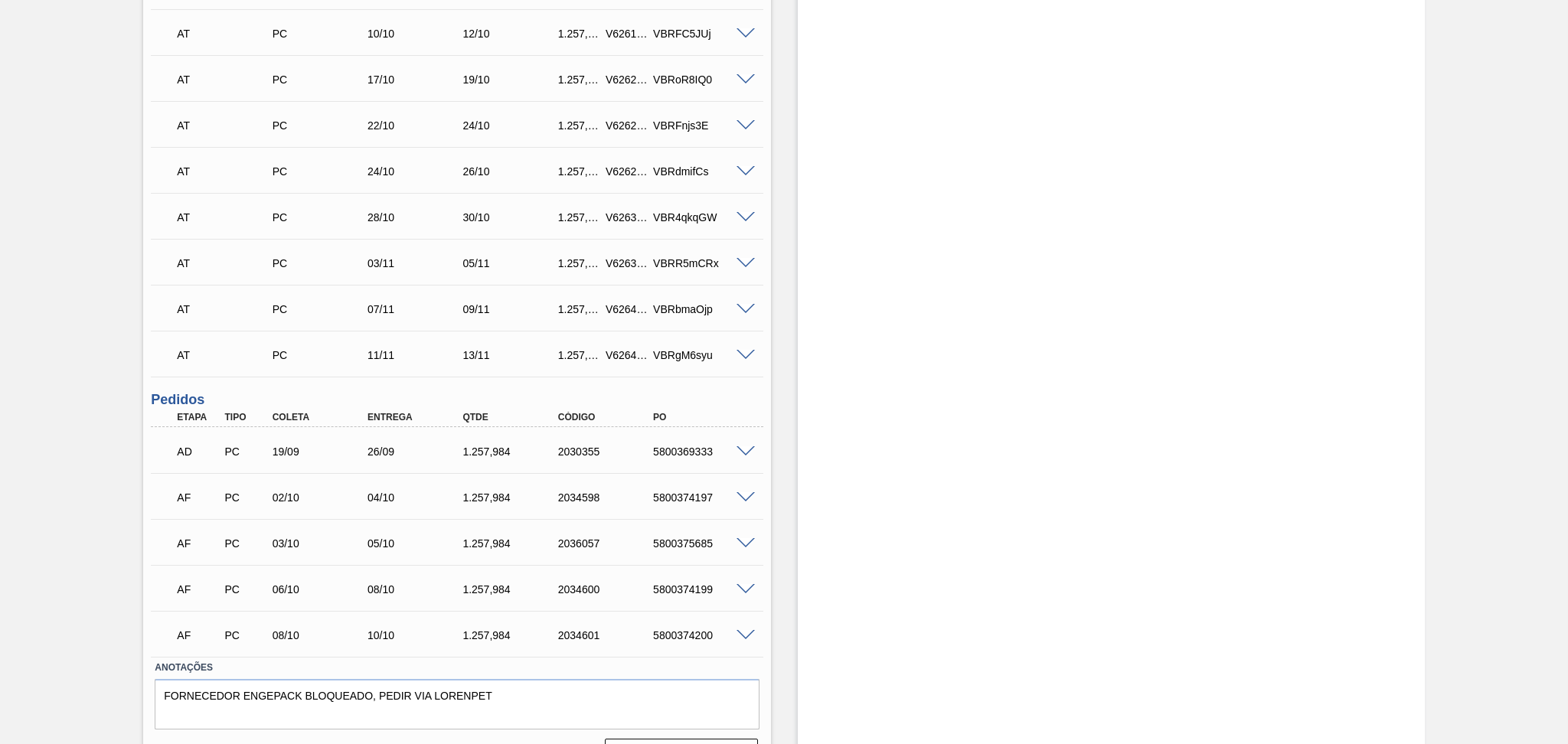
scroll to position [616, 0]
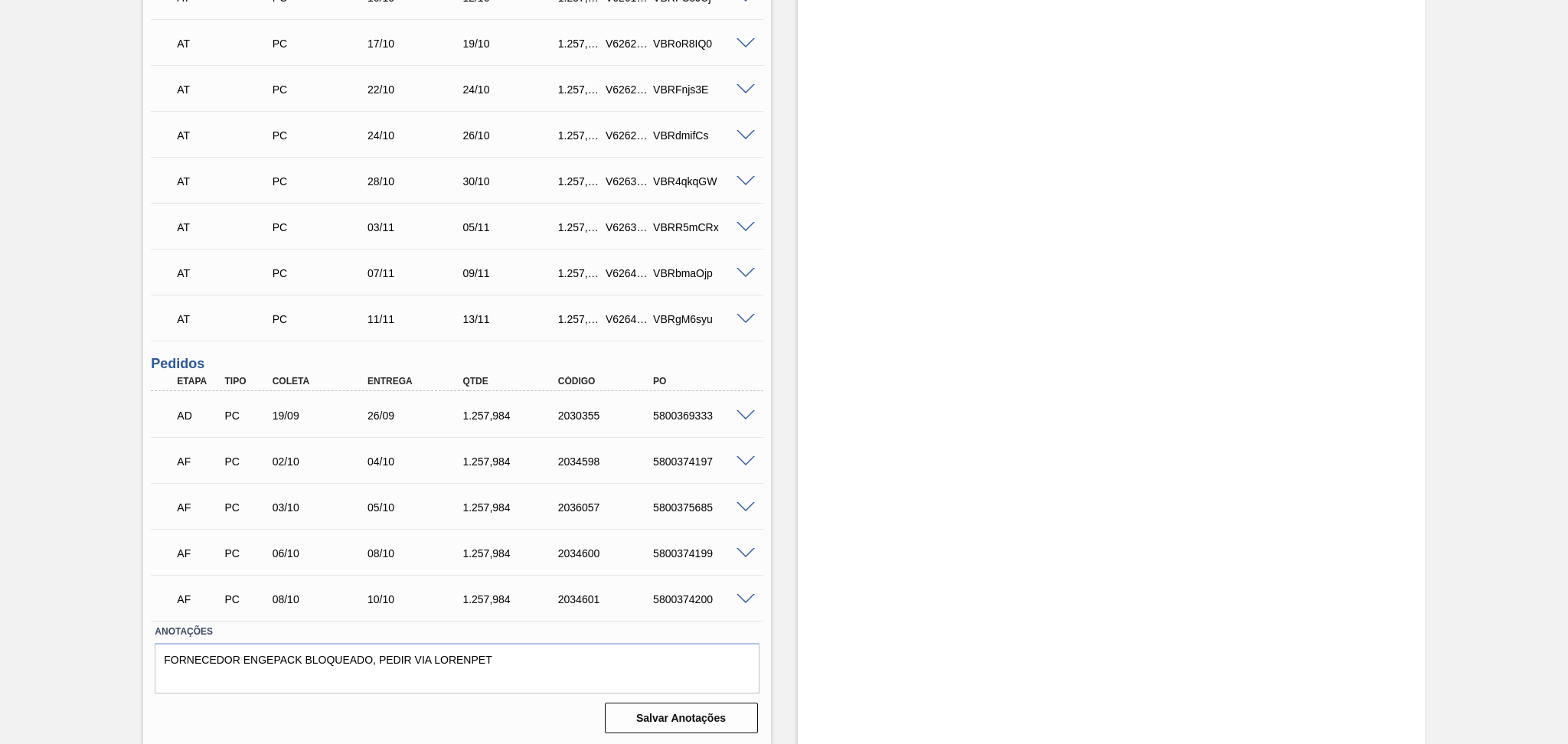
click at [798, 349] on div "Estoque De 01/10/2025 Até 10/11/2025 Filtro 01/10 Projeção de Estoque 2,534.284…" at bounding box center [1112, 103] width 628 height 1286
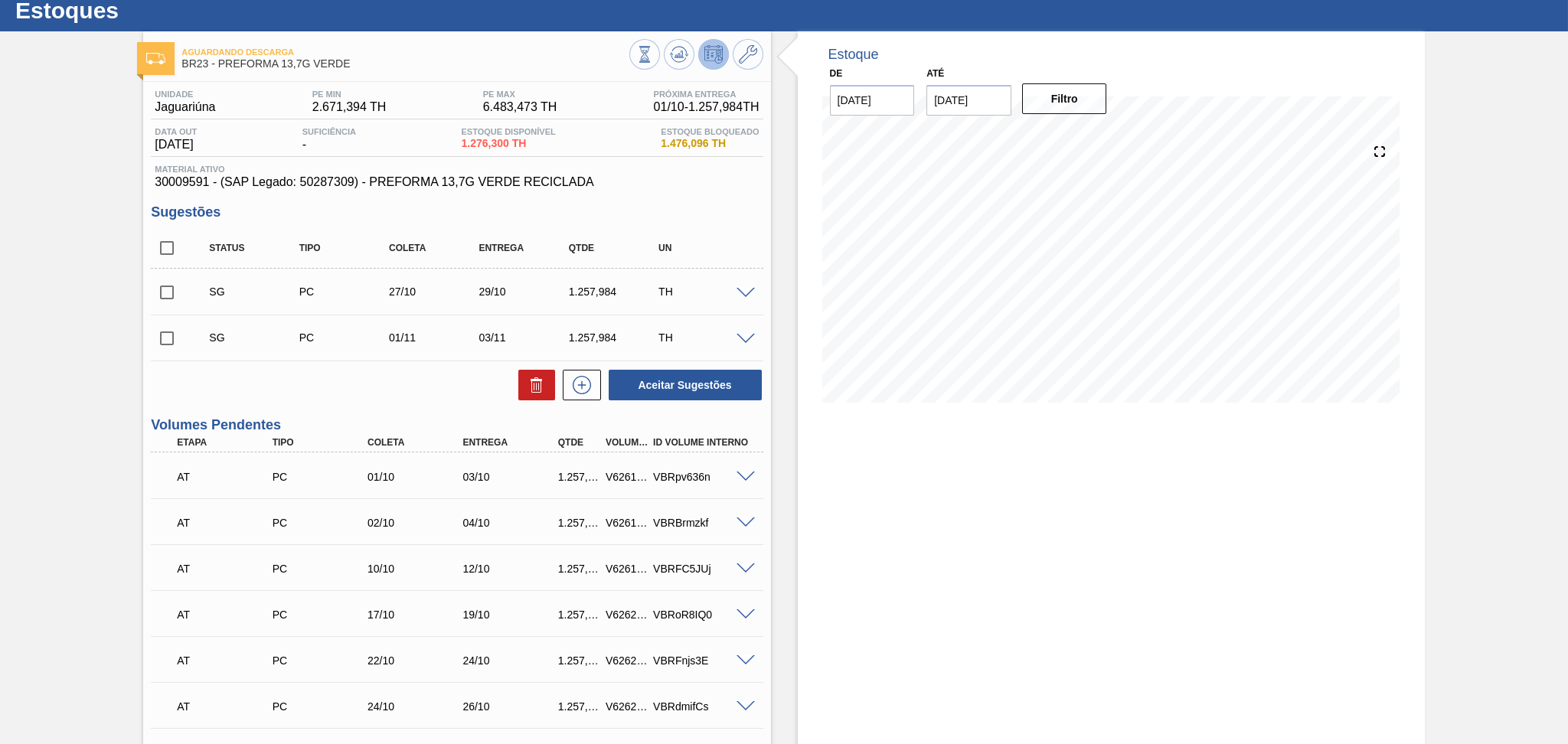
scroll to position [0, 0]
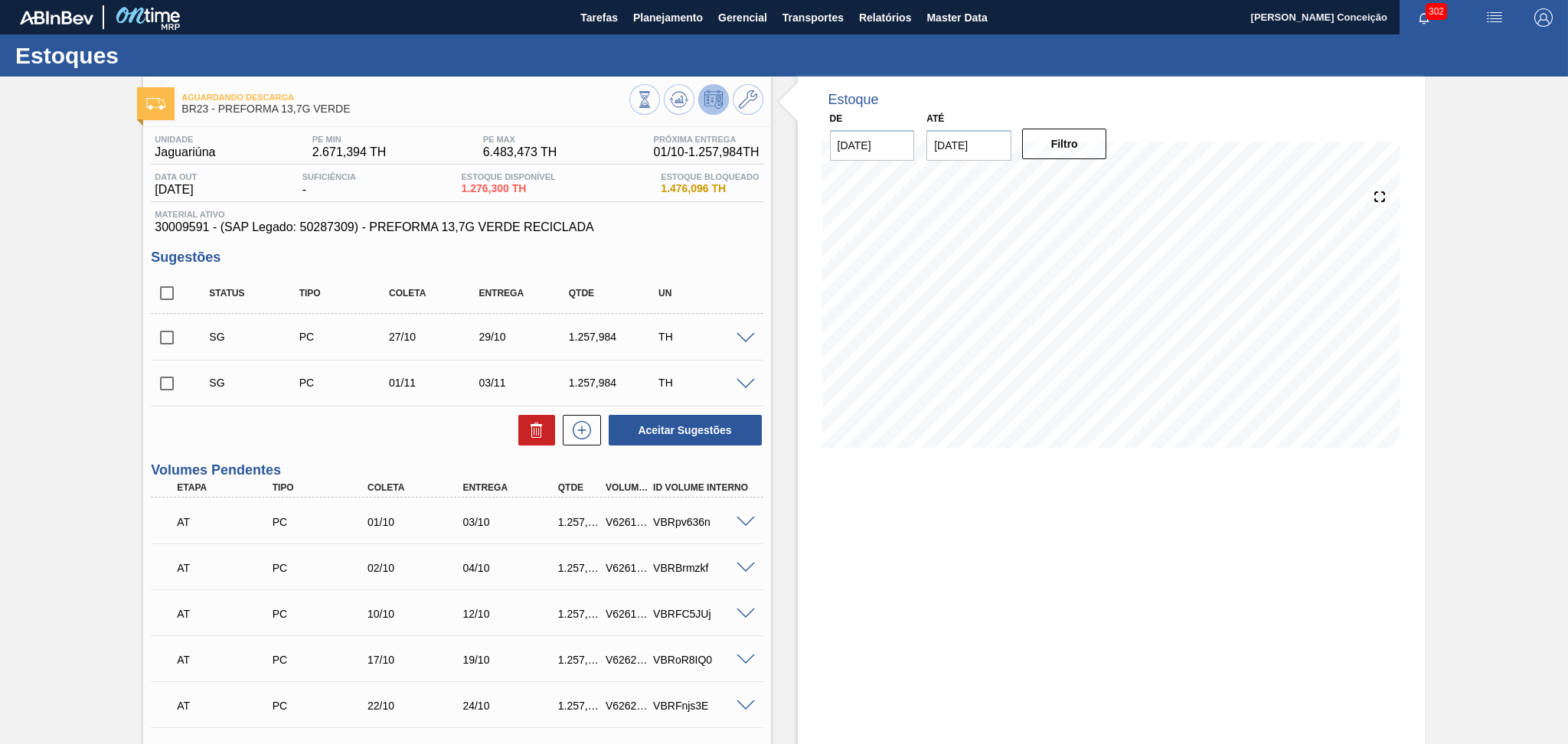
click at [866, 566] on div "Estoque De 01/10/2025 Até 10/11/2025 Filtro 01/10 Projeção de Estoque 2,534.284…" at bounding box center [1112, 719] width 628 height 1286
click at [309, 409] on div "Status Tipo Coleta Entrega Qtde UN SG PC 27/10 29/10 1.257,984 TH Material 3000…" at bounding box center [456, 359] width 611 height 173
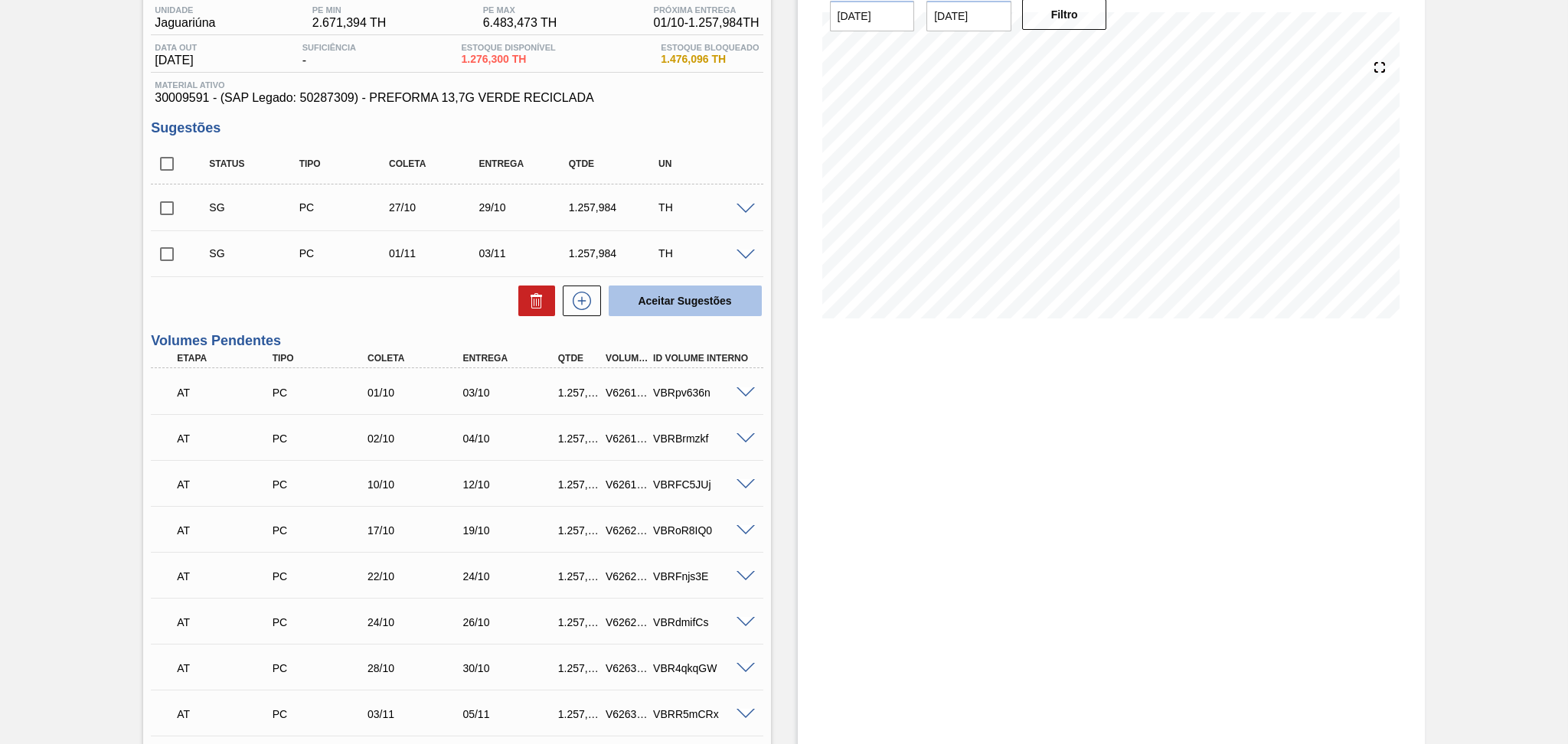
scroll to position [101, 0]
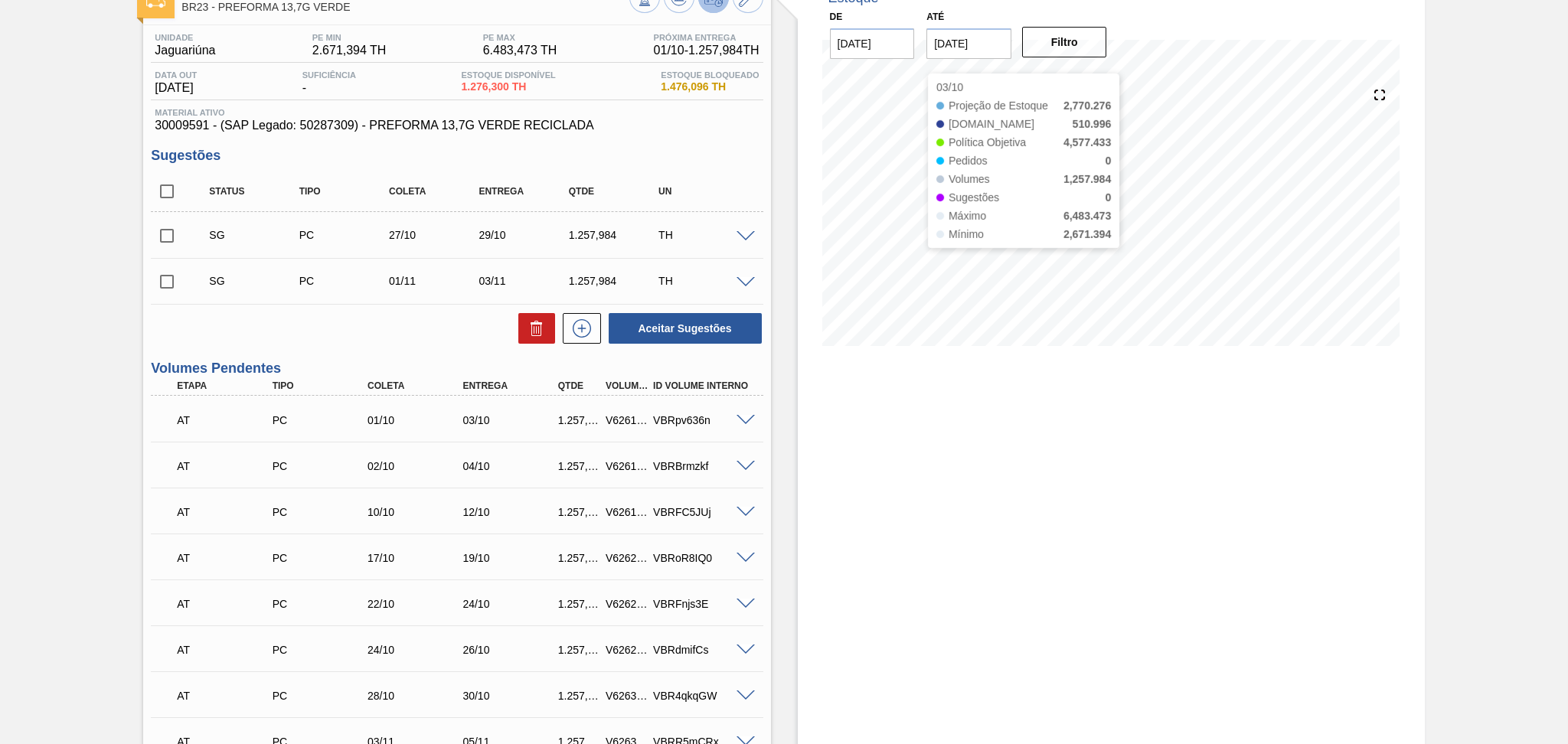
click at [860, 424] on div "Estoque De 01/10/2025 Até 10/11/2025 Filtro 03/10 Projeção de Estoque 2,770.276…" at bounding box center [1112, 617] width 628 height 1286
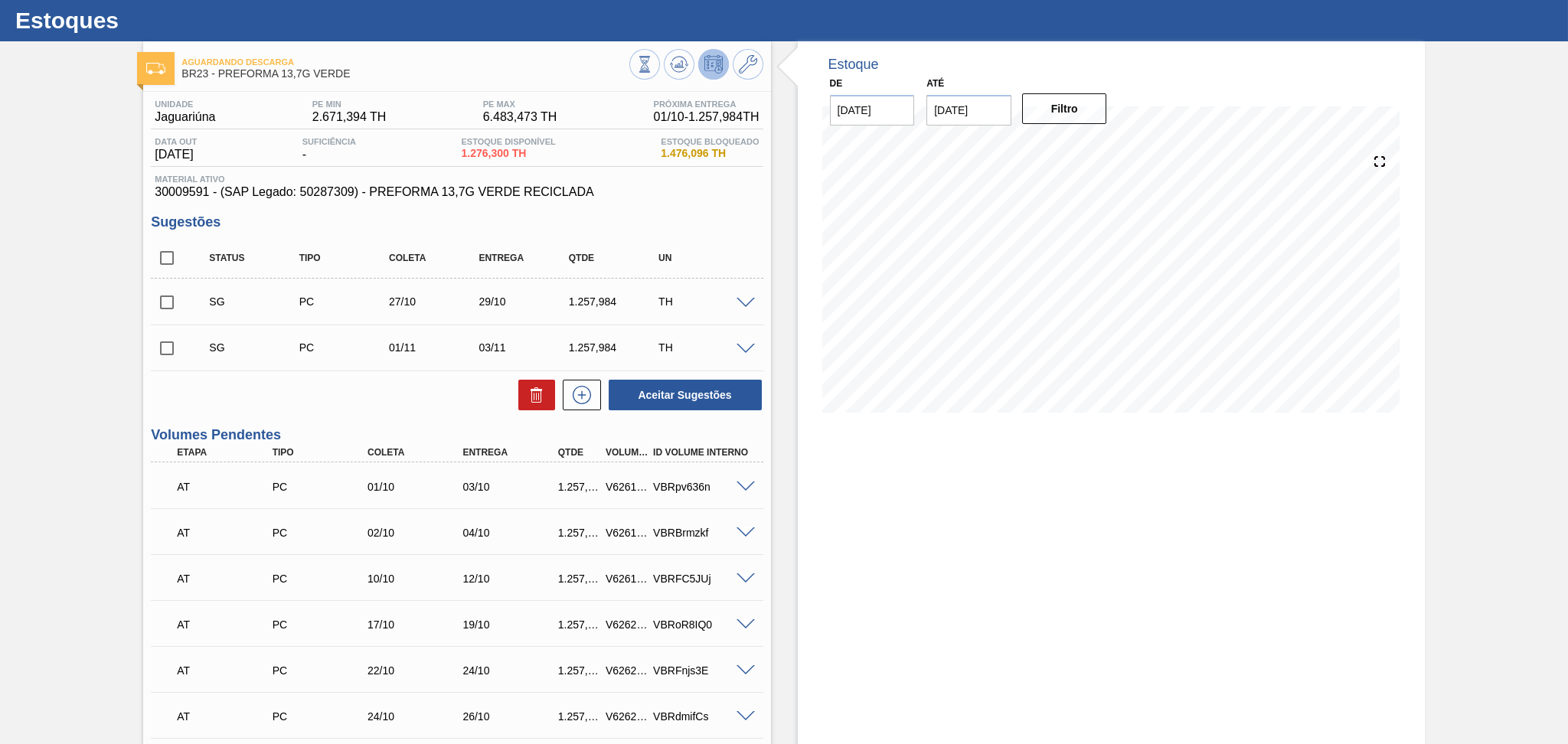
scroll to position [0, 0]
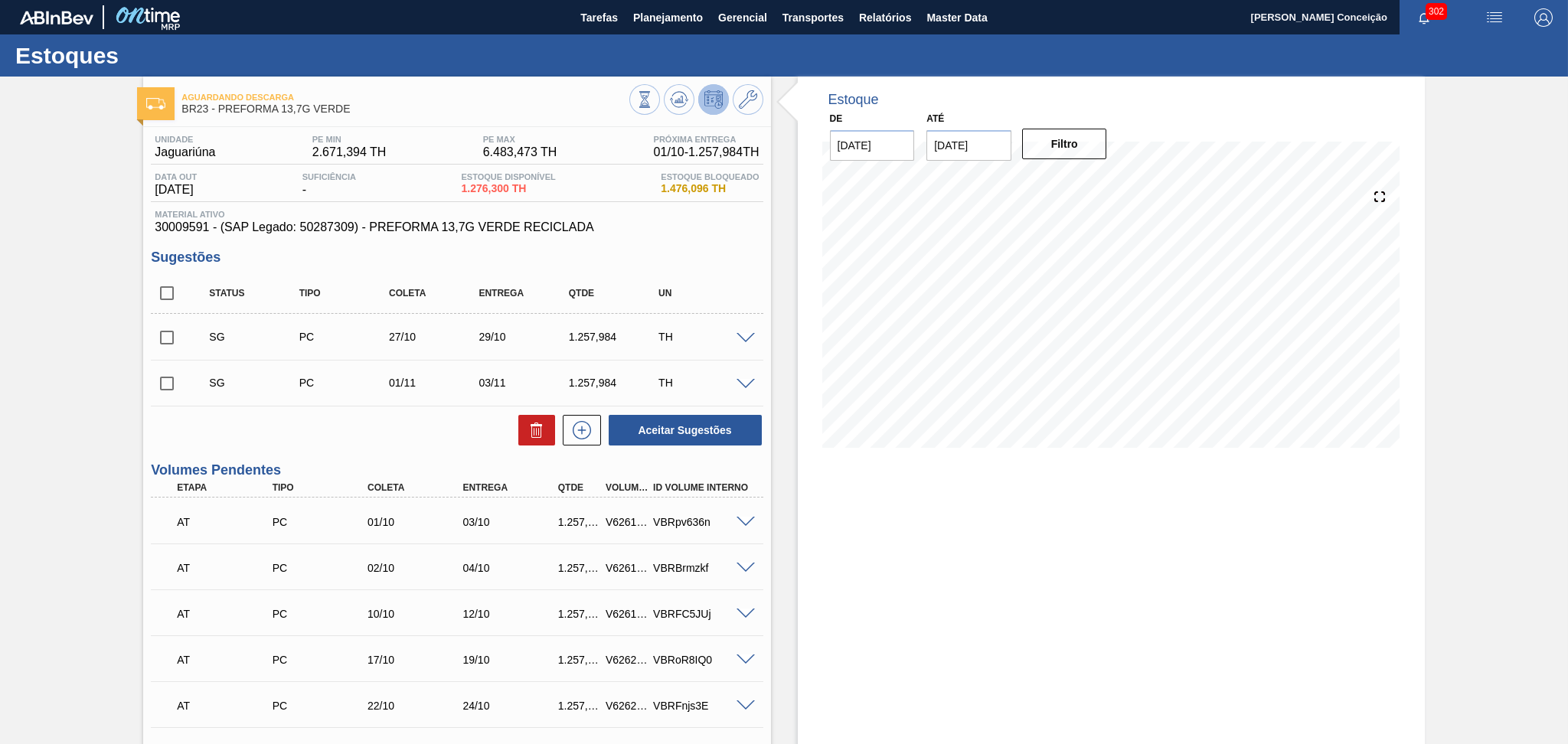
click at [757, 277] on div "Status Tipo Coleta Entrega Qtde UN" at bounding box center [456, 293] width 611 height 41
click at [160, 295] on input "checkbox" at bounding box center [167, 293] width 32 height 32
checkbox input "true"
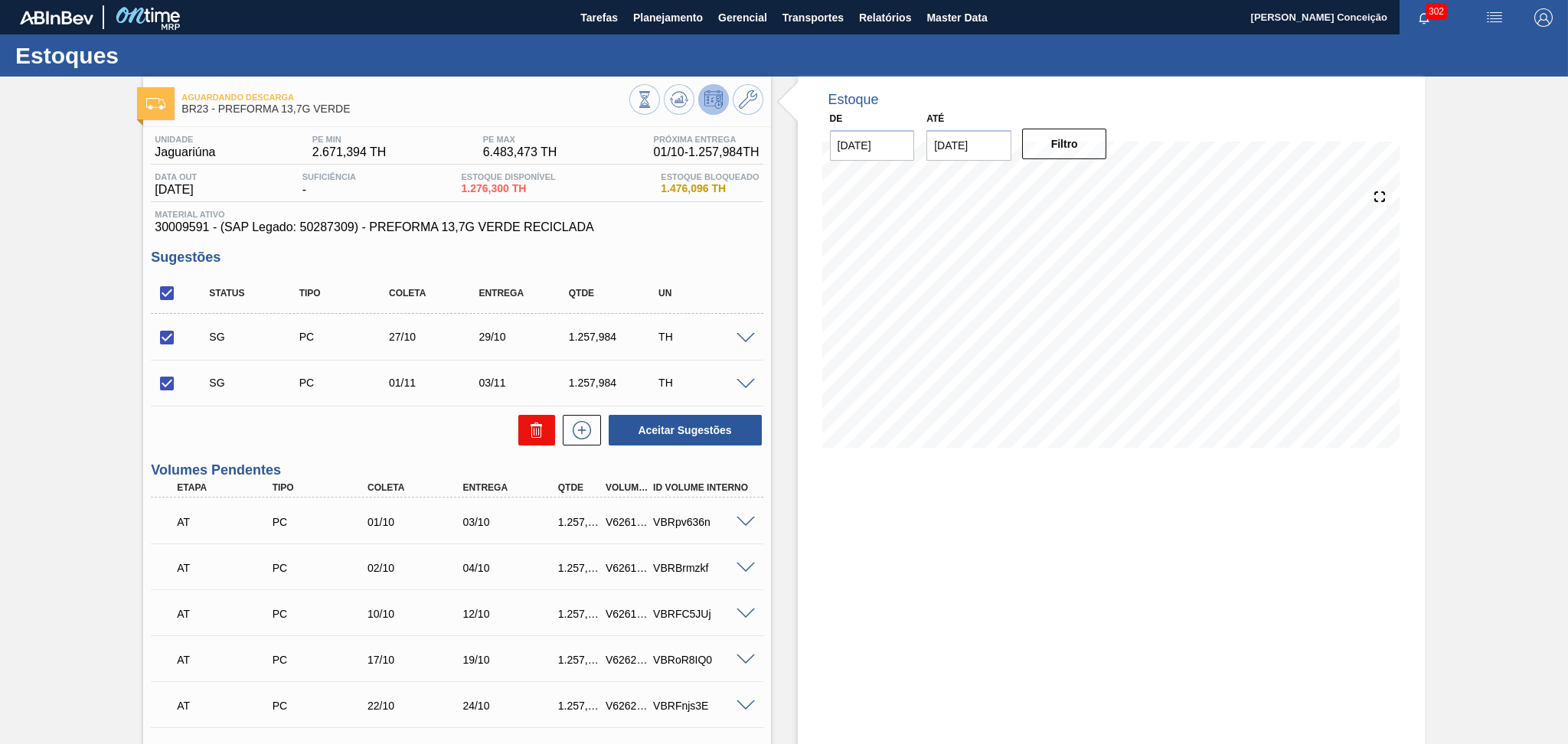
click at [546, 438] on button at bounding box center [537, 430] width 37 height 30
checkbox input "false"
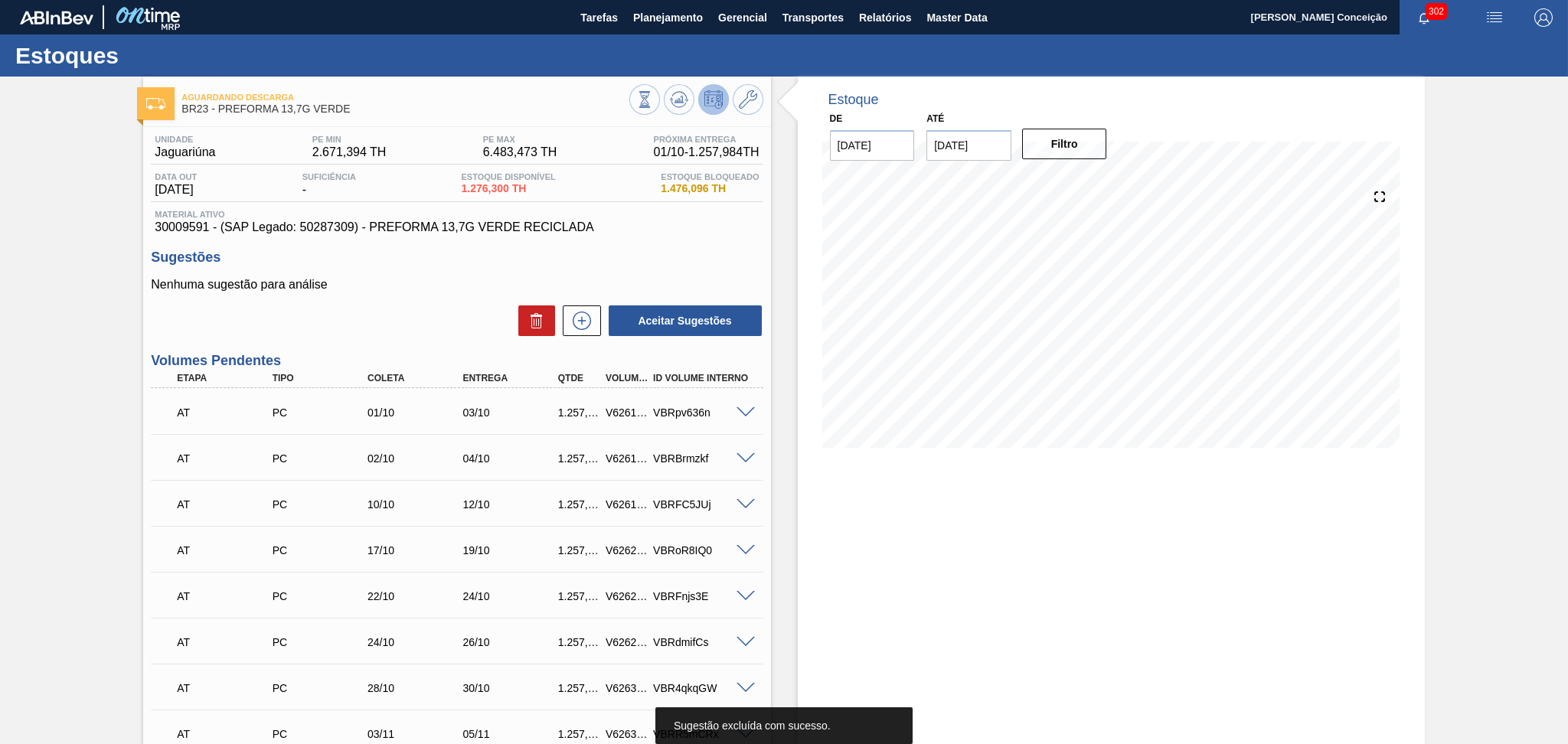
click at [805, 532] on div "Estoque De 01/10/2025 Até 10/11/2025 Filtro" at bounding box center [1112, 665] width 628 height 1177
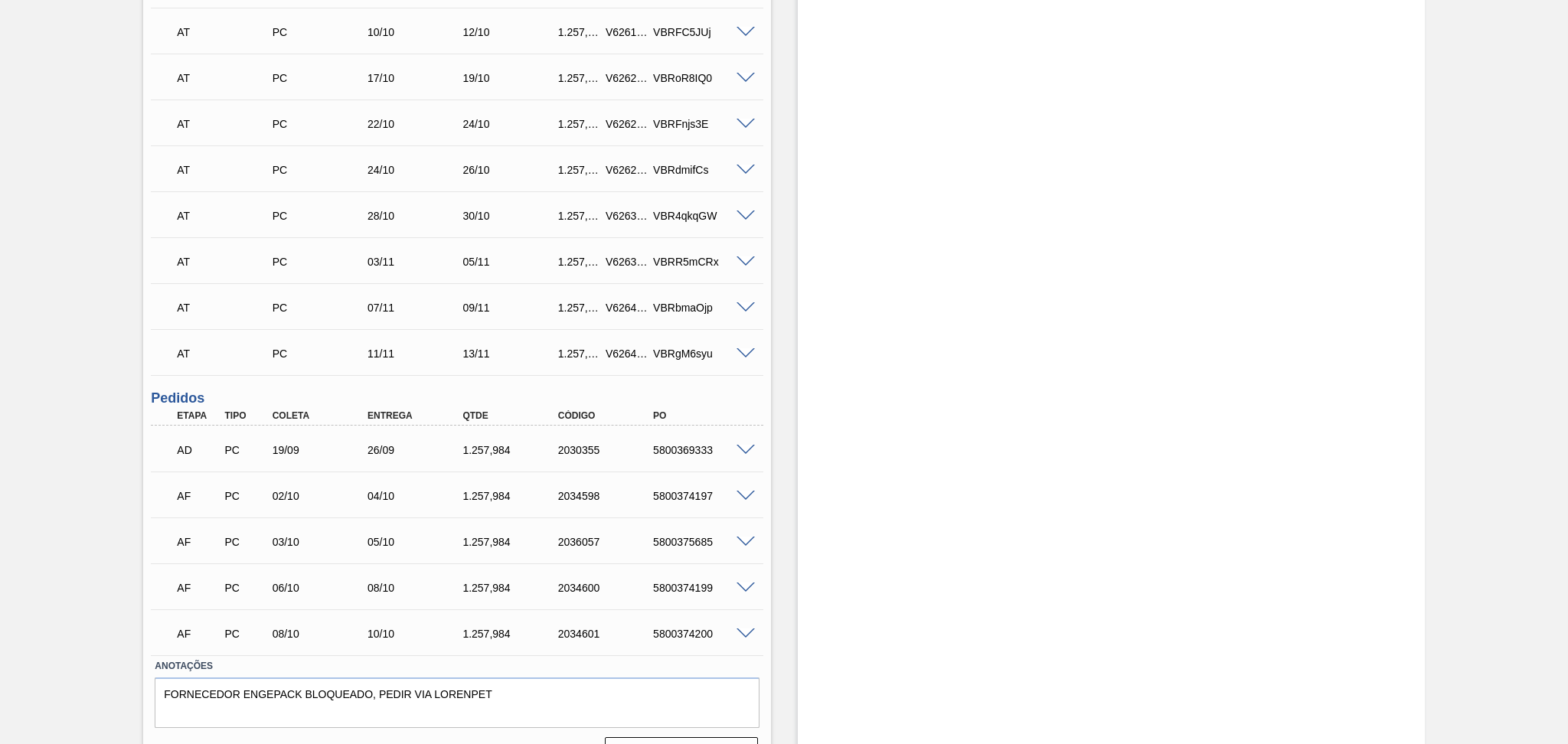
scroll to position [507, 0]
